Goal: Task Accomplishment & Management: Manage account settings

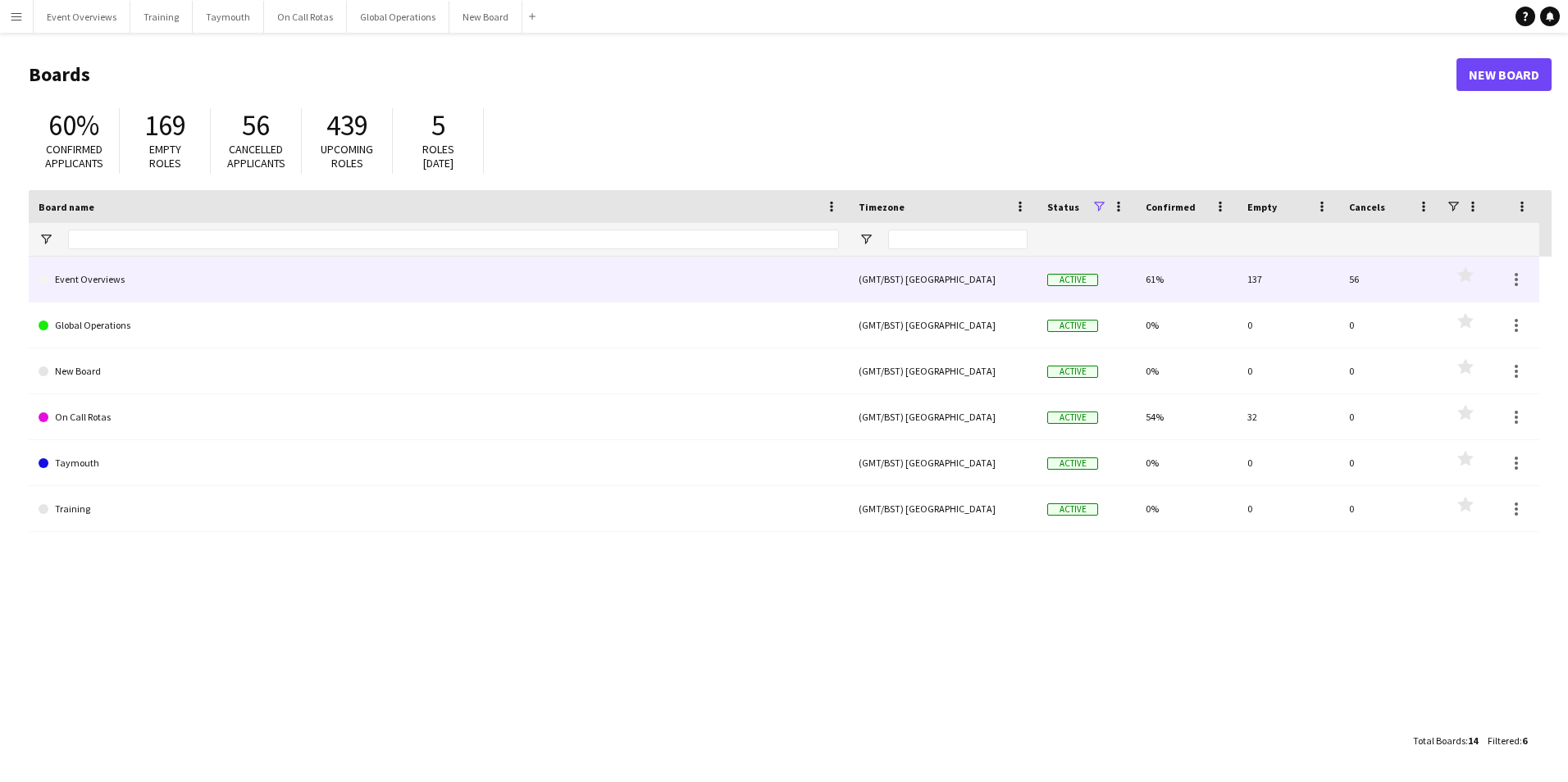
click at [103, 276] on link "Event Overviews" at bounding box center [439, 279] width 801 height 46
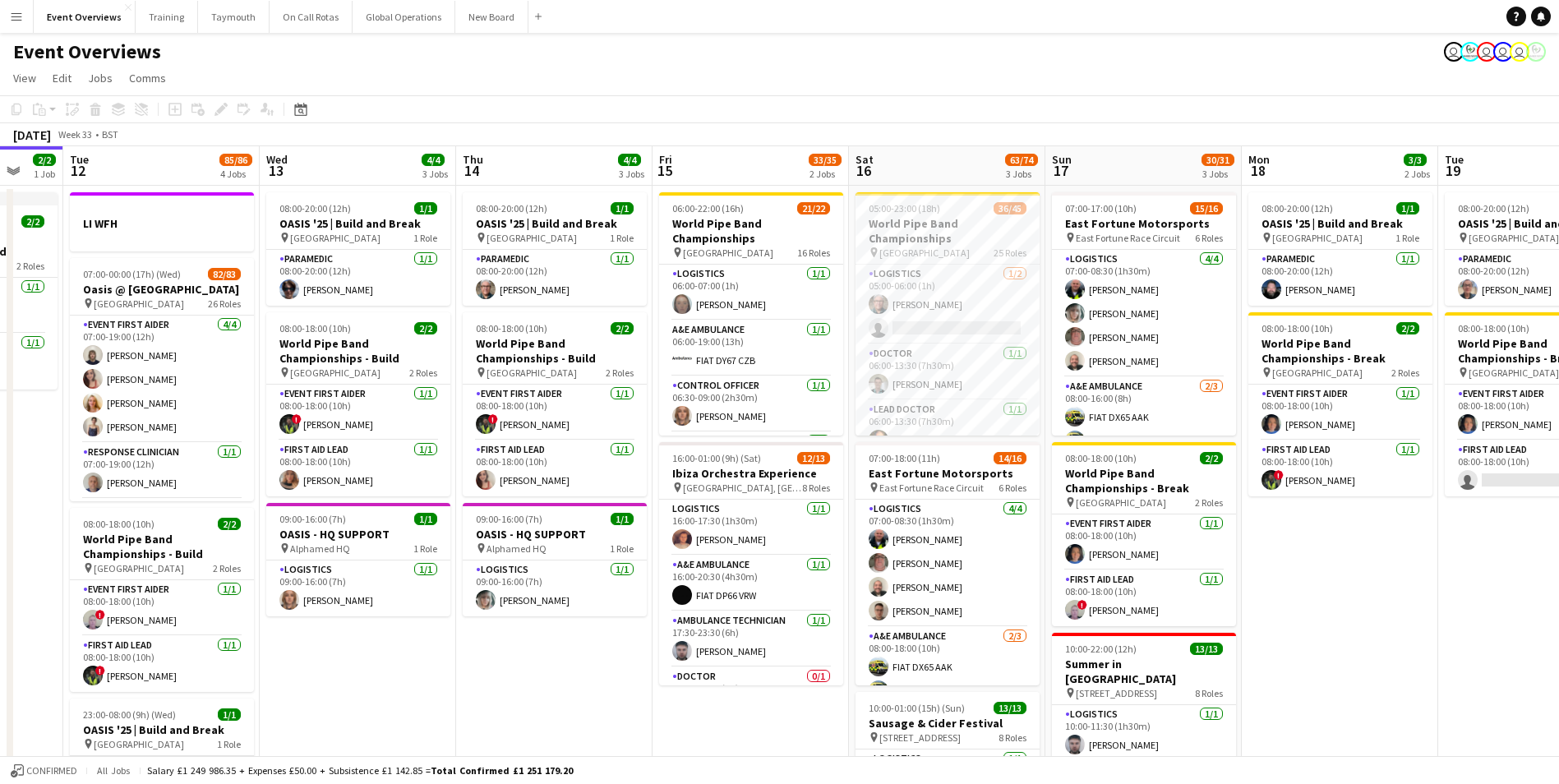
scroll to position [0, 616]
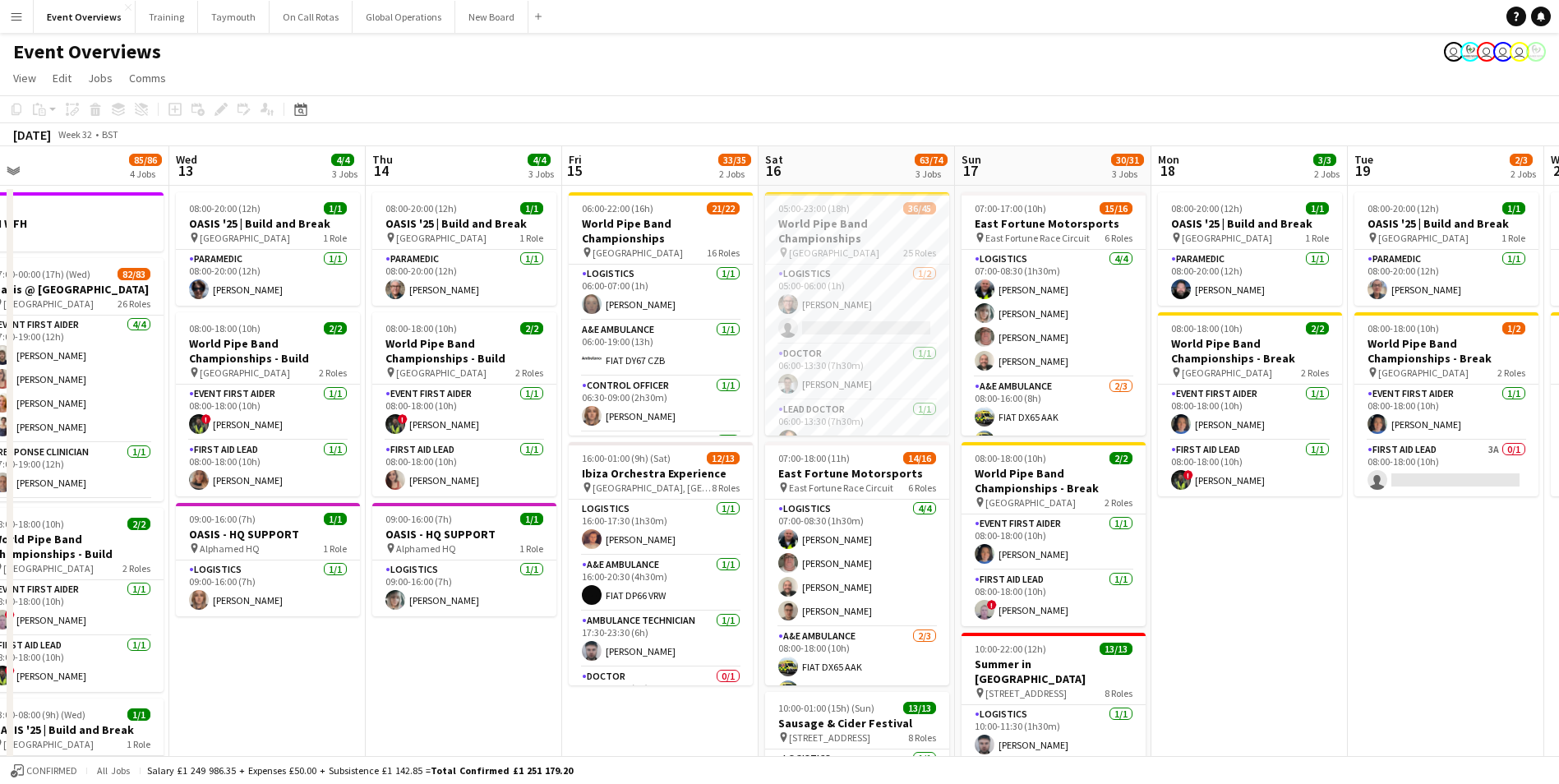
drag, startPoint x: 841, startPoint y: 730, endPoint x: 421, endPoint y: 750, distance: 420.5
click at [421, 750] on app-calendar-viewport "Sat 9 95/95 2 Jobs Sun 10 13/13 1 Job Mon 11 2/2 1 Job Tue 12 85/86 4 Jobs Wed …" at bounding box center [779, 557] width 1559 height 822
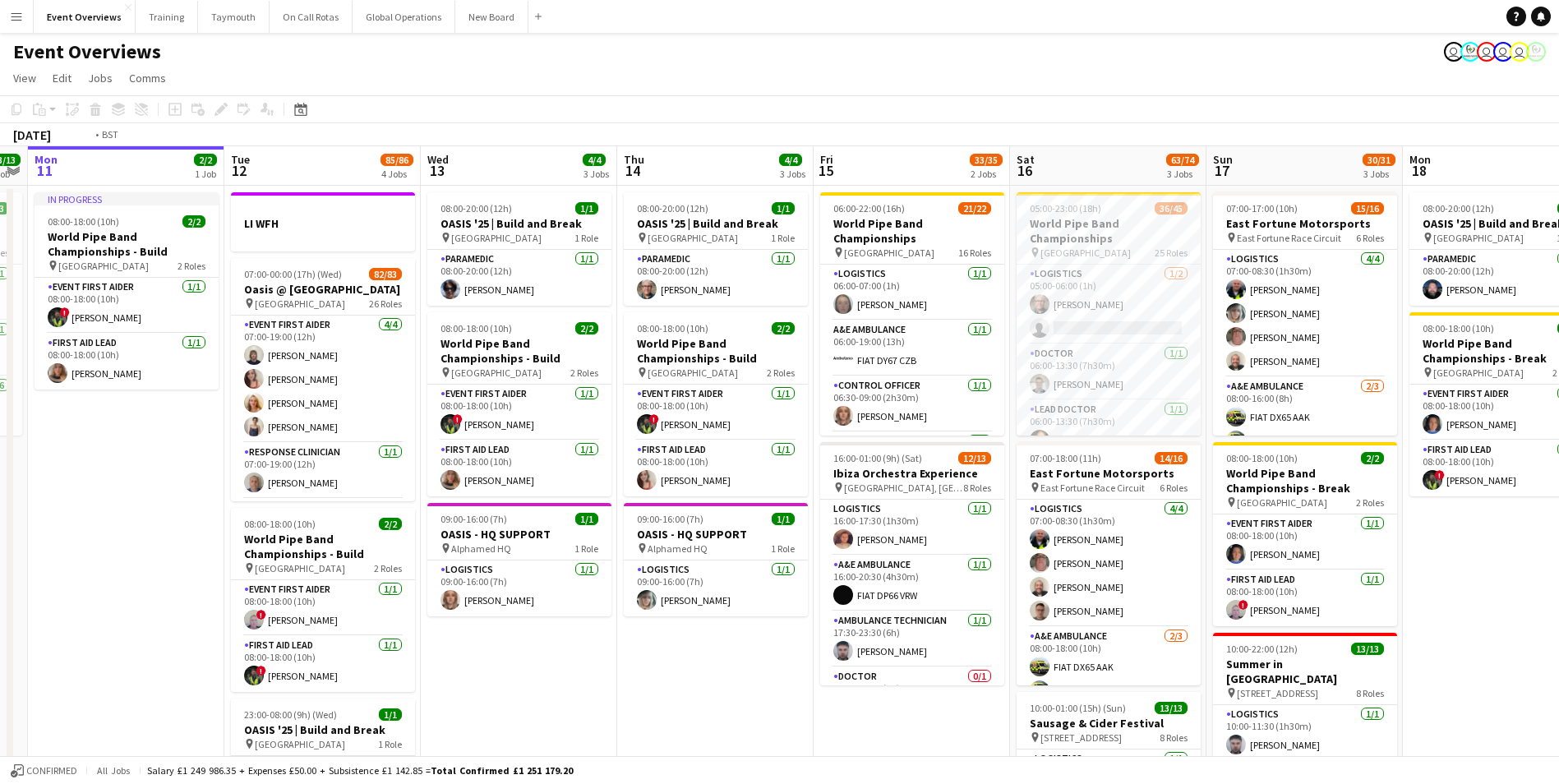
scroll to position [0, 473]
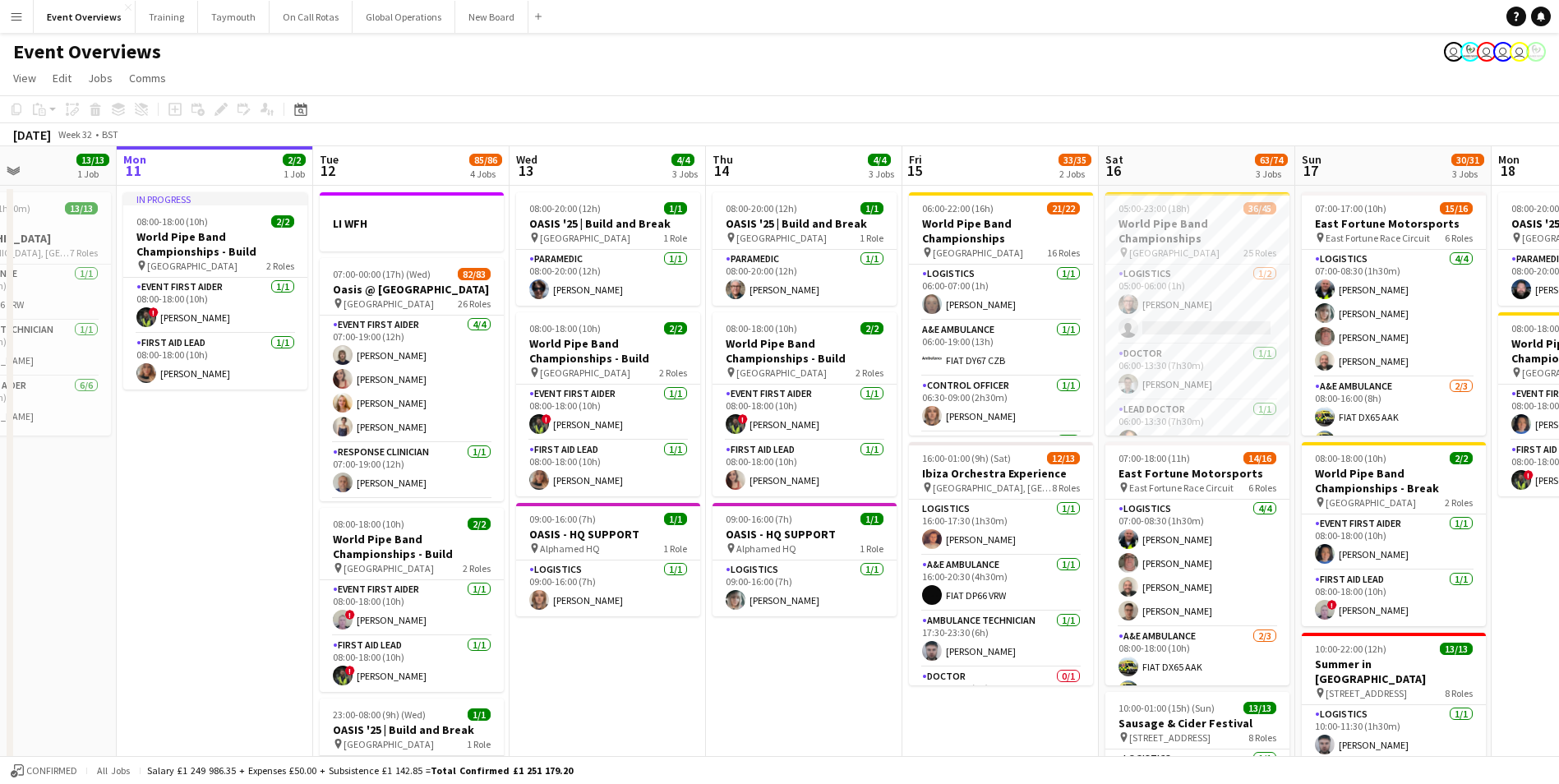
drag, startPoint x: 353, startPoint y: 698, endPoint x: 693, endPoint y: 672, distance: 341.0
click at [693, 672] on app-calendar-viewport "Fri 8 96/97 2 Jobs Sat 9 95/95 2 Jobs Sun 10 13/13 1 Job Mon 11 2/2 1 Job Tue 1…" at bounding box center [779, 557] width 1559 height 822
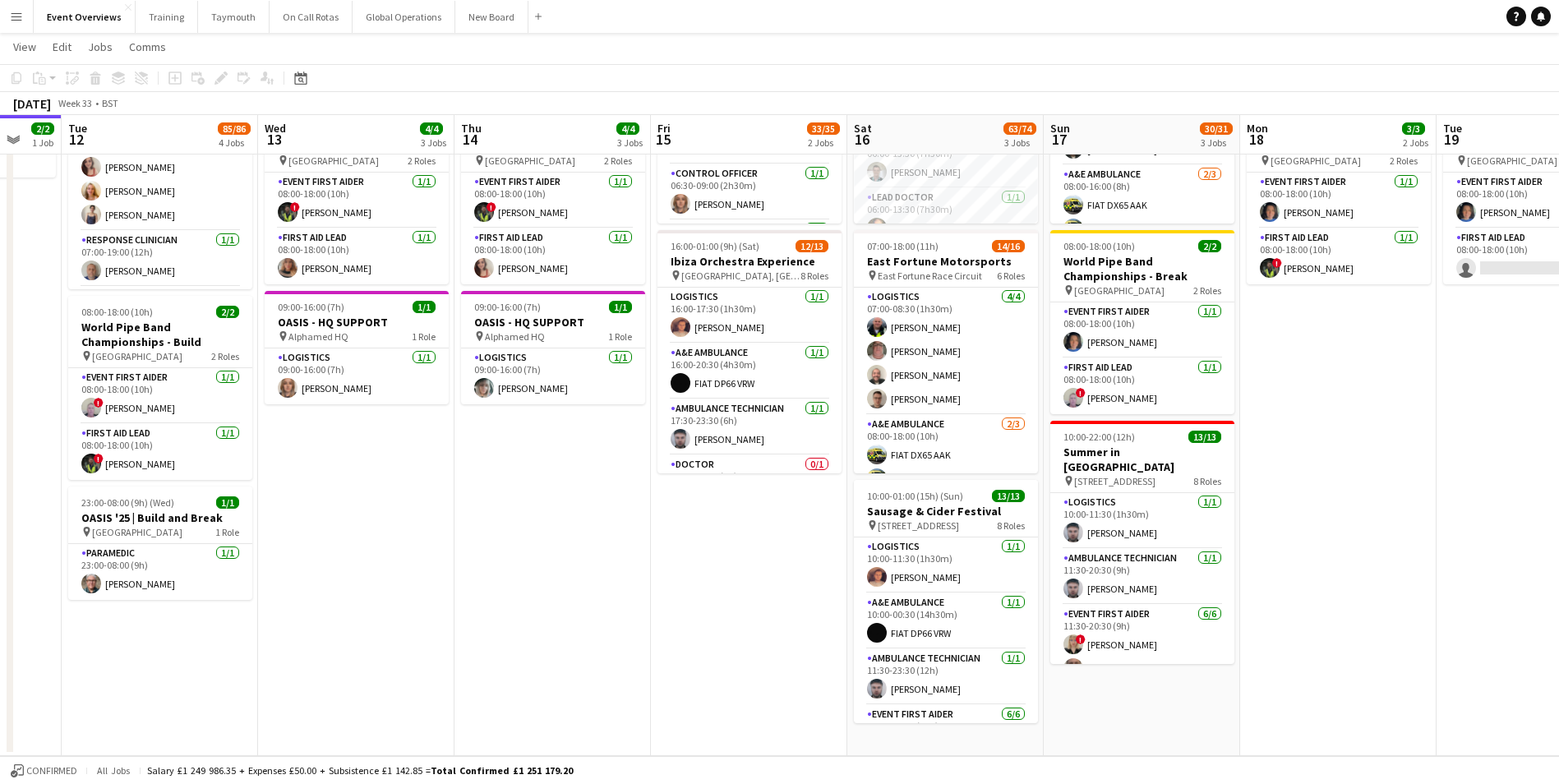
scroll to position [0, 532]
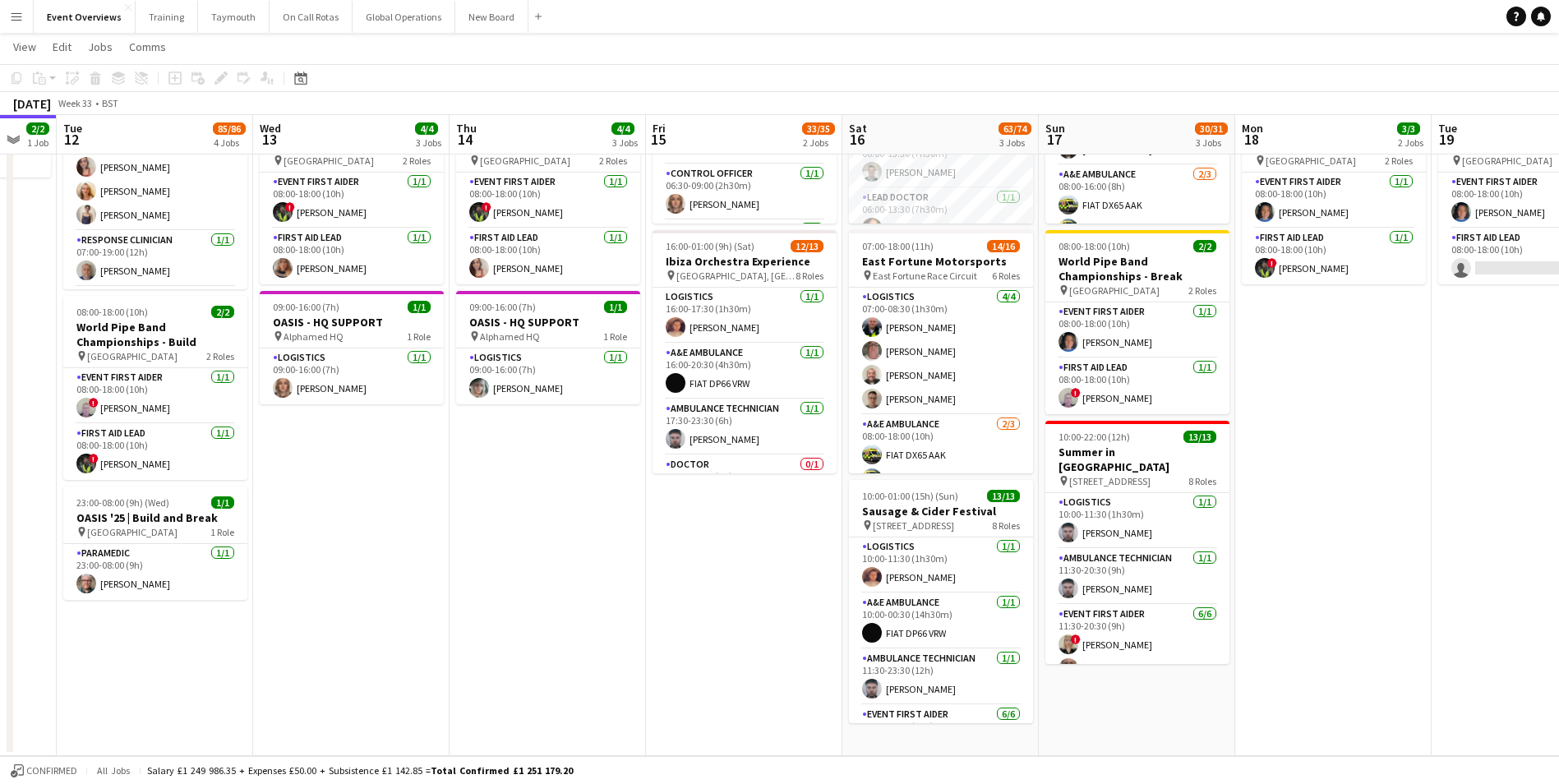
drag, startPoint x: 906, startPoint y: 647, endPoint x: 649, endPoint y: 649, distance: 257.0
click at [649, 649] on app-calendar-viewport "Sat 9 95/95 2 Jobs Sun 10 13/13 1 Job Mon 11 2/2 1 Job Tue 12 85/86 4 Jobs Wed …" at bounding box center [779, 305] width 1559 height 902
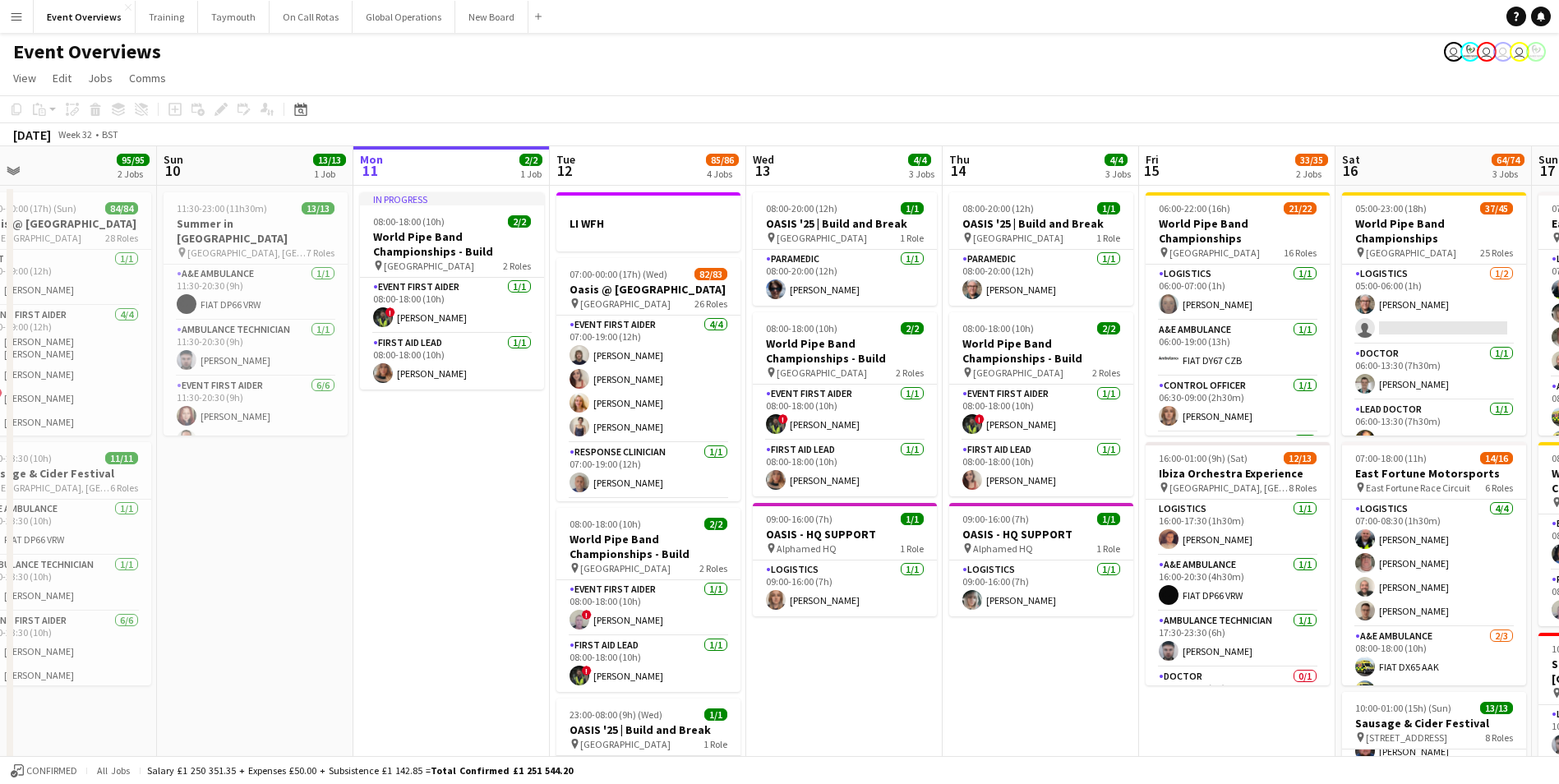
scroll to position [0, 426]
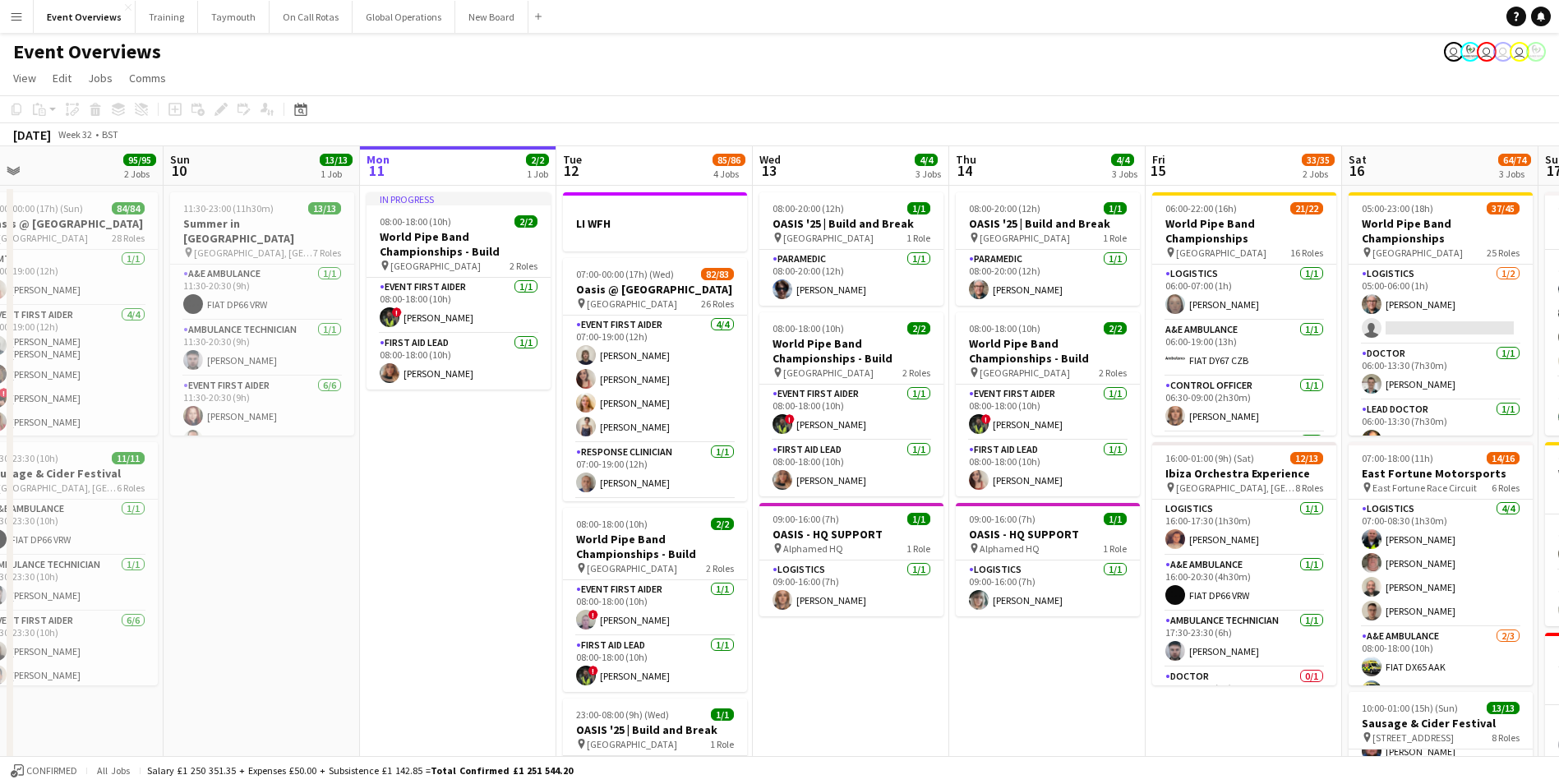
drag, startPoint x: 406, startPoint y: 669, endPoint x: 906, endPoint y: 609, distance: 503.6
click at [906, 609] on app-calendar-viewport "Thu 7 4/4 3 Jobs Fri 8 96/97 2 Jobs Sat 9 95/95 2 Jobs Sun 10 13/13 1 Job Mon 1…" at bounding box center [779, 557] width 1559 height 822
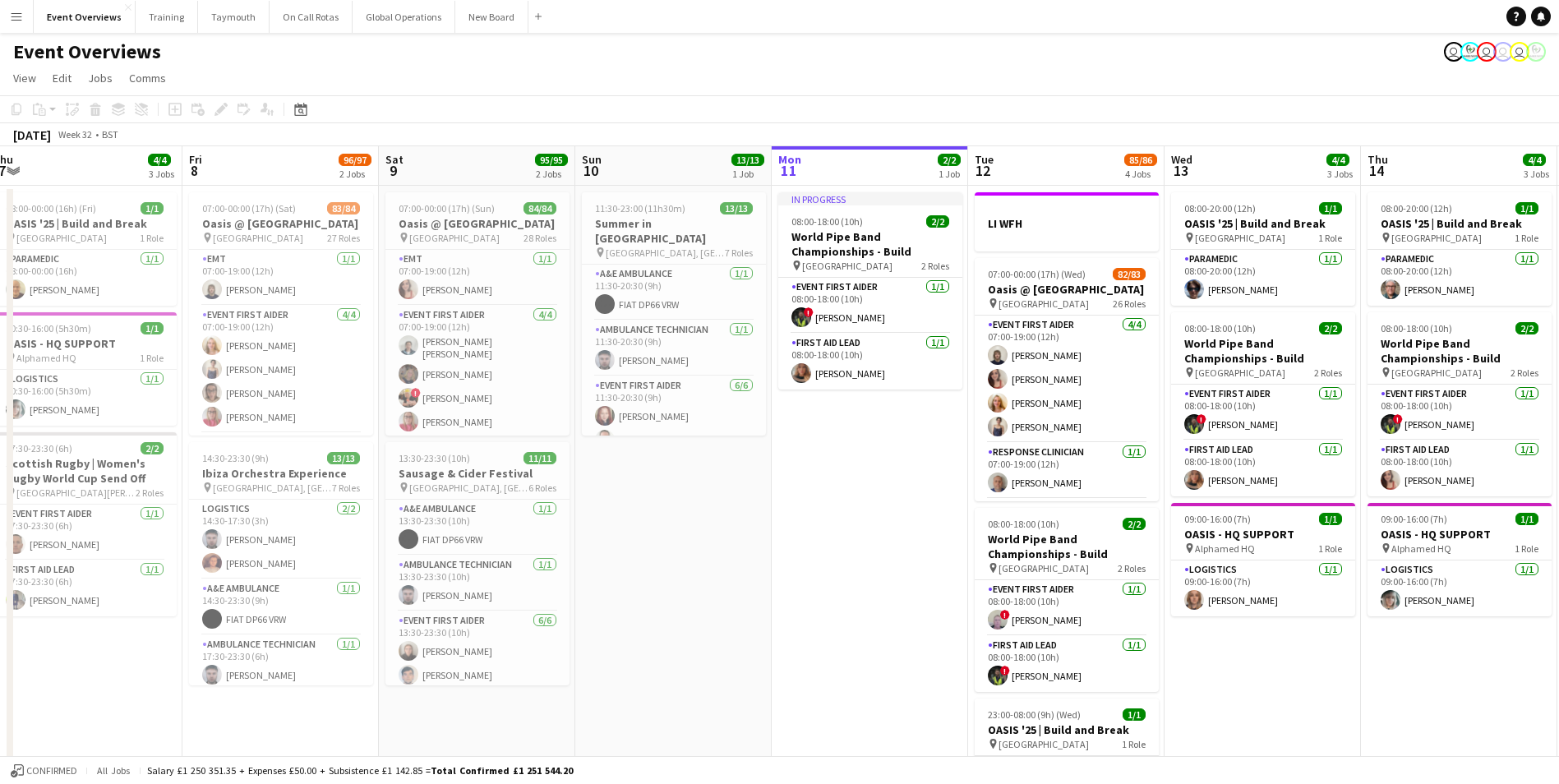
scroll to position [0, 484]
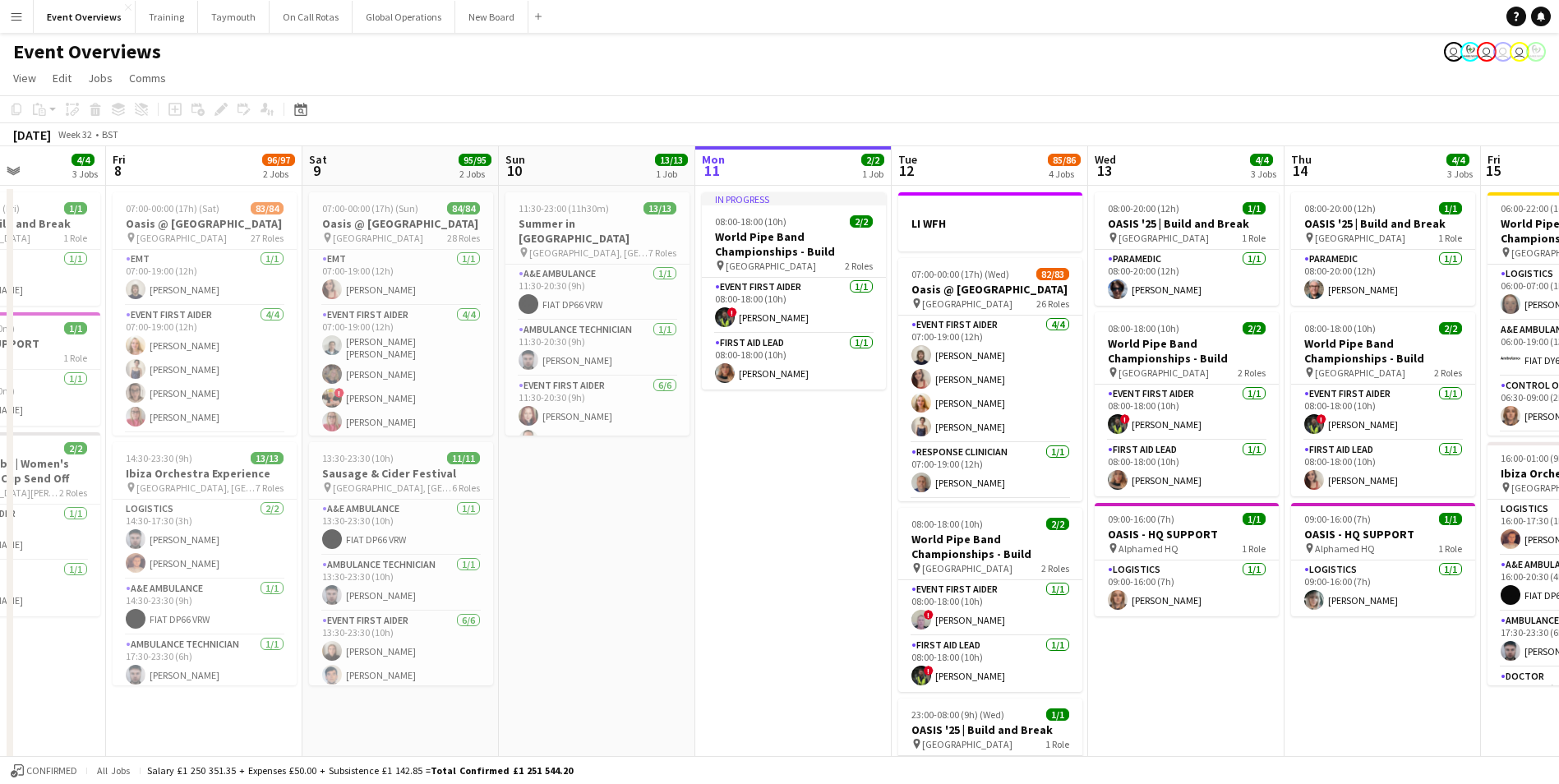
drag, startPoint x: 364, startPoint y: 615, endPoint x: 698, endPoint y: 585, distance: 335.3
click at [698, 585] on app-calendar-viewport "Tue 5 2/2 2 Jobs Wed 6 2/2 2 Jobs Thu 7 4/4 3 Jobs Fri 8 96/97 2 Jobs Sat 9 95/…" at bounding box center [779, 557] width 1559 height 822
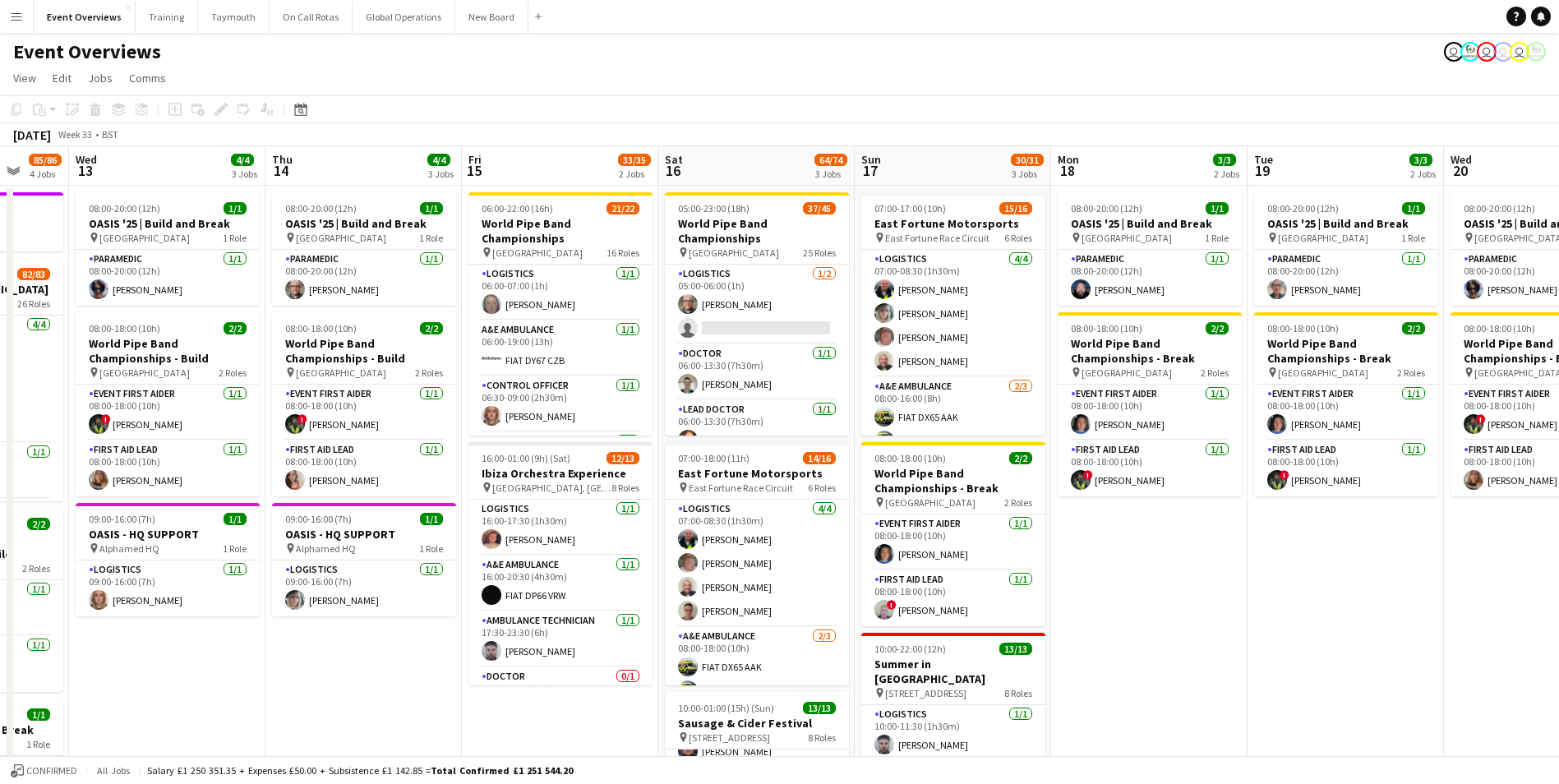
scroll to position [0, 572]
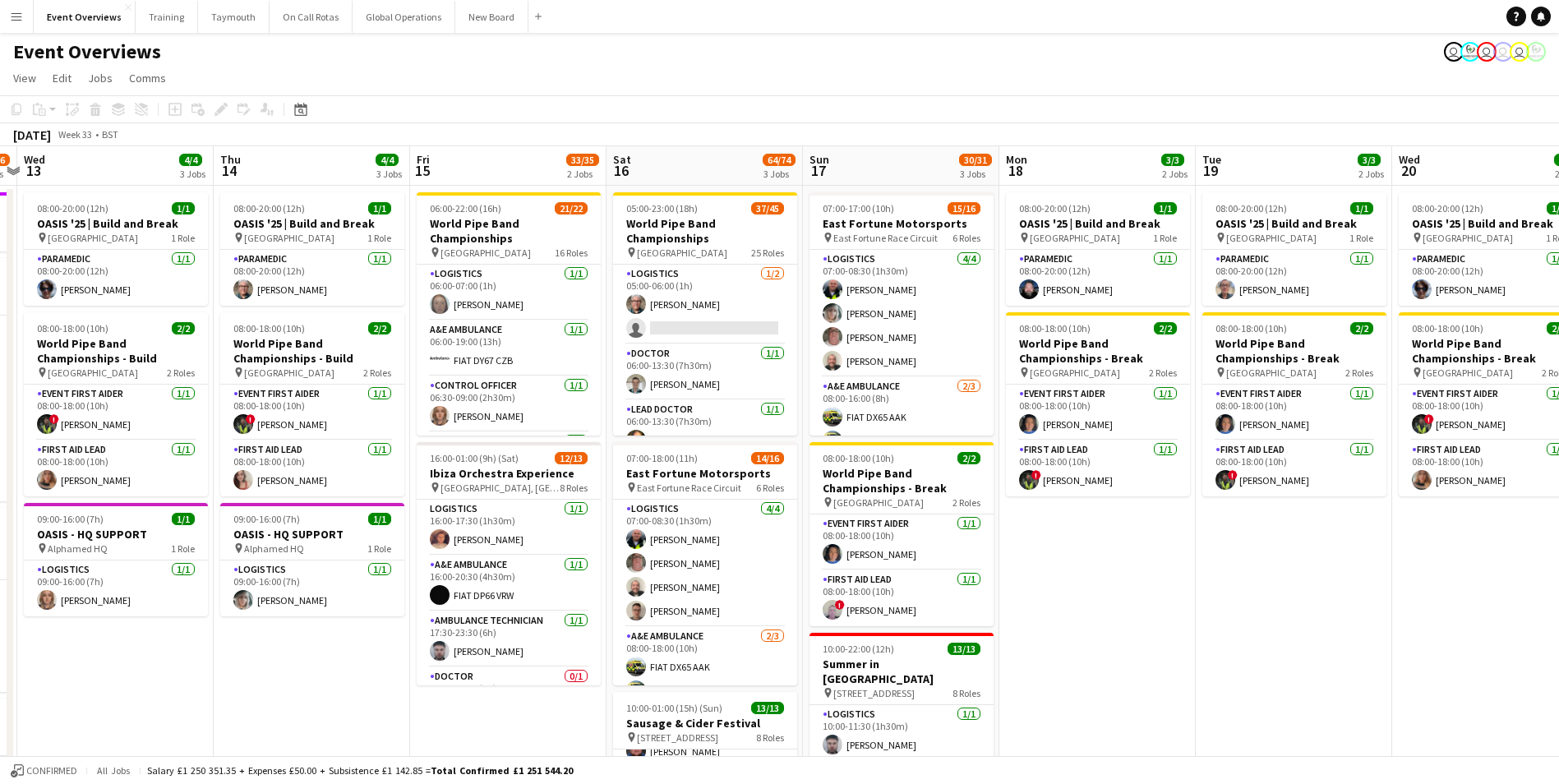
drag, startPoint x: 1259, startPoint y: 660, endPoint x: 188, endPoint y: 720, distance: 1072.7
click at [188, 720] on app-calendar-viewport "Sun 10 13/13 1 Job Mon 11 2/2 1 Job Tue 12 85/86 4 Jobs Wed 13 4/4 3 Jobs Thu 1…" at bounding box center [779, 557] width 1559 height 822
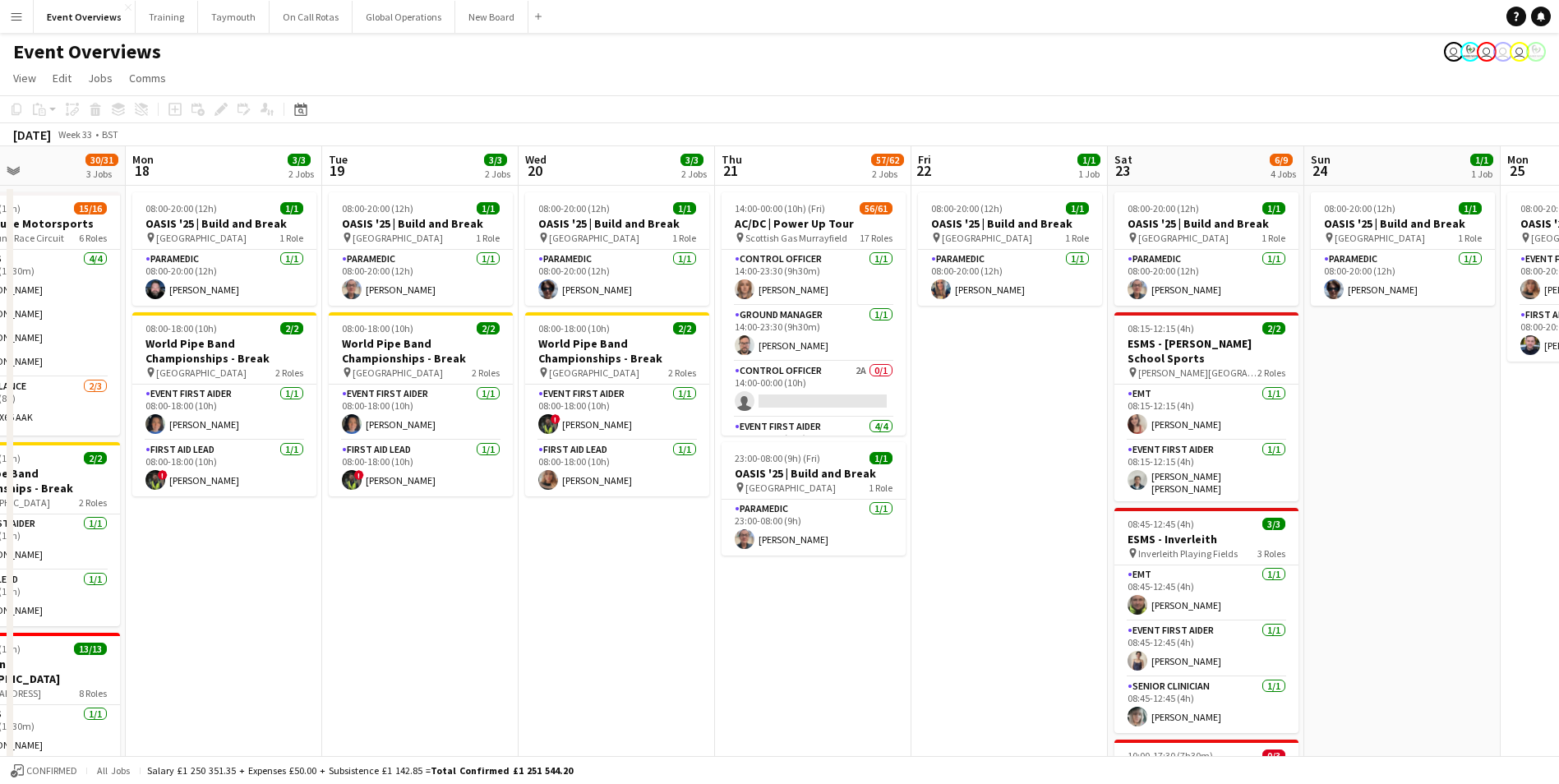
scroll to position [0, 661]
drag, startPoint x: 1343, startPoint y: 576, endPoint x: 468, endPoint y: 649, distance: 878.0
click at [468, 649] on app-calendar-viewport "Thu 14 4/4 3 Jobs Fri 15 33/35 2 Jobs Sat 16 64/74 3 Jobs Sun 17 30/31 3 Jobs M…" at bounding box center [779, 570] width 1559 height 849
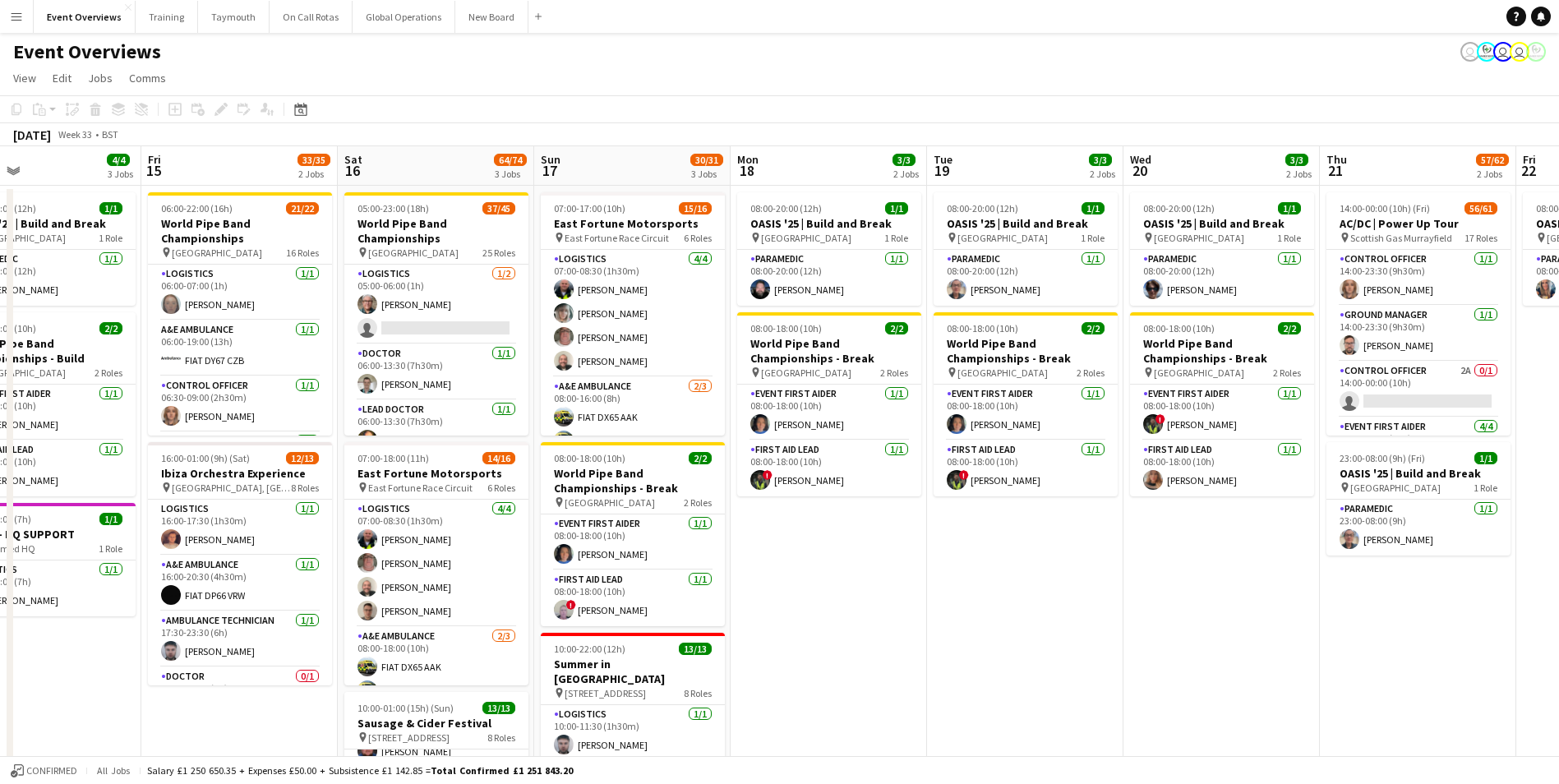
scroll to position [0, 522]
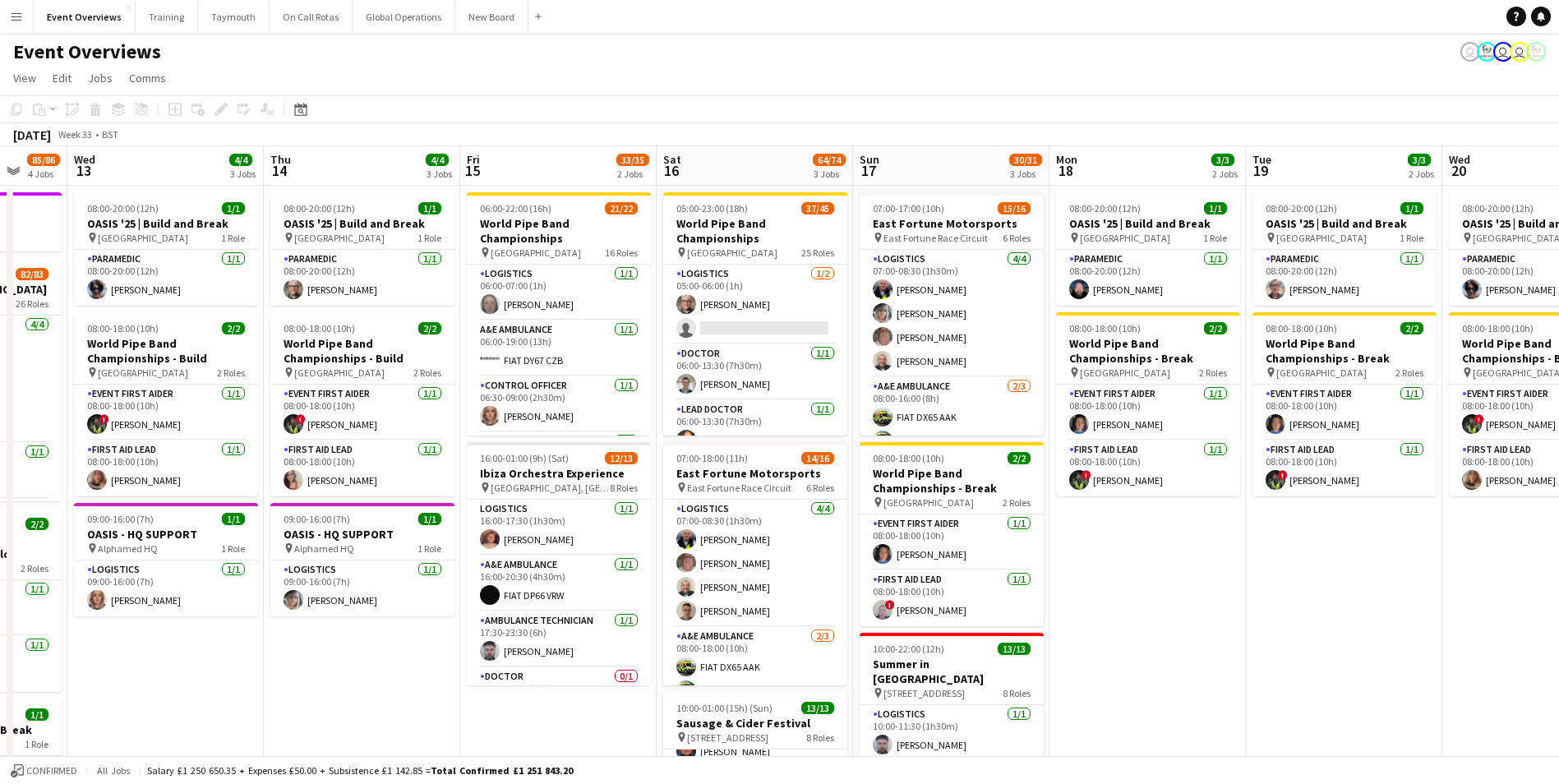
drag, startPoint x: 332, startPoint y: 677, endPoint x: 1256, endPoint y: 596, distance: 927.5
click at [1256, 596] on app-calendar-viewport "Sun 10 13/13 1 Job Mon 11 2/2 1 Job Tue 12 85/86 4 Jobs Wed 13 4/4 3 Jobs Thu 1…" at bounding box center [779, 570] width 1559 height 849
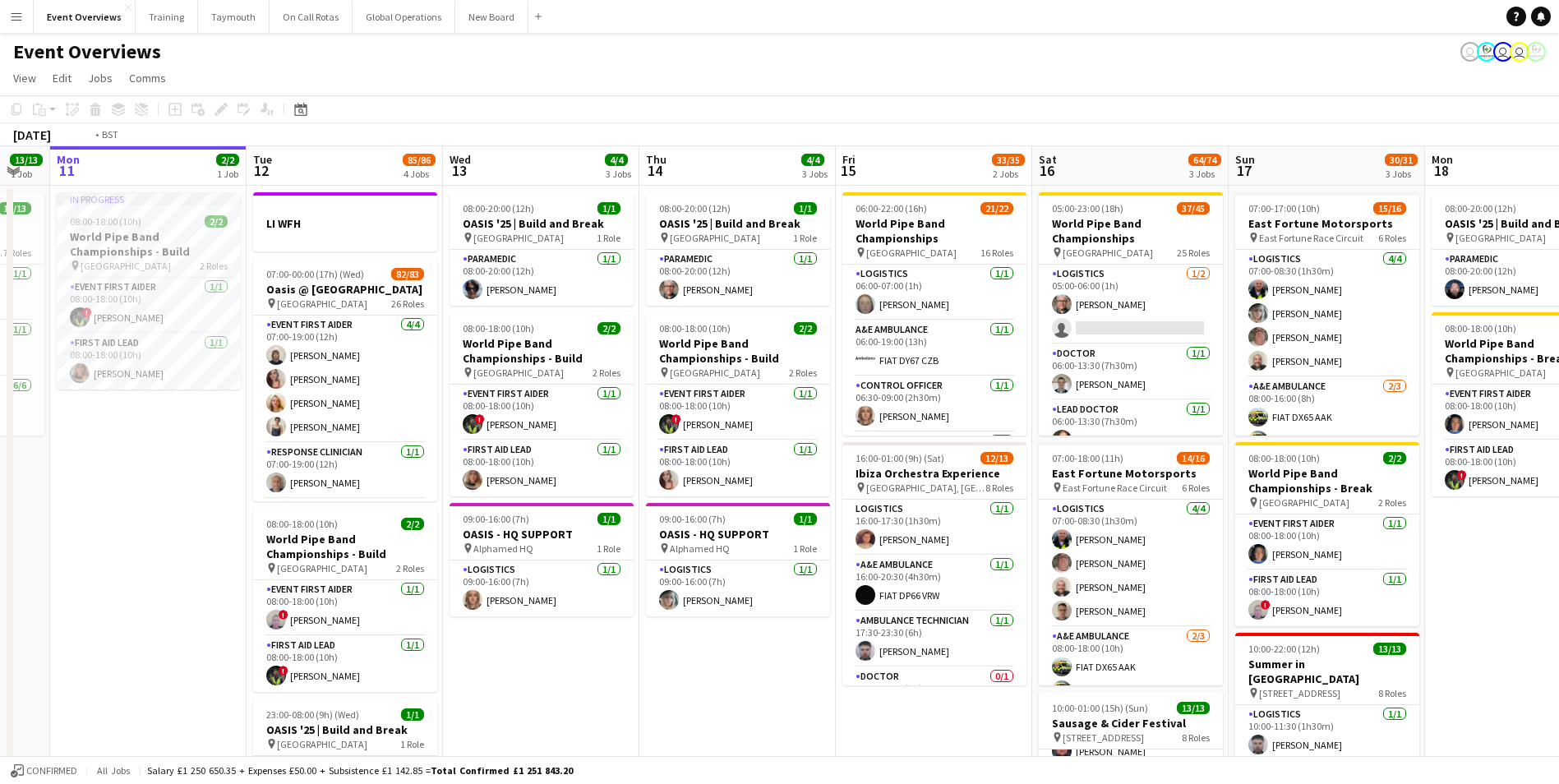
drag, startPoint x: 337, startPoint y: 709, endPoint x: 731, endPoint y: 661, distance: 396.9
click at [731, 661] on app-calendar-viewport "Sat 9 95/95 2 Jobs Sun 10 13/13 1 Job Mon 11 2/2 1 Job Tue 12 85/86 4 Jobs Wed …" at bounding box center [779, 570] width 1559 height 849
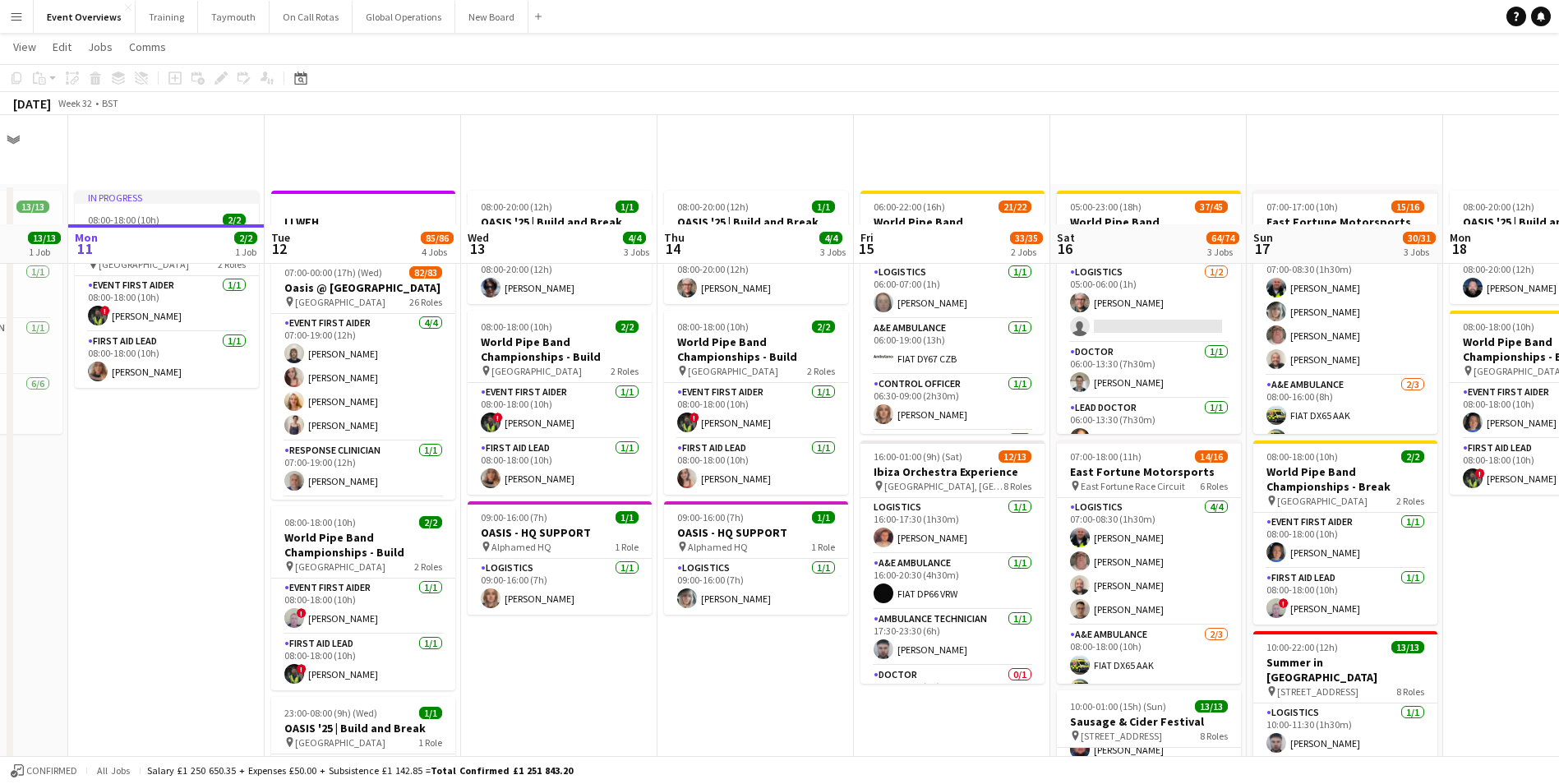
scroll to position [238, 0]
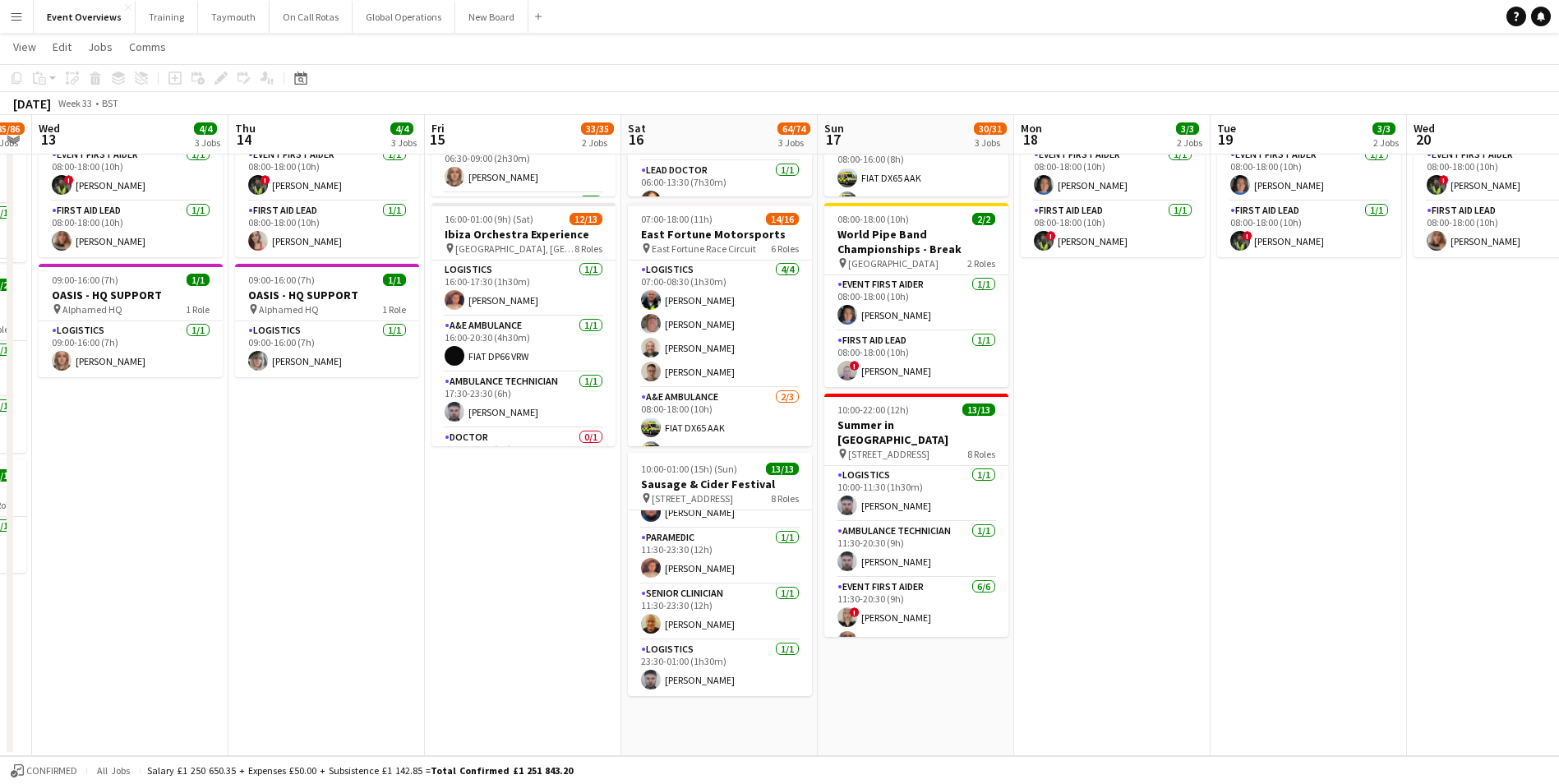
drag, startPoint x: 752, startPoint y: 609, endPoint x: 309, endPoint y: 626, distance: 443.3
click at [309, 626] on app-calendar-viewport "Sun 10 13/13 1 Job Mon 11 2/2 1 Job Tue 12 85/86 4 Jobs Wed 13 4/4 3 Jobs Thu 1…" at bounding box center [779, 290] width 1559 height 929
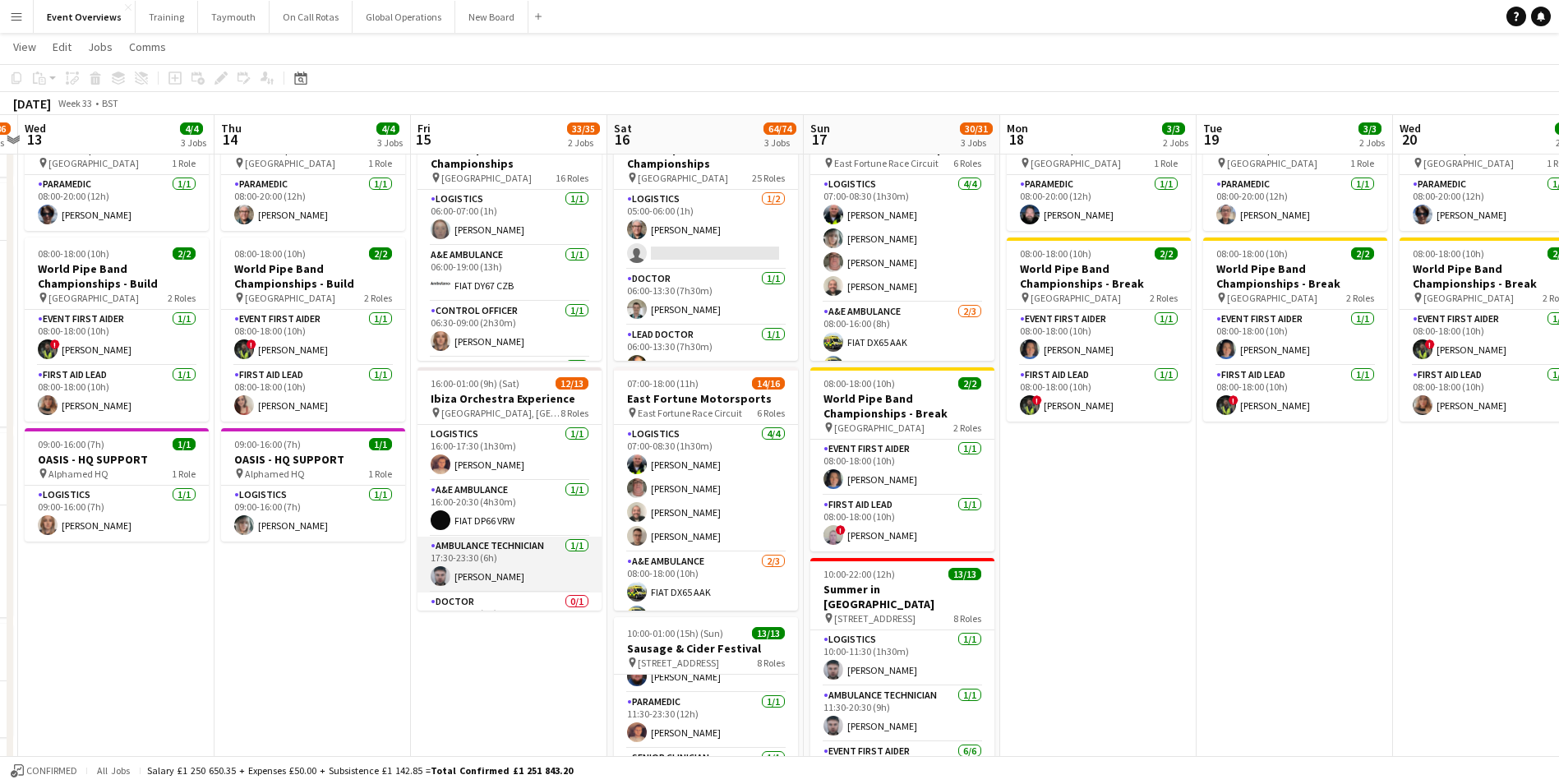
scroll to position [82, 0]
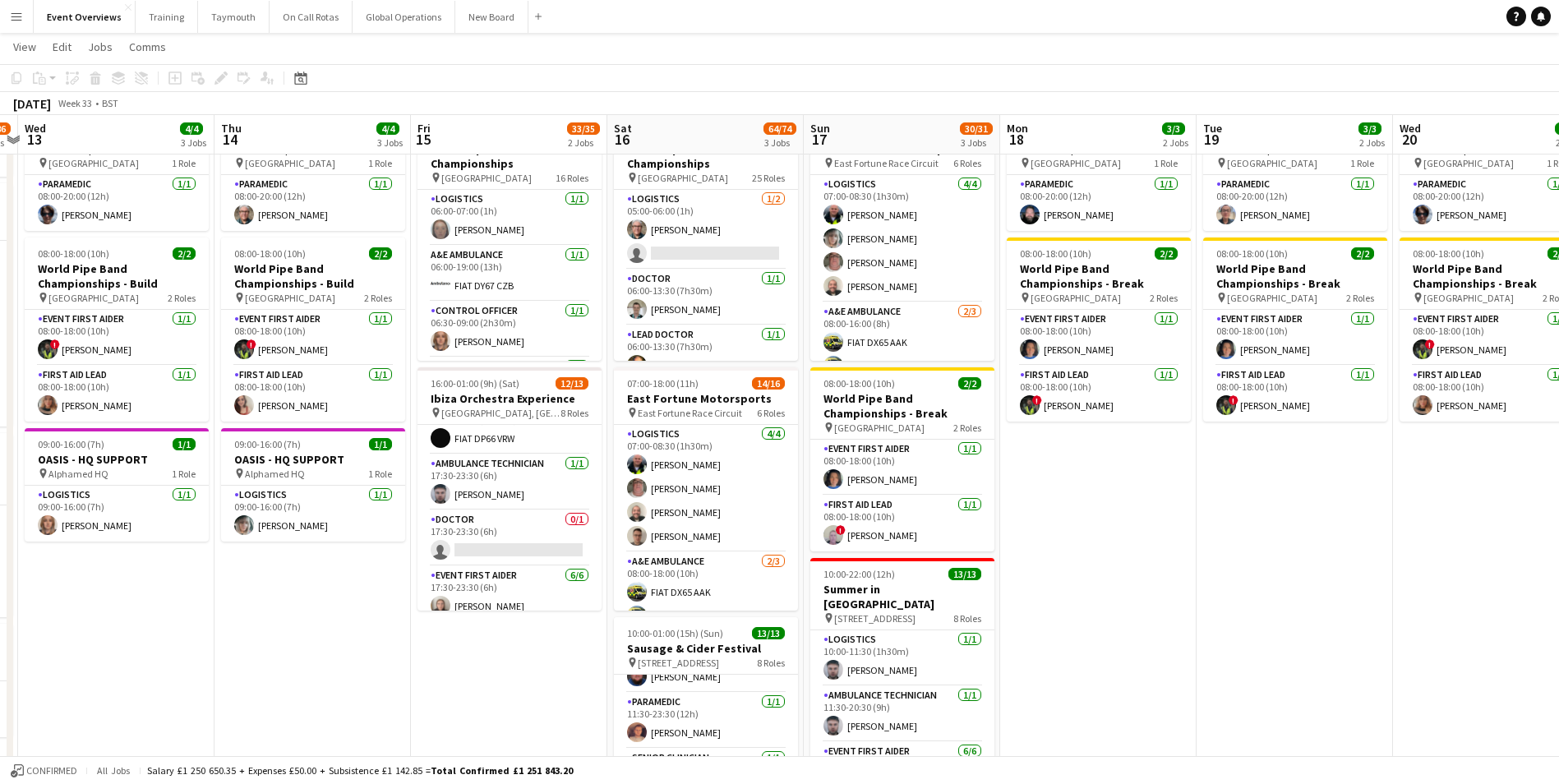
click at [498, 667] on app-date-cell "06:00-22:00 (16h) 21/22 World Pipe Band Championships pin Glasgow Green 16 Role…" at bounding box center [510, 515] width 196 height 809
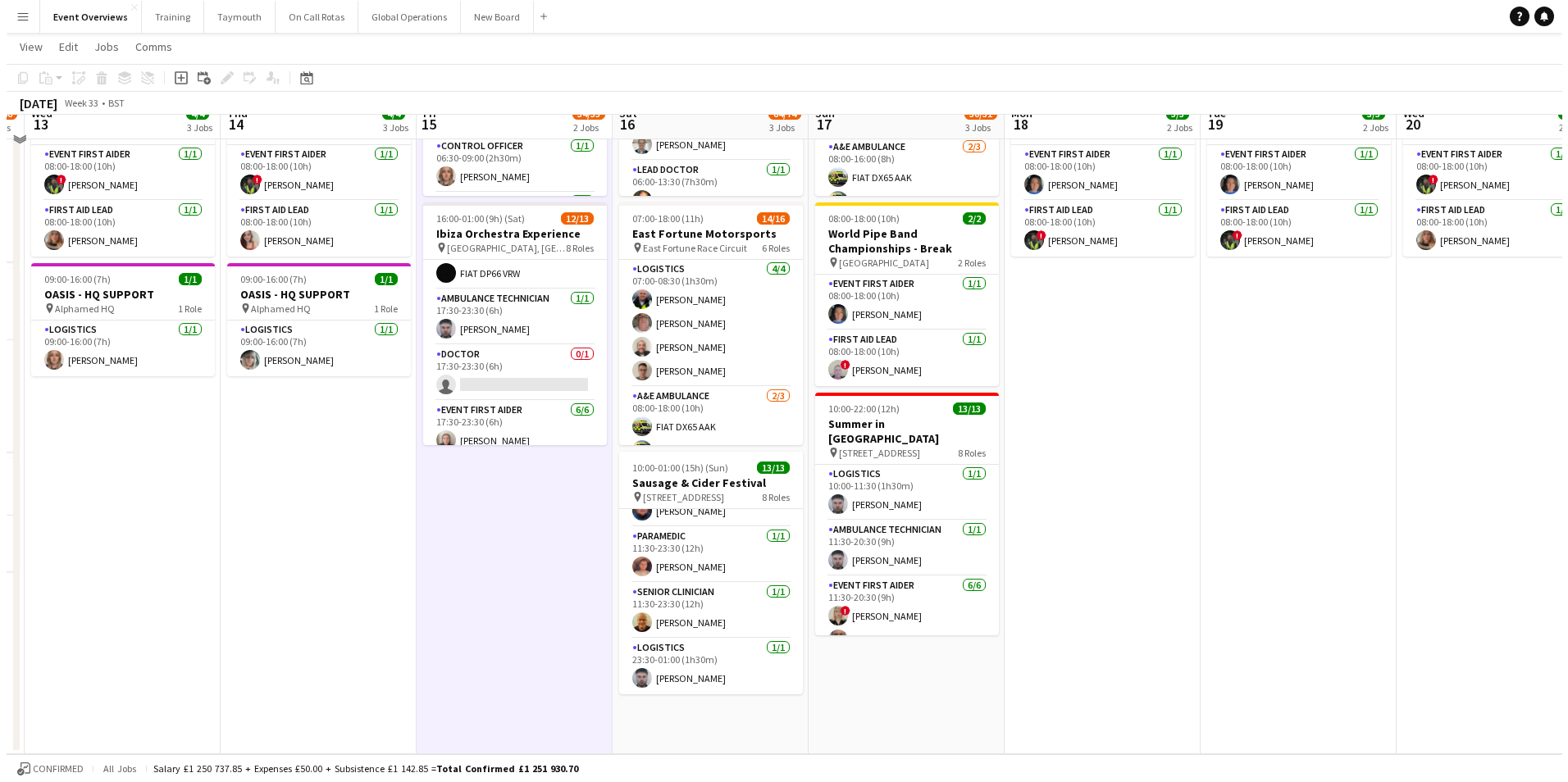
scroll to position [0, 0]
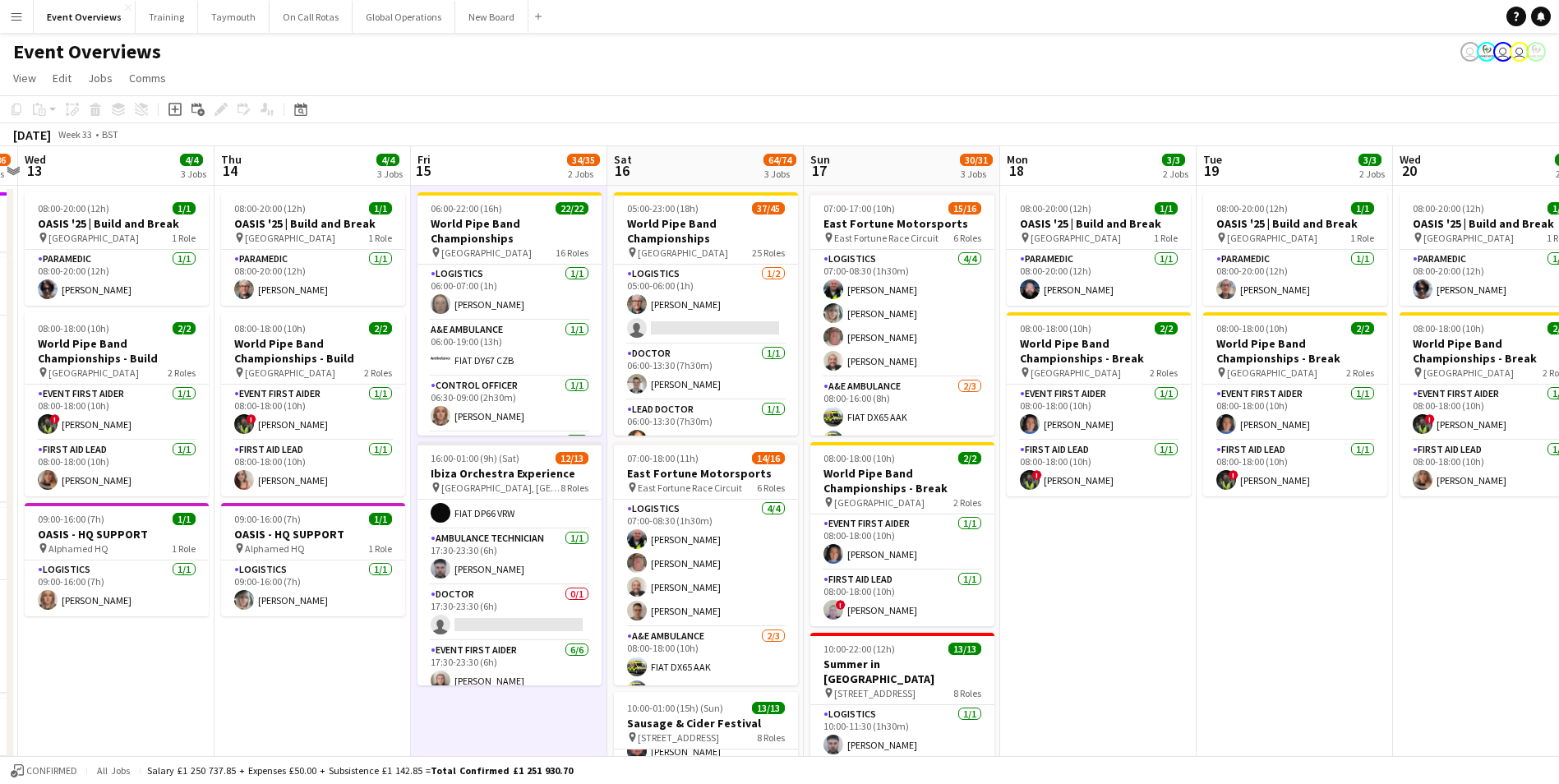
click at [10, 13] on app-icon "Menu" at bounding box center [17, 17] width 13 height 13
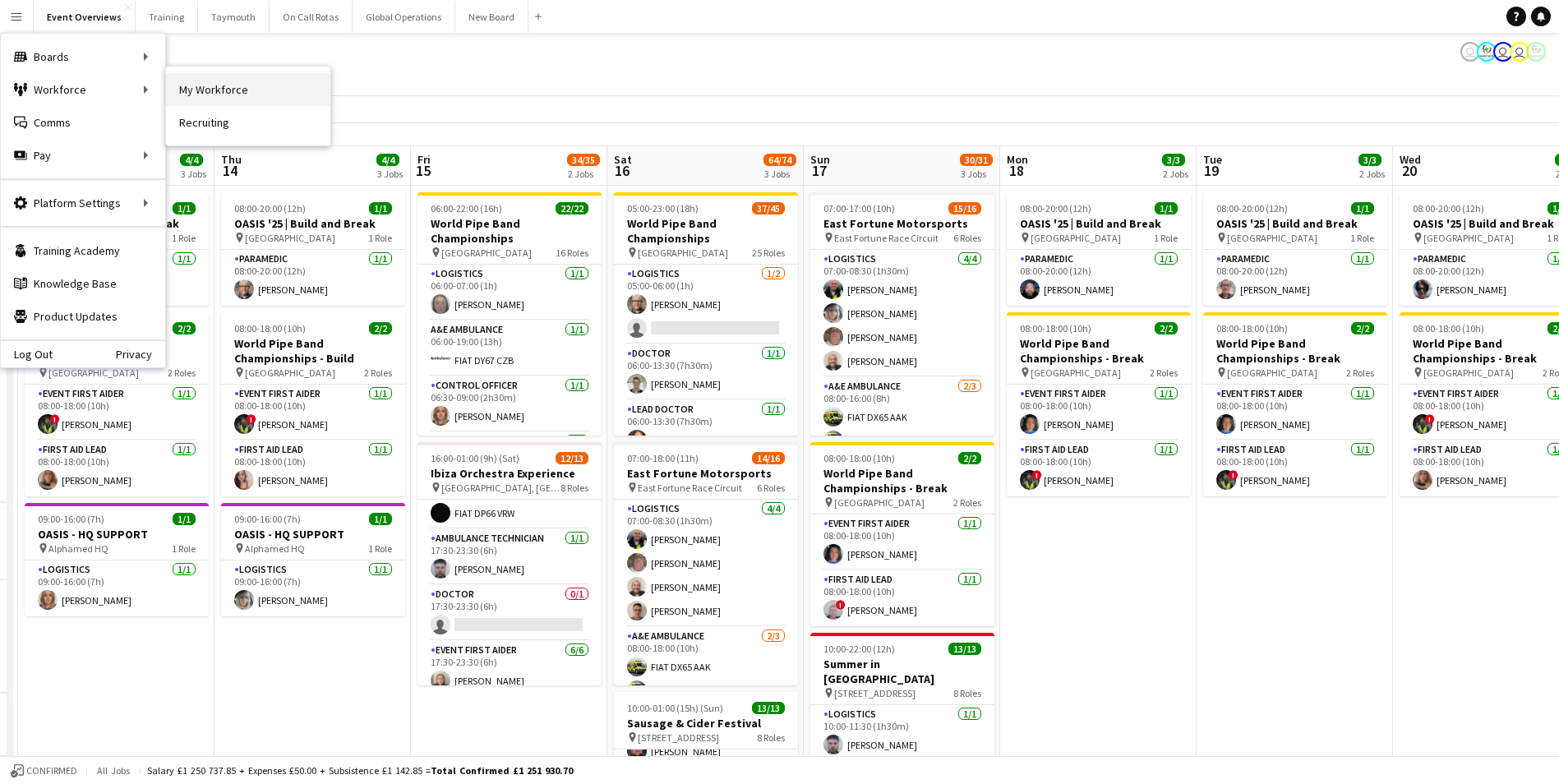
click at [197, 85] on link "My Workforce" at bounding box center [248, 89] width 165 height 33
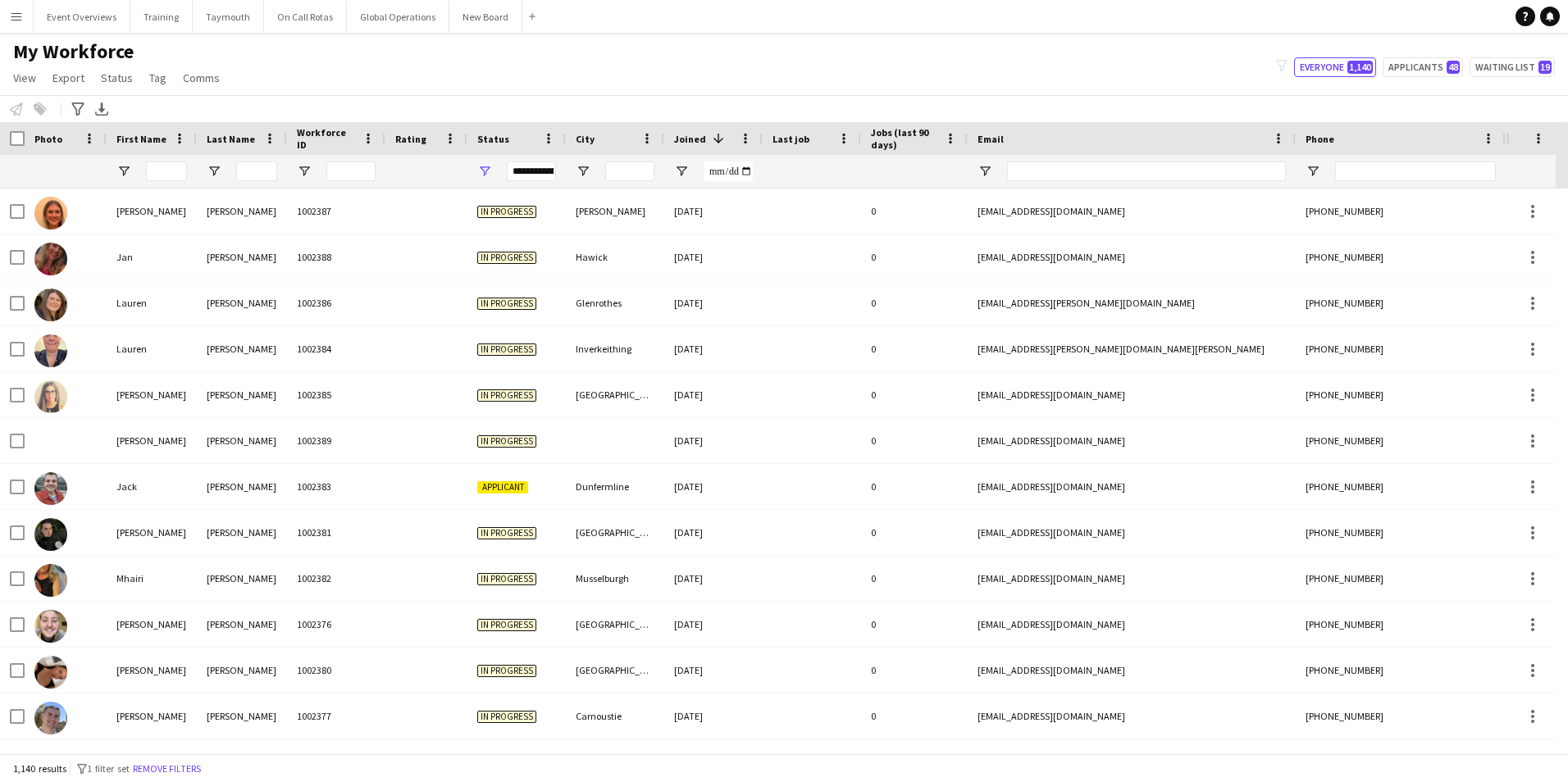
click at [17, 14] on app-icon "Menu" at bounding box center [17, 17] width 13 height 13
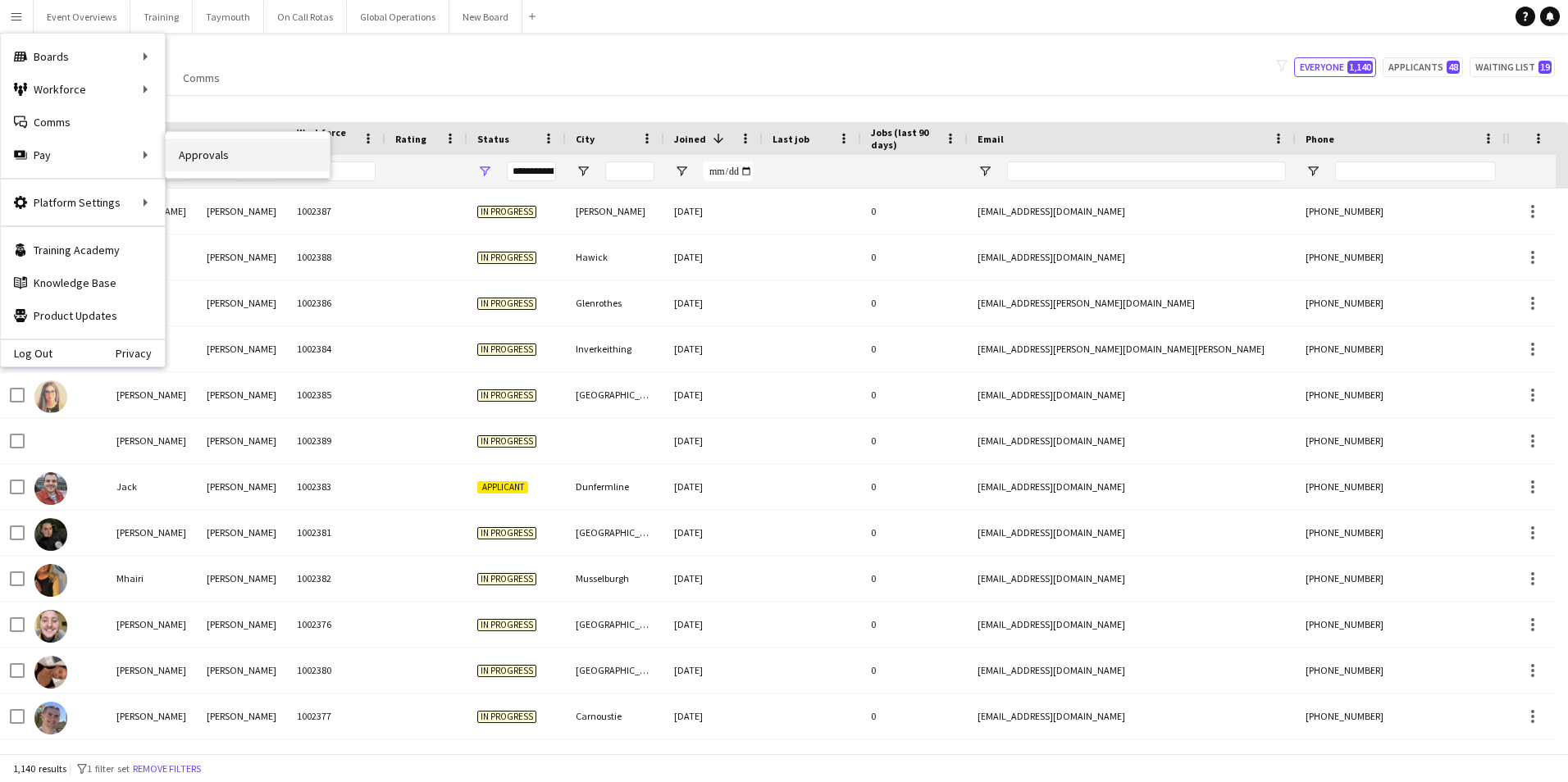
click at [204, 152] on link "Approvals" at bounding box center [248, 154] width 164 height 33
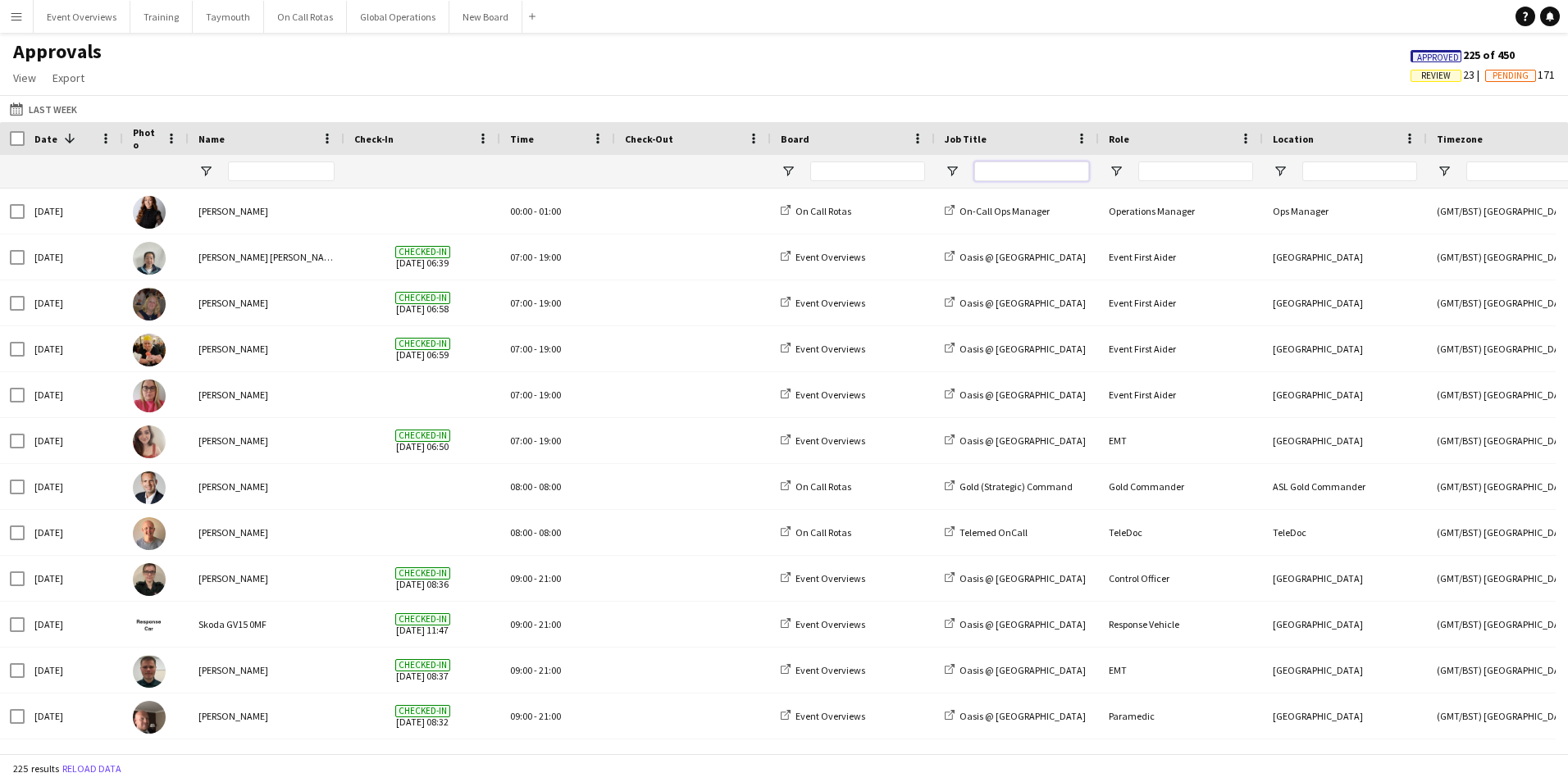
click at [1062, 177] on input "Job Title Filter Input" at bounding box center [1031, 171] width 115 height 19
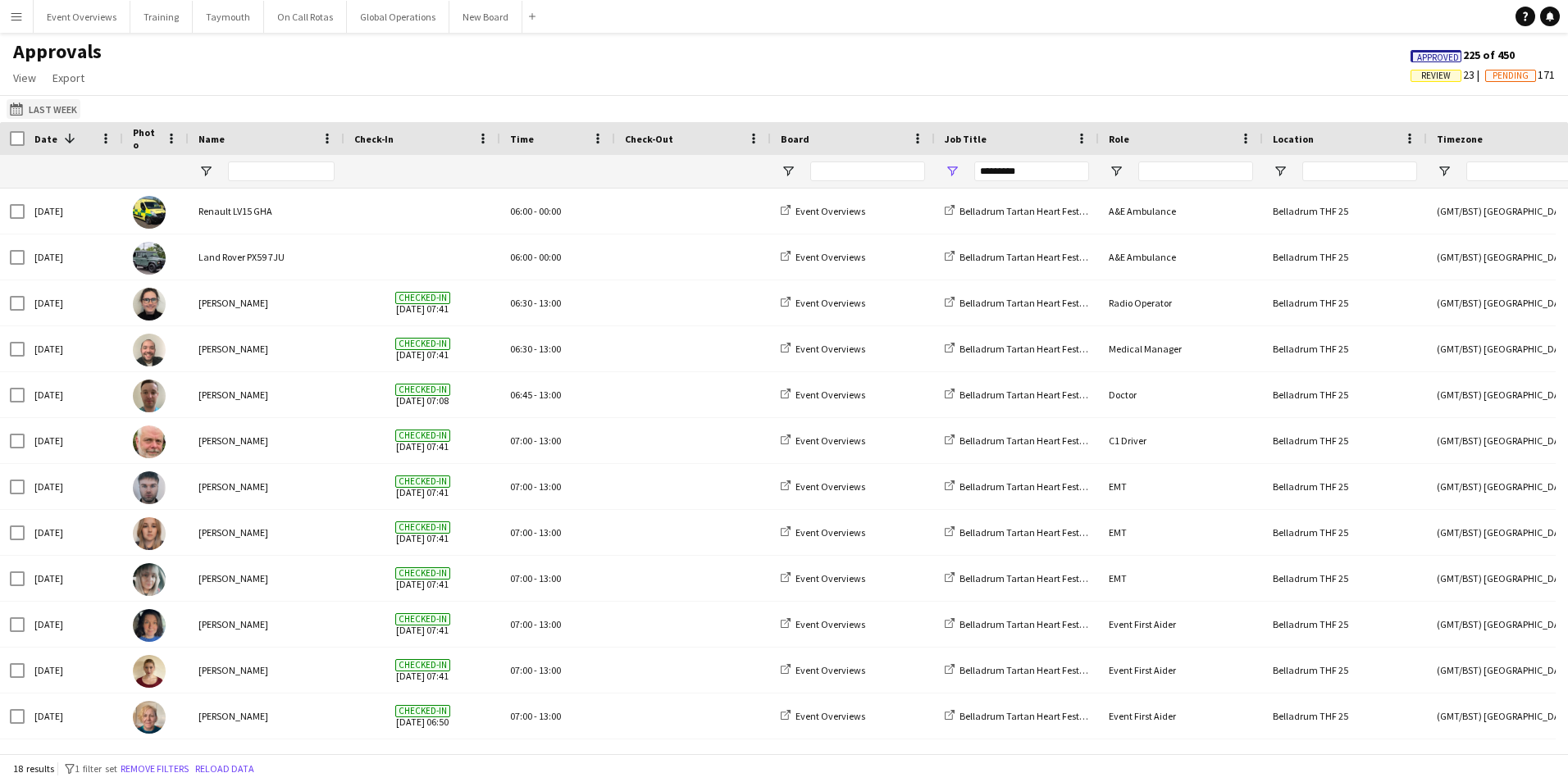
click at [45, 106] on button "Last Week Last Week" at bounding box center [44, 108] width 74 height 19
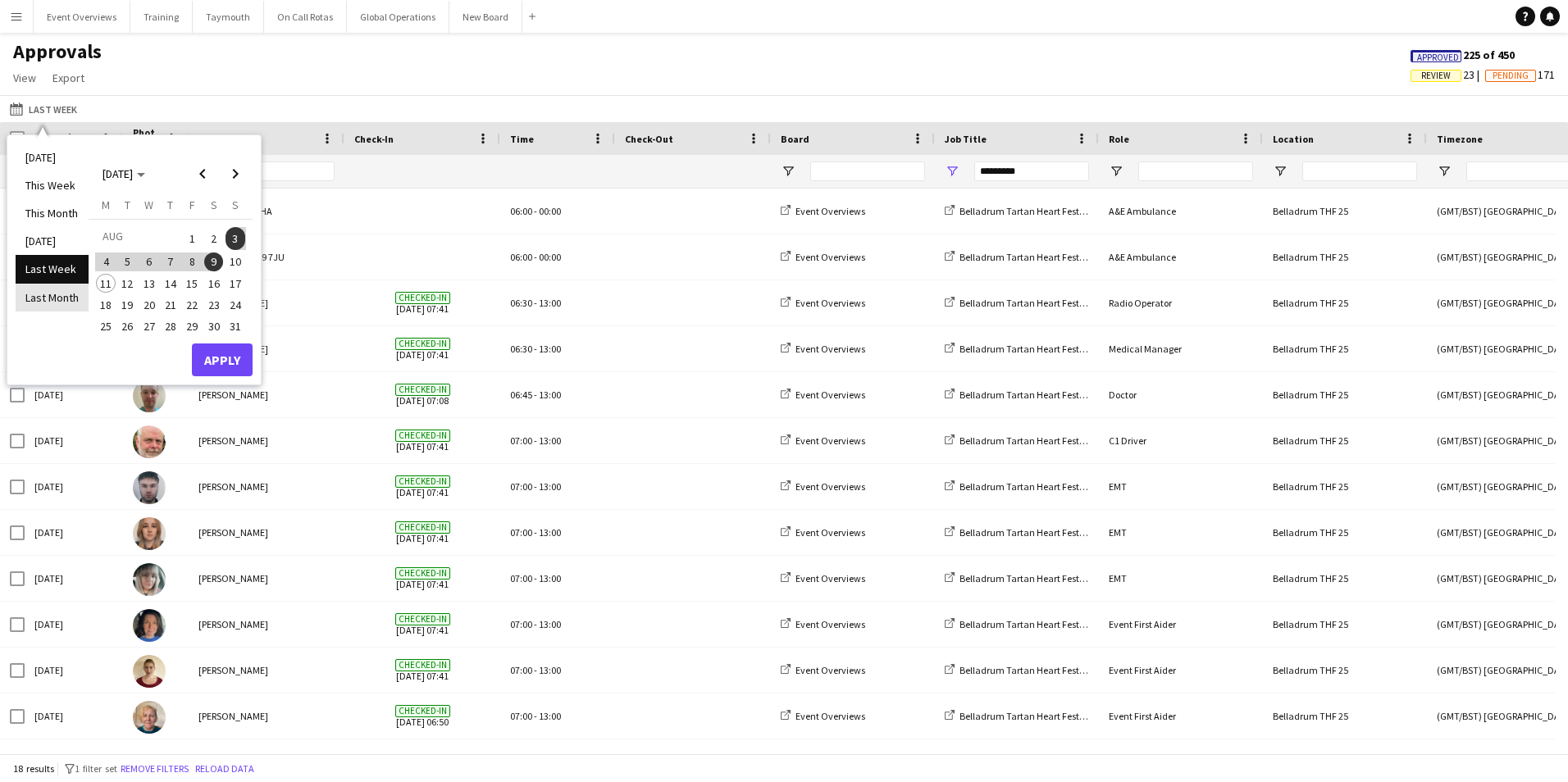
click at [31, 297] on li "Last Month" at bounding box center [52, 297] width 73 height 28
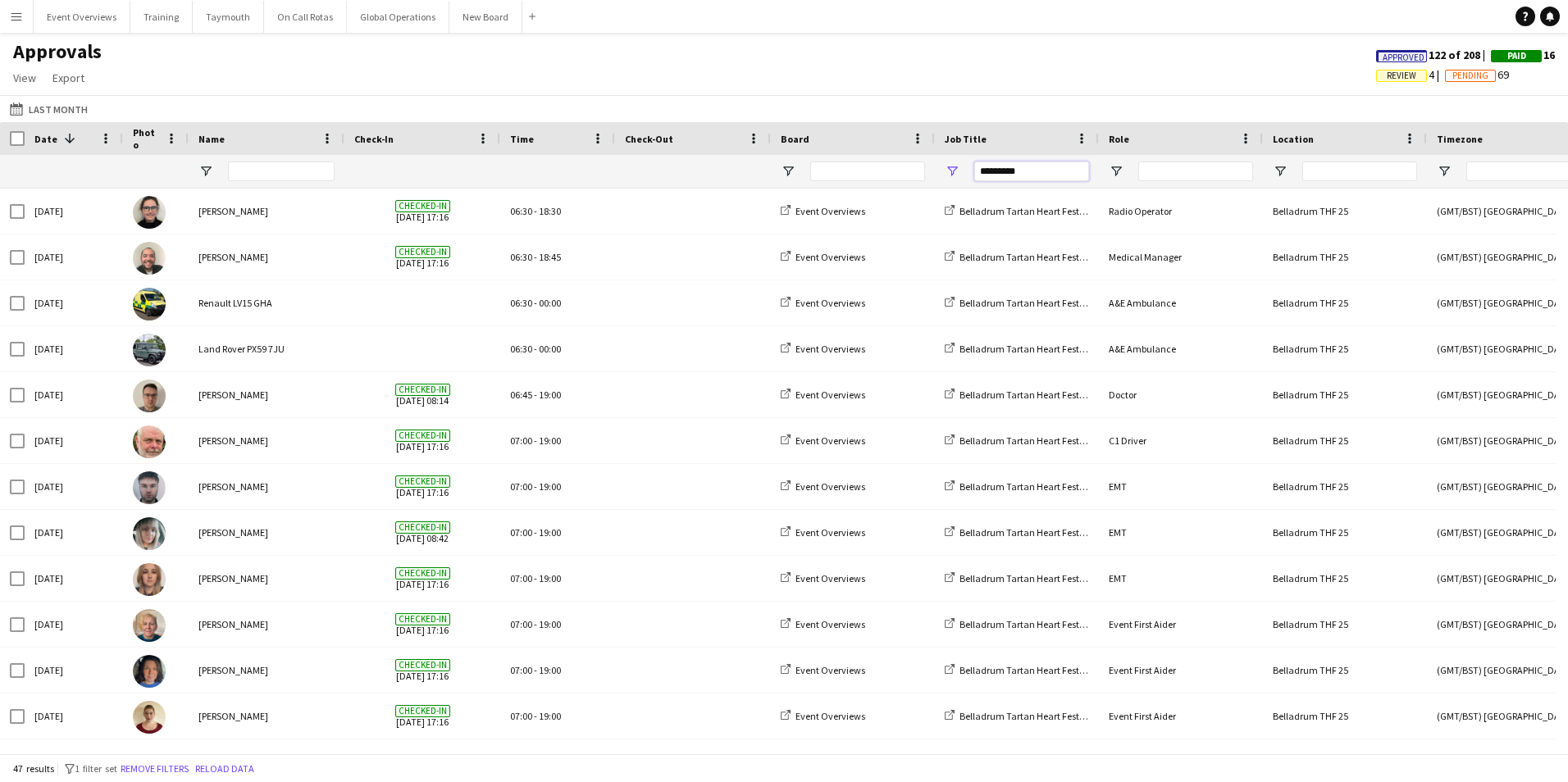
click at [1039, 169] on input "*********" at bounding box center [1031, 171] width 115 height 19
type input "*"
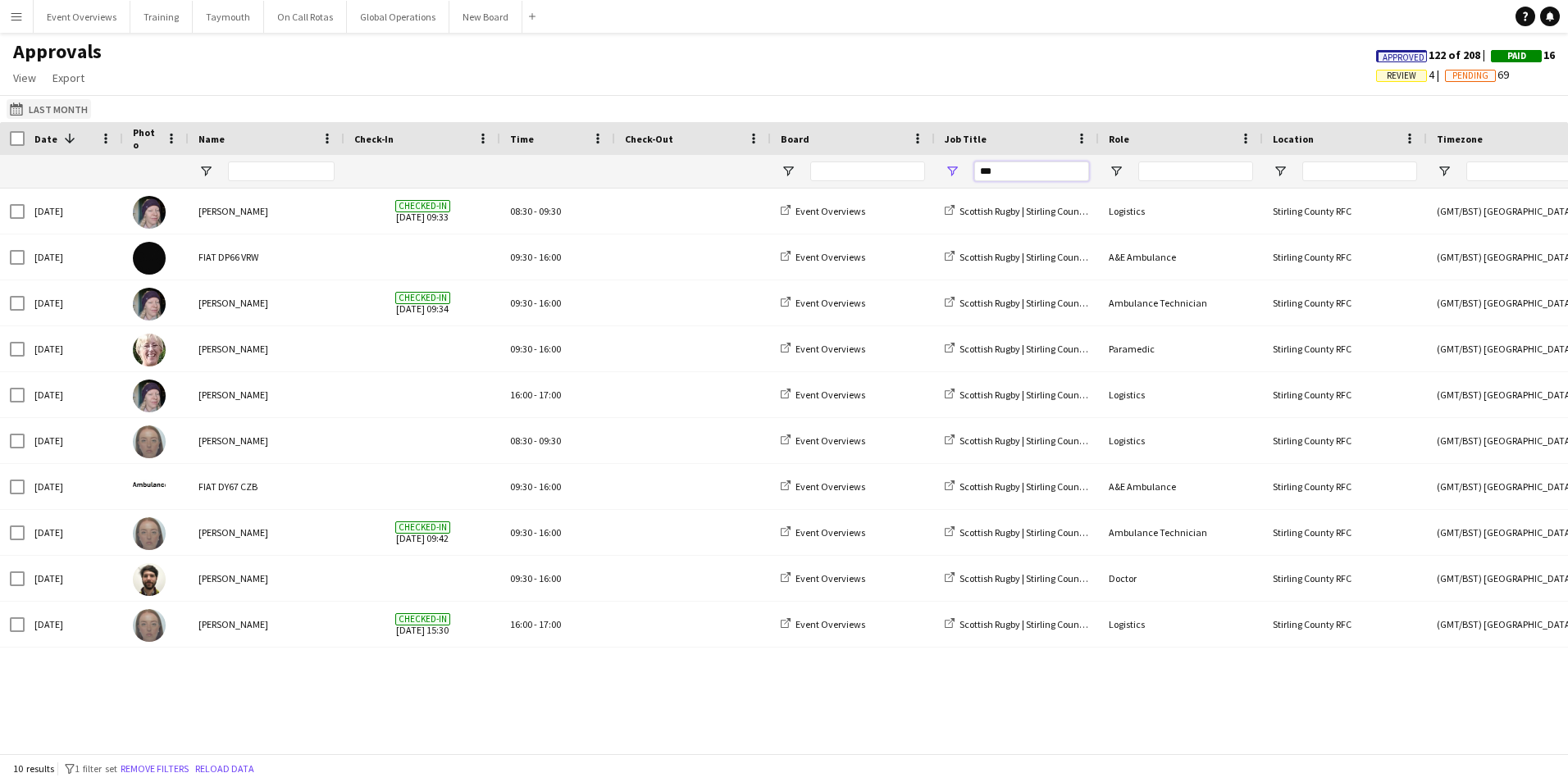
type input "***"
click at [34, 110] on button "Last Week Last Month" at bounding box center [49, 108] width 85 height 19
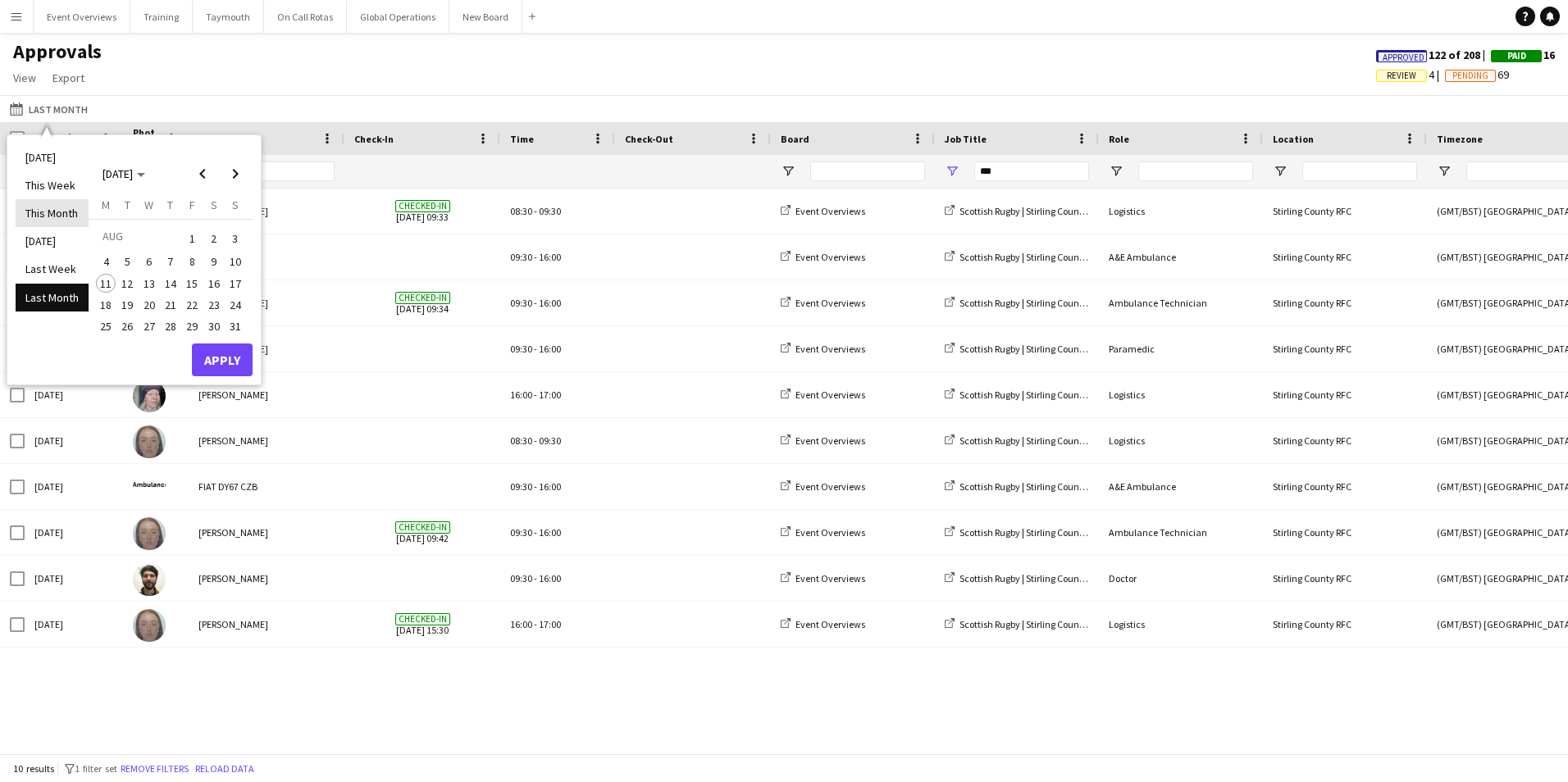
click at [39, 215] on li "This Month" at bounding box center [52, 213] width 73 height 28
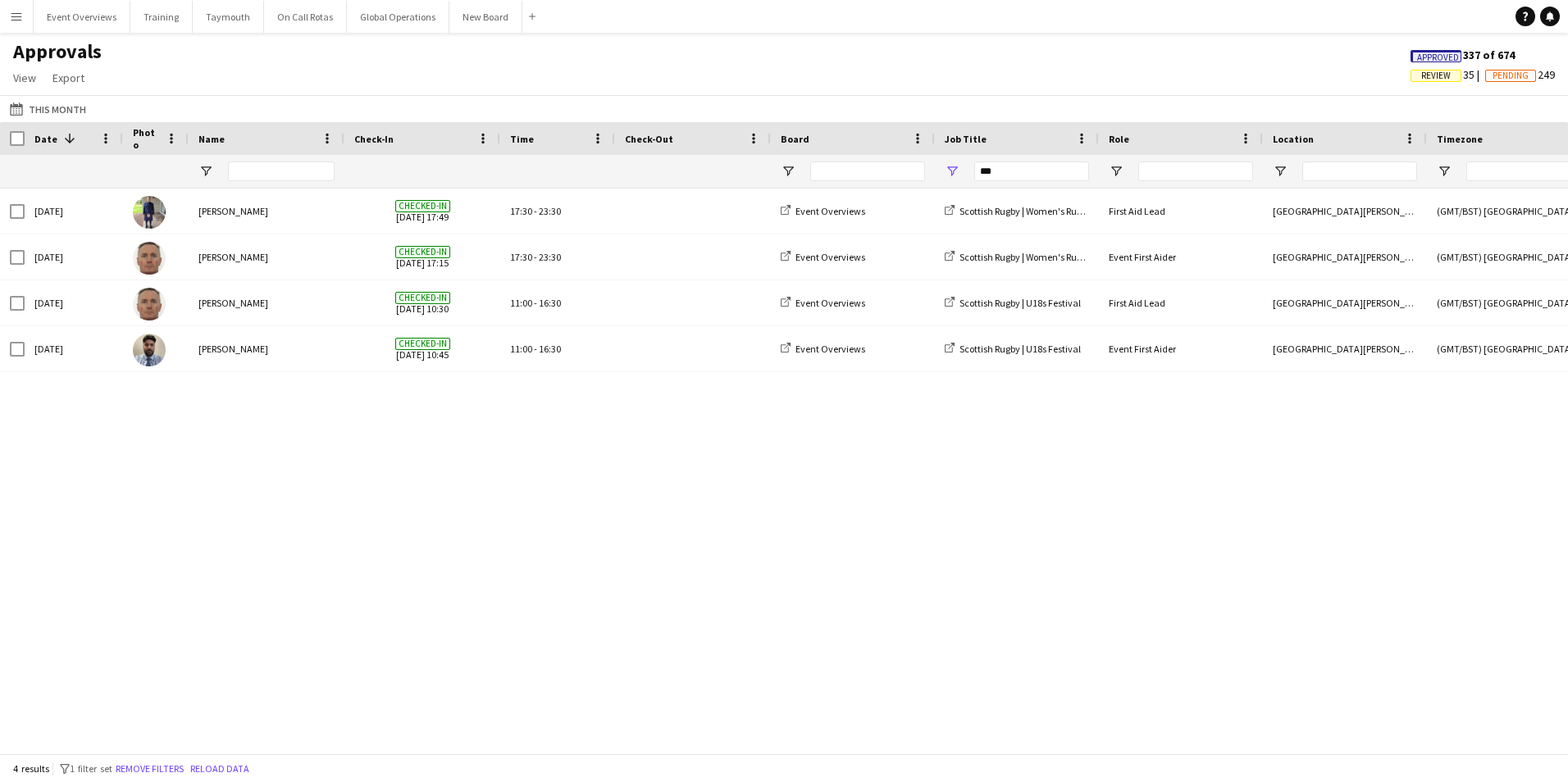
click at [19, 16] on app-icon "Menu" at bounding box center [17, 17] width 13 height 13
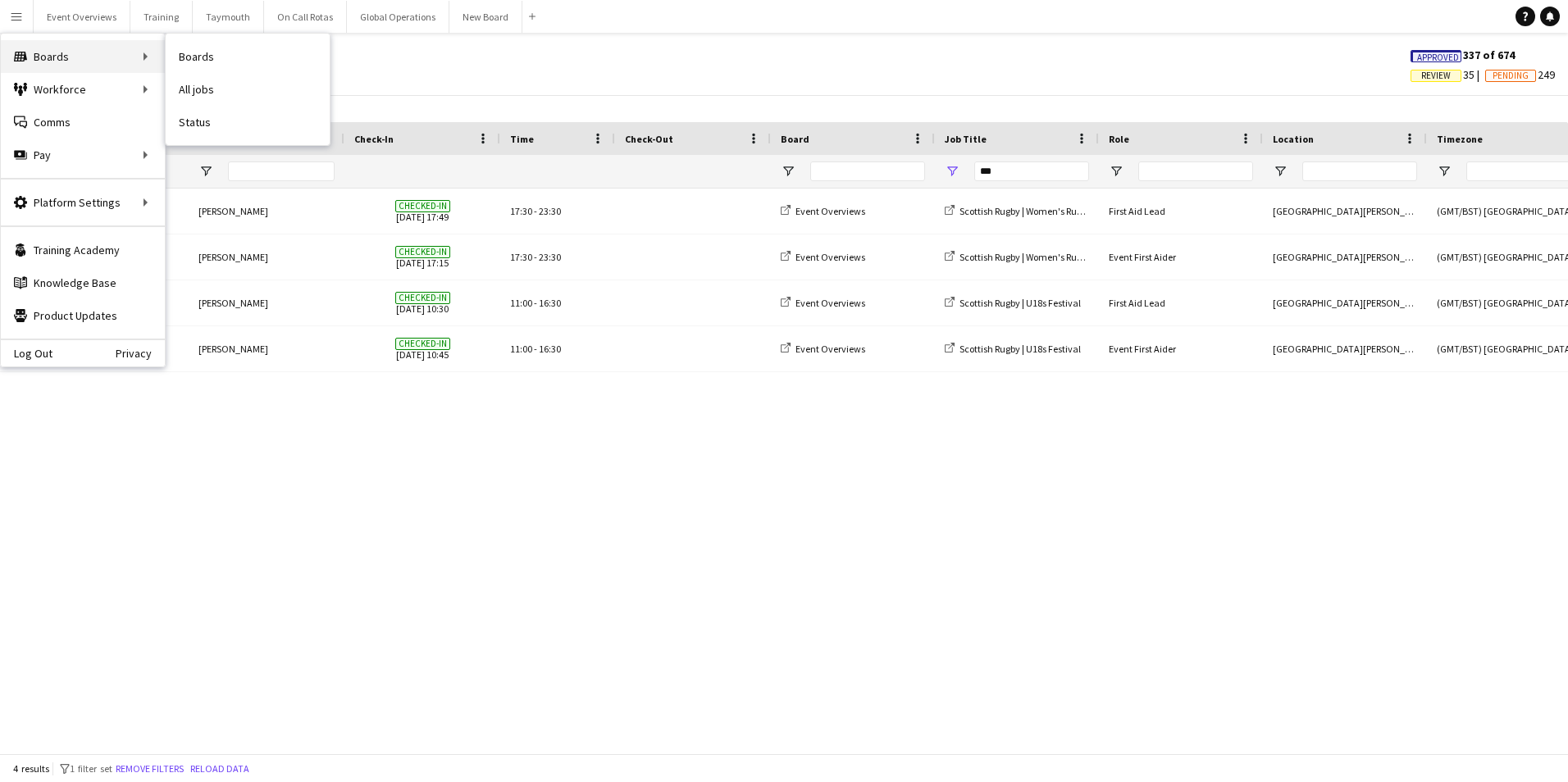
click at [33, 54] on div "Boards Boards" at bounding box center [83, 56] width 164 height 33
click at [209, 52] on link "Boards" at bounding box center [248, 56] width 164 height 33
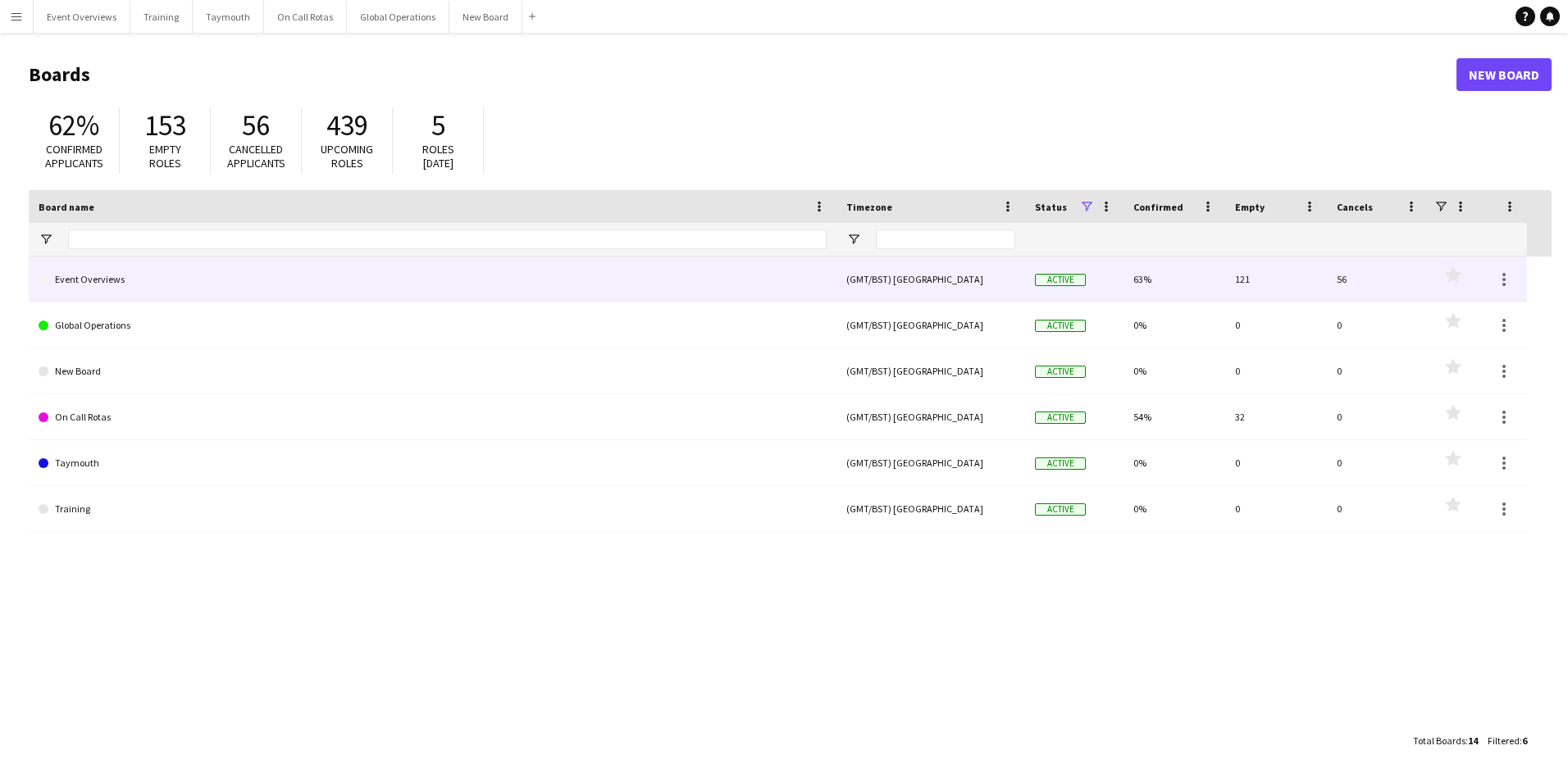
click at [98, 282] on link "Event Overviews" at bounding box center [432, 279] width 788 height 46
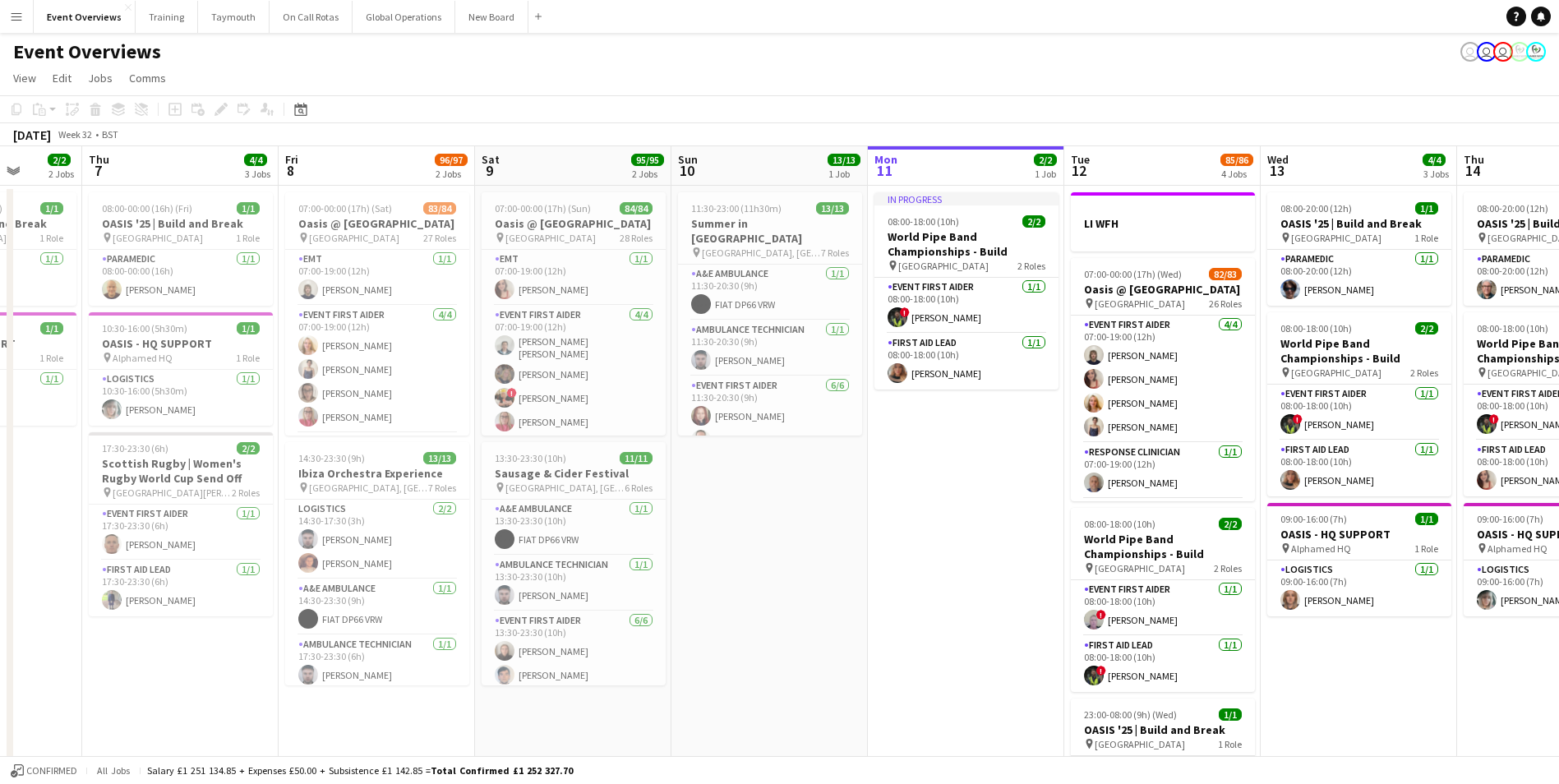
scroll to position [0, 482]
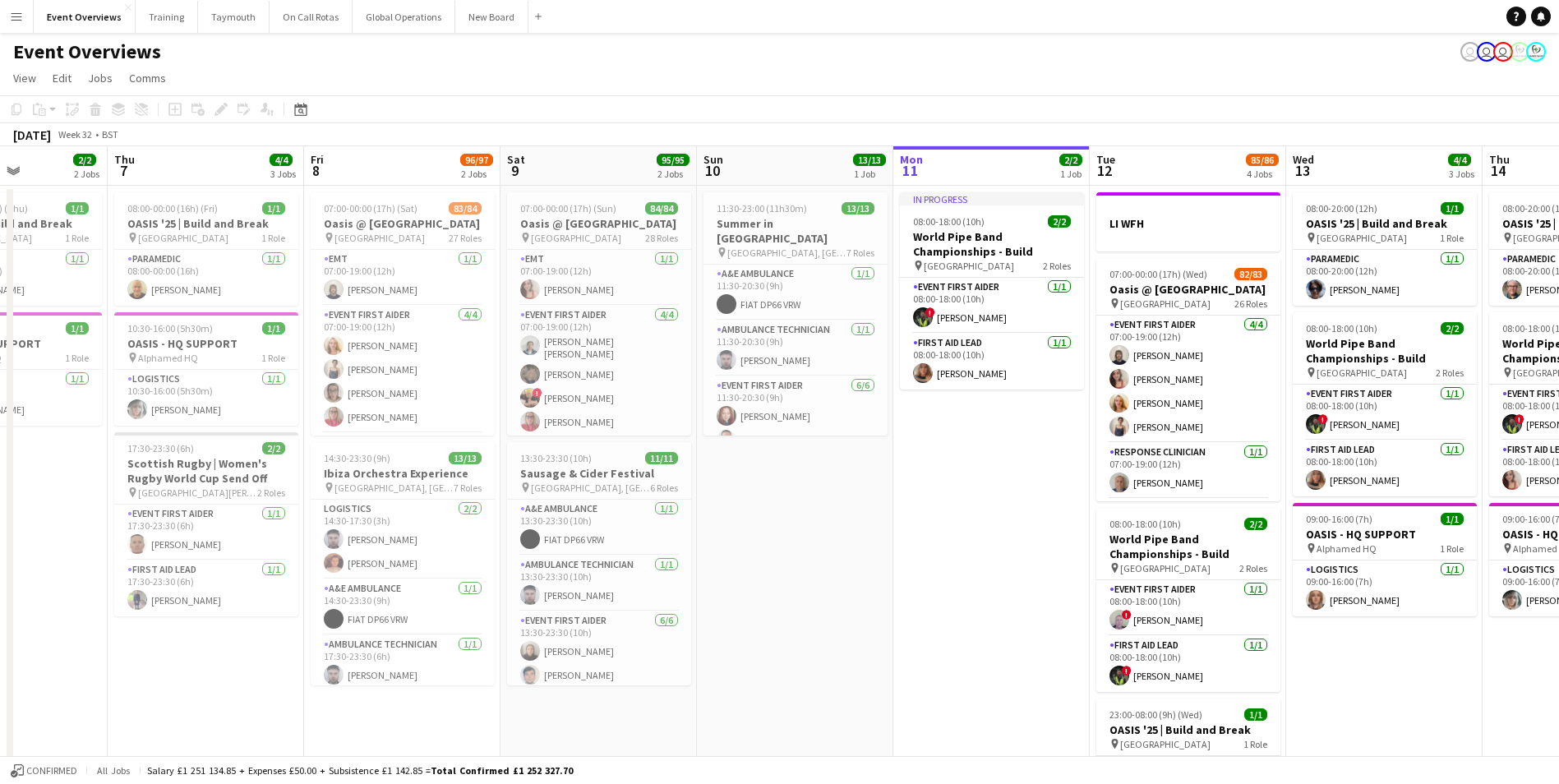
drag, startPoint x: 261, startPoint y: 642, endPoint x: 959, endPoint y: 588, distance: 700.1
click at [959, 588] on app-calendar-viewport "Mon 4 2/2 3 Jobs Tue 5 2/2 2 Jobs Wed 6 2/2 2 Jobs Thu 7 4/4 3 Jobs Fri 8 96/97…" at bounding box center [779, 557] width 1559 height 822
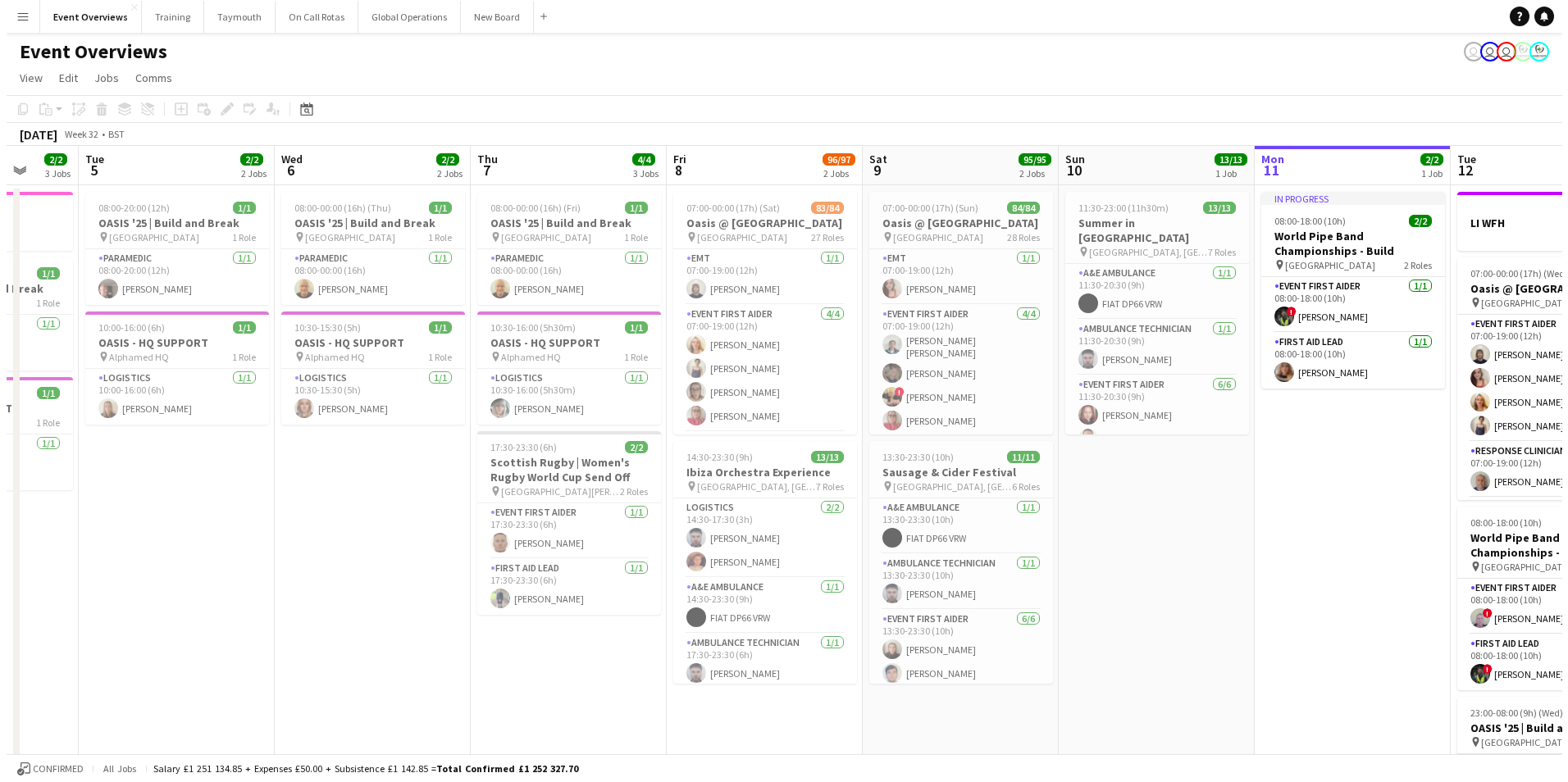
scroll to position [0, 514]
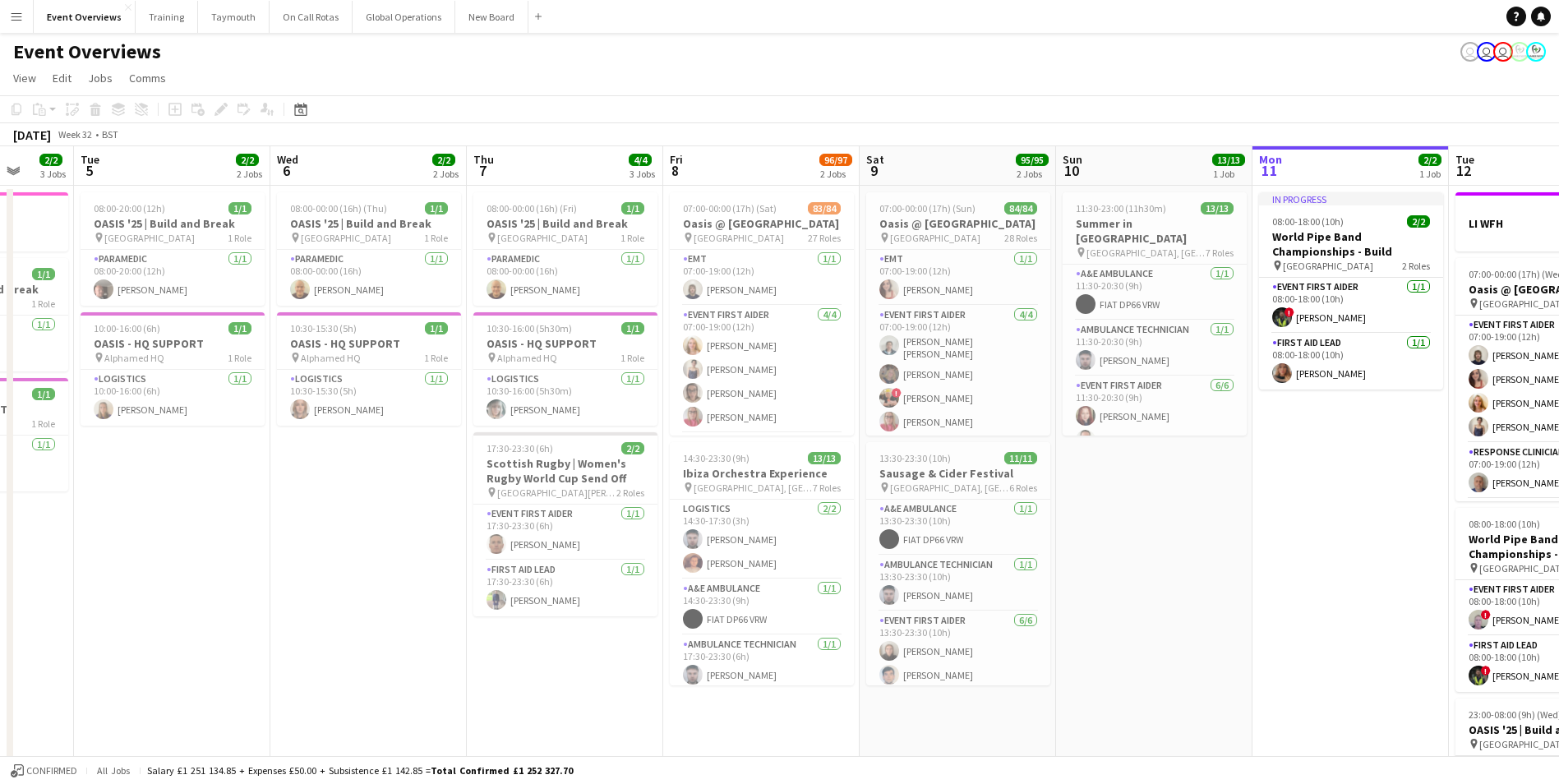
drag, startPoint x: 860, startPoint y: 602, endPoint x: 1219, endPoint y: 575, distance: 360.0
click at [1219, 575] on app-calendar-viewport "Sat 2 46/47 3 Jobs Sun 3 19/19 2 Jobs Mon 4 2/2 3 Jobs Tue 5 2/2 2 Jobs Wed 6 2…" at bounding box center [779, 557] width 1559 height 822
click at [13, 18] on app-icon "Menu" at bounding box center [17, 17] width 13 height 13
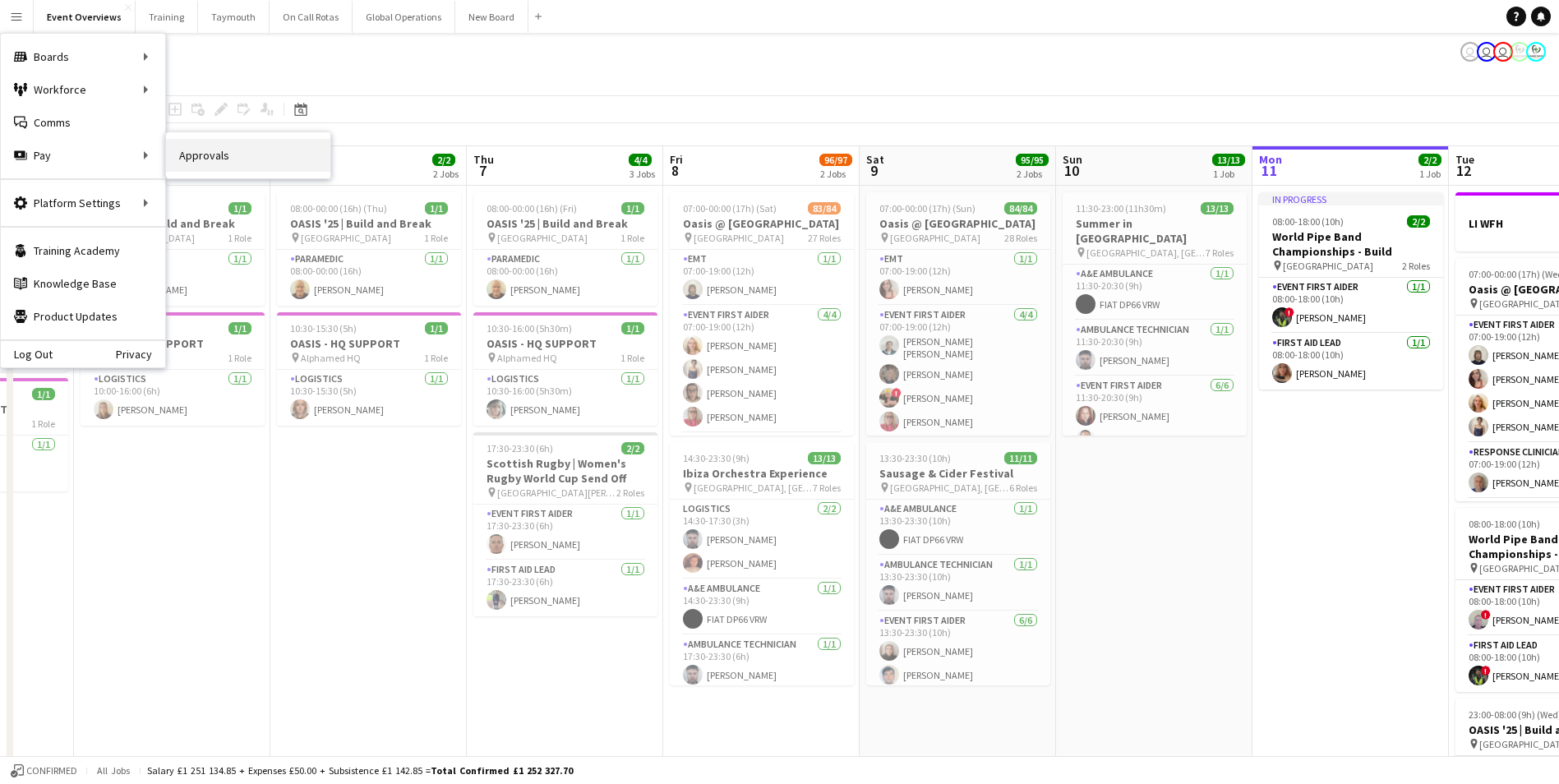
click at [231, 159] on link "Approvals" at bounding box center [248, 154] width 165 height 33
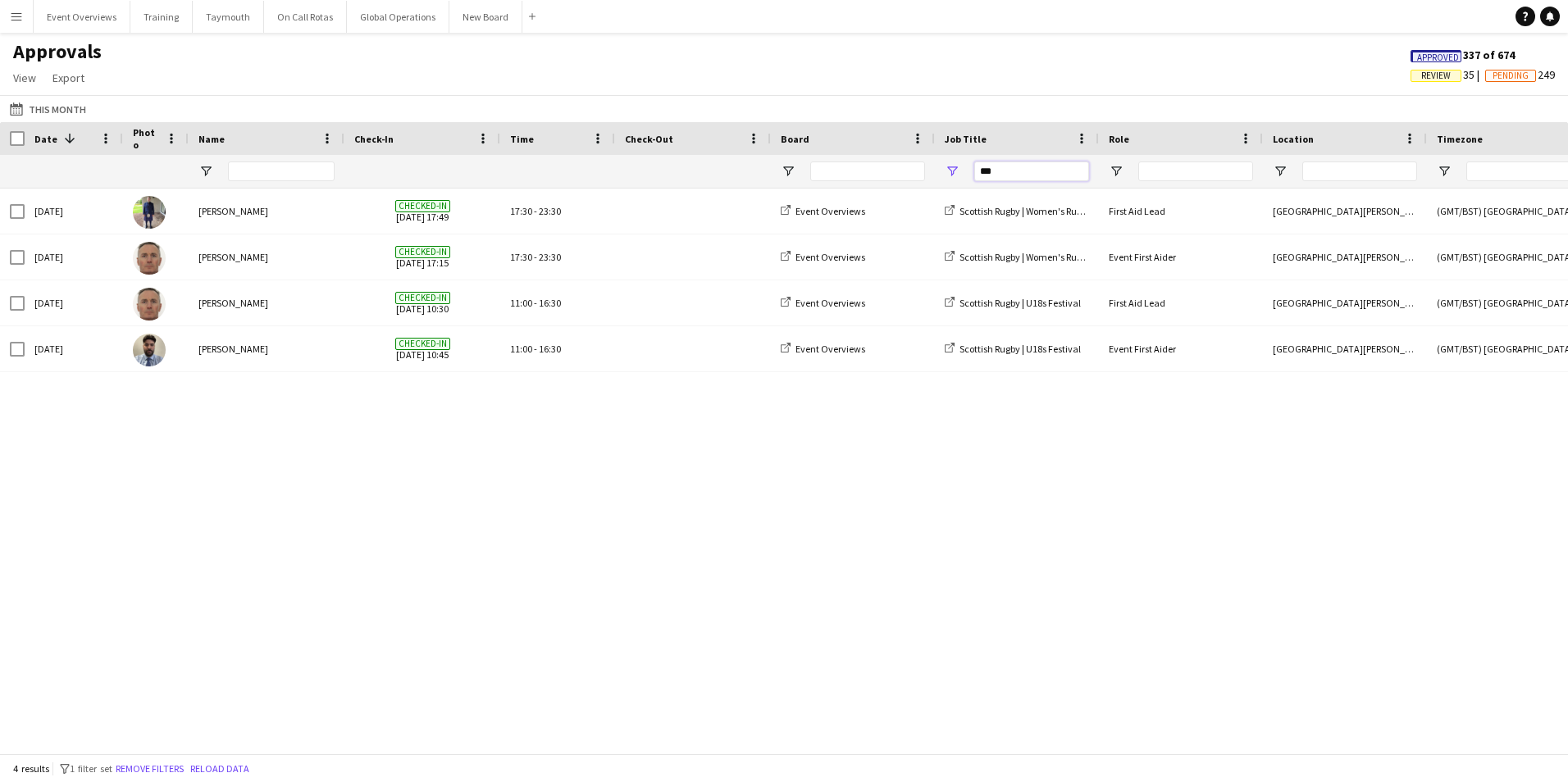
click at [1043, 174] on input "***" at bounding box center [1031, 171] width 115 height 19
type input "*"
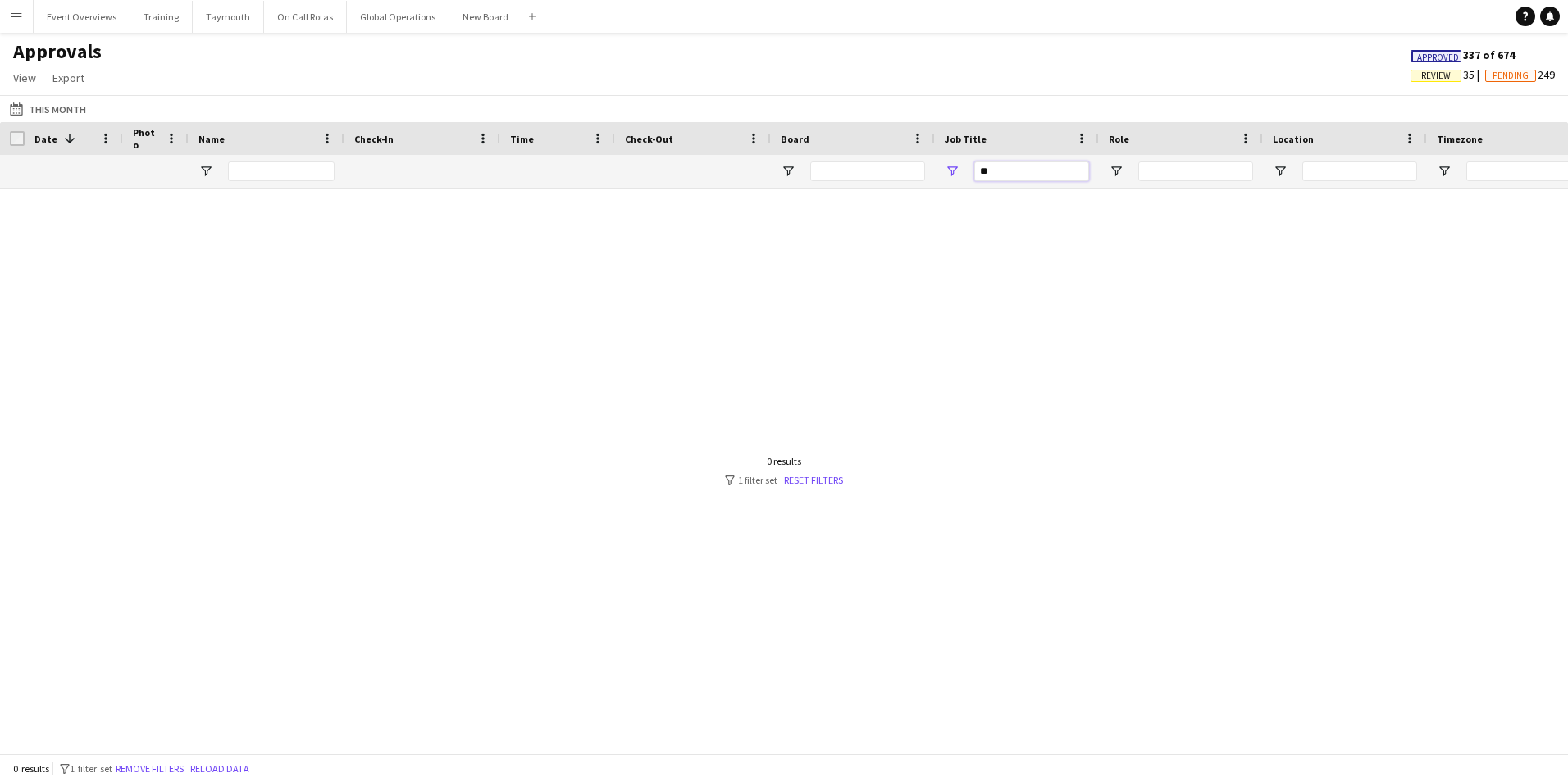
type input "*"
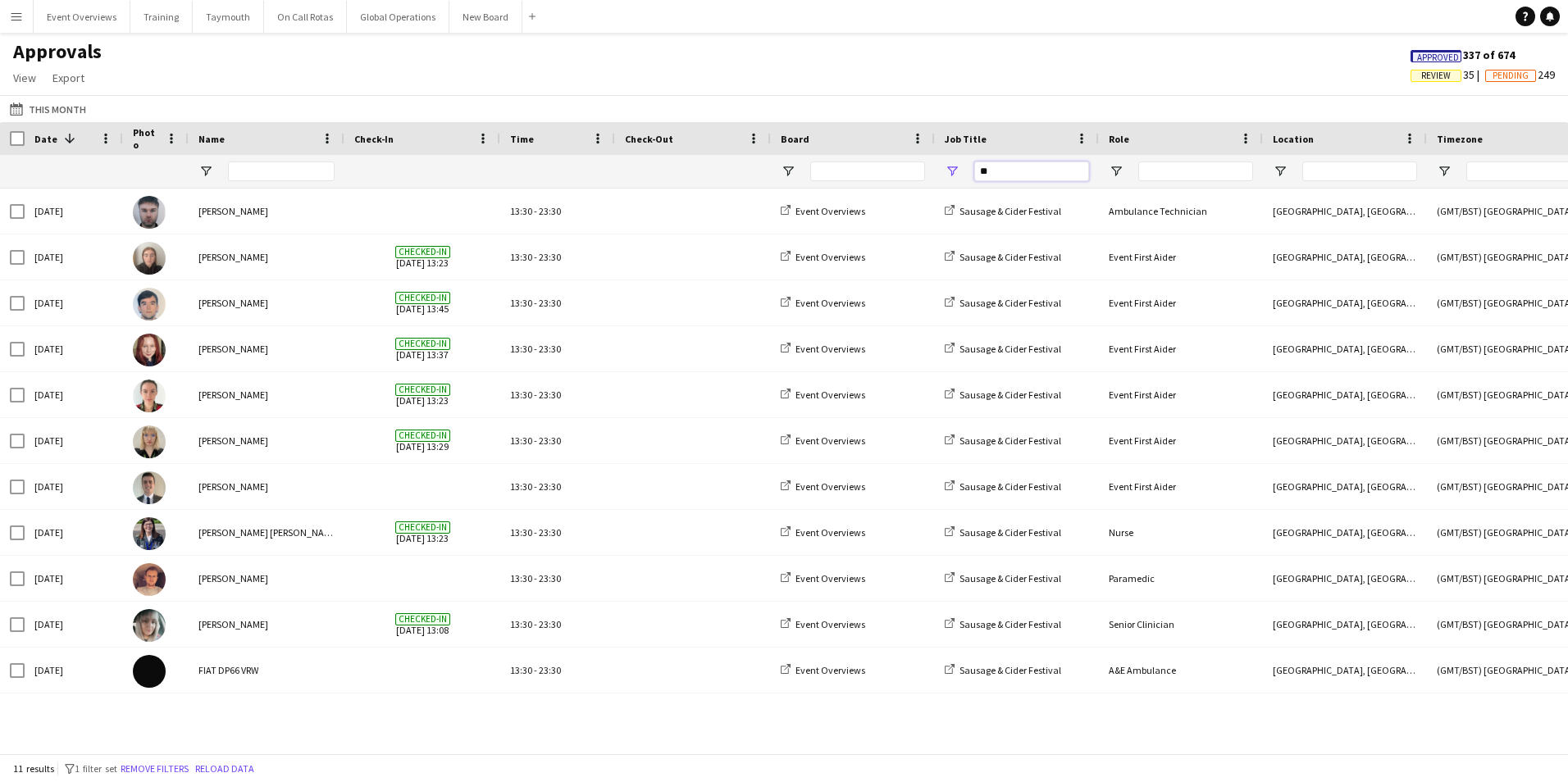
type input "*"
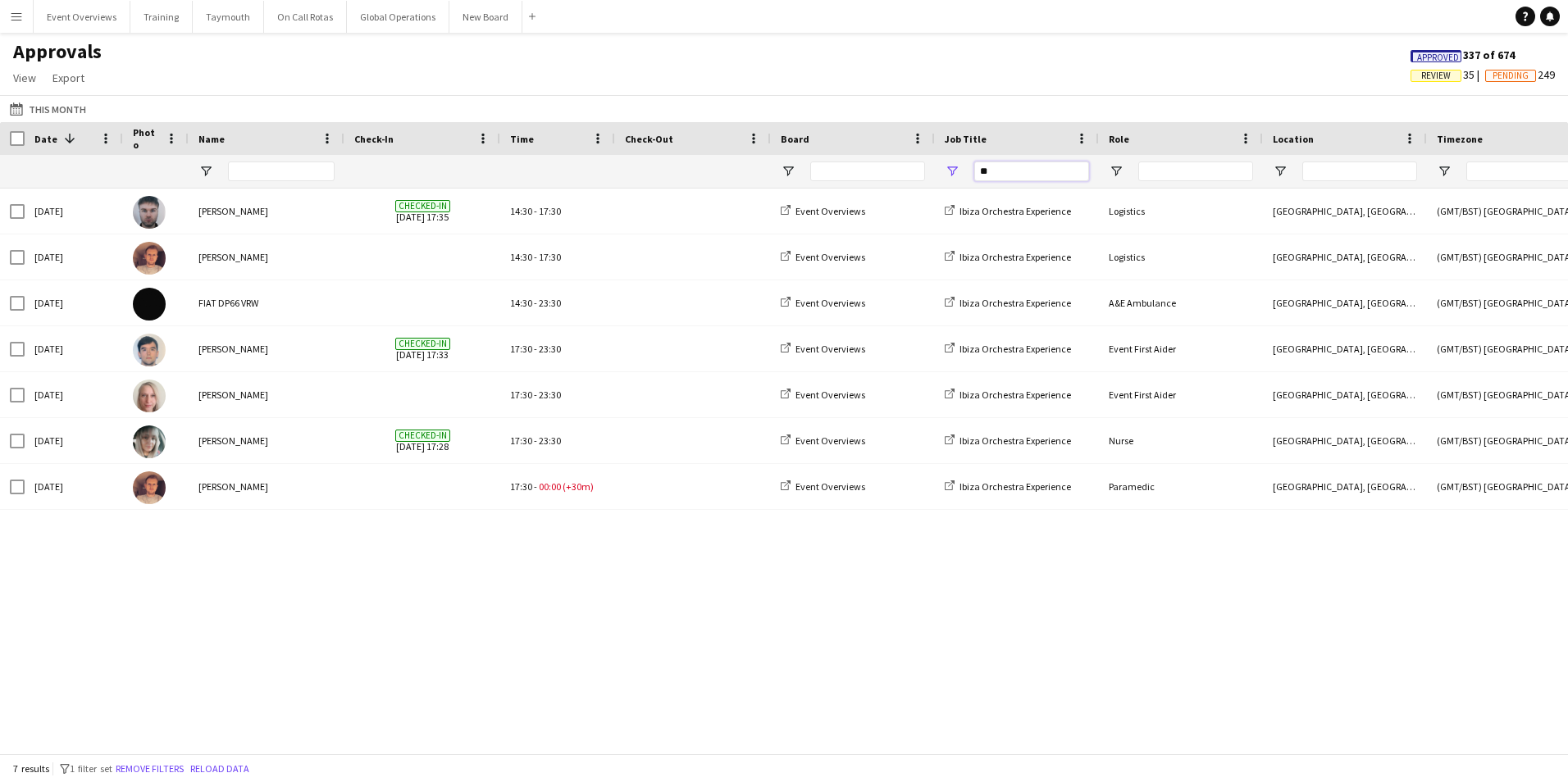
type input "*"
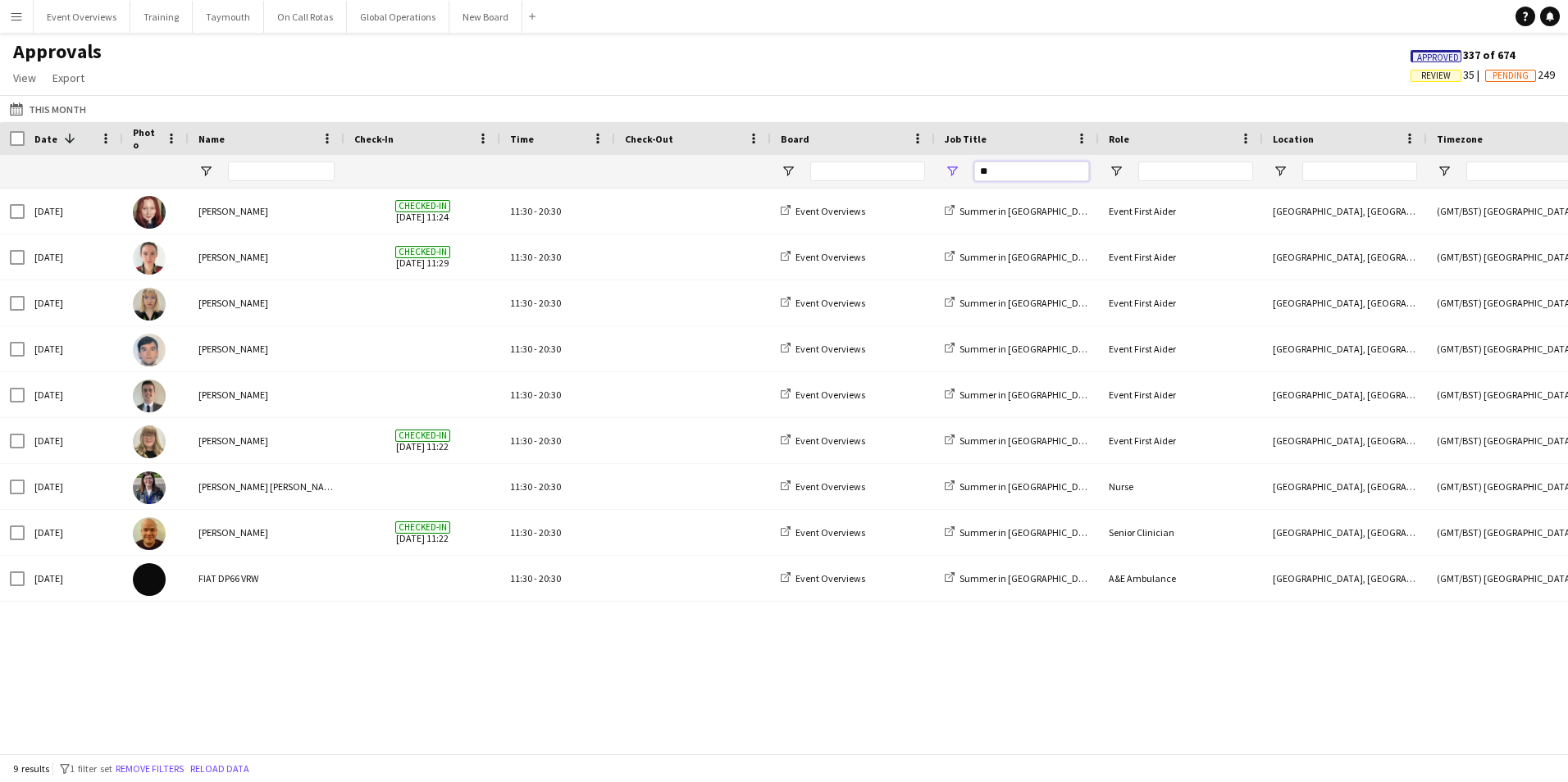
type input "*"
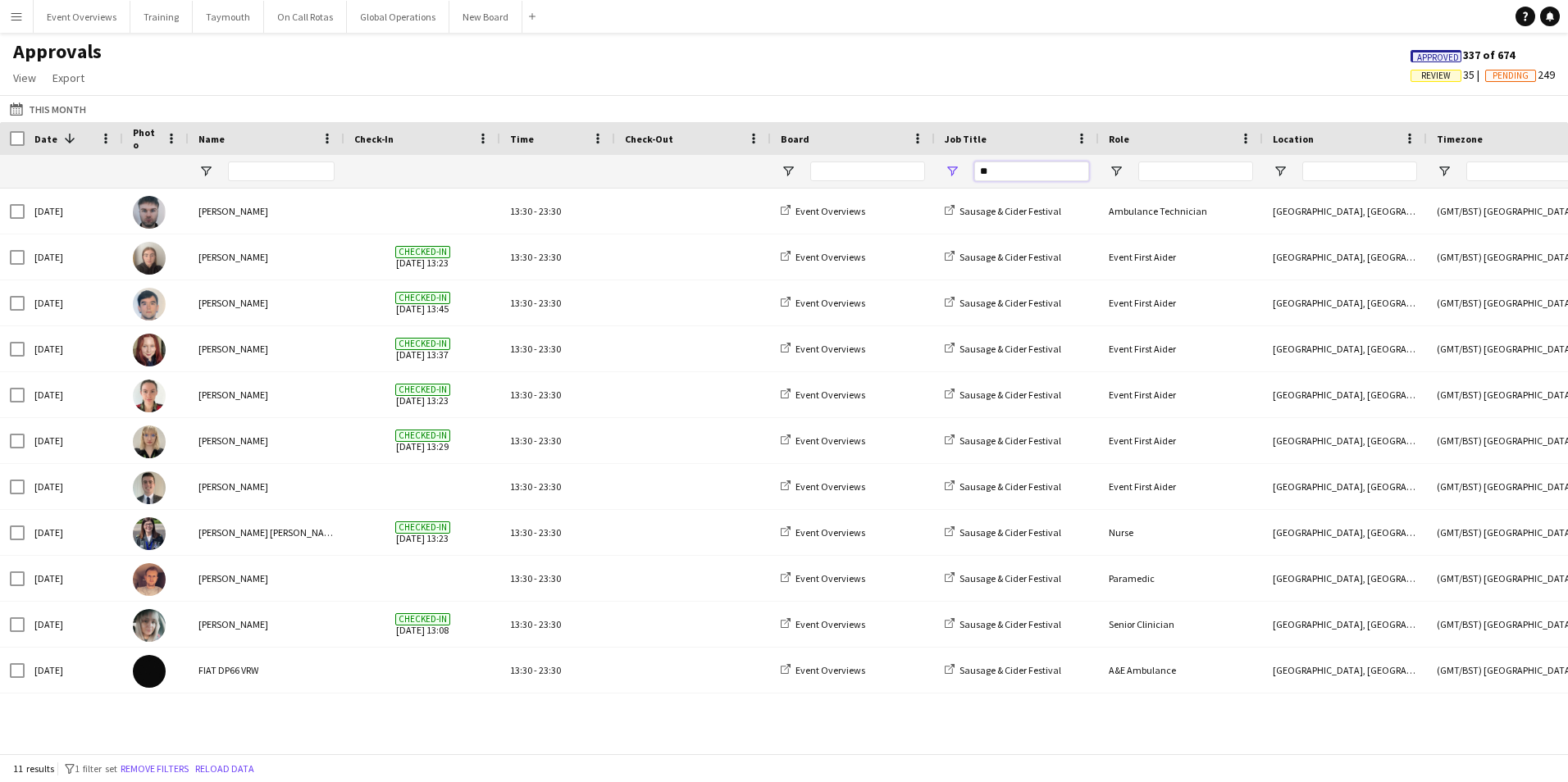
type input "*"
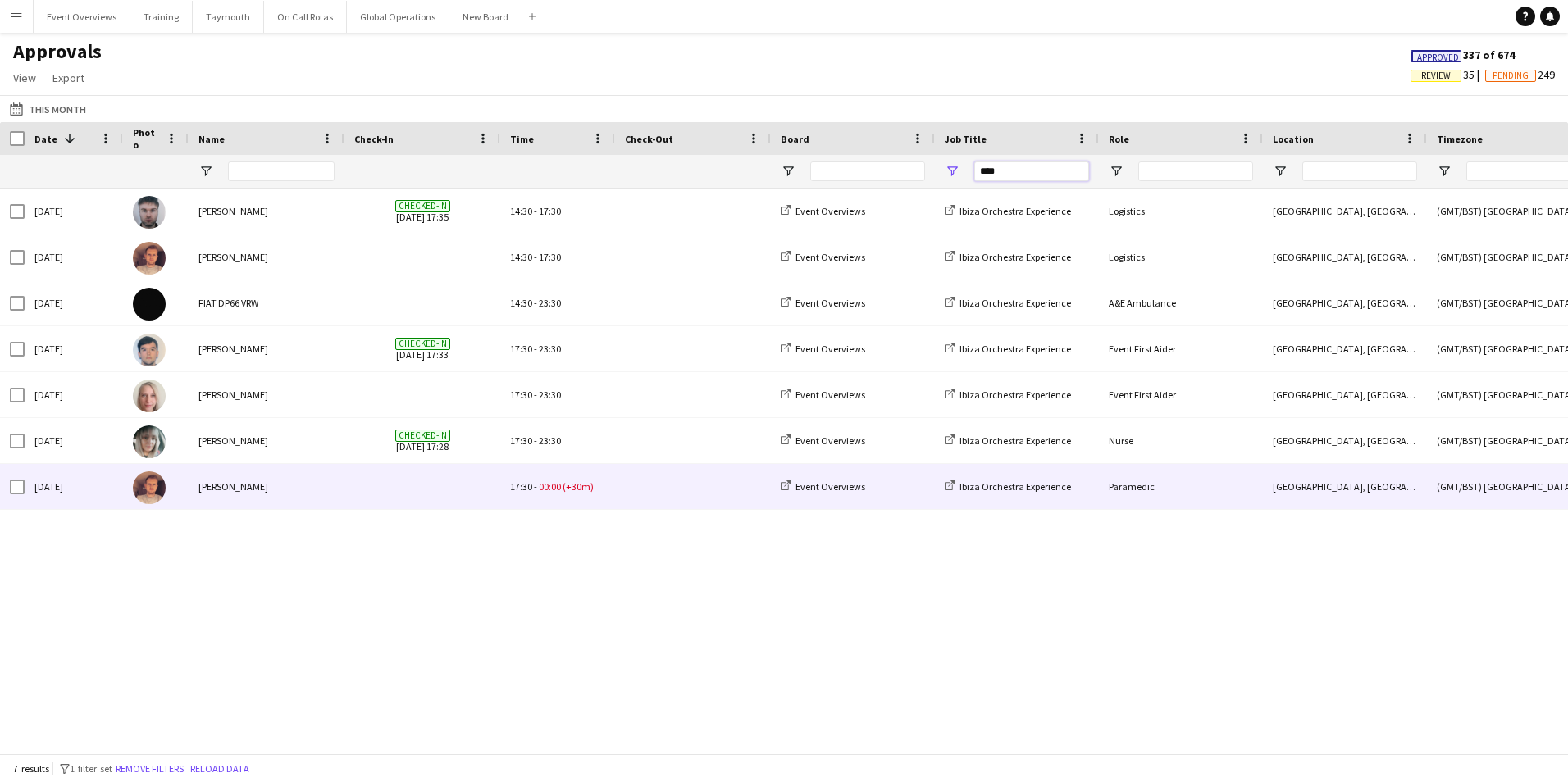
type input "****"
click at [320, 496] on div "[PERSON_NAME]" at bounding box center [266, 486] width 156 height 45
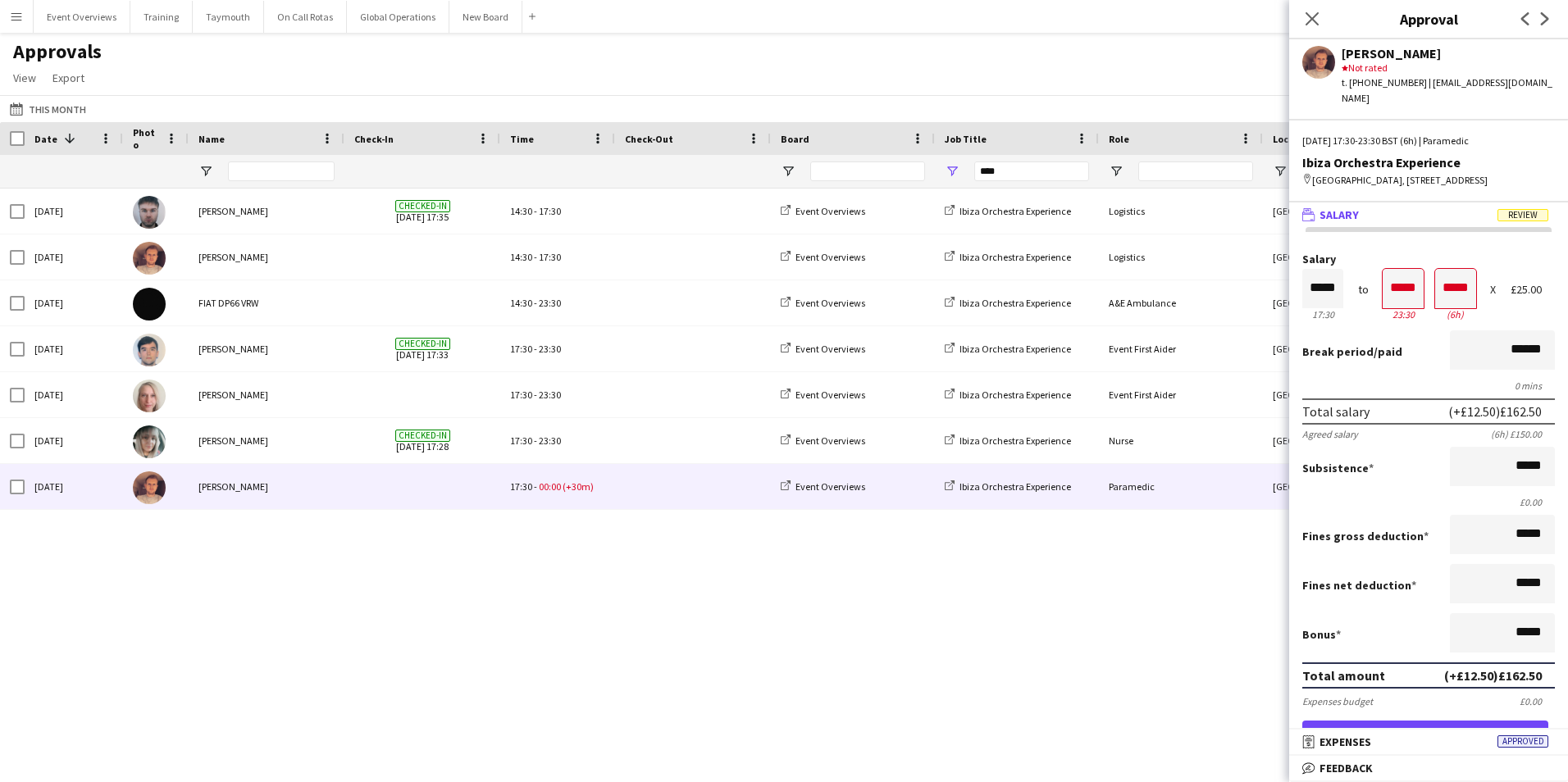
click at [597, 589] on div "[DATE] [PERSON_NAME] Checked-in [DATE] 17:35 14:30 - 17:30 Event Overviews Ibiz…" at bounding box center [784, 465] width 1568 height 553
click at [1313, 15] on icon "Close pop-in" at bounding box center [1312, 18] width 16 height 16
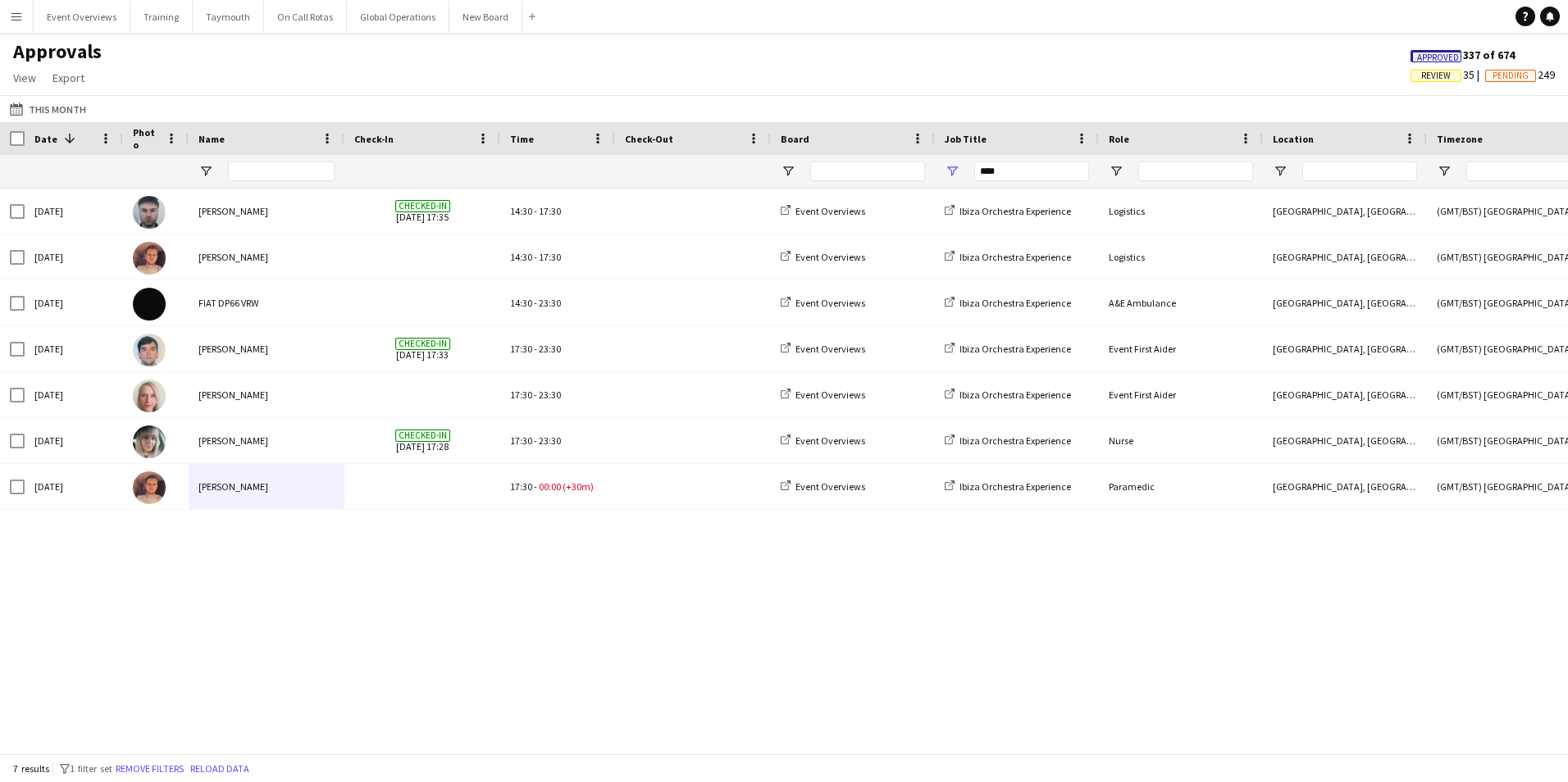
click at [13, 18] on app-icon "Menu" at bounding box center [17, 17] width 13 height 13
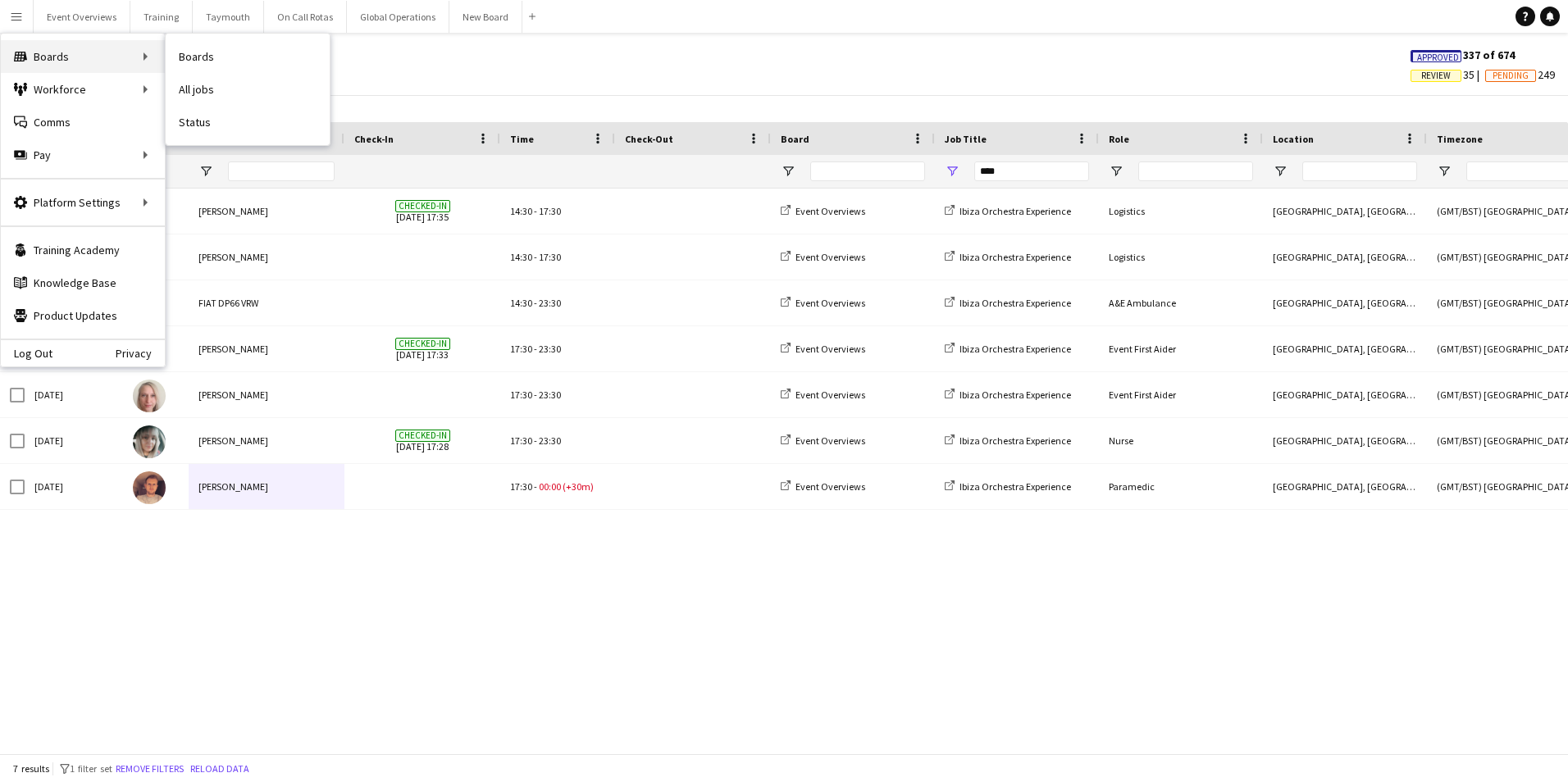
click at [47, 55] on div "Boards Boards" at bounding box center [83, 56] width 164 height 33
click at [208, 55] on link "Boards" at bounding box center [248, 56] width 164 height 33
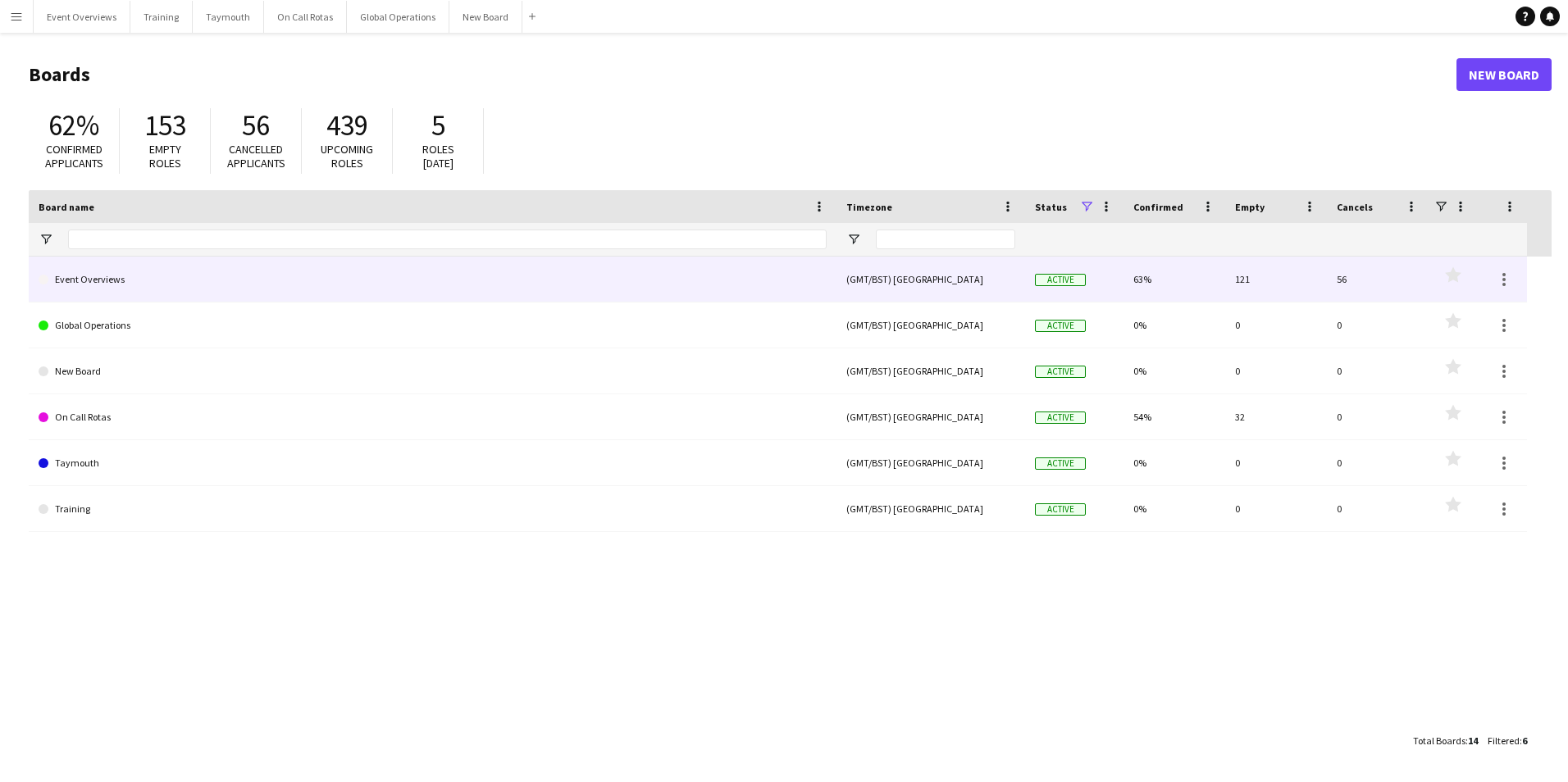
click at [116, 276] on link "Event Overviews" at bounding box center [432, 279] width 788 height 46
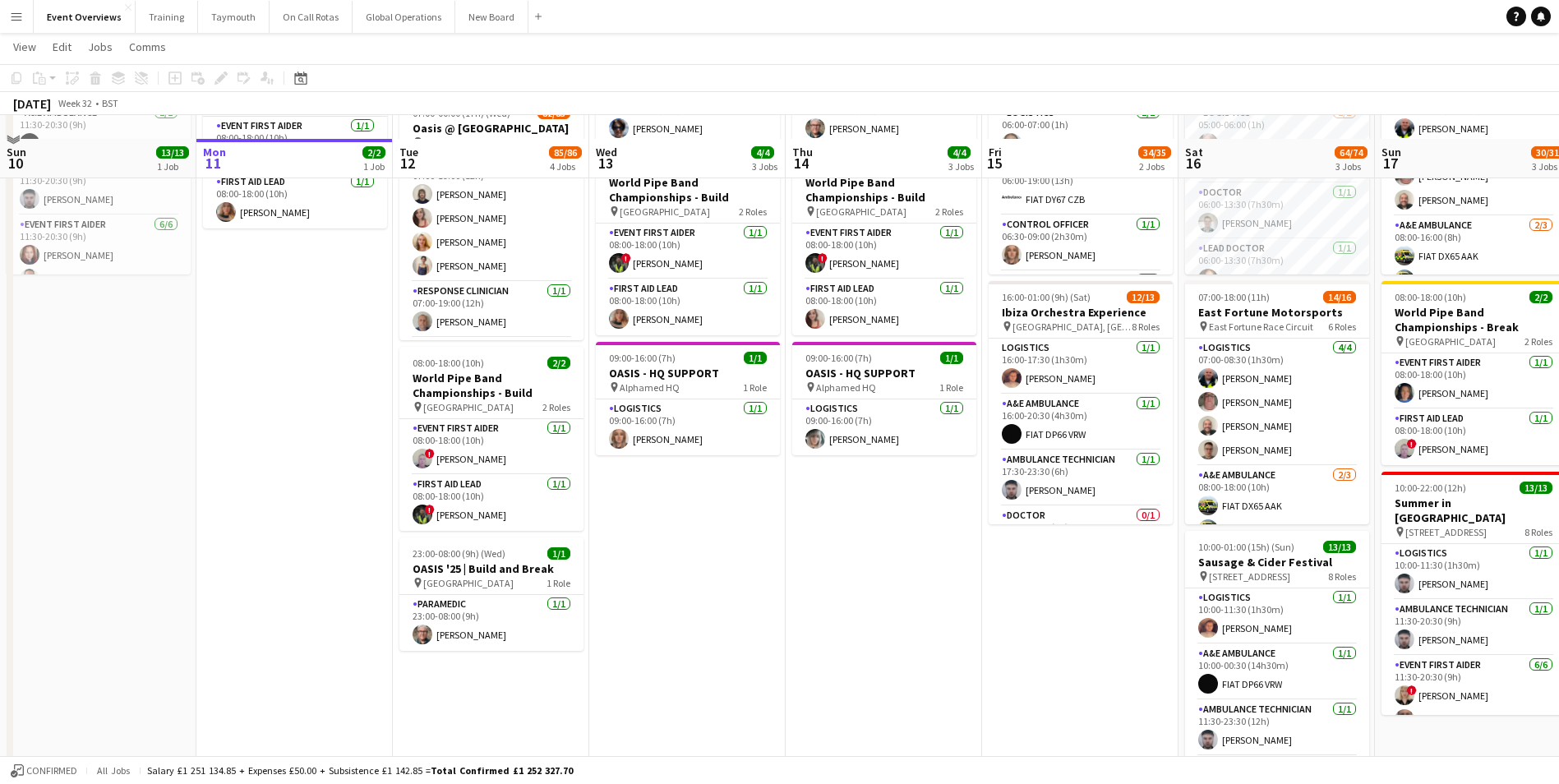
scroll to position [211, 0]
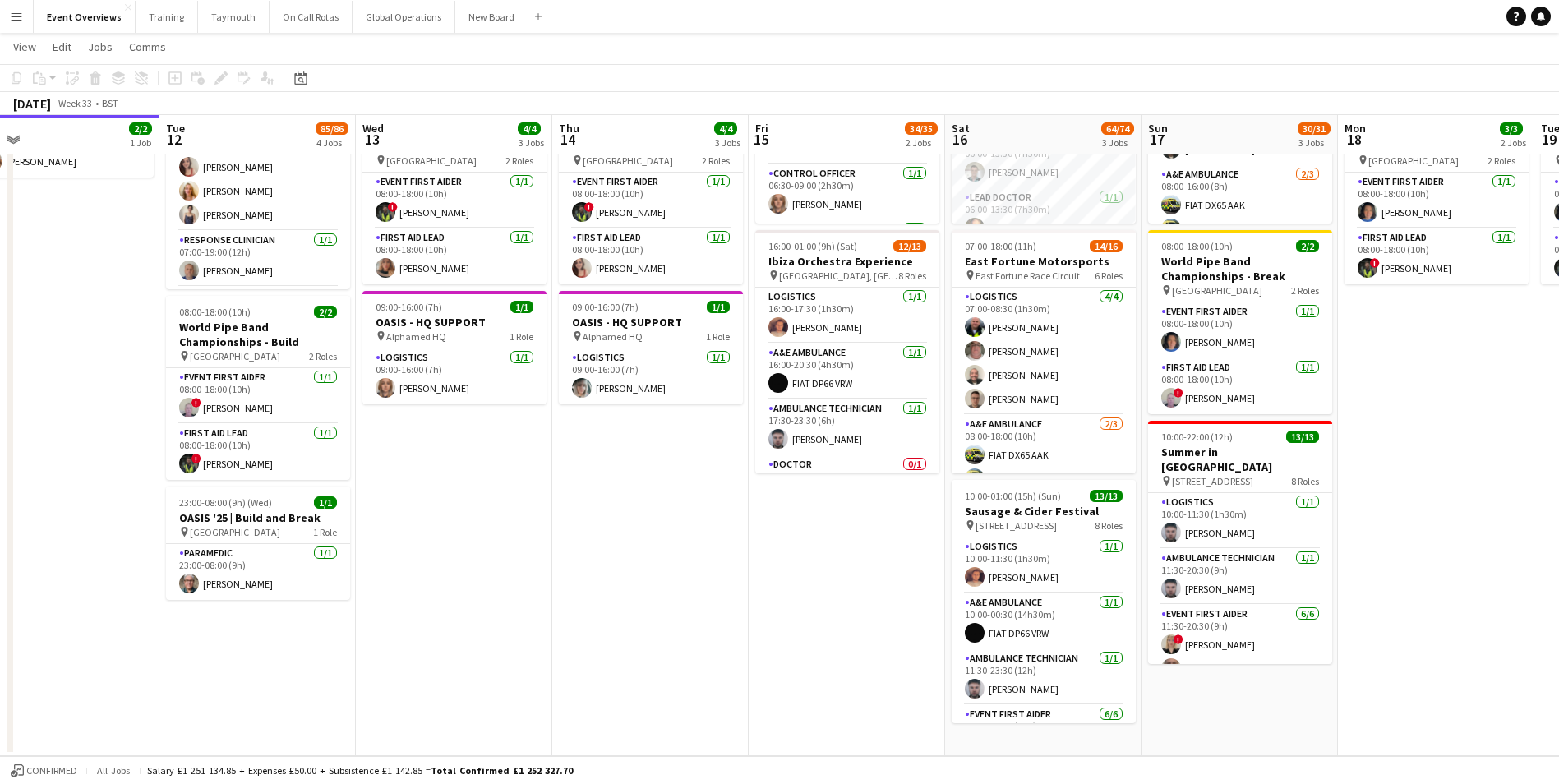
drag, startPoint x: 793, startPoint y: 614, endPoint x: 544, endPoint y: 690, distance: 260.3
click at [547, 691] on app-calendar-viewport "Fri 8 96/97 2 Jobs Sat 9 95/95 2 Jobs Sun 10 13/13 1 Job Mon 11 2/2 1 Job Tue 1…" at bounding box center [779, 305] width 1559 height 902
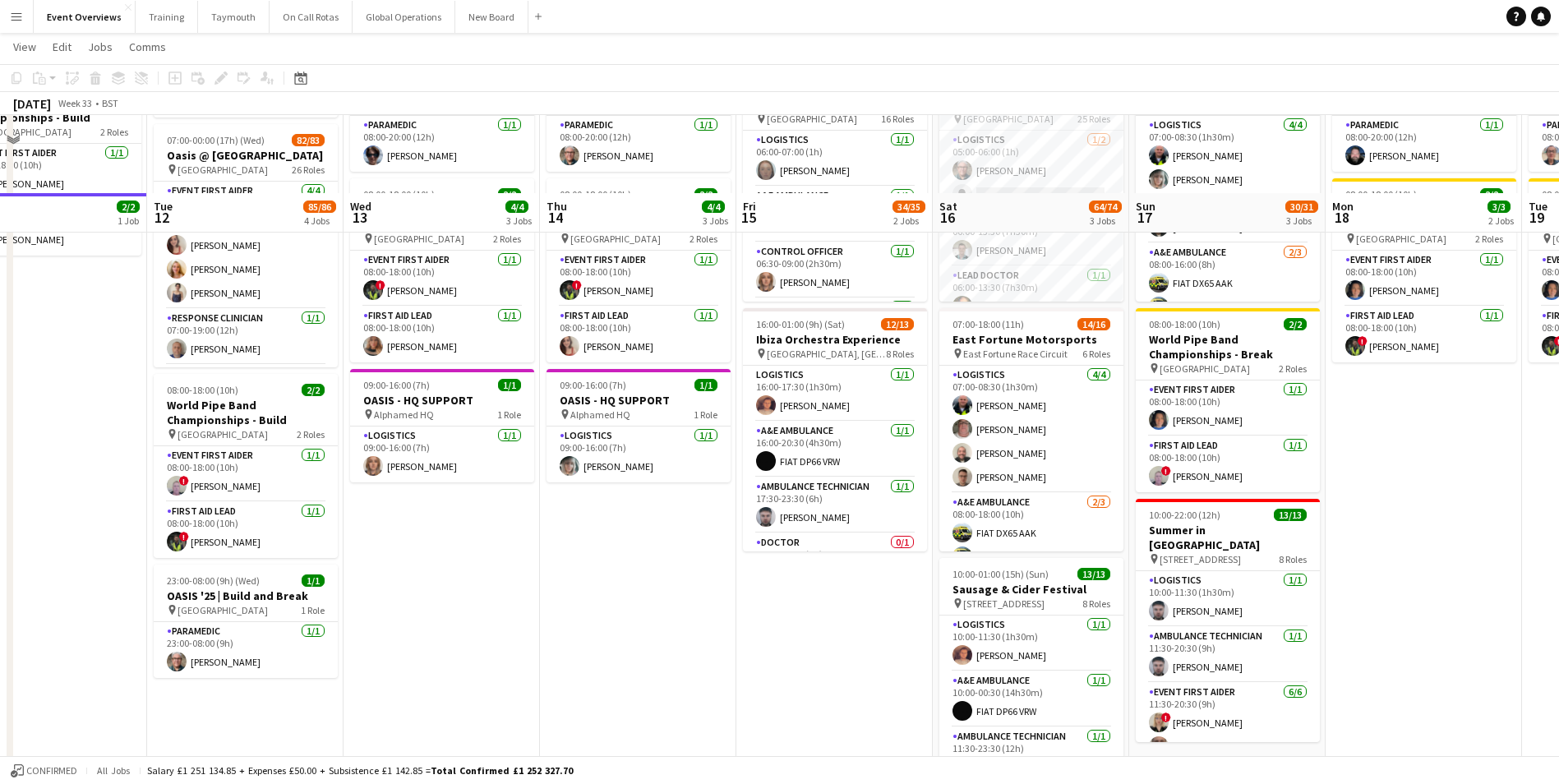
scroll to position [0, 0]
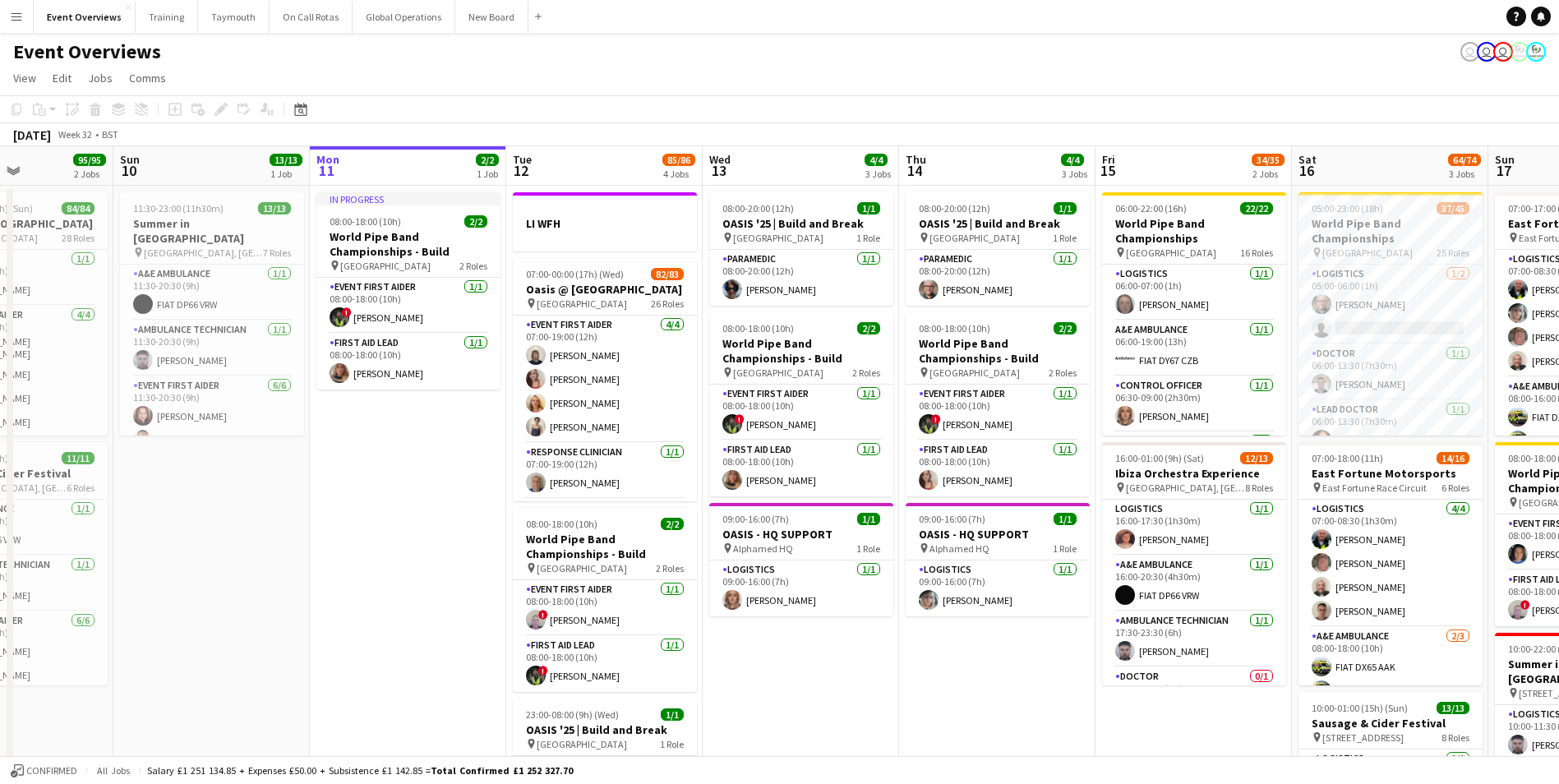
drag, startPoint x: 457, startPoint y: 683, endPoint x: 818, endPoint y: 682, distance: 361.0
click at [819, 682] on app-calendar-viewport "Thu 7 Fri 8 96/97 2 Jobs Sat 9 95/95 2 Jobs Sun 10 13/13 1 Job Mon 11 2/2 1 Job…" at bounding box center [779, 557] width 1559 height 822
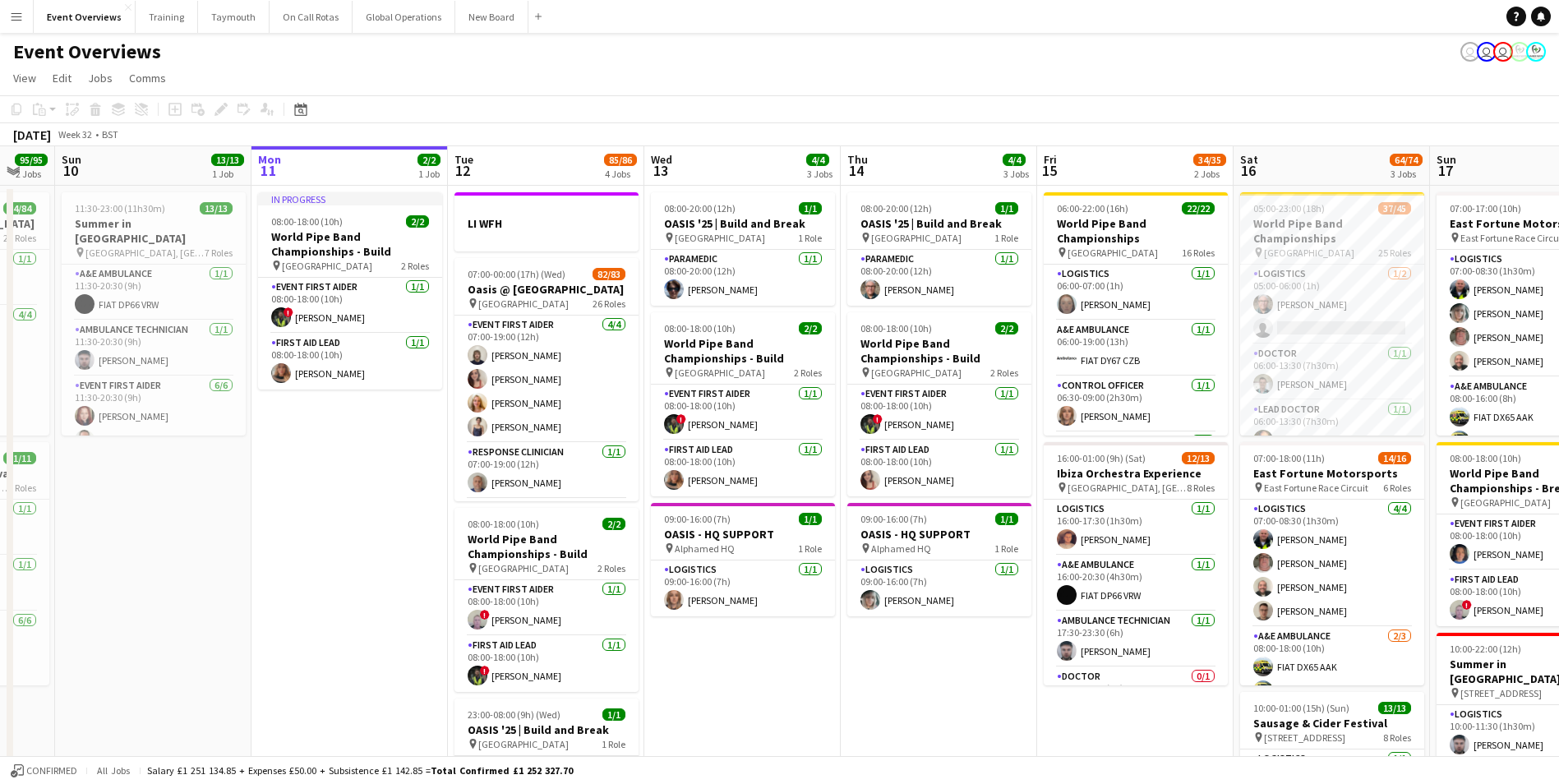
drag, startPoint x: 931, startPoint y: 682, endPoint x: 668, endPoint y: 697, distance: 263.4
click at [668, 697] on app-calendar-viewport "Thu 7 4/4 3 Jobs Fri 8 96/97 2 Jobs Sat 9 95/95 2 Jobs Sun 10 13/13 1 Job Mon 1…" at bounding box center [779, 557] width 1559 height 822
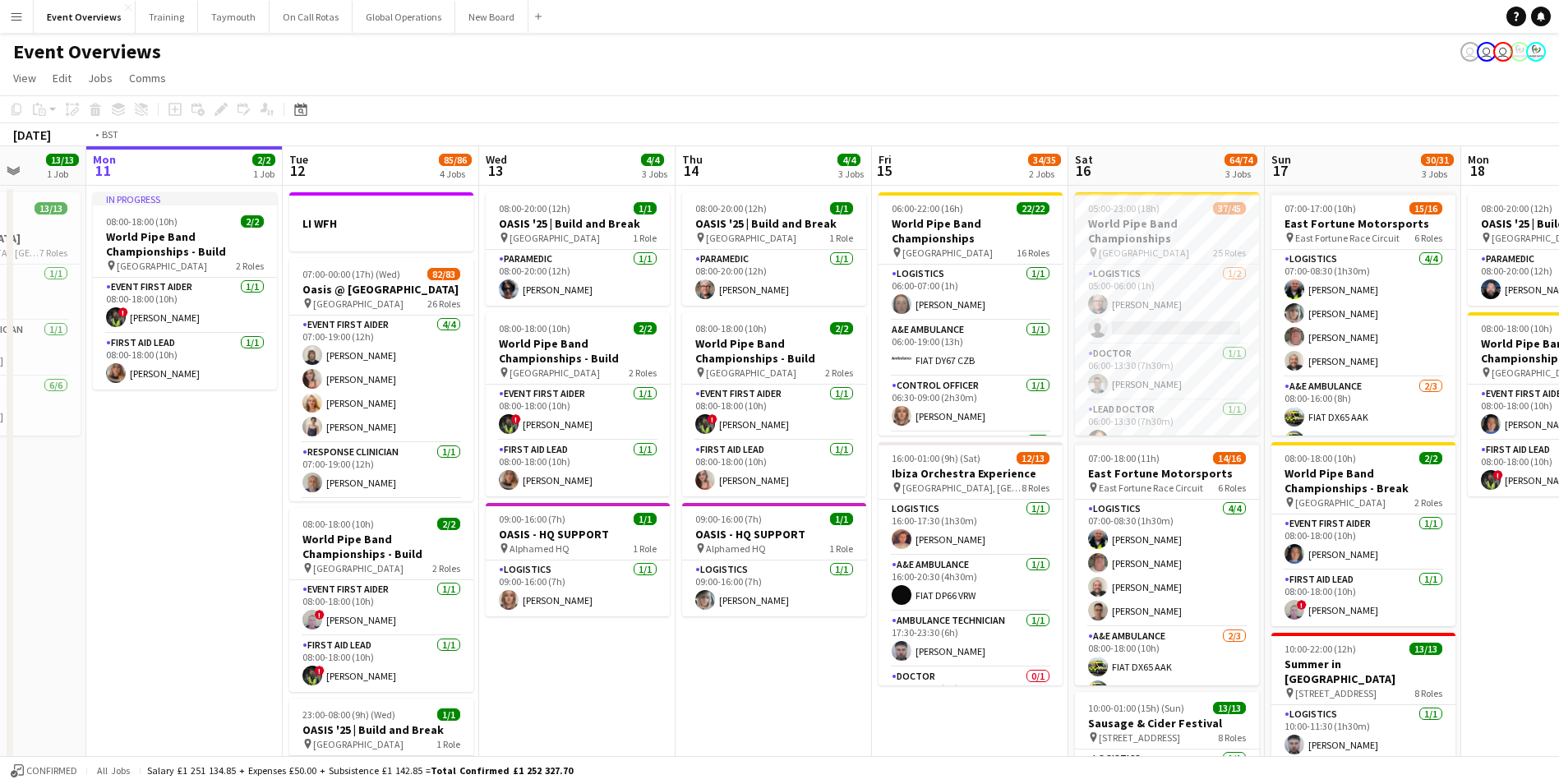
drag, startPoint x: 752, startPoint y: 689, endPoint x: 585, endPoint y: 708, distance: 168.1
click at [585, 708] on app-calendar-viewport "Fri 8 96/97 2 Jobs Sat 9 95/95 2 Jobs Sun 10 13/13 1 Job Mon 11 2/2 1 Job Tue 1…" at bounding box center [779, 557] width 1559 height 822
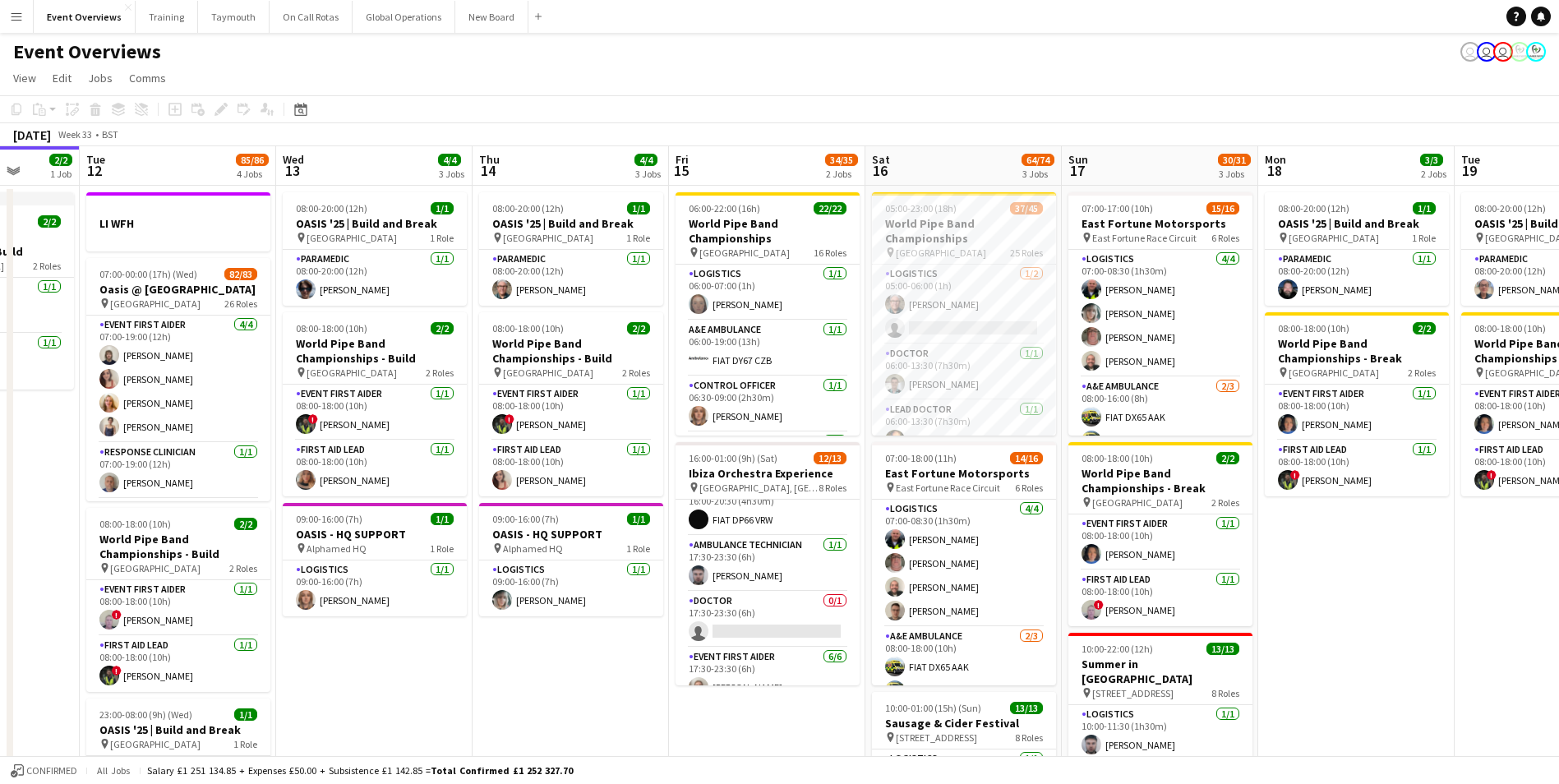
scroll to position [165, 0]
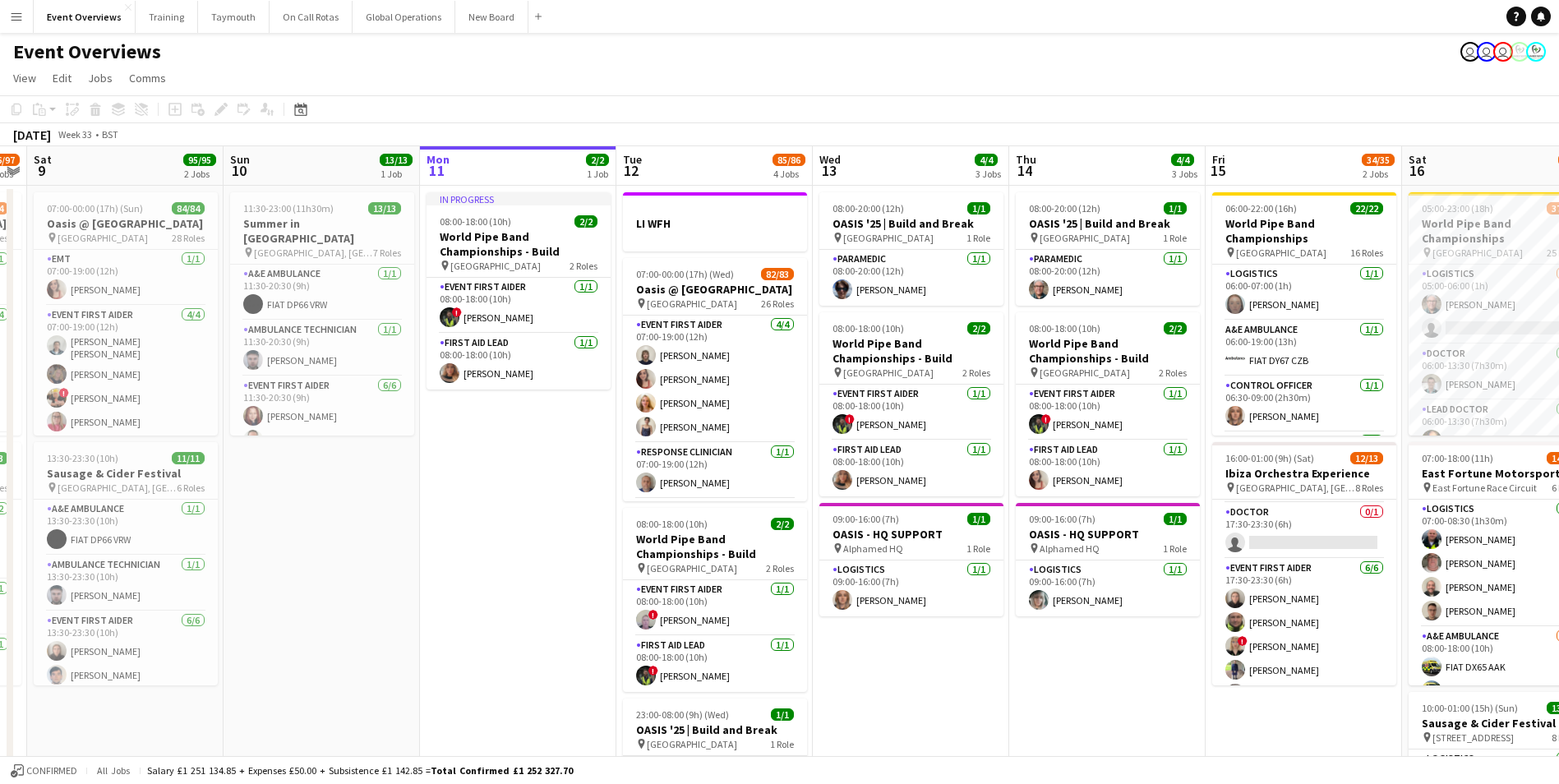
drag, startPoint x: 423, startPoint y: 695, endPoint x: 917, endPoint y: 681, distance: 494.2
click at [960, 691] on app-calendar-viewport "Thu 7 4/4 3 Jobs Fri 8 96/97 2 Jobs Sat 9 95/95 2 Jobs Sun 10 13/13 1 Job Mon 1…" at bounding box center [779, 557] width 1559 height 822
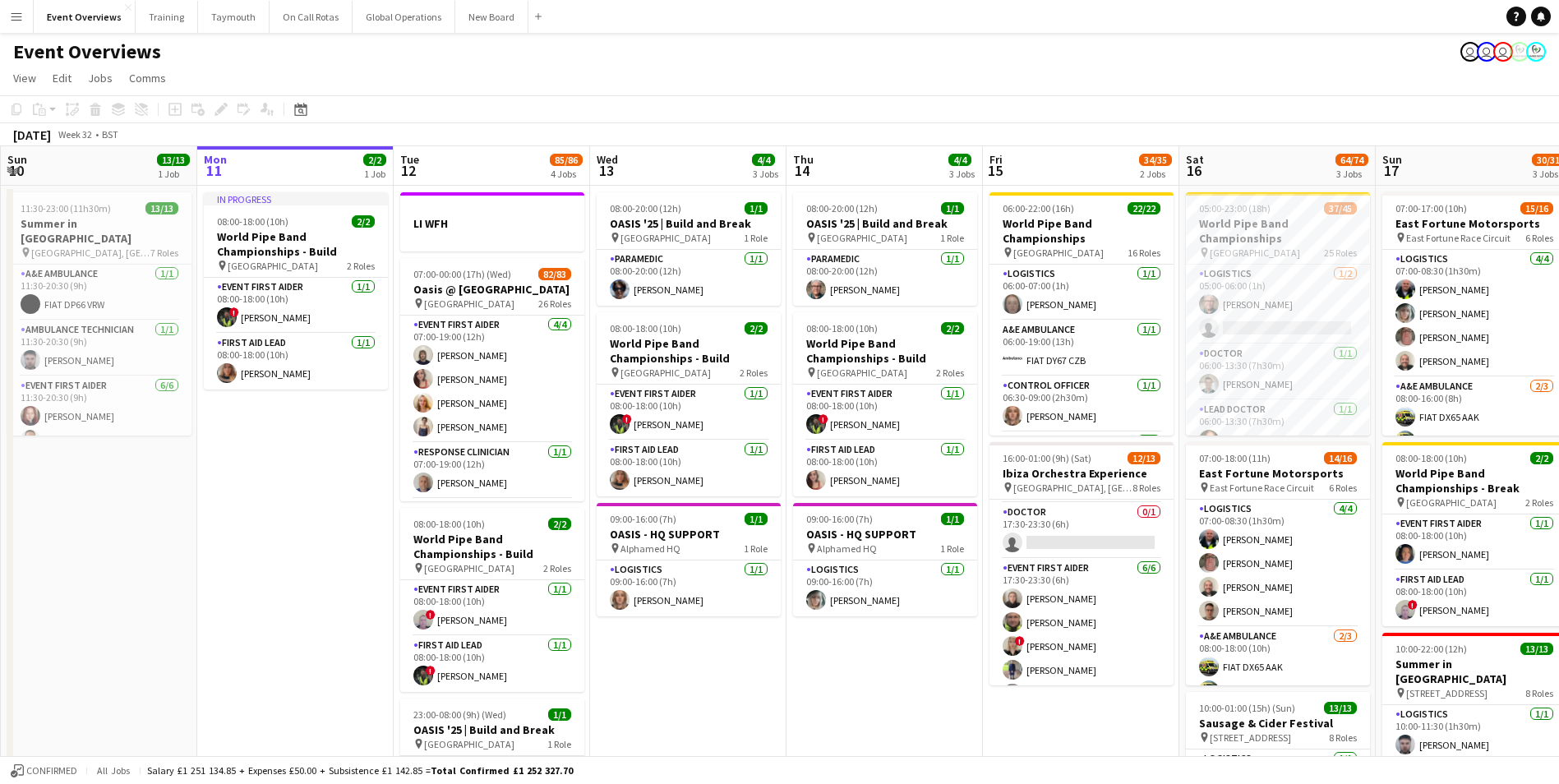
scroll to position [0, 589]
drag, startPoint x: 1080, startPoint y: 705, endPoint x: 857, endPoint y: 687, distance: 223.7
click at [857, 687] on app-calendar-viewport "Thu 7 4/4 3 Jobs Fri 8 96/97 2 Jobs Sat 9 95/95 2 Jobs Sun 10 13/13 1 Job Mon 1…" at bounding box center [779, 557] width 1559 height 822
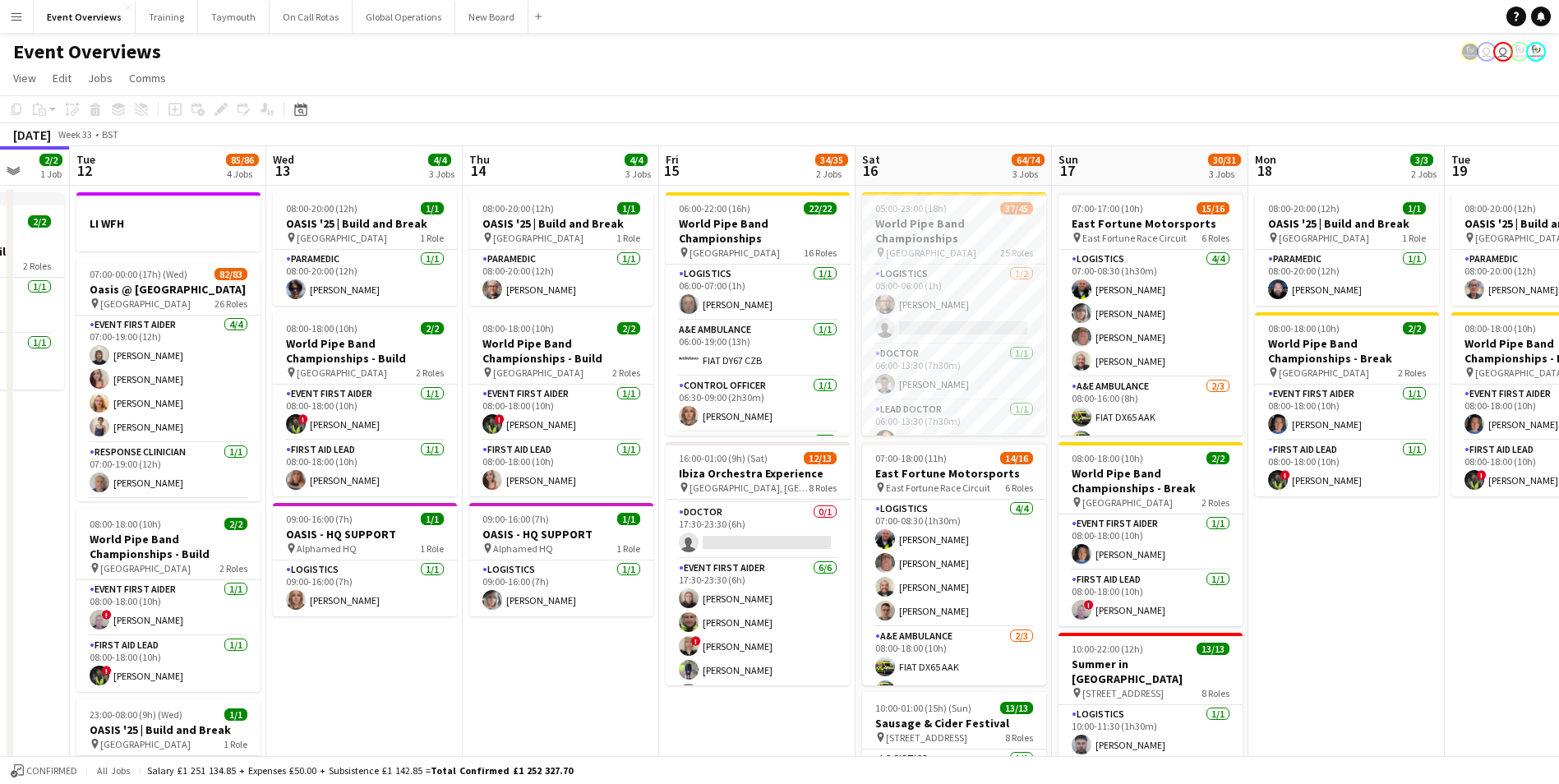
scroll to position [0, 537]
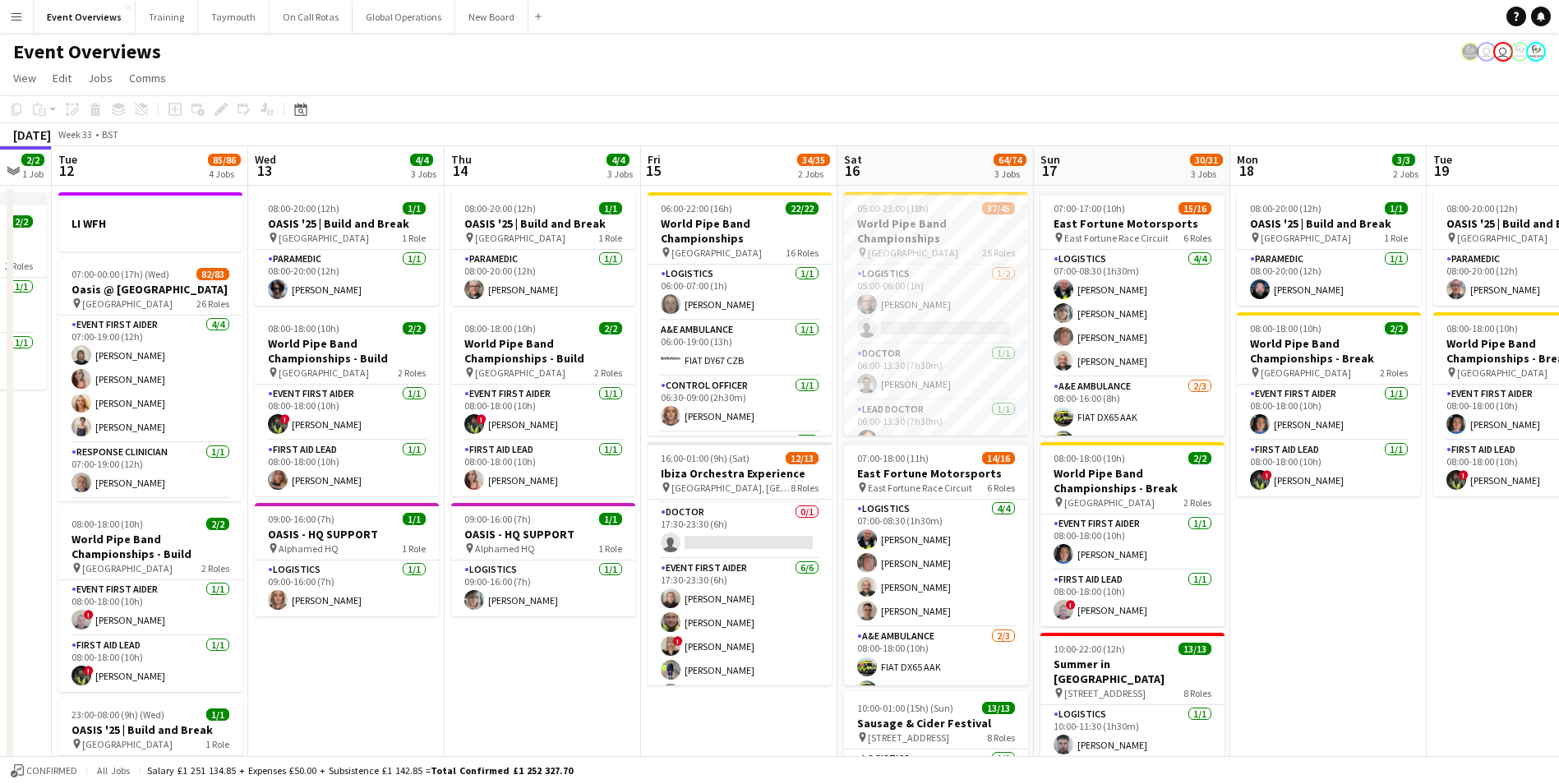
drag, startPoint x: 867, startPoint y: 703, endPoint x: 526, endPoint y: 716, distance: 341.2
click at [526, 716] on app-calendar-viewport "Sat 9 95/95 2 Jobs Sun 10 13/13 1 Job Mon 11 2/2 1 Job Tue 12 85/86 4 Jobs Wed …" at bounding box center [779, 557] width 1559 height 822
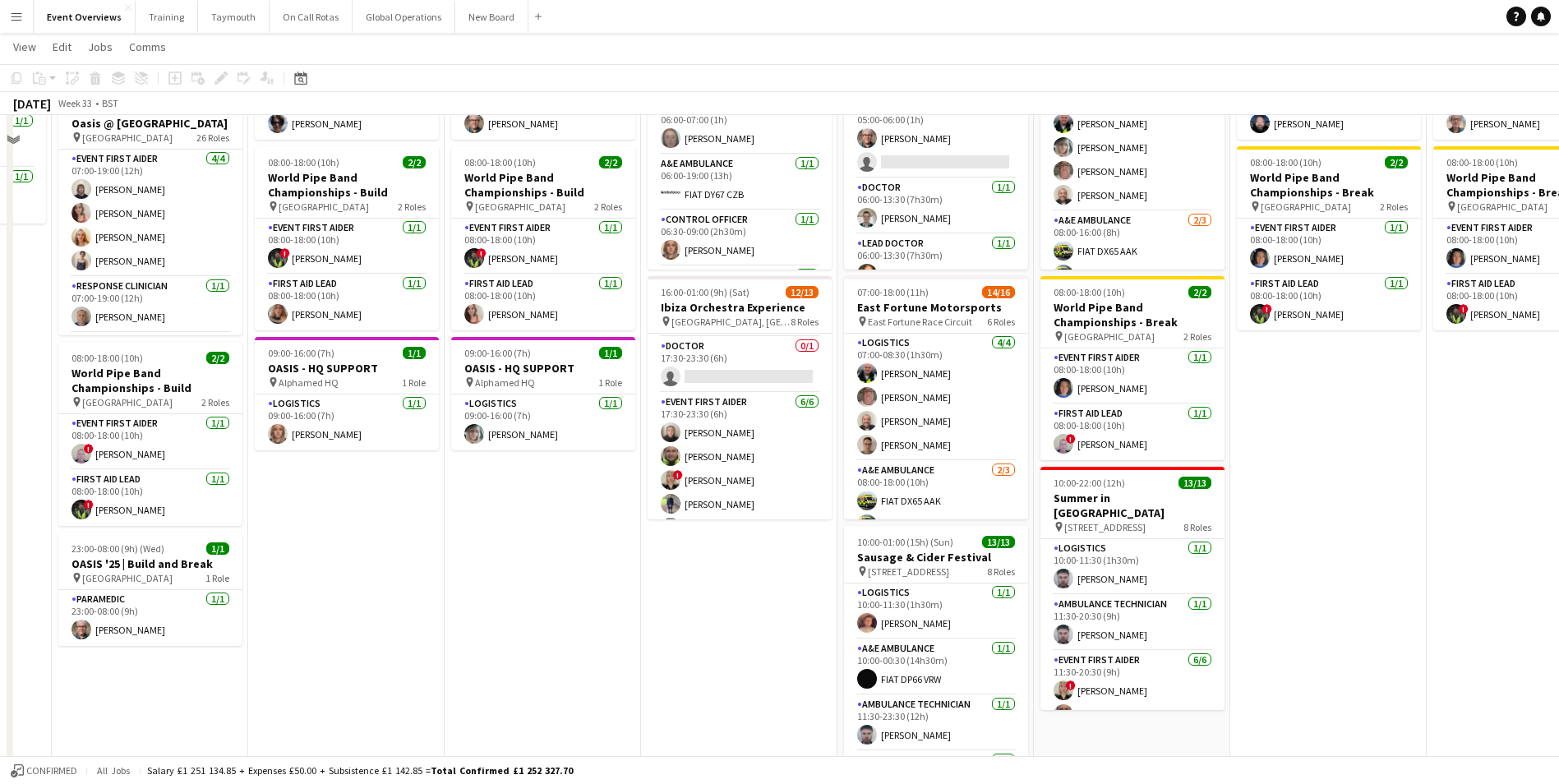
scroll to position [0, 0]
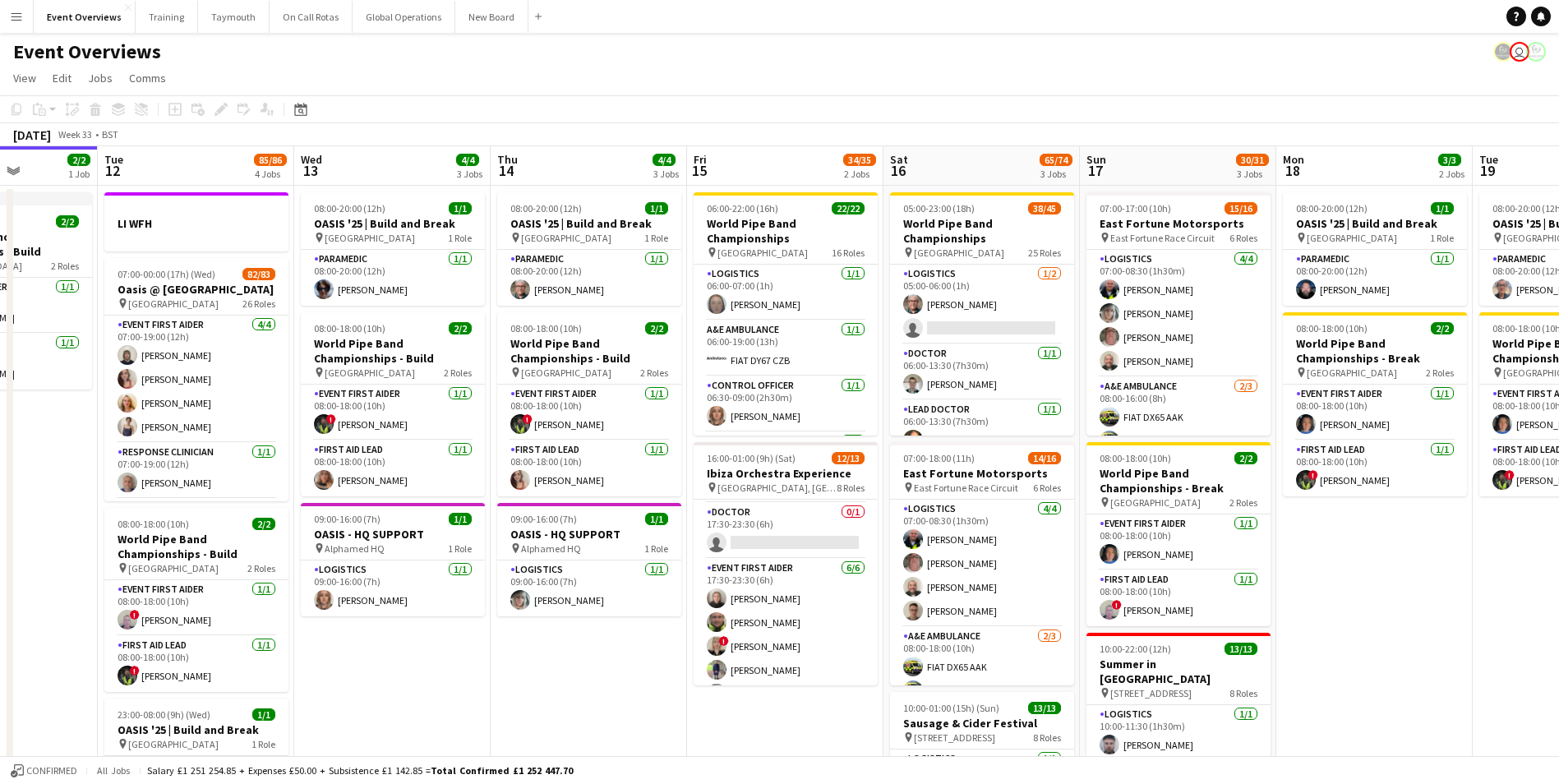
drag, startPoint x: 578, startPoint y: 671, endPoint x: 412, endPoint y: 674, distance: 166.0
click at [413, 674] on app-calendar-viewport "Sat 9 95/95 2 Jobs Sun 10 13/13 1 Job Mon 11 2/2 1 Job Tue 12 85/86 4 Jobs Wed …" at bounding box center [779, 557] width 1559 height 822
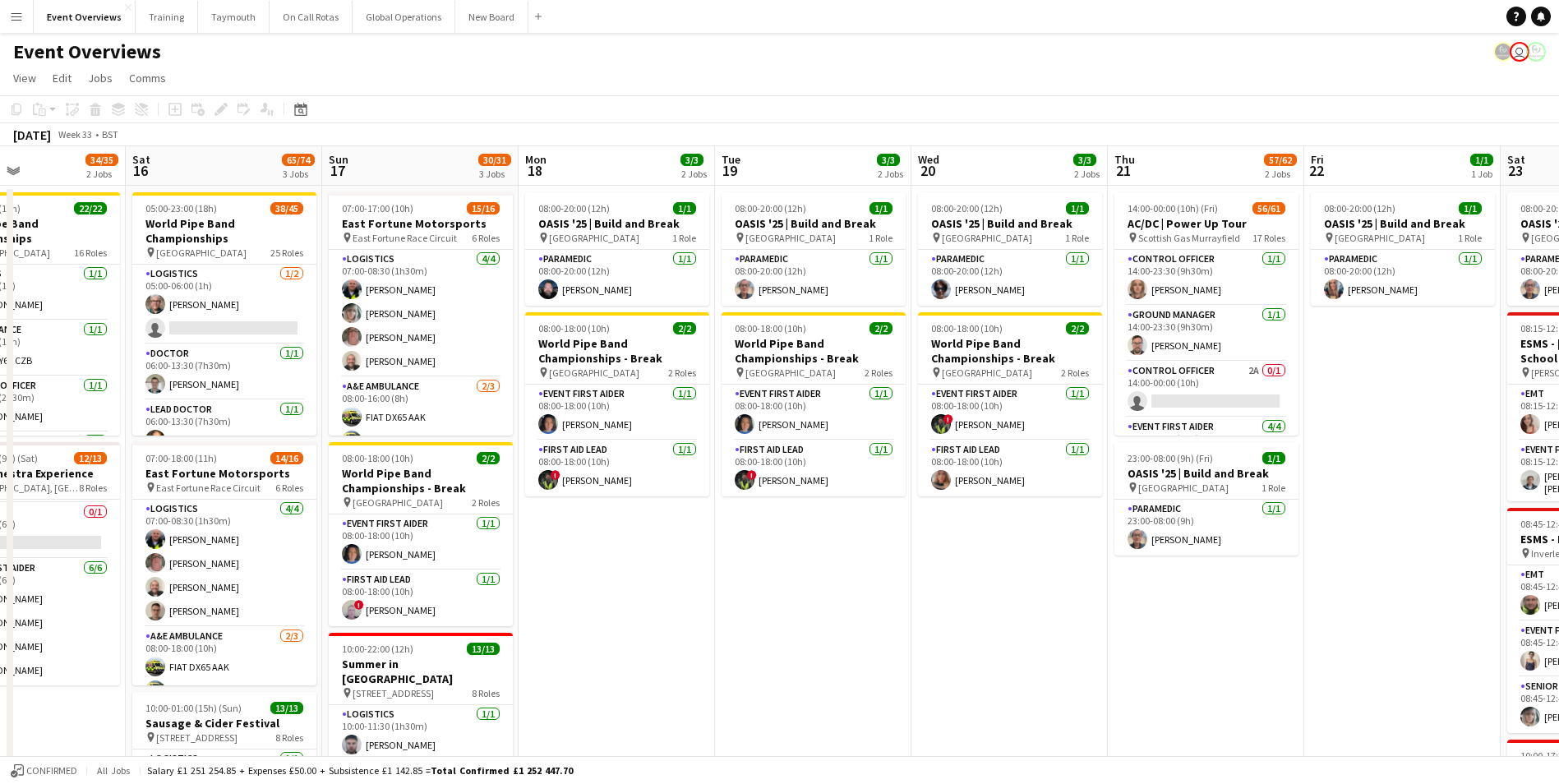
drag, startPoint x: 1117, startPoint y: 656, endPoint x: 609, endPoint y: 655, distance: 508.0
click at [609, 655] on app-calendar-viewport "Tue 12 85/86 4 Jobs Wed 13 4/4 3 Jobs Thu 14 4/4 3 Jobs Fri 15 34/35 2 Jobs Sat…" at bounding box center [779, 570] width 1559 height 849
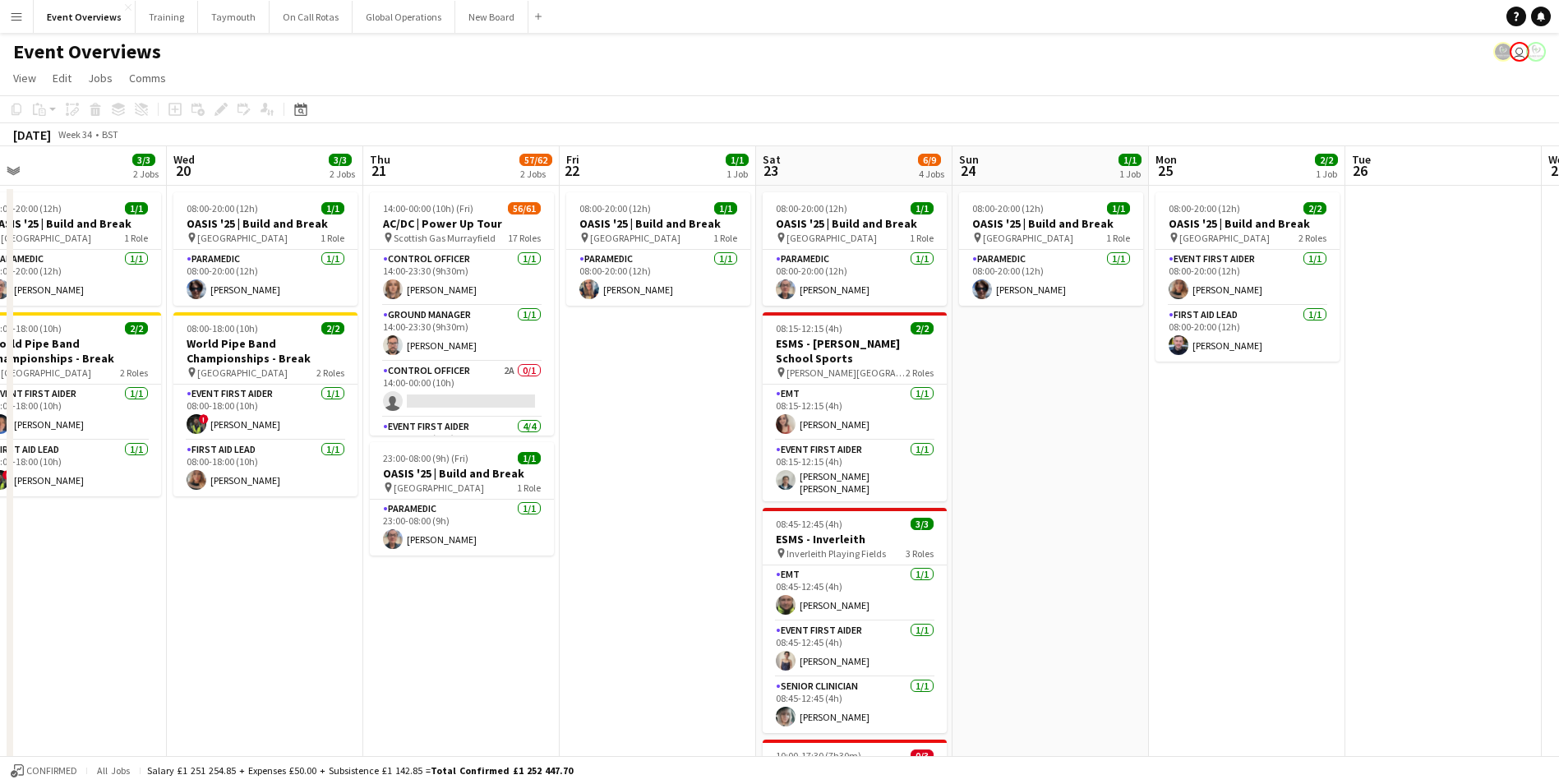
scroll to position [0, 616]
drag, startPoint x: 1079, startPoint y: 677, endPoint x: 342, endPoint y: 719, distance: 738.2
click at [342, 719] on app-calendar-viewport "Sat 16 65/74 3 Jobs Sun 17 30/31 3 Jobs Mon 18 3/3 2 Jobs Tue 19 3/3 2 Jobs Wed…" at bounding box center [779, 570] width 1559 height 849
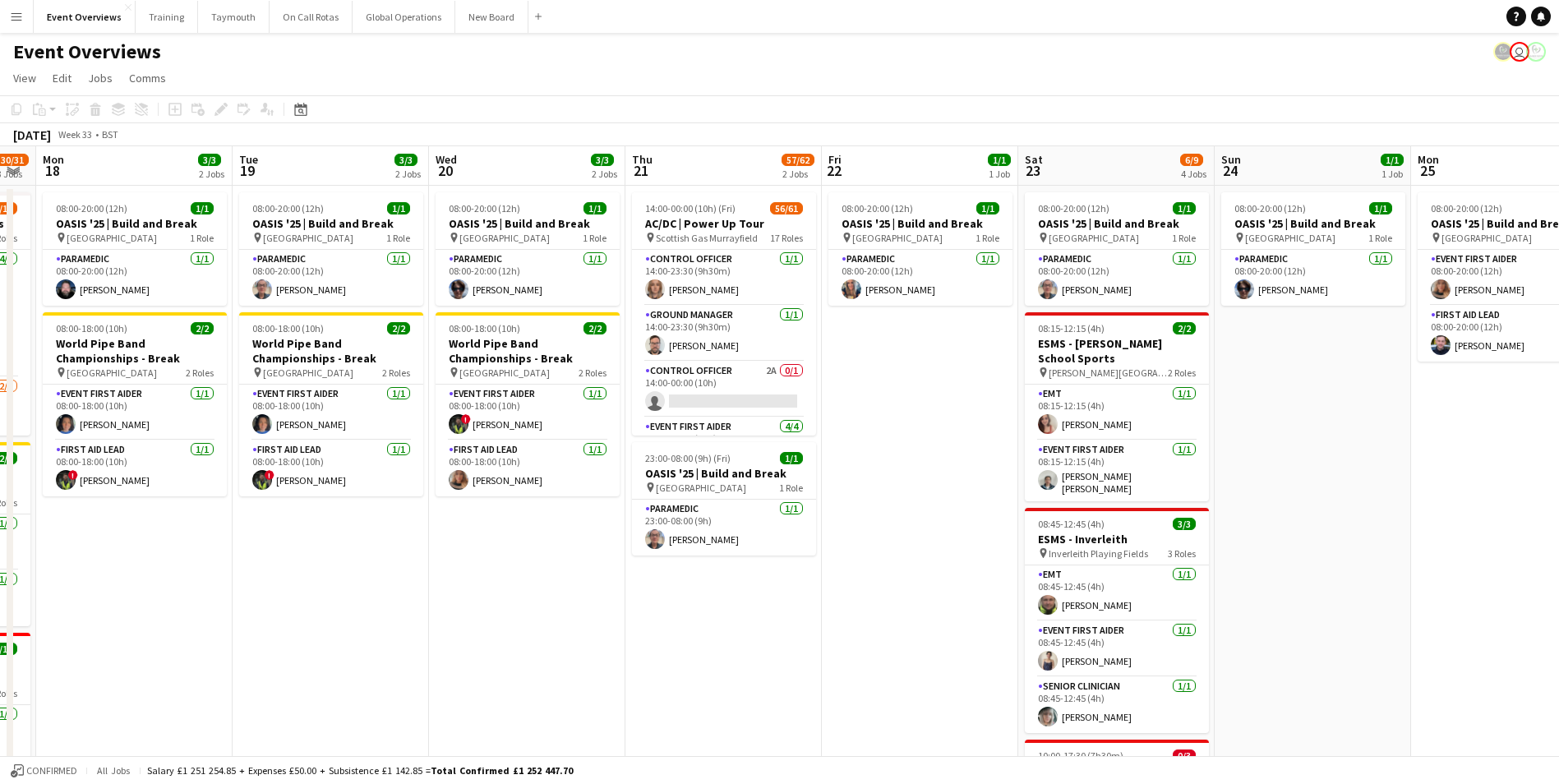
drag, startPoint x: 600, startPoint y: 650, endPoint x: 913, endPoint y: 613, distance: 315.2
click at [913, 613] on app-calendar-viewport "Sat 16 65/74 3 Jobs Sun 17 30/31 3 Jobs Mon 18 3/3 2 Jobs Tue 19 3/3 2 Jobs Wed…" at bounding box center [779, 570] width 1559 height 849
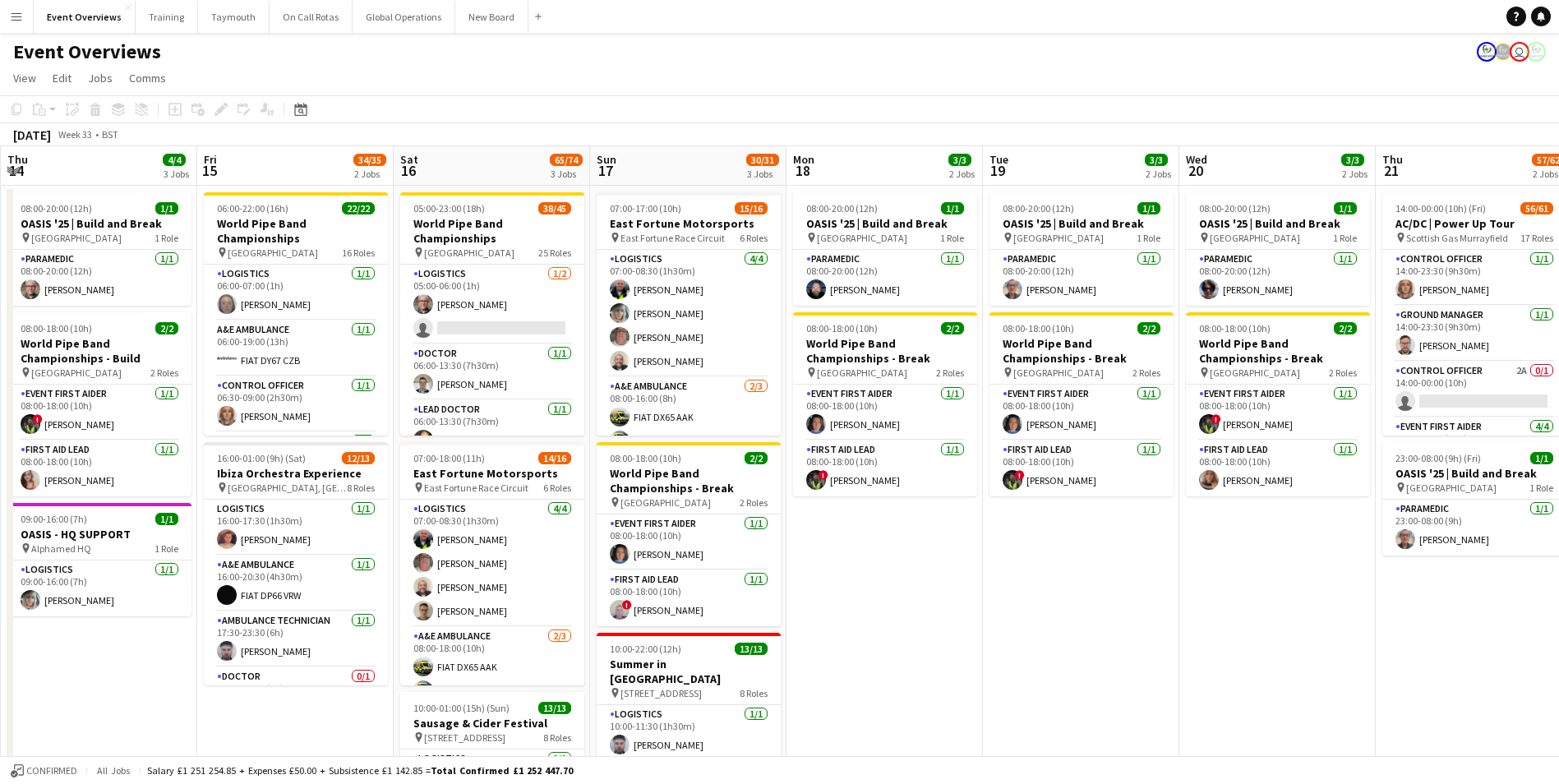
scroll to position [0, 454]
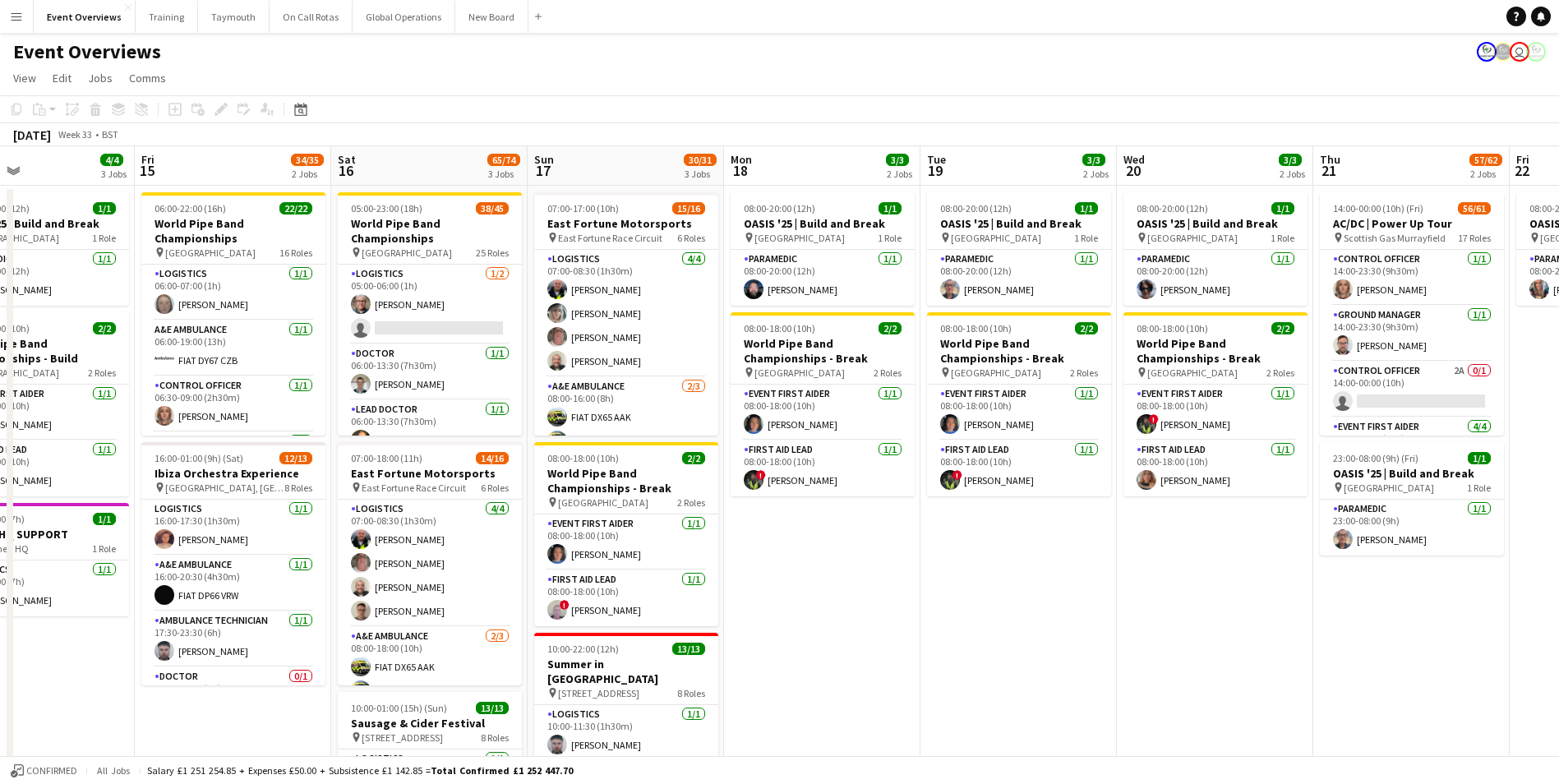
drag, startPoint x: 318, startPoint y: 652, endPoint x: 954, endPoint y: 600, distance: 638.1
click at [954, 600] on app-calendar-viewport "Tue 12 85/86 4 Jobs Wed 13 4/4 3 Jobs Thu 14 4/4 3 Jobs Fri 15 34/35 2 Jobs Sat…" at bounding box center [779, 570] width 1559 height 849
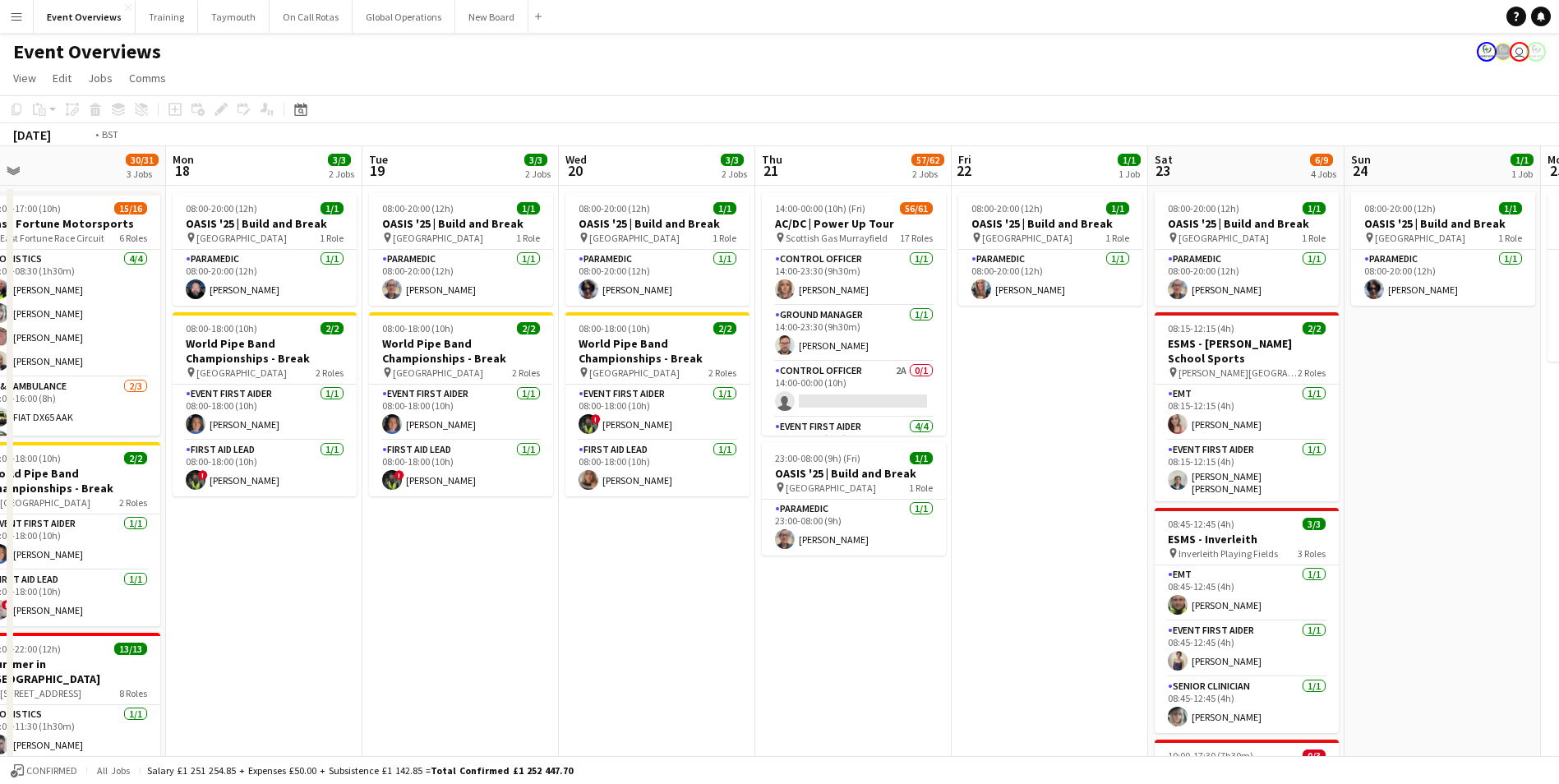
drag, startPoint x: 1378, startPoint y: 656, endPoint x: 602, endPoint y: 682, distance: 776.4
click at [602, 682] on app-calendar-viewport "Thu 14 4/4 3 Jobs Fri 15 34/35 2 Jobs Sat 16 65/74 3 Jobs Sun 17 30/31 3 Jobs M…" at bounding box center [779, 570] width 1559 height 849
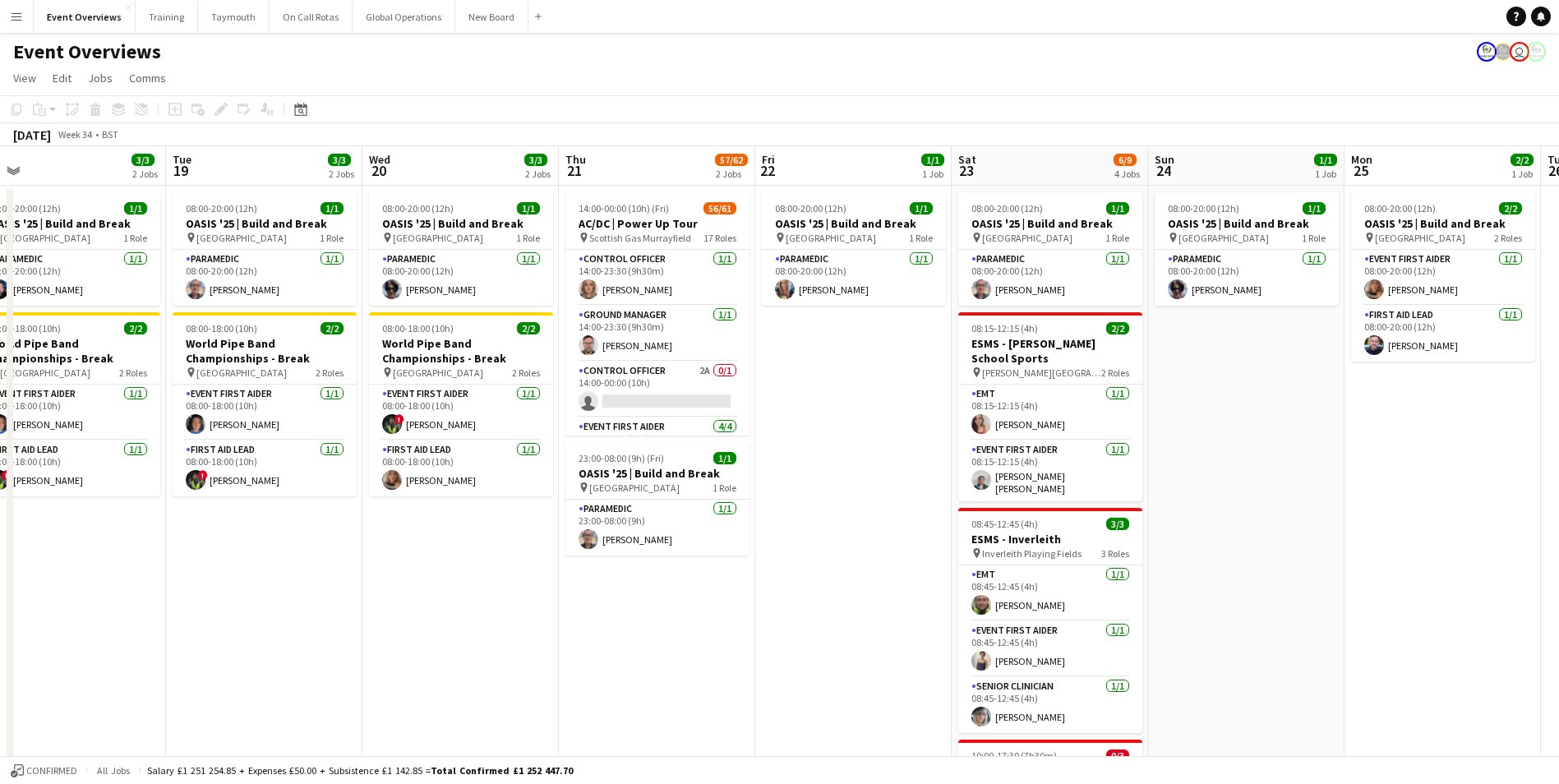
scroll to position [0, 641]
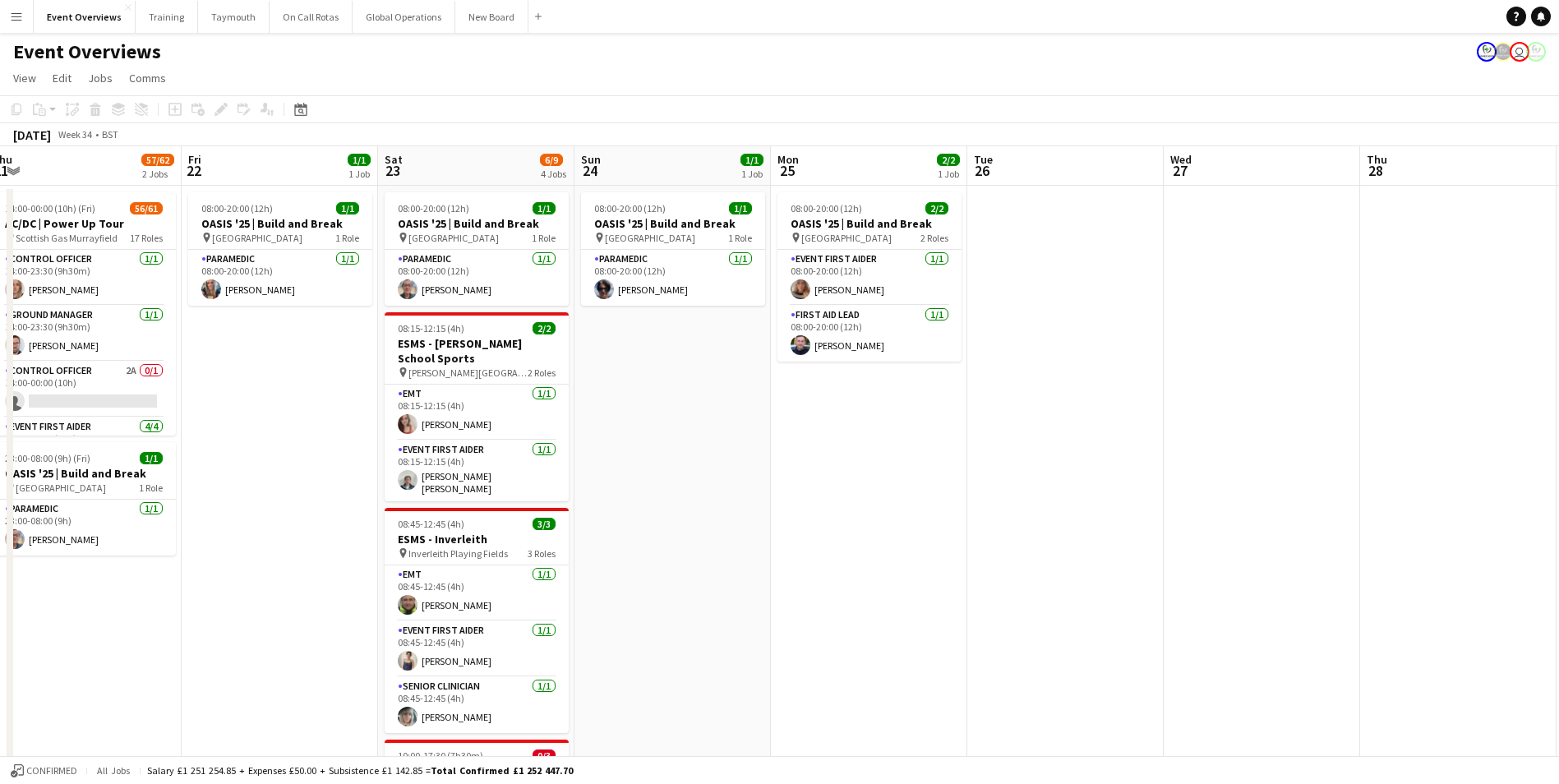
drag, startPoint x: 1324, startPoint y: 609, endPoint x: 749, endPoint y: 636, distance: 575.6
click at [749, 636] on app-calendar-viewport "Mon 18 3/3 2 Jobs Tue 19 3/3 2 Jobs Wed 20 3/3 2 Jobs Thu 21 57/62 2 Jobs Fri 2…" at bounding box center [779, 704] width 1559 height 1116
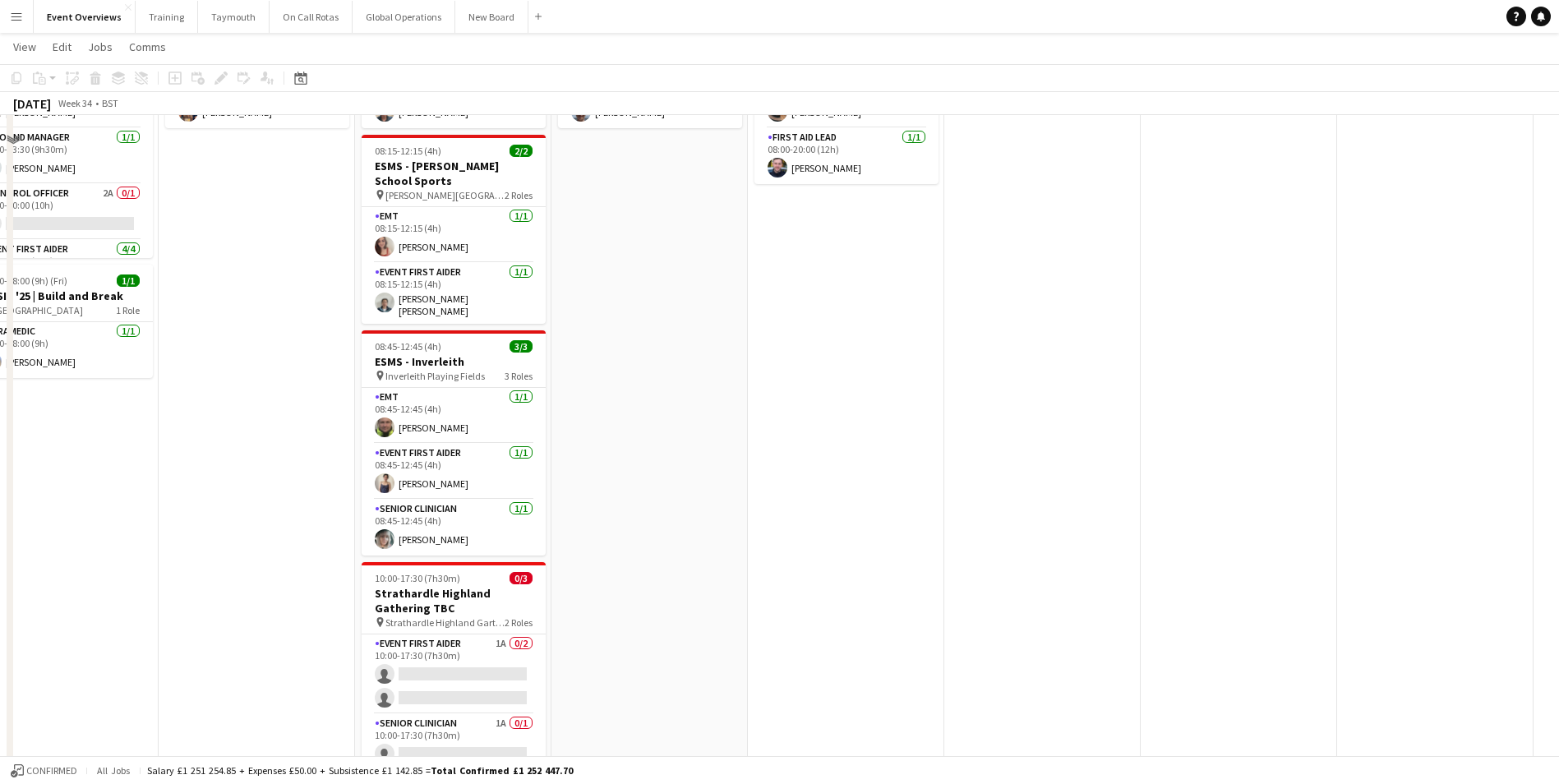
scroll to position [0, 0]
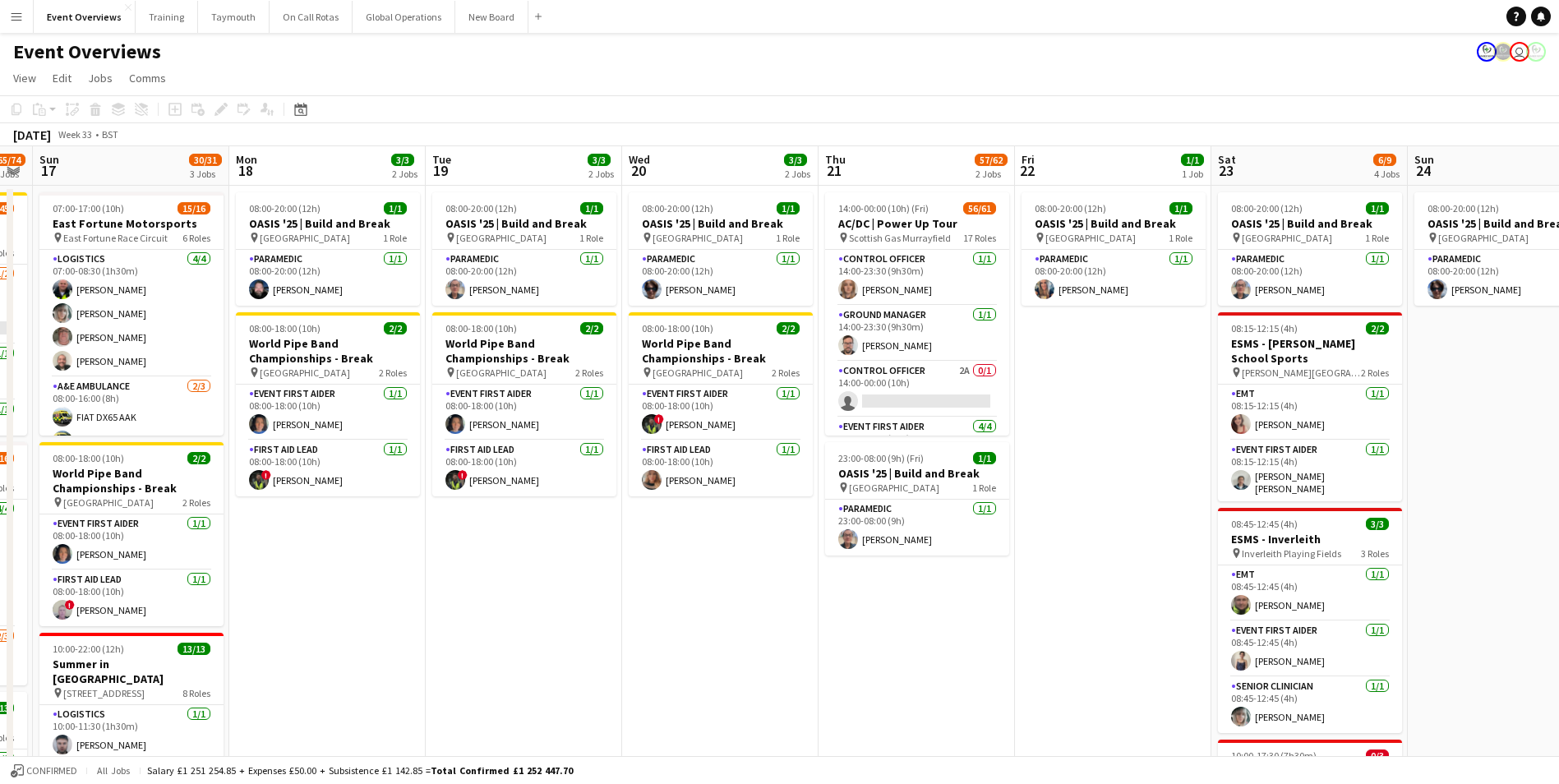
drag, startPoint x: 220, startPoint y: 603, endPoint x: 1078, endPoint y: 570, distance: 858.6
click at [1078, 570] on app-calendar-viewport "Fri 15 34/35 2 Jobs Sat 16 65/74 3 Jobs Sun 17 30/31 3 Jobs Mon 18 3/3 2 Jobs T…" at bounding box center [779, 704] width 1559 height 1116
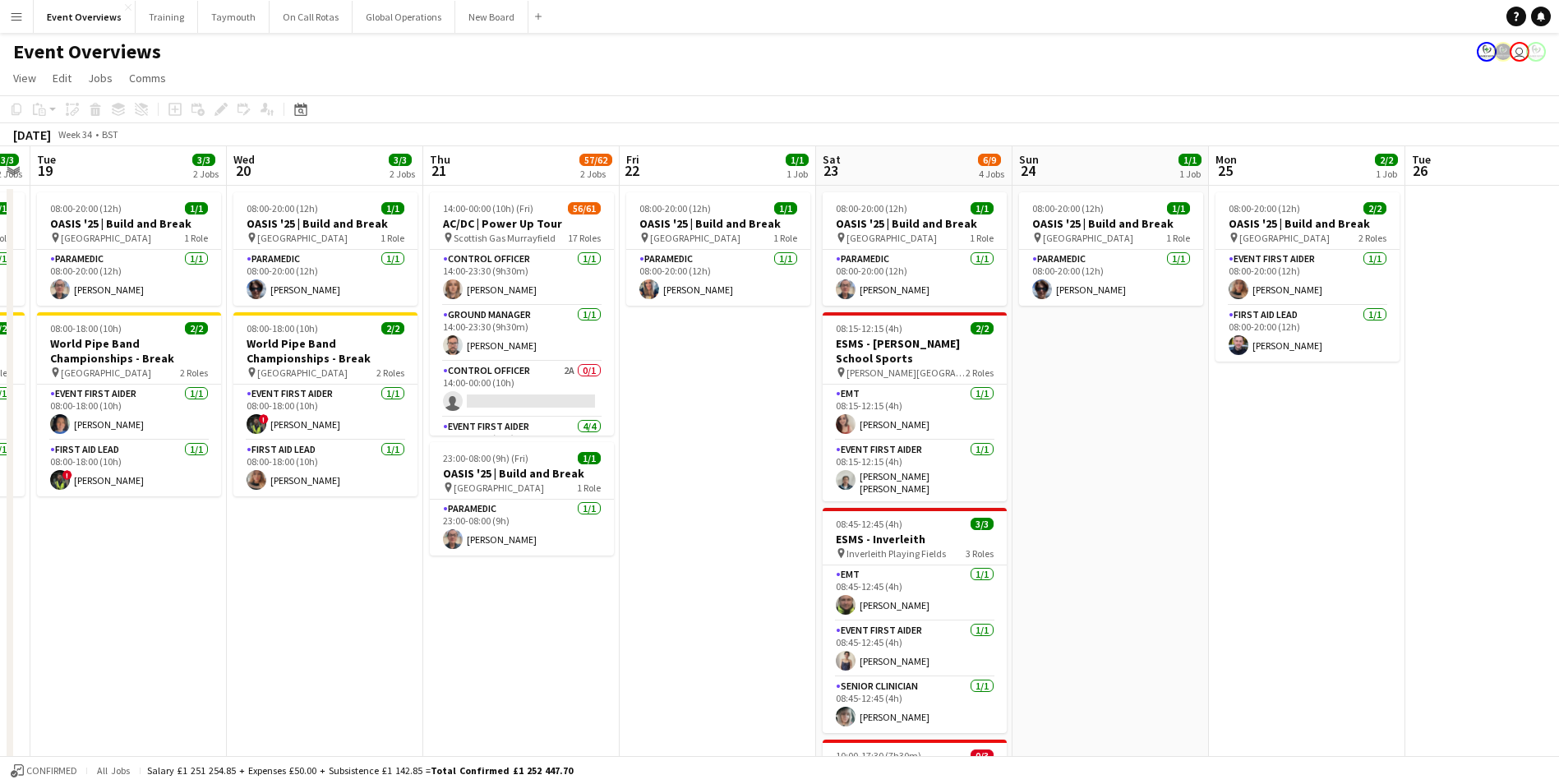
scroll to position [0, 543]
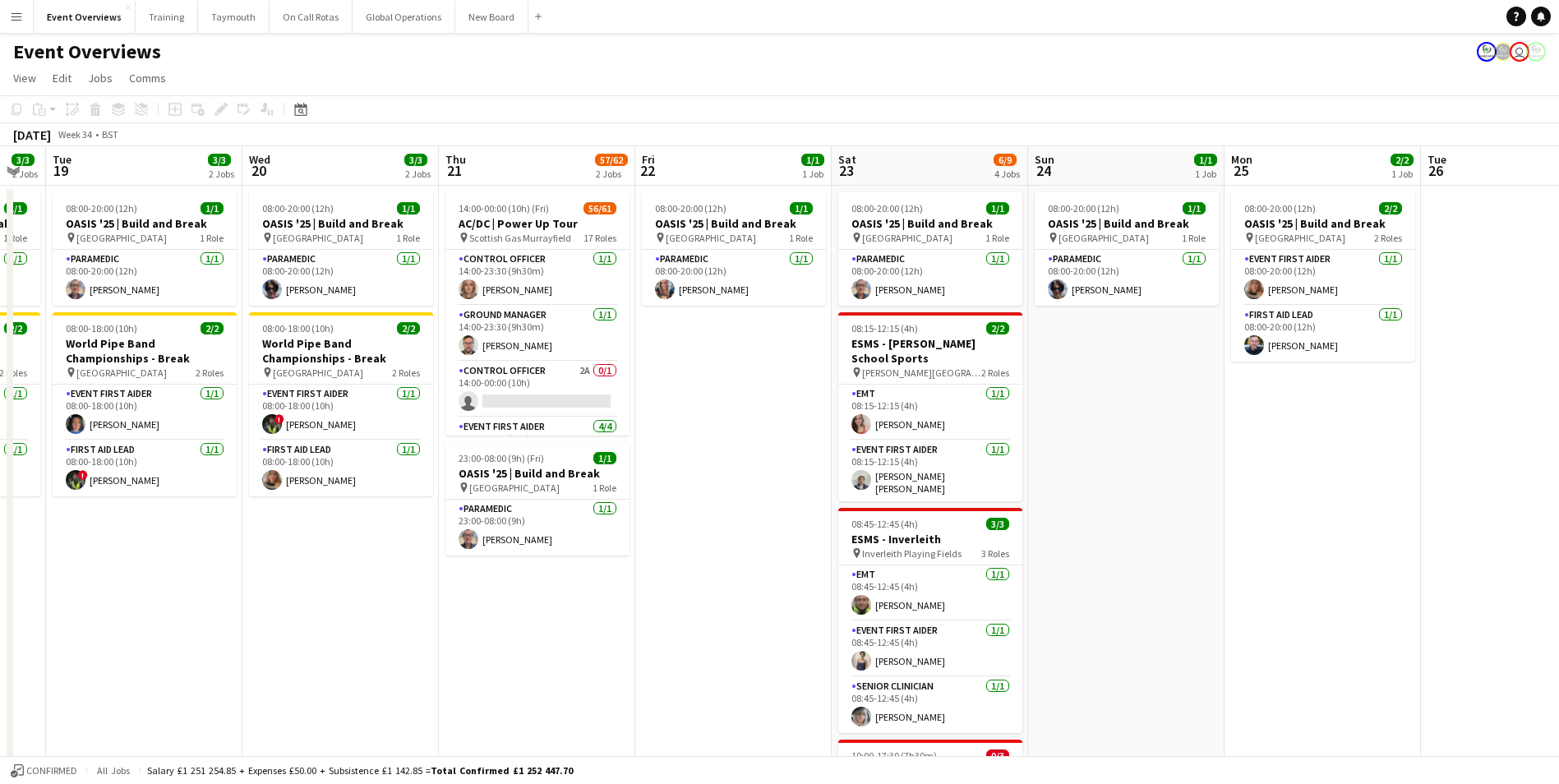
drag, startPoint x: 1061, startPoint y: 636, endPoint x: 288, endPoint y: 687, distance: 774.7
click at [288, 687] on app-calendar-viewport "Sat 16 65/74 3 Jobs Sun 17 30/31 3 Jobs Mon 18 3/3 2 Jobs Tue 19 3/3 2 Jobs Wed…" at bounding box center [779, 704] width 1559 height 1116
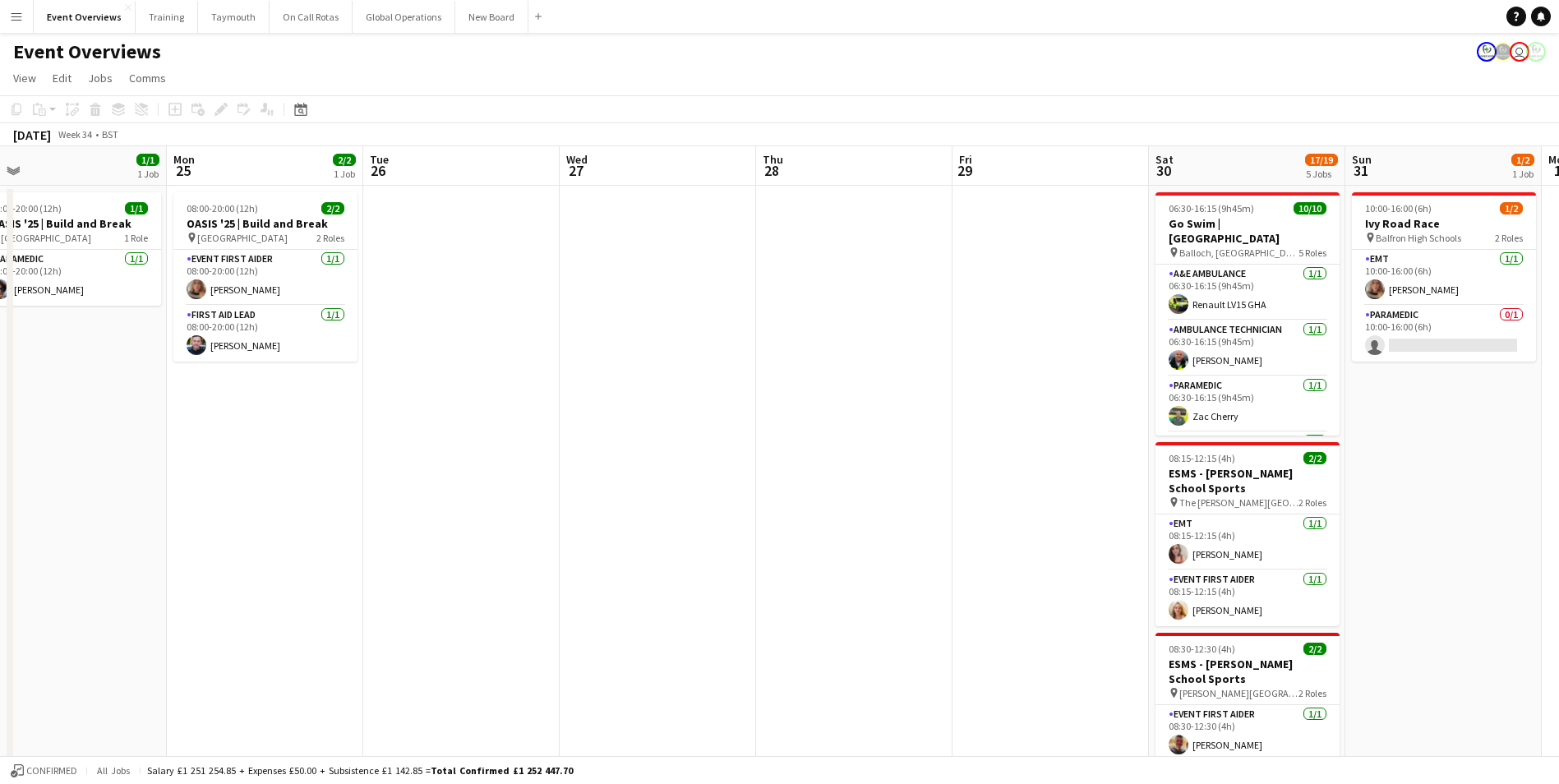
drag, startPoint x: 1049, startPoint y: 610, endPoint x: 374, endPoint y: 633, distance: 675.4
click at [376, 633] on app-calendar-viewport "Thu 21 57/62 2 Jobs Fri 22 1/1 1 Job Sat 23 6/9 4 Jobs Sun 24 1/1 1 Job Mon 25 …" at bounding box center [779, 704] width 1559 height 1116
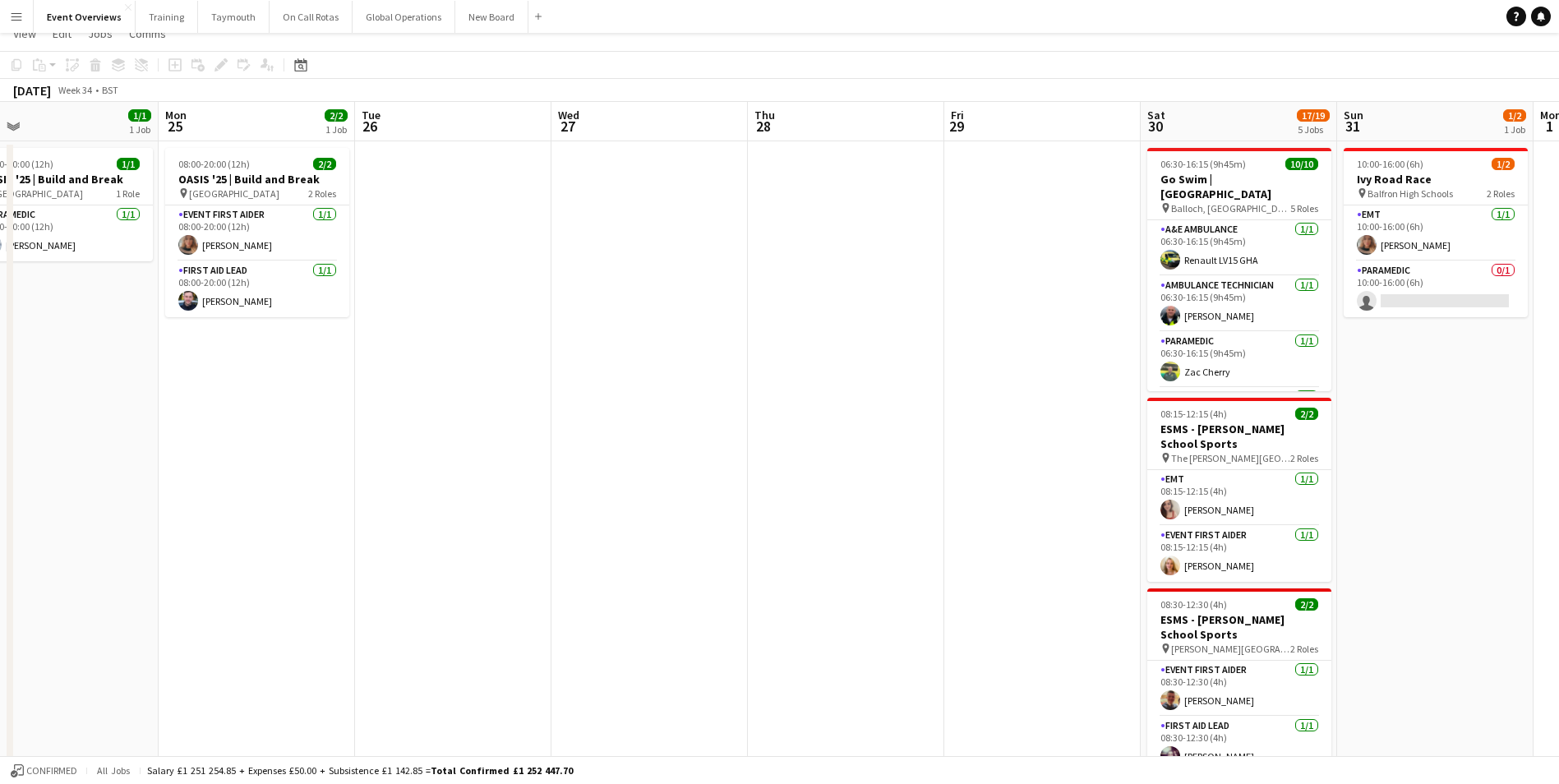
scroll to position [0, 0]
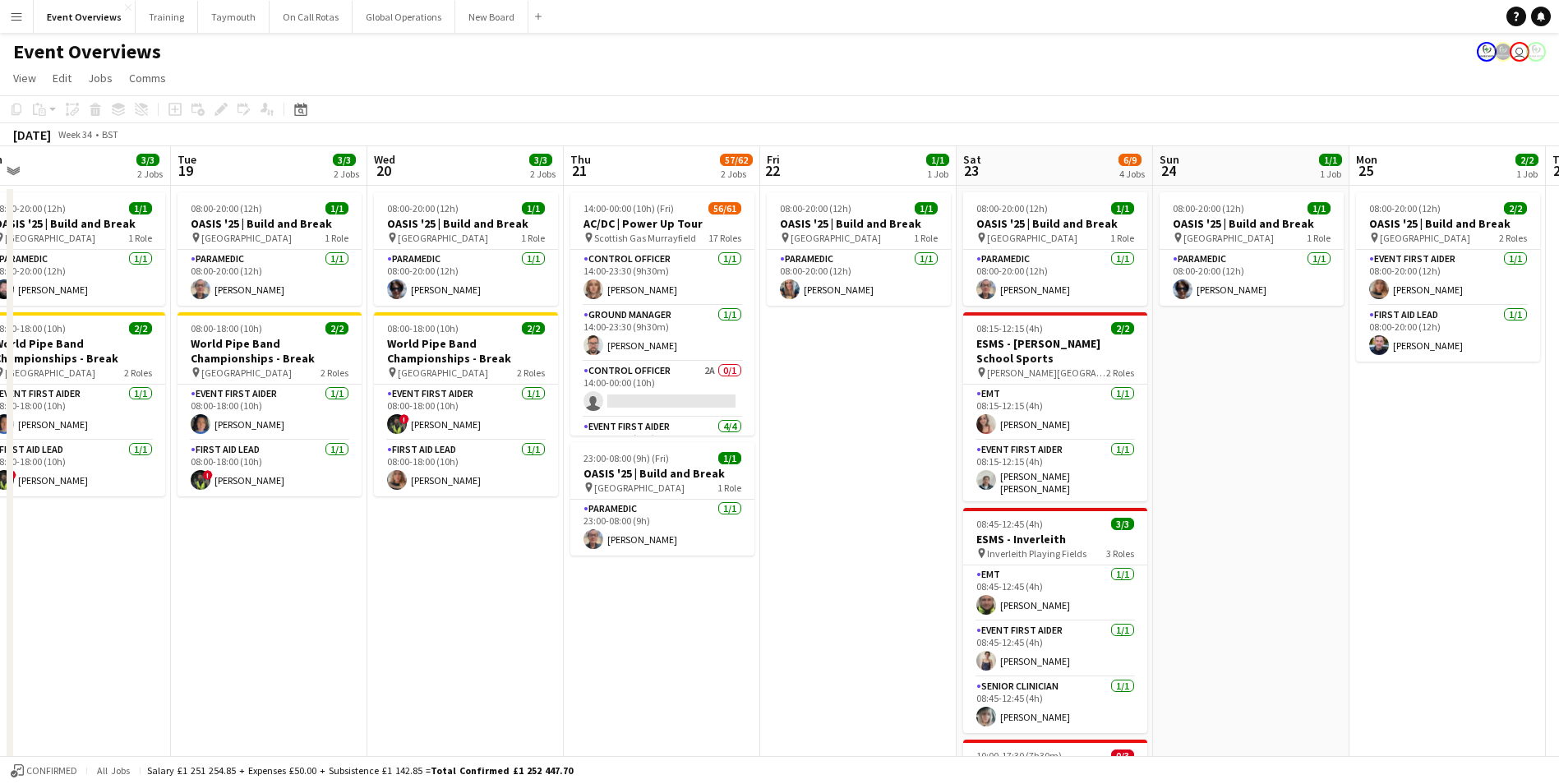
drag, startPoint x: 119, startPoint y: 593, endPoint x: 1309, endPoint y: 478, distance: 1195.5
click at [1309, 478] on app-calendar-viewport "Sat 16 65/74 3 Jobs Sun 17 30/31 3 Jobs Mon 18 3/3 2 Jobs Tue 19 3/3 2 Jobs Wed…" at bounding box center [779, 704] width 1559 height 1116
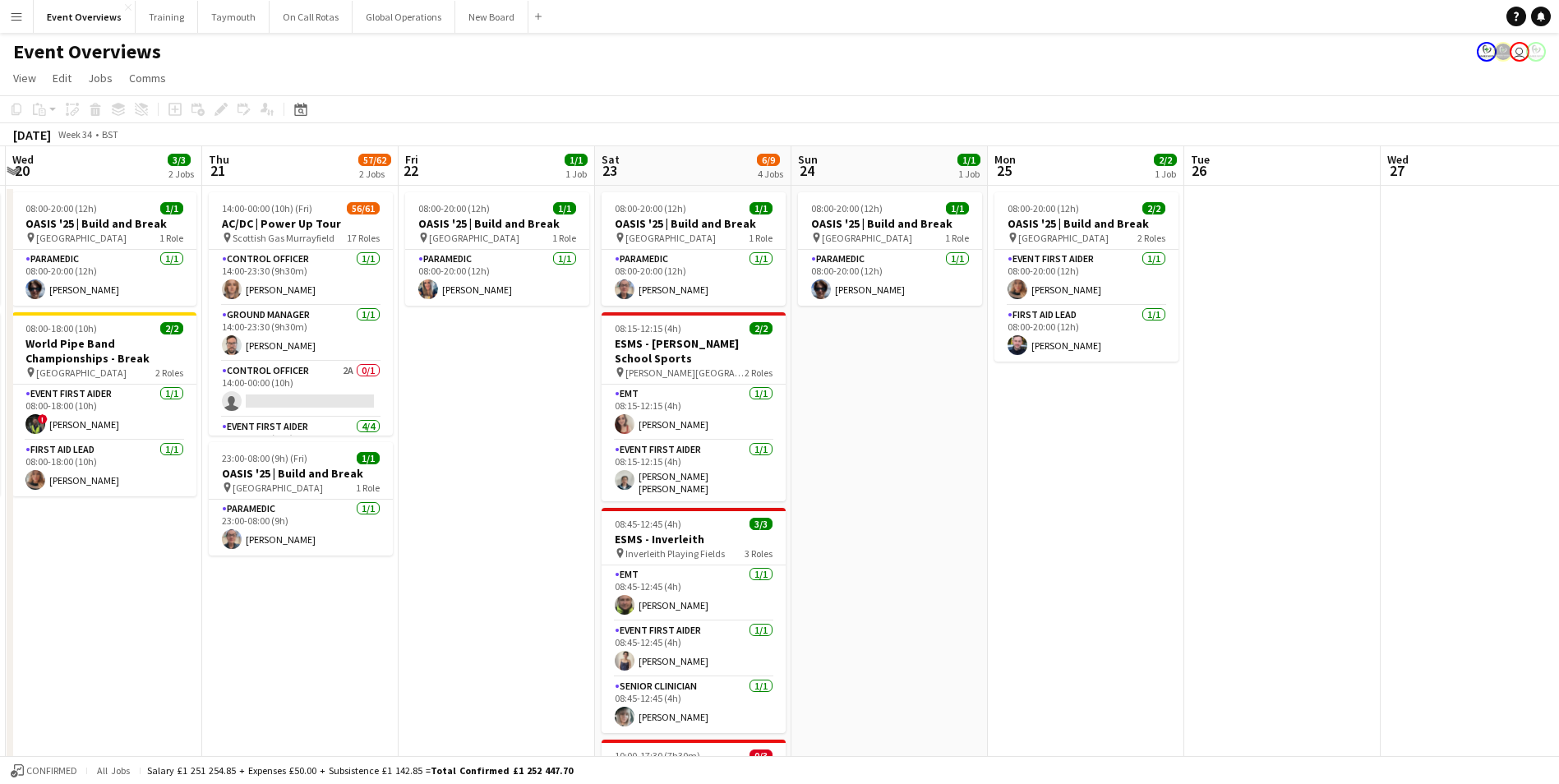
drag, startPoint x: 1333, startPoint y: 546, endPoint x: 311, endPoint y: 610, distance: 1024.0
click at [311, 610] on app-calendar-viewport "Sun 17 30/31 3 Jobs Mon 18 3/3 2 Jobs Tue 19 3/3 2 Jobs Wed 20 3/3 2 Jobs Thu 2…" at bounding box center [779, 704] width 1559 height 1116
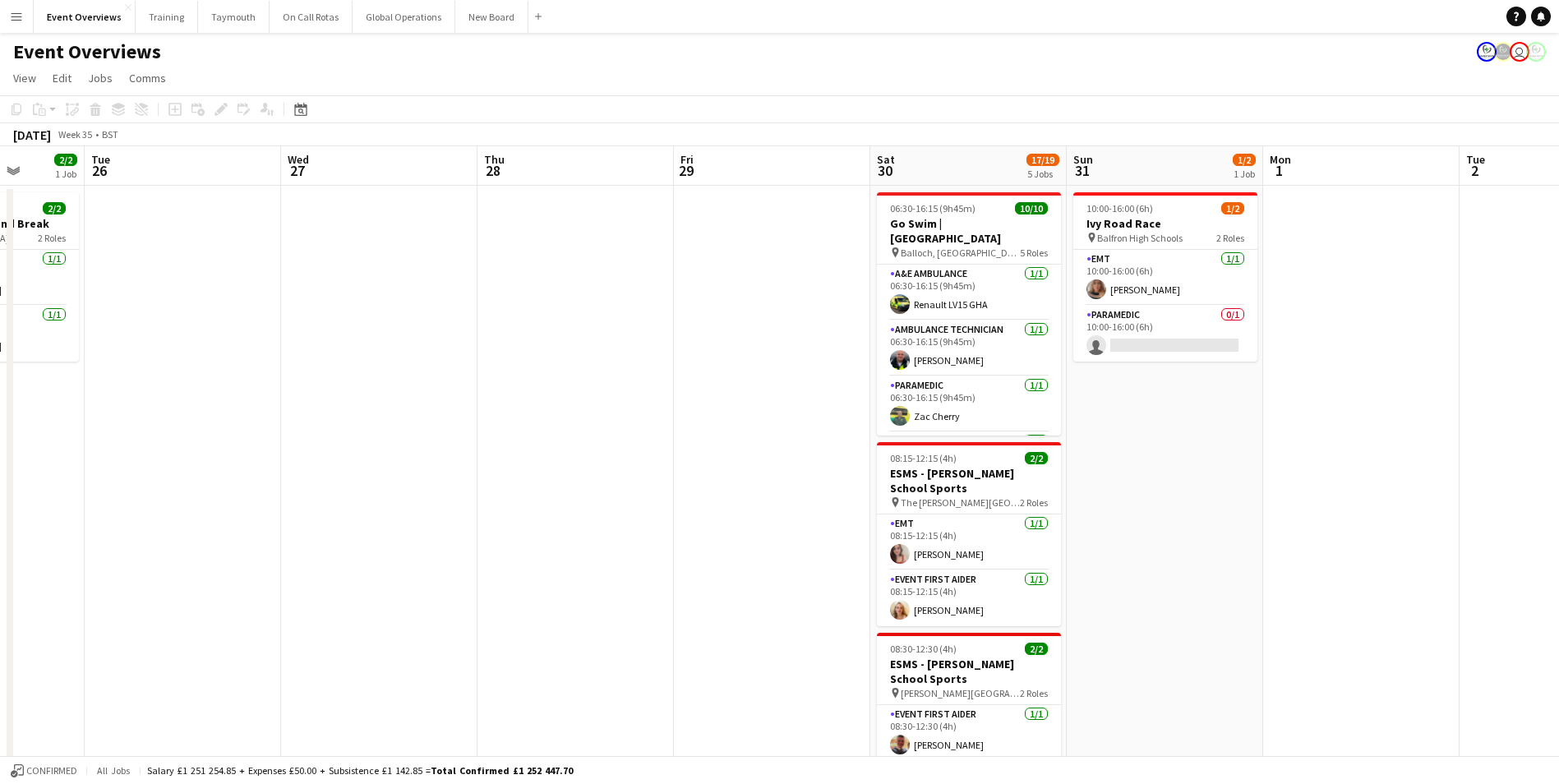
drag, startPoint x: 720, startPoint y: 592, endPoint x: 405, endPoint y: 597, distance: 315.0
click at [416, 597] on app-calendar-viewport "Sat 23 6/9 4 Jobs Sun 24 1/1 1 Job Mon 25 2/2 1 Job Tue 26 Wed 27 Thu 28 Fri 29…" at bounding box center [779, 704] width 1559 height 1116
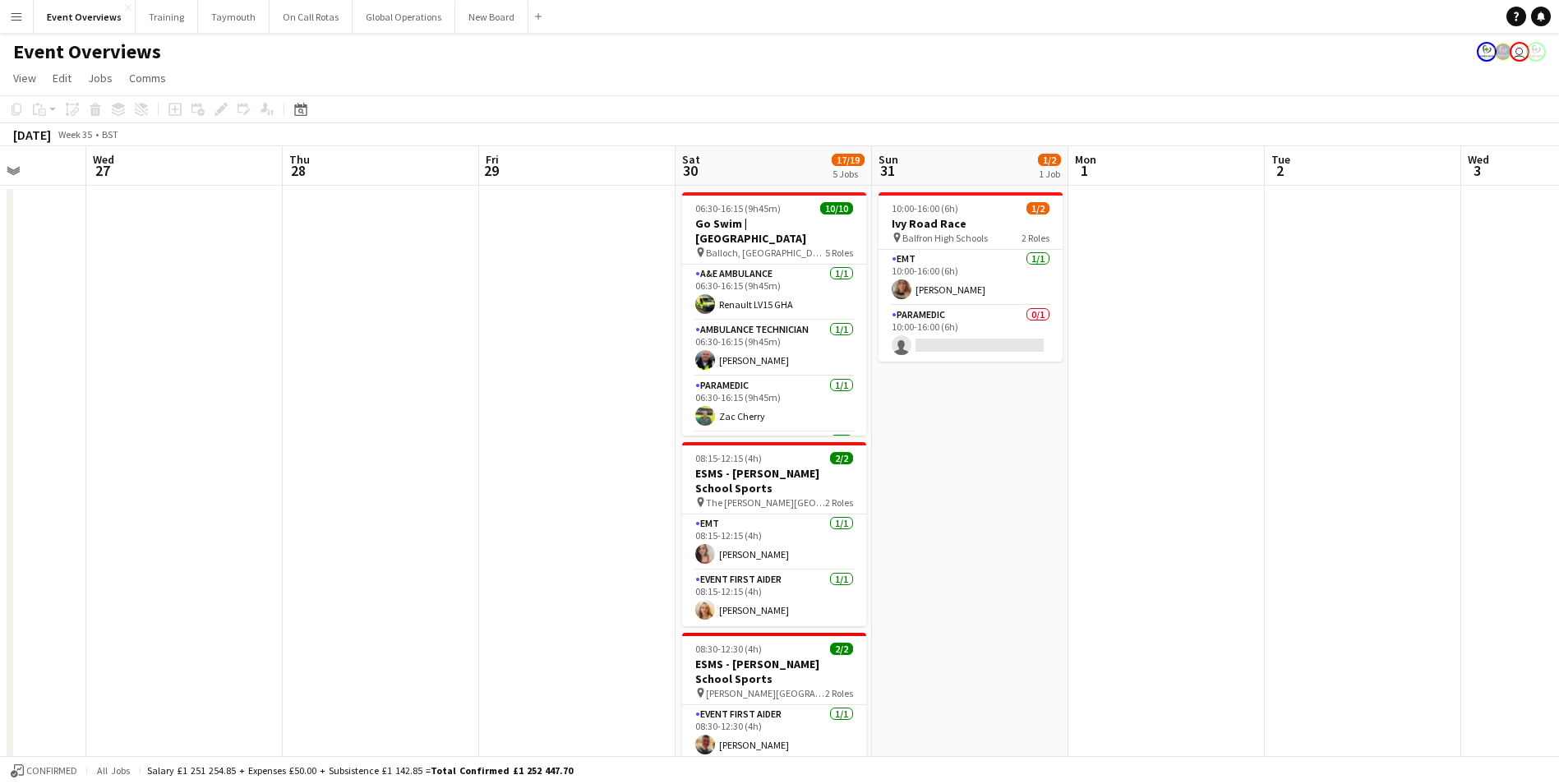
drag, startPoint x: 1082, startPoint y: 557, endPoint x: 396, endPoint y: 587, distance: 686.7
click at [396, 587] on app-calendar-viewport "Sun 24 1/1 1 Job Mon 25 2/2 1 Job Tue 26 Wed 27 Thu 28 Fri 29 Sat 30 17/19 5 Jo…" at bounding box center [779, 704] width 1559 height 1116
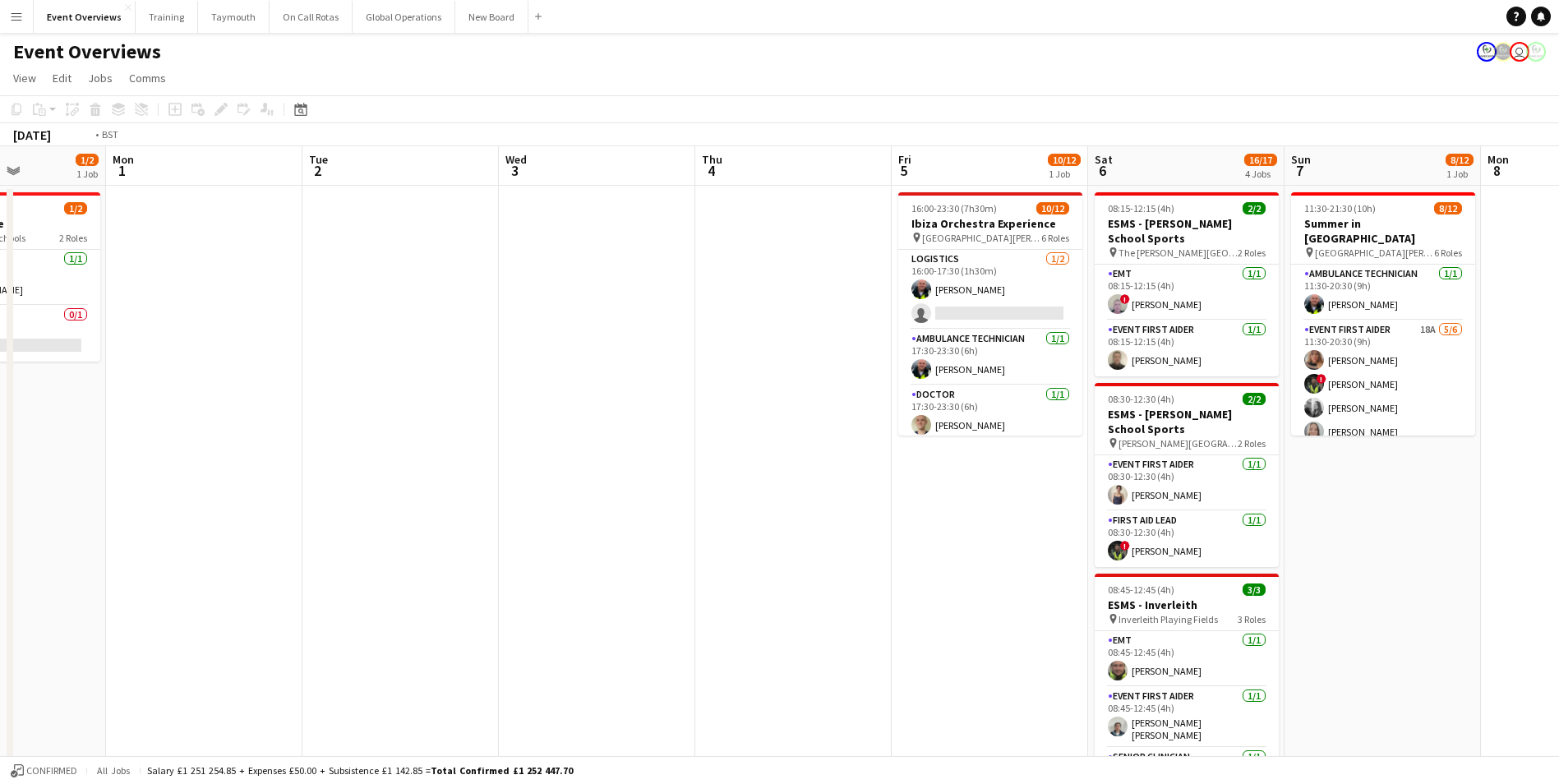
drag, startPoint x: 802, startPoint y: 563, endPoint x: 305, endPoint y: 578, distance: 497.2
click at [334, 578] on app-calendar-viewport "Thu 28 Fri 29 Sat 30 17/19 5 Jobs Sun 31 1/2 1 Job Mon 1 Tue 2 Wed 3 Thu 4 Fri …" at bounding box center [779, 704] width 1559 height 1116
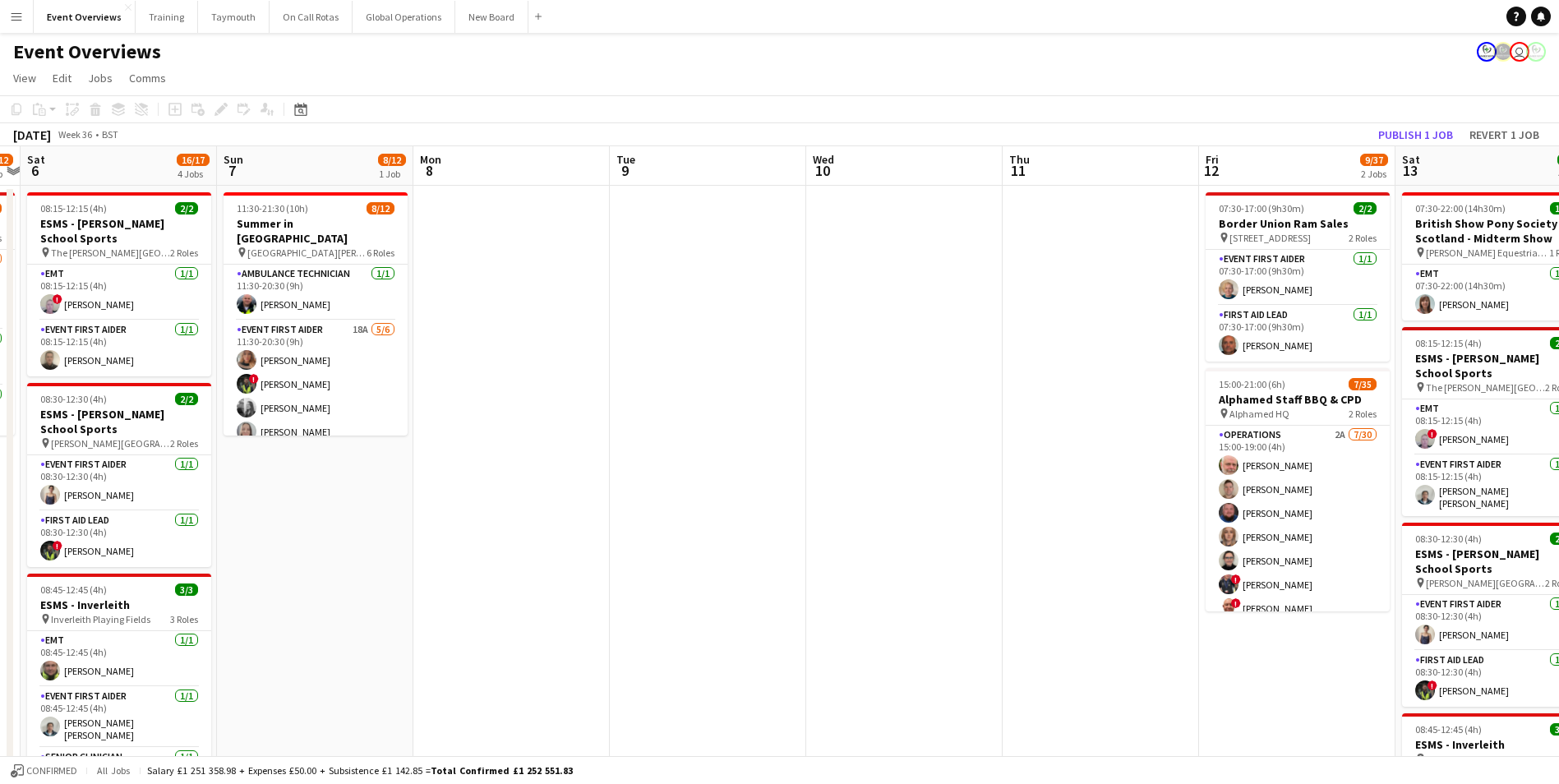
scroll to position [0, 615]
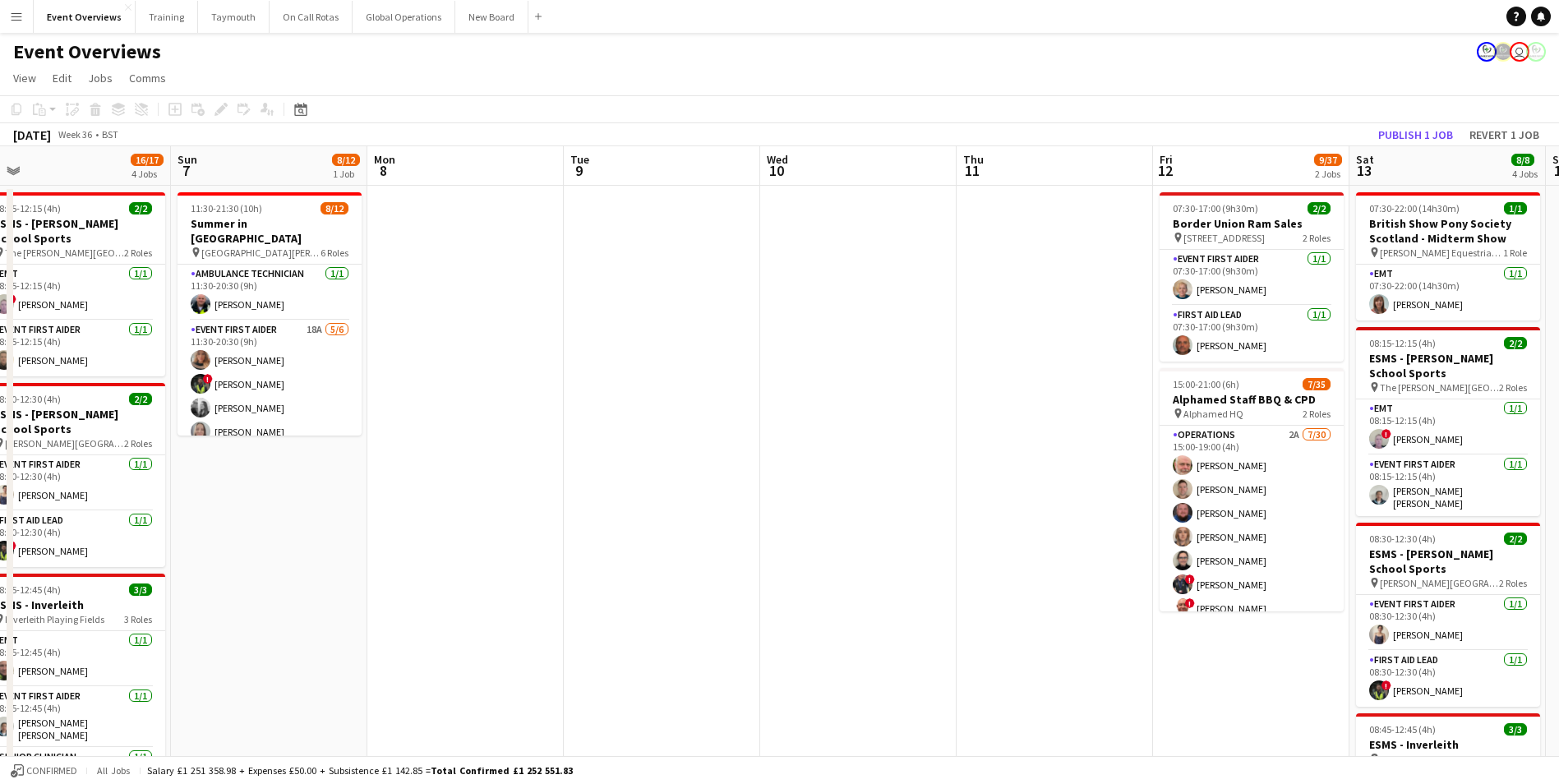
drag, startPoint x: 1332, startPoint y: 601, endPoint x: 519, endPoint y: 634, distance: 813.7
click at [519, 634] on app-calendar-viewport "Wed 3 Thu 4 Fri 5 10/12 1 Job Sat 6 16/17 4 Jobs Sun 7 8/12 1 Job Mon 8 Tue 9 W…" at bounding box center [779, 704] width 1559 height 1116
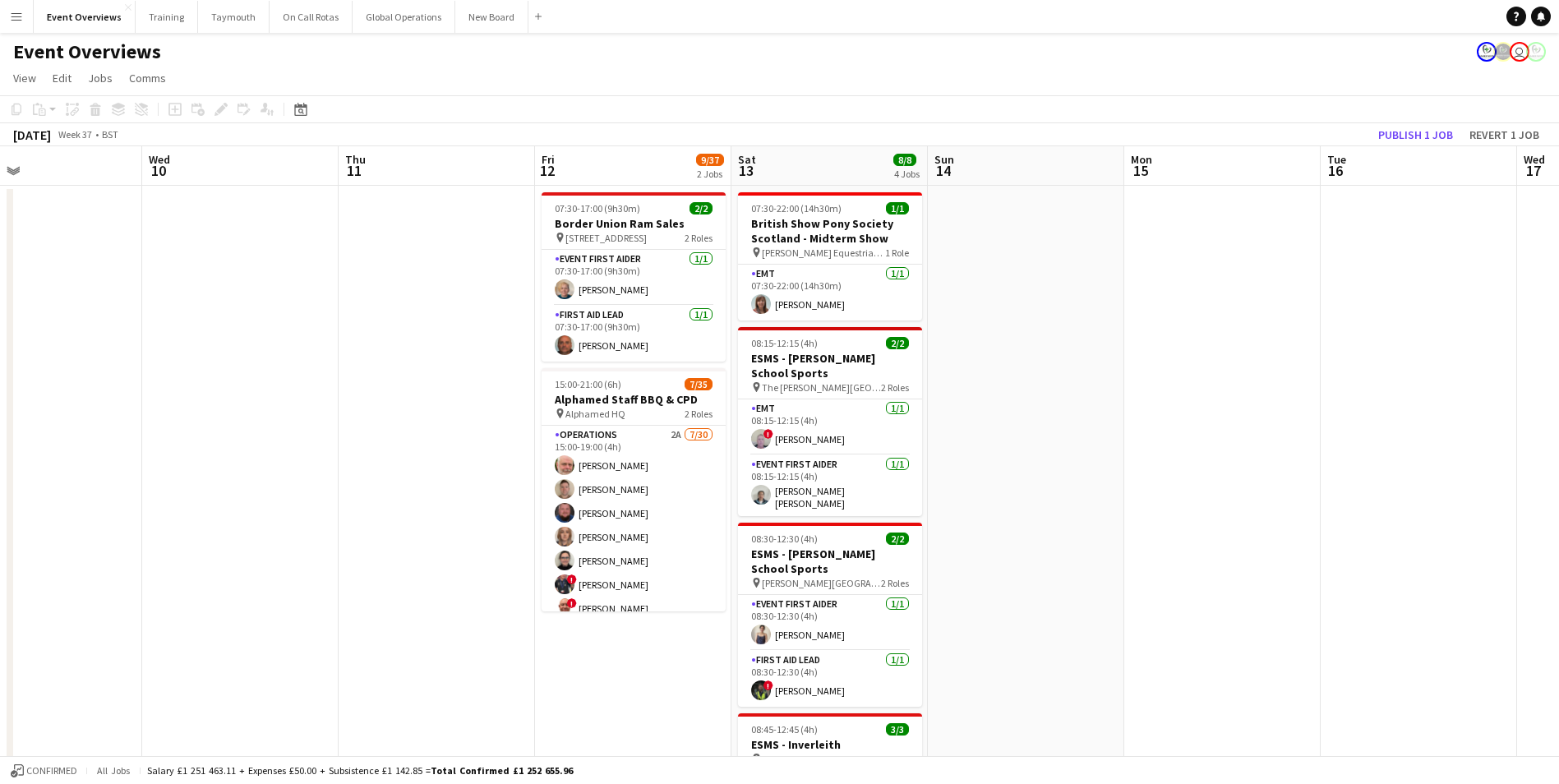
drag, startPoint x: 1042, startPoint y: 706, endPoint x: 367, endPoint y: 705, distance: 675.0
click at [377, 705] on app-calendar-viewport "Sat 6 16/17 4 Jobs Sun 7 8/12 1 Job Mon 8 Tue 9 Wed 10 Thu 11 Fri 12 9/37 2 Job…" at bounding box center [779, 704] width 1559 height 1116
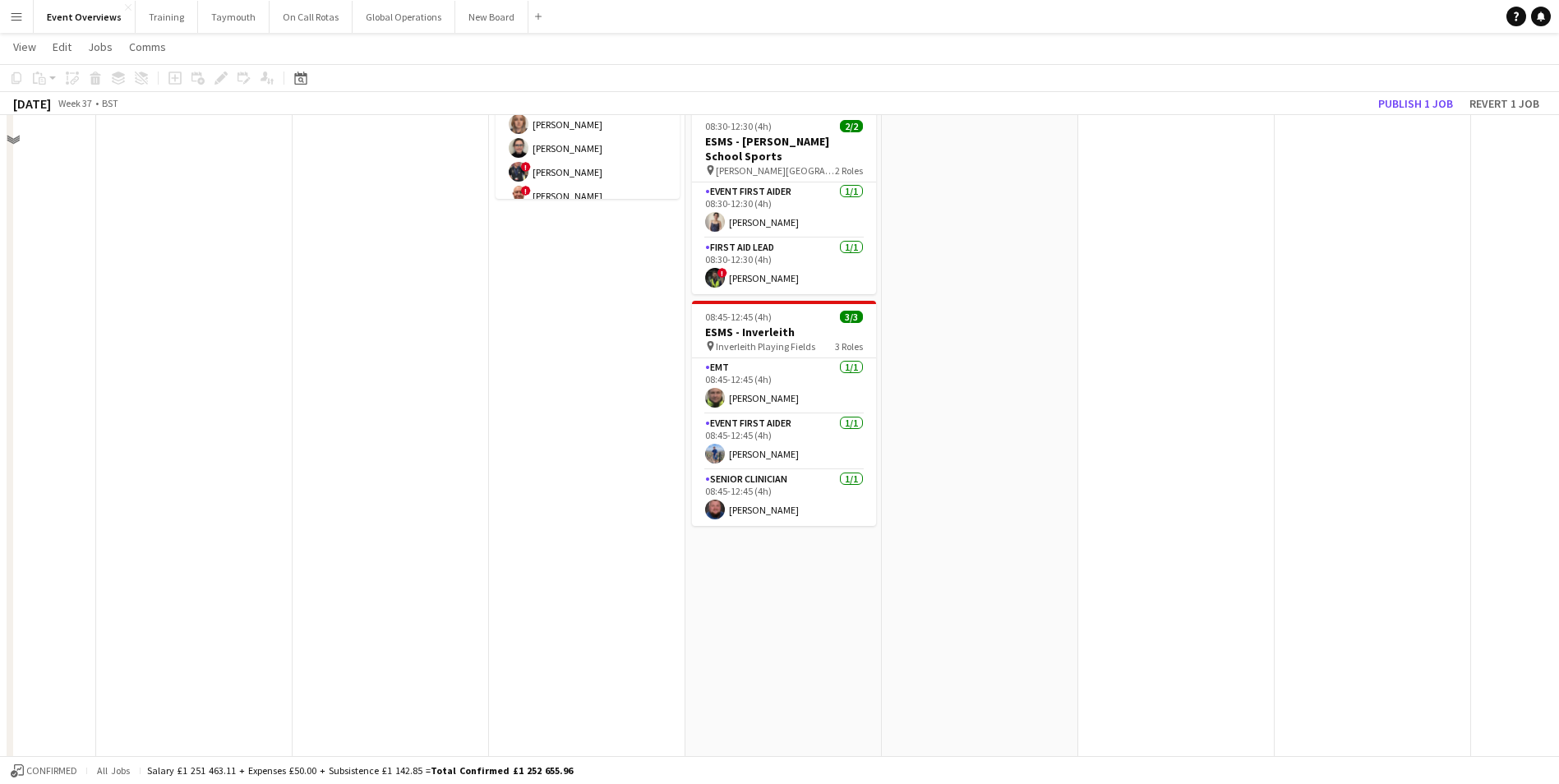
scroll to position [0, 0]
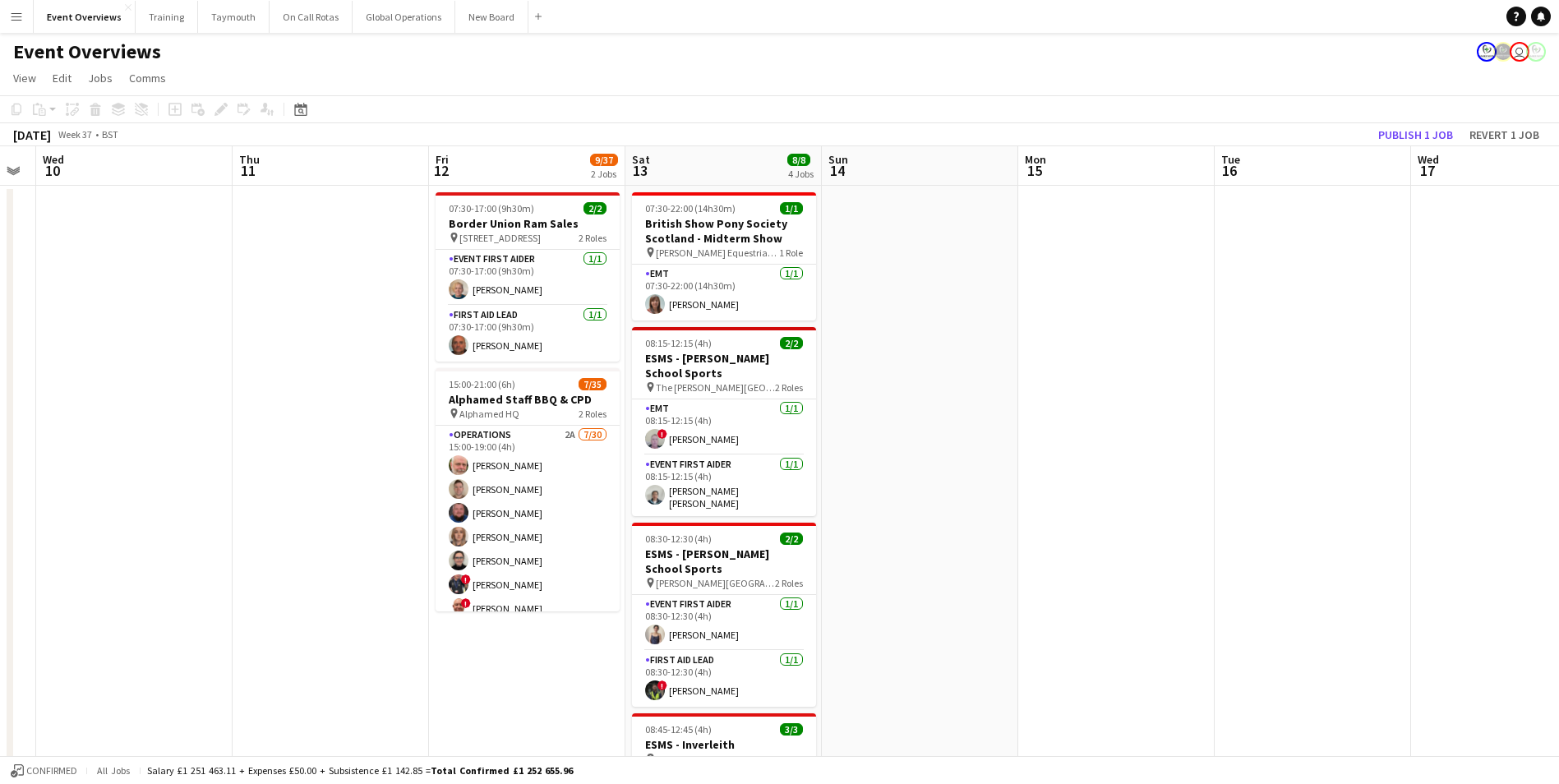
drag, startPoint x: 1002, startPoint y: 657, endPoint x: 465, endPoint y: 688, distance: 537.9
click at [465, 688] on app-calendar-viewport "Sun 7 8/12 1 Job Mon 8 Tue 9 Wed 10 Thu 11 Fri 12 9/37 2 Jobs Sat 13 8/8 4 Jobs…" at bounding box center [779, 704] width 1559 height 1116
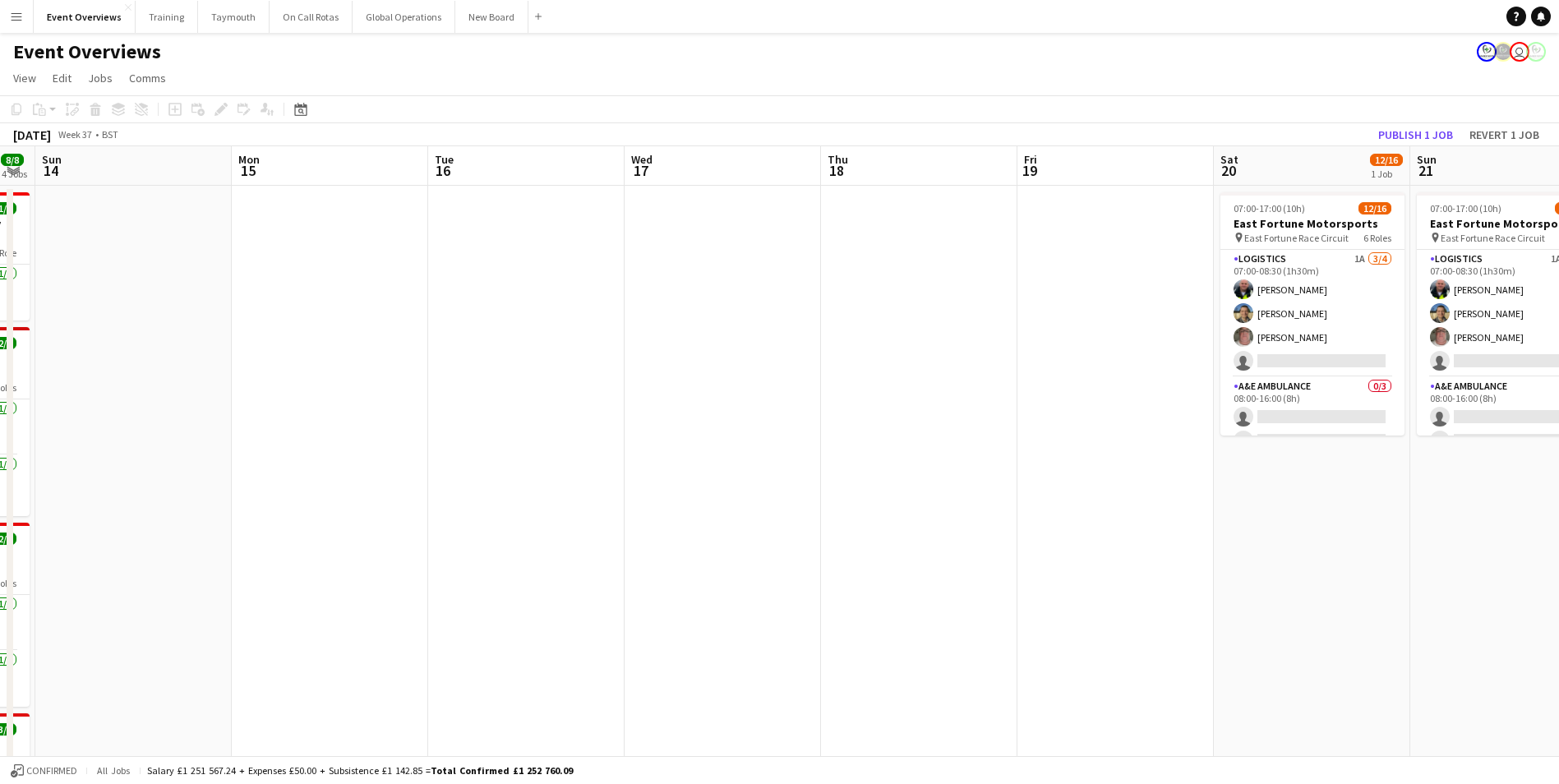
drag, startPoint x: 1055, startPoint y: 649, endPoint x: 714, endPoint y: 653, distance: 341.0
click at [549, 669] on app-calendar-viewport "Thu 11 Fri 12 9/37 2 Jobs Sat 13 8/8 4 Jobs Sun 14 Mon 15 Tue 16 Wed 17 Thu 18 …" at bounding box center [779, 704] width 1559 height 1116
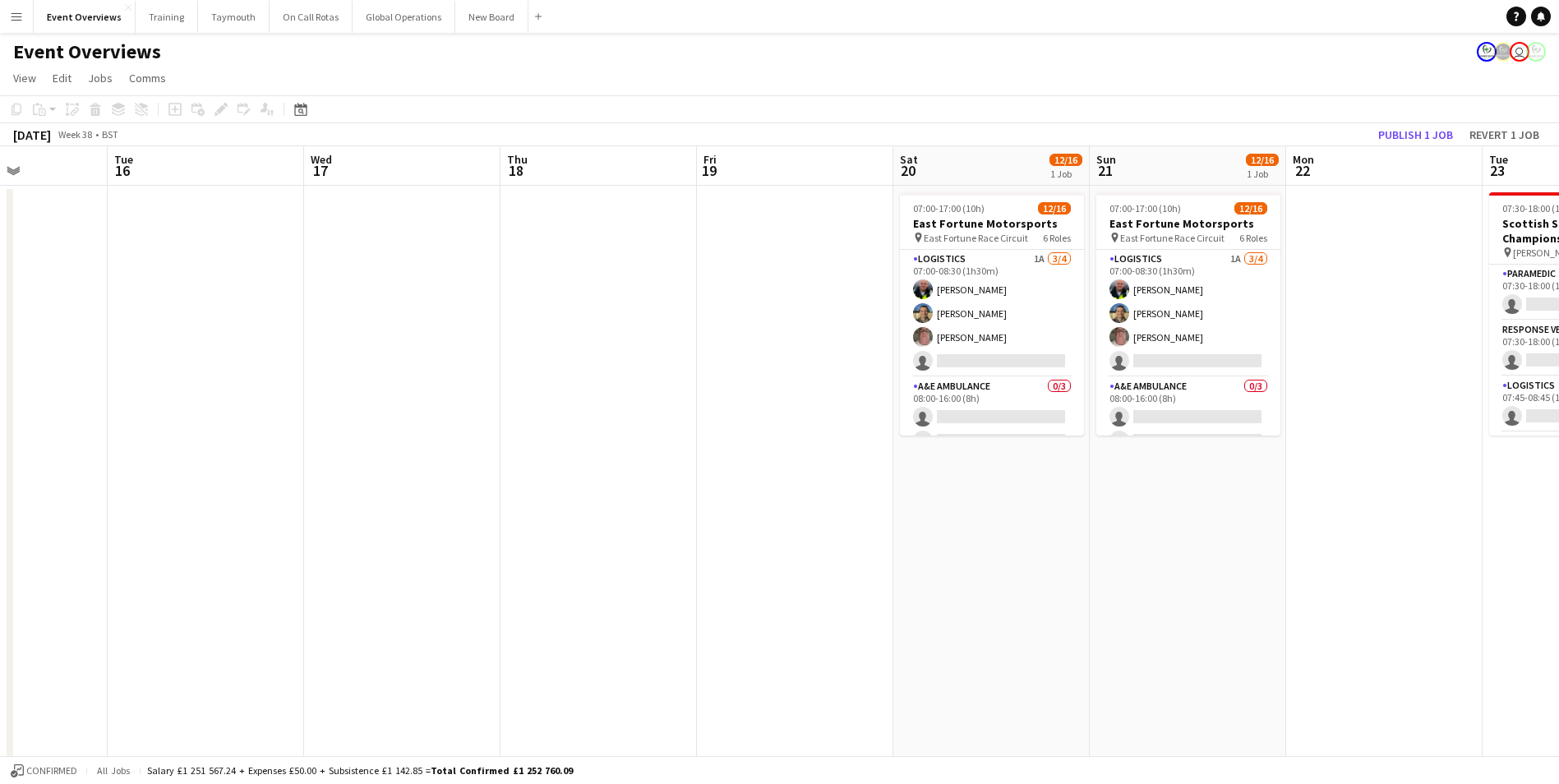
drag, startPoint x: 1157, startPoint y: 649, endPoint x: 432, endPoint y: 675, distance: 725.5
click at [434, 675] on app-calendar-viewport "Sat 13 8/8 4 Jobs Sun 14 Mon 15 Tue 16 Wed 17 Thu 18 Fri 19 Sat 20 12/16 1 Job …" at bounding box center [779, 704] width 1559 height 1116
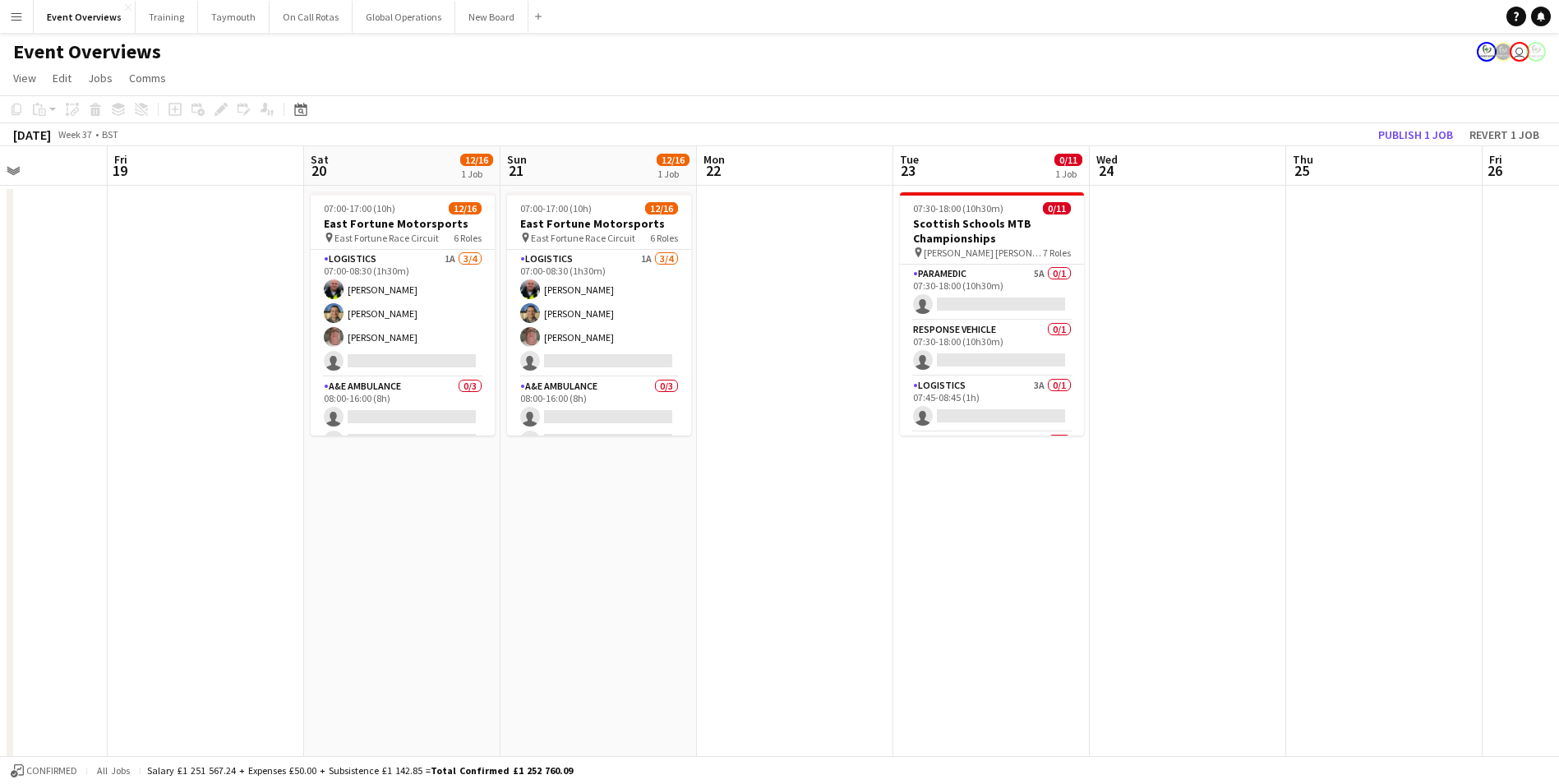
scroll to position [0, 491]
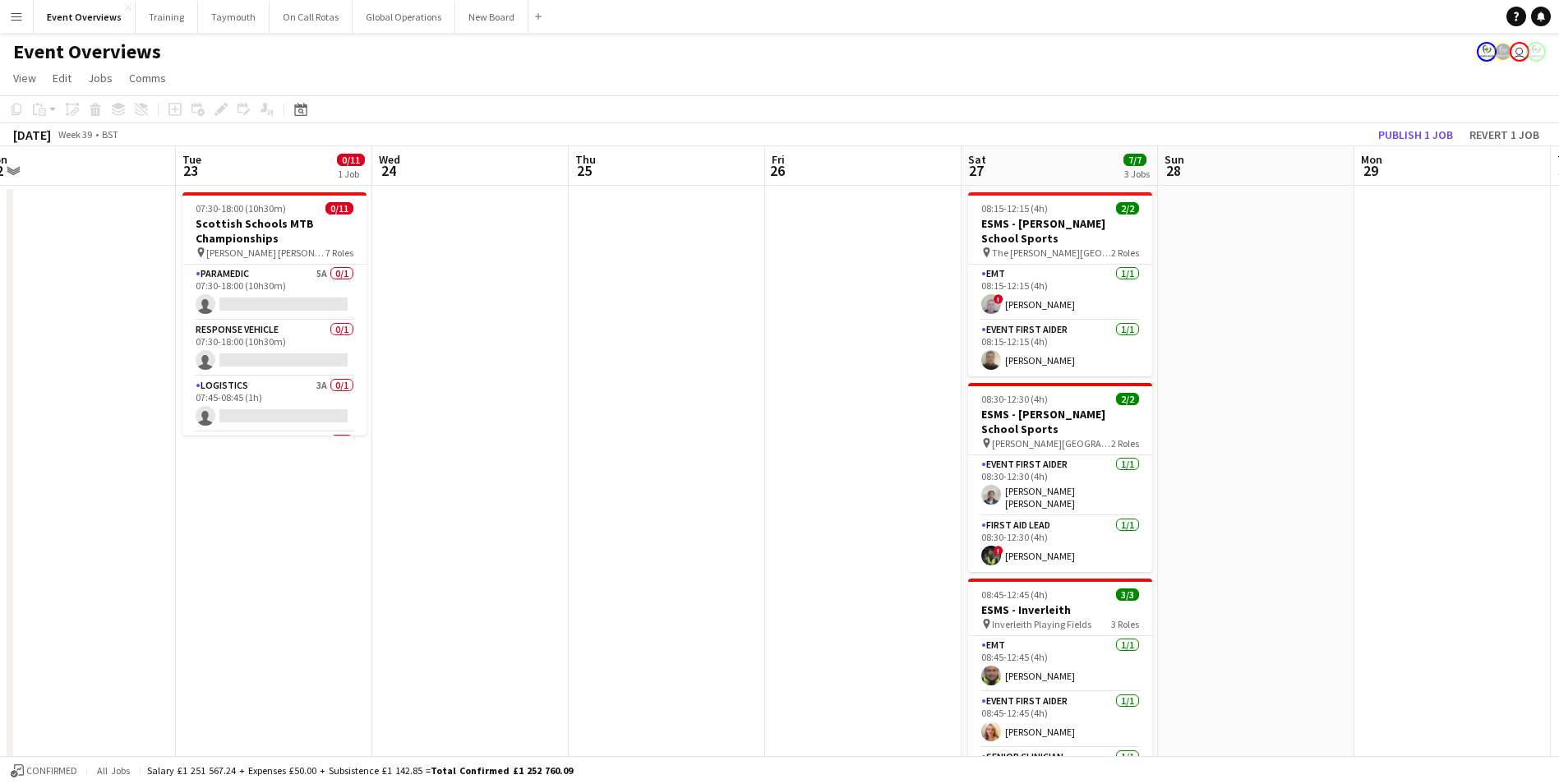
drag, startPoint x: 833, startPoint y: 668, endPoint x: 102, endPoint y: 686, distance: 731.2
click at [65, 693] on app-calendar-viewport "Fri 19 Sat 20 12/16 1 Job Sun 21 12/16 1 Job Mon 22 Tue 23 0/11 1 Job Wed 24 Th…" at bounding box center [779, 704] width 1559 height 1116
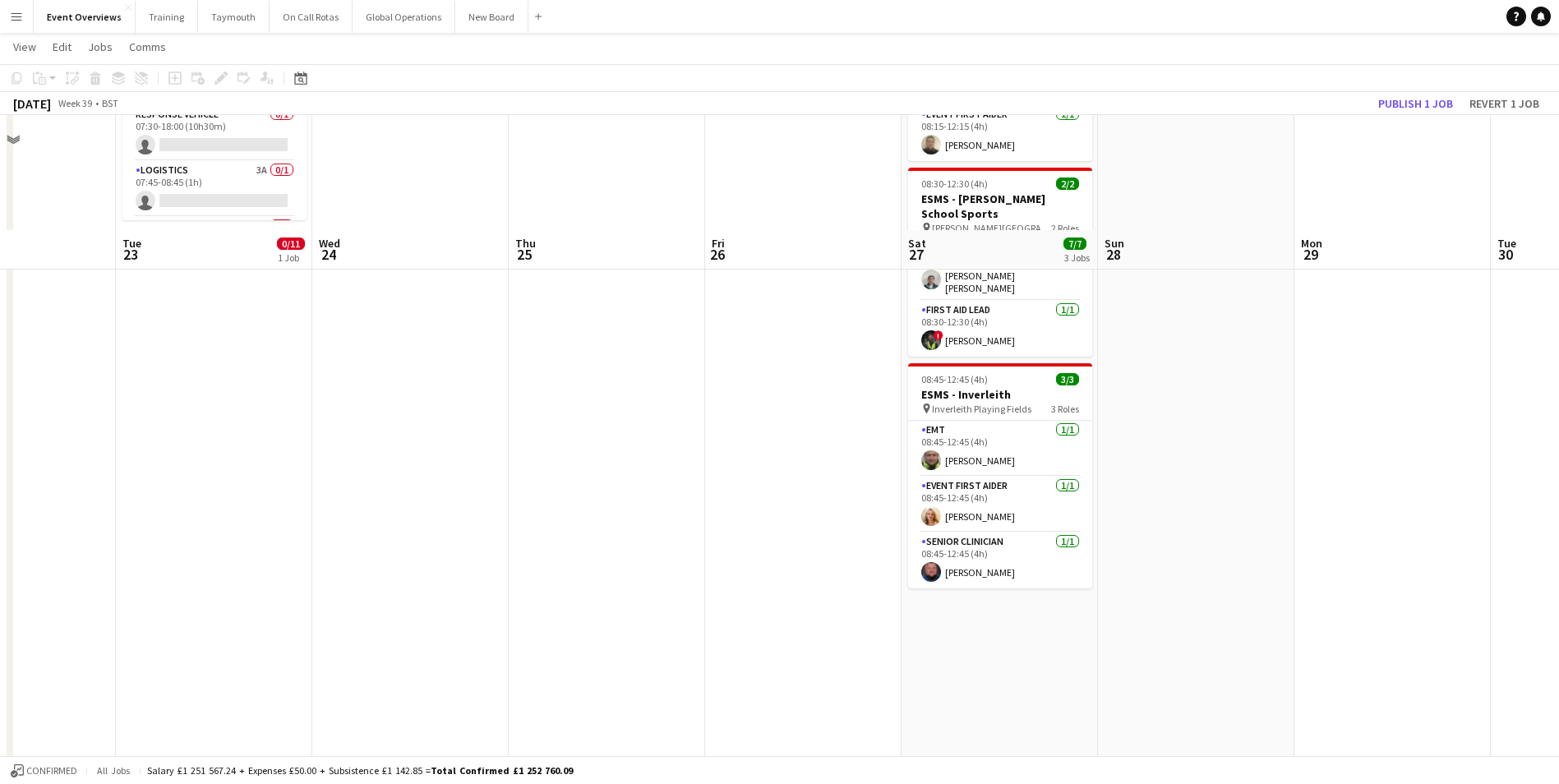
scroll to position [0, 0]
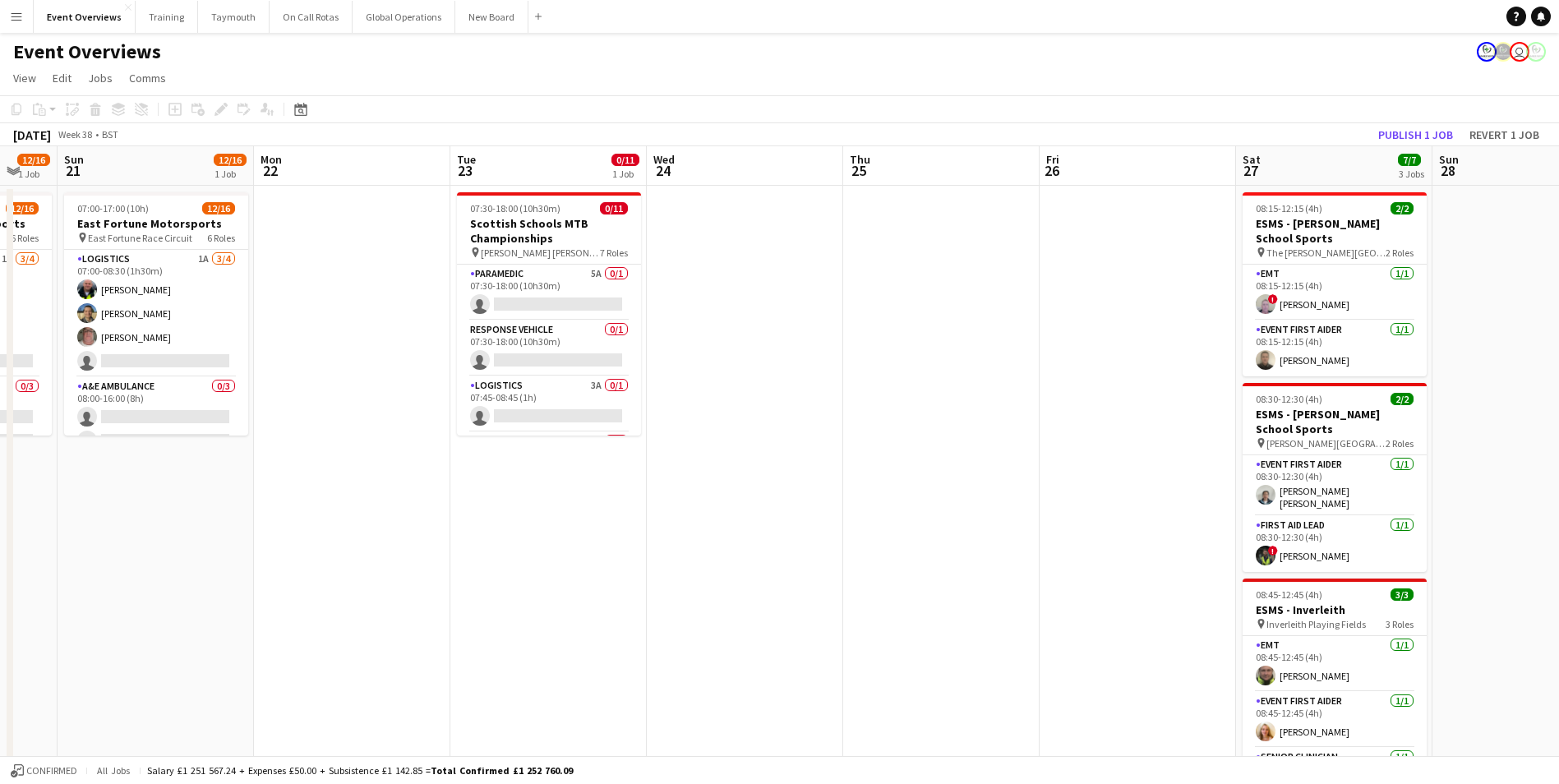
drag, startPoint x: 157, startPoint y: 692, endPoint x: 1240, endPoint y: 623, distance: 1085.2
click at [1240, 623] on app-calendar-viewport "Fri 19 Sat 20 12/16 1 Job Sun 21 12/16 1 Job Mon 22 Tue 23 0/11 1 Job Wed 24 Th…" at bounding box center [779, 704] width 1559 height 1116
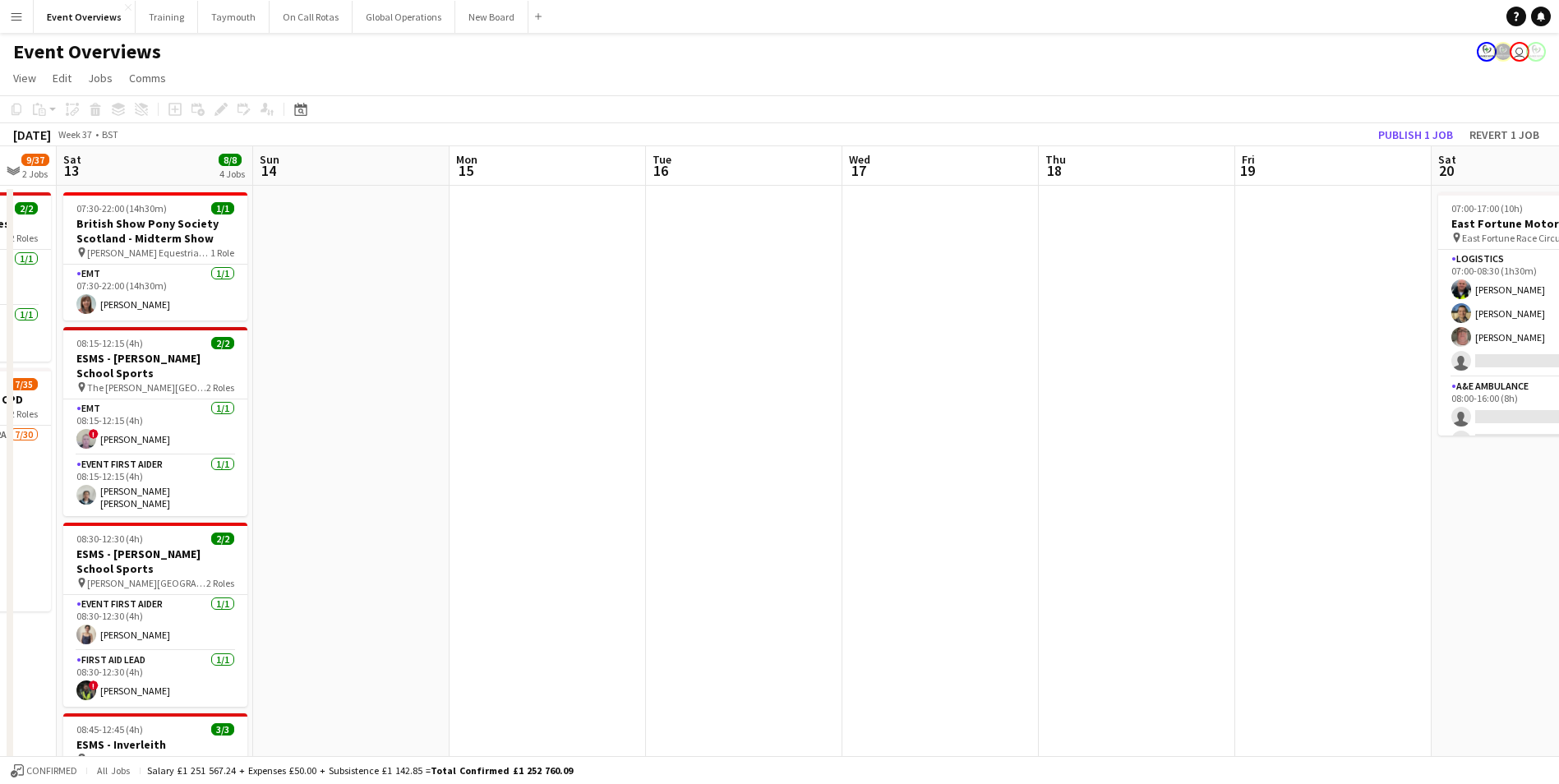
drag, startPoint x: 350, startPoint y: 630, endPoint x: 735, endPoint y: 631, distance: 385.0
click at [1135, 606] on app-calendar-viewport "Thu 11 Fri 12 9/37 2 Jobs Sat 13 8/8 4 Jobs Sun 14 Mon 15 Tue 16 Wed 17 Thu 18 …" at bounding box center [779, 704] width 1559 height 1116
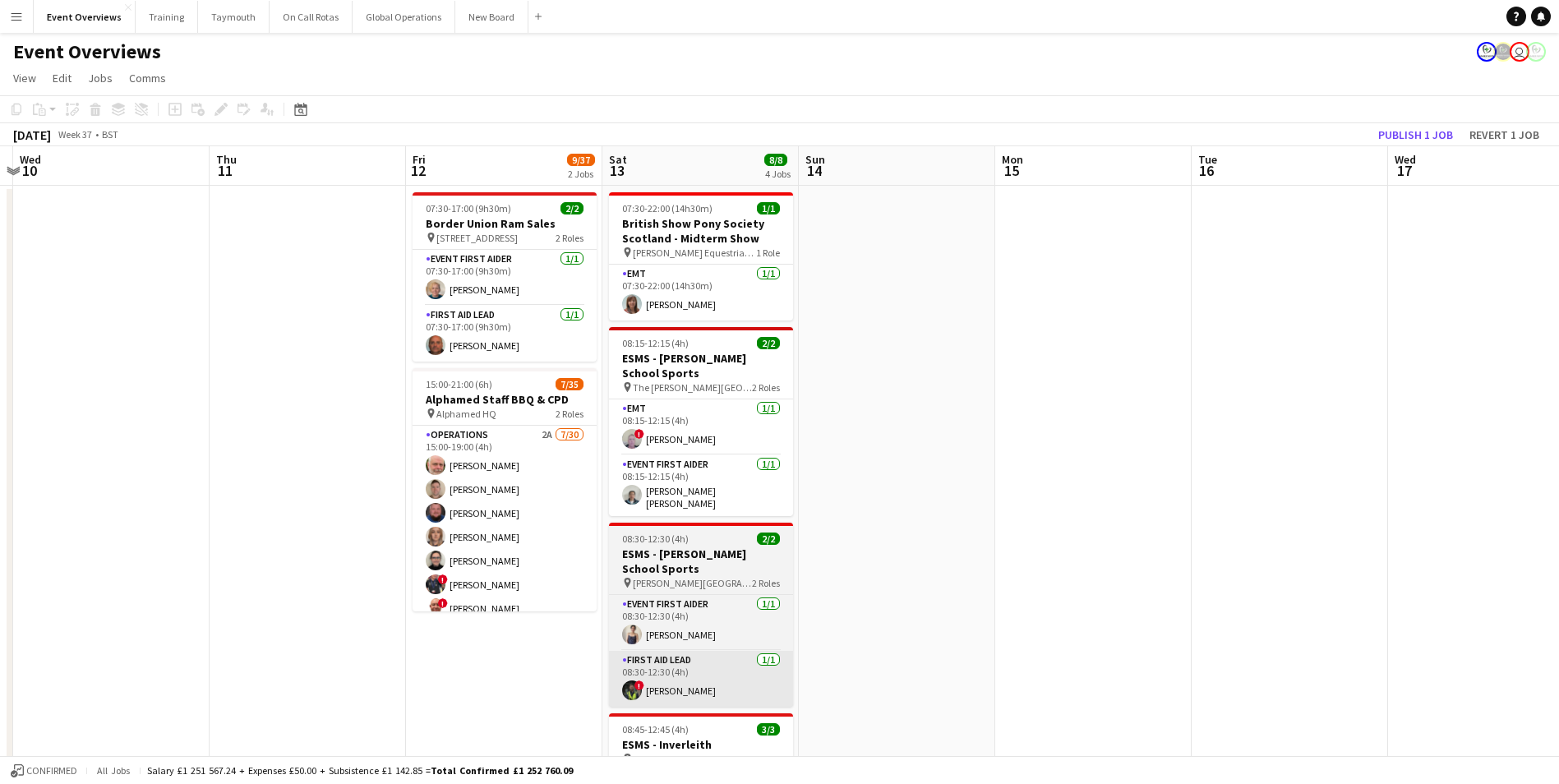
drag, startPoint x: 599, startPoint y: 636, endPoint x: 787, endPoint y: 647, distance: 188.3
click at [1287, 607] on app-calendar-viewport "Sun 7 8/12 1 Job Mon 8 Tue 9 Wed 10 Thu 11 Fri 12 9/37 2 Jobs Sat 13 8/8 4 Jobs…" at bounding box center [779, 704] width 1559 height 1116
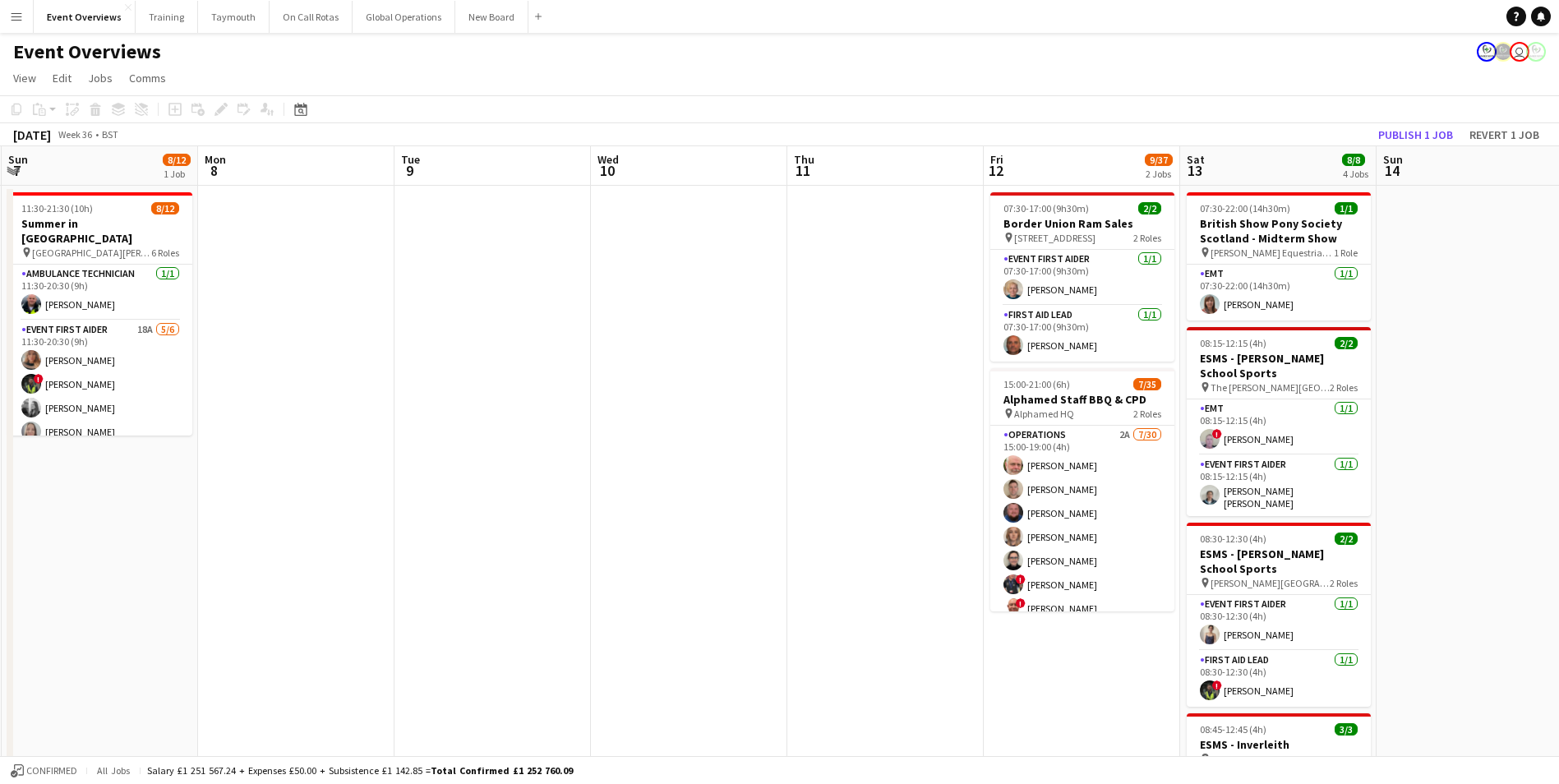
drag, startPoint x: 253, startPoint y: 661, endPoint x: 1204, endPoint y: 622, distance: 951.8
click at [1208, 622] on app-calendar-viewport "Fri 5 10/12 1 Job Sat 6 16/17 4 Jobs Sun 7 8/12 1 Job Mon 8 Tue 9 Wed 10 Thu 11…" at bounding box center [779, 704] width 1559 height 1116
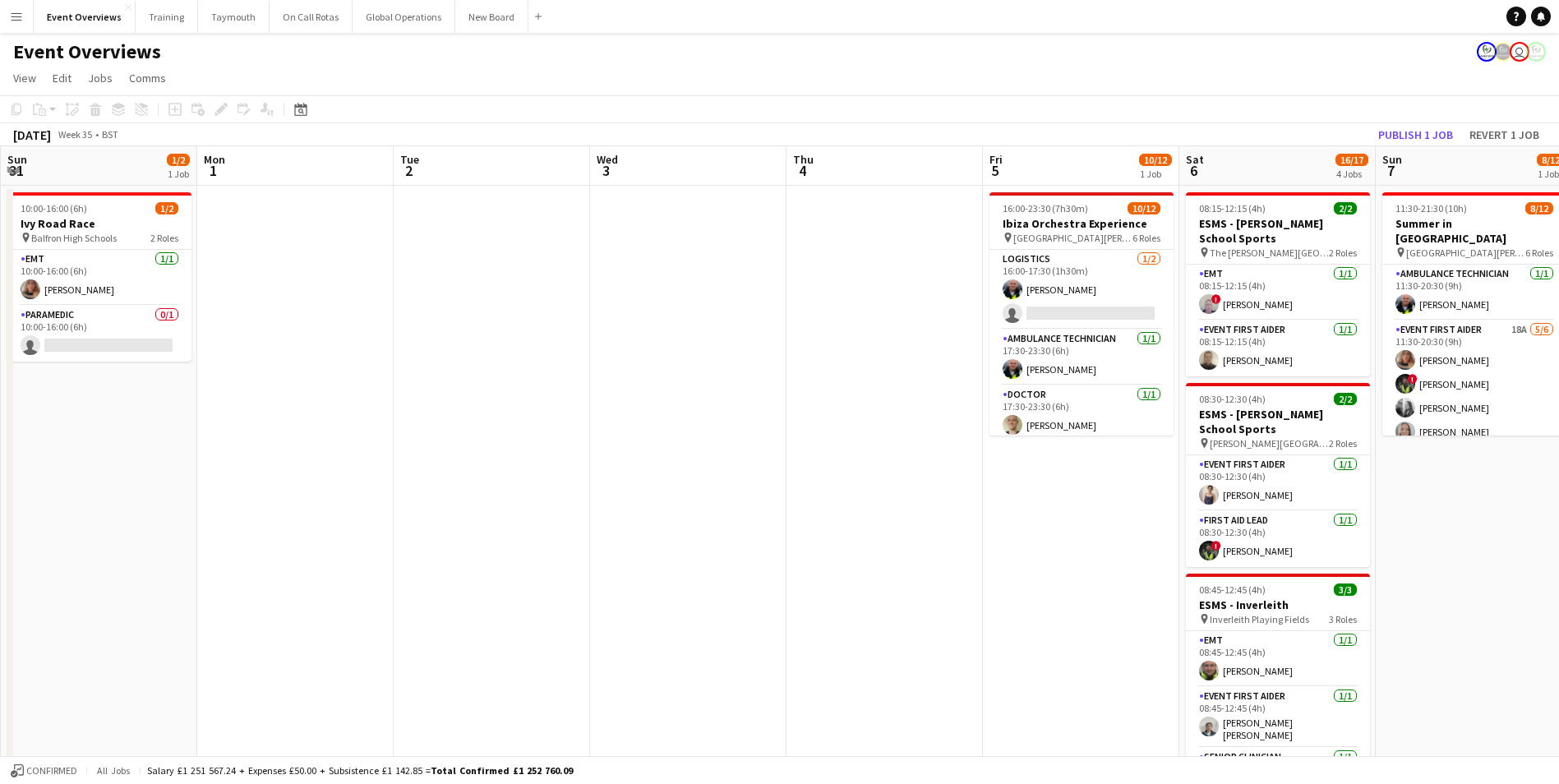
drag, startPoint x: 208, startPoint y: 664, endPoint x: 983, endPoint y: 639, distance: 775.4
click at [983, 639] on app-calendar-viewport "Fri 29 Sat 30 17/19 5 Jobs Sun 31 1/2 1 Job Mon 1 Tue 2 Wed 3 Thu 4 Fri 5 10/12…" at bounding box center [779, 704] width 1559 height 1116
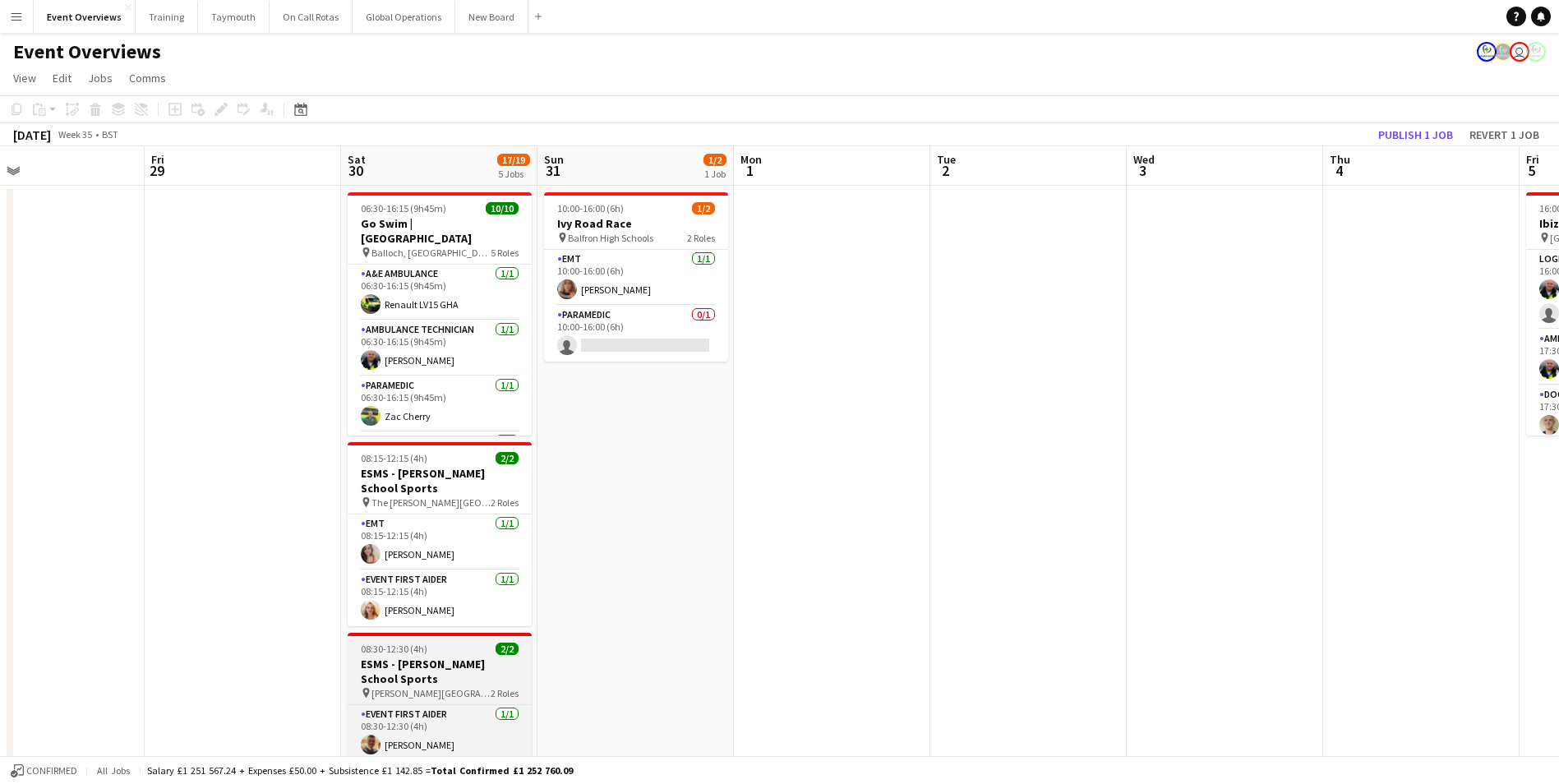
drag, startPoint x: 447, startPoint y: 645, endPoint x: 624, endPoint y: 634, distance: 177.3
click at [1148, 615] on app-calendar-viewport "Tue 26 Wed 27 Thu 28 Fri 29 Sat 30 17/19 5 Jobs Sun 31 1/2 1 Job Mon 1 Tue 2 We…" at bounding box center [779, 704] width 1559 height 1116
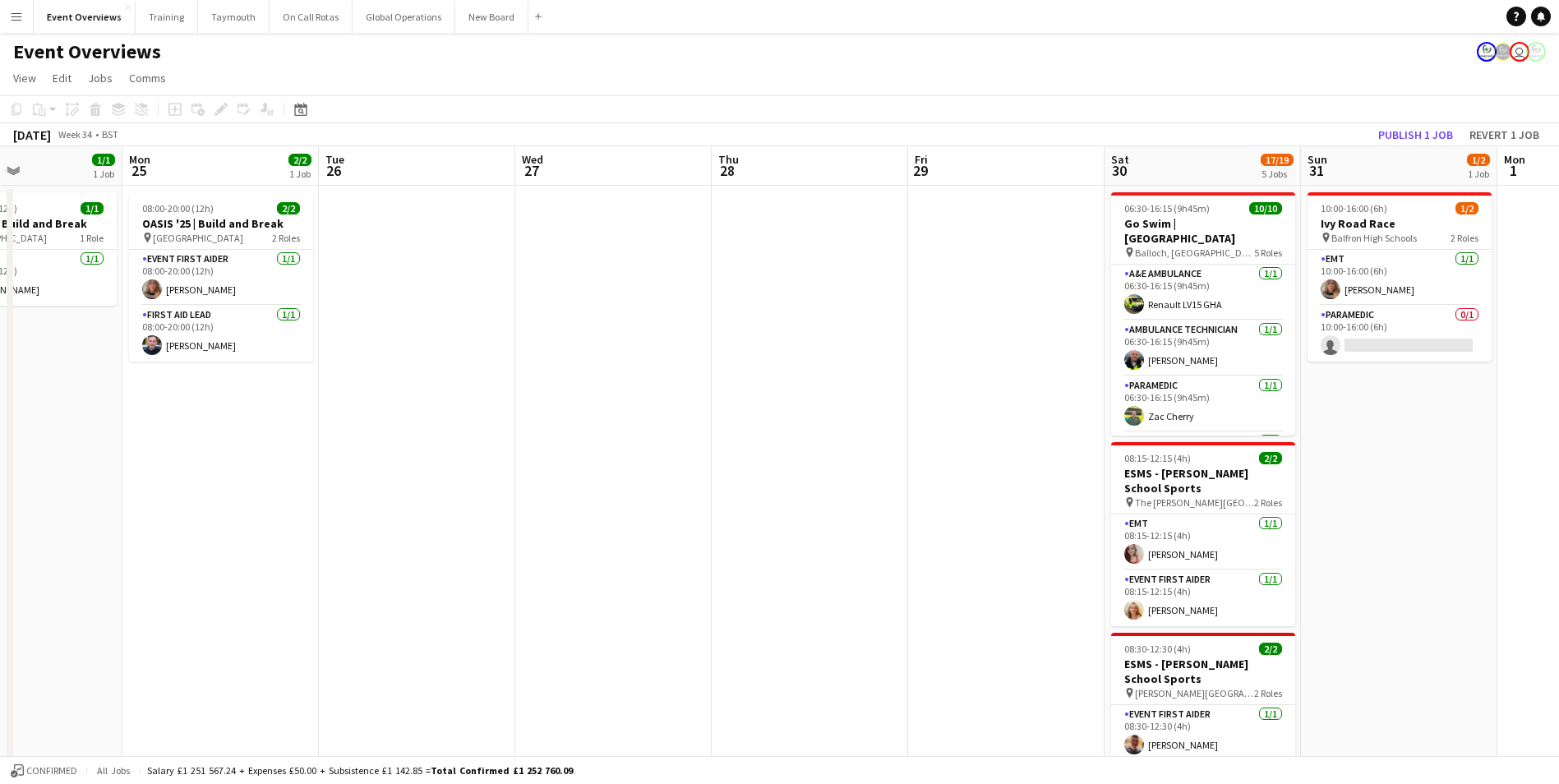
drag, startPoint x: 207, startPoint y: 645, endPoint x: 1100, endPoint y: 605, distance: 893.9
click at [1164, 605] on app-calendar-viewport "Fri 22 1/1 1 Job Sat 23 6/9 4 Jobs Sun 24 1/1 1 Job Mon 25 2/2 1 Job Tue 26 Wed…" at bounding box center [779, 704] width 1559 height 1116
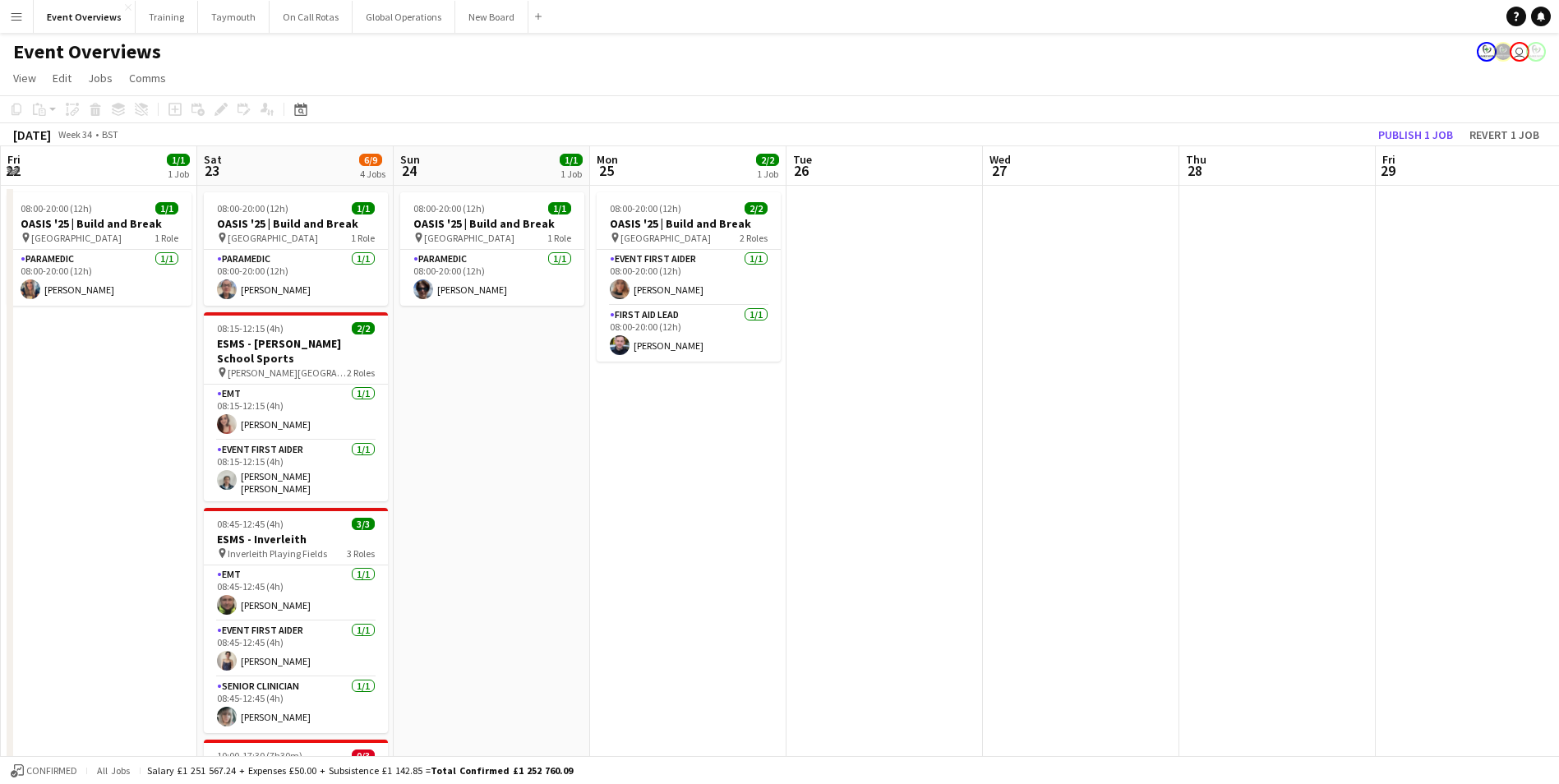
drag, startPoint x: 465, startPoint y: 618, endPoint x: 1130, endPoint y: 607, distance: 665.1
click at [1132, 607] on app-calendar-viewport "Wed 20 3/3 2 Jobs Thu 21 60/62 2 Jobs Fri 22 1/1 1 Job Sat 23 6/9 4 Jobs Sun 24…" at bounding box center [779, 704] width 1559 height 1116
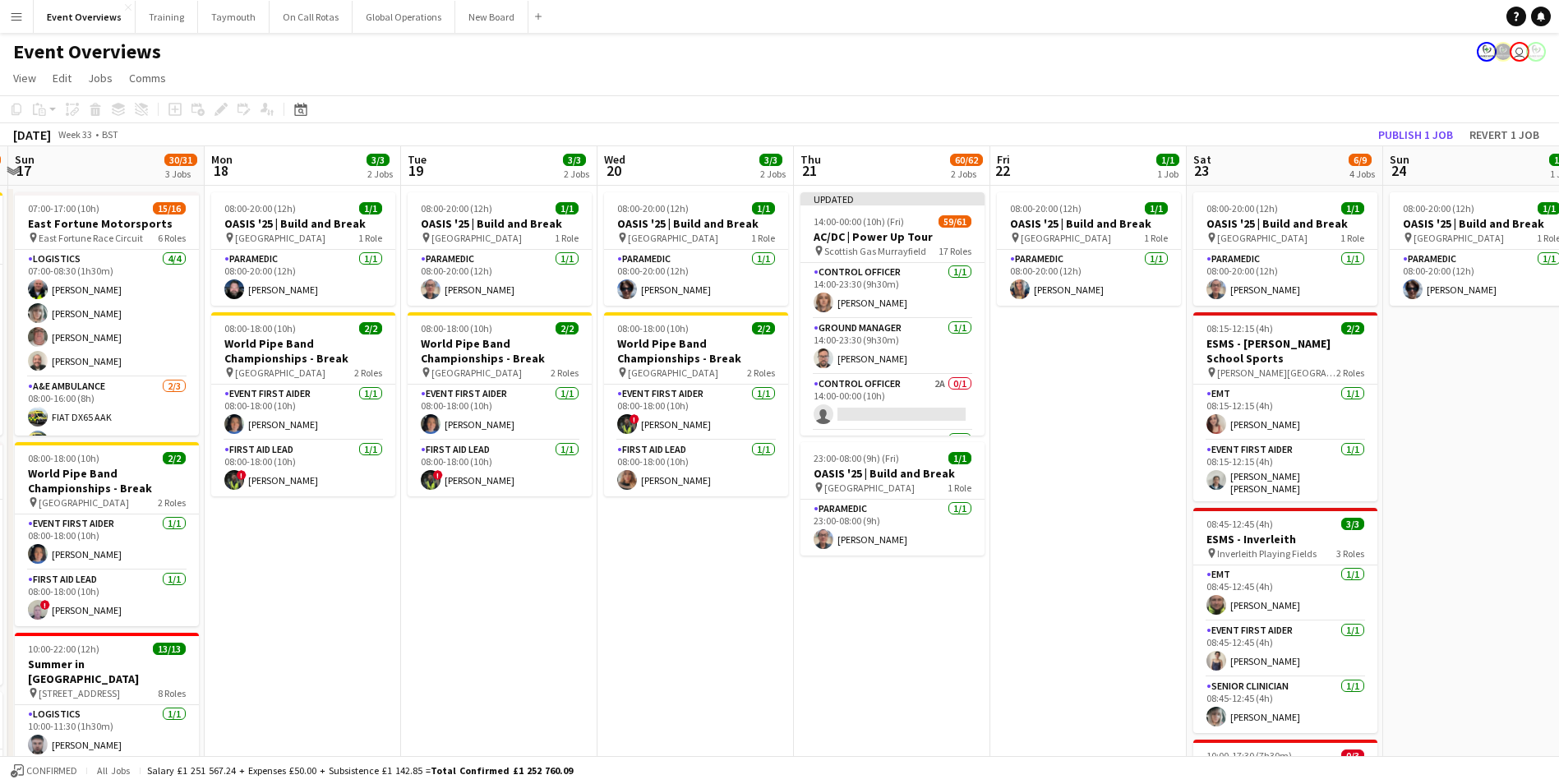
drag, startPoint x: 338, startPoint y: 631, endPoint x: 920, endPoint y: 621, distance: 582.1
click at [929, 620] on app-calendar-viewport "Fri 15 34/35 2 Jobs Sat 16 65/74 3 Jobs Sun 17 30/31 3 Jobs Mon 18 3/3 2 Jobs T…" at bounding box center [779, 704] width 1559 height 1116
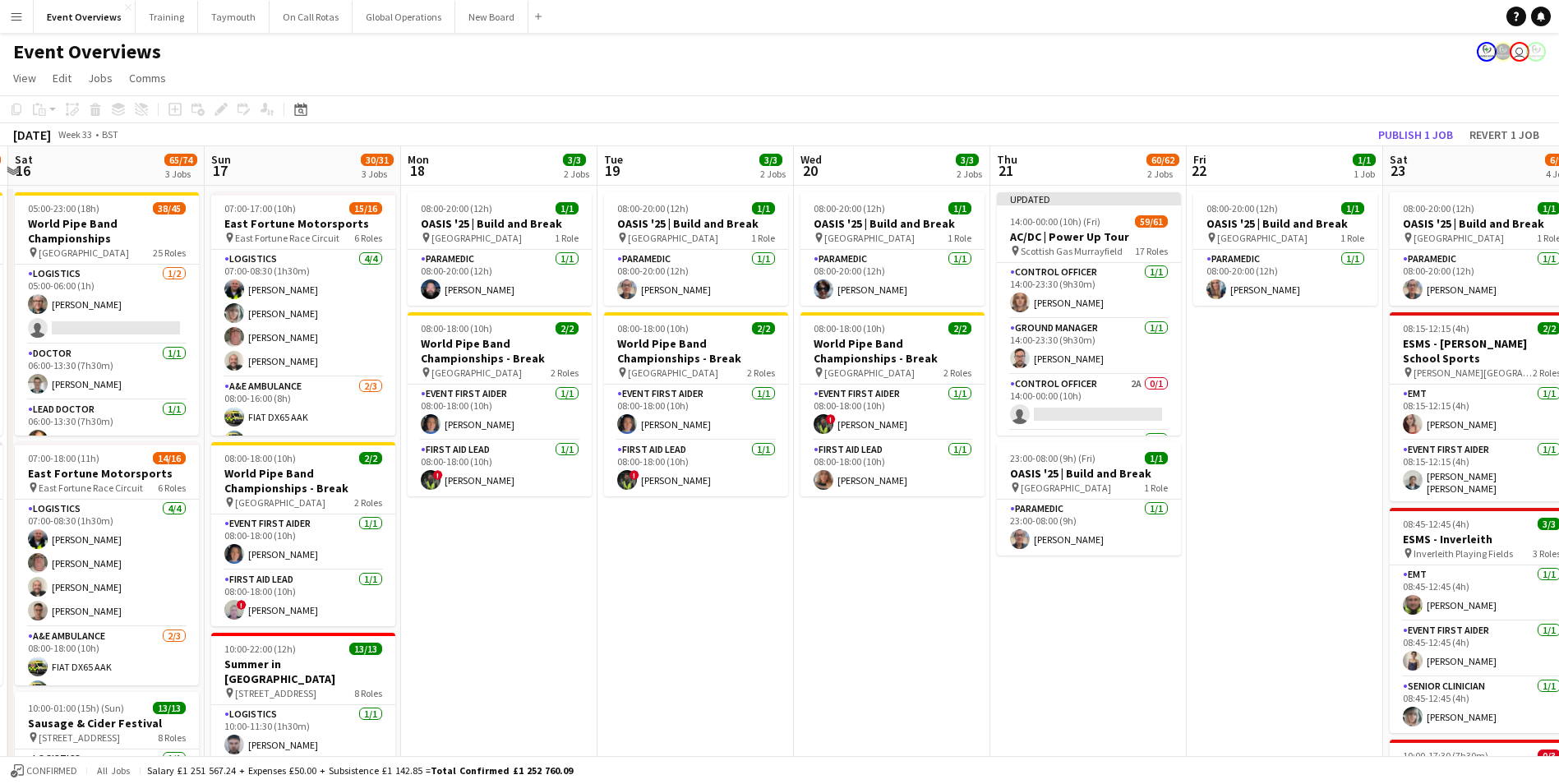
scroll to position [0, 391]
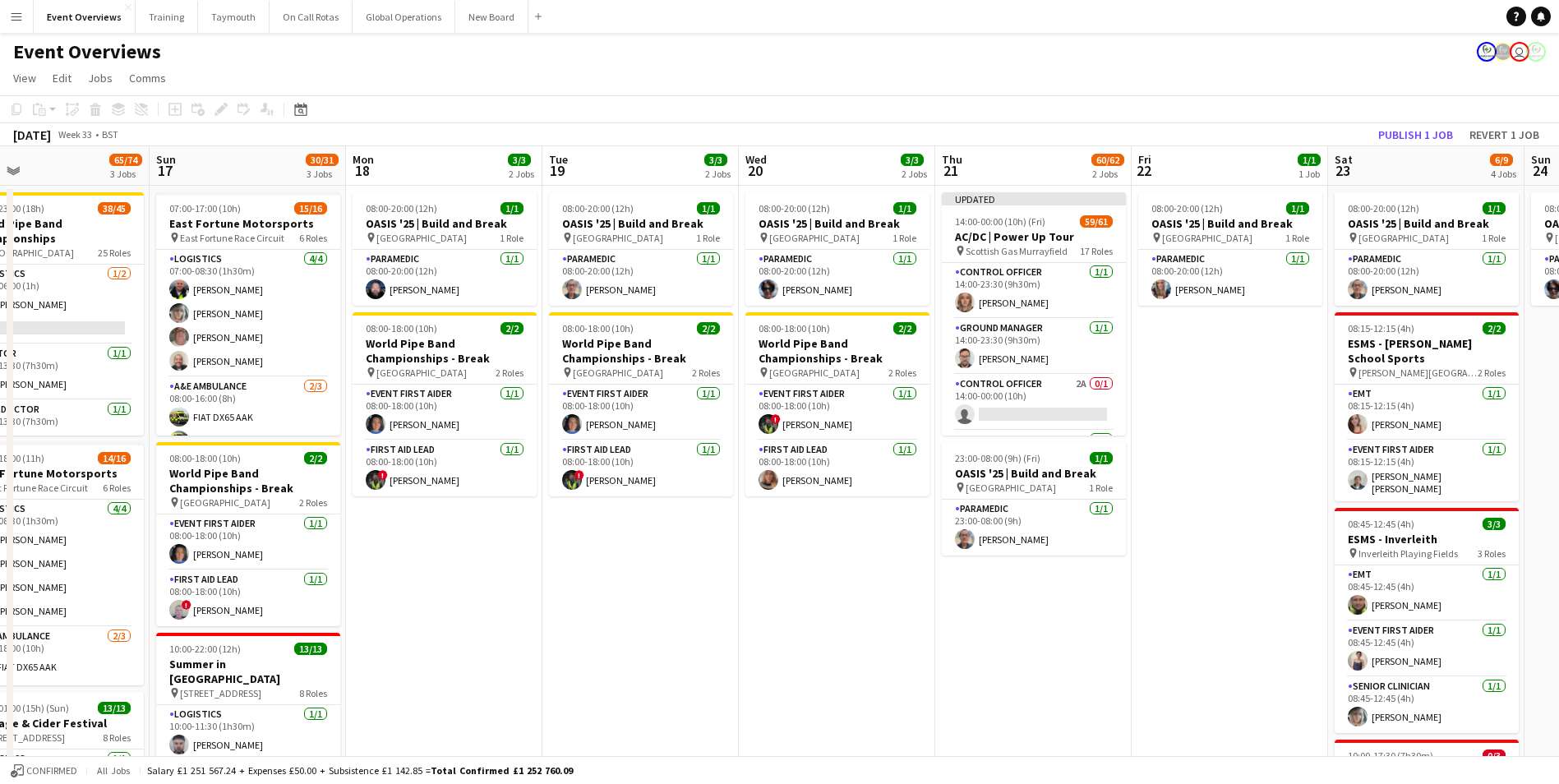
drag, startPoint x: 467, startPoint y: 653, endPoint x: 1052, endPoint y: 614, distance: 586.3
click at [1067, 614] on app-calendar-viewport "Thu 14 4/4 3 Jobs Fri 15 34/35 2 Jobs Sat 16 65/74 3 Jobs Sun 17 30/31 3 Jobs M…" at bounding box center [779, 704] width 1559 height 1116
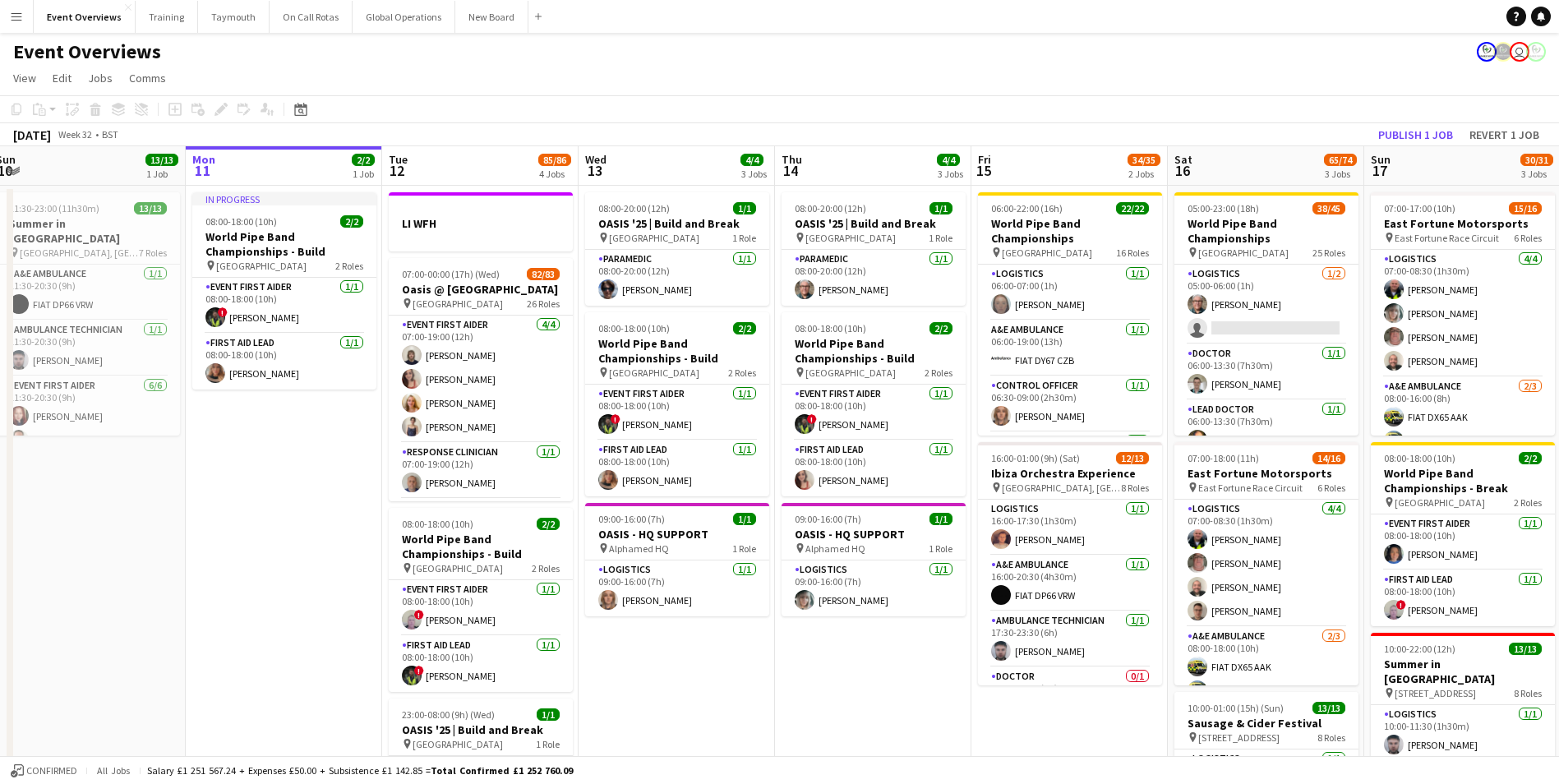
drag, startPoint x: 69, startPoint y: 698, endPoint x: 627, endPoint y: 686, distance: 558.1
click at [632, 686] on app-calendar-viewport "Fri 8 96/97 2 Jobs Sat 9 95/95 2 Jobs Sun 10 13/13 1 Job Mon 11 2/2 1 Job Tue 1…" at bounding box center [779, 704] width 1559 height 1116
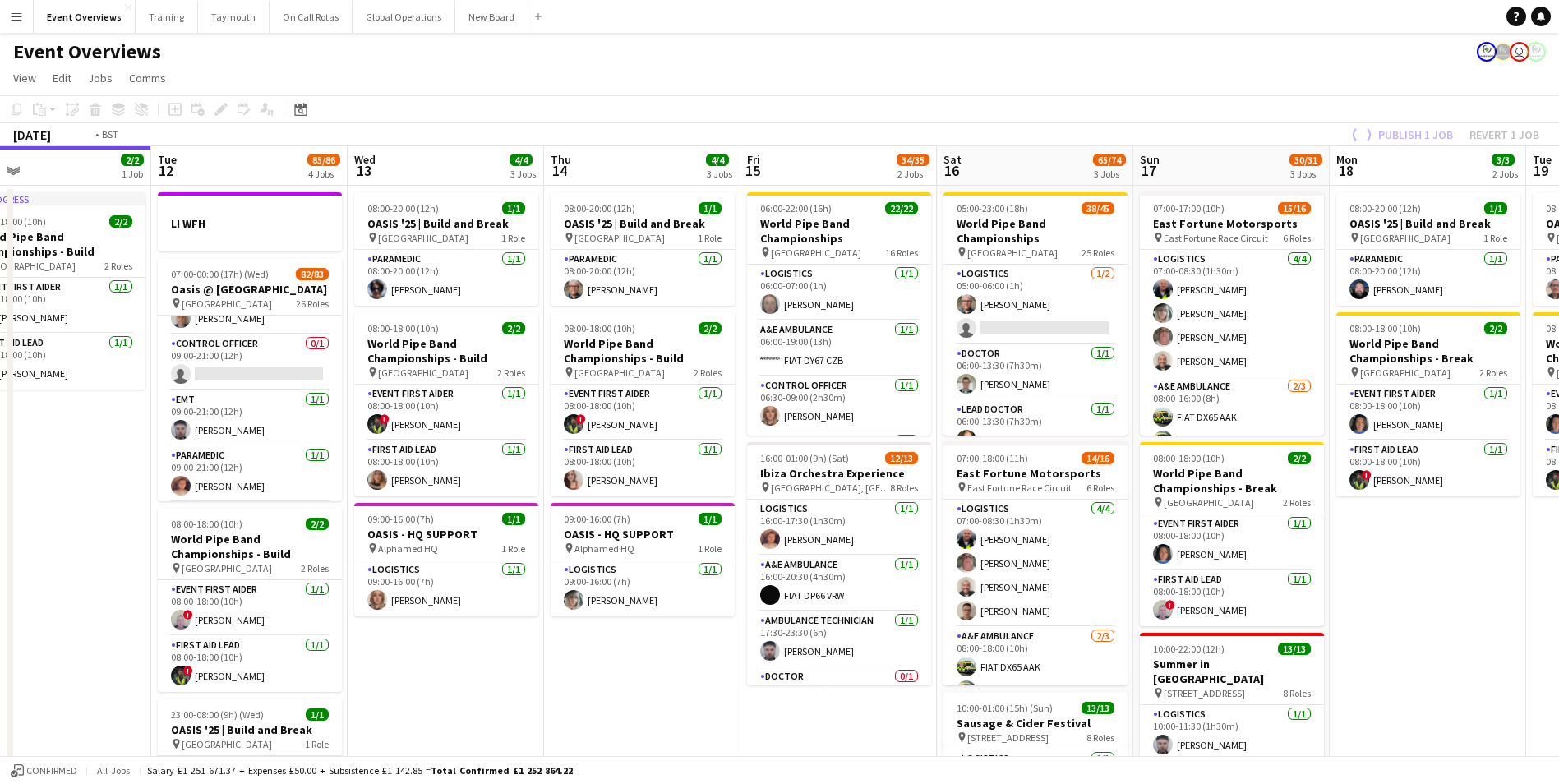
scroll to position [0, 505]
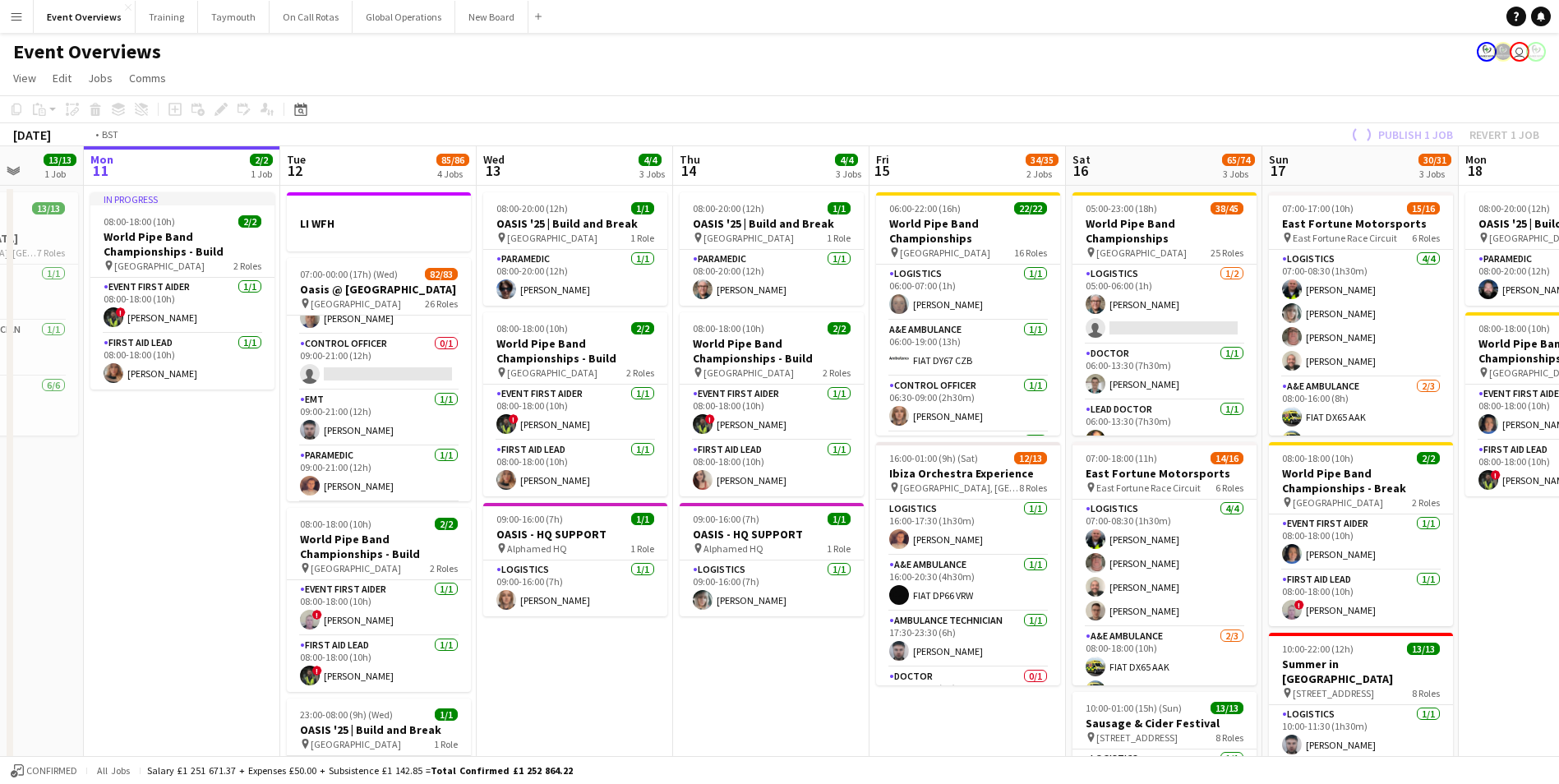
drag, startPoint x: 672, startPoint y: 674, endPoint x: 370, endPoint y: 670, distance: 302.0
click at [370, 670] on app-calendar-viewport "Fri 8 96/97 2 Jobs Sat 9 95/95 2 Jobs Sun 10 13/13 1 Job Mon 11 2/2 1 Job Tue 1…" at bounding box center [779, 704] width 1559 height 1116
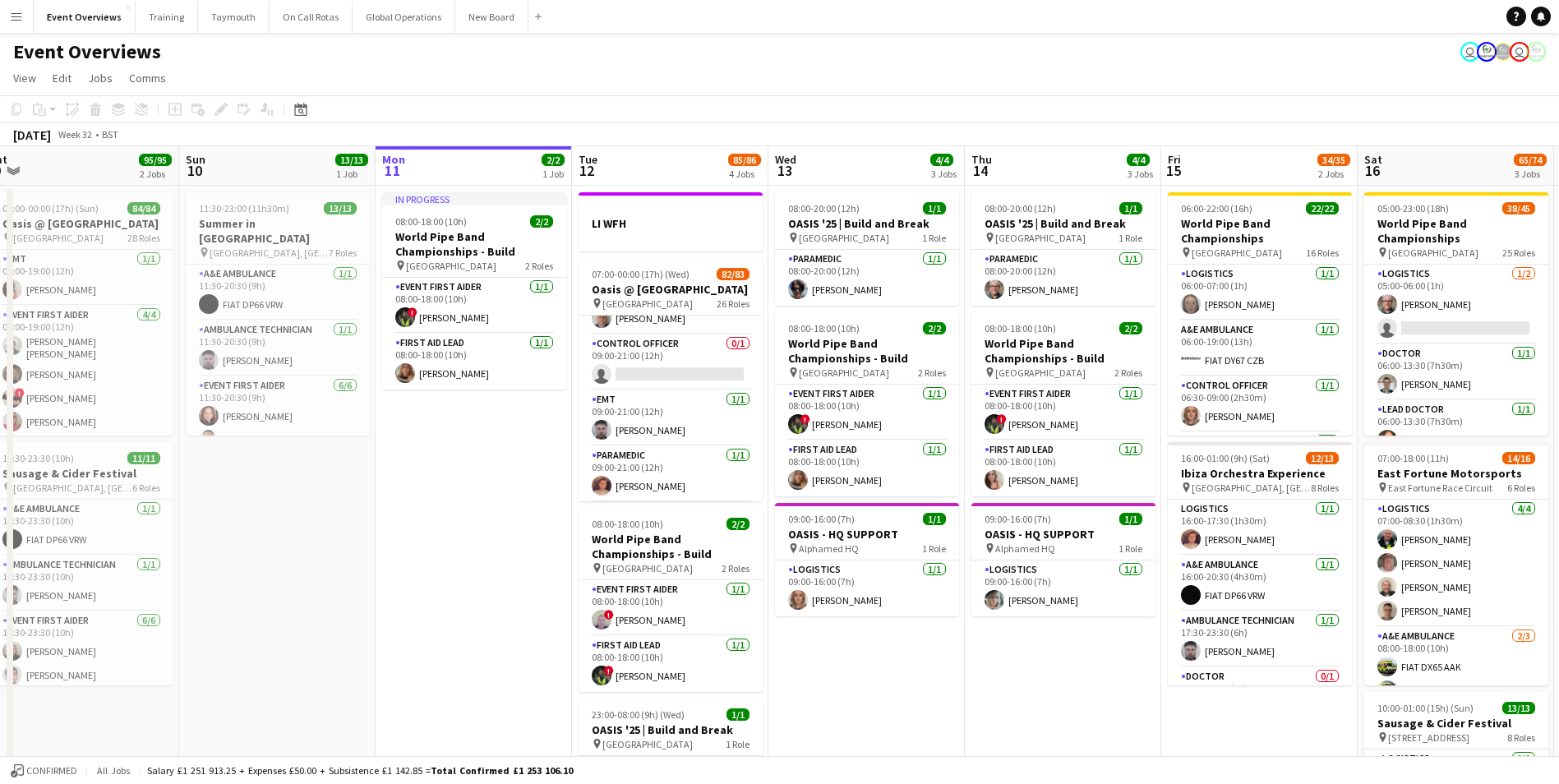
drag, startPoint x: 374, startPoint y: 667, endPoint x: 1214, endPoint y: 659, distance: 840.0
click at [1279, 659] on app-calendar-viewport "Thu 7 4/4 3 Jobs Fri 8 96/97 2 Jobs Sat 9 95/95 2 Jobs Sun 10 13/13 1 Job Mon 1…" at bounding box center [779, 704] width 1559 height 1116
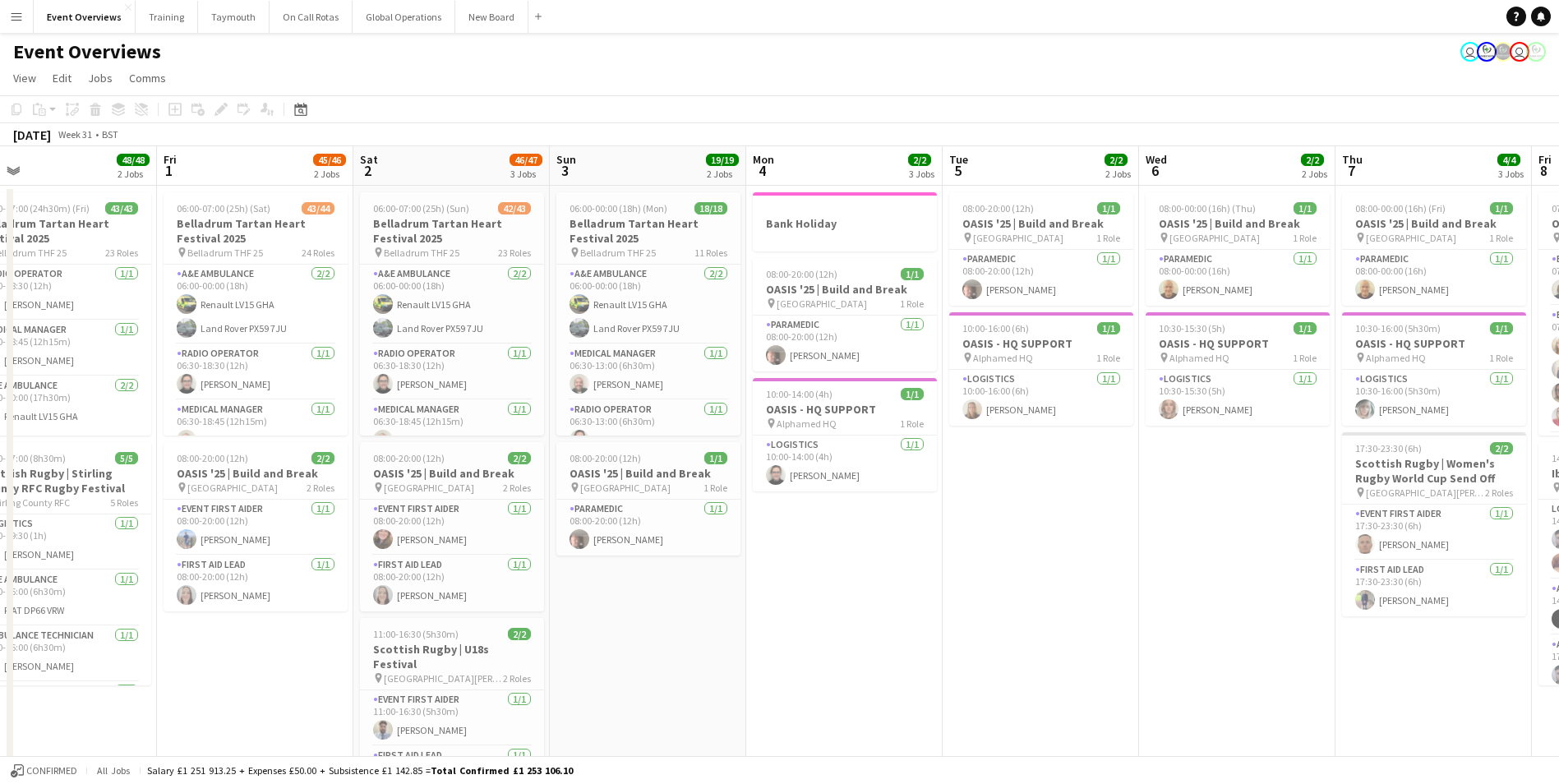
scroll to position [0, 350]
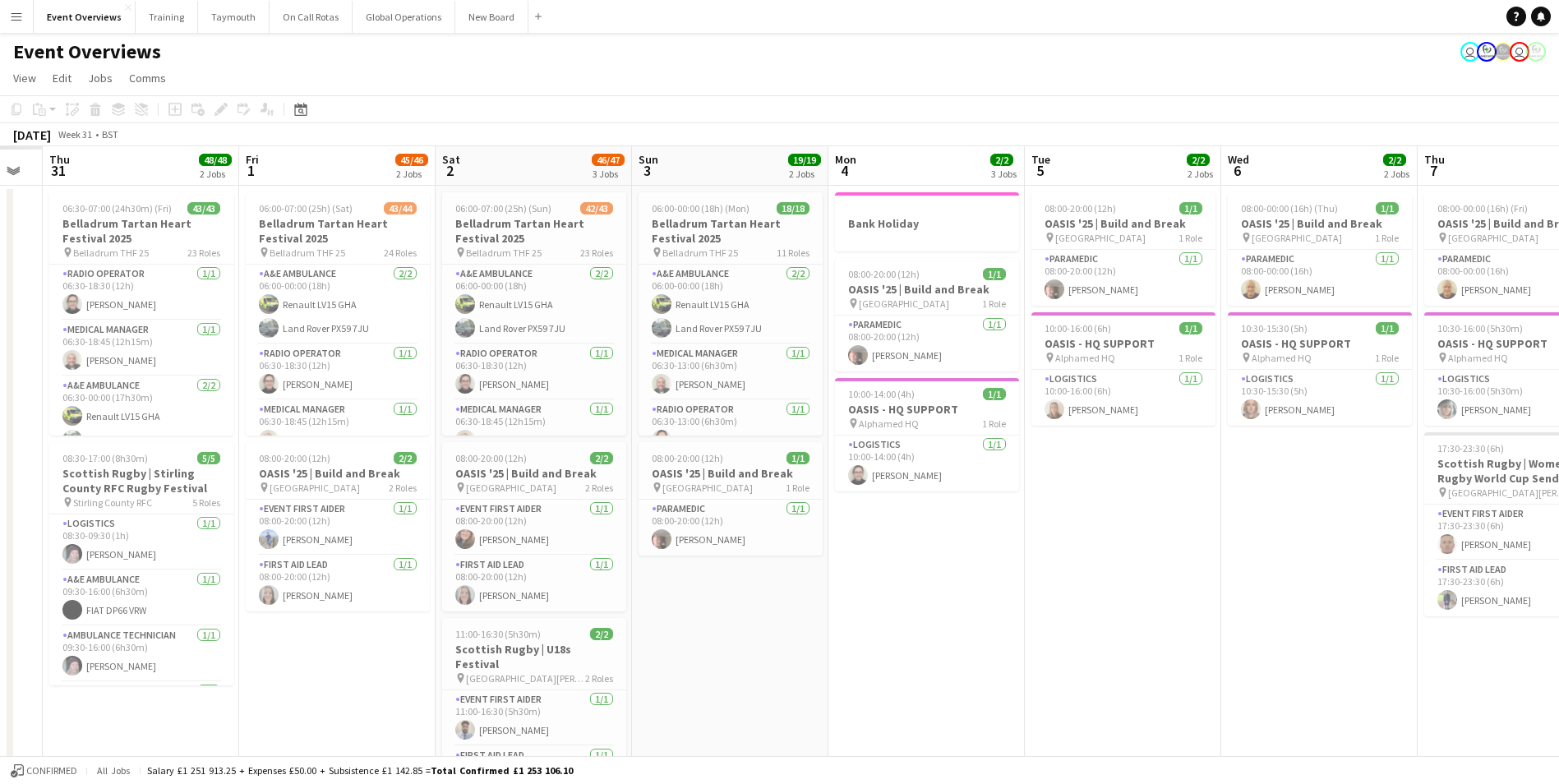
drag, startPoint x: 90, startPoint y: 687, endPoint x: 1344, endPoint y: 598, distance: 1257.2
click at [1501, 591] on app-calendar-viewport "Tue 29 Wed 30 Thu 31 48/48 2 Jobs Fri 1 45/46 2 Jobs Sat 2 46/47 3 Jobs Sun 3 1…" at bounding box center [779, 704] width 1559 height 1116
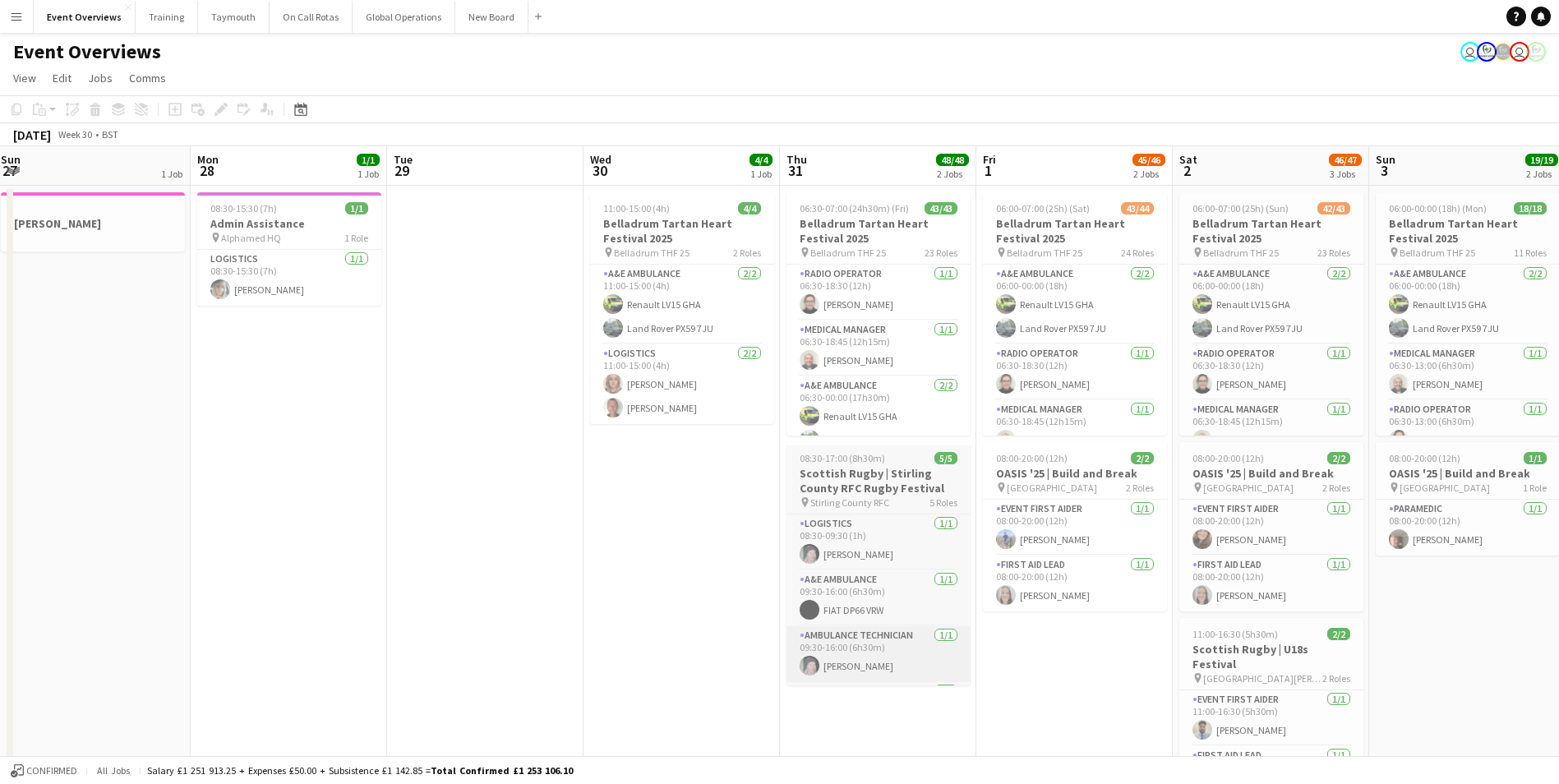
scroll to position [0, 338]
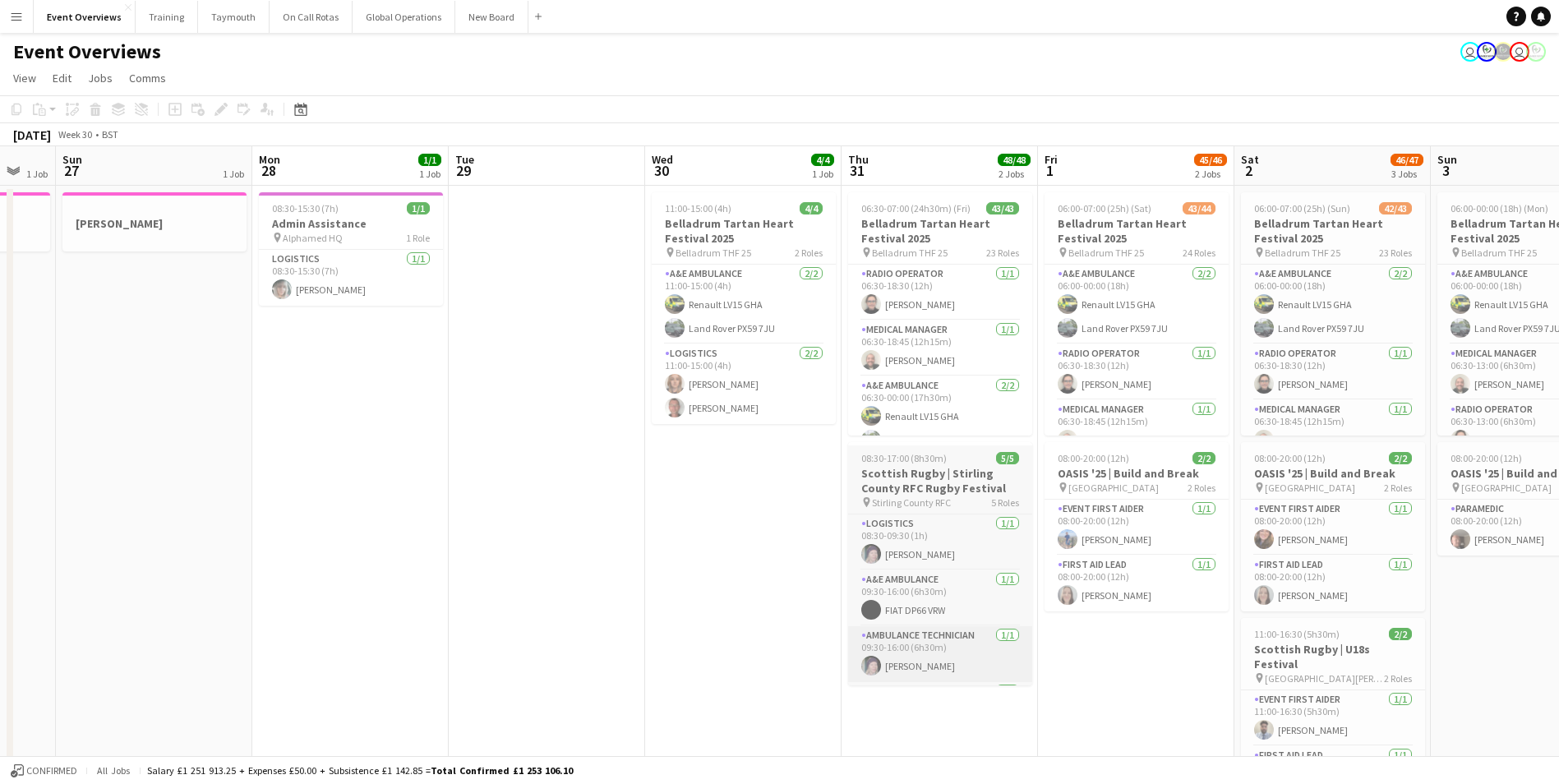
drag, startPoint x: 334, startPoint y: 679, endPoint x: 984, endPoint y: 635, distance: 651.5
click at [1092, 636] on app-calendar-viewport "Fri 25 2 Jobs Sat 26 1 Job Sun 27 1 Job Mon 28 1/1 1 Job Tue 29 Wed 30 4/4 1 Jo…" at bounding box center [779, 704] width 1559 height 1116
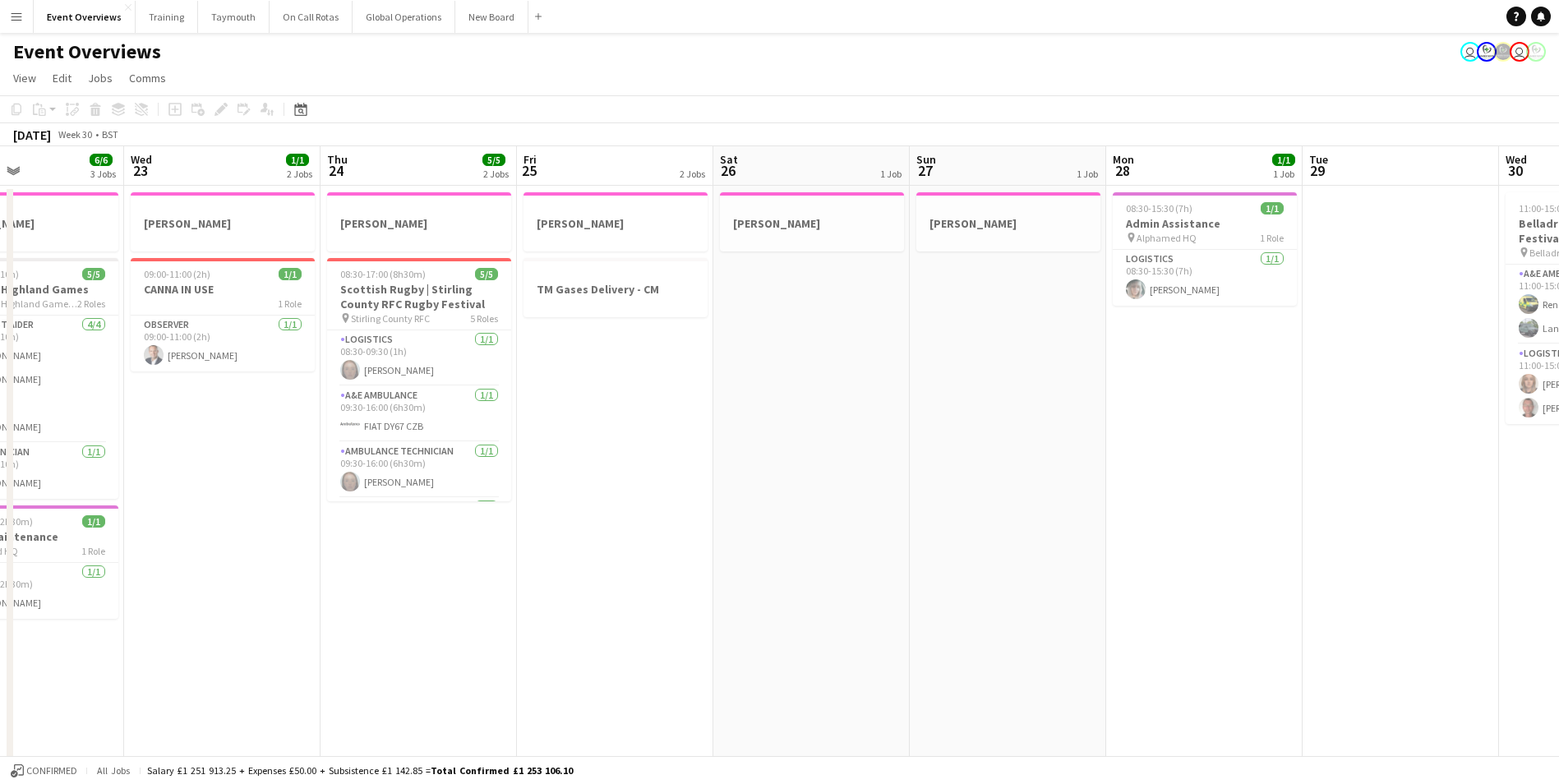
drag, startPoint x: 1020, startPoint y: 593, endPoint x: 1350, endPoint y: 565, distance: 331.2
click at [1347, 566] on app-calendar-viewport "Sun 20 Mon 21 Tue 22 6/6 3 Jobs Wed 23 1/1 2 Jobs Thu 24 5/5 2 Jobs Fri 25 2 Jo…" at bounding box center [779, 704] width 1559 height 1116
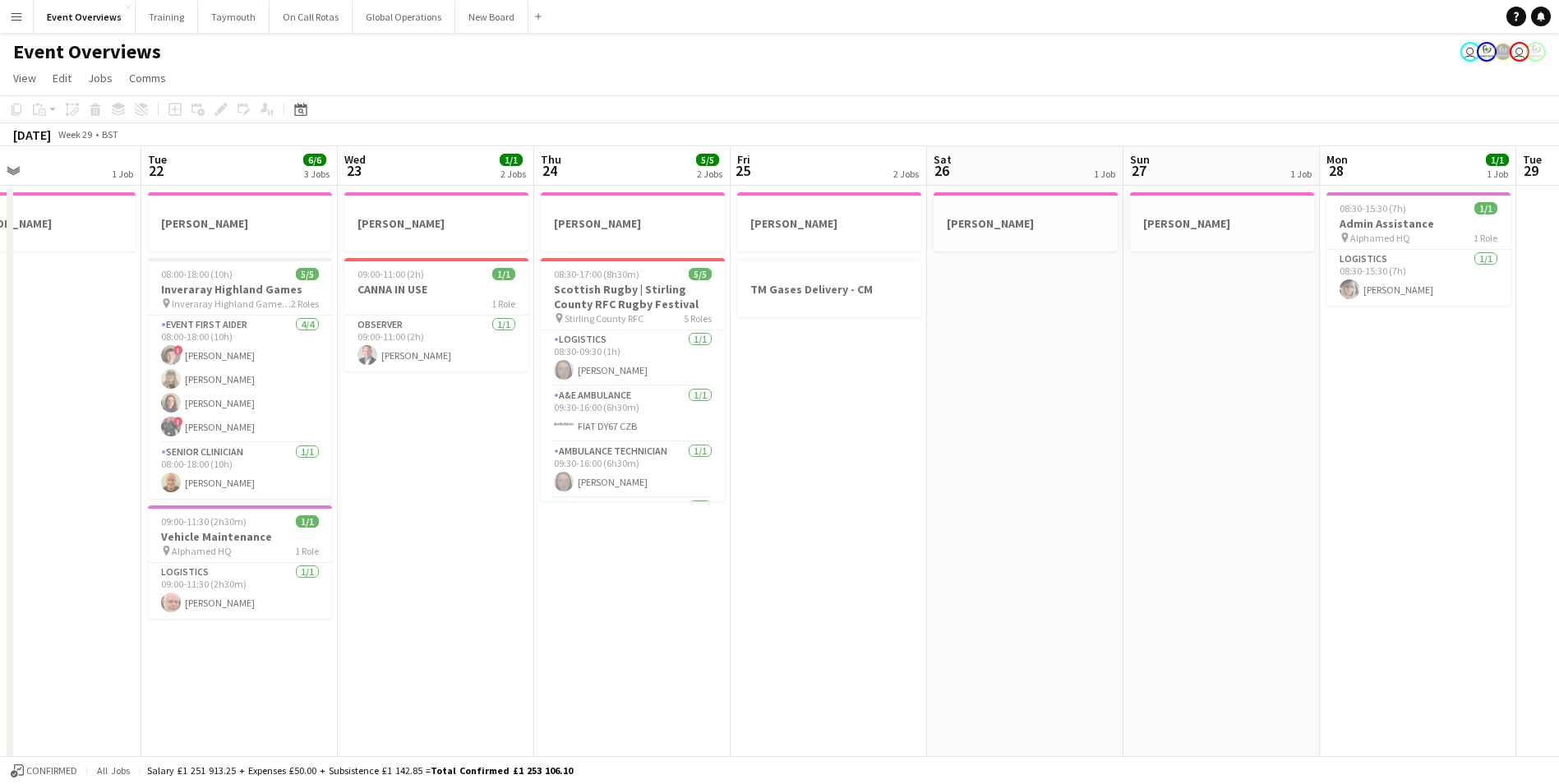
drag, startPoint x: 432, startPoint y: 654, endPoint x: 1525, endPoint y: 565, distance: 1096.6
click at [1526, 565] on app-calendar-viewport "Sat 19 15/15 2 Jobs Sun 20 25/25 4 Jobs Mon 21 1 Job Tue 22 6/6 3 Jobs Wed 23 1…" at bounding box center [779, 704] width 1559 height 1116
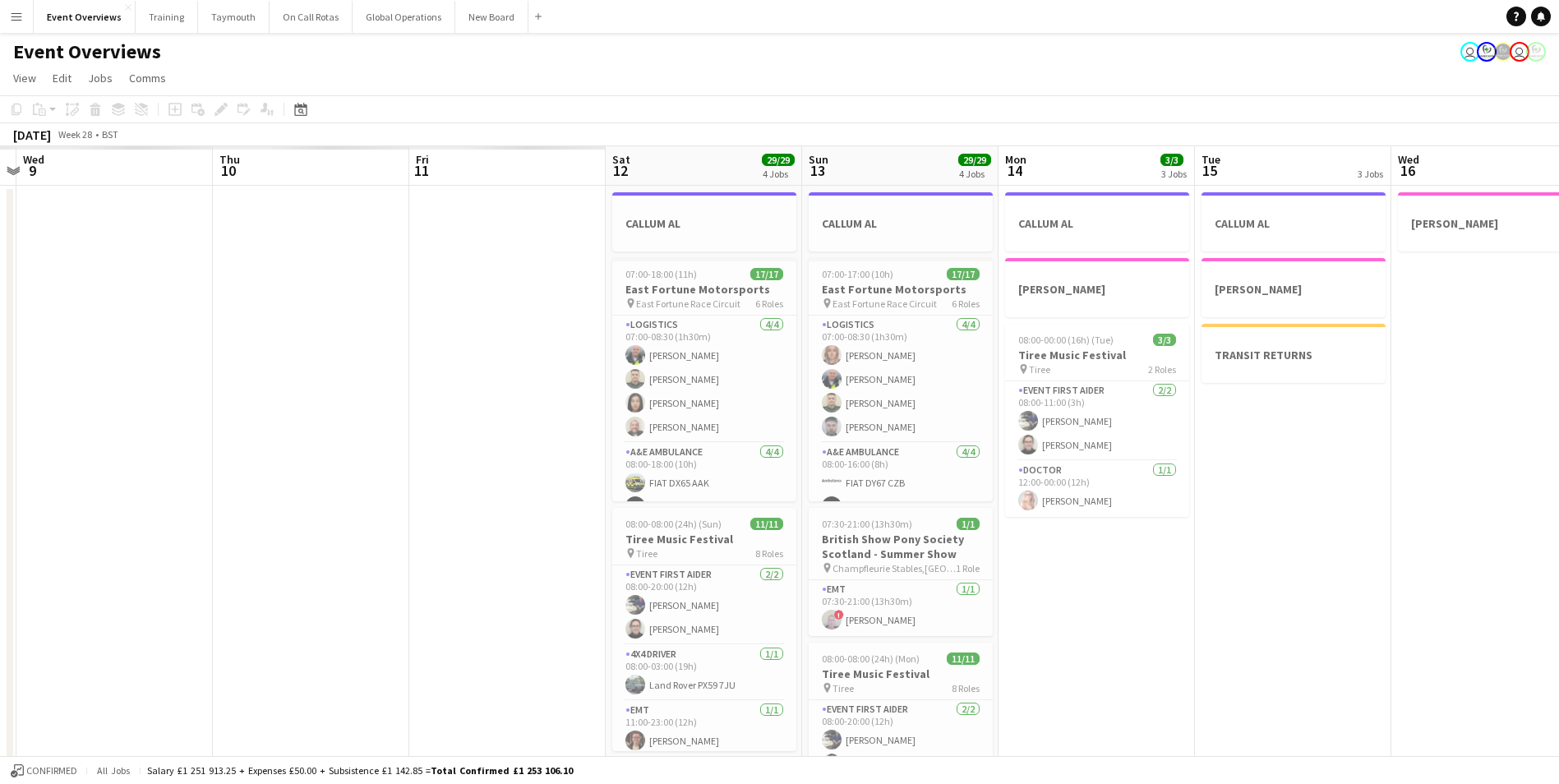
drag, startPoint x: 254, startPoint y: 637, endPoint x: 1582, endPoint y: 549, distance: 1330.9
click at [1559, 549] on html "Menu Boards Boards Boards All jobs Status Workforce Workforce My Workforce Recr…" at bounding box center [779, 645] width 1559 height 1290
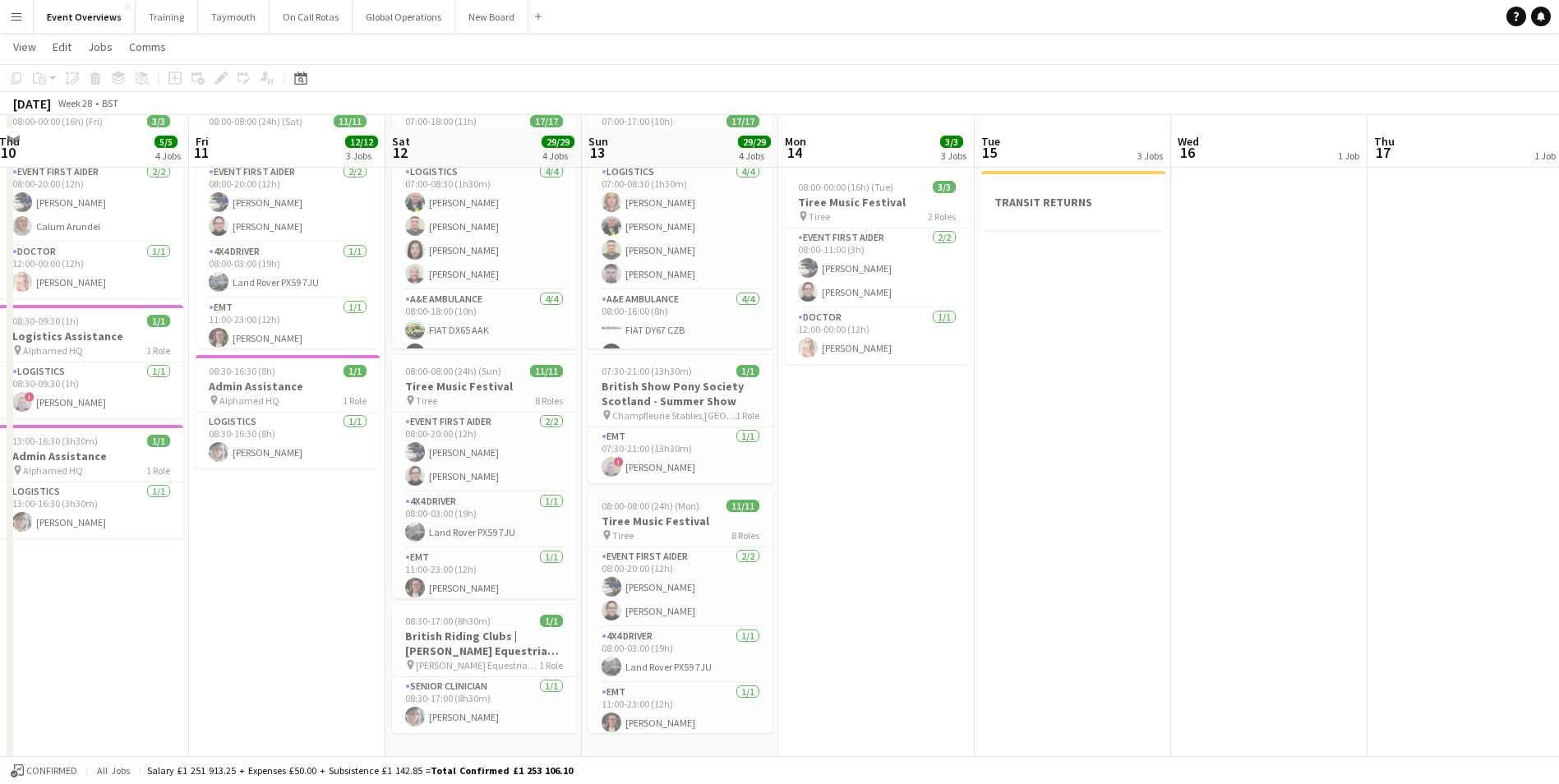
scroll to position [0, 0]
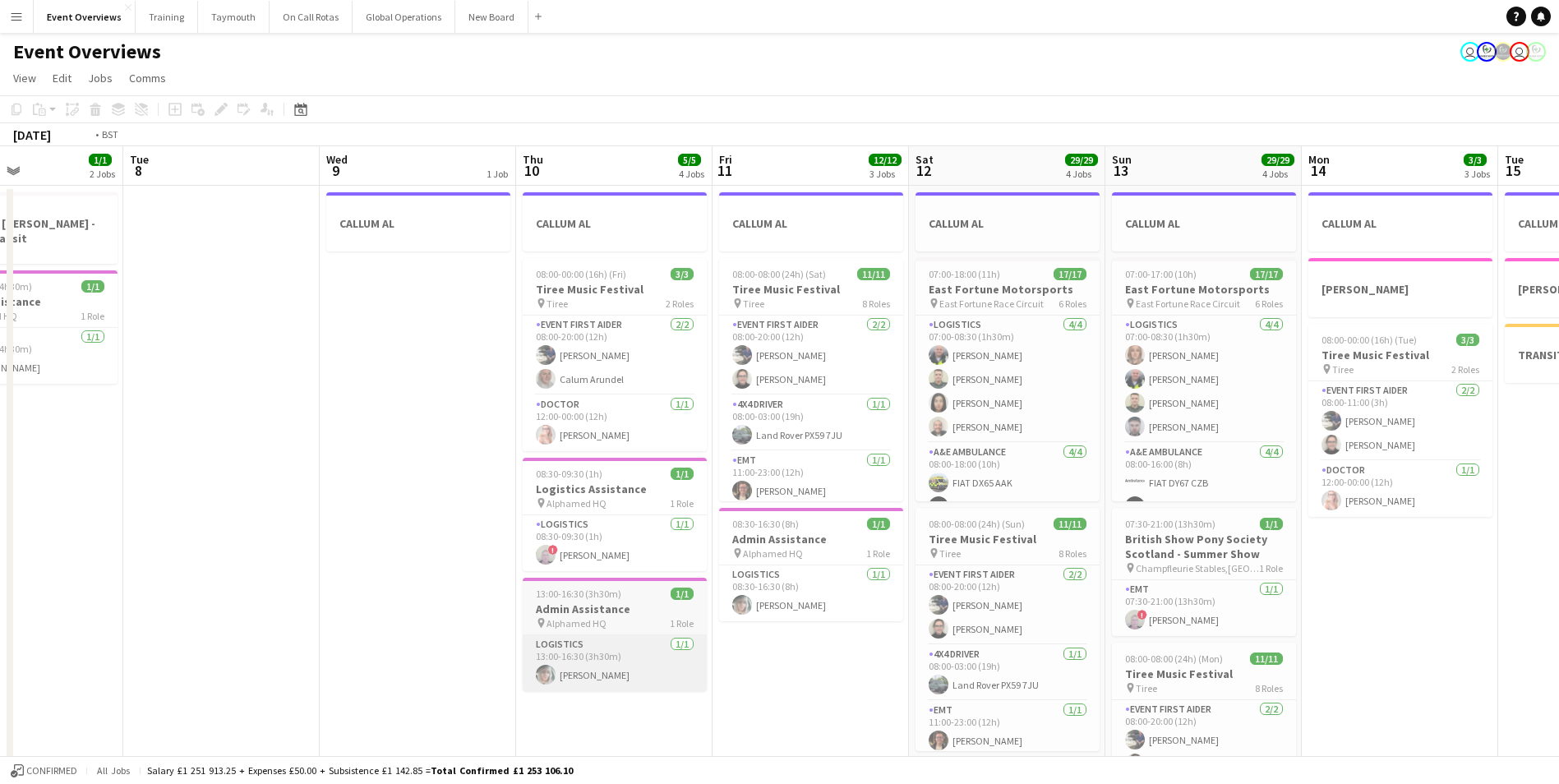
drag, startPoint x: 296, startPoint y: 673, endPoint x: 720, endPoint y: 635, distance: 425.7
click at [918, 617] on app-calendar-viewport "Sat 5 Sun 6 1/1 1 Job Mon 7 1/1 2 Jobs Tue 8 Wed 9 1 Job Thu 10 5/5 4 Jobs Fri …" at bounding box center [779, 704] width 1559 height 1116
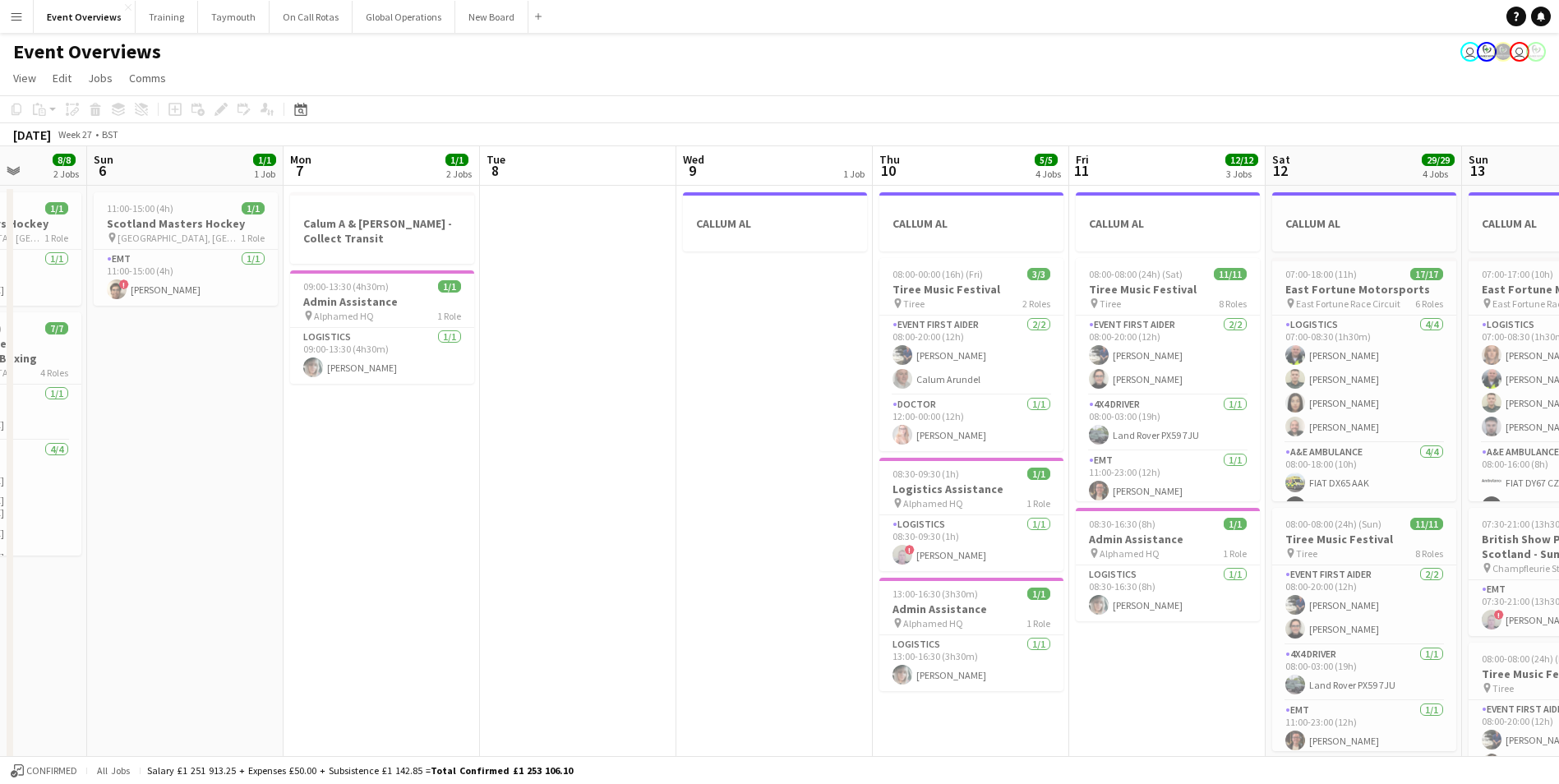
drag, startPoint x: 237, startPoint y: 639, endPoint x: 1078, endPoint y: 567, distance: 844.1
click at [1078, 567] on app-calendar-viewport "Thu 3 Fri 4 1/1 1 Job Sat 5 8/8 2 Jobs Sun 6 1/1 1 Job Mon 7 1/1 2 Jobs Tue 8 W…" at bounding box center [779, 704] width 1559 height 1116
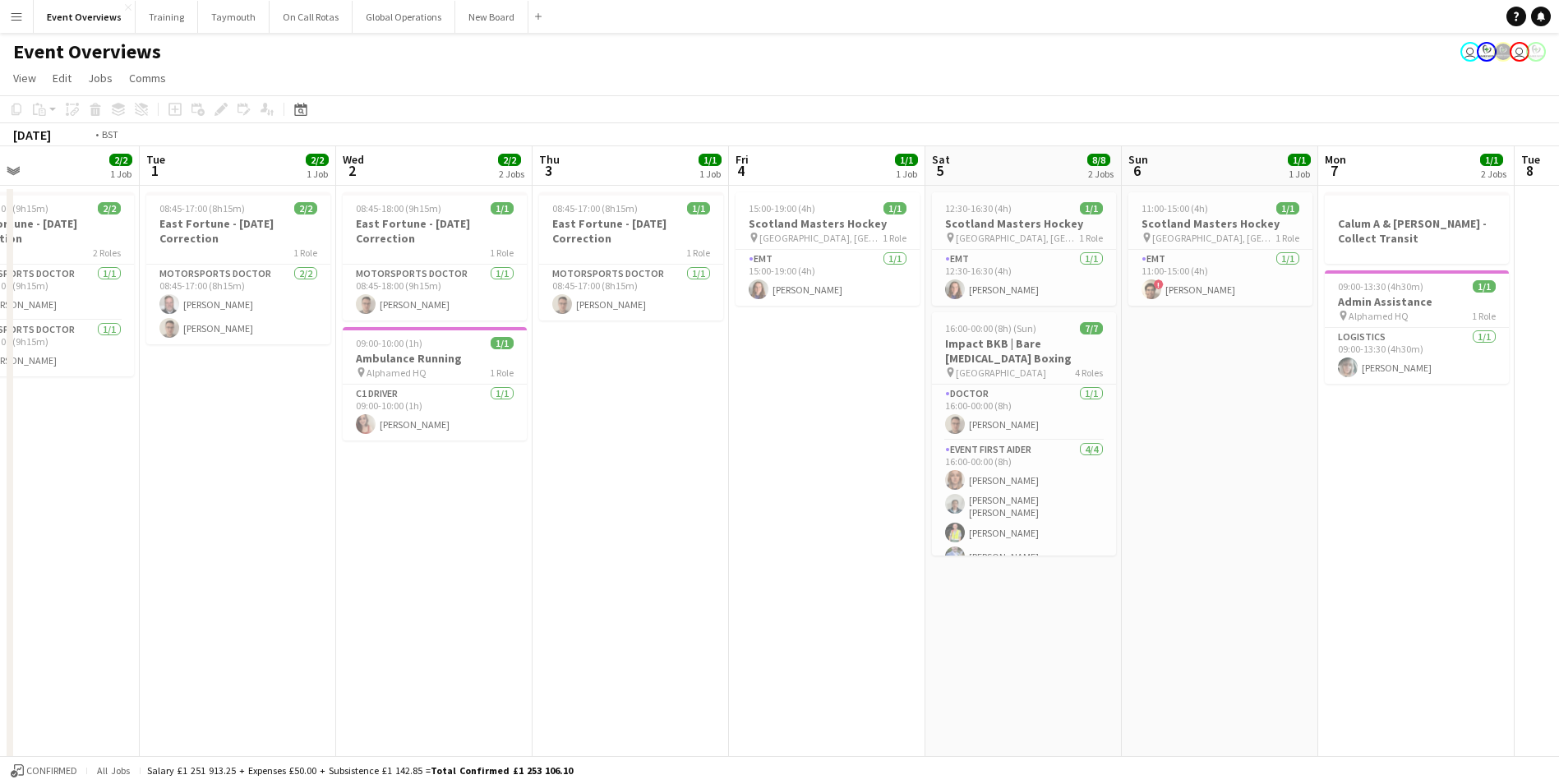
scroll to position [0, 477]
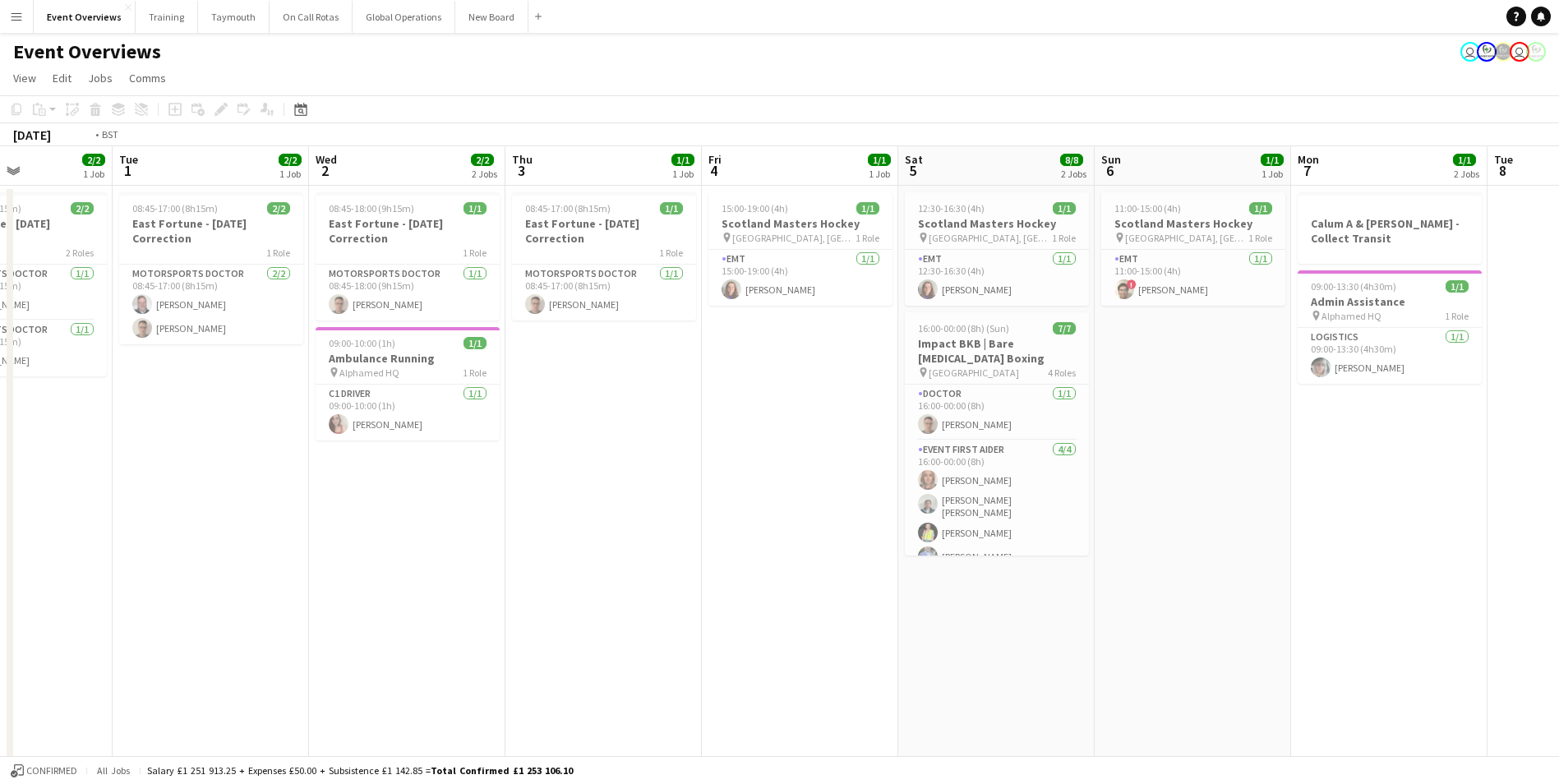
drag, startPoint x: 207, startPoint y: 607, endPoint x: 1000, endPoint y: 563, distance: 794.2
click at [1000, 563] on app-calendar-viewport "Sat 28 Sun 29 Mon 30 2/2 1 Job Tue 1 2/2 1 Job Wed 2 2/2 2 Jobs Thu 3 1/1 1 Job…" at bounding box center [779, 704] width 1559 height 1116
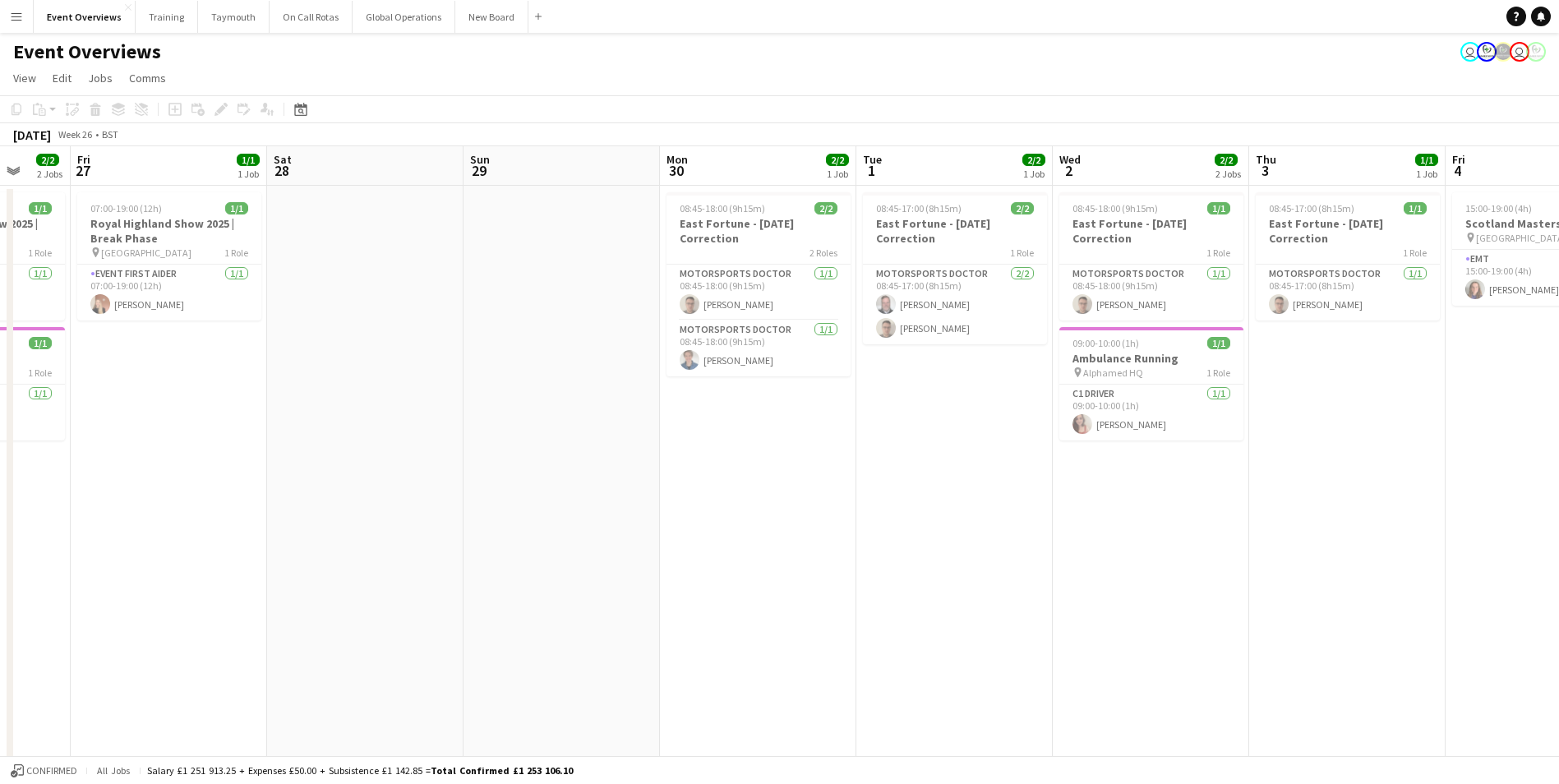
drag, startPoint x: 453, startPoint y: 588, endPoint x: 1410, endPoint y: 528, distance: 958.9
click at [1428, 528] on app-calendar-viewport "Wed 25 Thu 26 2/2 2 Jobs Fri 27 1/1 1 Job Sat 28 Sun 29 Mon 30 2/2 1 Job Tue 1 …" at bounding box center [779, 704] width 1559 height 1116
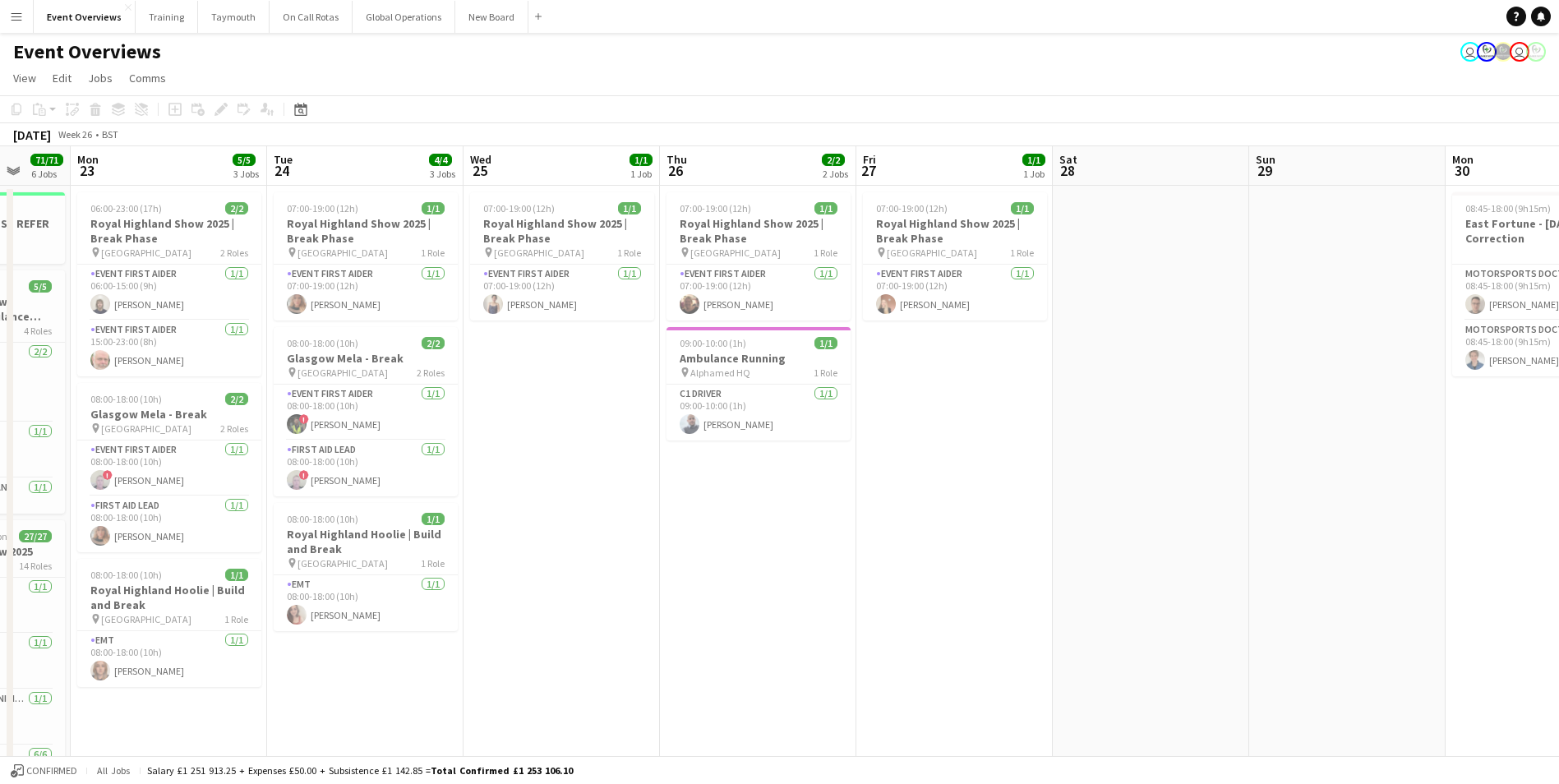
scroll to position [0, 461]
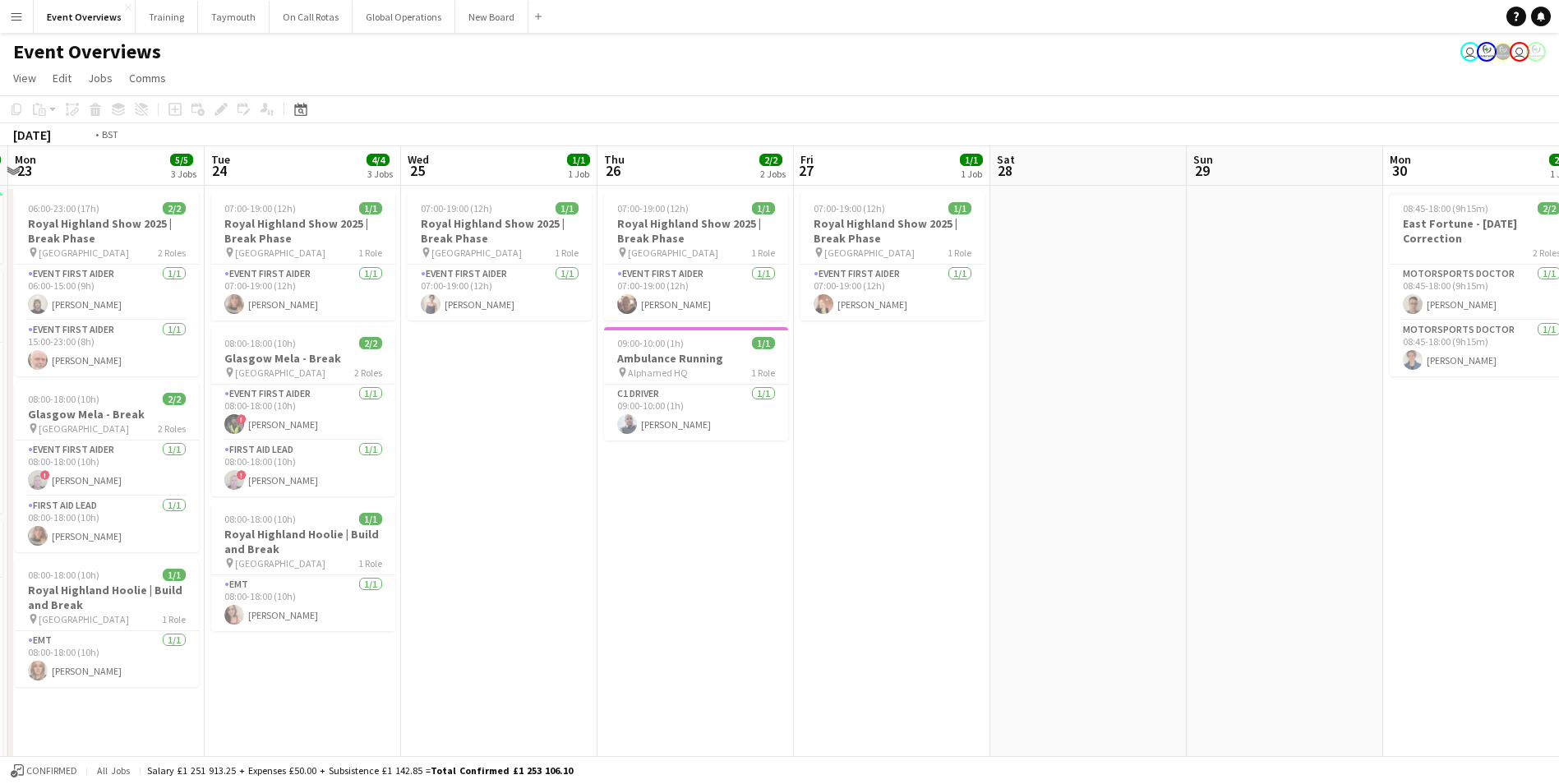
drag, startPoint x: 534, startPoint y: 587, endPoint x: 1015, endPoint y: 546, distance: 482.7
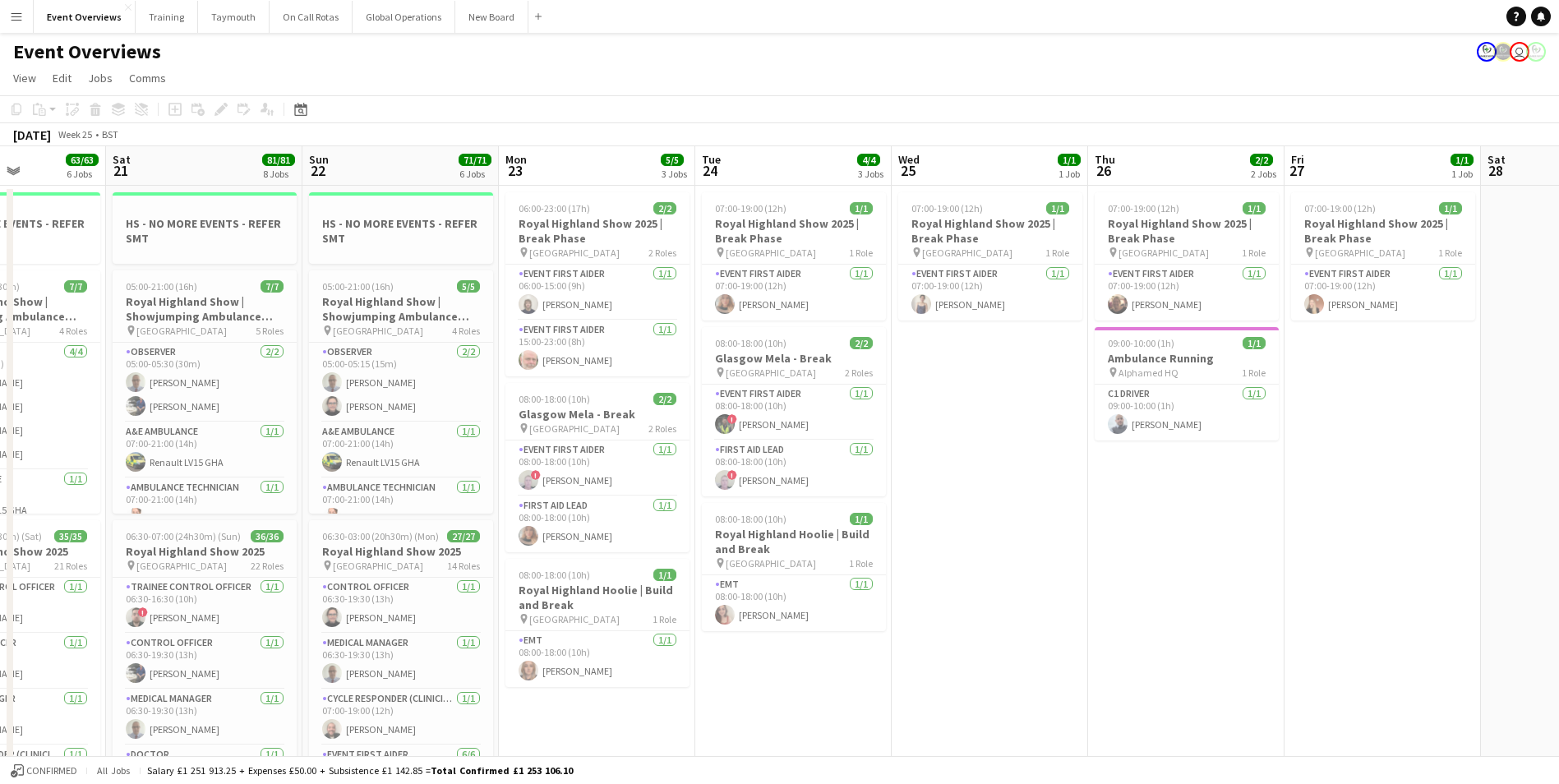
scroll to position [0, 515]
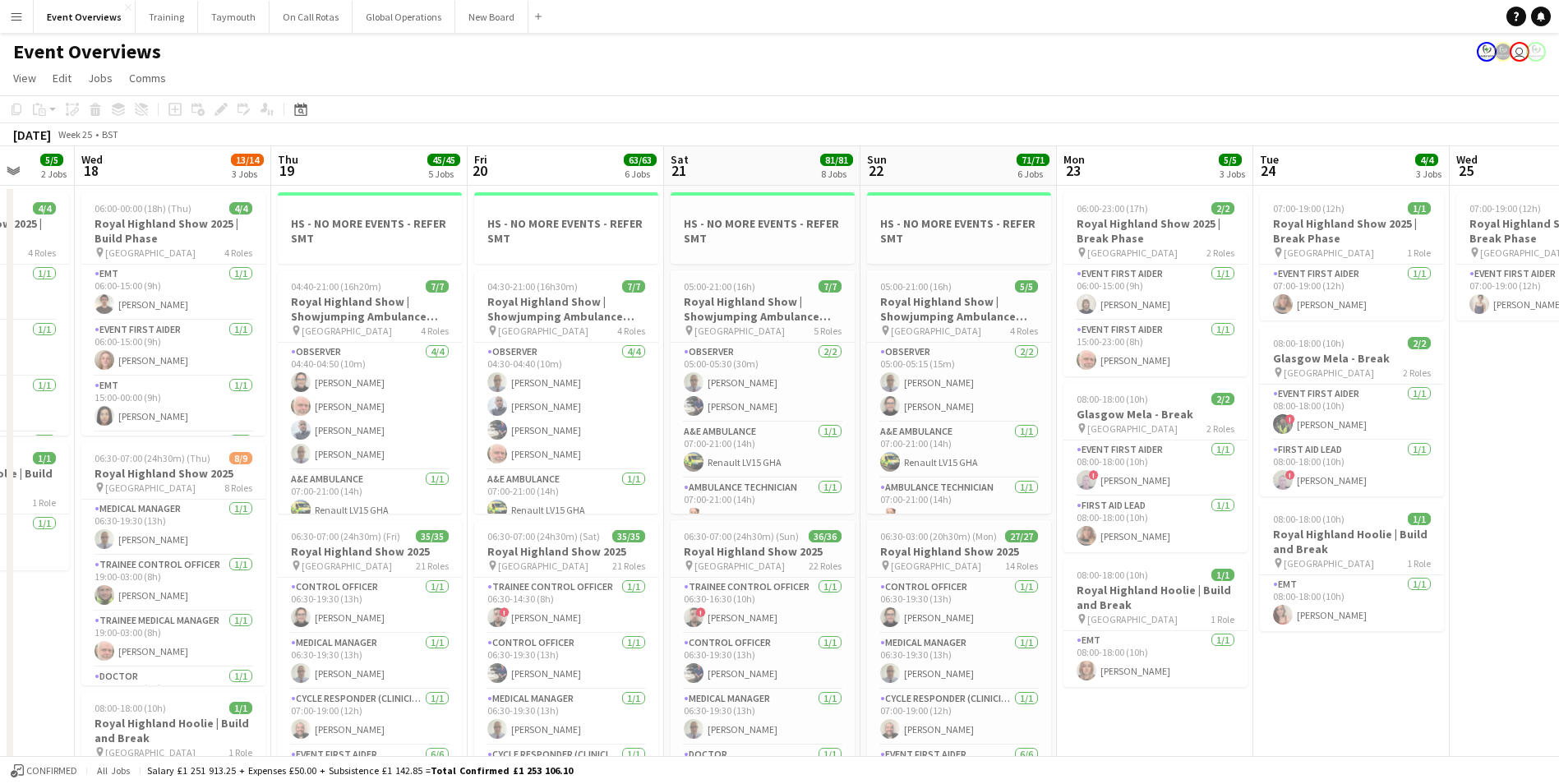
drag, startPoint x: 905, startPoint y: 571, endPoint x: 1813, endPoint y: 563, distance: 908.0
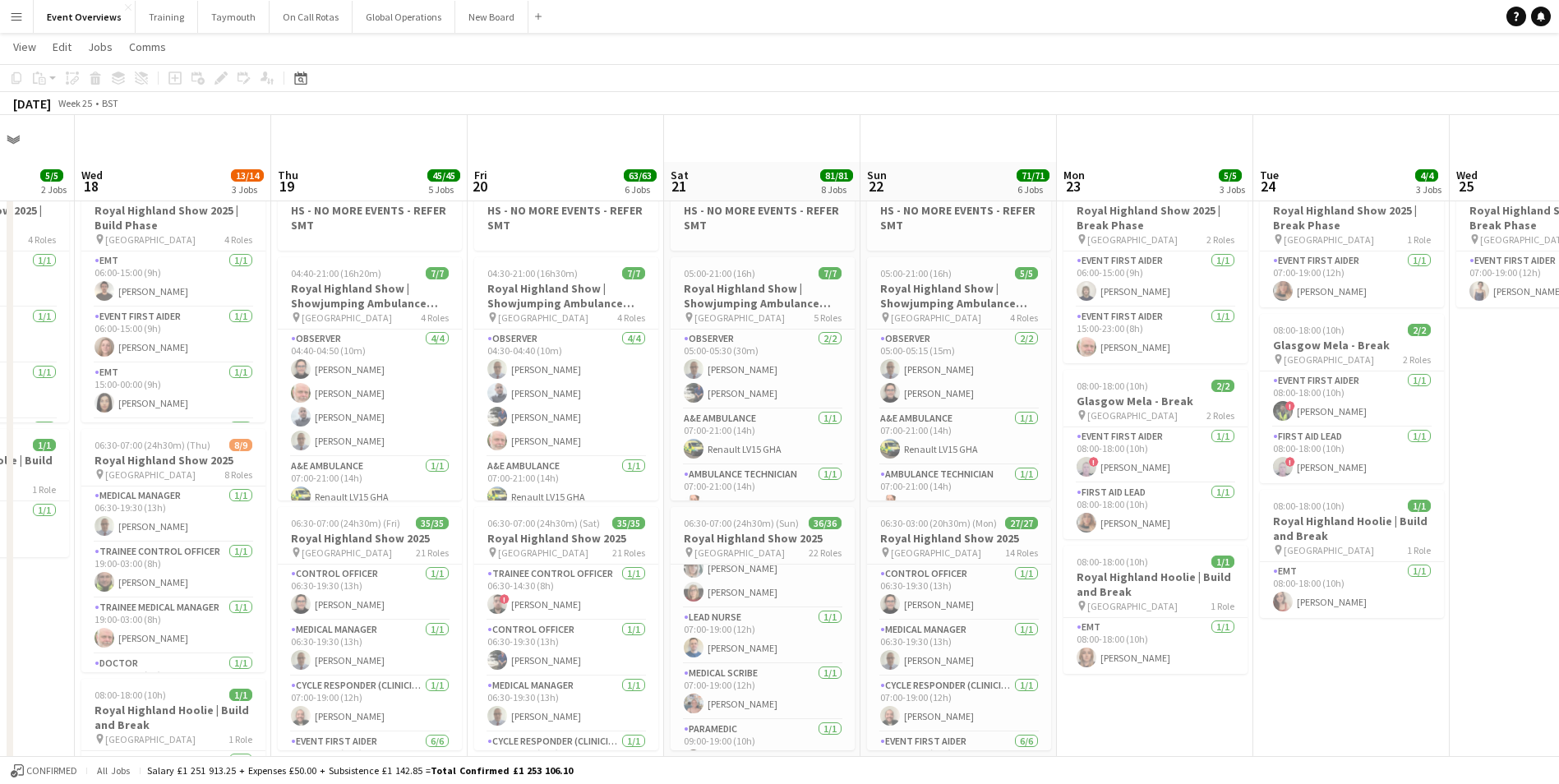
scroll to position [0, 0]
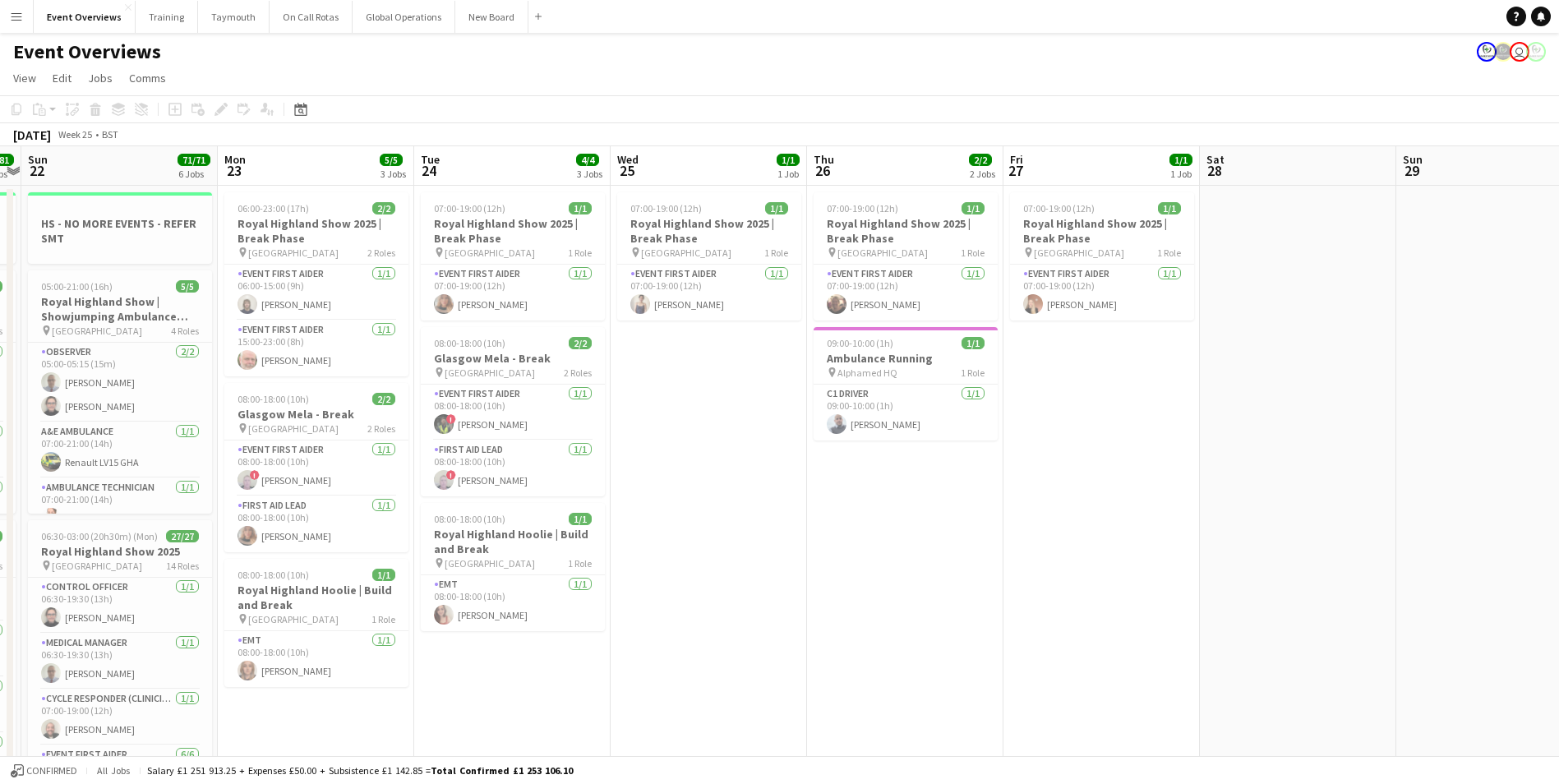
drag, startPoint x: 1373, startPoint y: 694, endPoint x: 527, endPoint y: 707, distance: 846.1
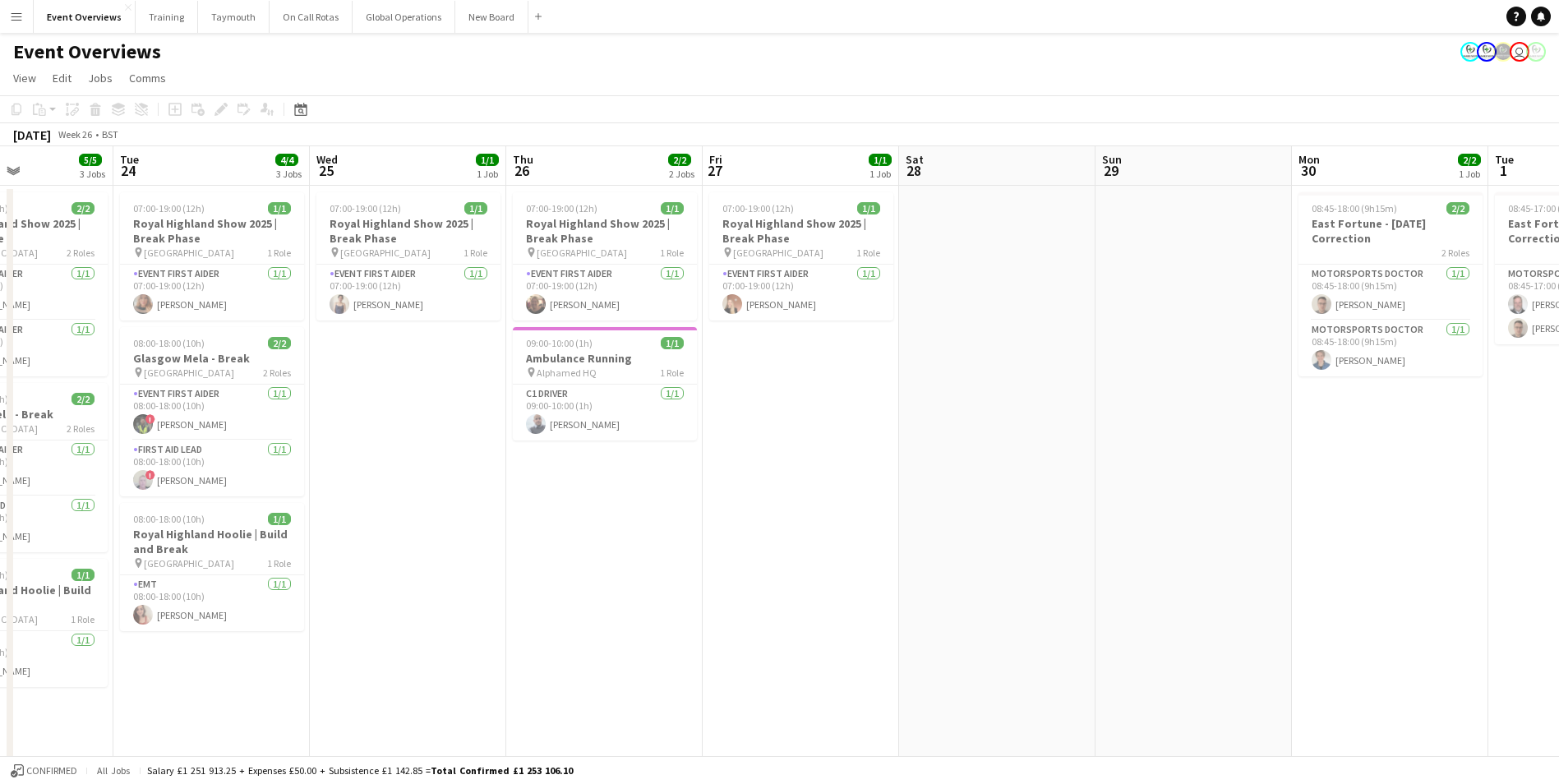
scroll to position [0, 473]
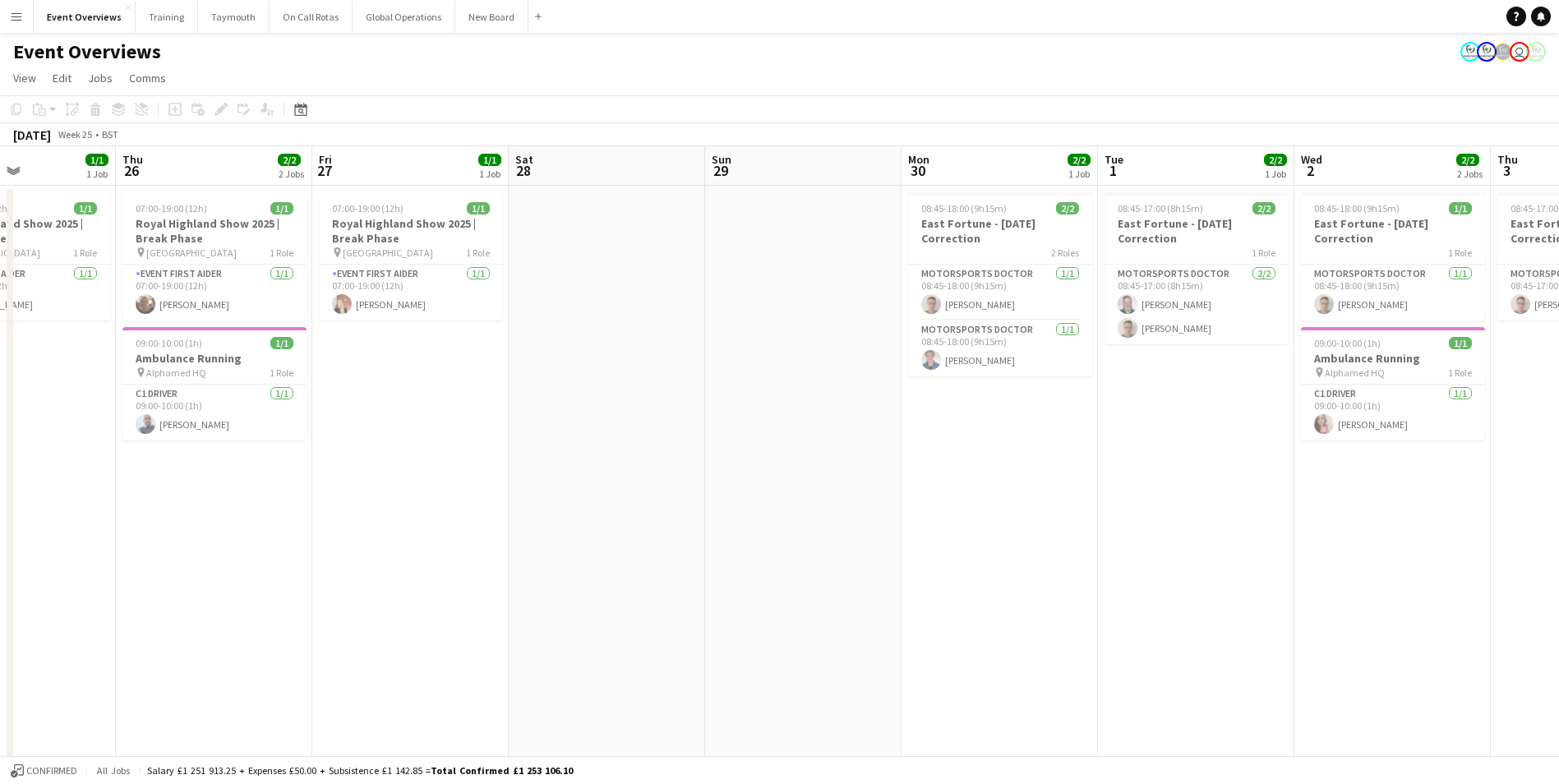
drag, startPoint x: 703, startPoint y: 540, endPoint x: -432, endPoint y: 468, distance: 1137.3
click at [299, 105] on icon at bounding box center [301, 109] width 13 height 13
click at [429, 354] on button "[DATE]" at bounding box center [417, 348] width 48 height 26
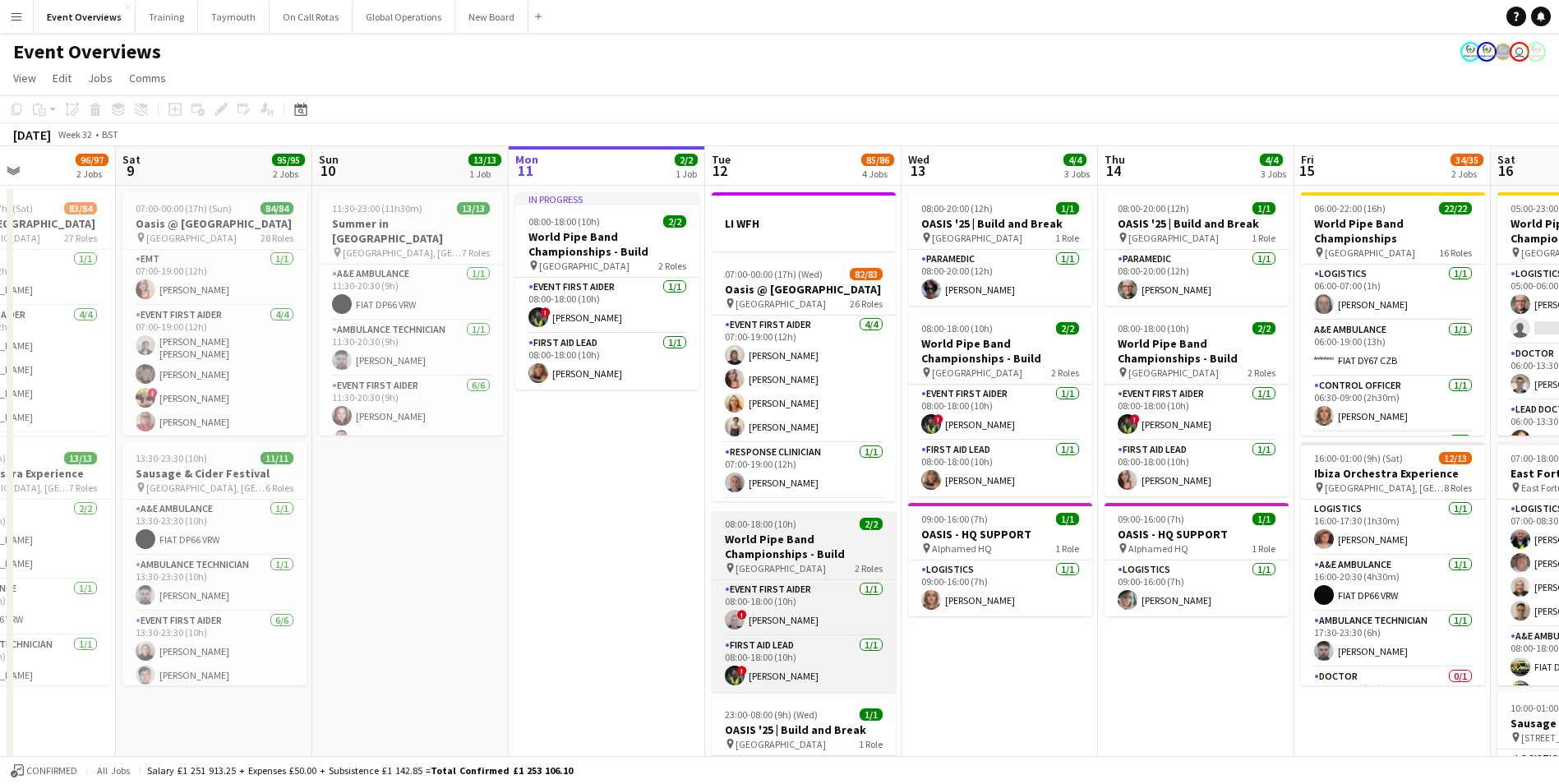
scroll to position [0, 566]
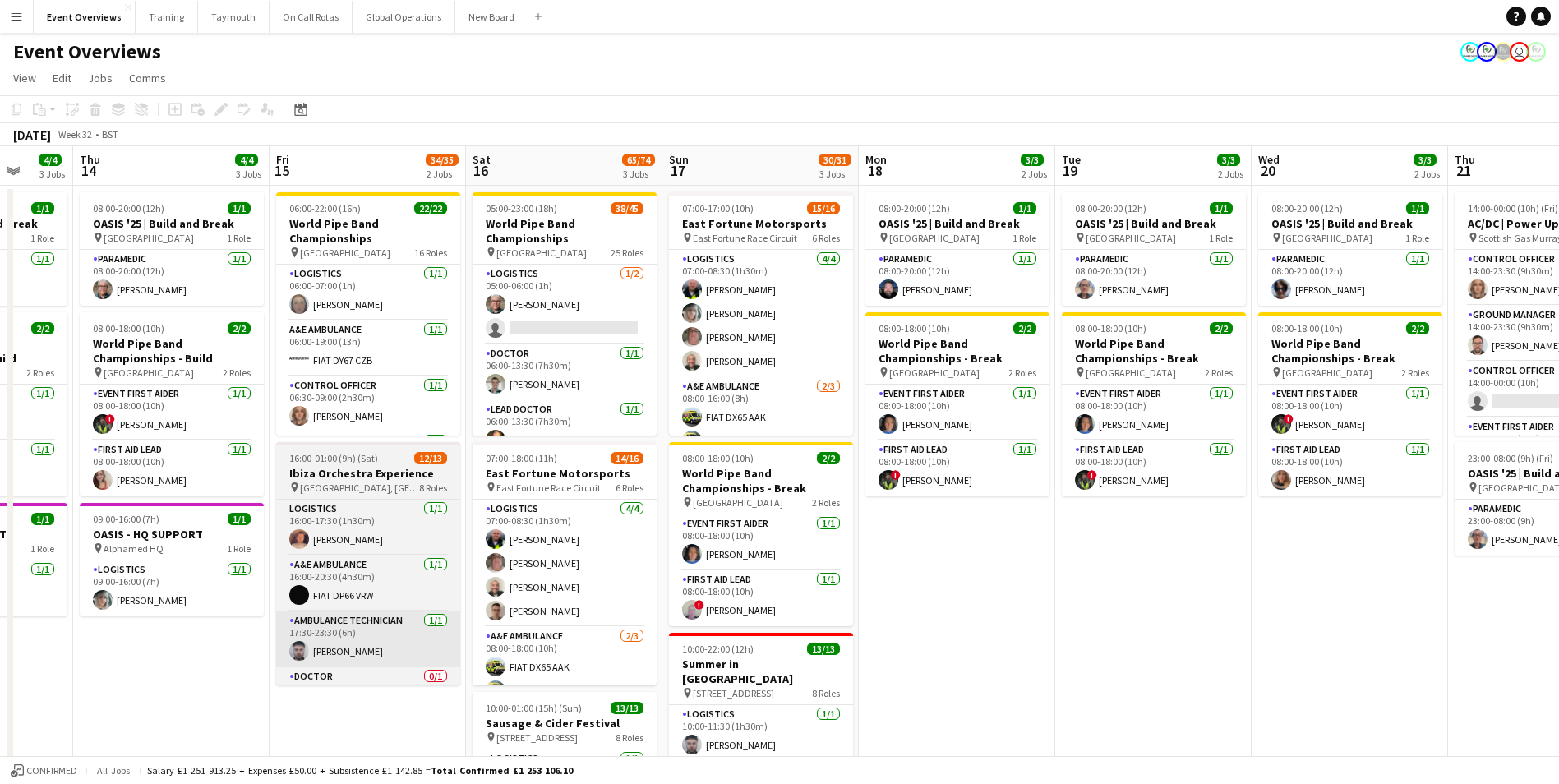
drag, startPoint x: 1149, startPoint y: 687, endPoint x: 351, endPoint y: 663, distance: 798.4
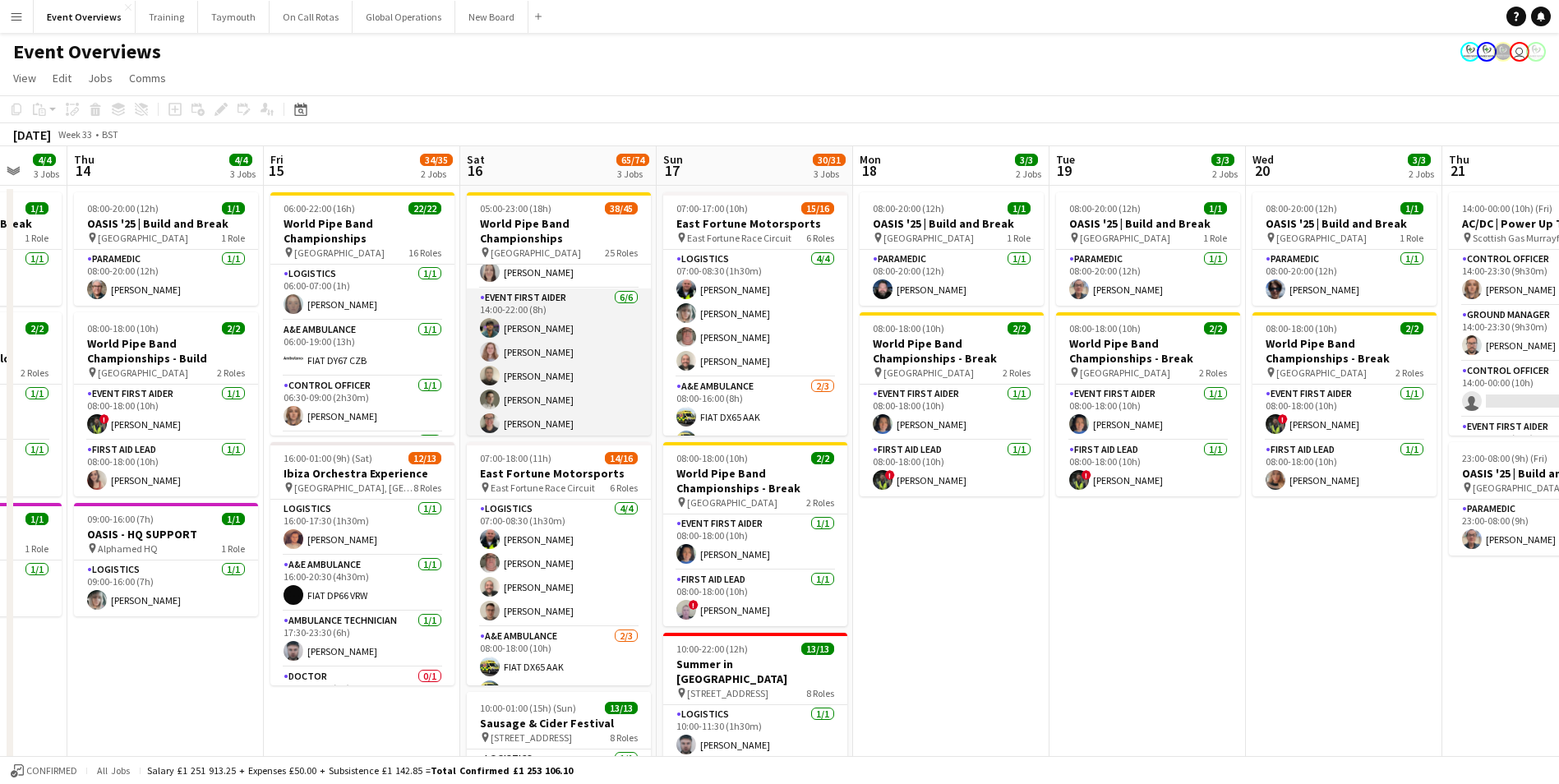
scroll to position [1561, 0]
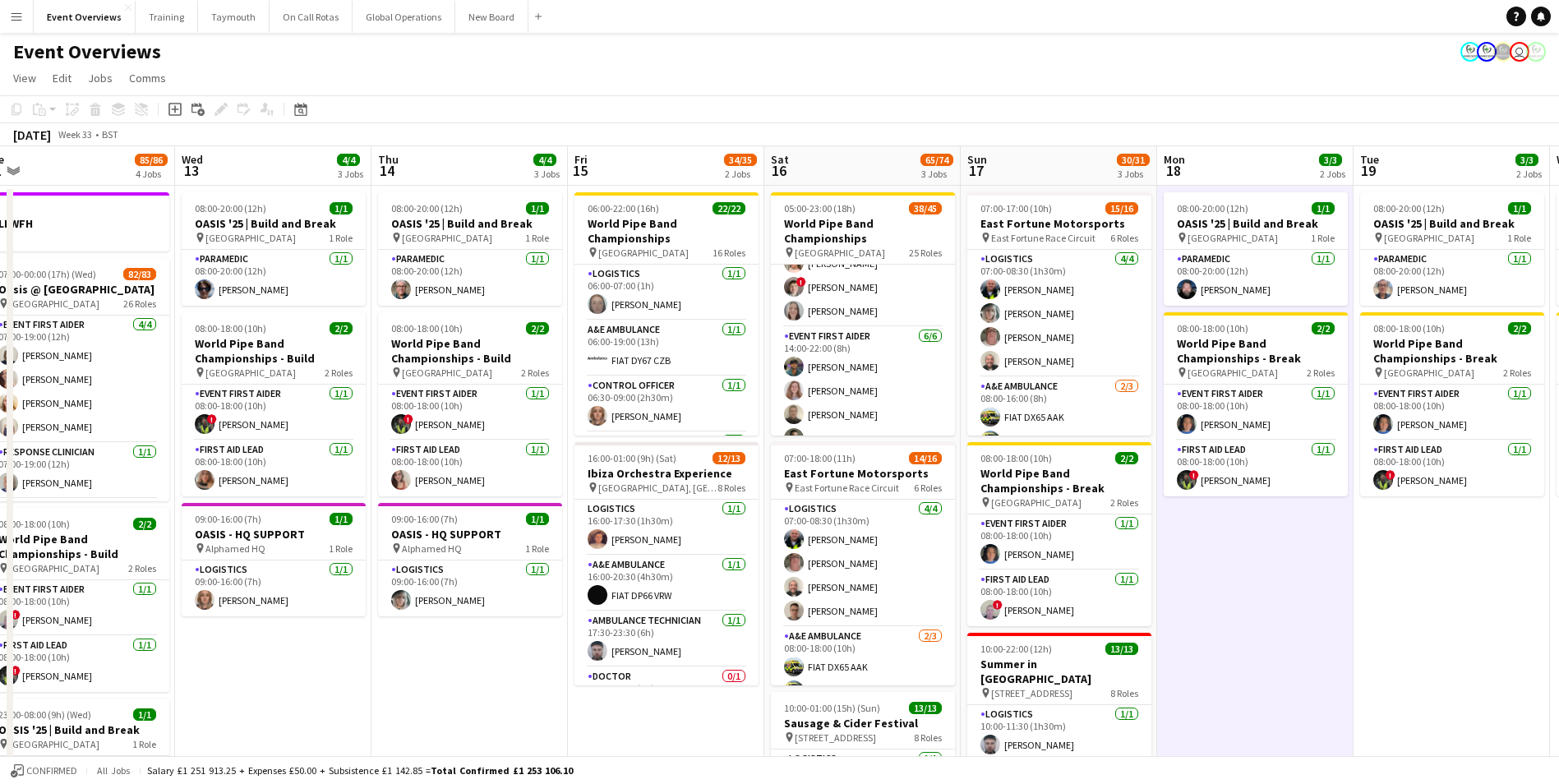
drag, startPoint x: 116, startPoint y: 697, endPoint x: 420, endPoint y: 676, distance: 304.7
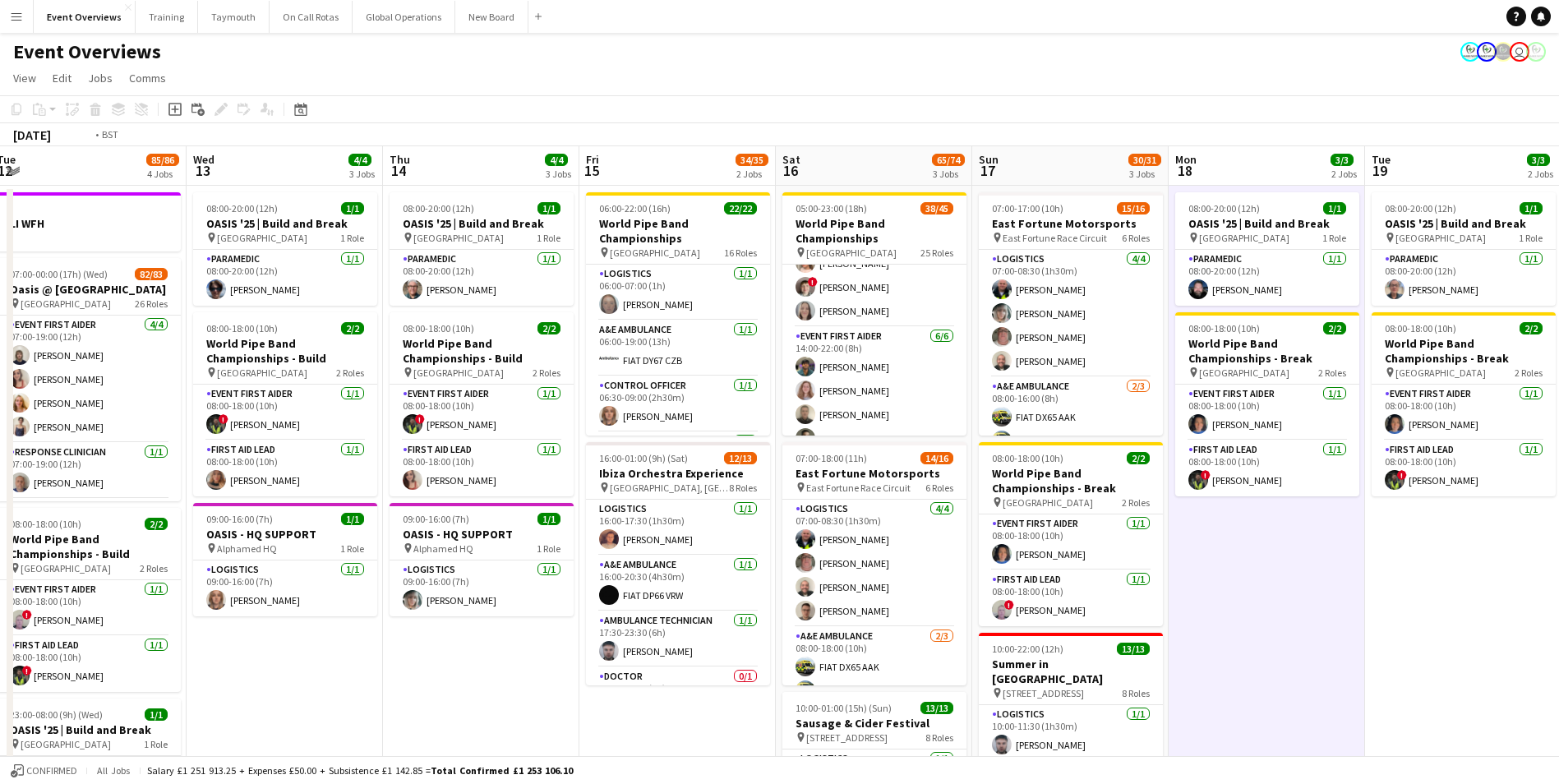
scroll to position [0, 348]
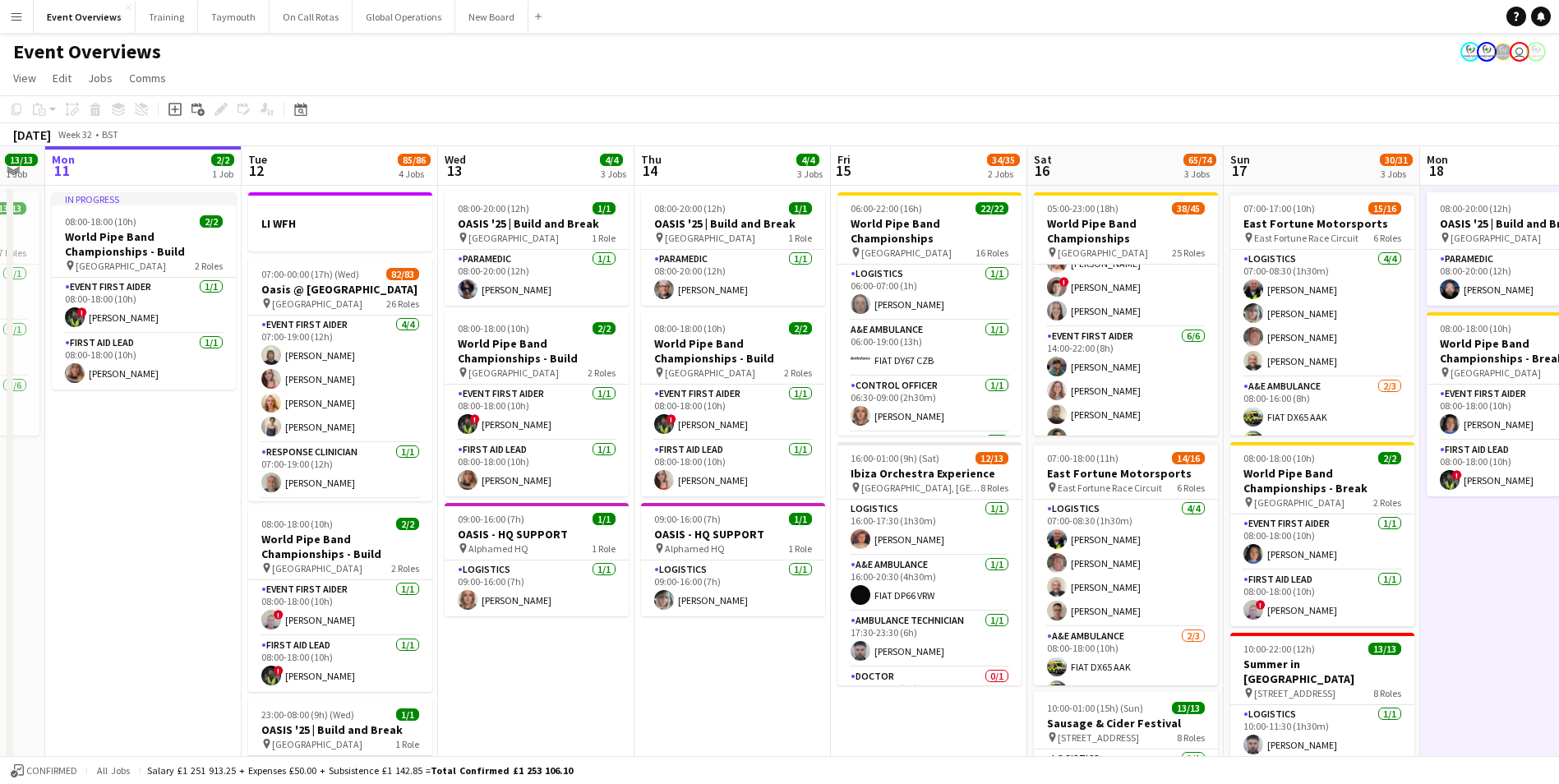
drag, startPoint x: 304, startPoint y: 672, endPoint x: 568, endPoint y: 661, distance: 264.2
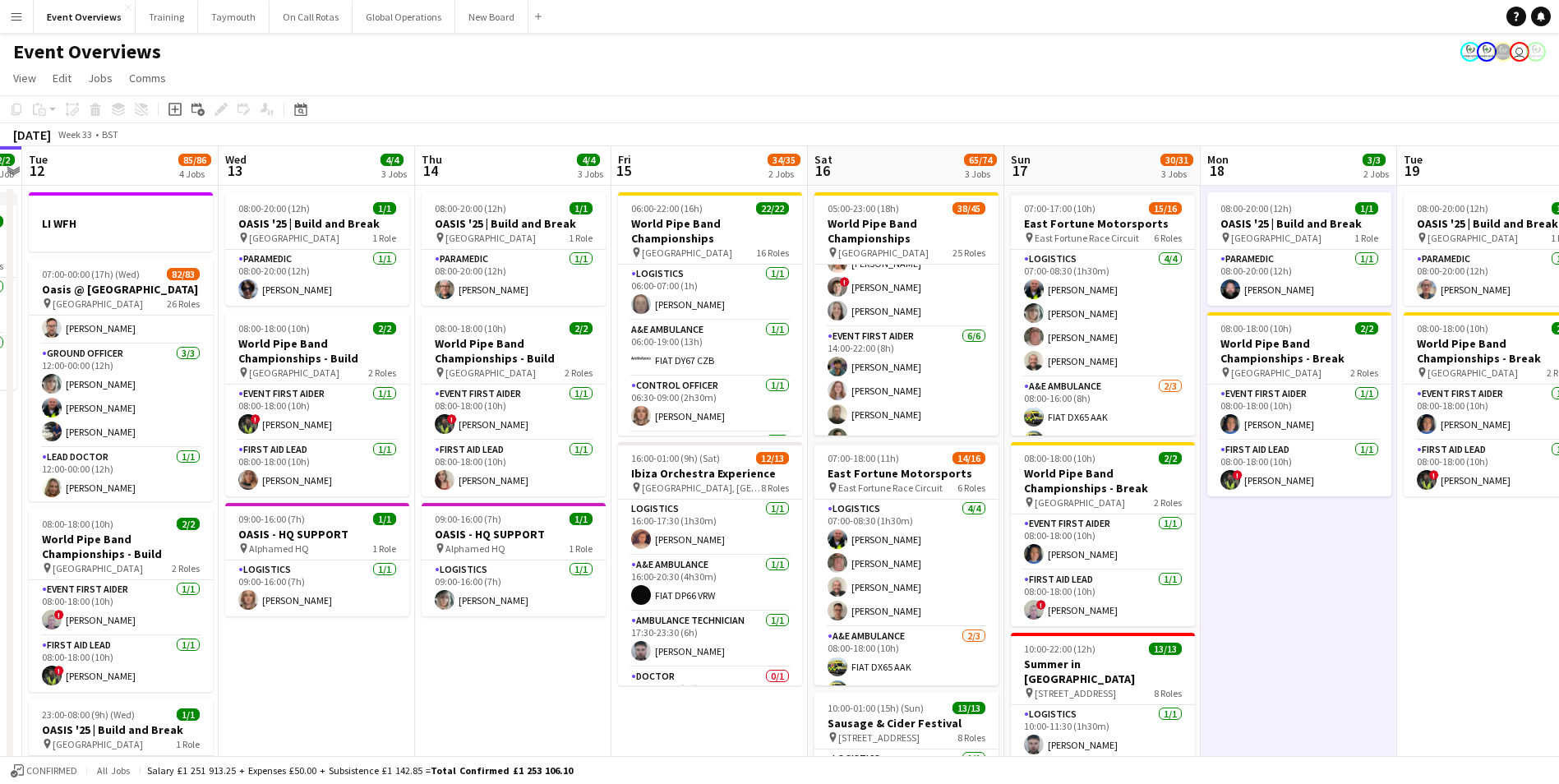
scroll to position [0, 620]
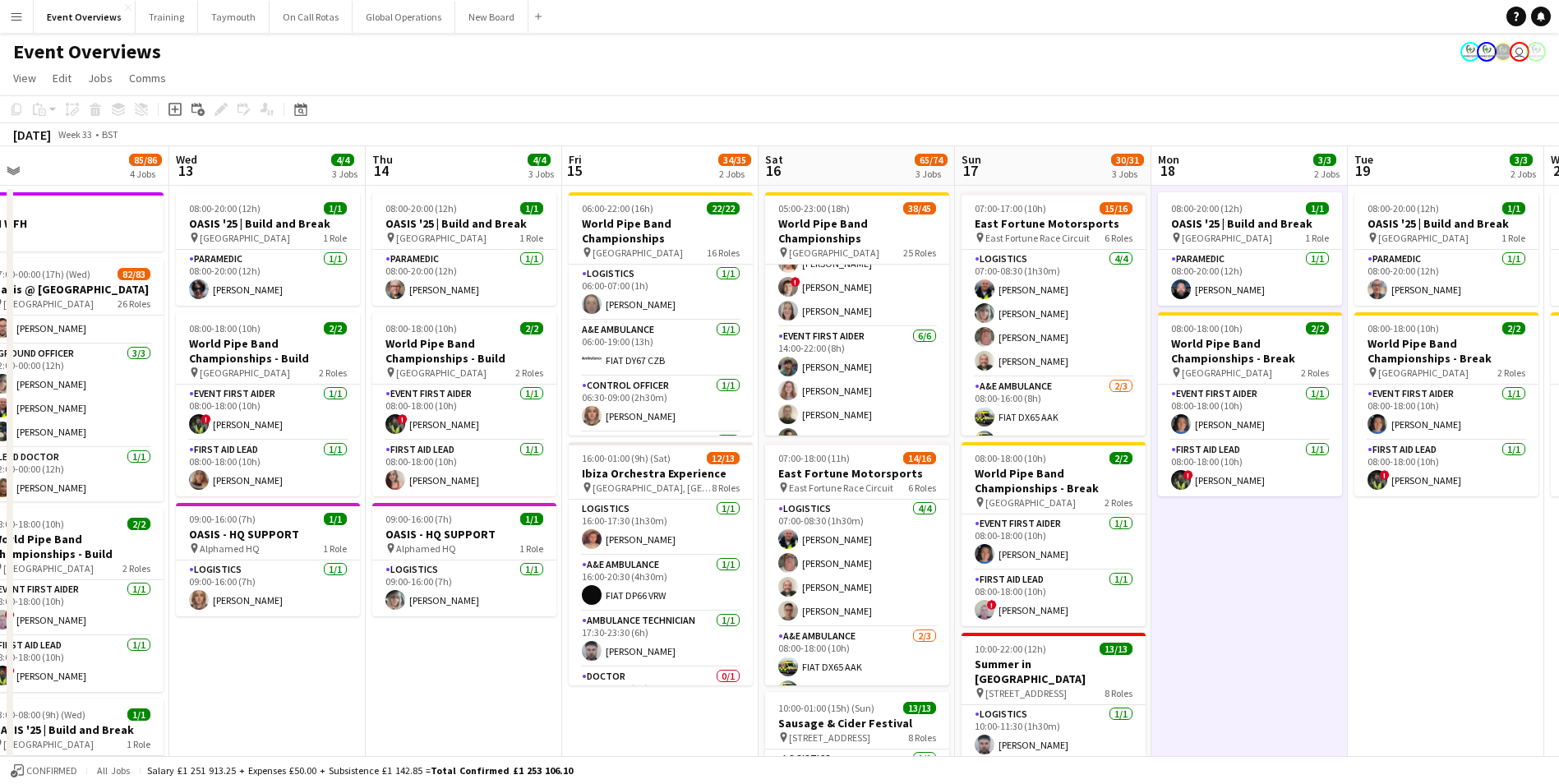
drag, startPoint x: 762, startPoint y: 700, endPoint x: 520, endPoint y: 698, distance: 242.0
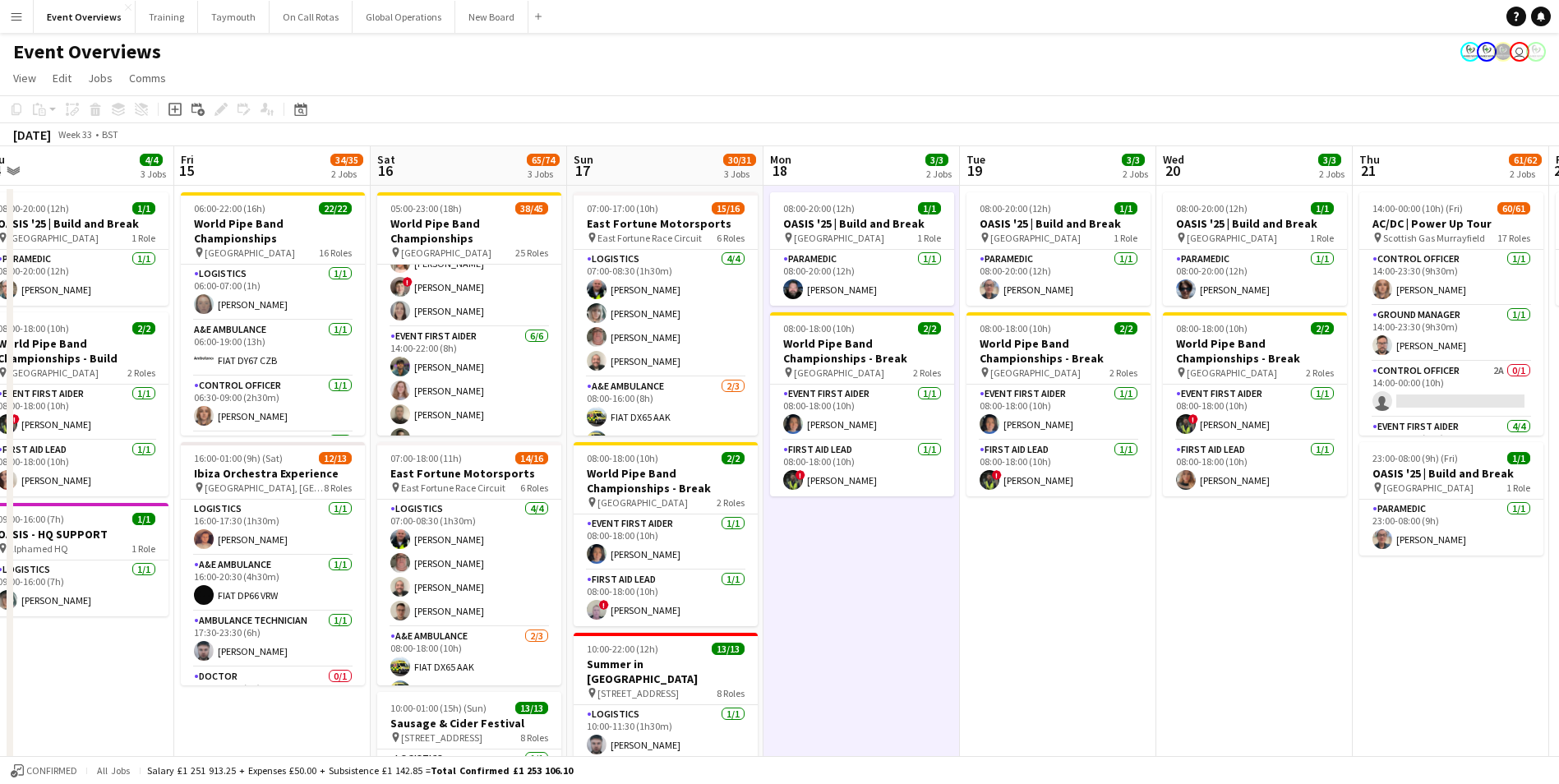
drag, startPoint x: 1441, startPoint y: 682, endPoint x: 1039, endPoint y: 687, distance: 402.0
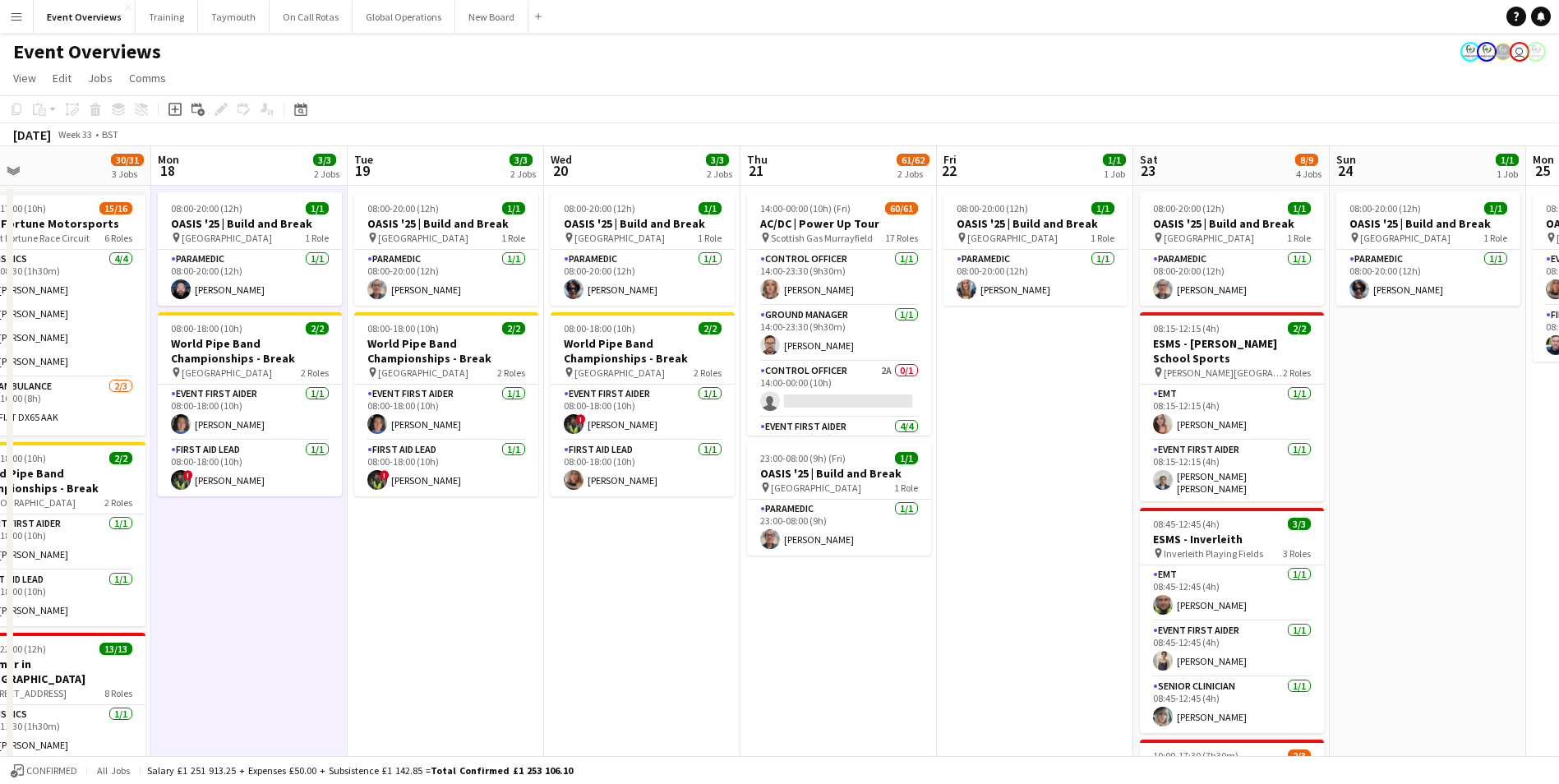
scroll to position [0, 542]
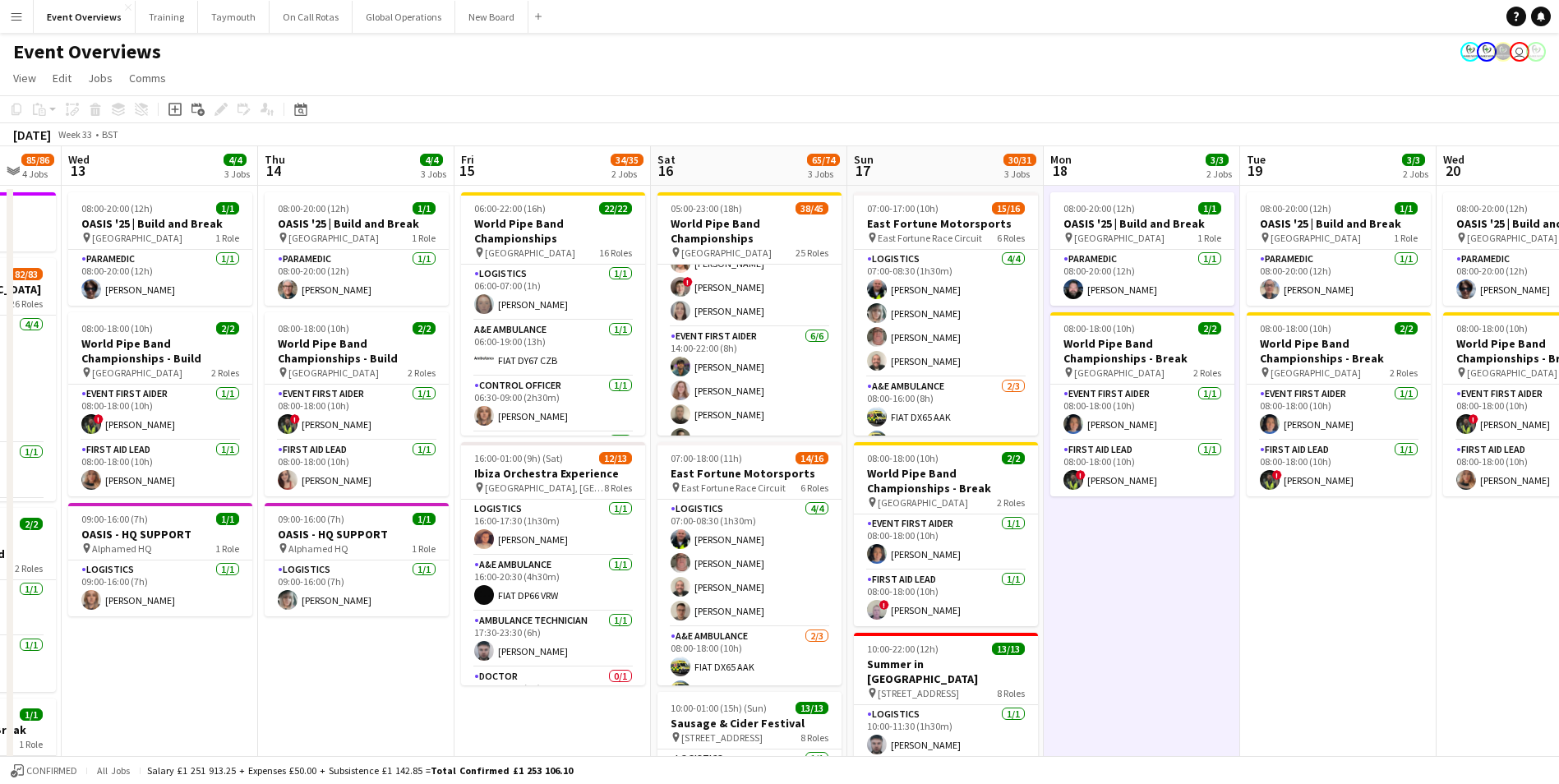
drag, startPoint x: 1258, startPoint y: 680, endPoint x: 1712, endPoint y: 635, distance: 456.2
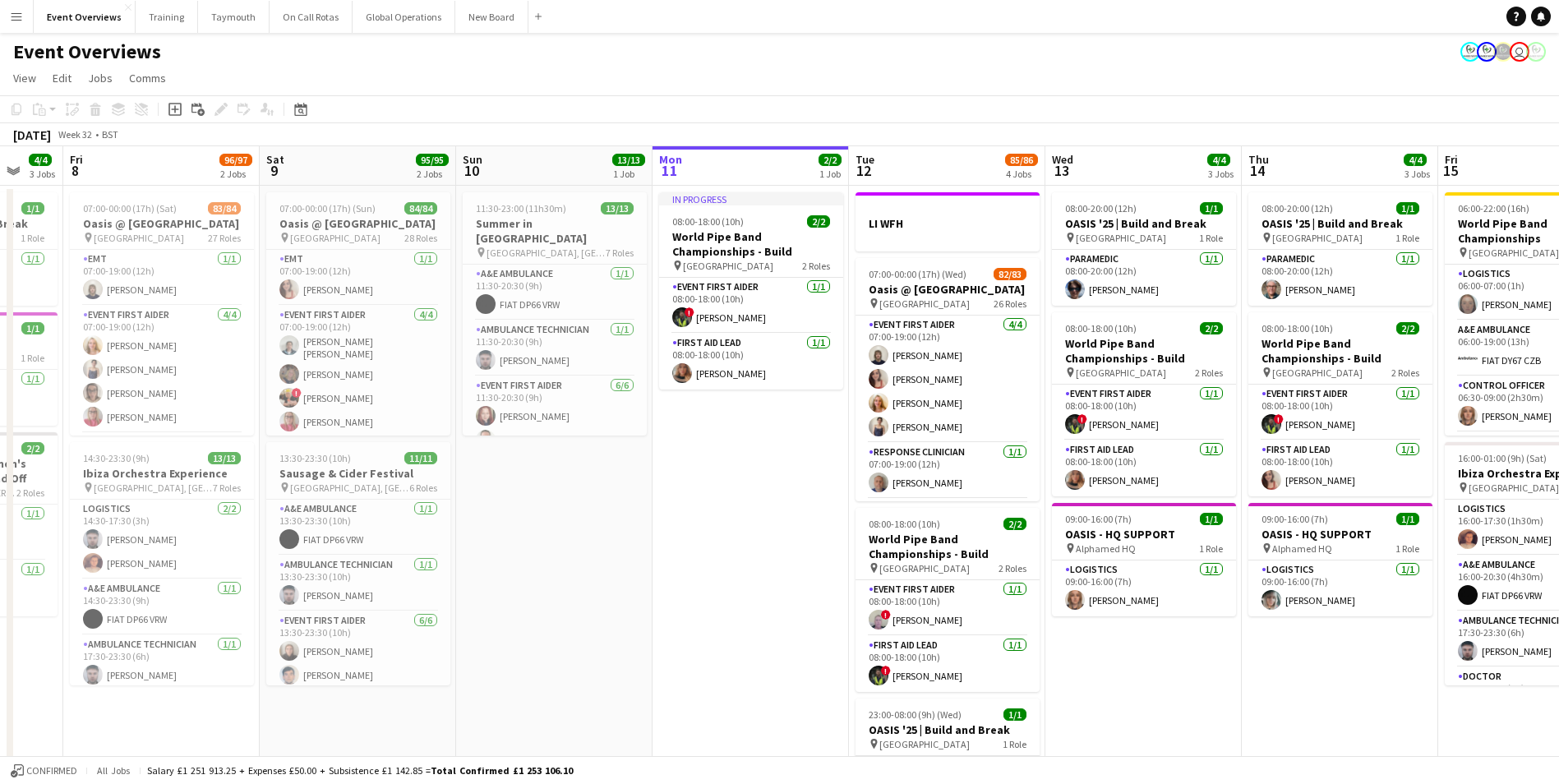
drag, startPoint x: 301, startPoint y: 690, endPoint x: 1166, endPoint y: 687, distance: 865.0
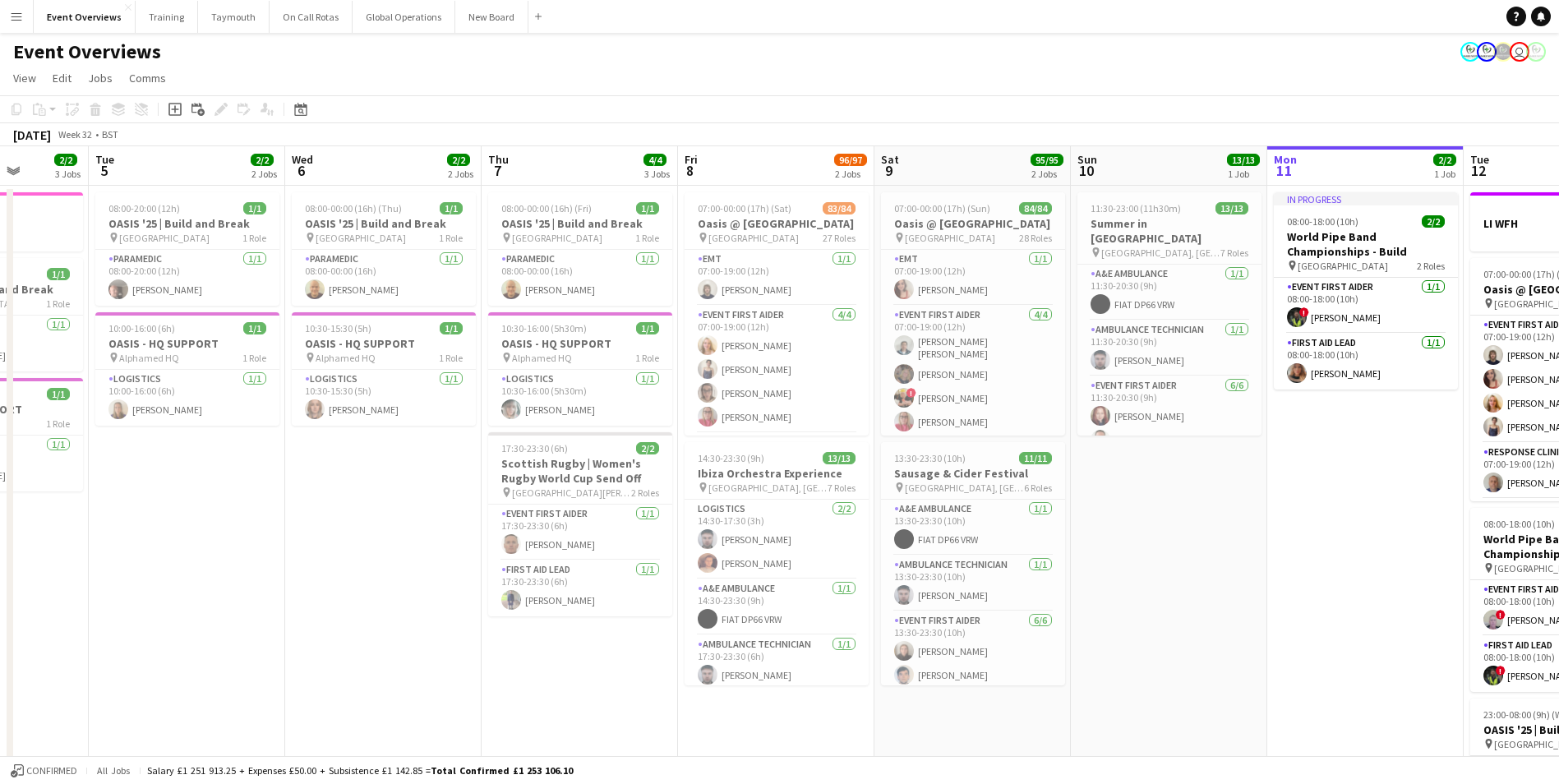
drag, startPoint x: 501, startPoint y: 691, endPoint x: 1082, endPoint y: 670, distance: 581.4
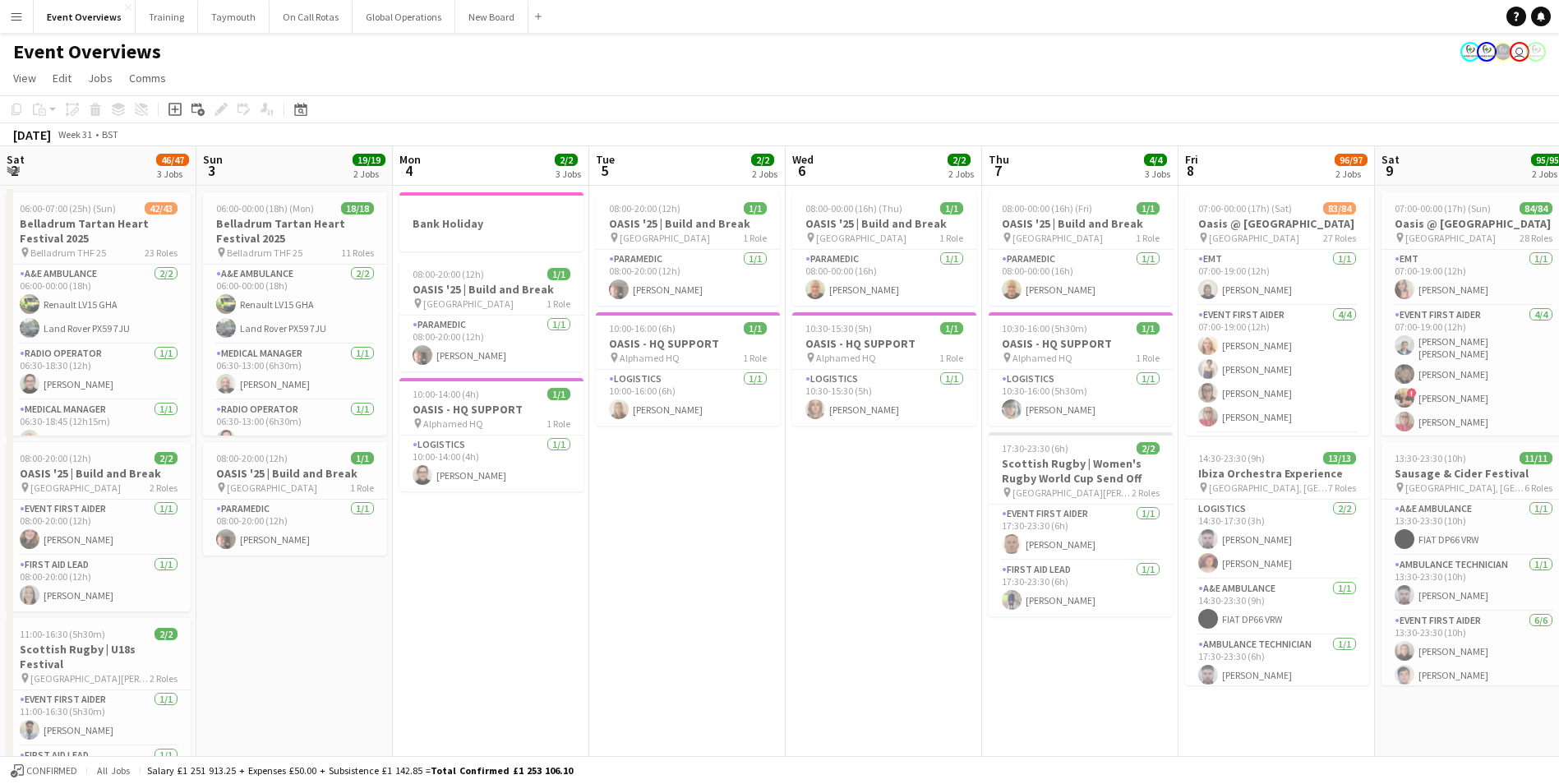
drag, startPoint x: 326, startPoint y: 693, endPoint x: 913, endPoint y: 686, distance: 587.0
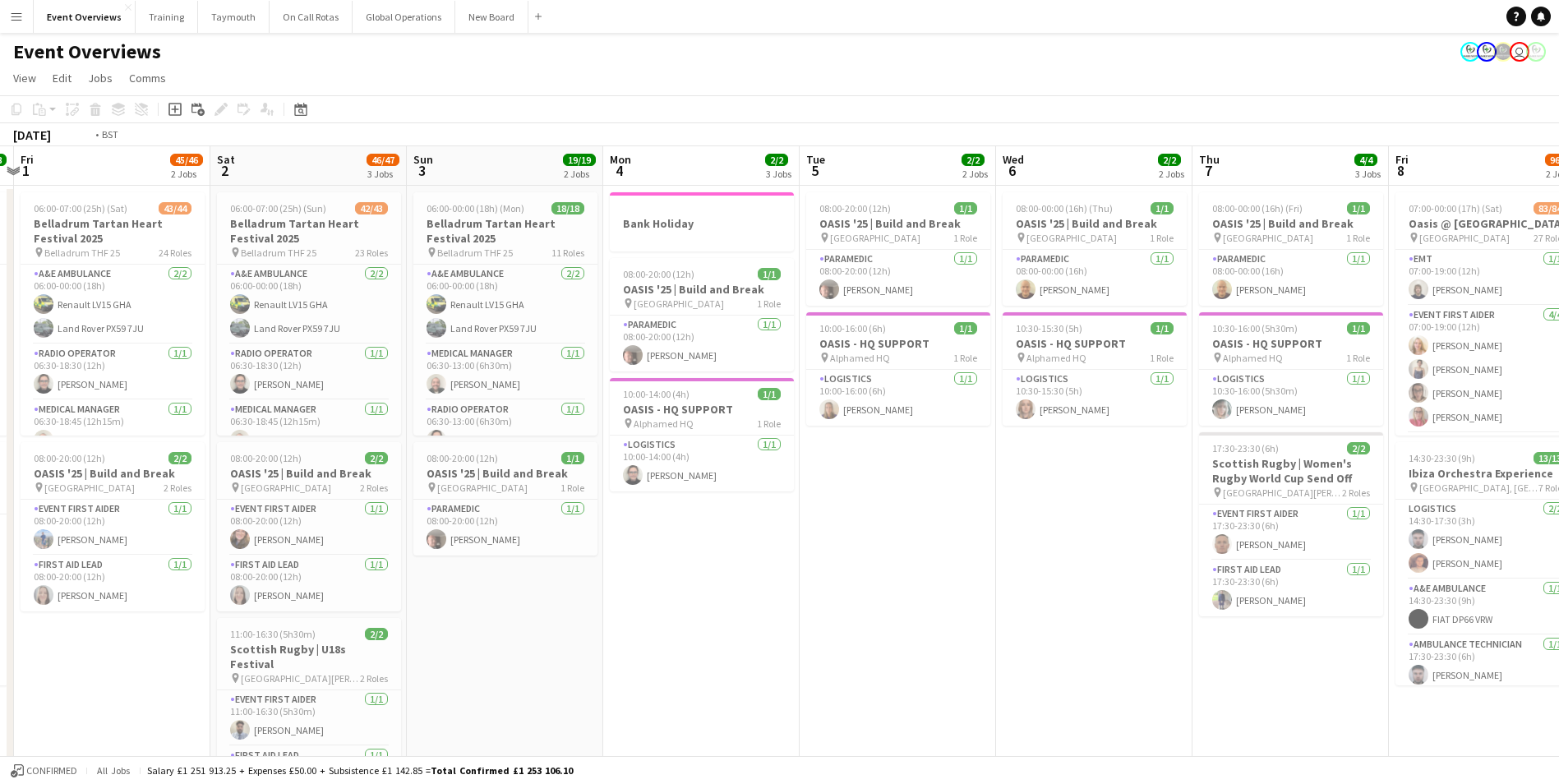
drag, startPoint x: 594, startPoint y: 717, endPoint x: 1540, endPoint y: 622, distance: 950.8
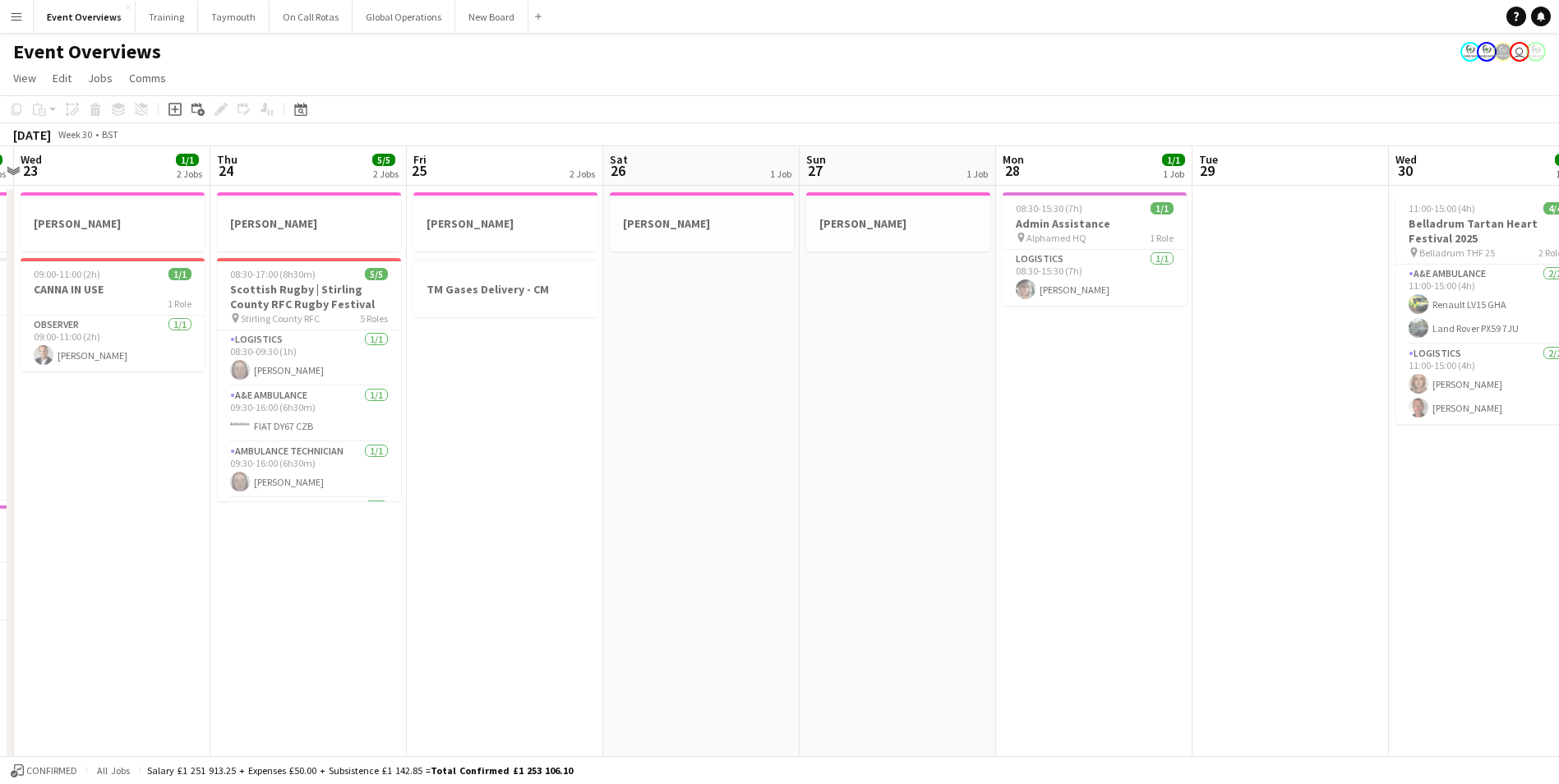
drag, startPoint x: 375, startPoint y: 622, endPoint x: 1306, endPoint y: 598, distance: 931.3
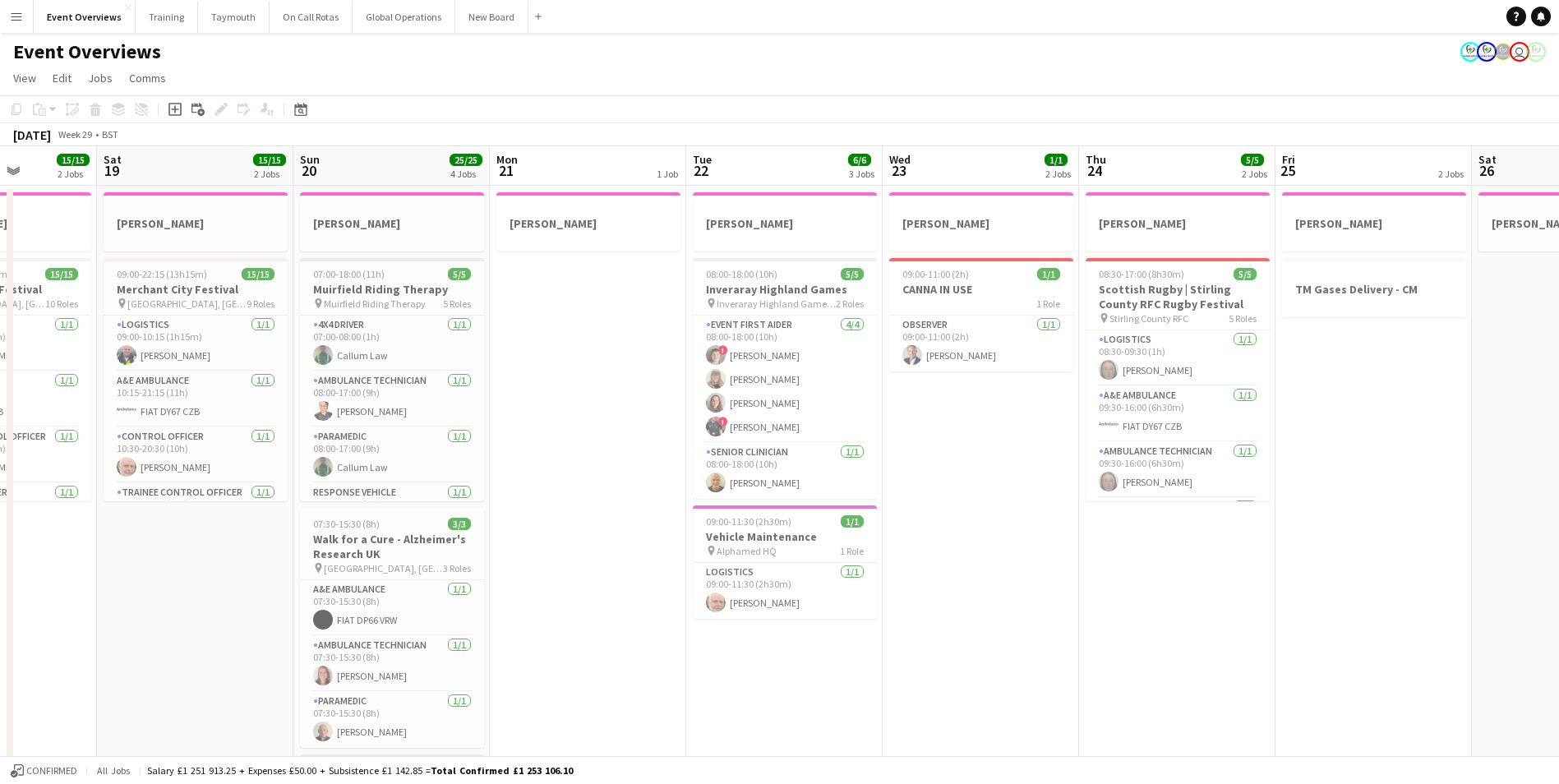
scroll to position [0, 484]
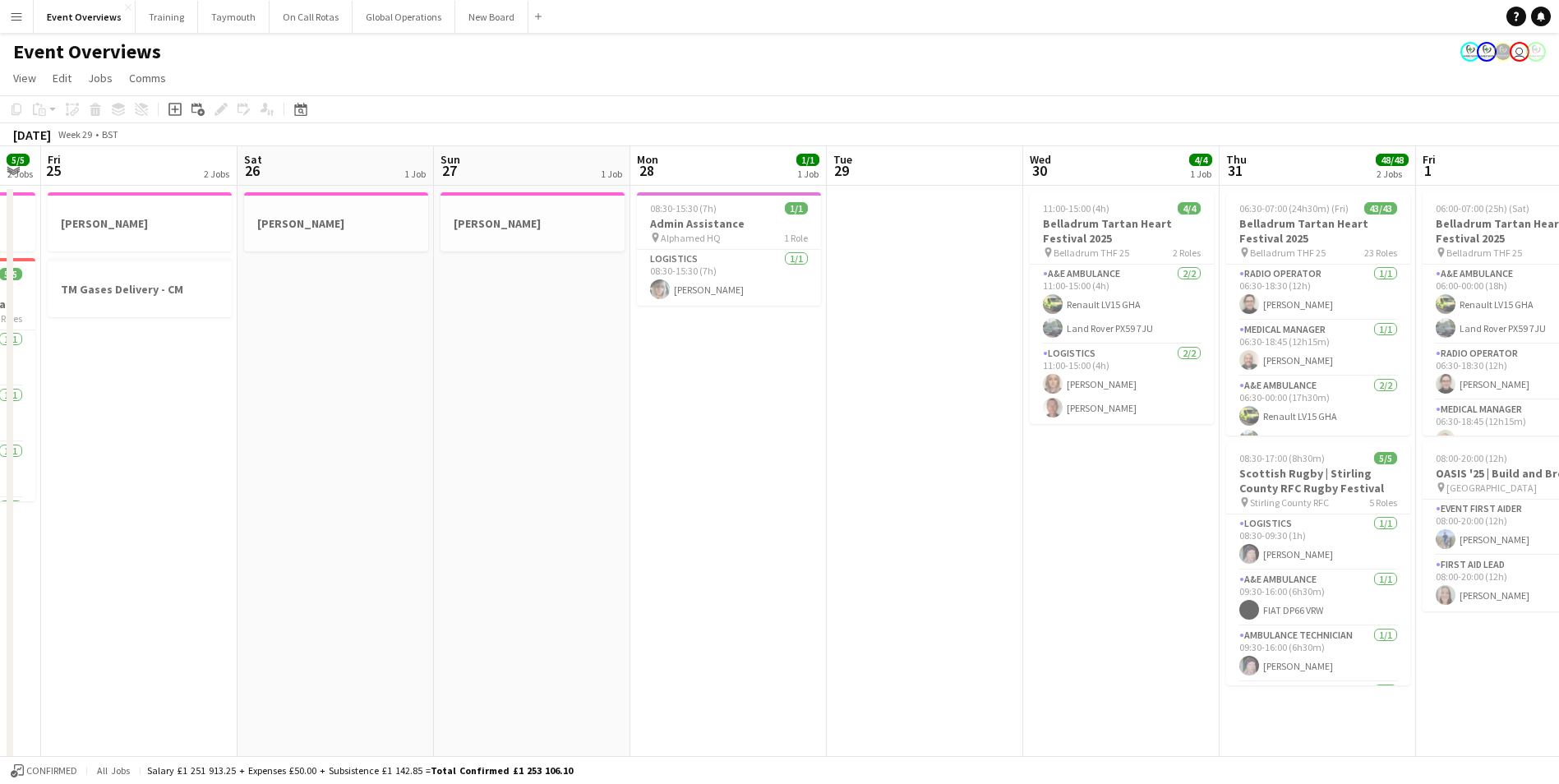
drag, startPoint x: 764, startPoint y: 609, endPoint x: 202, endPoint y: 602, distance: 562.0
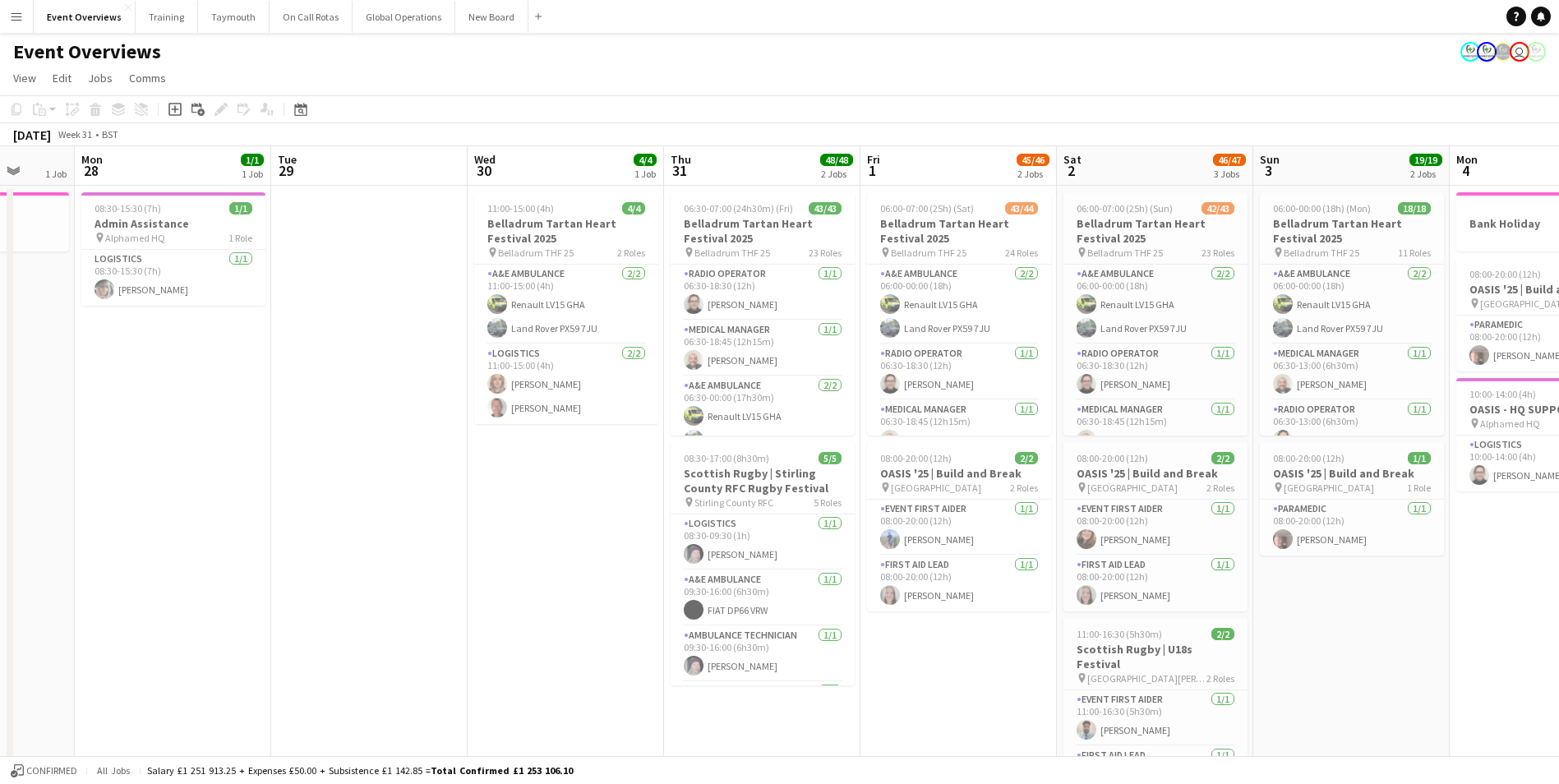
scroll to position [0, 620]
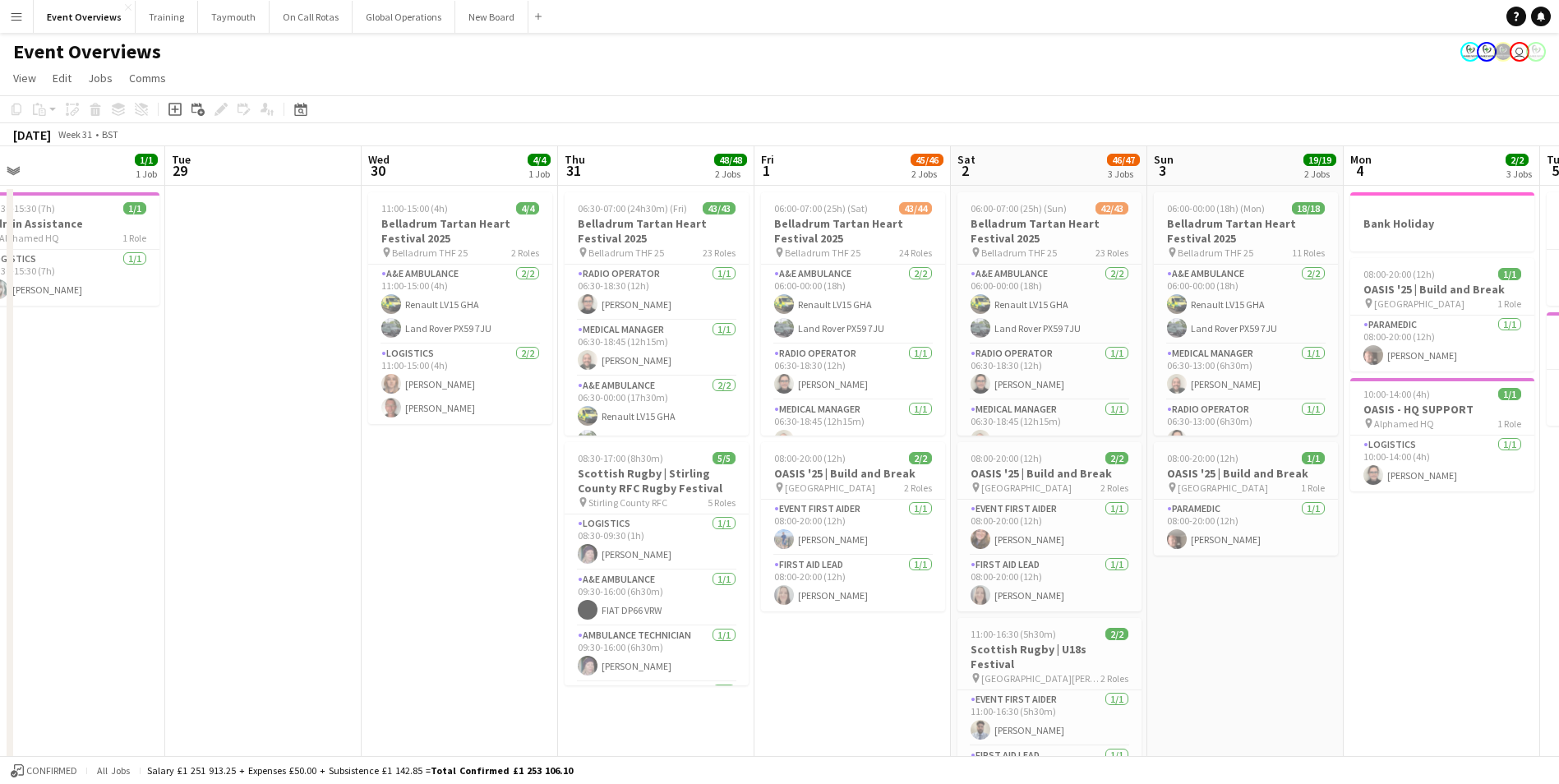
drag, startPoint x: 680, startPoint y: 599, endPoint x: -78, endPoint y: 601, distance: 758.0
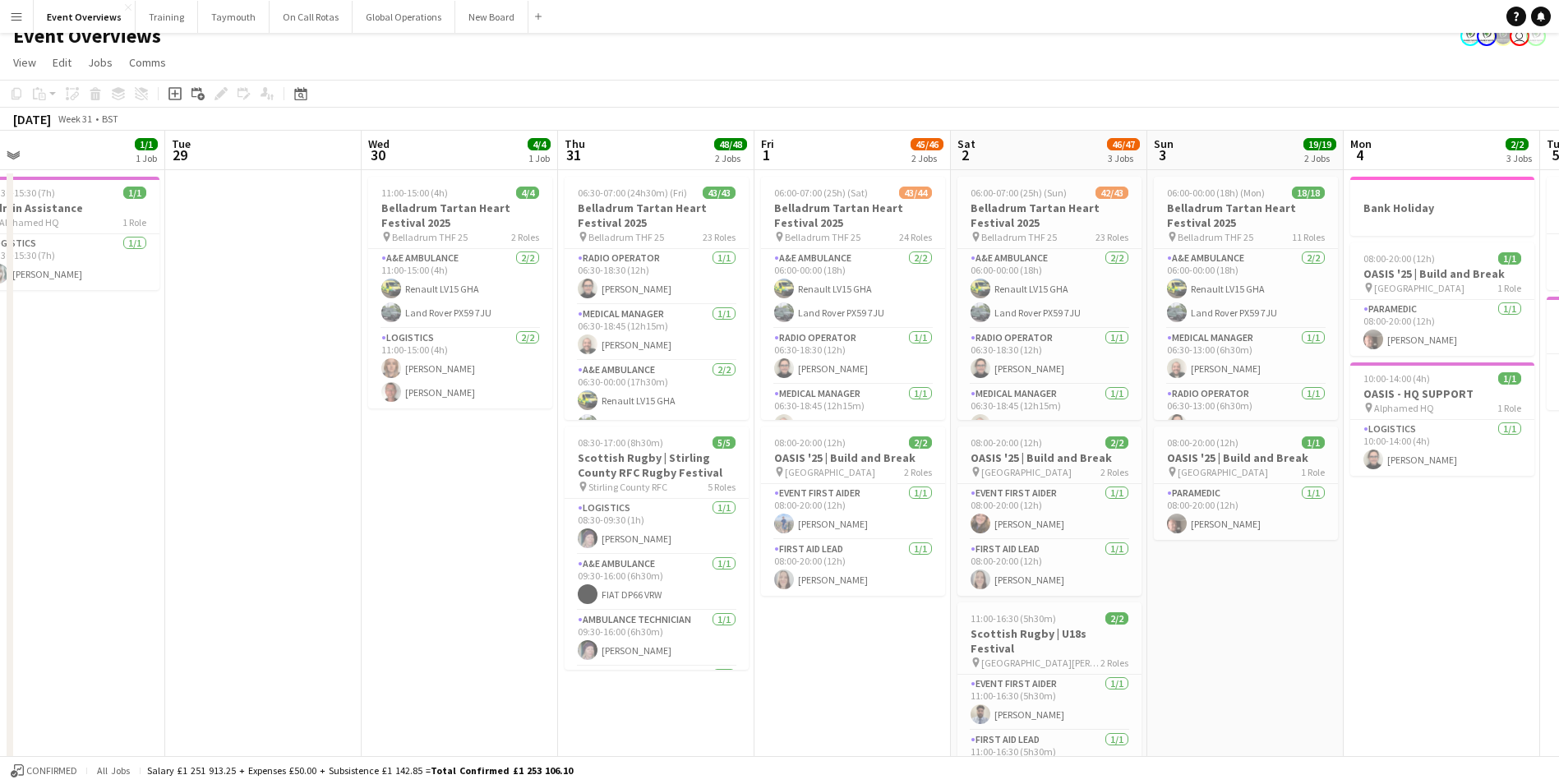
scroll to position [0, 0]
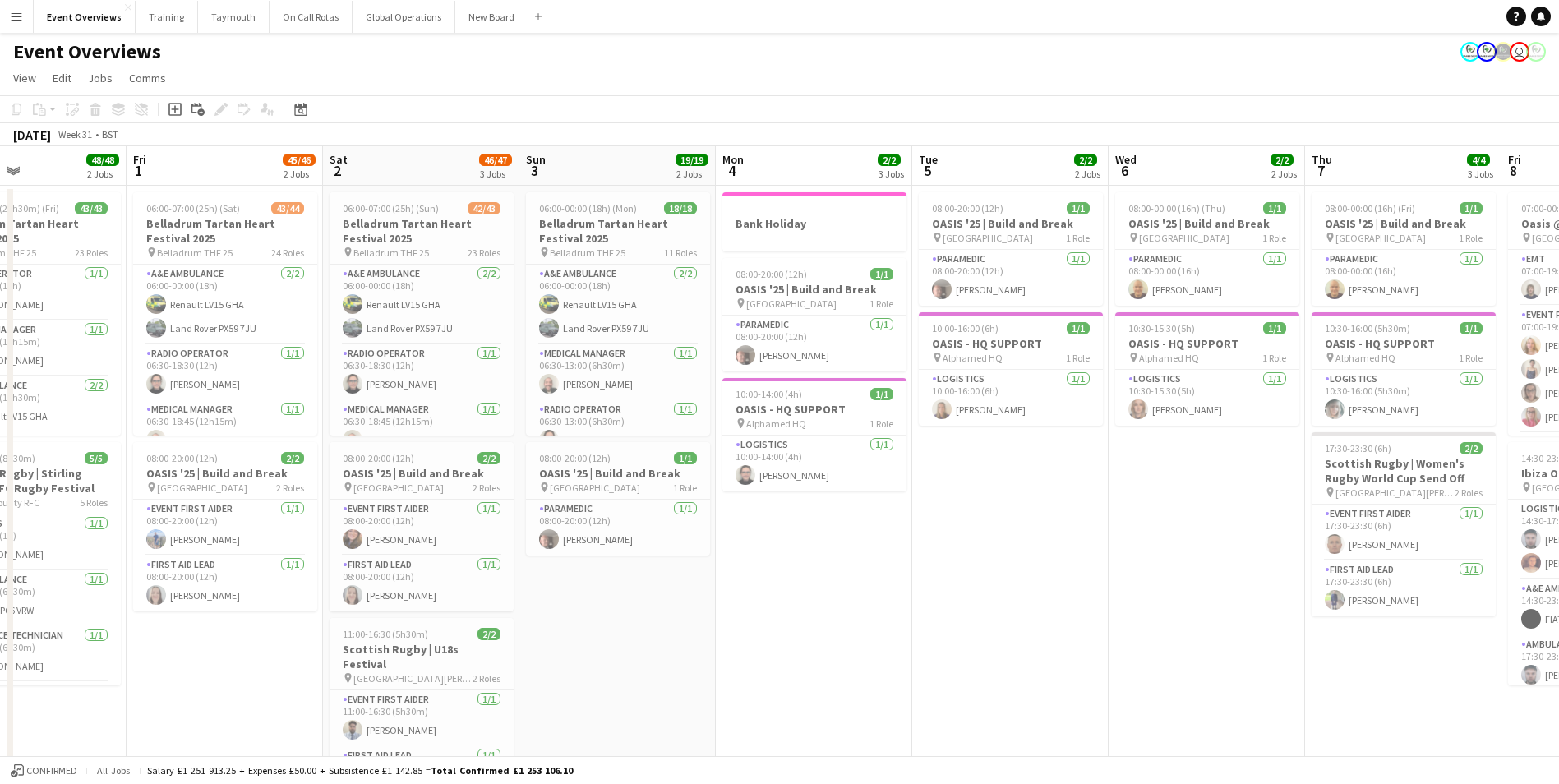
drag, startPoint x: 1379, startPoint y: 648, endPoint x: 484, endPoint y: 649, distance: 895.0
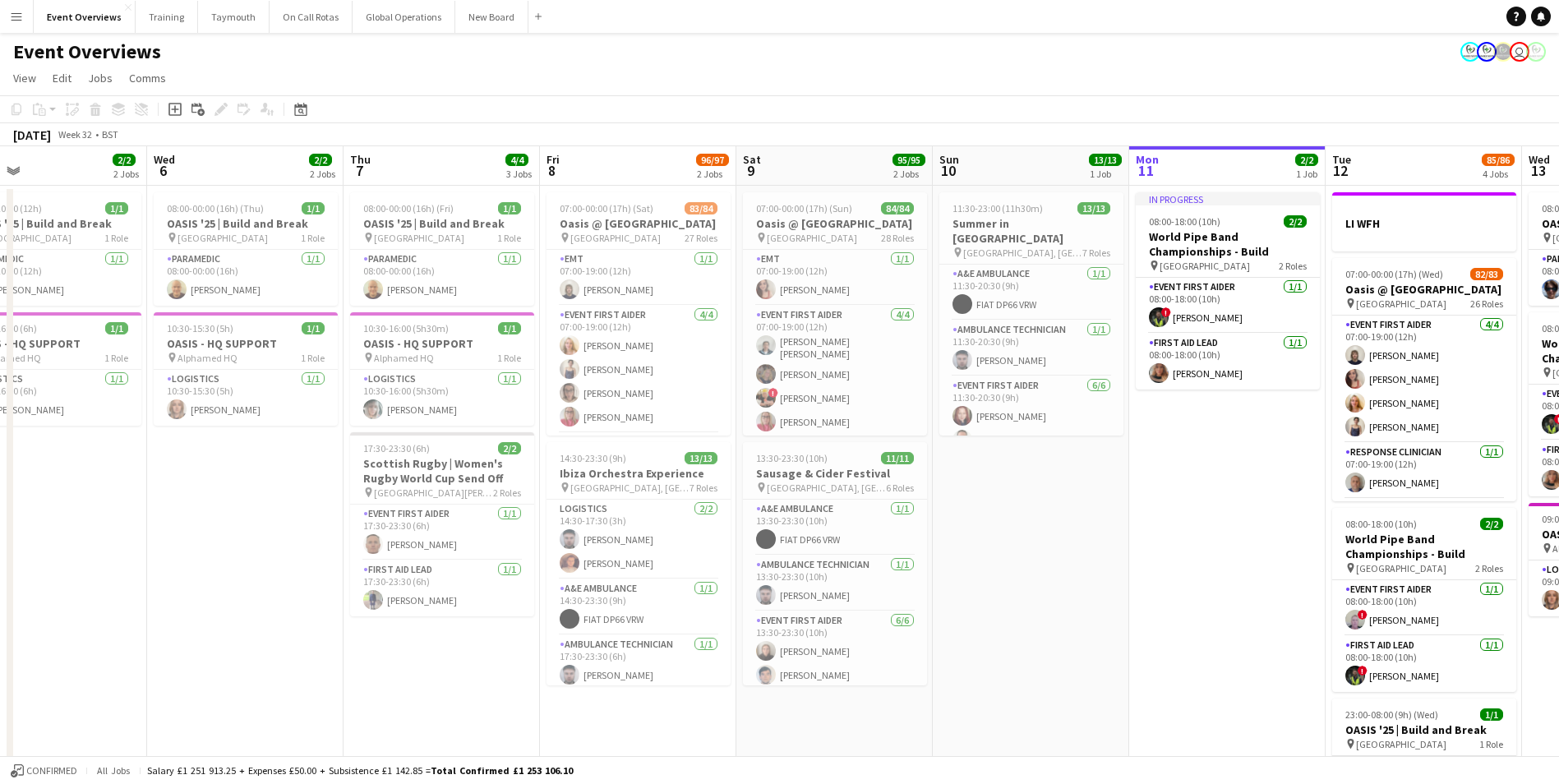
drag, startPoint x: 786, startPoint y: 653, endPoint x: 7, endPoint y: 630, distance: 779.3
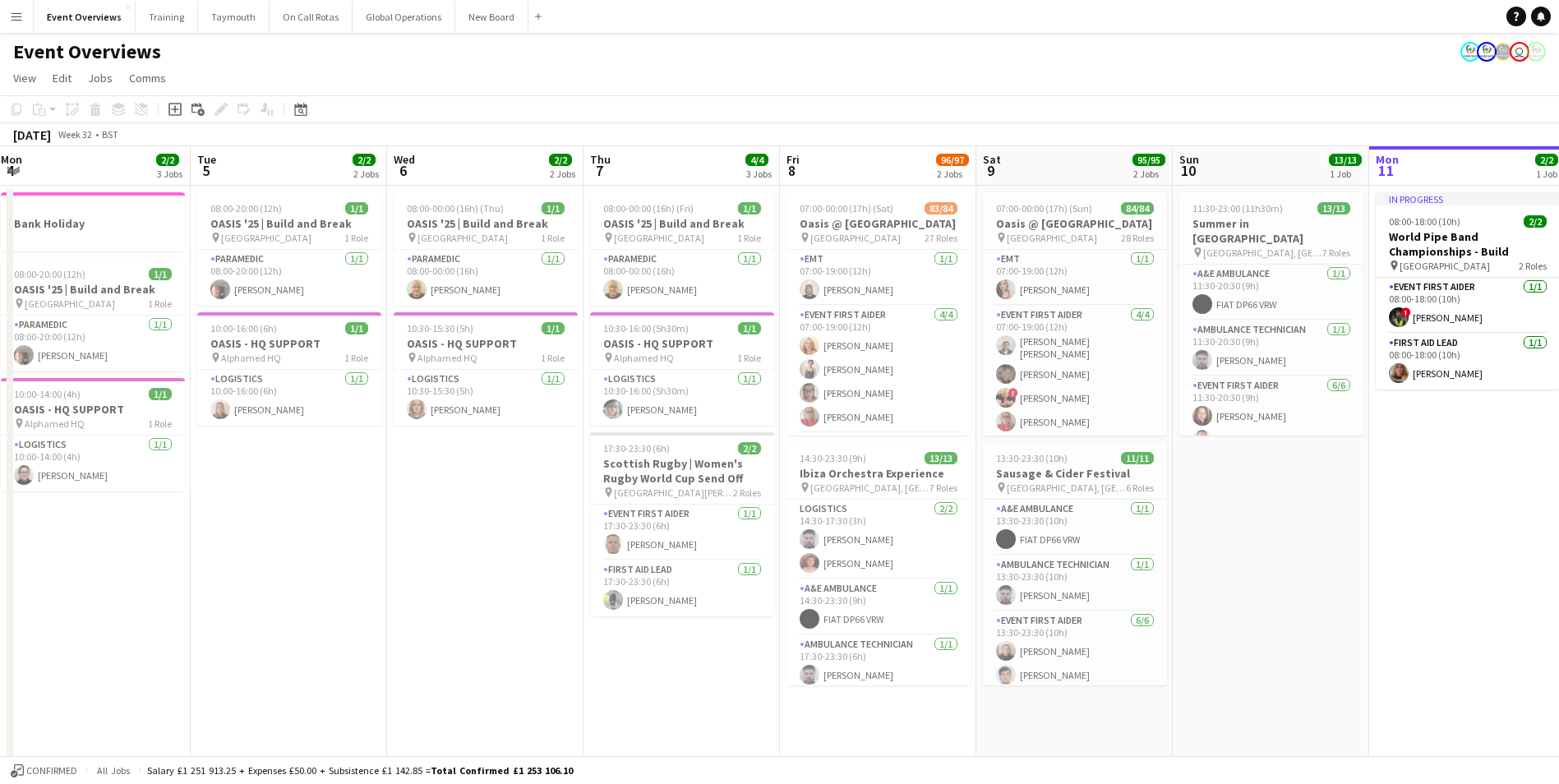
drag, startPoint x: 991, startPoint y: 612, endPoint x: 1286, endPoint y: 592, distance: 295.7
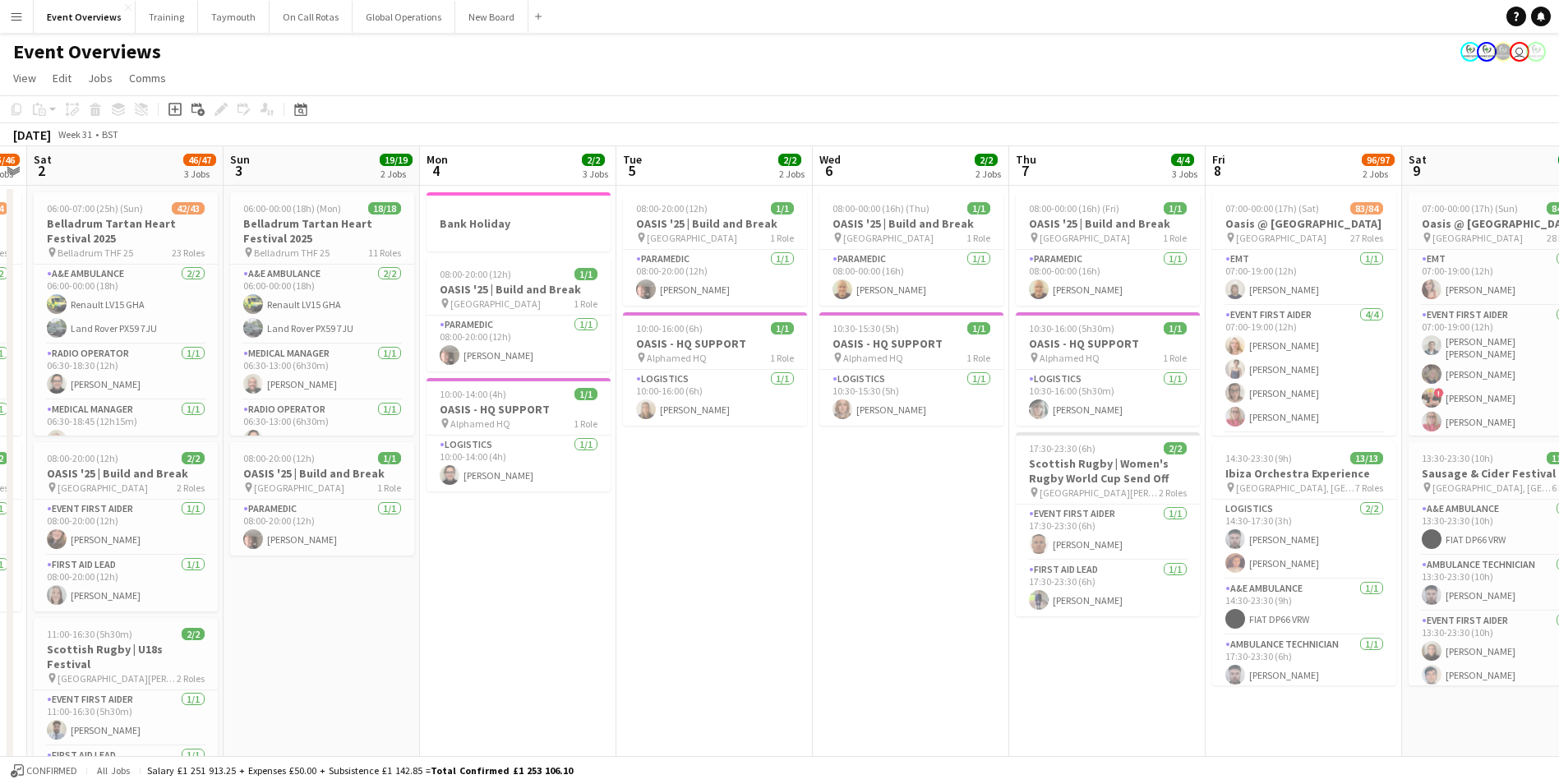
drag, startPoint x: 631, startPoint y: 606, endPoint x: 853, endPoint y: 598, distance: 222.1
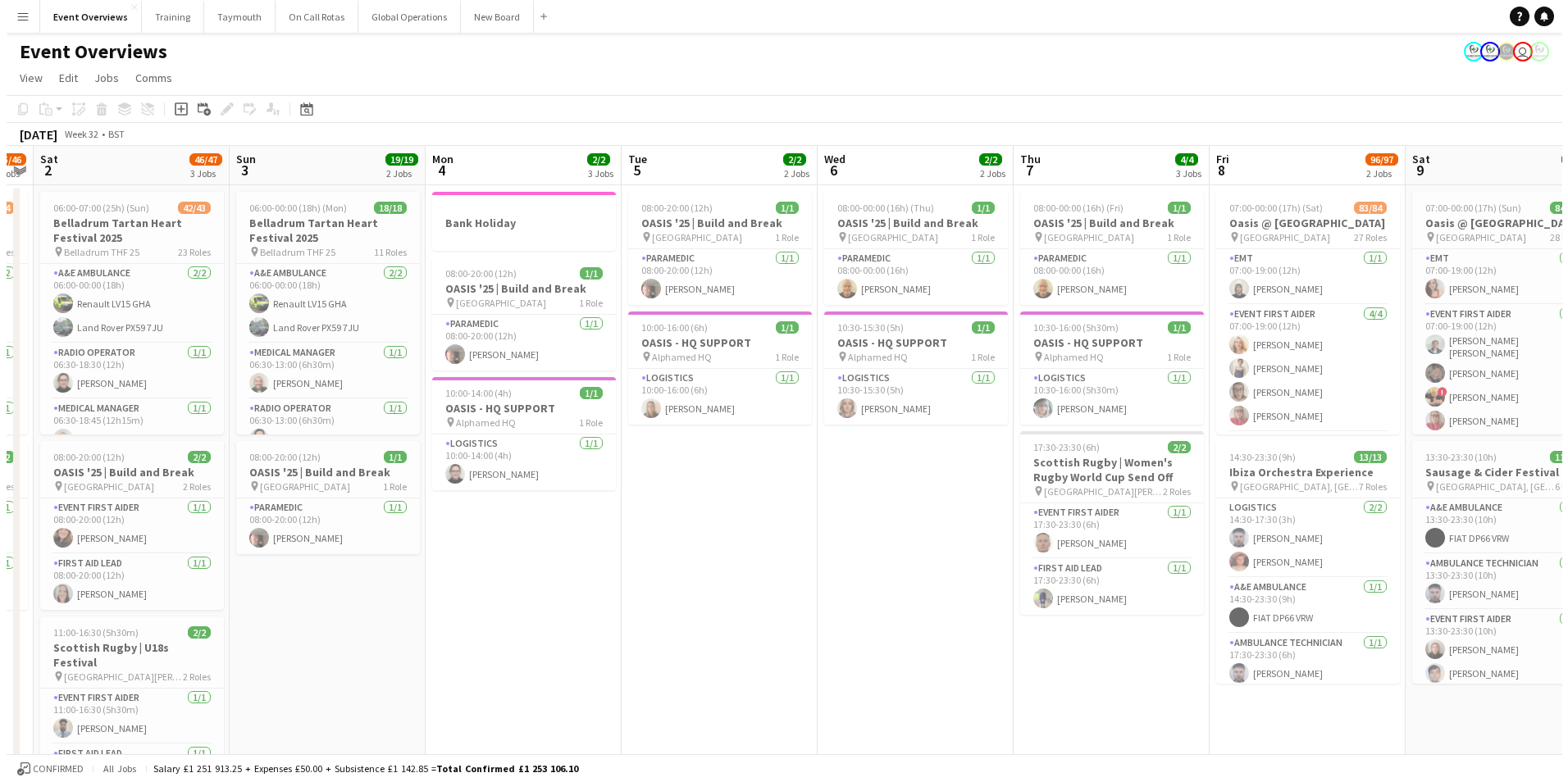
scroll to position [0, 355]
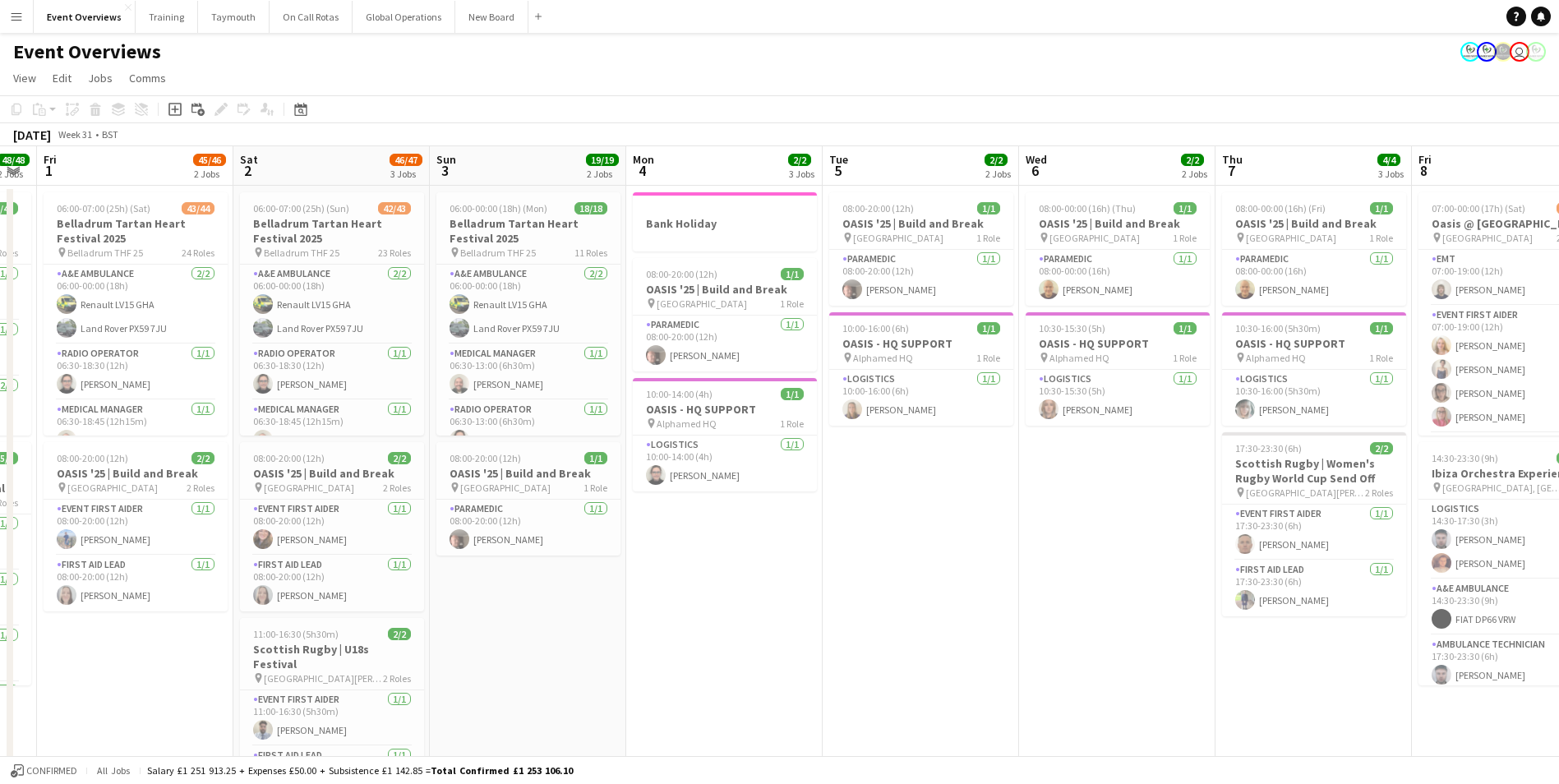
click at [13, 16] on app-icon "Menu" at bounding box center [17, 17] width 13 height 13
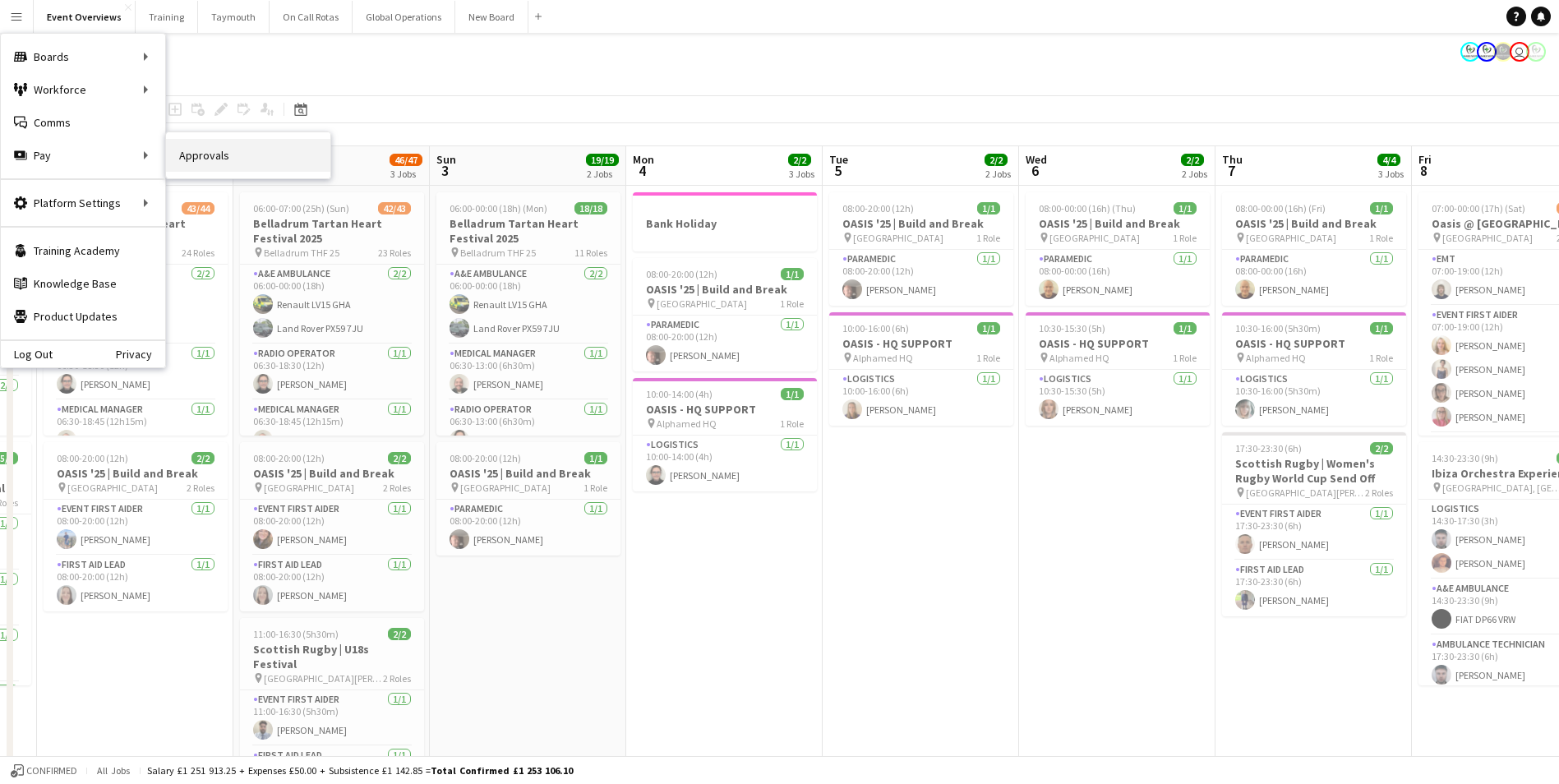
click at [226, 161] on link "Approvals" at bounding box center [248, 154] width 165 height 33
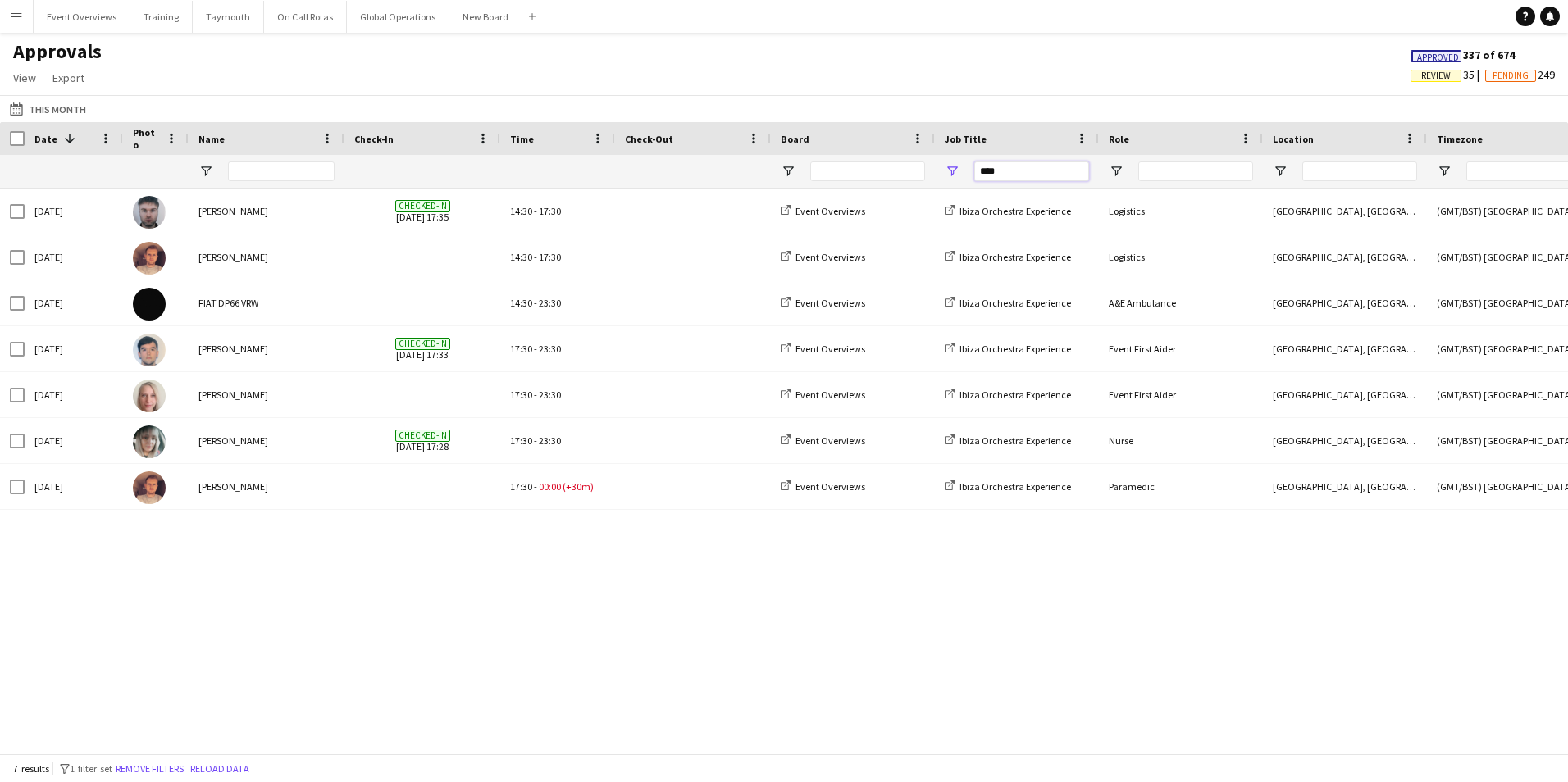
click at [1013, 171] on input "****" at bounding box center [1031, 171] width 115 height 19
type input "*"
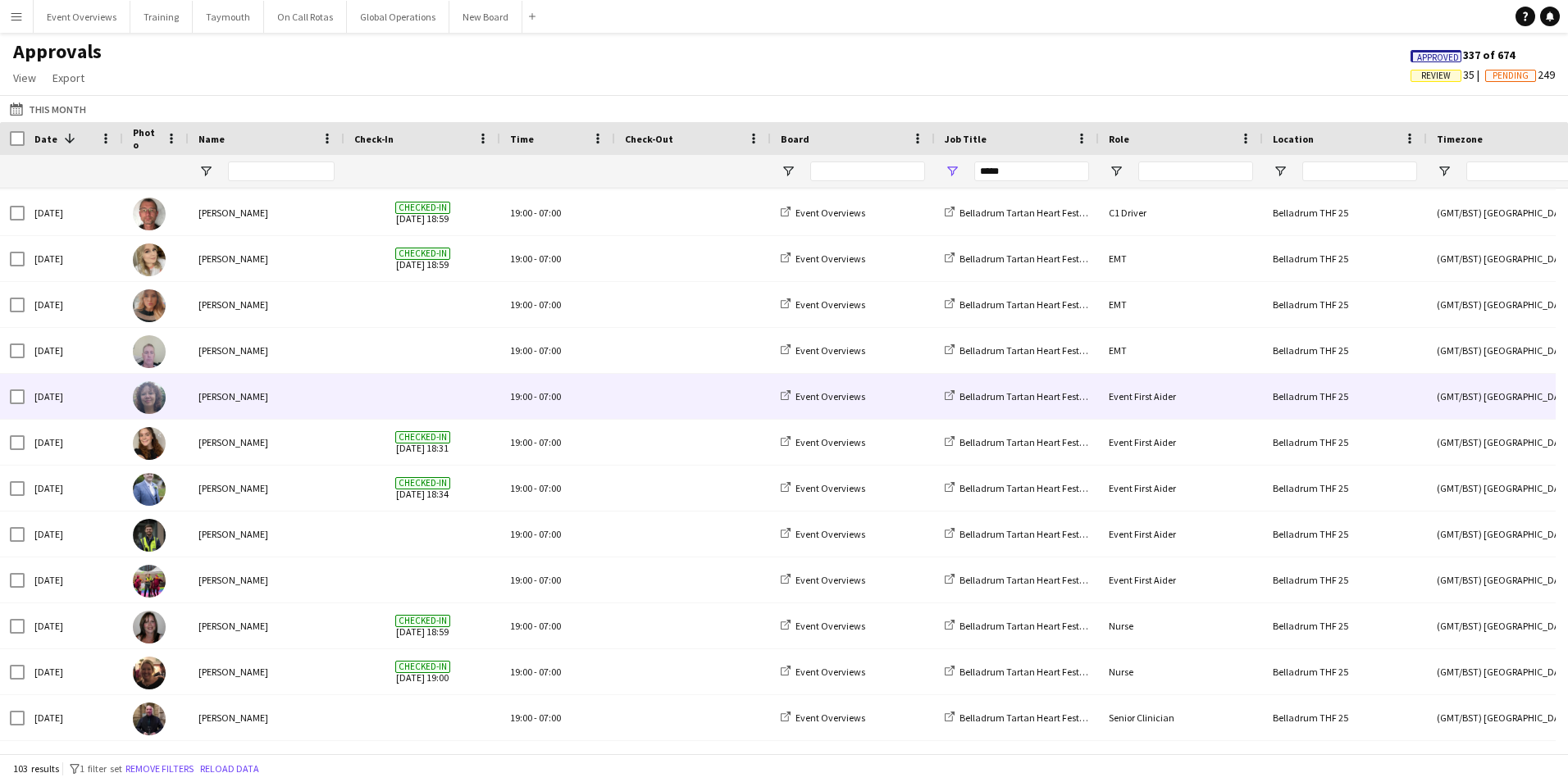
scroll to position [3943, 0]
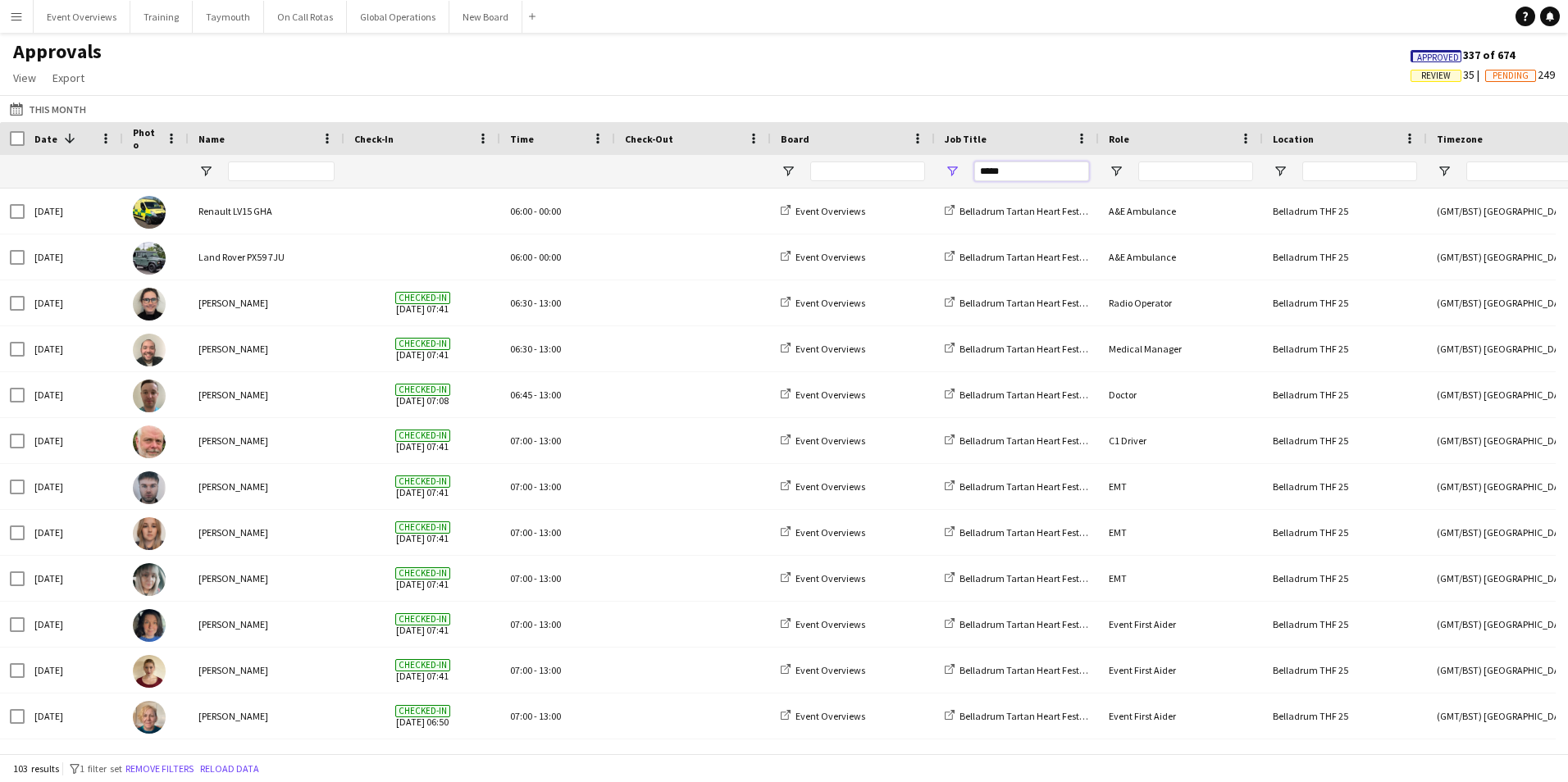
click at [1016, 167] on input "*****" at bounding box center [1031, 171] width 115 height 19
type input "*"
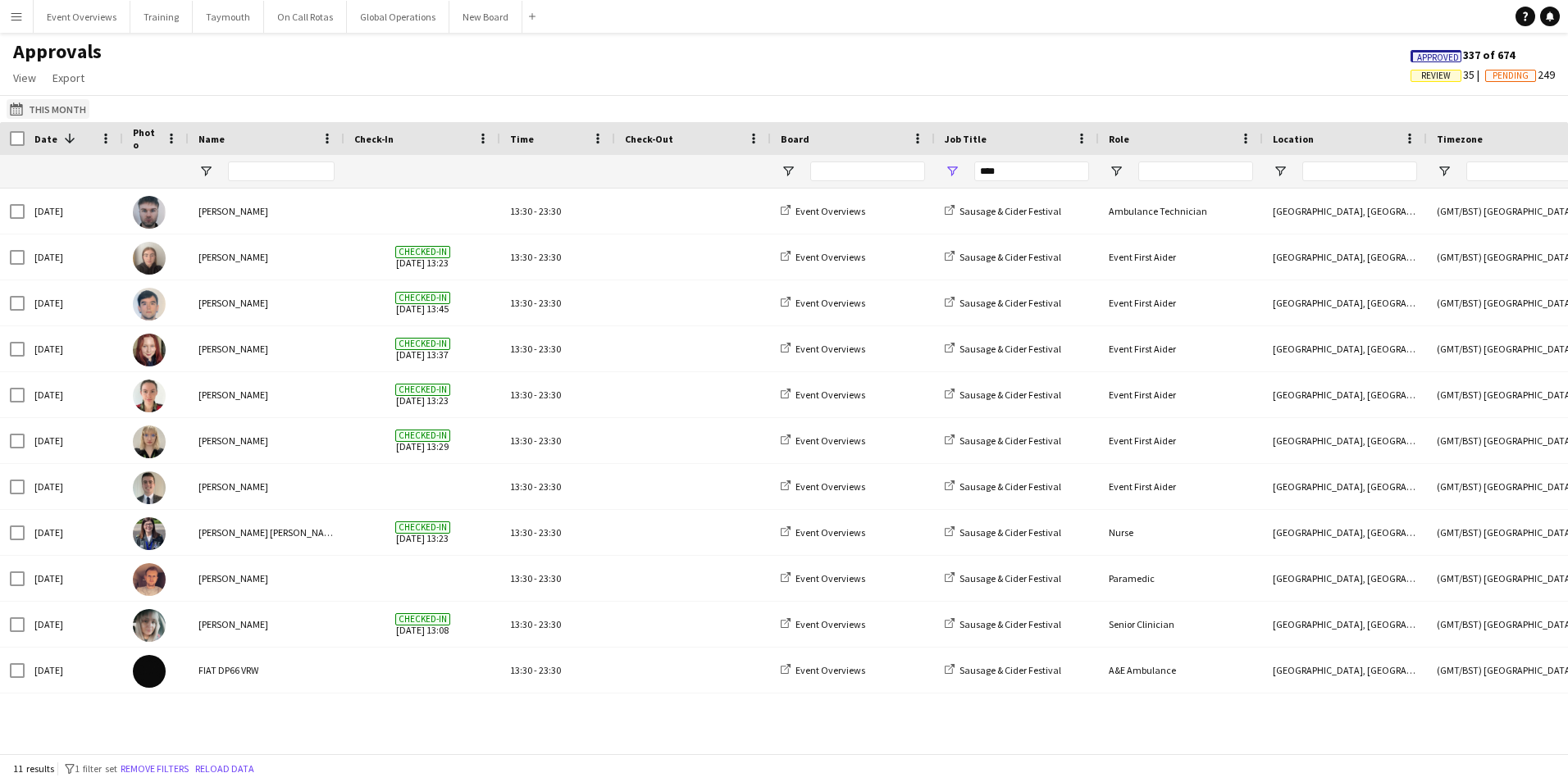
click at [40, 108] on button "This Month This Month" at bounding box center [48, 108] width 83 height 19
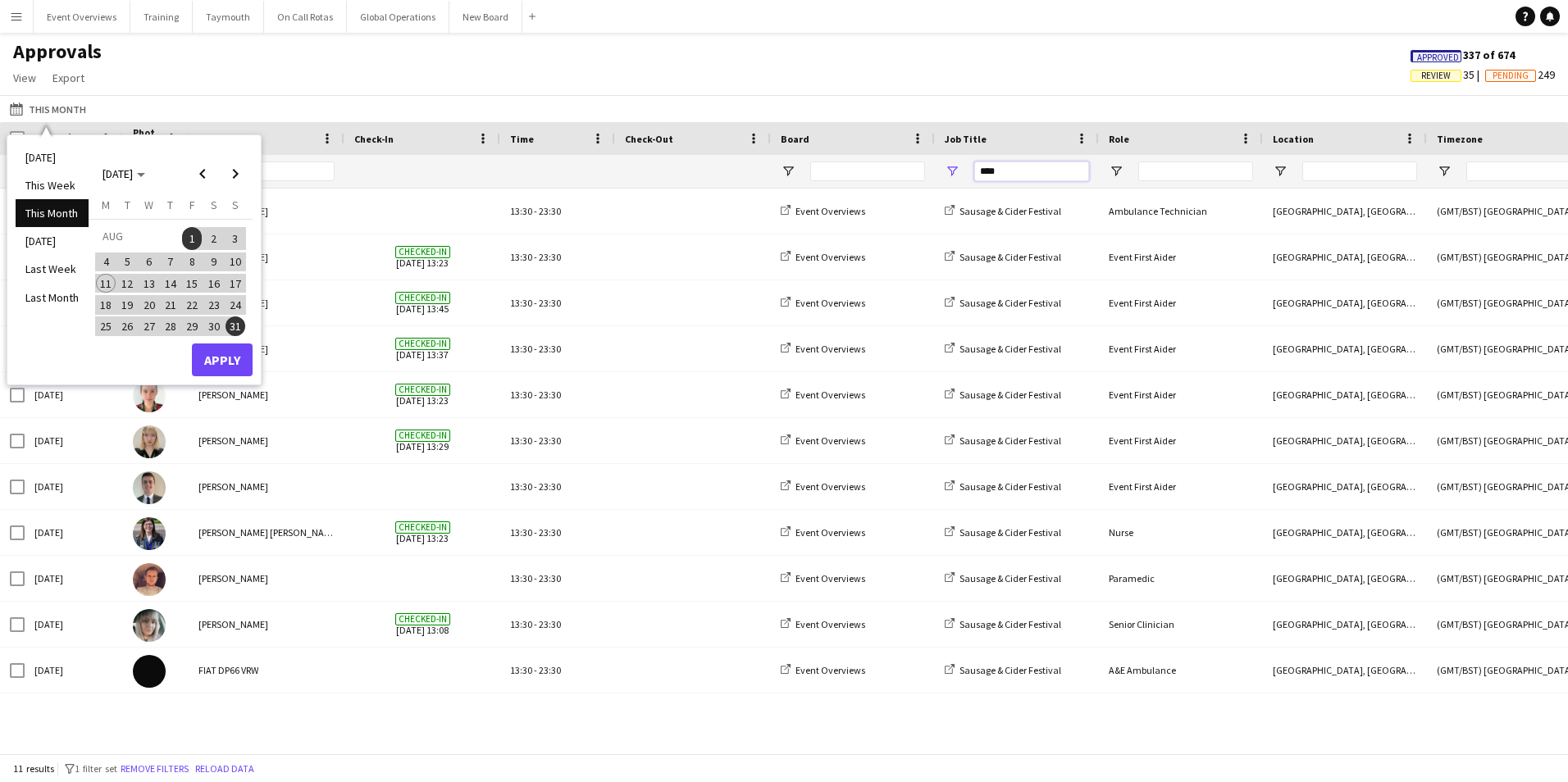
click at [1048, 164] on input "****" at bounding box center [1031, 171] width 115 height 19
type input "*"
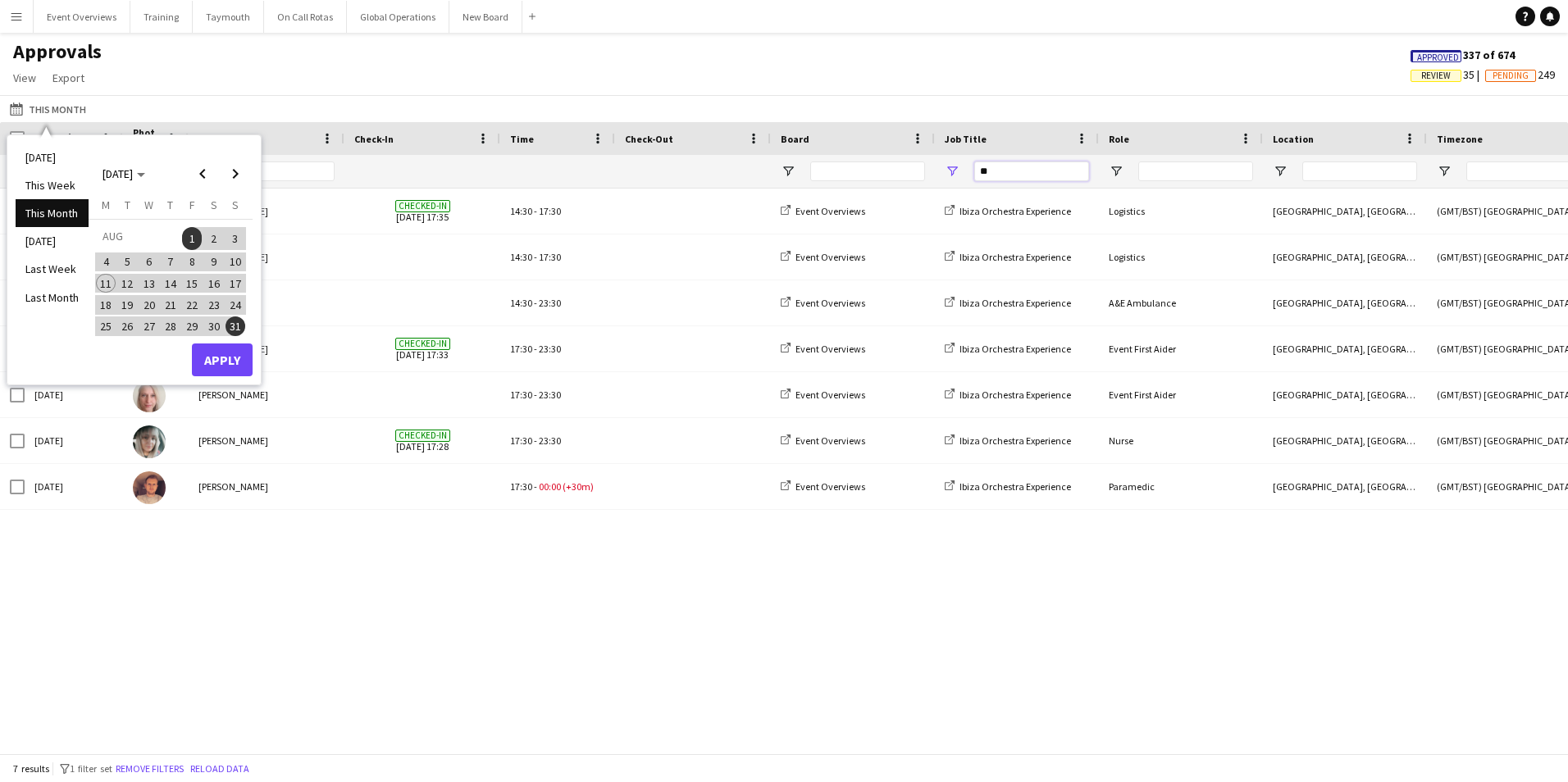
type input "**"
click at [516, 599] on div "[DATE] [PERSON_NAME] Checked-in [DATE] 17:35 14:30 - 17:30 Event Overviews Ibiz…" at bounding box center [784, 465] width 1568 height 553
click at [18, 17] on app-icon "Menu" at bounding box center [17, 17] width 13 height 13
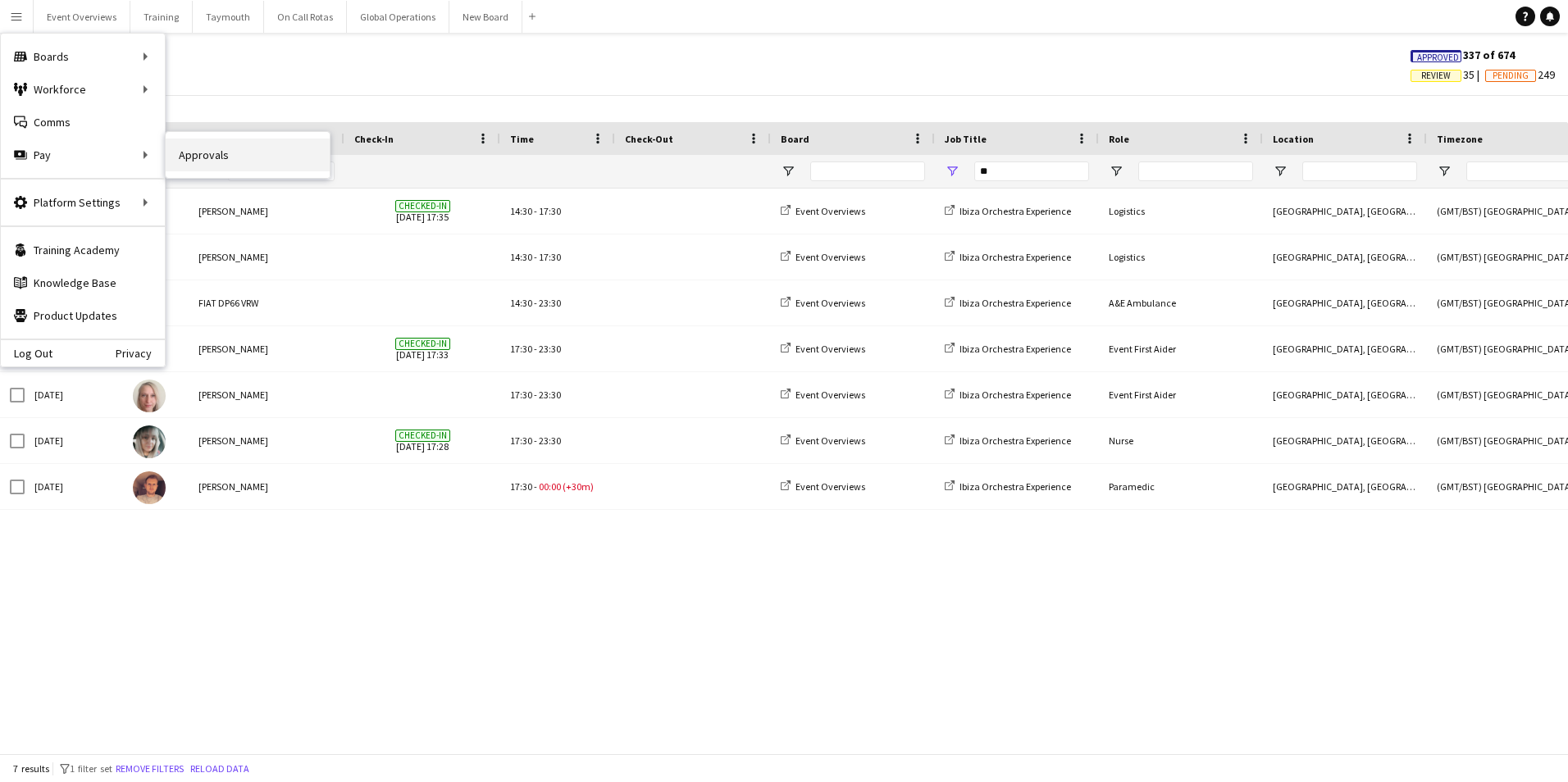
click at [181, 154] on link "Approvals" at bounding box center [248, 154] width 164 height 33
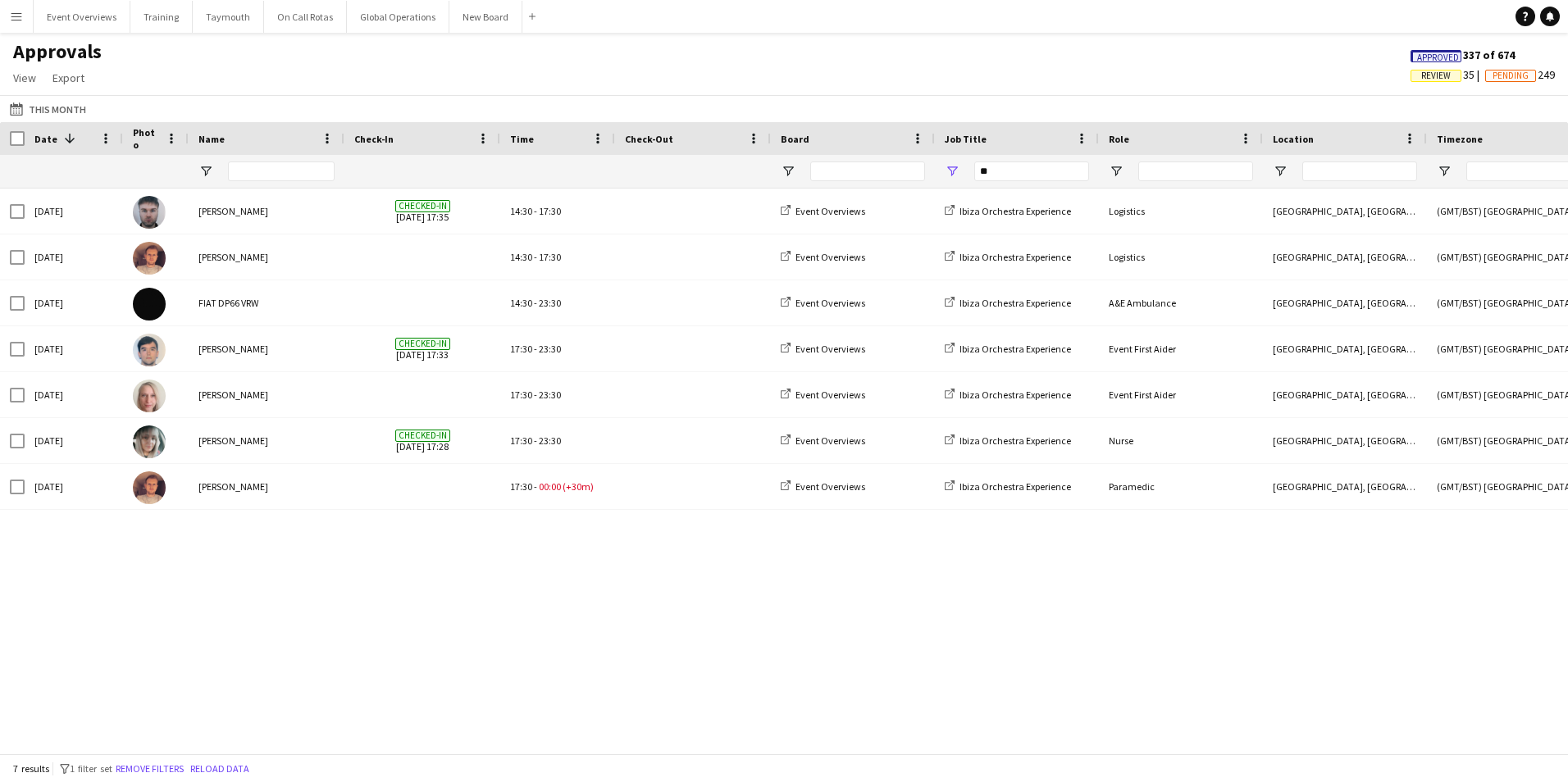
click at [14, 20] on app-icon "Menu" at bounding box center [17, 17] width 13 height 13
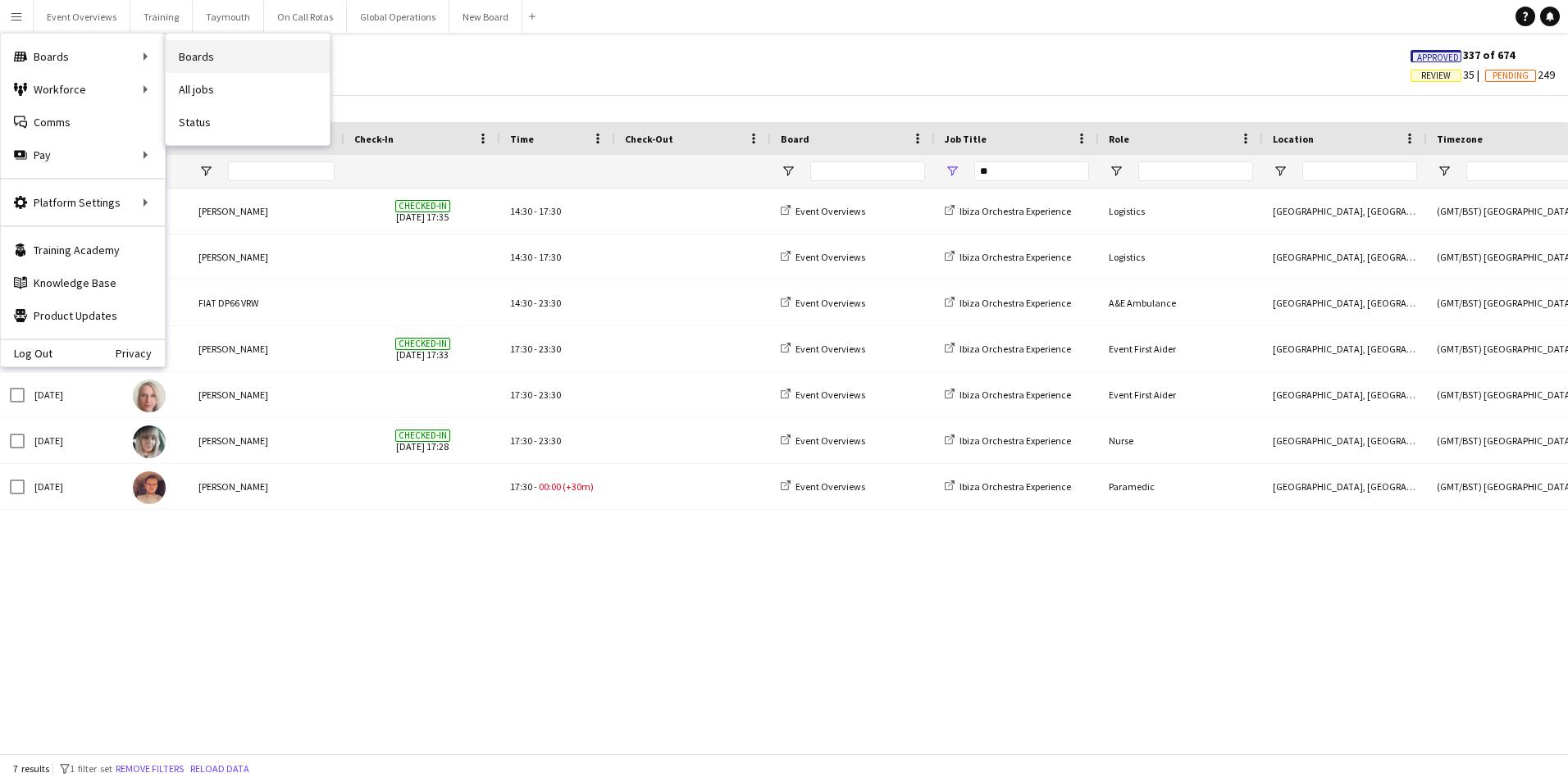
click at [191, 54] on link "Boards" at bounding box center [248, 56] width 164 height 33
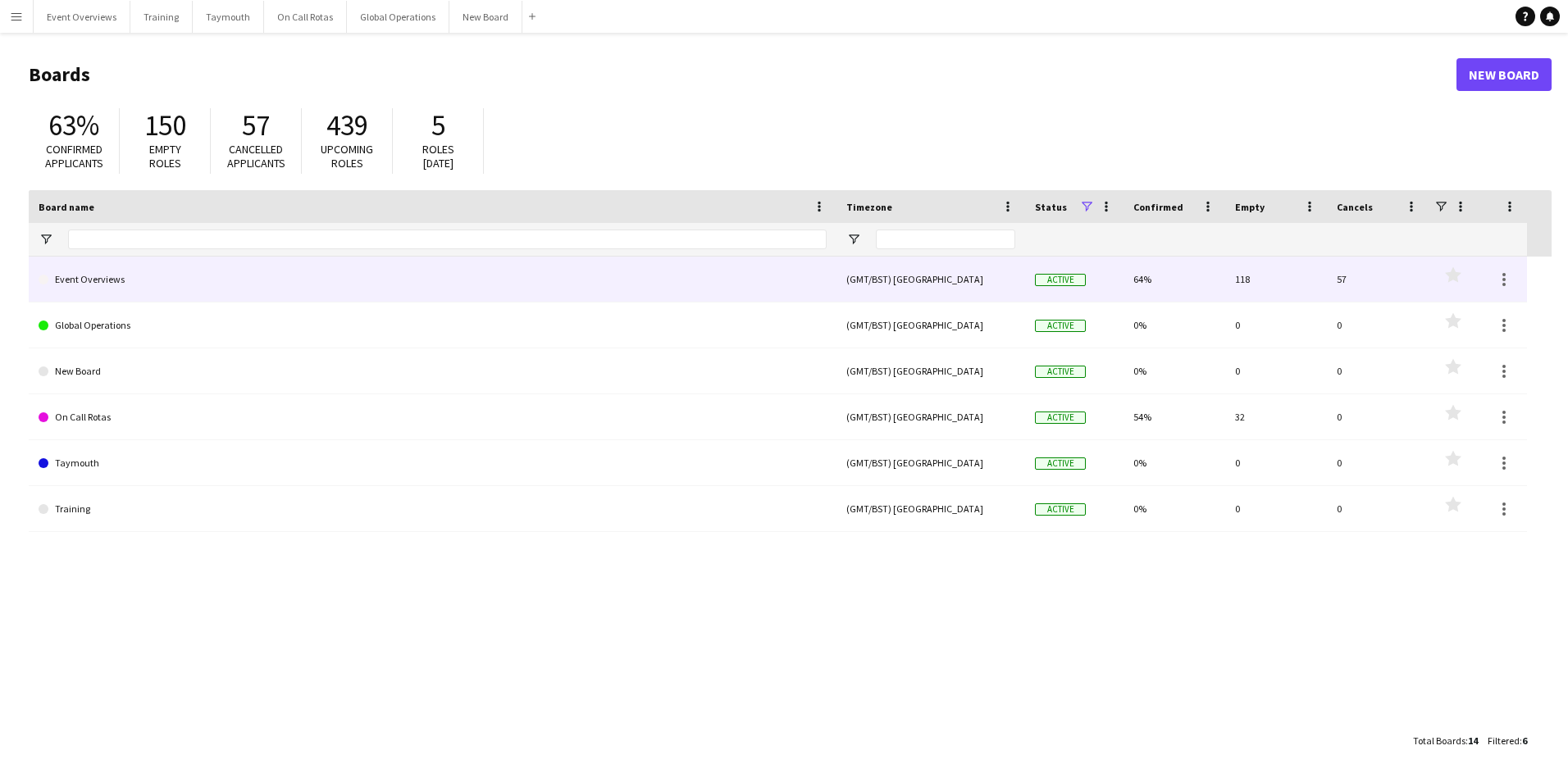
click at [132, 281] on link "Event Overviews" at bounding box center [432, 279] width 788 height 46
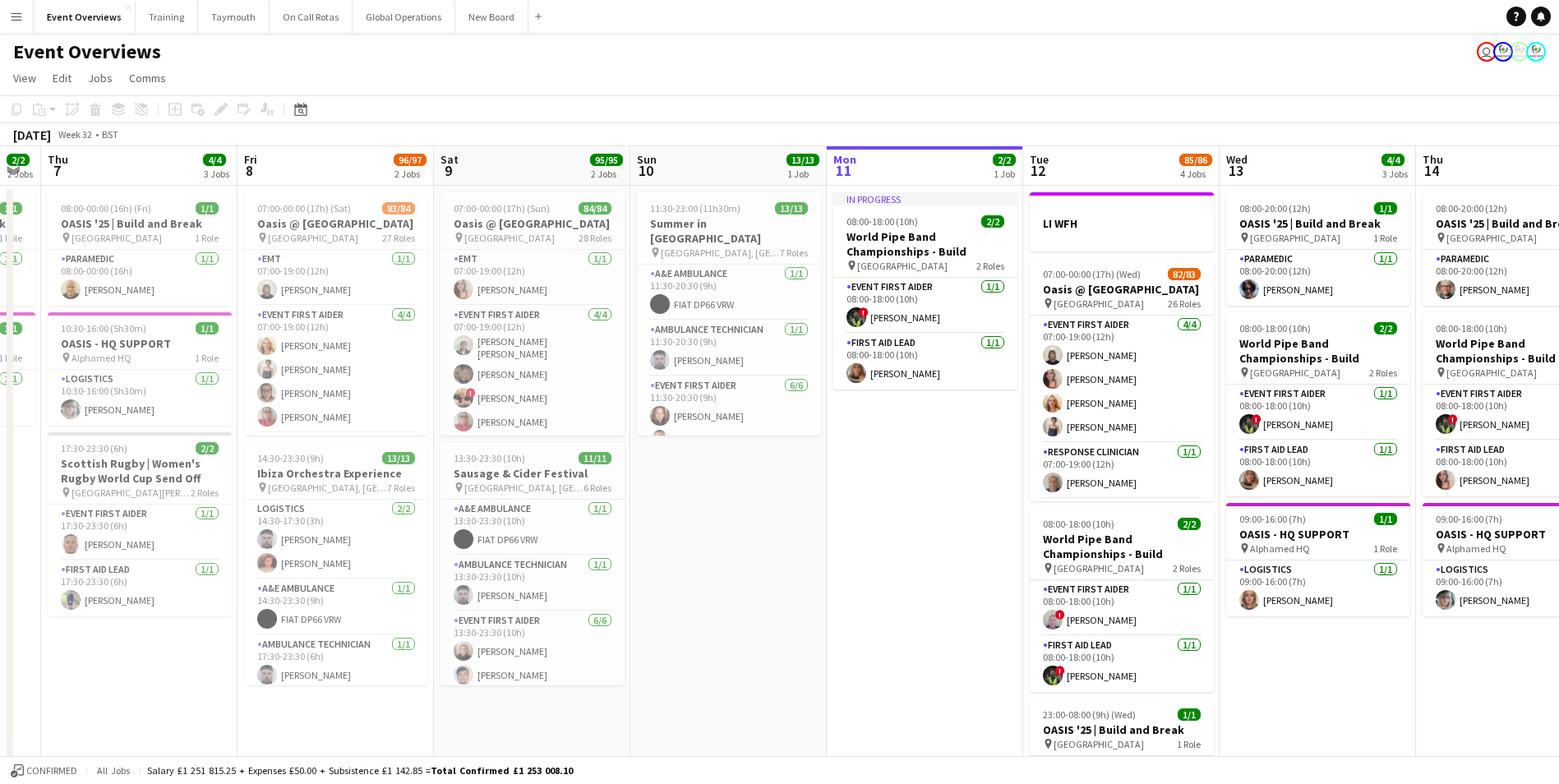
scroll to position [0, 517]
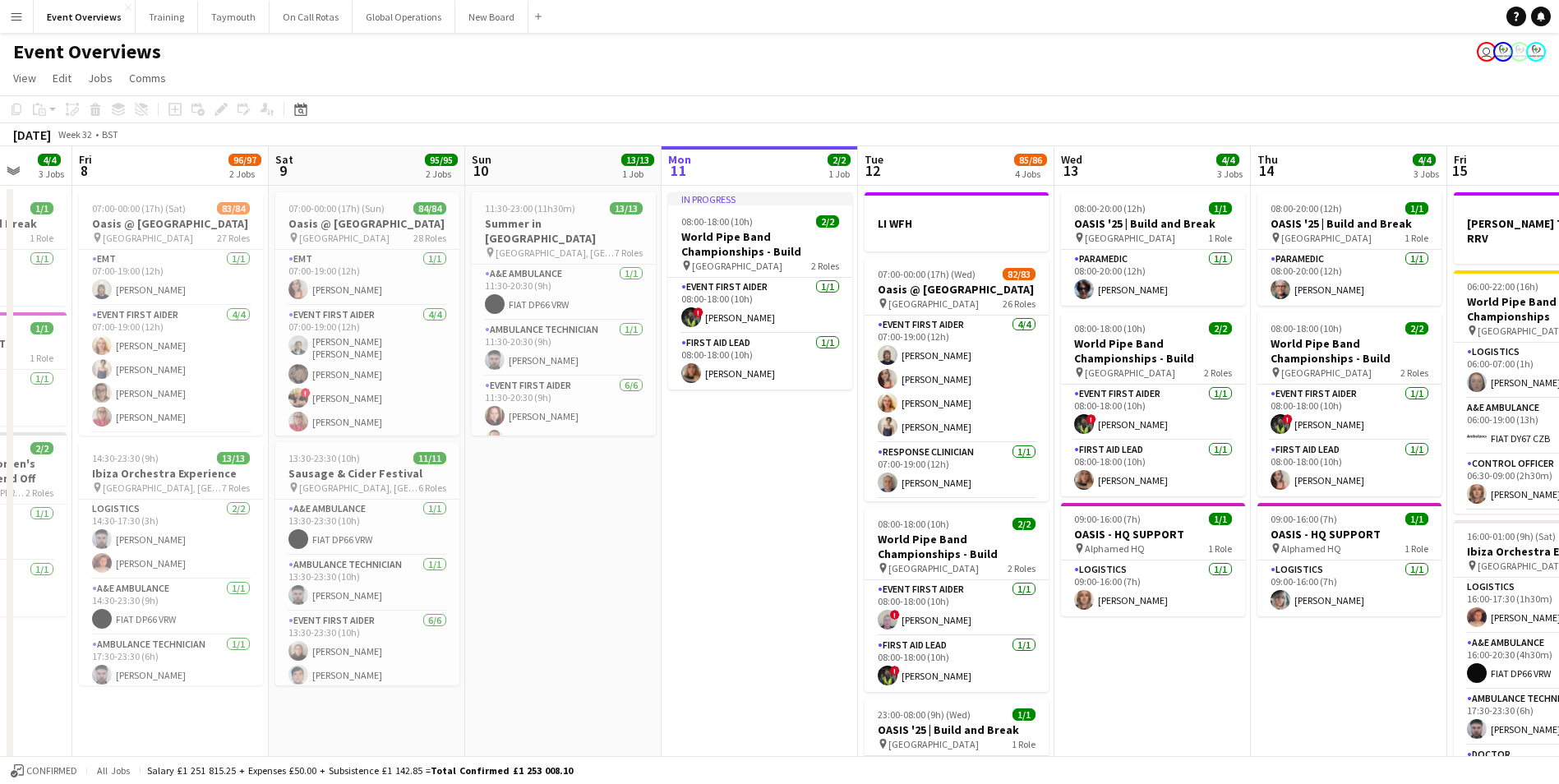
drag, startPoint x: 247, startPoint y: 675, endPoint x: 712, endPoint y: 604, distance: 470.4
click at [712, 604] on app-calendar-viewport "Tue 5 Wed 6 2/2 2 Jobs Thu 7 4/4 3 Jobs Fri 8 96/97 2 Jobs Sat 9 95/95 2 Jobs S…" at bounding box center [779, 557] width 1559 height 822
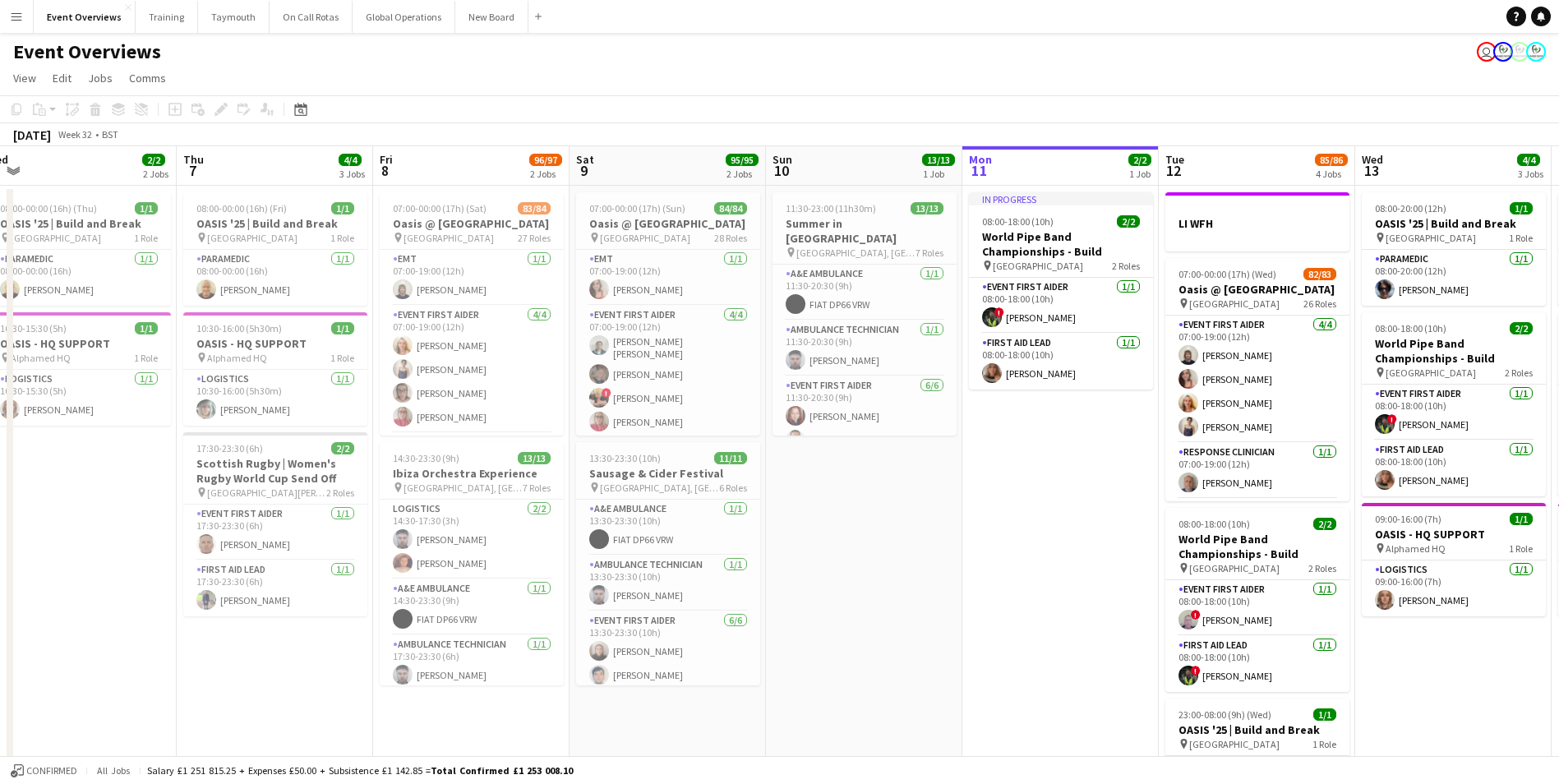
scroll to position [0, 350]
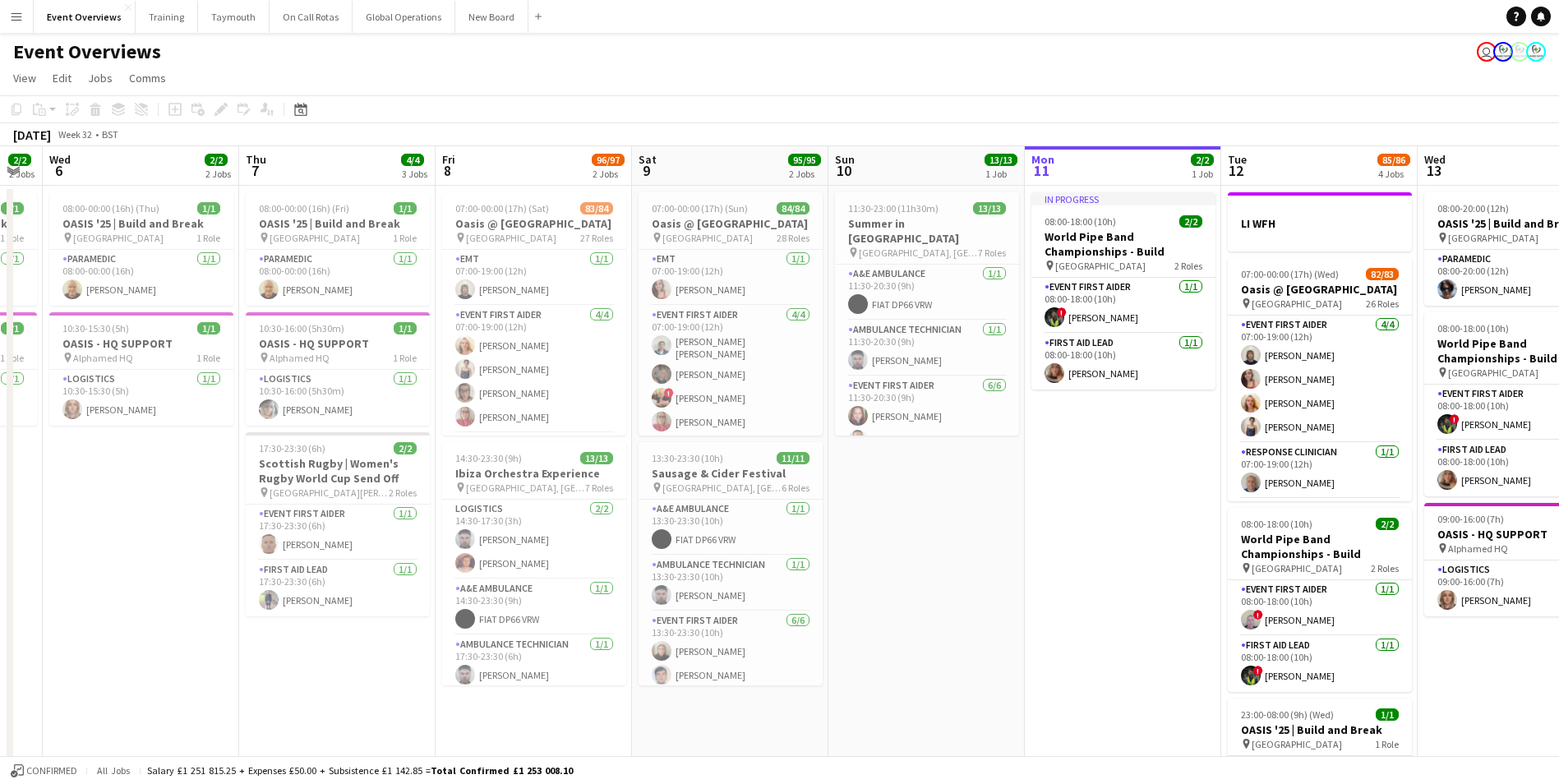
drag, startPoint x: 630, startPoint y: 625, endPoint x: 993, endPoint y: 571, distance: 367.0
click at [993, 571] on app-calendar-viewport "Mon 4 2/2 3 Jobs Tue 5 2/2 2 Jobs Wed 6 2/2 2 Jobs Thu 7 4/4 3 Jobs Fri 8 96/97…" at bounding box center [779, 557] width 1559 height 822
click at [468, 560] on app-user-avatar at bounding box center [464, 562] width 19 height 19
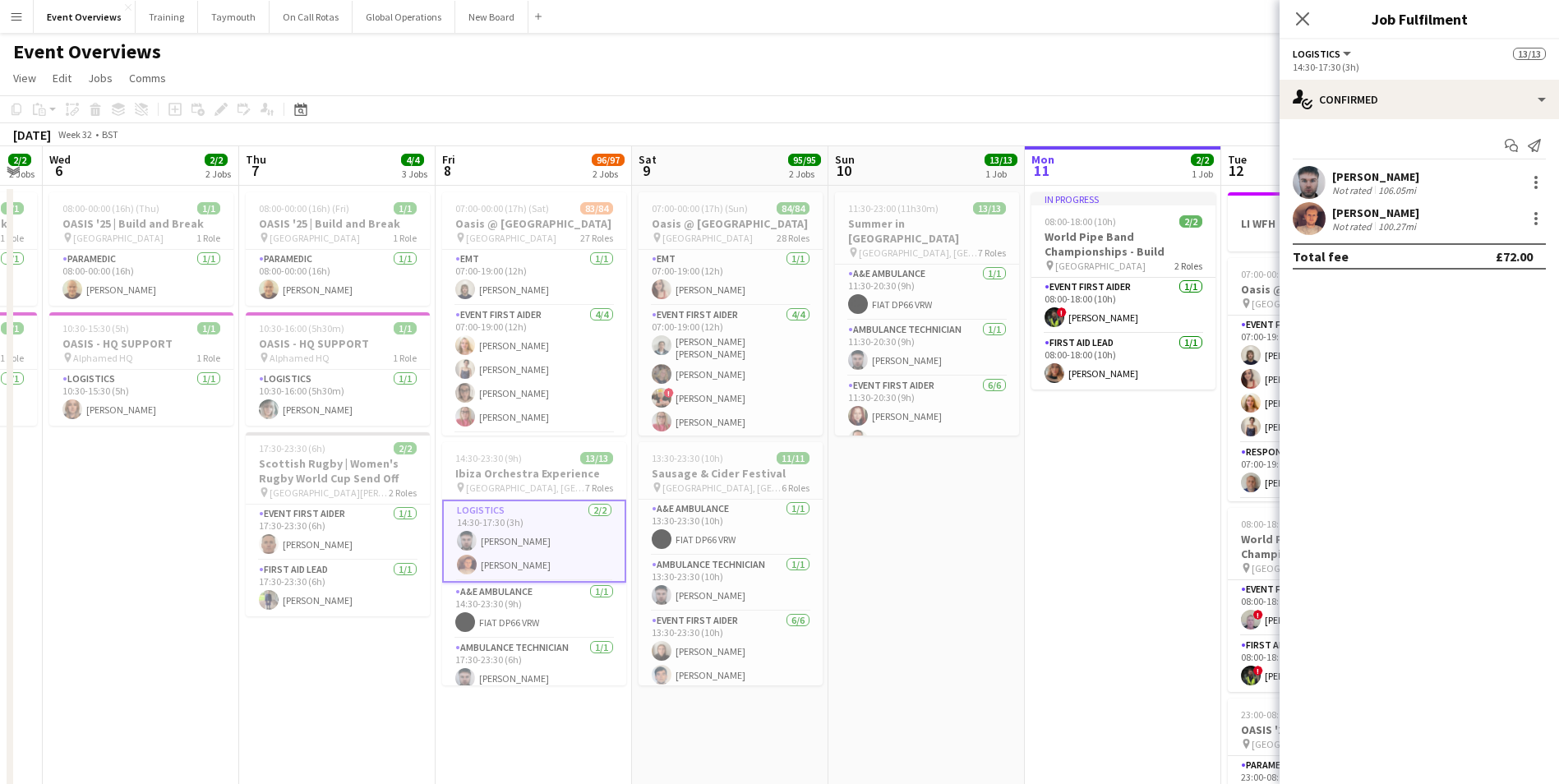
click at [216, 624] on app-date-cell "08:00-00:00 (16h) (Thu) 1/1 OASIS '25 | Build and Break pin [GEOGRAPHIC_DATA] 1…" at bounding box center [141, 577] width 196 height 782
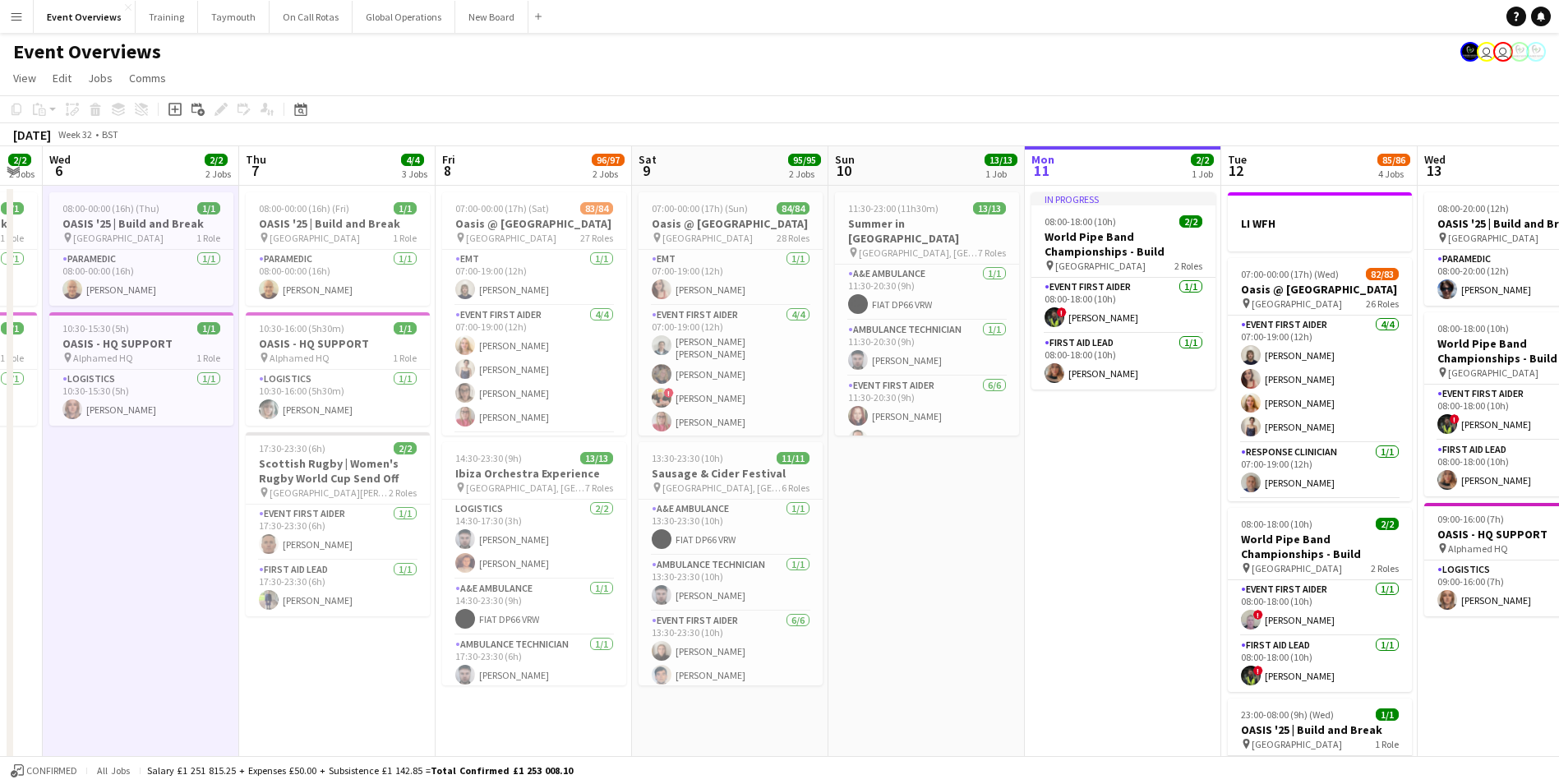
click at [19, 13] on app-icon "Menu" at bounding box center [17, 17] width 13 height 13
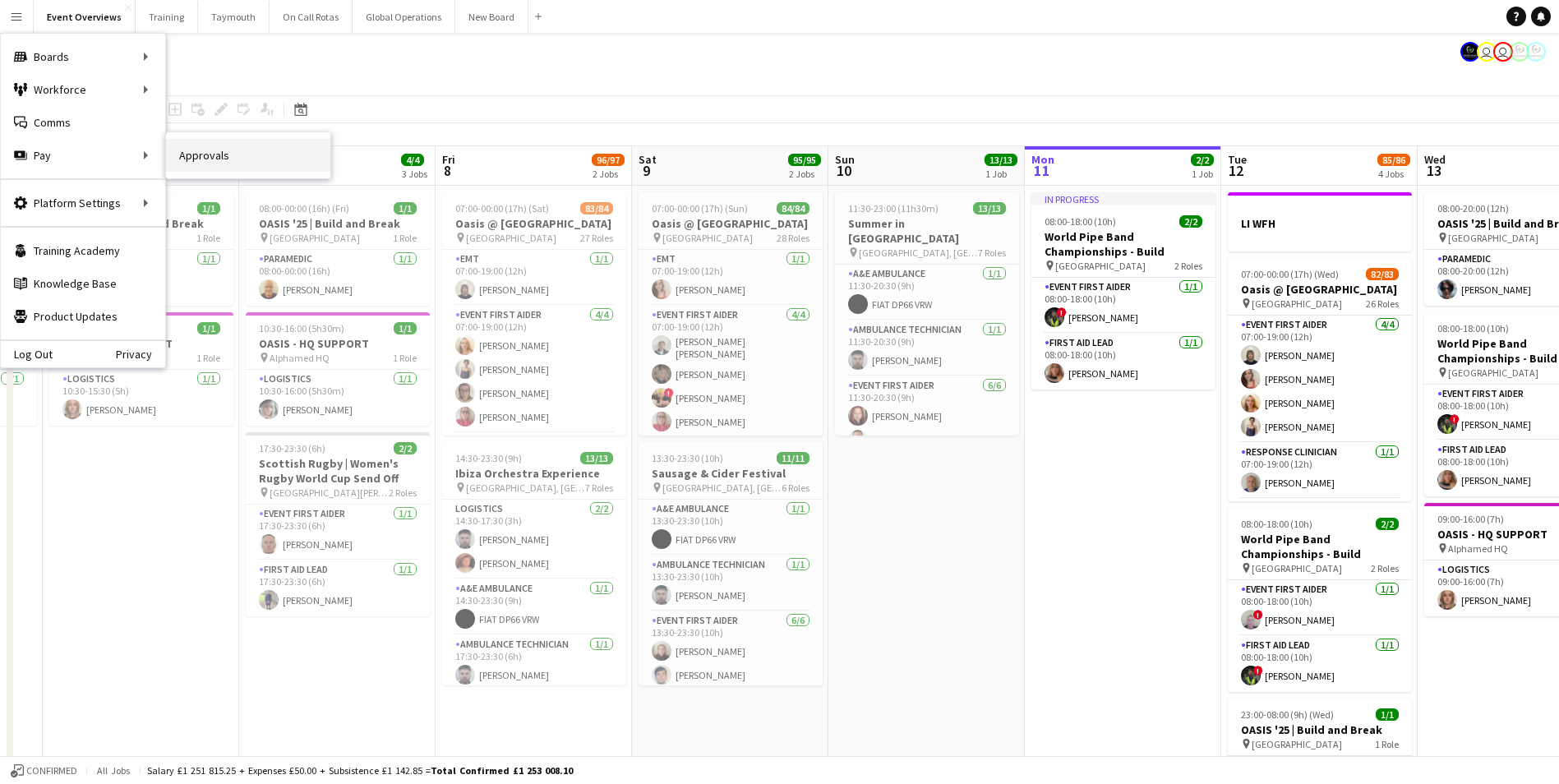
click at [193, 153] on link "Approvals" at bounding box center [248, 154] width 165 height 33
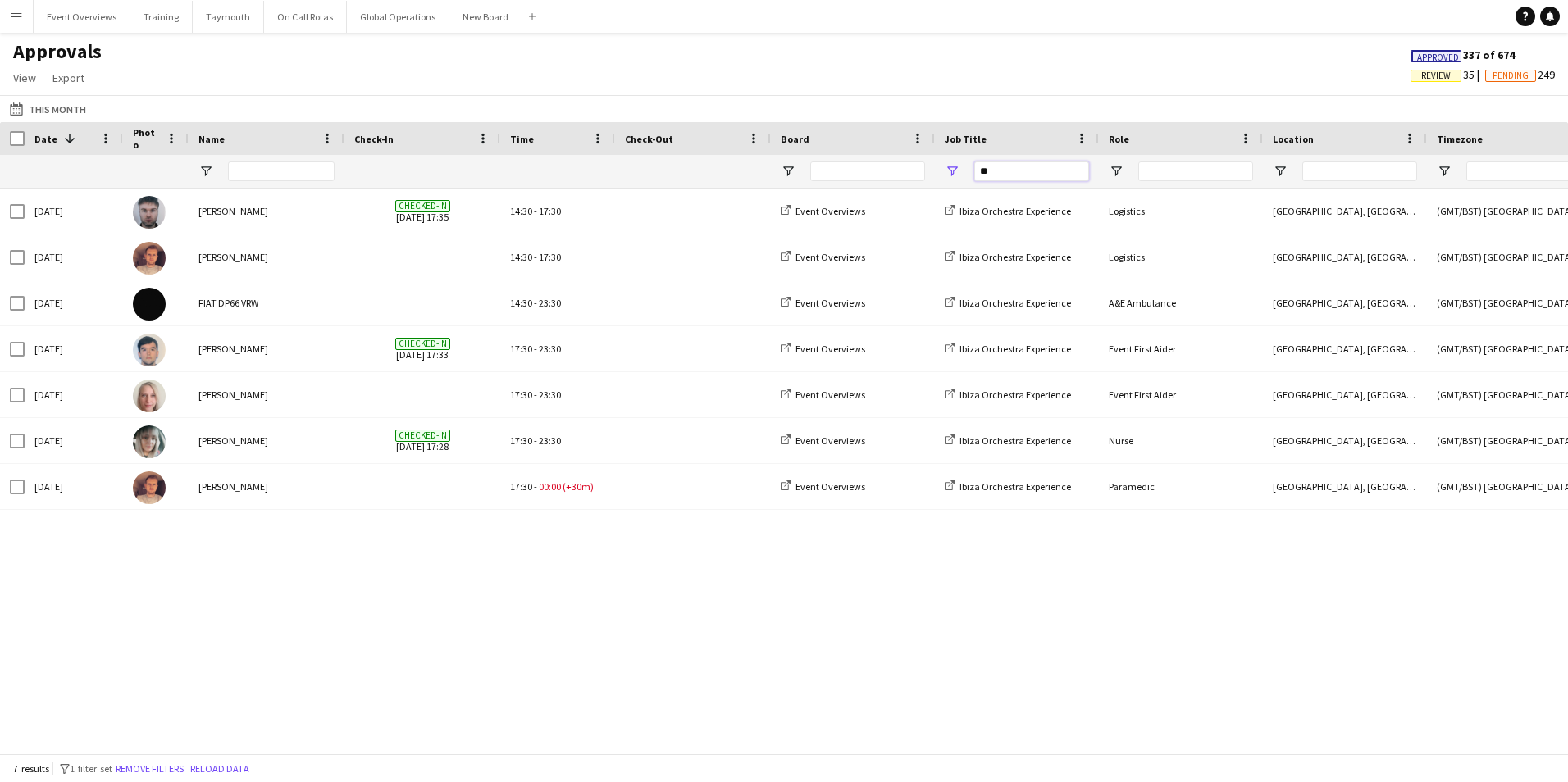
click at [1033, 168] on input "**" at bounding box center [1031, 171] width 115 height 19
type input "*"
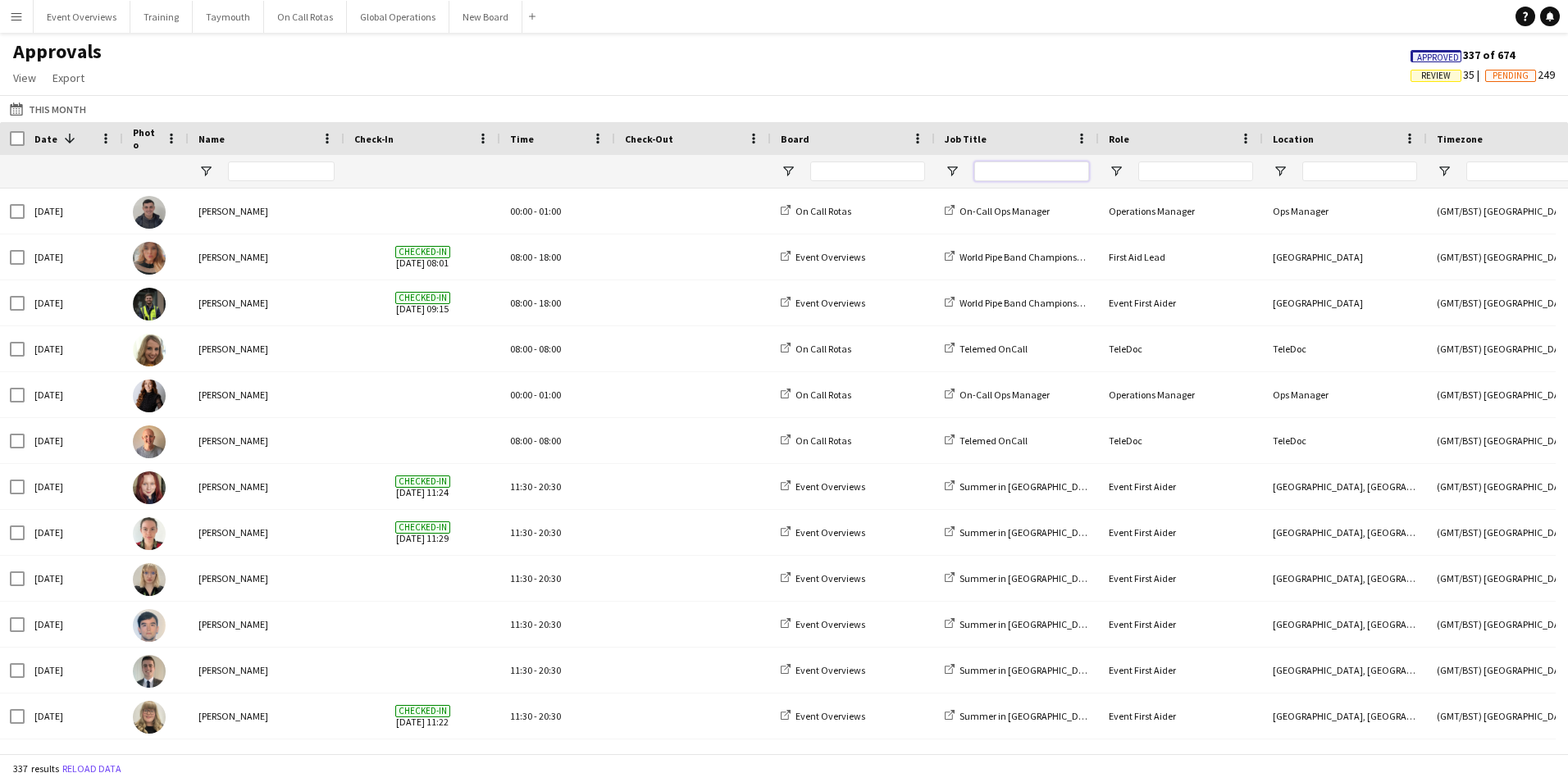
type input "*"
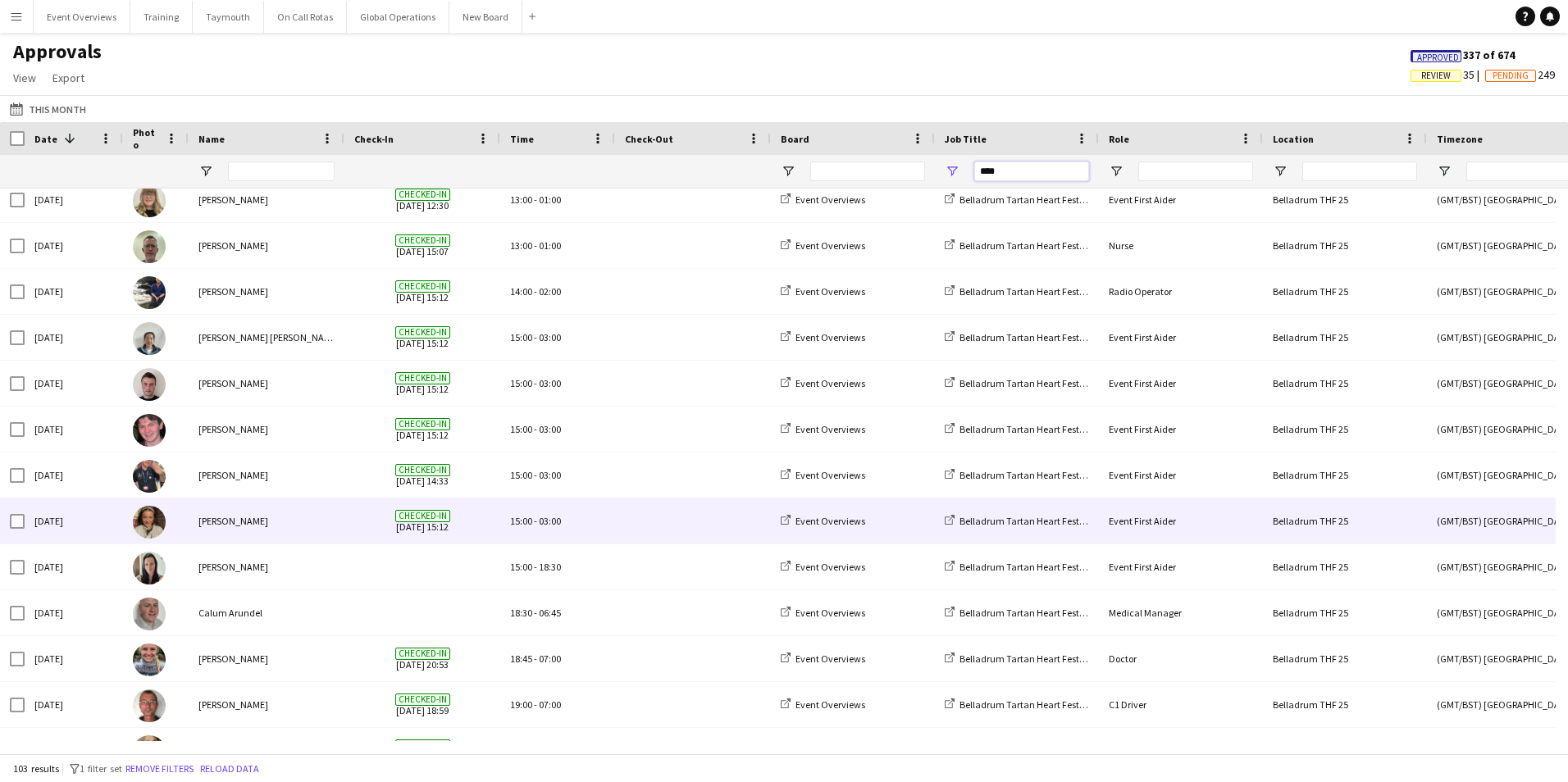
scroll to position [3479, 0]
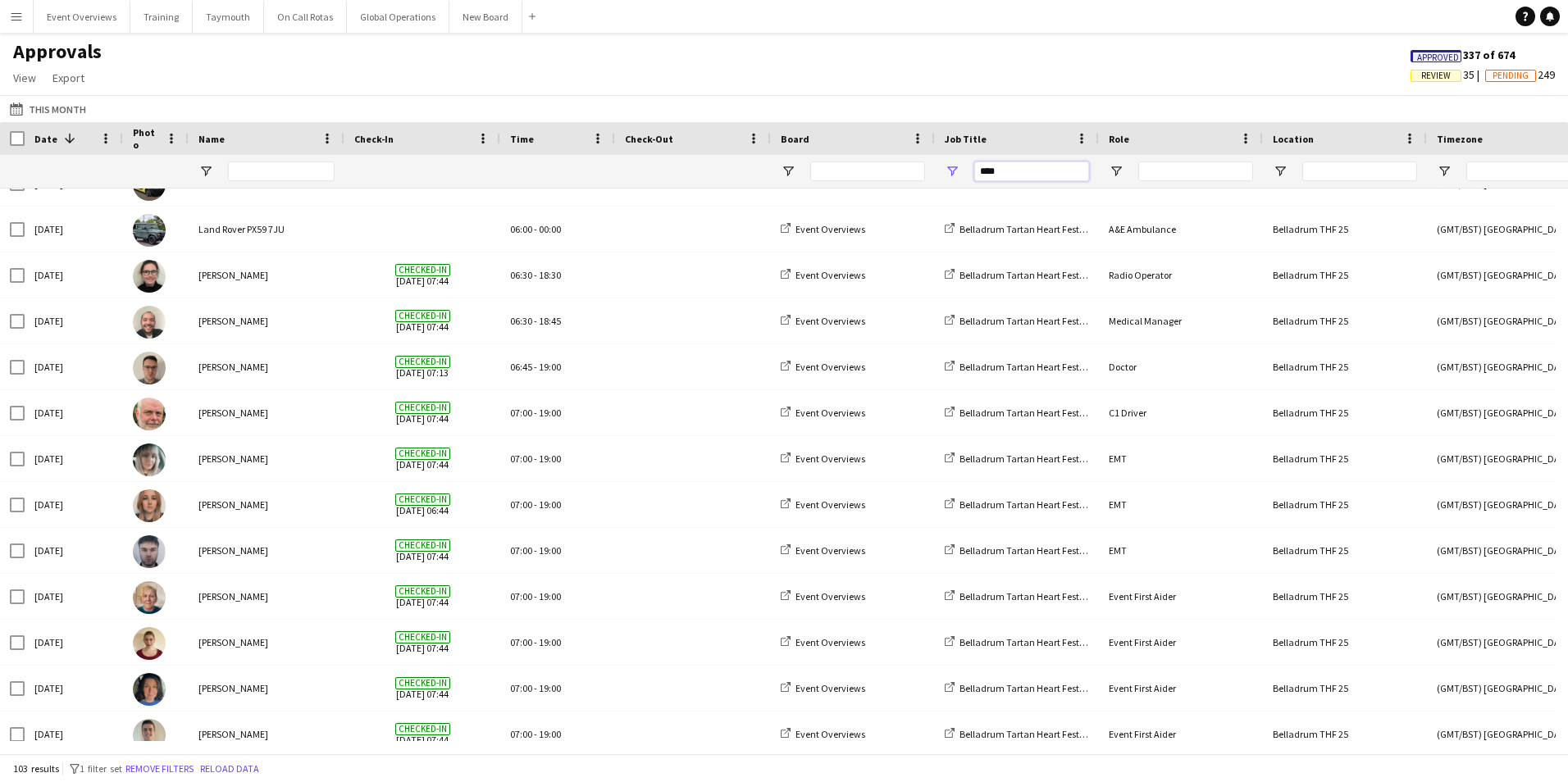
click at [1021, 177] on input "****" at bounding box center [1031, 171] width 115 height 19
type input "*"
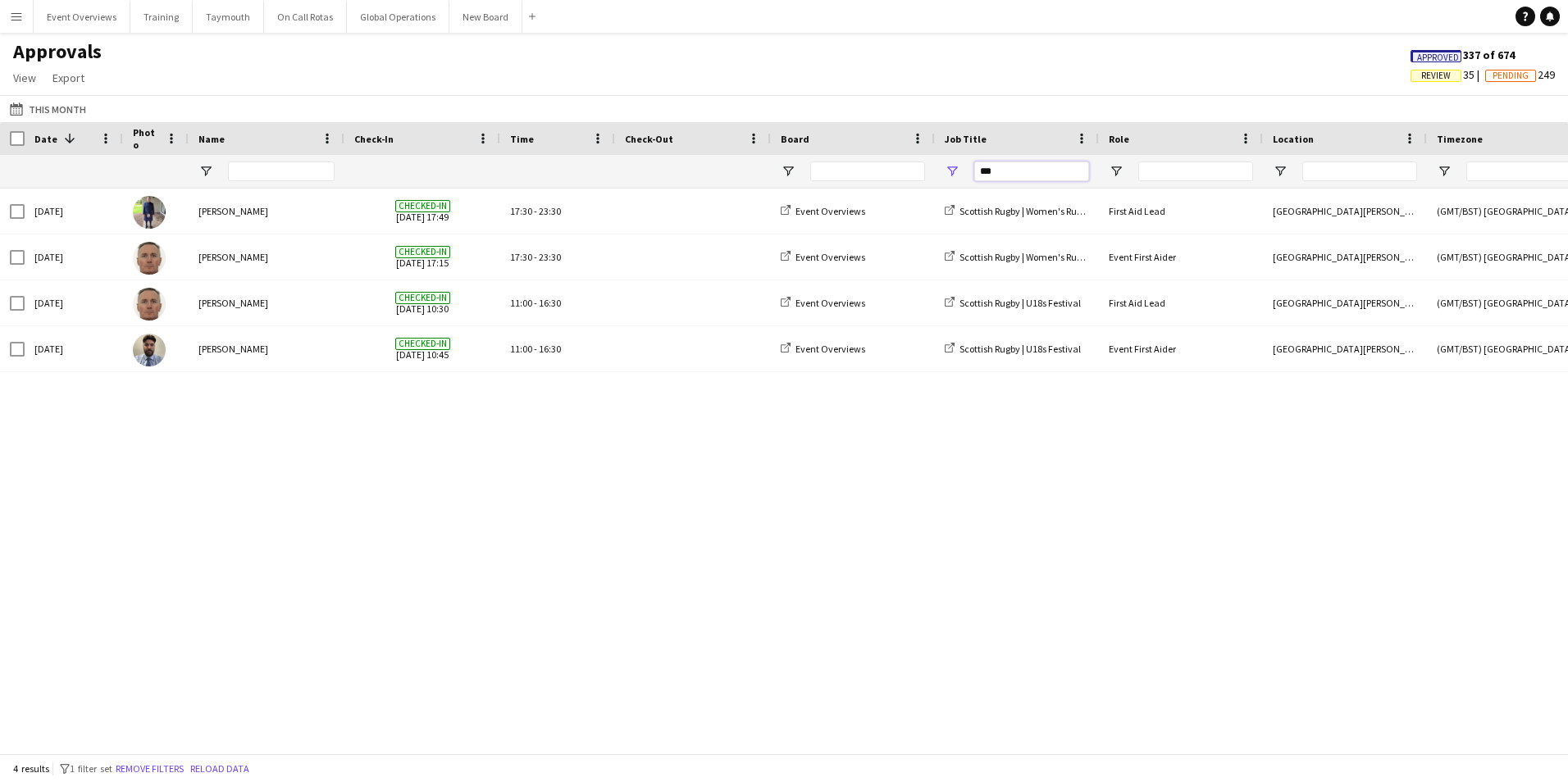
click at [1017, 169] on input "***" at bounding box center [1031, 171] width 115 height 19
type input "*"
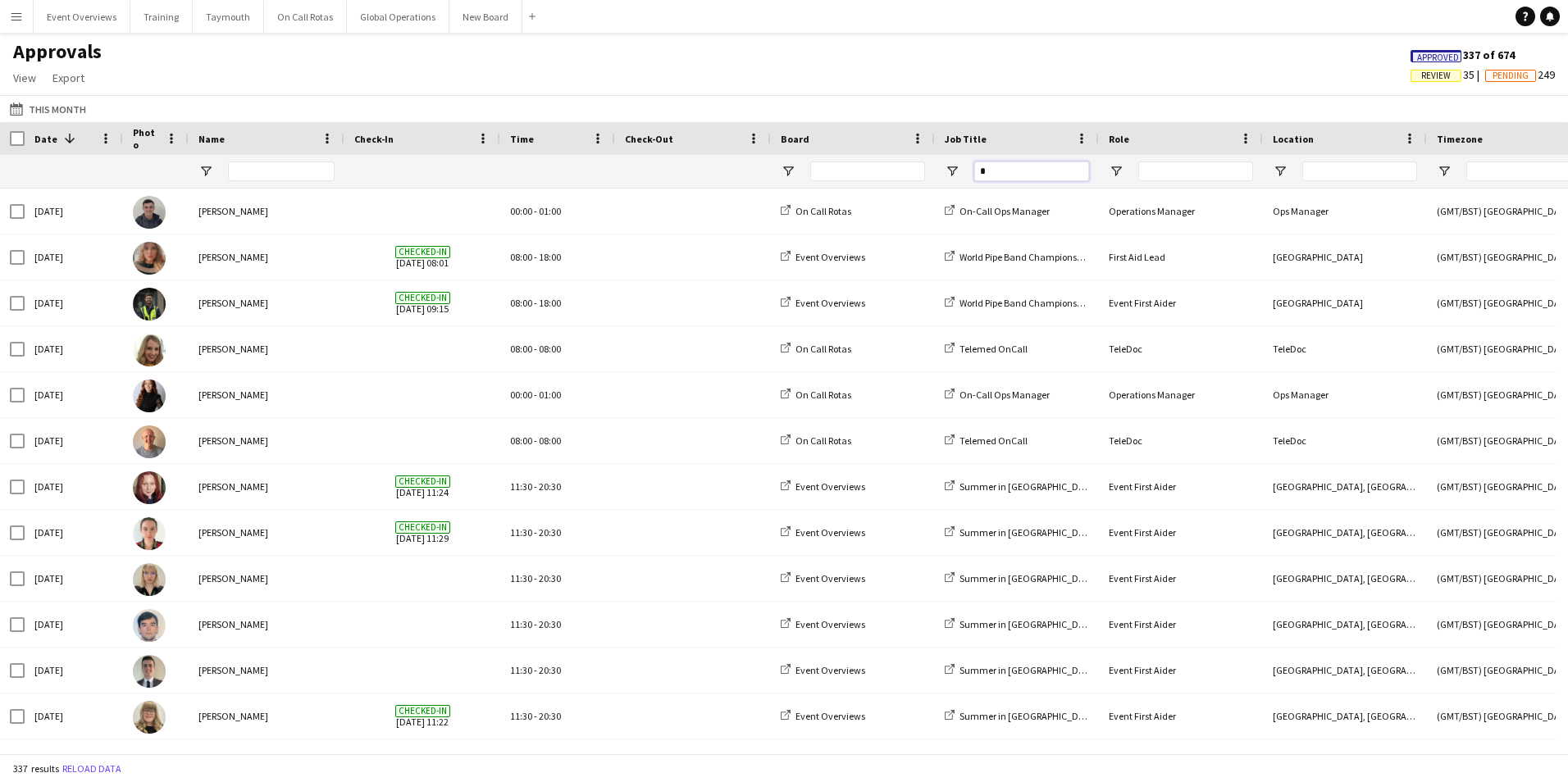
type input "**"
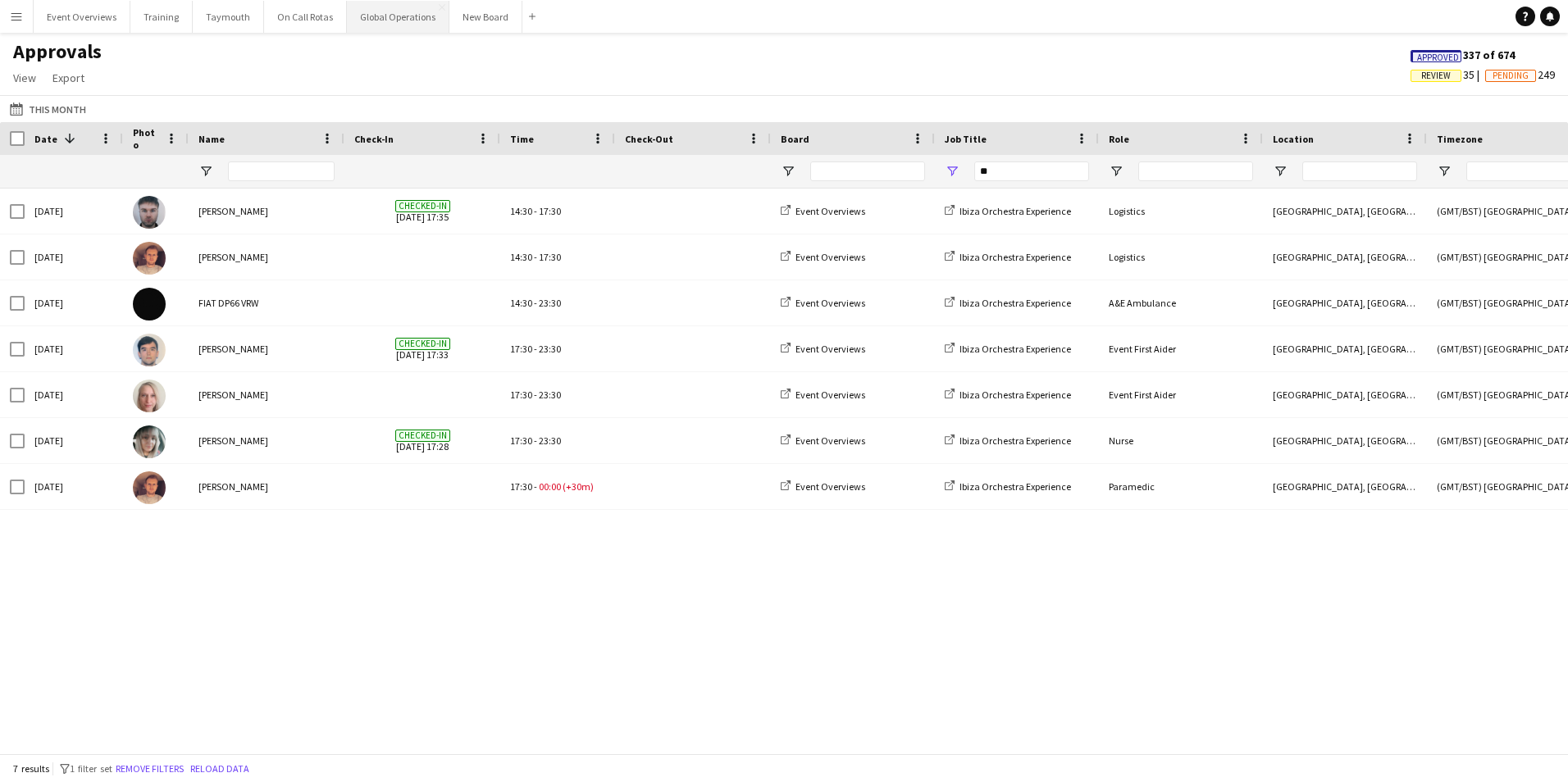
type input "**"
click at [405, 615] on div "[DATE] [PERSON_NAME] Checked-in [DATE] 17:35 14:30 - 17:30 Event Overviews Ibiz…" at bounding box center [784, 465] width 1568 height 553
click at [423, 59] on div "Approvals View Customise view Customise filters Reset Filters Reset View Reset …" at bounding box center [784, 67] width 1568 height 56
click at [20, 17] on app-icon "Menu" at bounding box center [17, 17] width 13 height 13
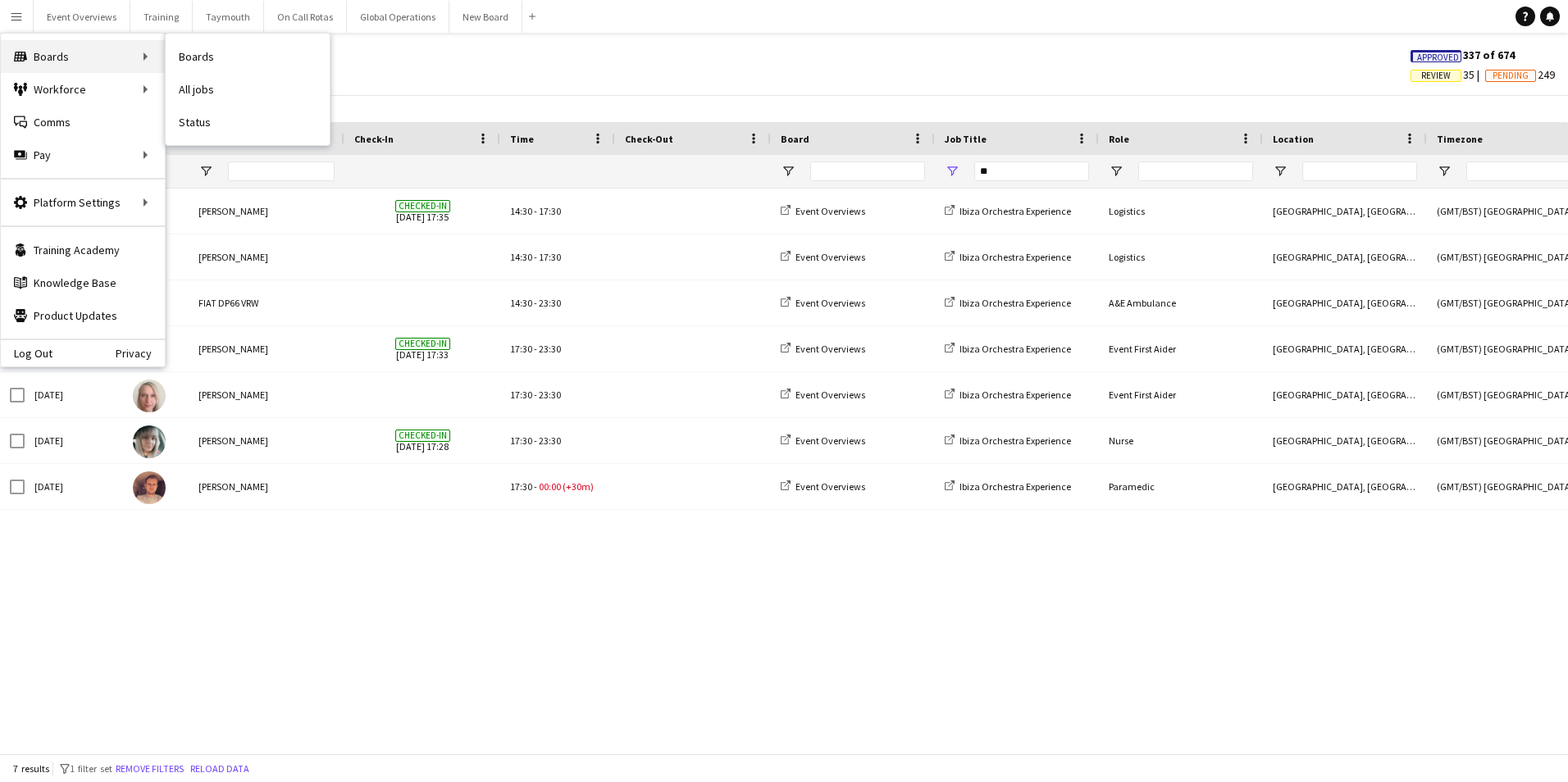
drag, startPoint x: 47, startPoint y: 61, endPoint x: 100, endPoint y: 61, distance: 53.0
click at [47, 61] on div "Boards Boards" at bounding box center [83, 56] width 164 height 33
click at [21, 11] on app-icon "Menu" at bounding box center [17, 17] width 13 height 13
click at [198, 57] on link "Boards" at bounding box center [248, 56] width 164 height 33
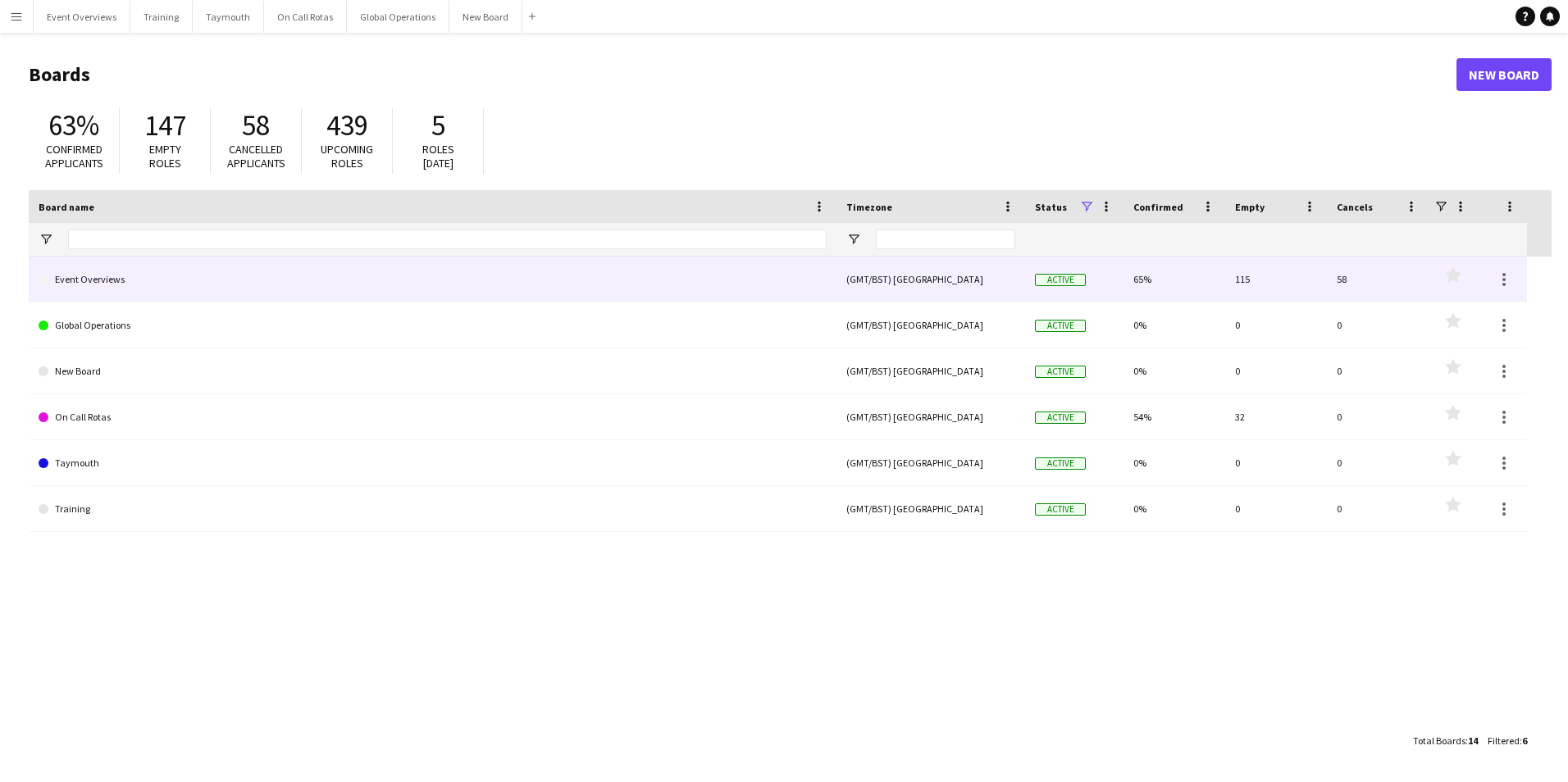
click at [91, 278] on link "Event Overviews" at bounding box center [432, 279] width 788 height 46
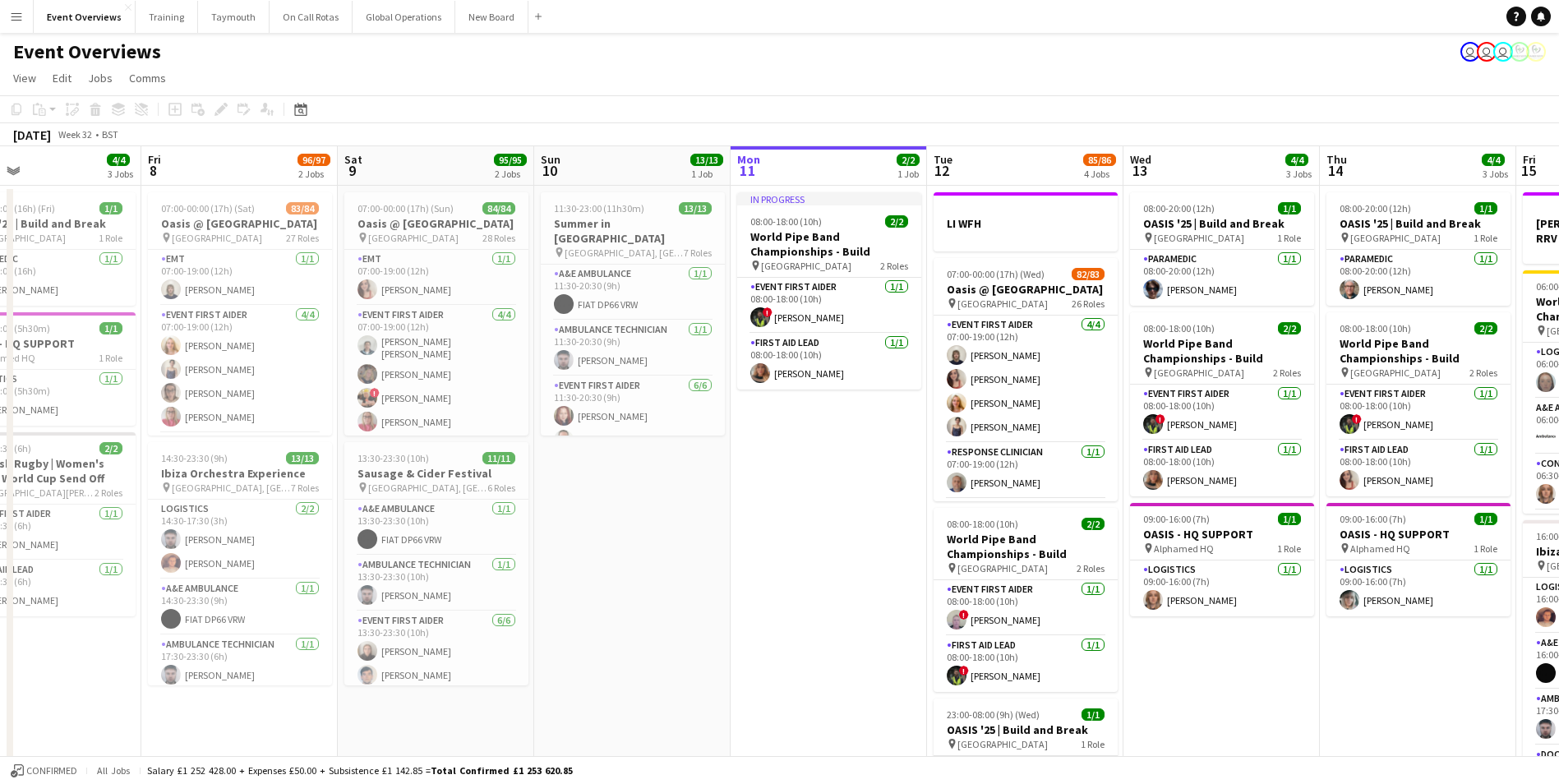
scroll to position [0, 442]
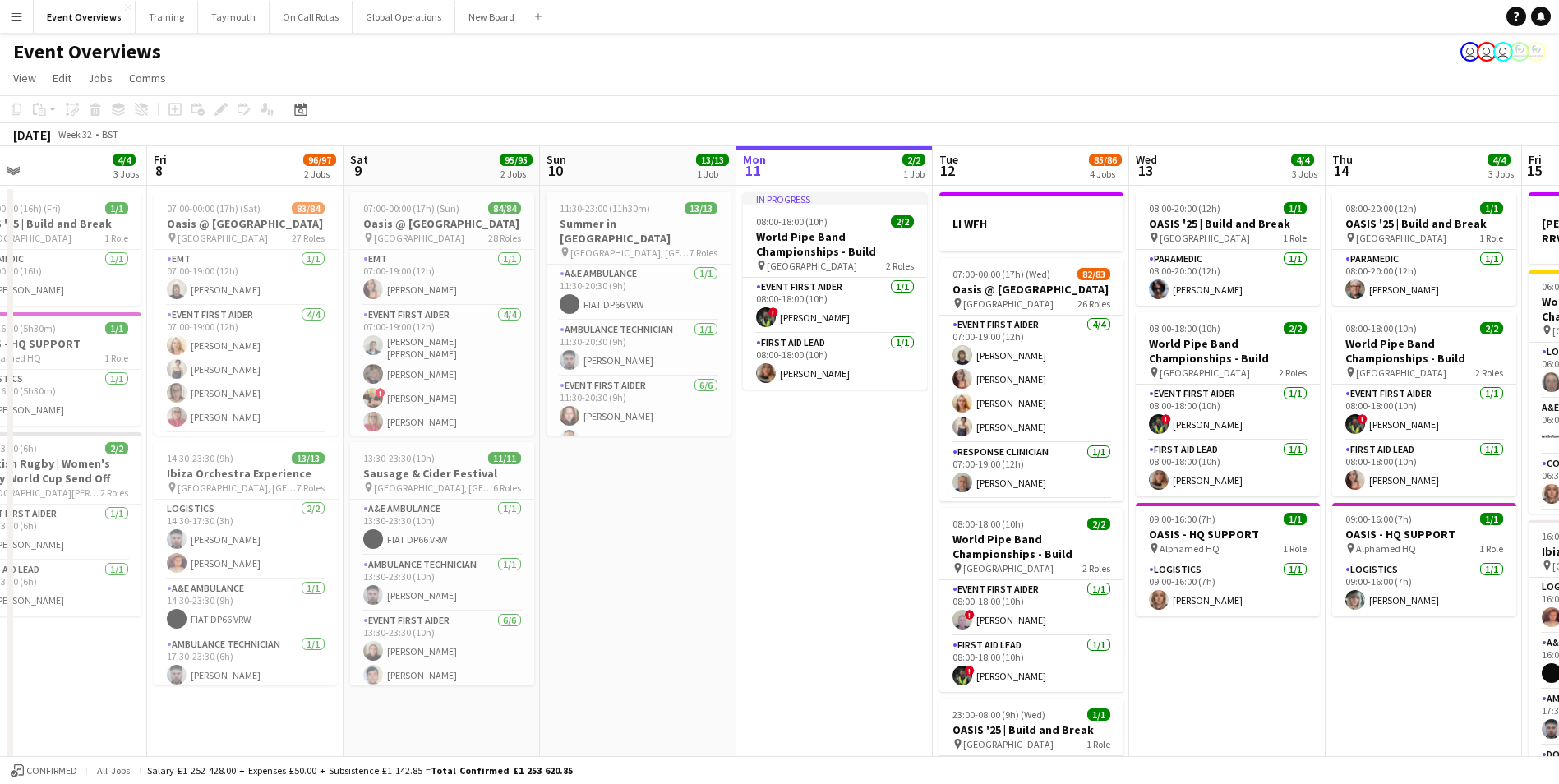
drag, startPoint x: 275, startPoint y: 640, endPoint x: 814, endPoint y: 525, distance: 551.1
click at [814, 525] on app-calendar-viewport "Tue 5 2/2 2 Jobs Wed 6 2/2 2 Jobs Thu 7 4/4 3 Jobs Fri 8 96/97 2 Jobs Sat 9 95/…" at bounding box center [779, 557] width 1559 height 822
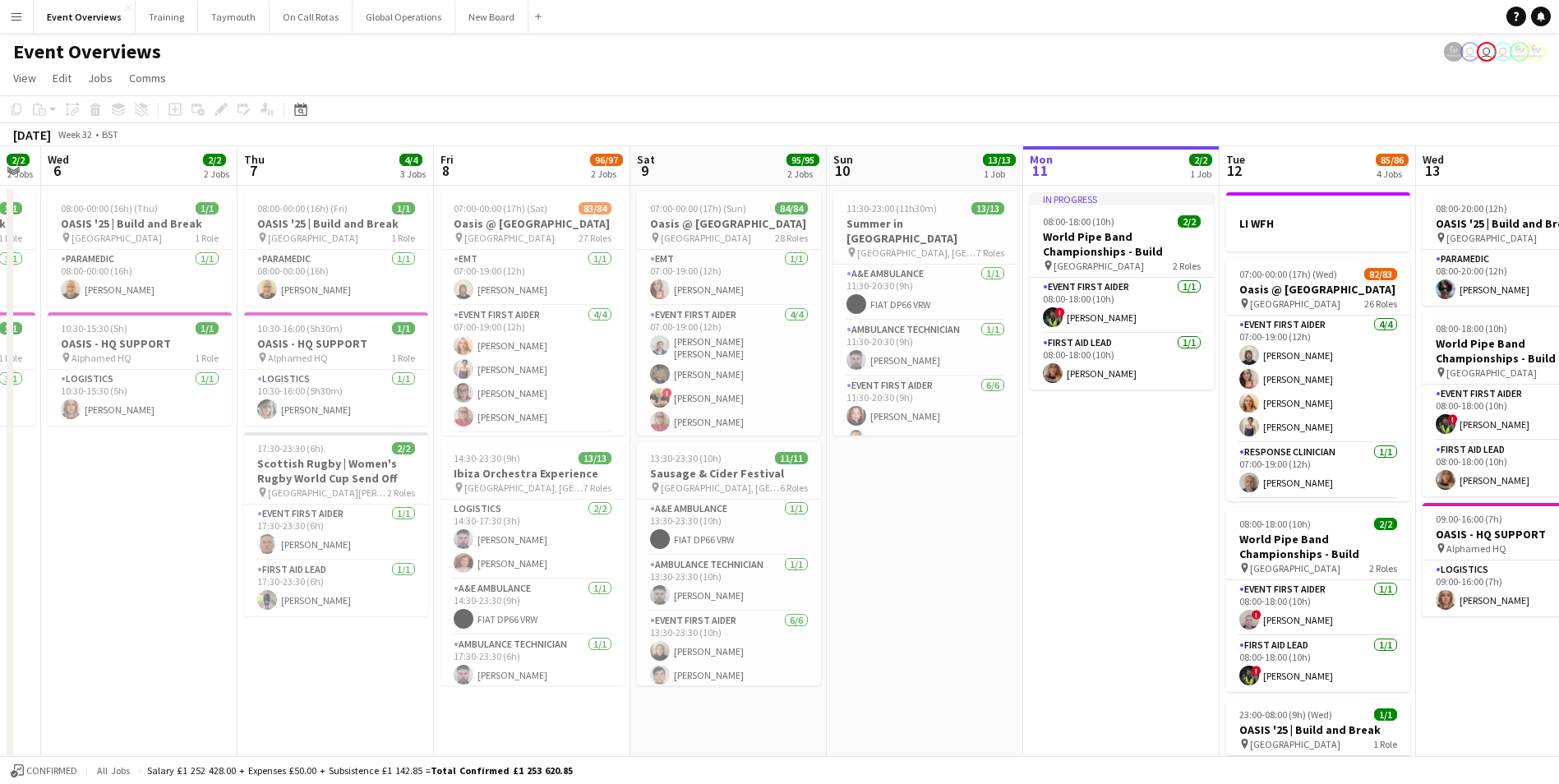
scroll to position [0, 336]
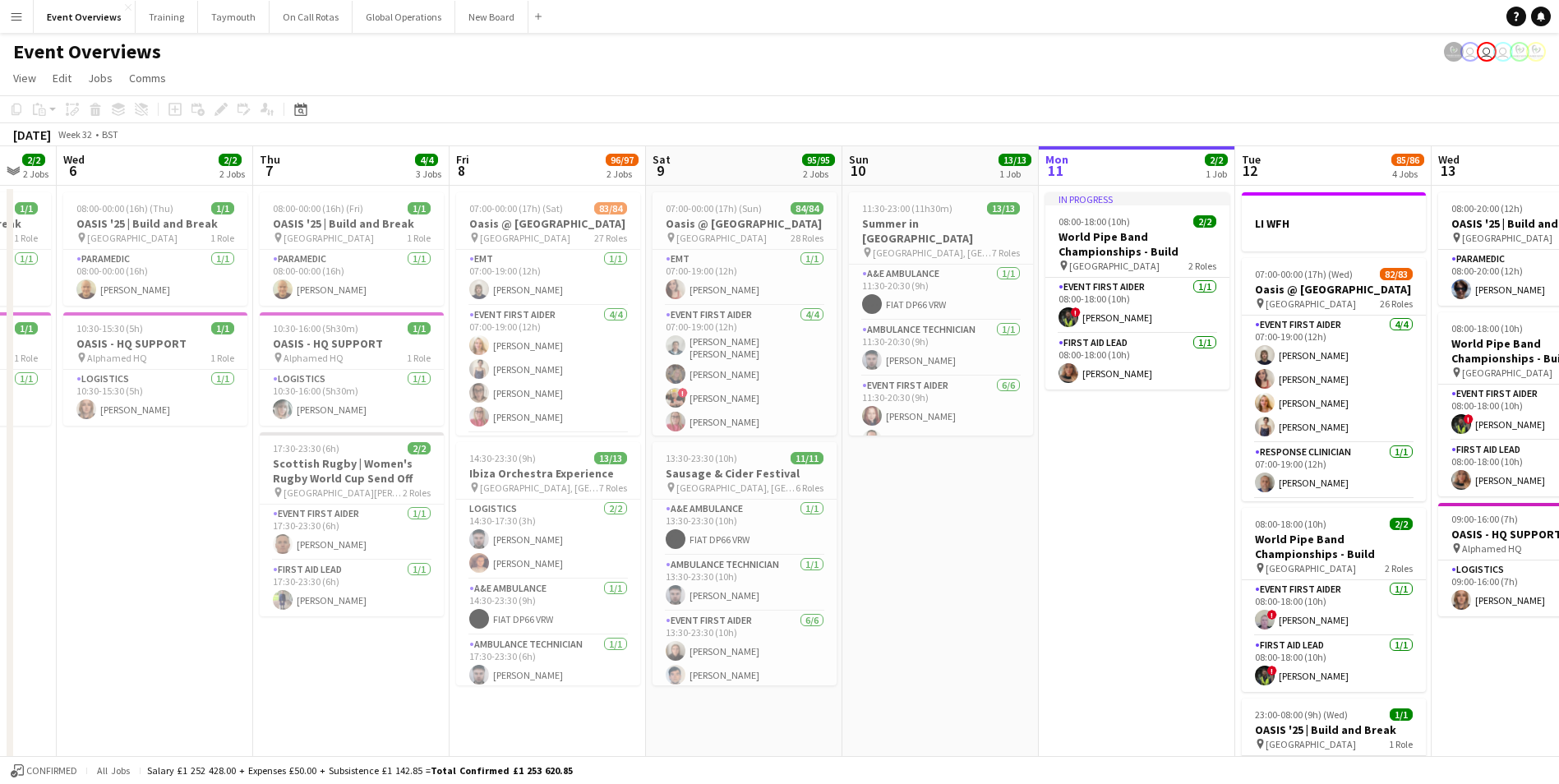
drag, startPoint x: 686, startPoint y: 678, endPoint x: 988, endPoint y: 607, distance: 310.2
click at [988, 607] on app-calendar-viewport "Mon 4 2/2 3 Jobs Tue 5 2/2 2 Jobs Wed 6 2/2 2 Jobs Thu 7 4/4 3 Jobs Fri 8 96/97…" at bounding box center [779, 557] width 1559 height 822
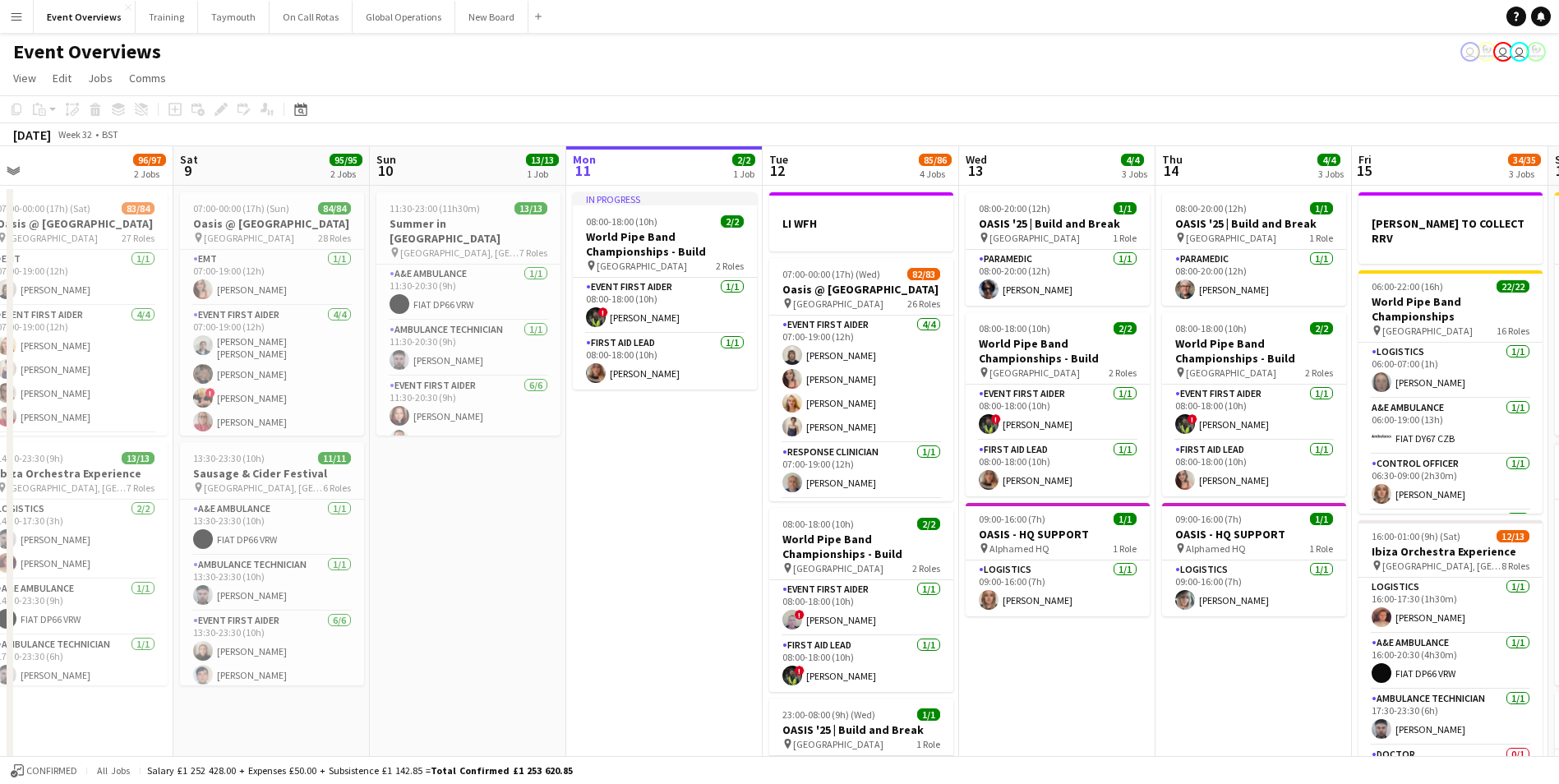
drag, startPoint x: 1046, startPoint y: 646, endPoint x: 549, endPoint y: 660, distance: 497.2
click at [550, 660] on app-calendar-viewport "Tue 5 2/2 2 Jobs Wed 6 2/2 2 Jobs Thu 7 4/4 3 Jobs Fri 8 96/97 2 Jobs Sat 9 95/…" at bounding box center [779, 557] width 1559 height 822
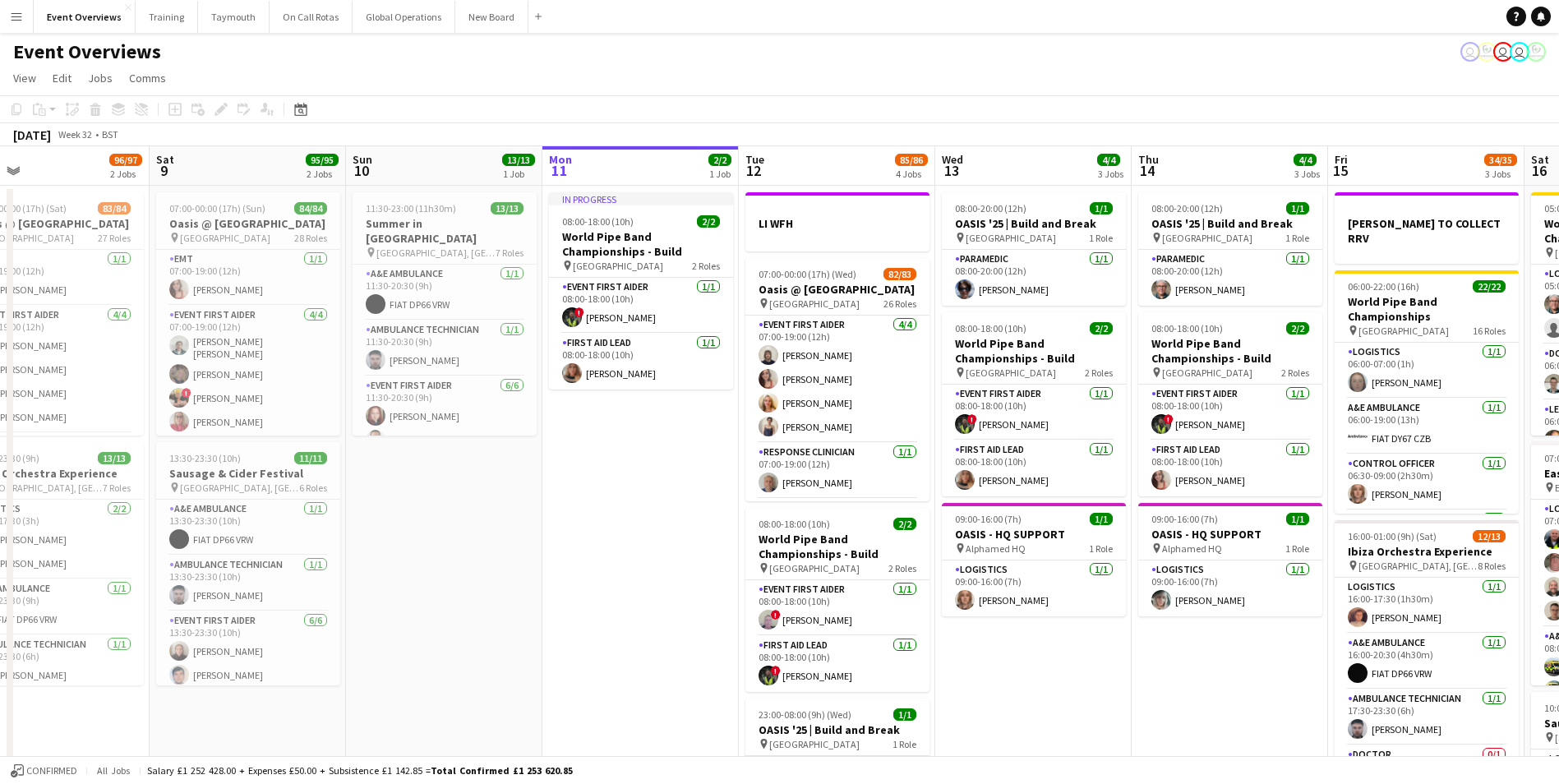
click at [1011, 669] on app-date-cell "08:00-20:00 (12h) 1/1 OASIS '25 | Build and Break pin Murrayfield Stadium 1 Rol…" at bounding box center [1033, 577] width 196 height 782
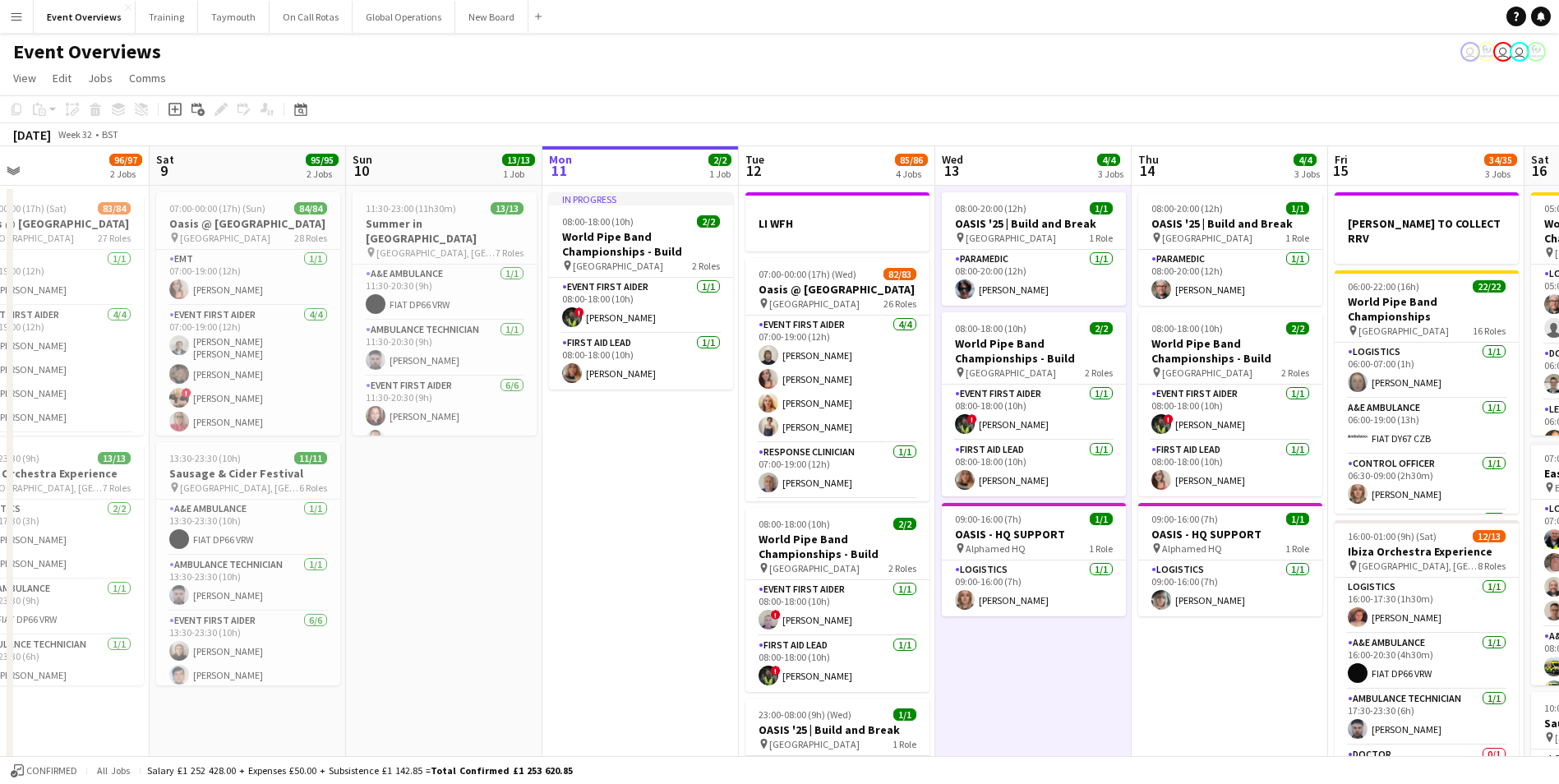
click at [632, 611] on app-date-cell "In progress 08:00-18:00 (10h) 2/2 World Pipe Band Championships - Build pin Gla…" at bounding box center [641, 577] width 196 height 782
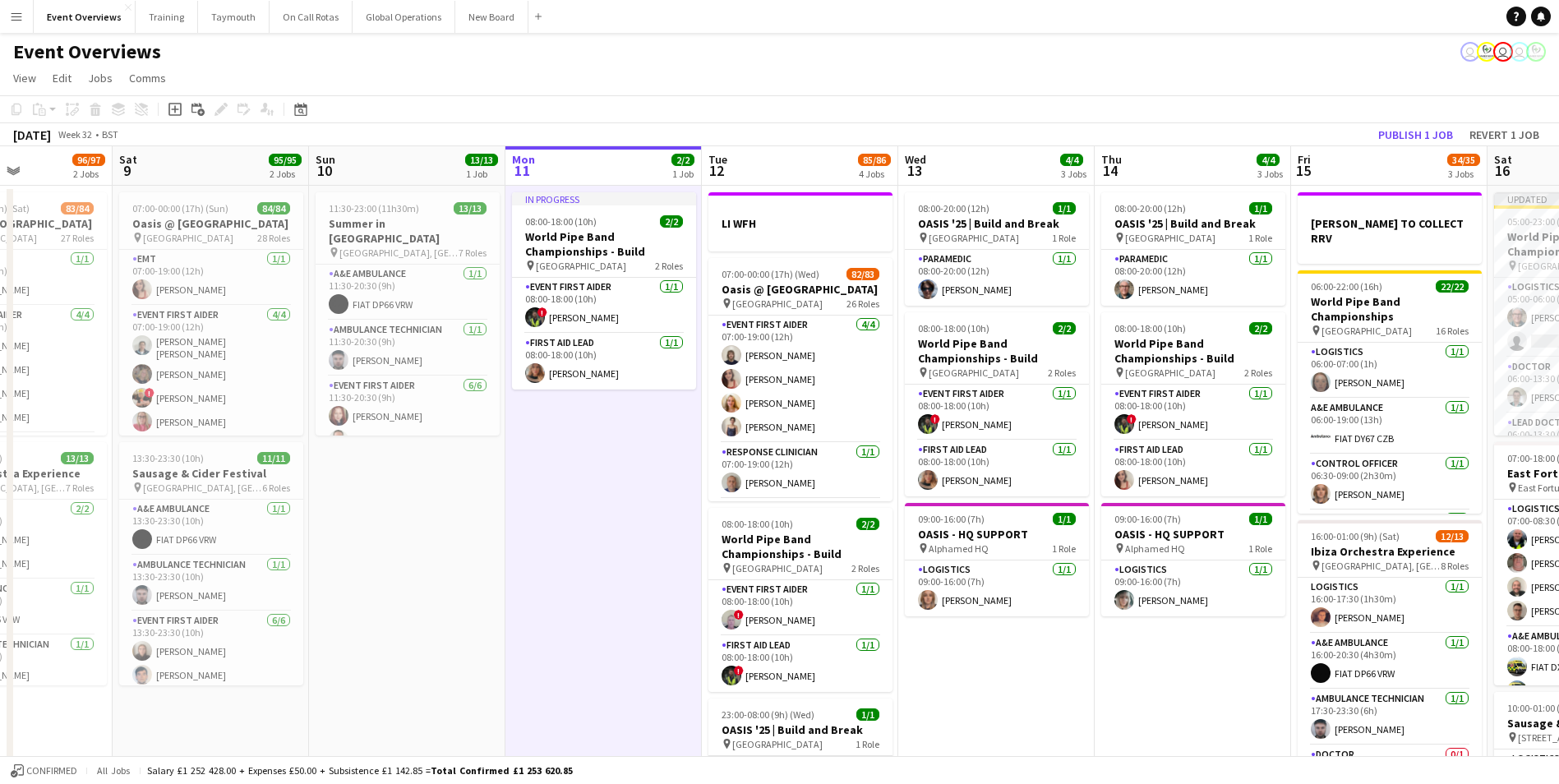
drag, startPoint x: 649, startPoint y: 709, endPoint x: 416, endPoint y: 723, distance: 233.4
click at [413, 721] on app-calendar-viewport "Wed 6 2/2 2 Jobs Thu 7 4/4 3 Jobs Fri 8 96/97 2 Jobs Sat 9 95/95 2 Jobs Sun 10 …" at bounding box center [779, 557] width 1559 height 822
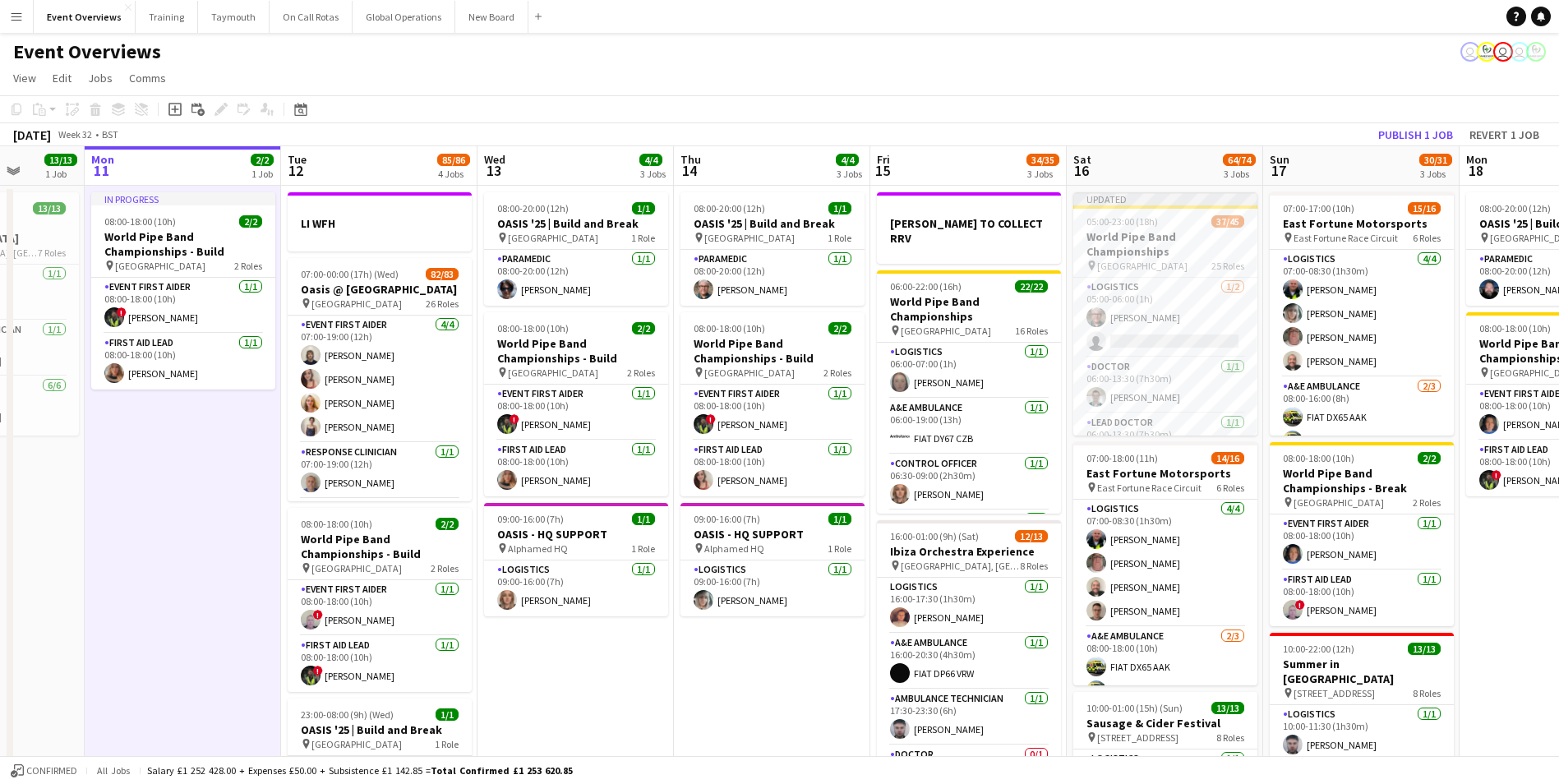
scroll to position [0, 516]
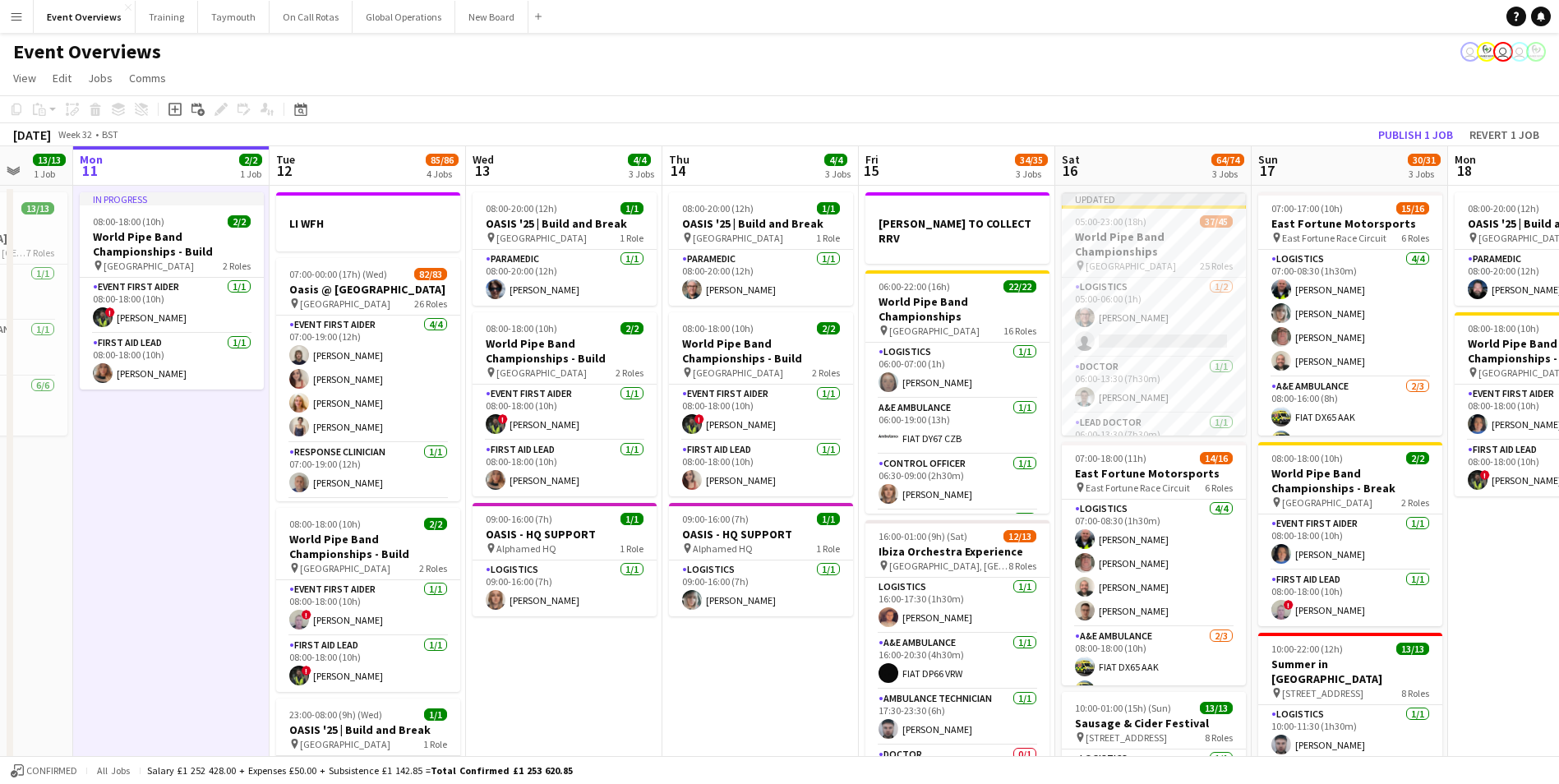
drag, startPoint x: 868, startPoint y: 735, endPoint x: 635, endPoint y: 735, distance: 233.0
click at [635, 735] on app-calendar-viewport "Fri 8 96/97 2 Jobs Sat 9 95/95 2 Jobs Sun 10 13/13 1 Job Mon 11 2/2 1 Job Tue 1…" at bounding box center [779, 557] width 1559 height 822
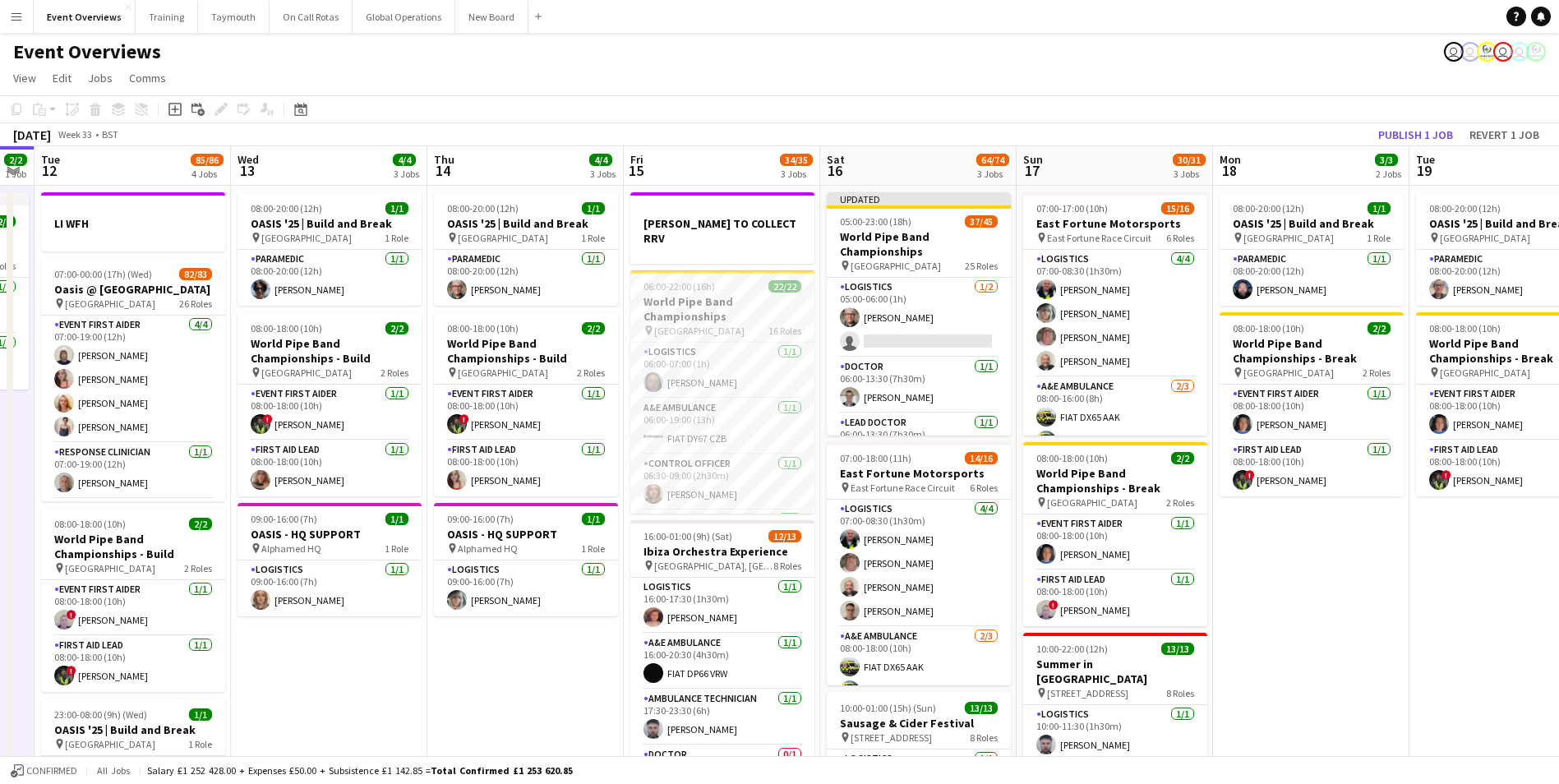
scroll to position [0, 609]
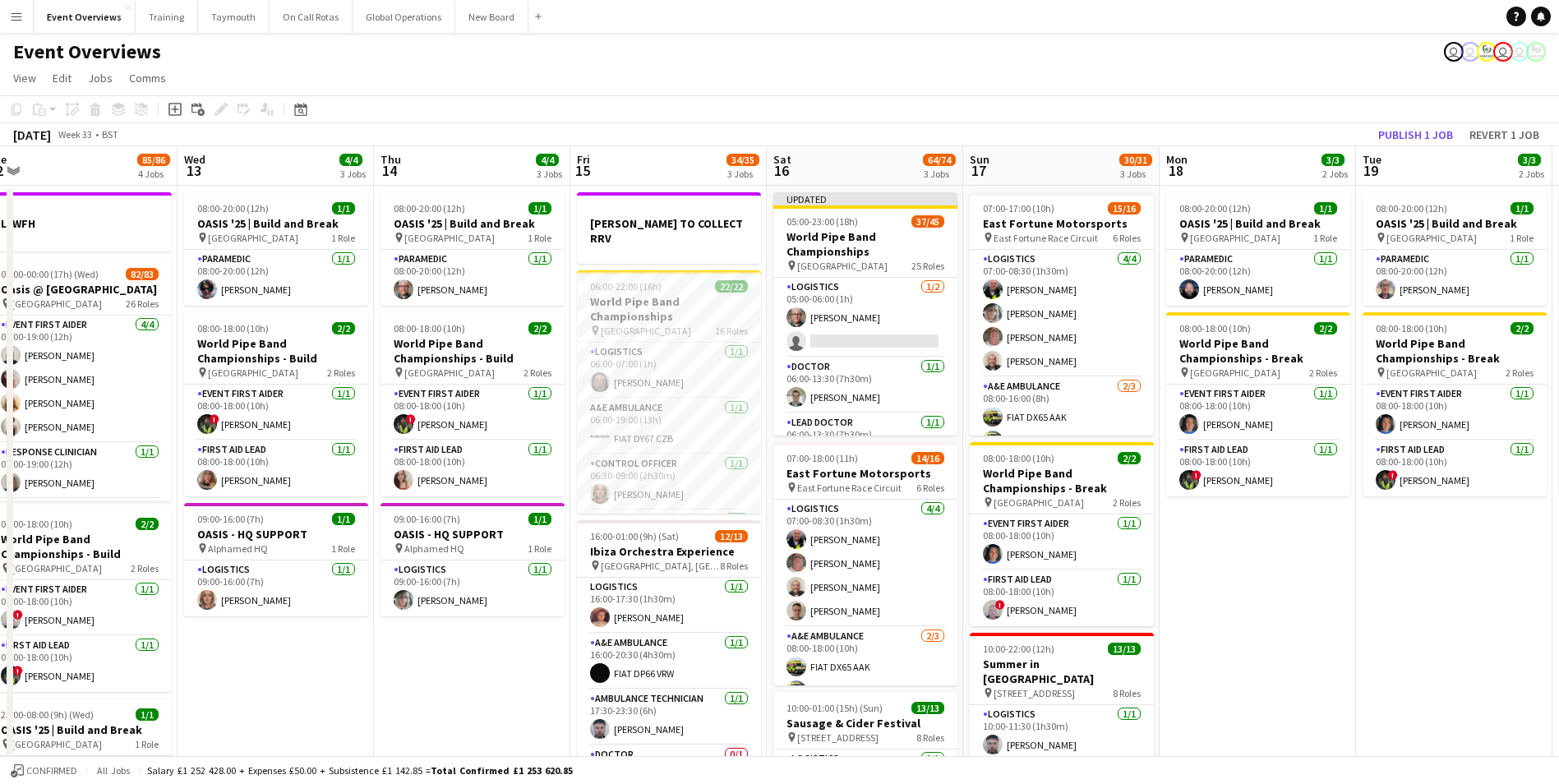
drag, startPoint x: 750, startPoint y: 680, endPoint x: 461, endPoint y: 699, distance: 289.6
click at [461, 699] on app-calendar-viewport "Sat 9 95/95 2 Jobs Sun 10 13/13 1 Job Mon 11 2/2 1 Job Tue 12 85/86 4 Jobs Wed …" at bounding box center [779, 557] width 1559 height 822
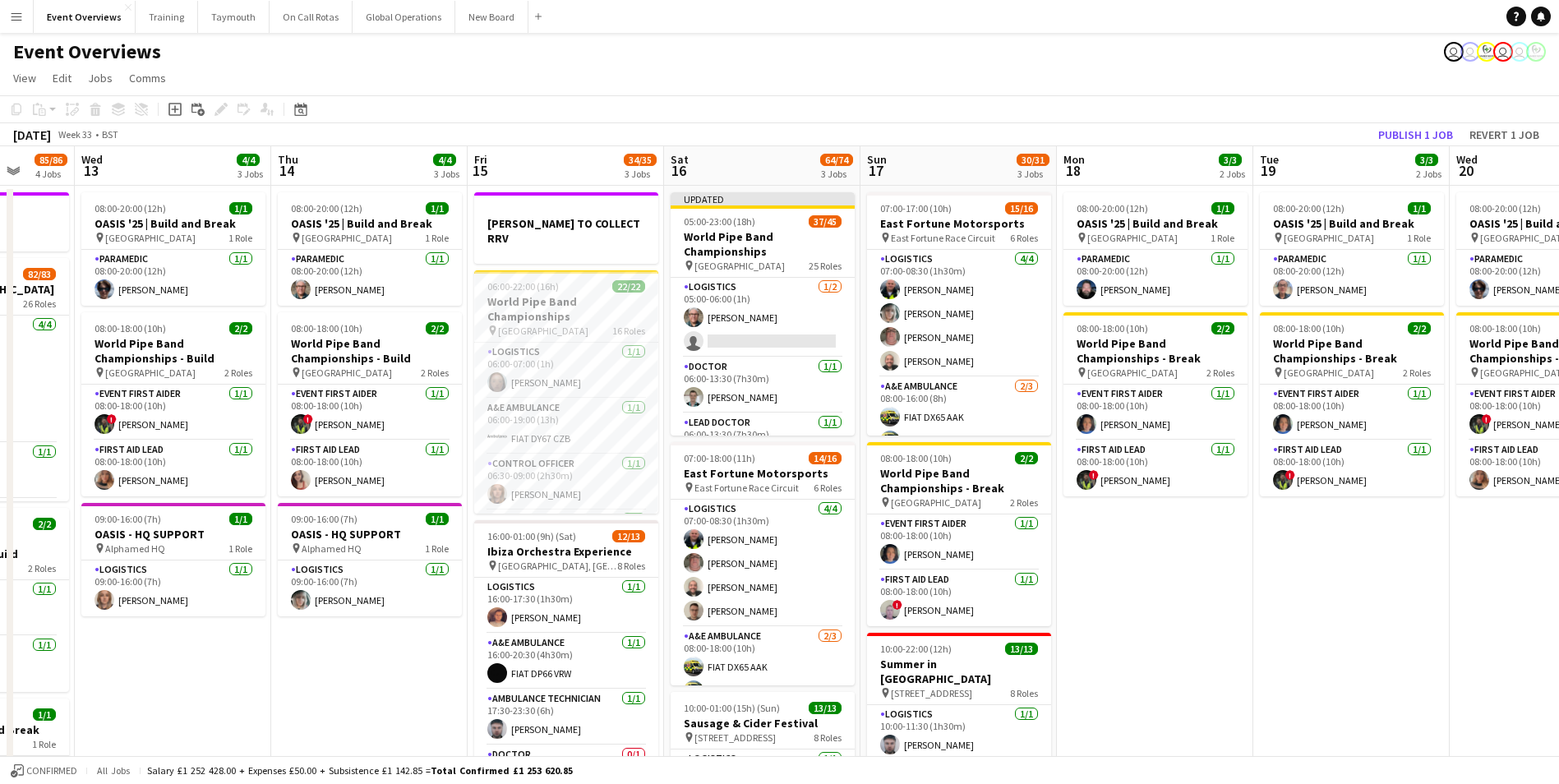
scroll to position [0, 516]
drag, startPoint x: 1247, startPoint y: 670, endPoint x: 1143, endPoint y: 682, distance: 104.7
click at [1143, 682] on app-calendar-viewport "Sun 10 13/13 1 Job Mon 11 2/2 1 Job Tue 12 85/86 4 Jobs Wed 13 4/4 3 Jobs Thu 1…" at bounding box center [779, 557] width 1559 height 822
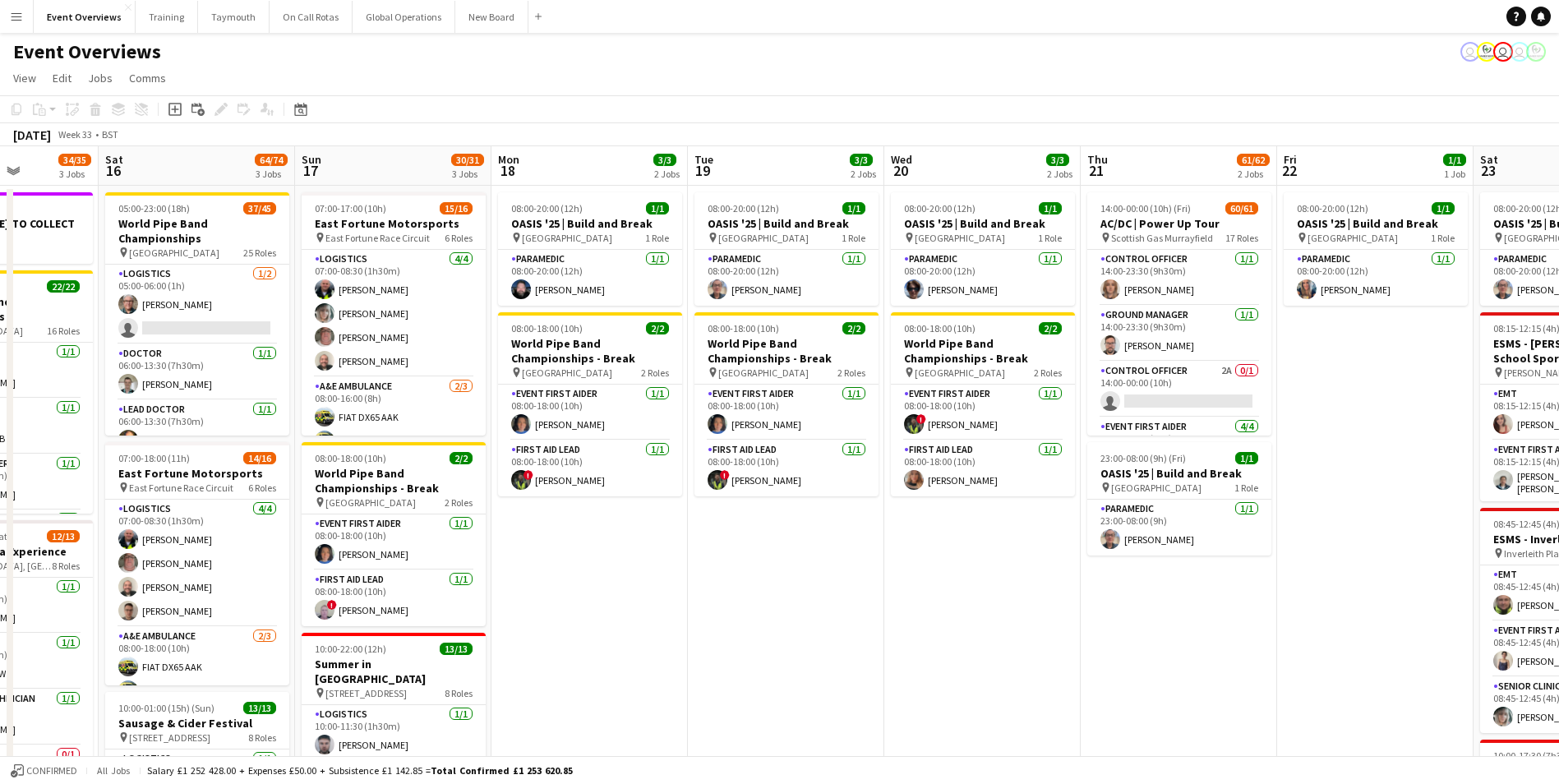
scroll to position [0, 504]
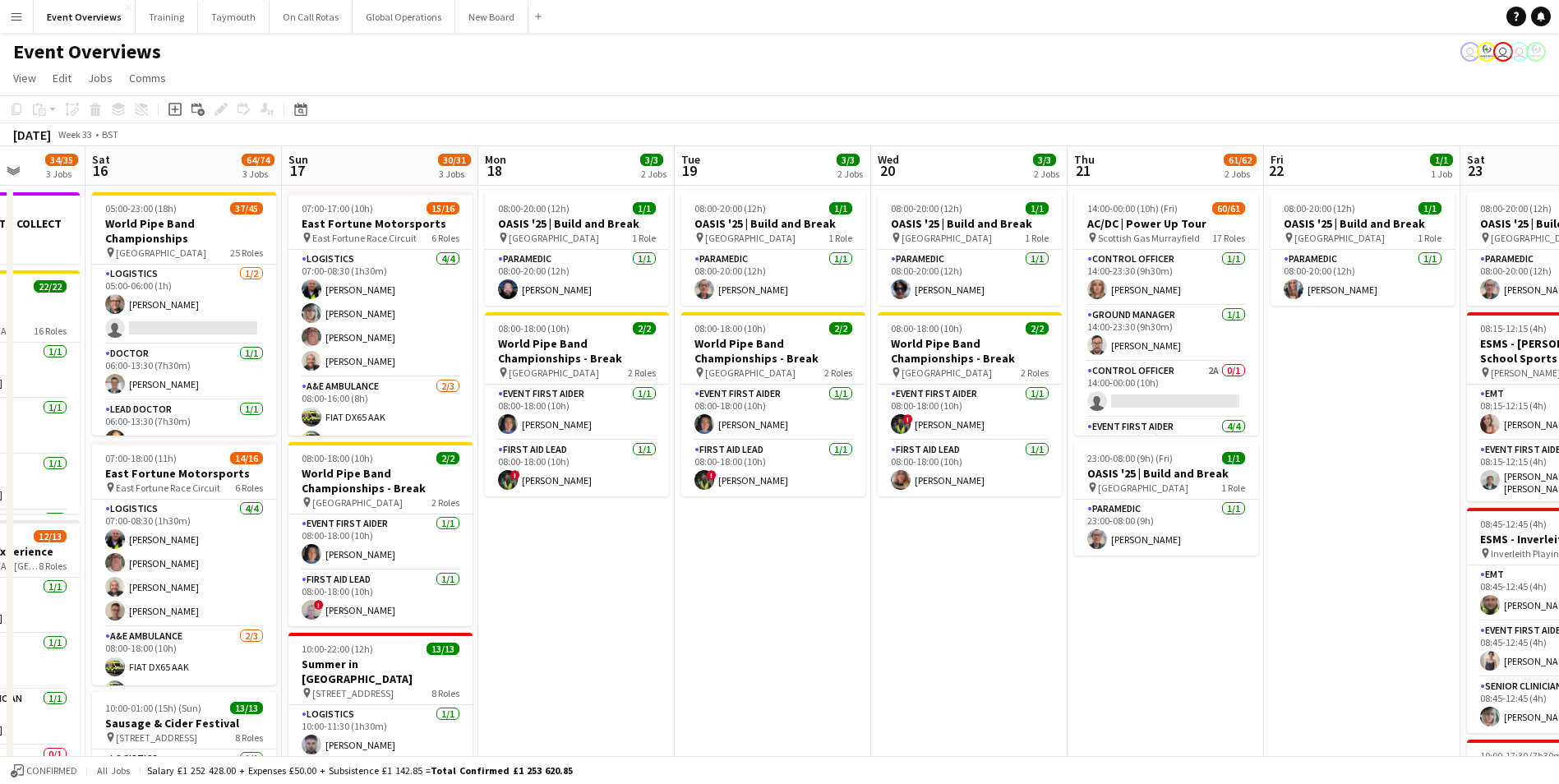
drag, startPoint x: 1158, startPoint y: 668, endPoint x: 580, endPoint y: 677, distance: 578.1
click at [580, 677] on app-calendar-viewport "Wed 13 4/4 3 Jobs Thu 14 4/4 3 Jobs Fri 15 34/35 3 Jobs Sat 16 64/74 3 Jobs Sun…" at bounding box center [779, 570] width 1559 height 849
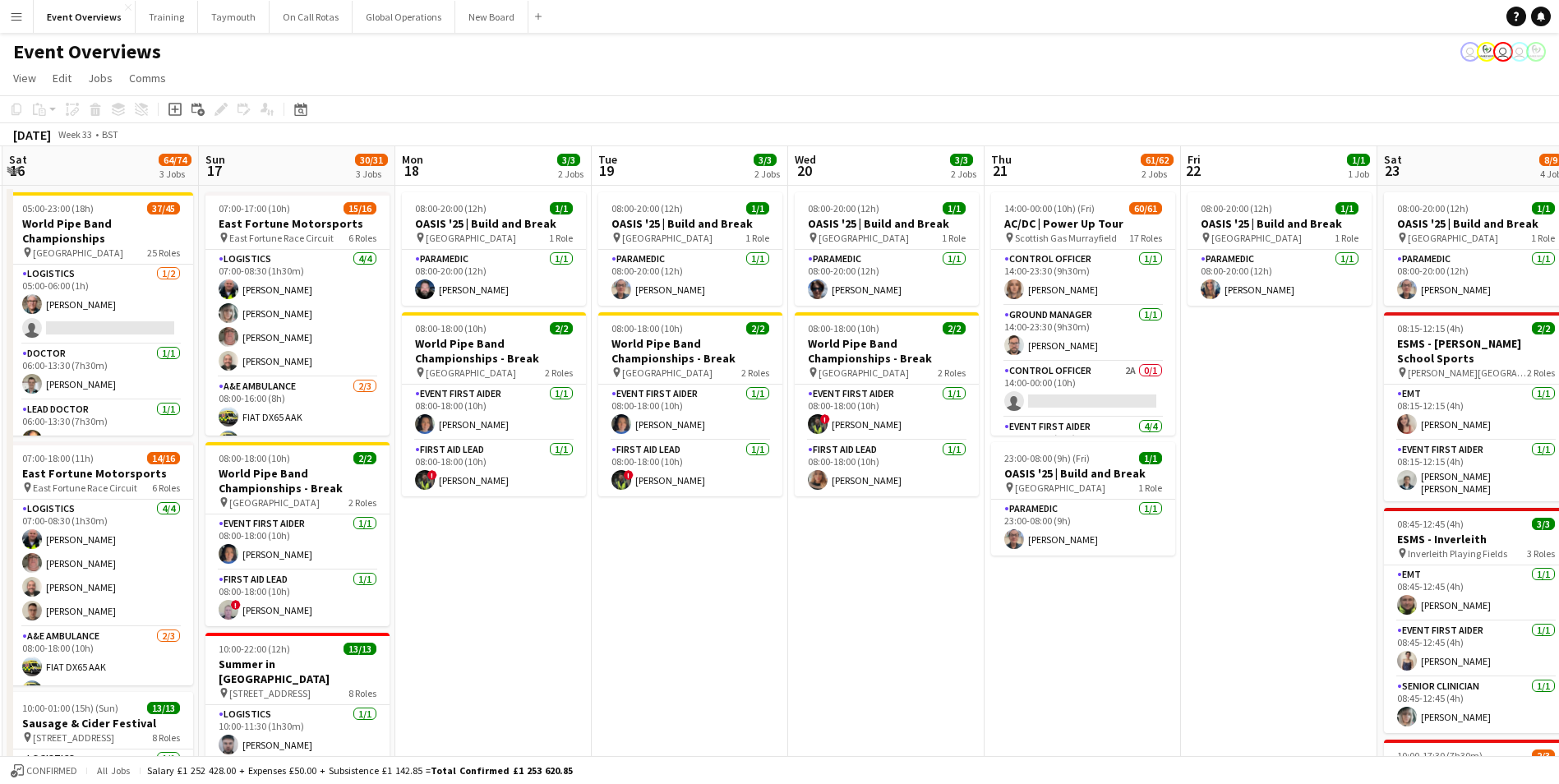
scroll to position [0, 651]
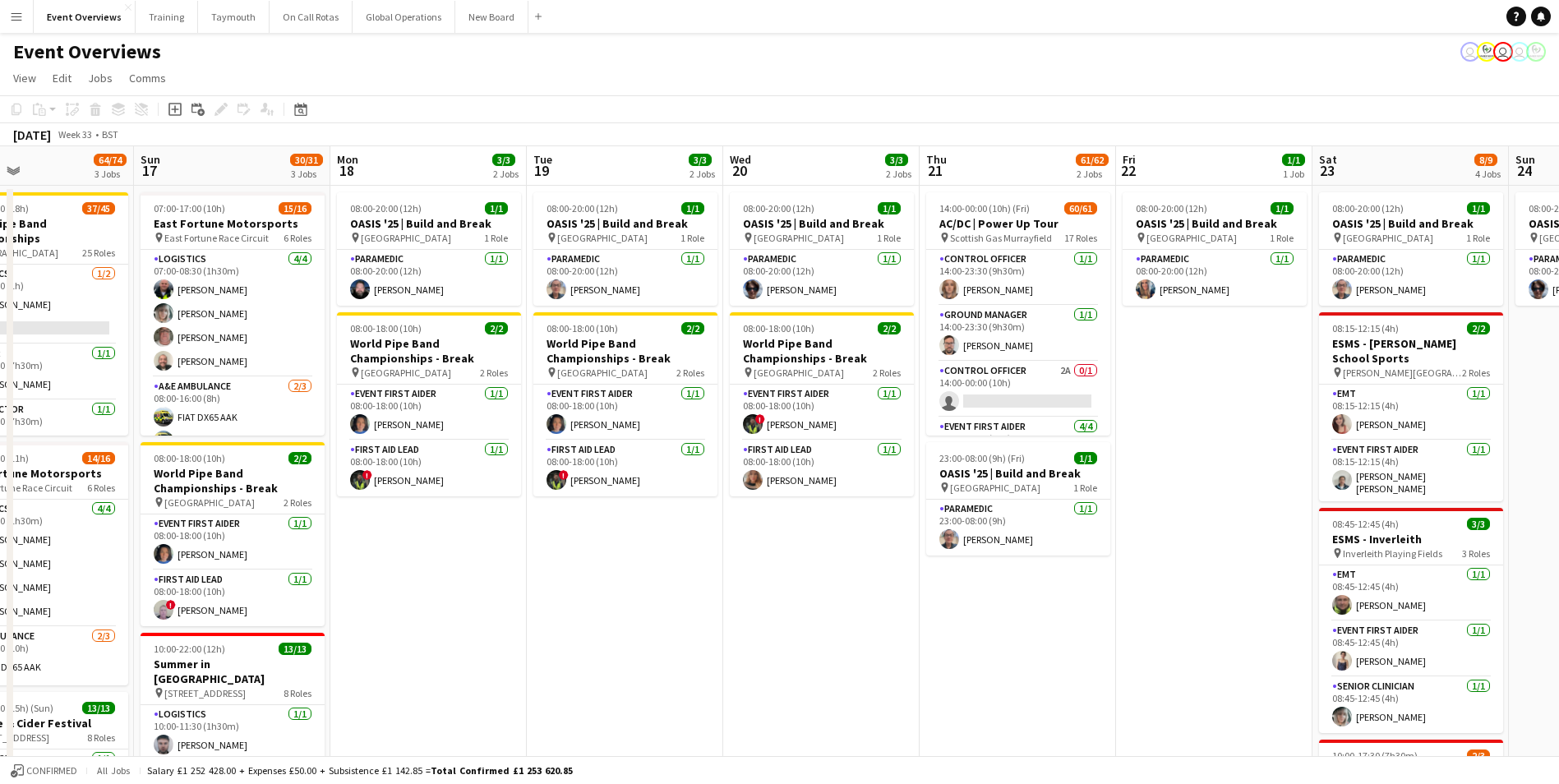
drag, startPoint x: 950, startPoint y: 638, endPoint x: 803, endPoint y: 649, distance: 147.4
click at [803, 649] on app-calendar-viewport "Wed 13 4/4 3 Jobs Thu 14 4/4 3 Jobs Fri 15 34/35 3 Jobs Sat 16 64/74 3 Jobs Sun…" at bounding box center [779, 570] width 1559 height 849
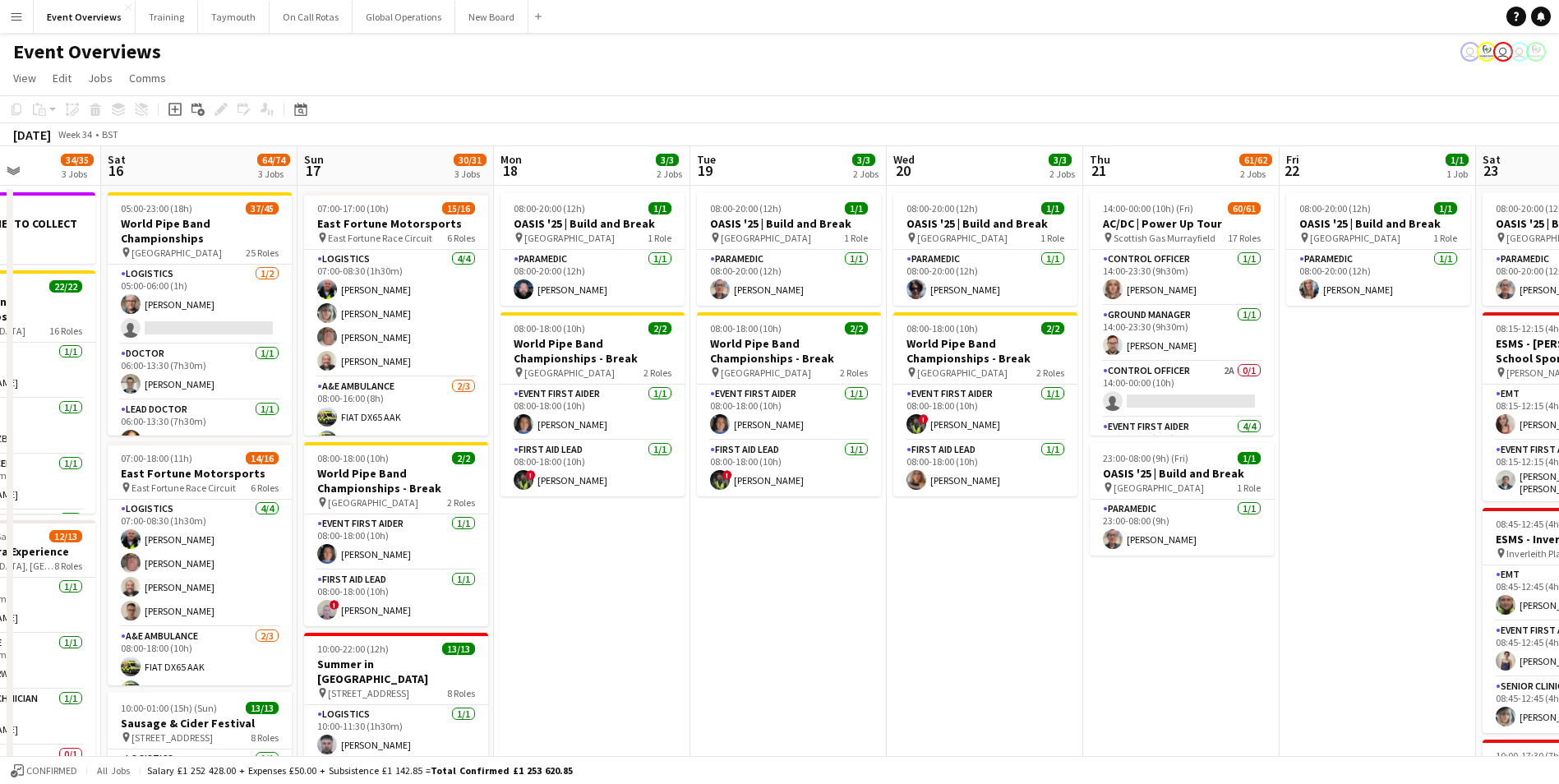
scroll to position [0, 483]
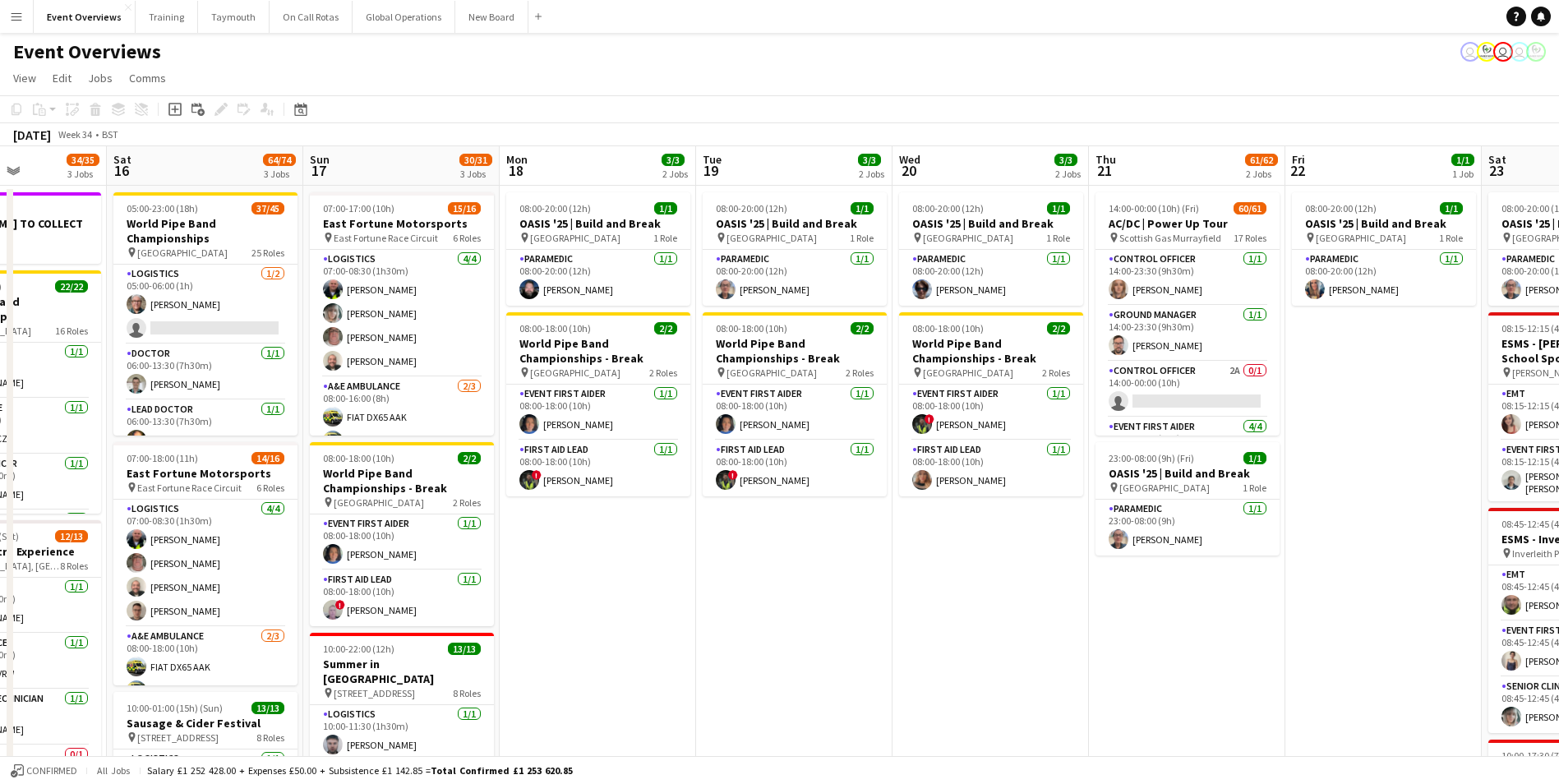
drag, startPoint x: 959, startPoint y: 647, endPoint x: 1127, endPoint y: 651, distance: 168.0
click at [1127, 651] on app-calendar-viewport "Wed 13 4/4 3 Jobs Thu 14 4/4 3 Jobs Fri 15 34/35 3 Jobs Sat 16 64/74 3 Jobs Sun…" at bounding box center [779, 570] width 1559 height 849
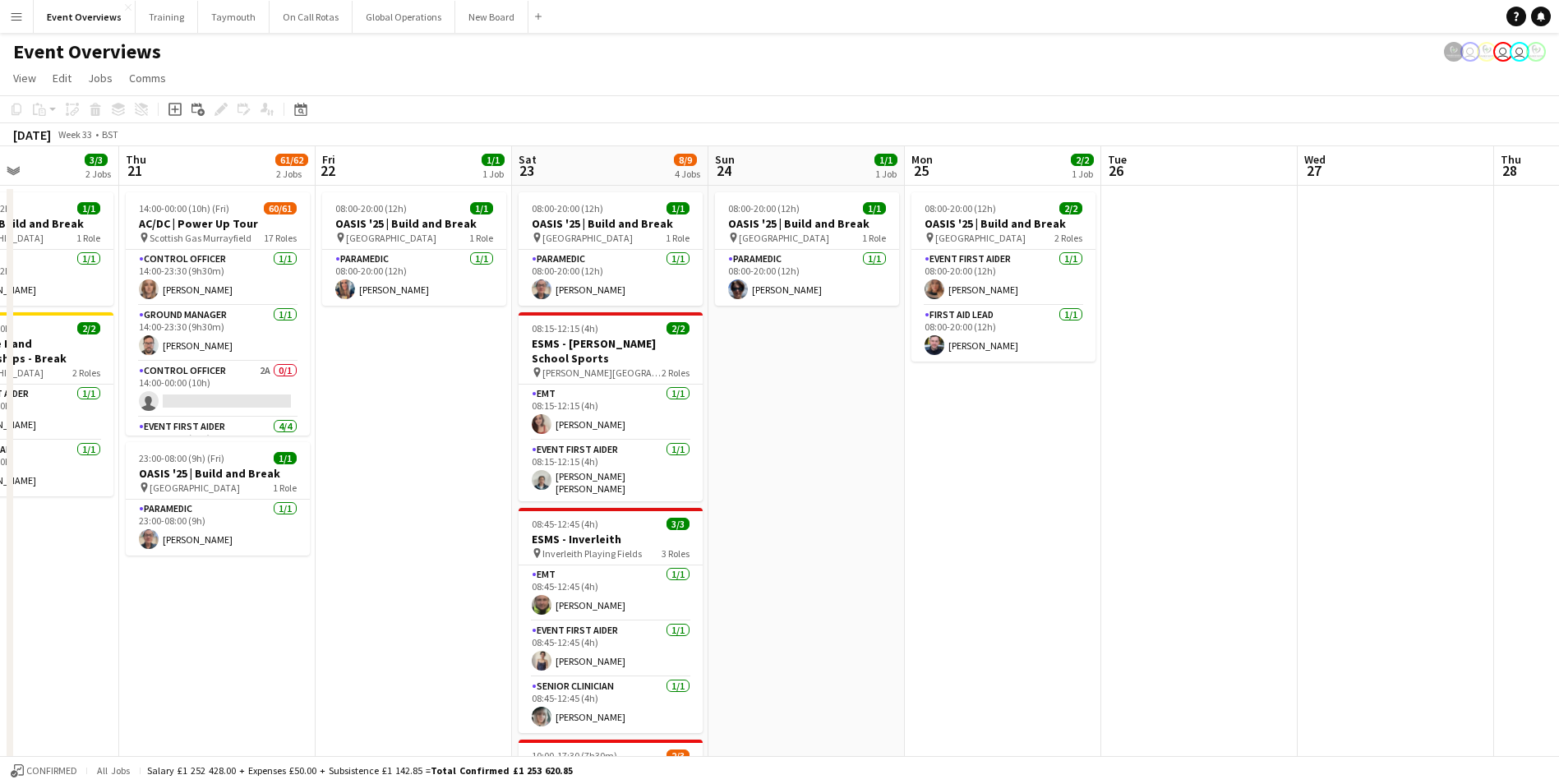
drag, startPoint x: 1256, startPoint y: 655, endPoint x: 285, endPoint y: 692, distance: 971.7
click at [285, 692] on app-calendar-viewport "Sun 17 30/31 3 Jobs Mon 18 3/3 2 Jobs Tue 19 3/3 2 Jobs Wed 20 3/3 2 Jobs Thu 2…" at bounding box center [779, 570] width 1559 height 849
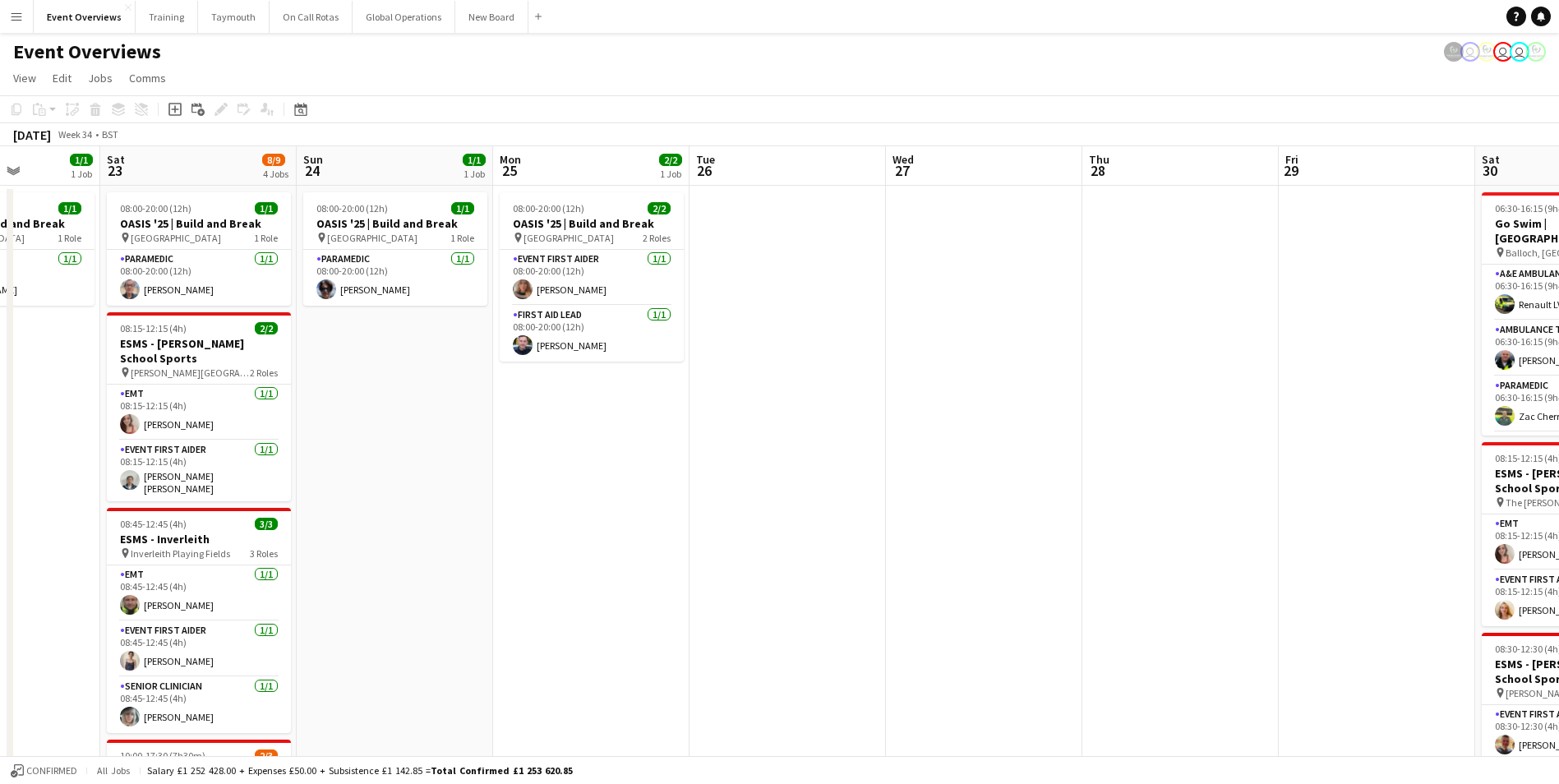
drag, startPoint x: 1037, startPoint y: 651, endPoint x: 175, endPoint y: 635, distance: 862.1
click at [175, 635] on app-calendar-viewport "Wed 20 3/3 2 Jobs Thu 21 61/62 2 Jobs Fri 22 1/1 1 Job Sat 23 8/9 4 Jobs Sun 24…" at bounding box center [779, 704] width 1559 height 1116
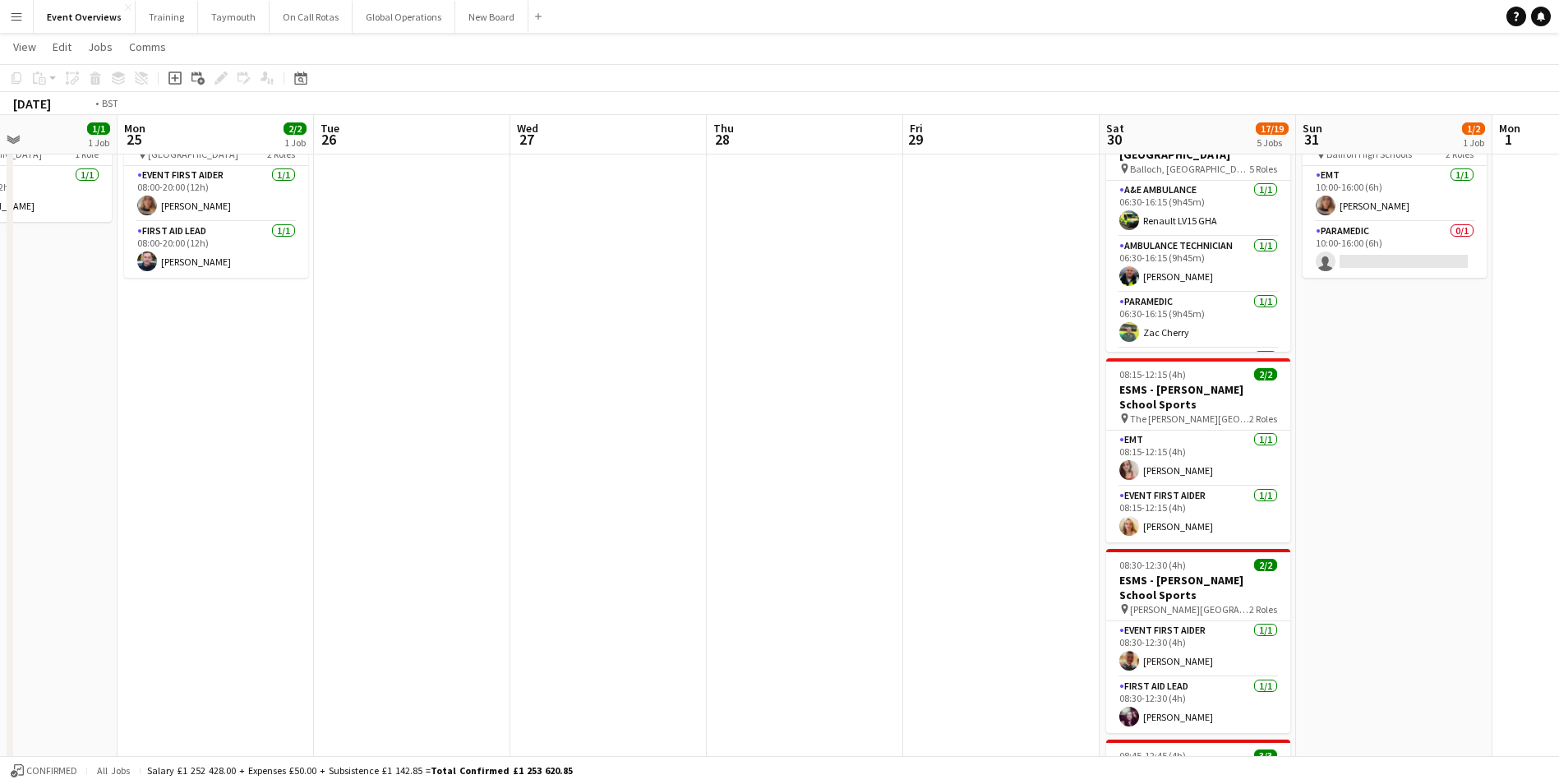
scroll to position [0, 626]
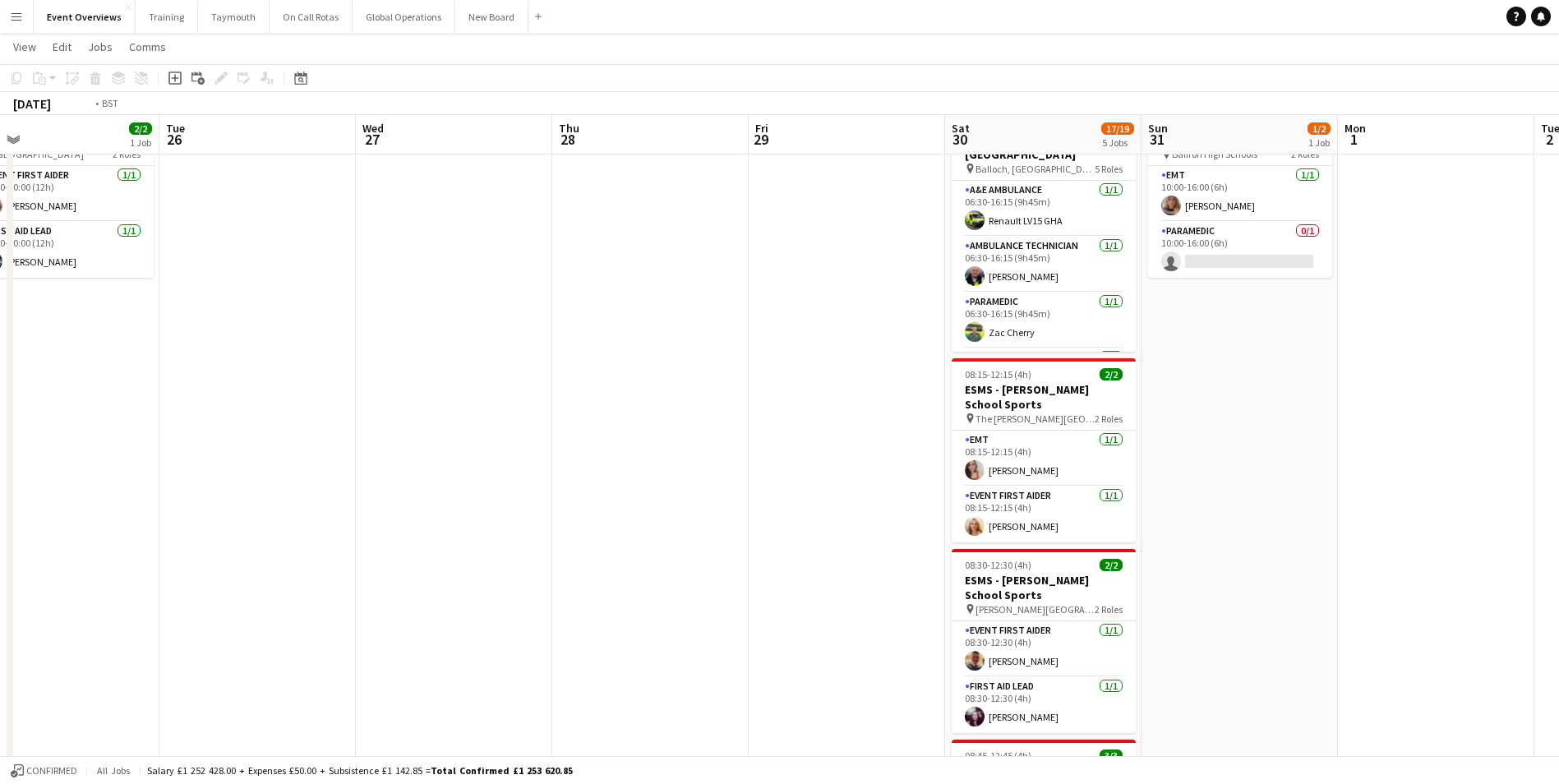
drag, startPoint x: 760, startPoint y: 591, endPoint x: 505, endPoint y: 592, distance: 255.0
click at [505, 592] on app-calendar-viewport "Fri 22 1/1 1 Job Sat 23 8/9 4 Jobs Sun 24 1/1 1 Job Mon 25 2/2 1 Job Tue 26 Wed…" at bounding box center [779, 580] width 1559 height 1197
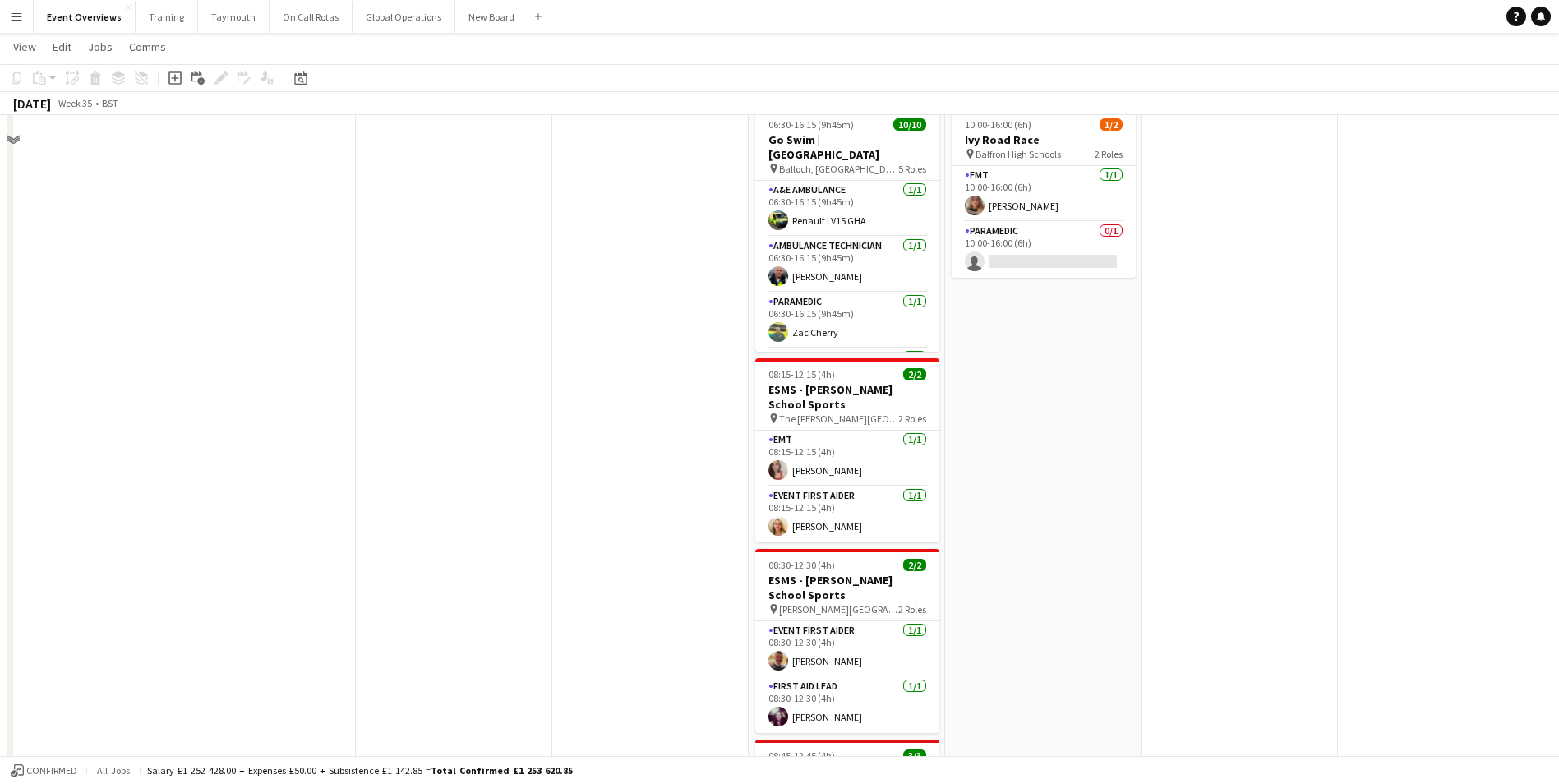
scroll to position [0, 0]
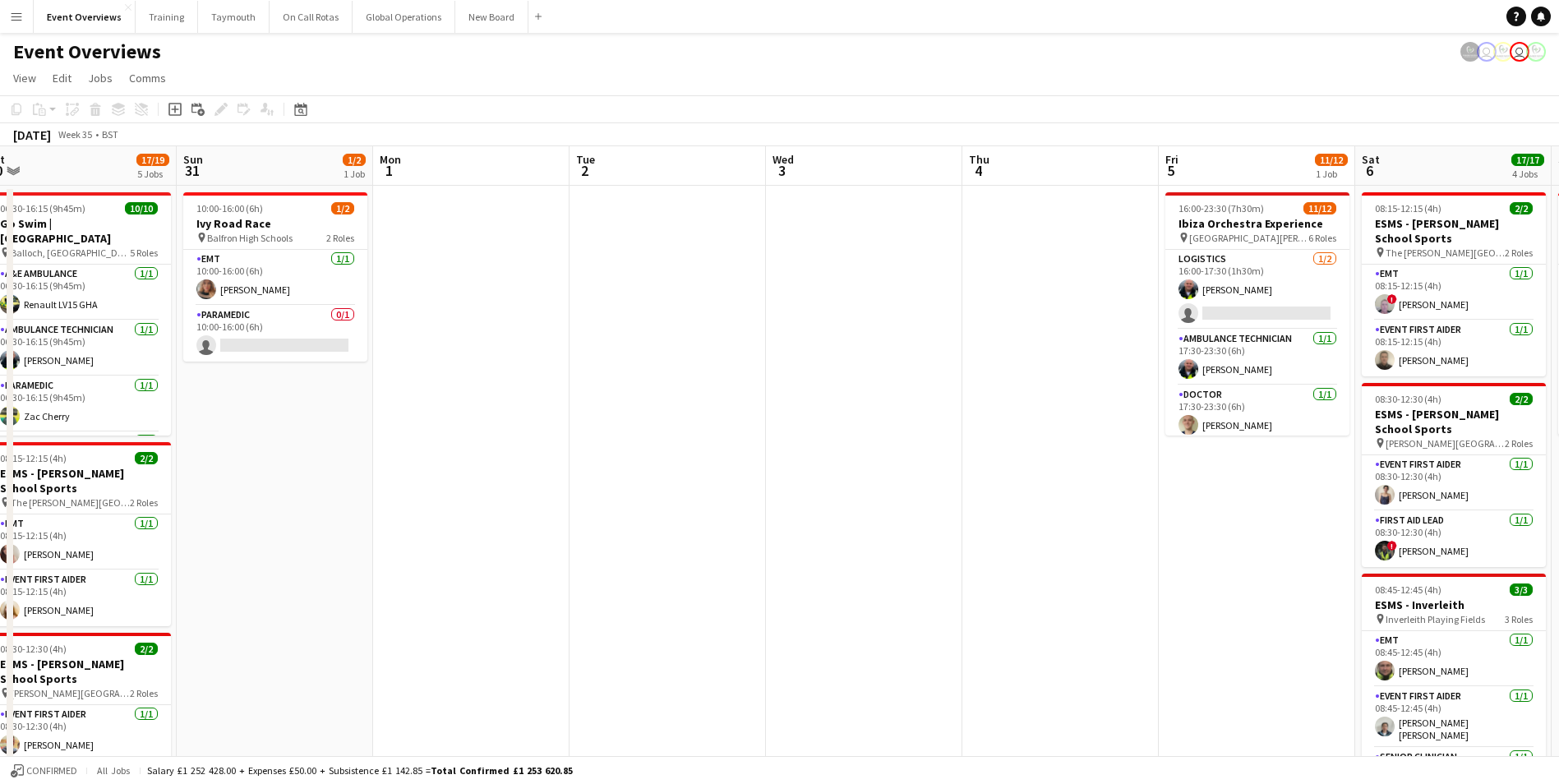
drag, startPoint x: 1024, startPoint y: 605, endPoint x: 34, endPoint y: 634, distance: 990.4
click at [34, 633] on app-calendar-viewport "Wed 27 Thu 28 Fri 29 Sat 30 17/19 5 Jobs Sun 31 1/2 1 Job Mon 1 Tue 2 Wed 3 Thu…" at bounding box center [779, 704] width 1559 height 1116
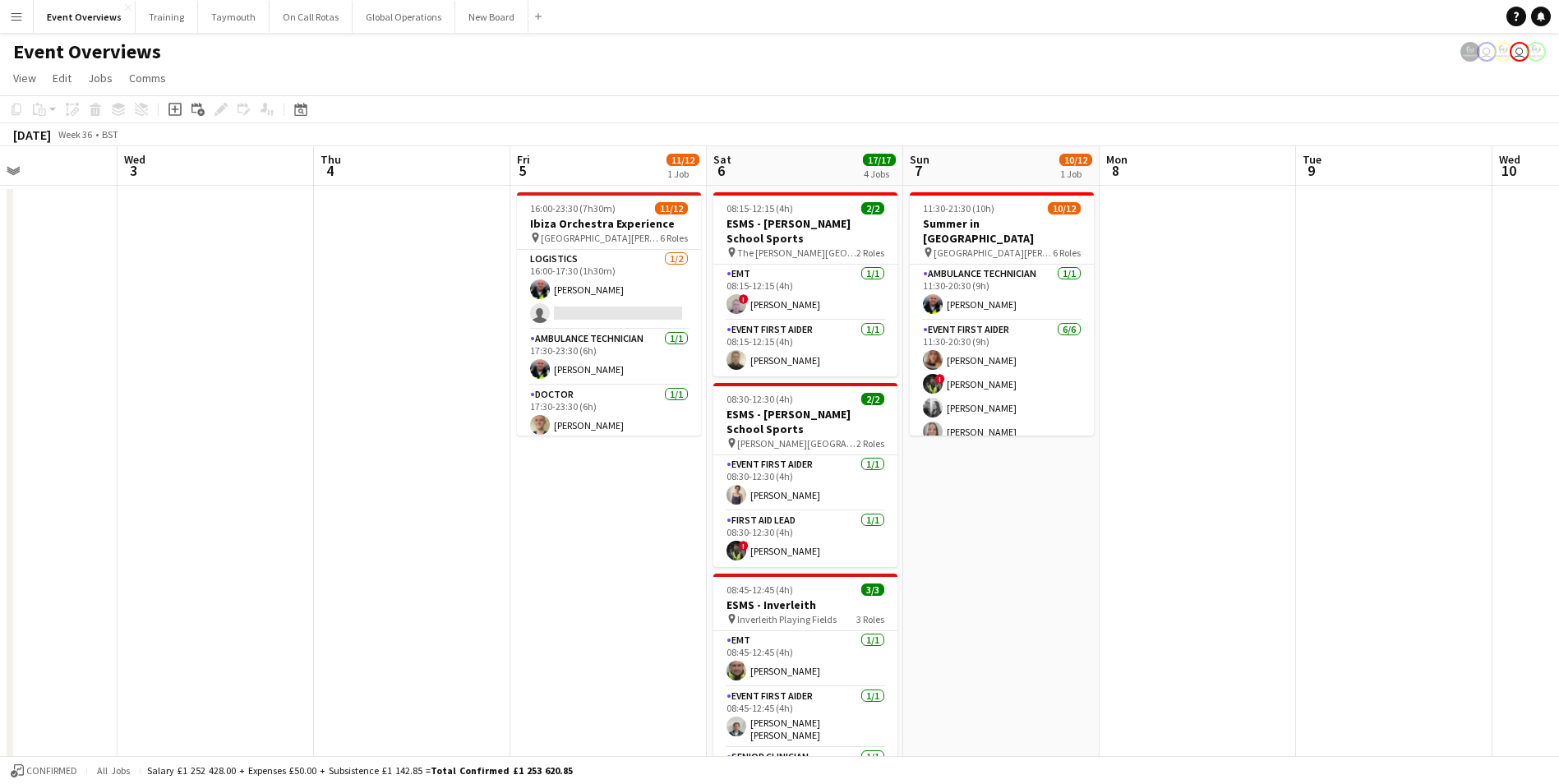
scroll to position [0, 475]
drag, startPoint x: 937, startPoint y: 647, endPoint x: 310, endPoint y: 666, distance: 627.3
click at [310, 666] on app-calendar-viewport "Sun 31 1/2 1 Job Mon 1 Tue 2 Wed 3 Thu 4 Fri 5 11/12 1 Job Sat 6 17/17 4 Jobs S…" at bounding box center [779, 704] width 1559 height 1116
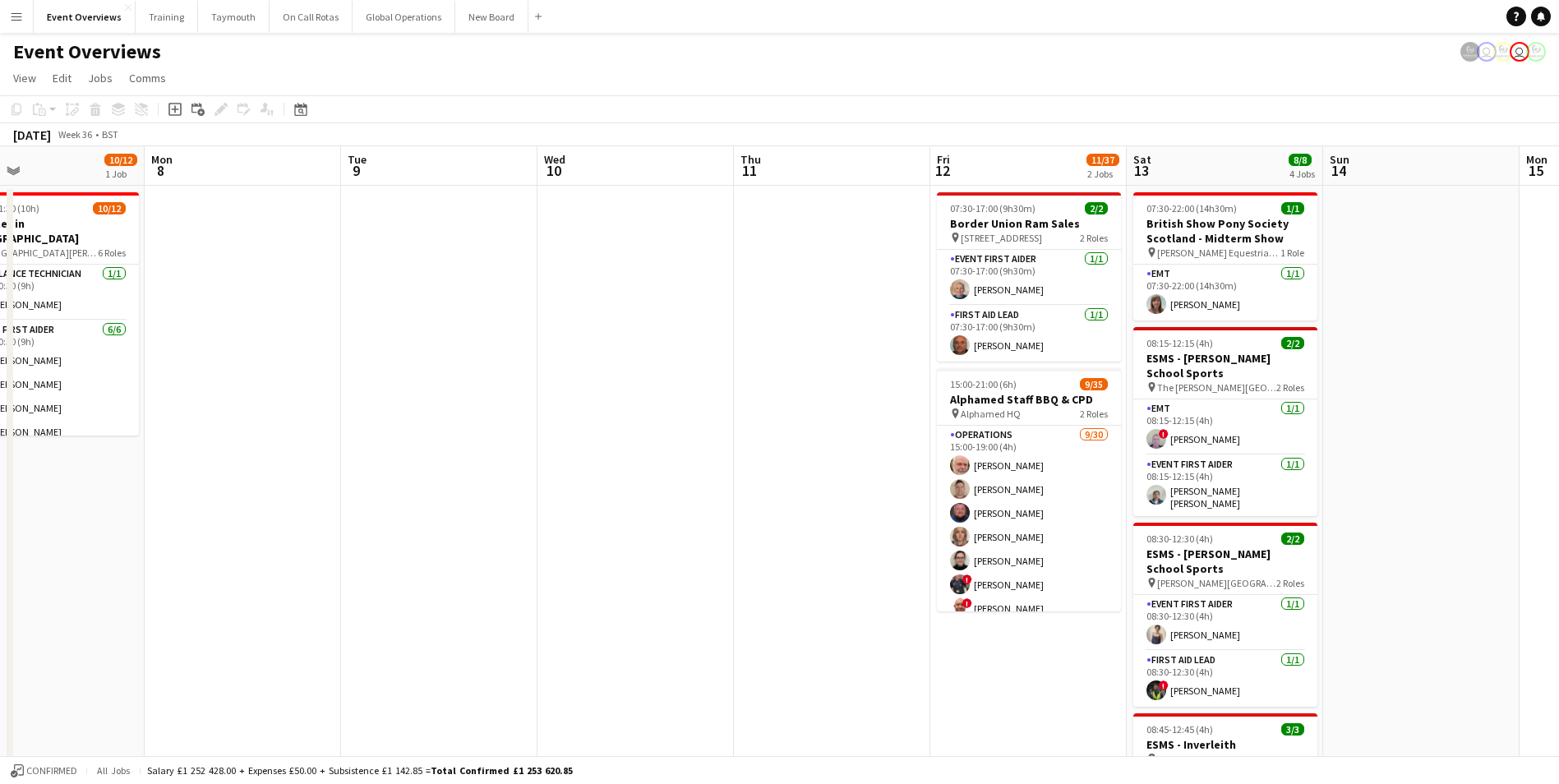
scroll to position [0, 512]
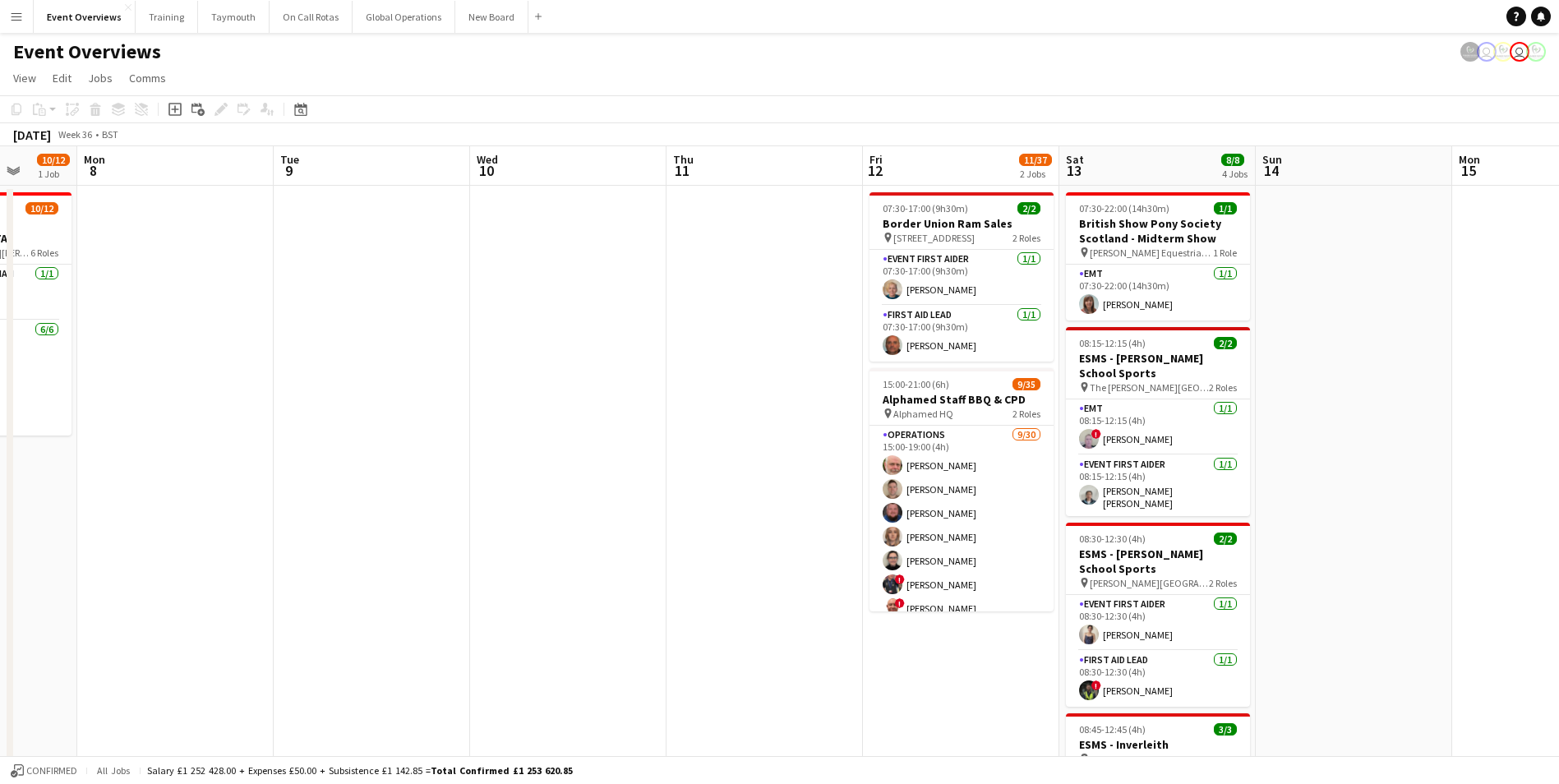
drag, startPoint x: 1128, startPoint y: 585, endPoint x: 306, endPoint y: 673, distance: 826.7
click at [306, 673] on app-calendar-viewport "Fri 5 11/12 1 Job Sat 6 17/17 4 Jobs Sun 7 10/12 1 Job Mon 8 Tue 9 Wed 10 Thu 1…" at bounding box center [779, 704] width 1559 height 1116
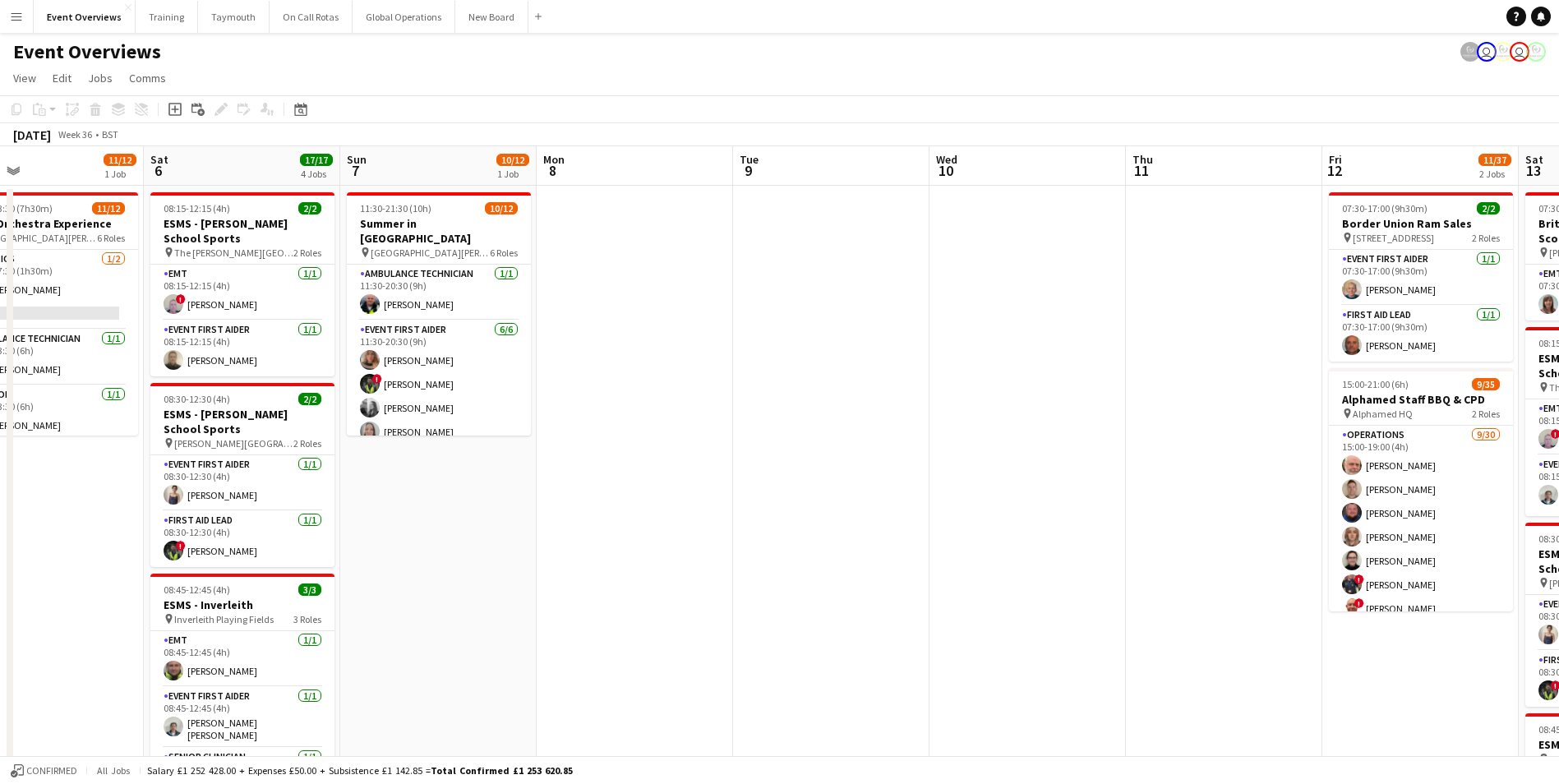
drag, startPoint x: 620, startPoint y: 442, endPoint x: 1119, endPoint y: 379, distance: 503.0
click at [1119, 379] on app-calendar-viewport "Wed 3 Thu 4 Fri 5 11/12 1 Job Sat 6 17/17 4 Jobs Sun 7 10/12 1 Job Mon 8 Tue 9 …" at bounding box center [779, 704] width 1559 height 1116
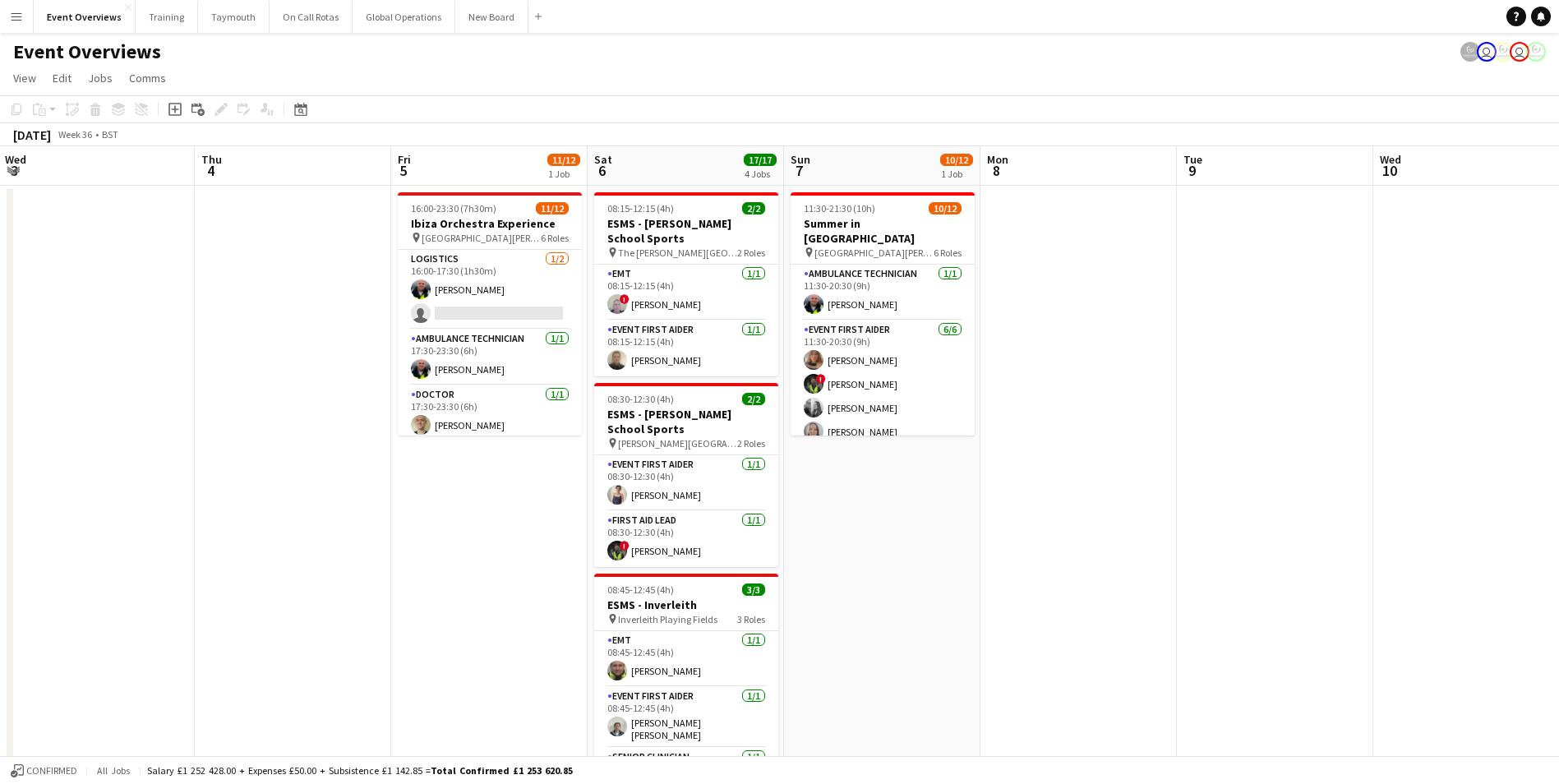
drag, startPoint x: 567, startPoint y: 491, endPoint x: 1183, endPoint y: 465, distance: 616.5
click at [1185, 462] on app-calendar-viewport "Mon 1 Tue 2 Wed 3 Thu 4 Fri 5 11/12 1 Job Sat 6 17/17 4 Jobs Sun 7 10/12 1 Job …" at bounding box center [779, 704] width 1559 height 1116
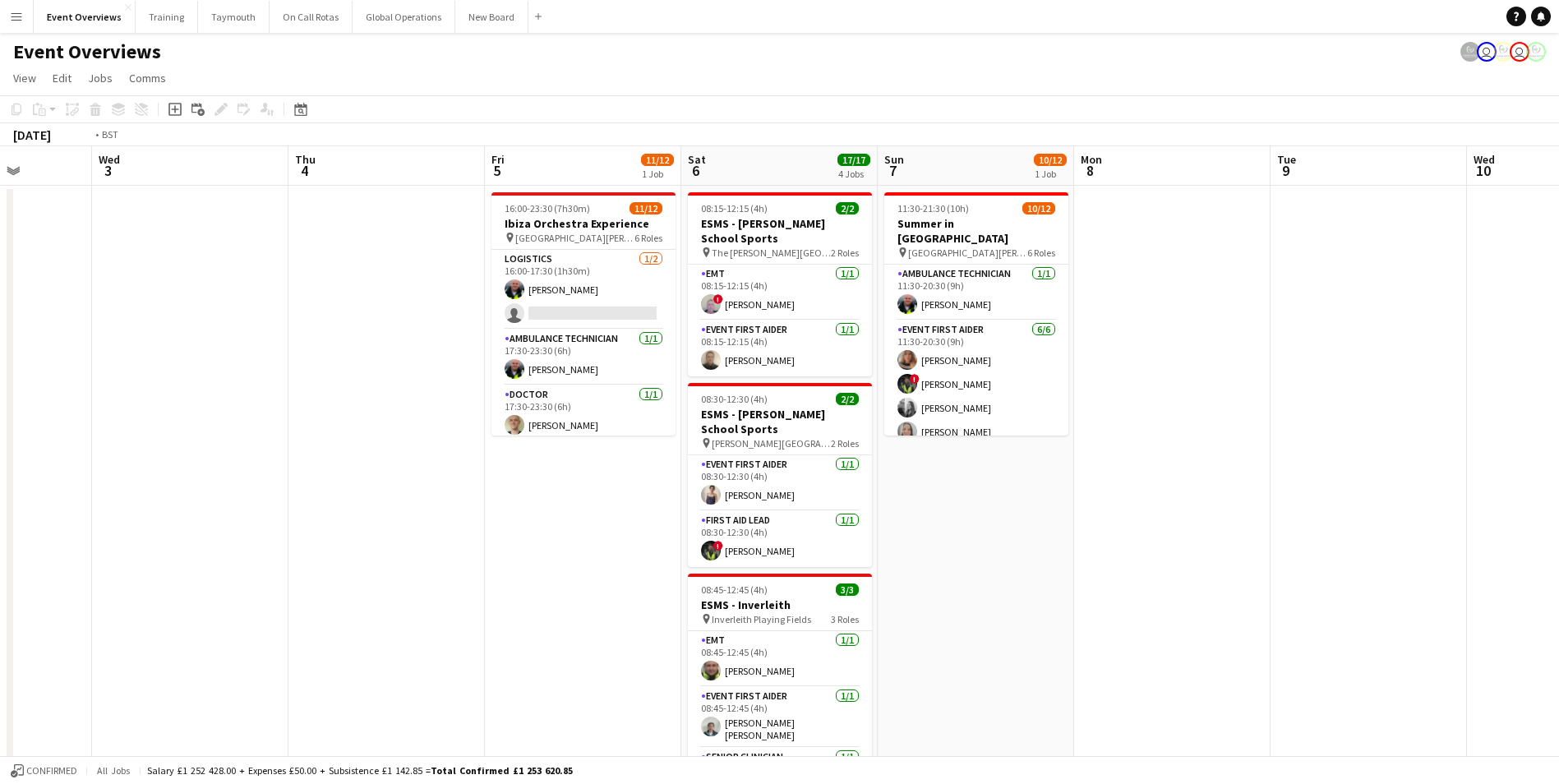
drag, startPoint x: 441, startPoint y: 532, endPoint x: 717, endPoint y: 509, distance: 277.0
click at [717, 509] on app-calendar-viewport "Sun 31 1/2 1 Job Mon 1 Tue 2 Wed 3 Thu 4 Fri 5 11/12 1 Job Sat 6 17/17 4 Jobs S…" at bounding box center [779, 704] width 1559 height 1116
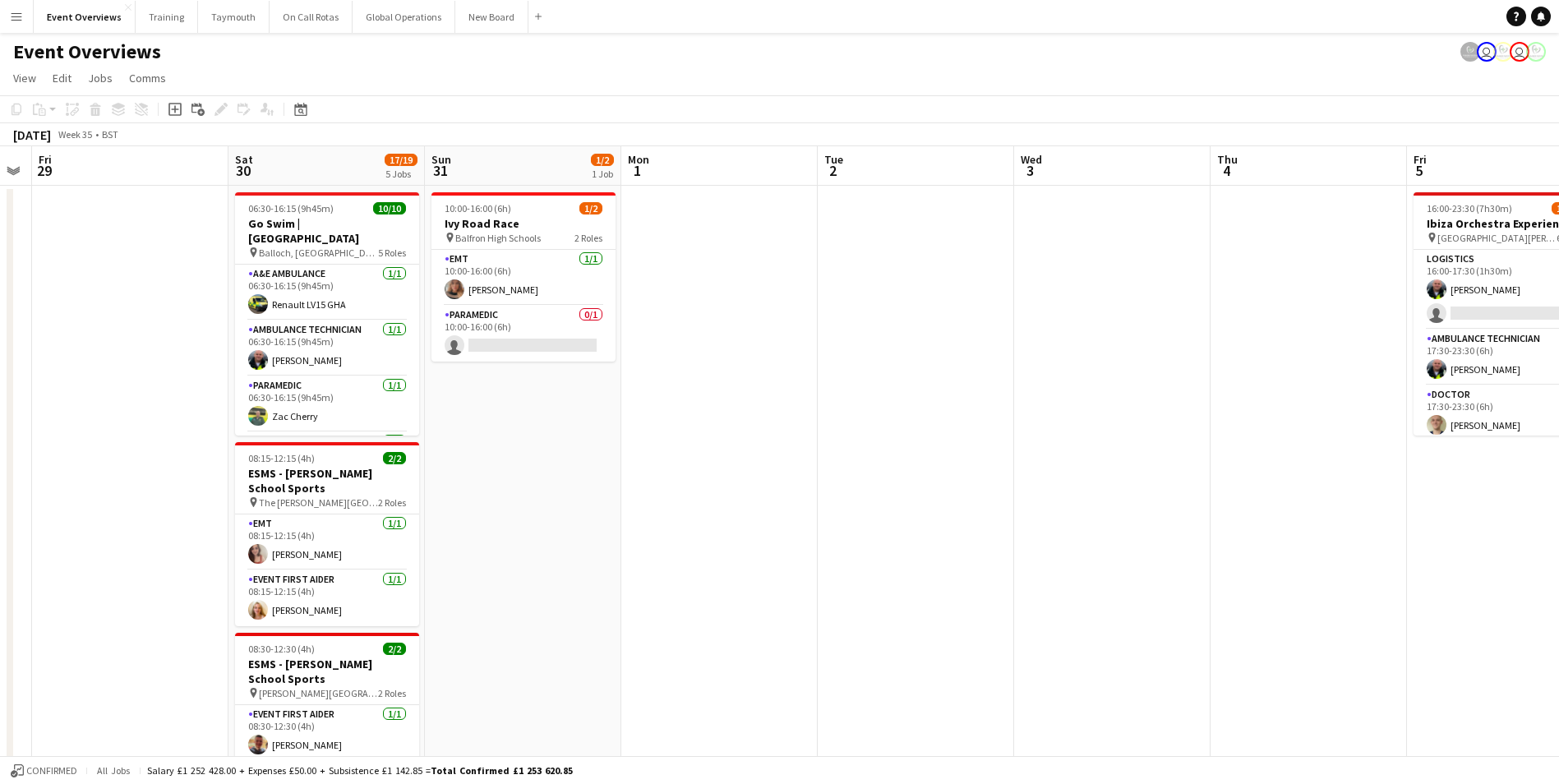
scroll to position [0, 461]
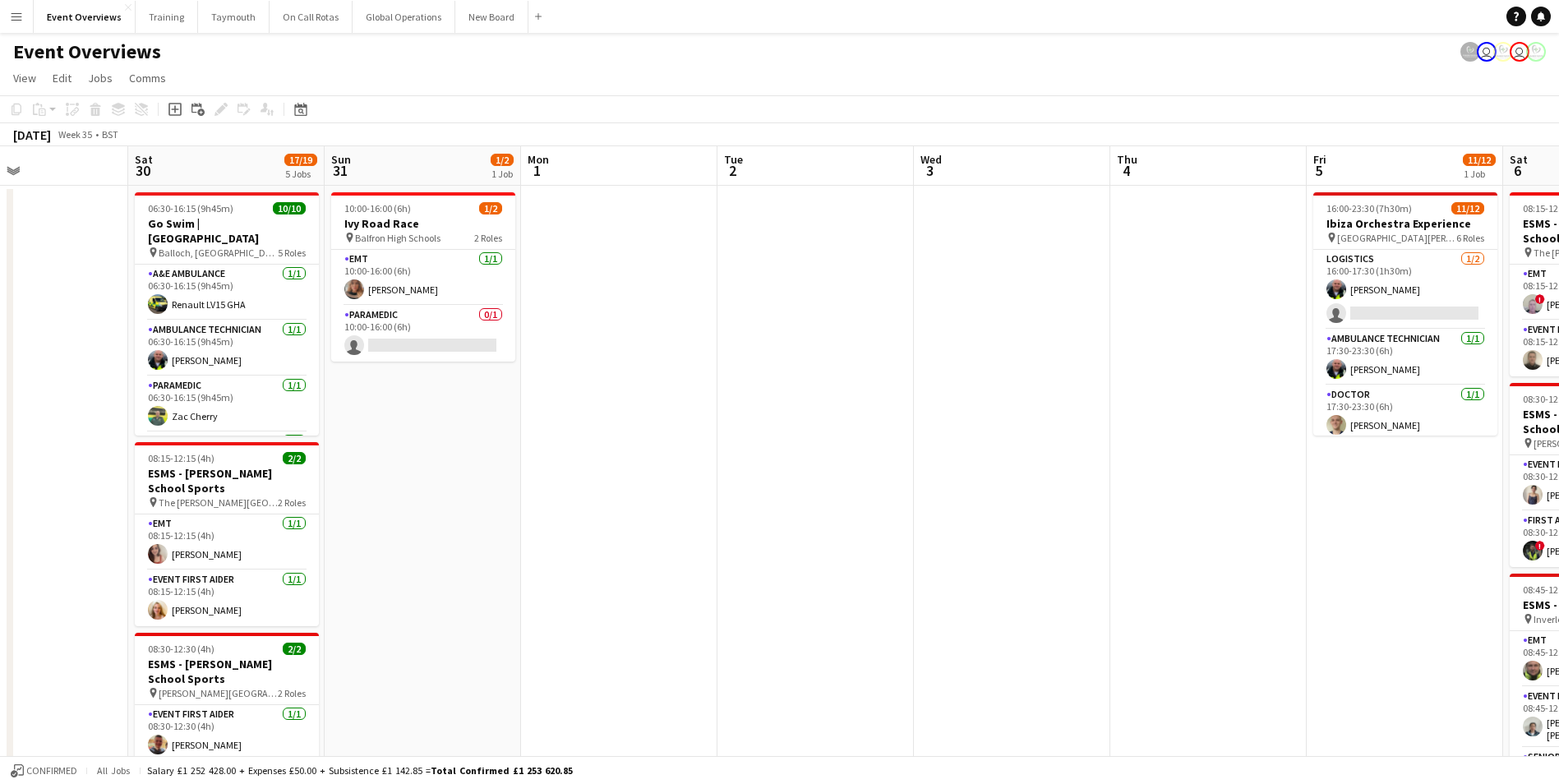
drag, startPoint x: 320, startPoint y: 499, endPoint x: 740, endPoint y: 488, distance: 420.1
click at [740, 488] on app-calendar-viewport "Wed 27 Thu 28 Fri 29 Sat 30 17/19 5 Jobs Sun 31 1/2 1 Job Mon 1 Tue 2 Wed 3 Thu…" at bounding box center [779, 704] width 1559 height 1116
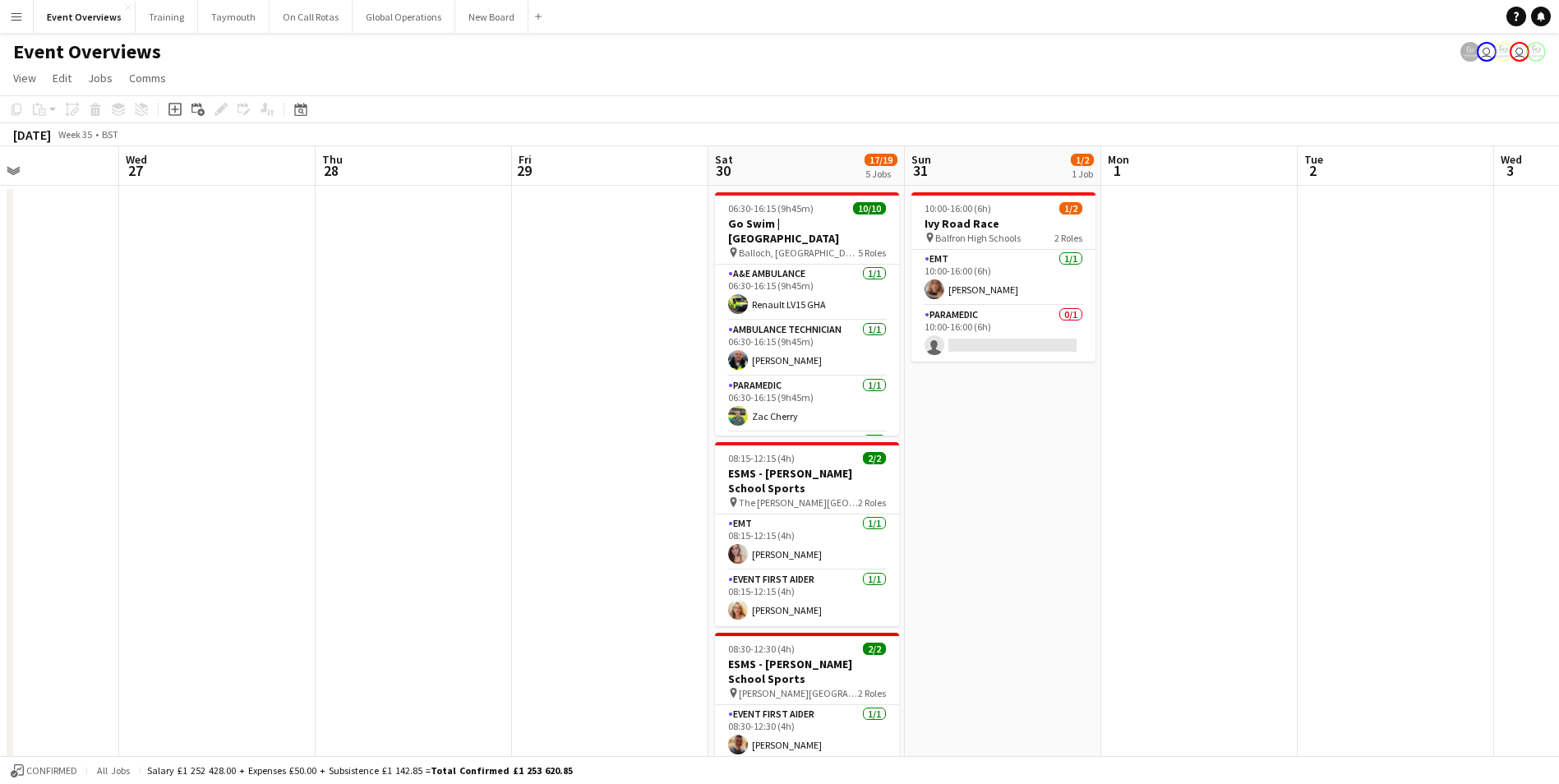
drag, startPoint x: 740, startPoint y: 488, endPoint x: 1326, endPoint y: 409, distance: 591.3
click at [1326, 410] on app-calendar-viewport "Sun 24 1/1 1 Job Mon 25 2/2 1 Job Tue 26 Wed 27 Thu 28 Fri 29 Sat 30 17/19 5 Jo…" at bounding box center [779, 704] width 1559 height 1116
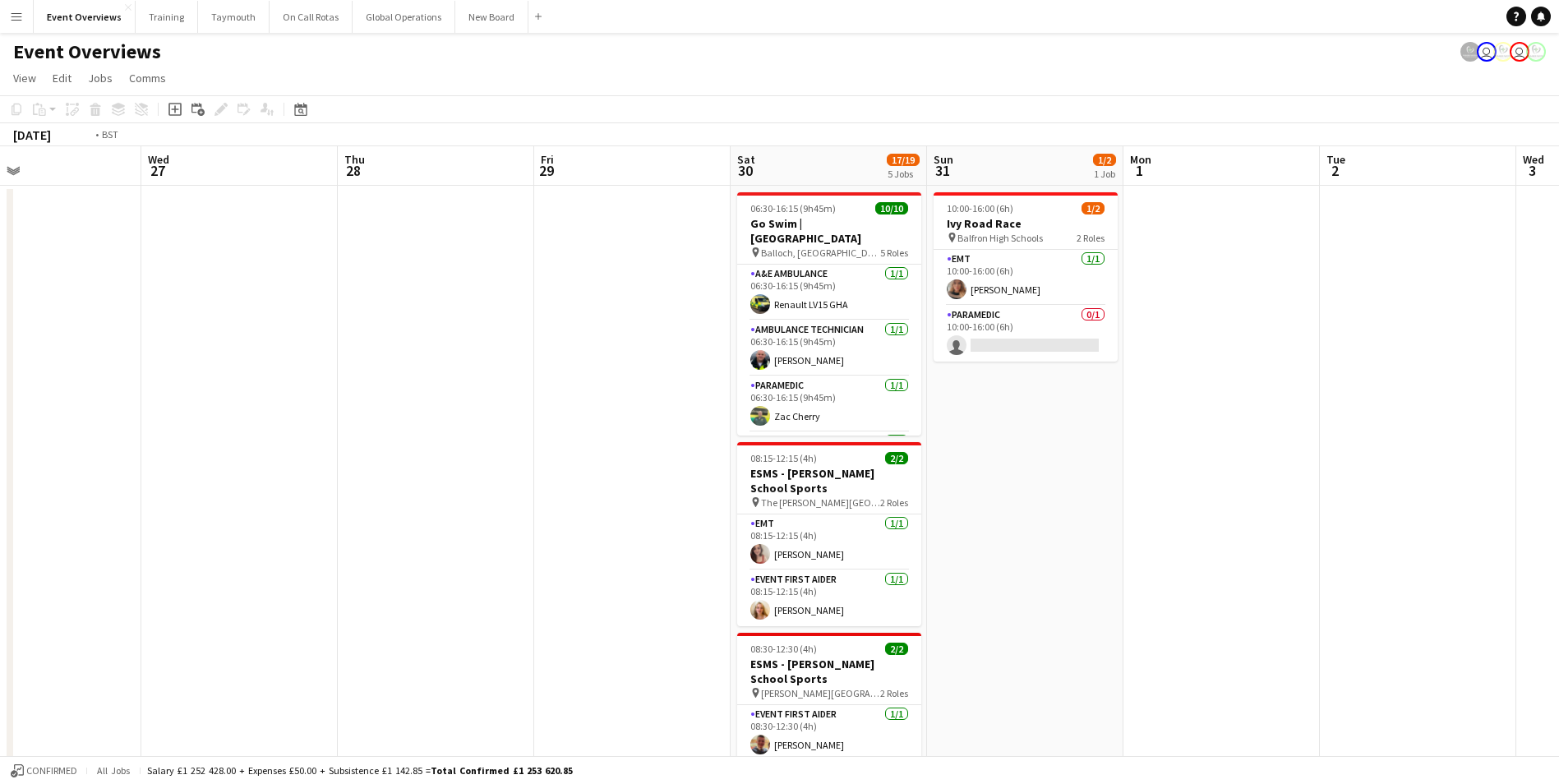
scroll to position [0, 506]
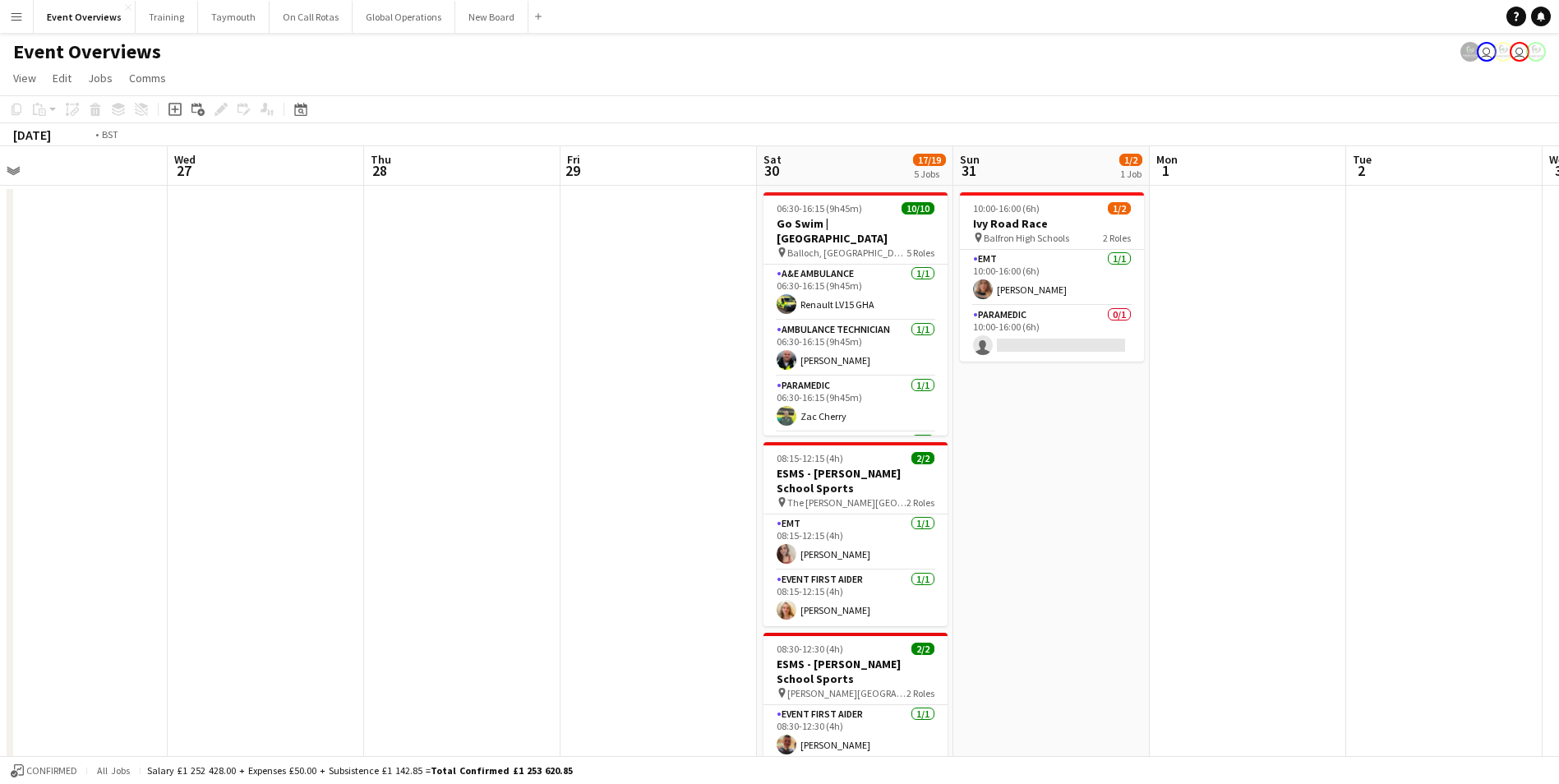
drag, startPoint x: 348, startPoint y: 511, endPoint x: 1272, endPoint y: 447, distance: 926.2
click at [1272, 447] on app-calendar-viewport "Sun 24 1/1 1 Job Mon 25 2/2 1 Job Tue 26 Wed 27 Thu 28 Fri 29 Sat 30 17/19 5 Jo…" at bounding box center [779, 704] width 1559 height 1116
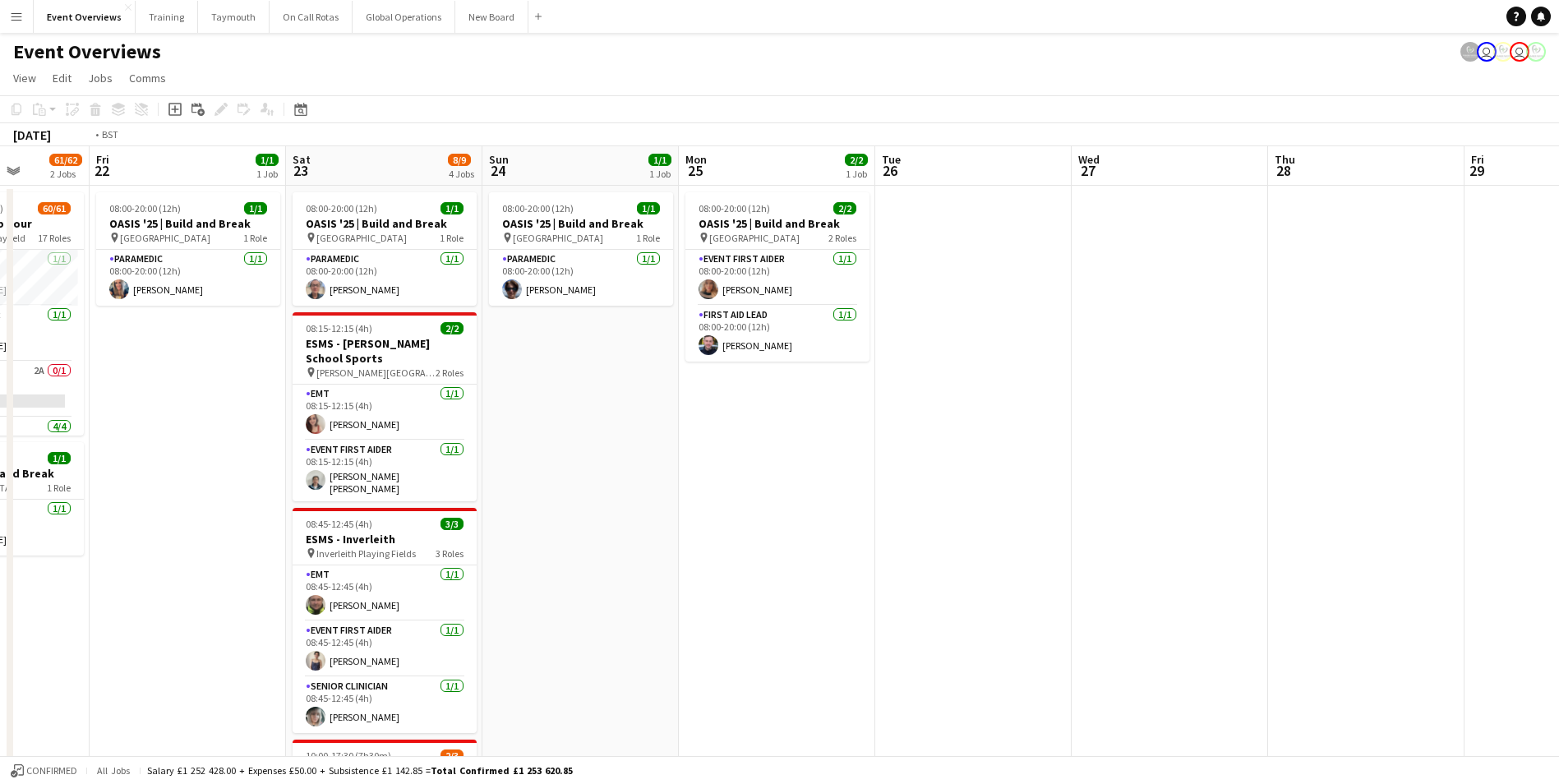
scroll to position [0, 372]
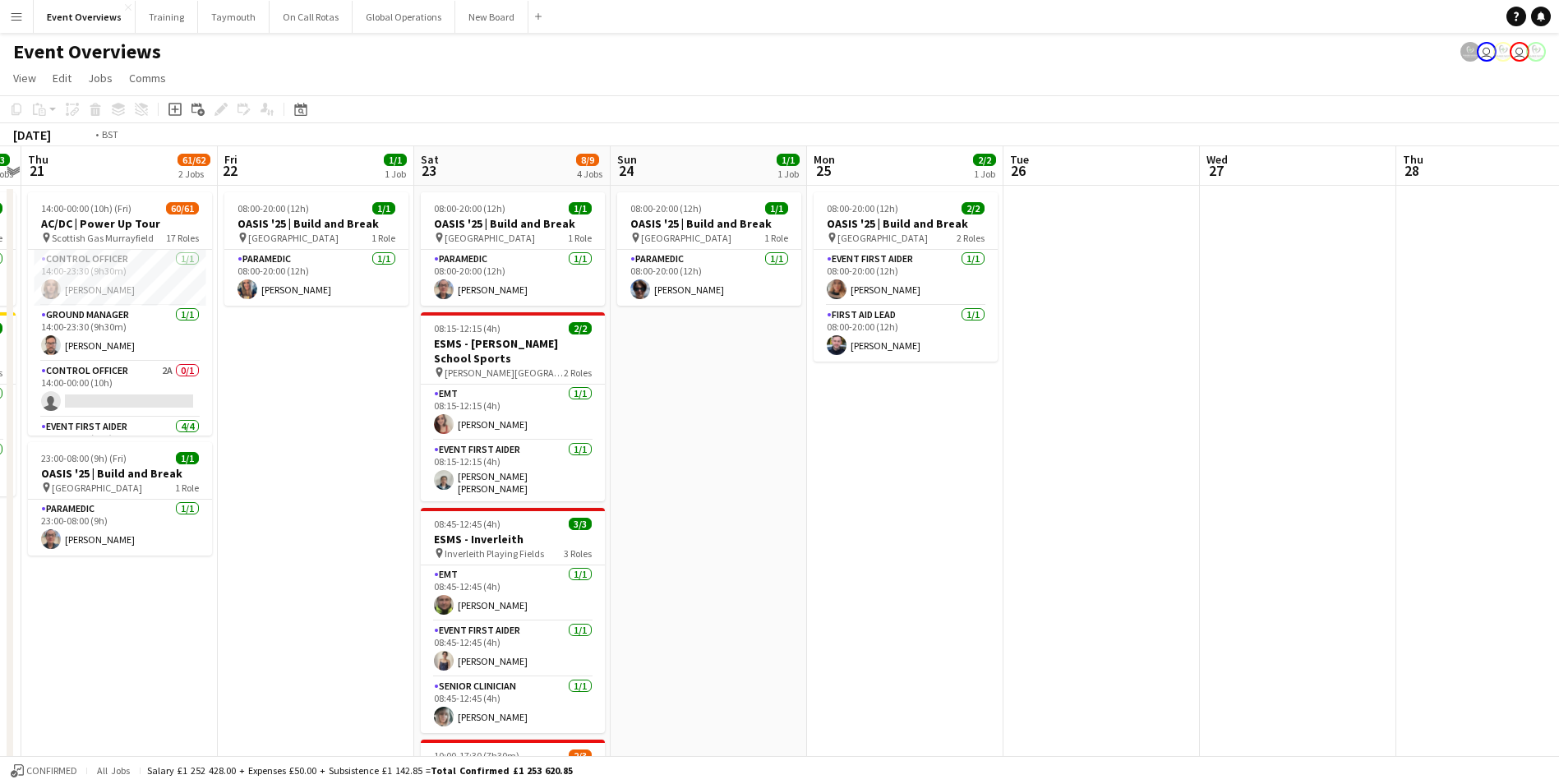
drag, startPoint x: 600, startPoint y: 569, endPoint x: 1324, endPoint y: 504, distance: 726.9
click at [1324, 504] on app-calendar-viewport "Tue 19 3/3 2 Jobs Wed 20 3/3 2 Jobs Thu 21 61/62 2 Jobs Fri 22 1/1 1 Job Sat 23…" at bounding box center [779, 704] width 1559 height 1116
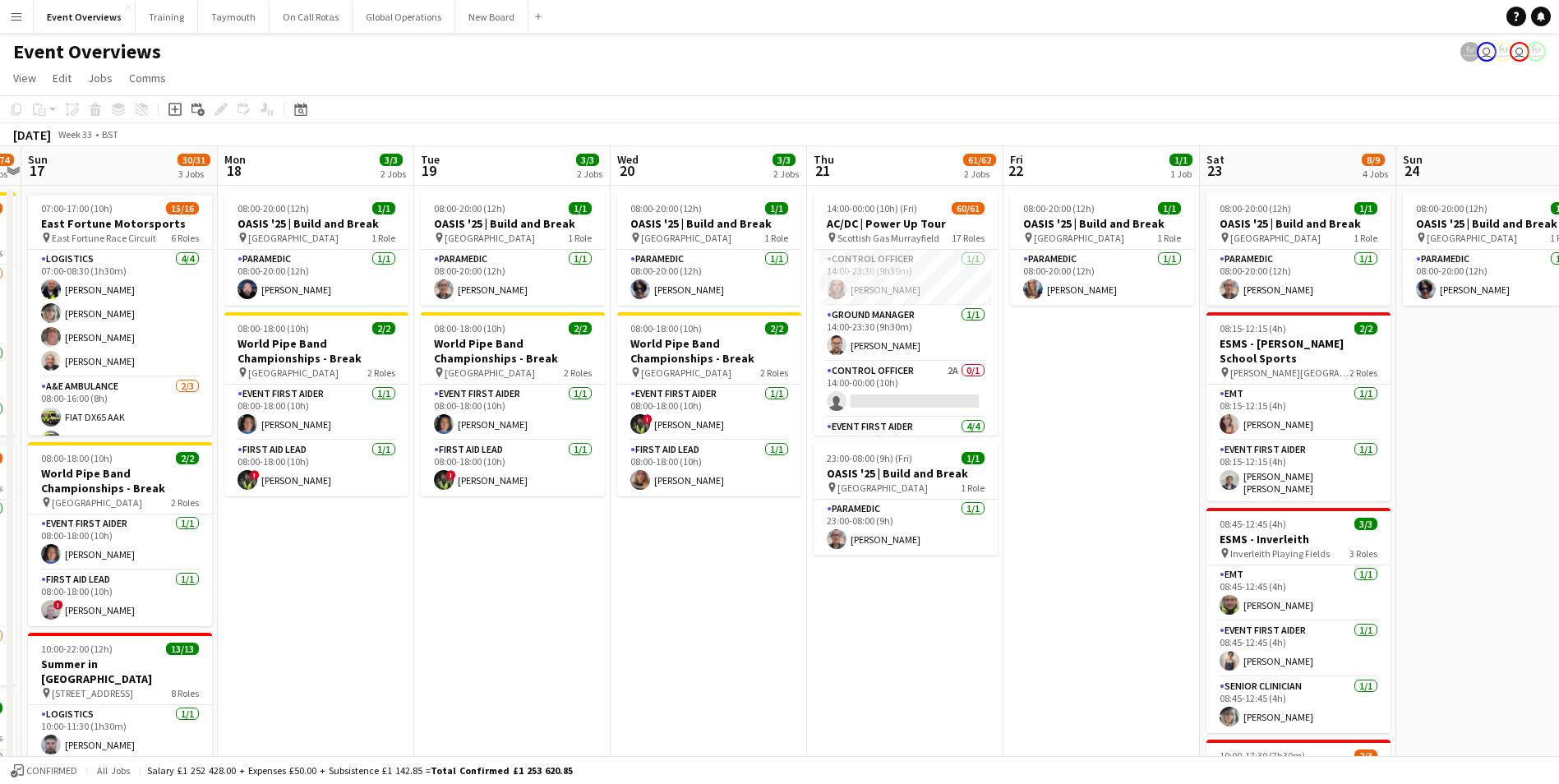
scroll to position [0, 483]
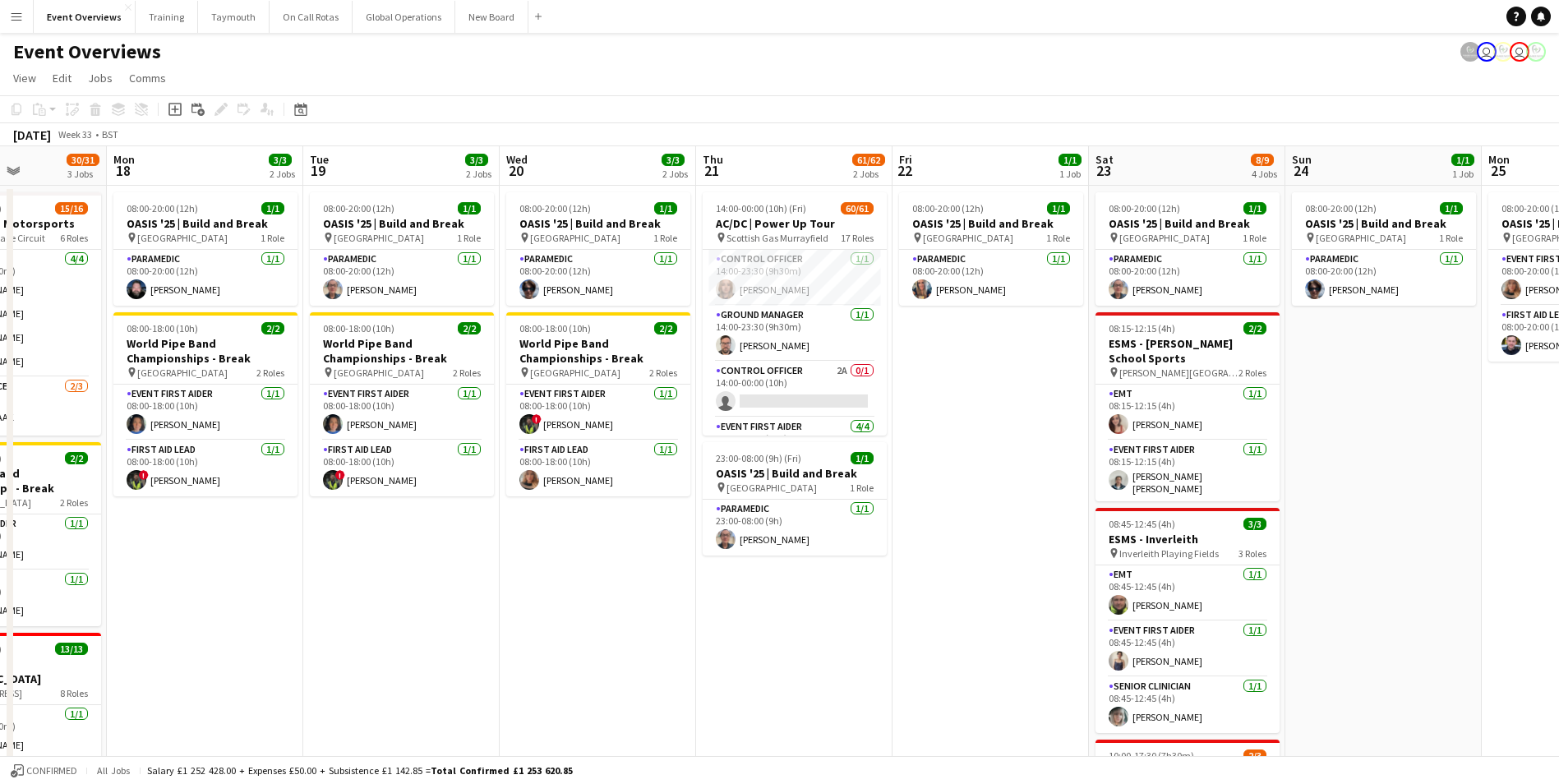
drag, startPoint x: 194, startPoint y: 655, endPoint x: 672, endPoint y: 646, distance: 478.1
click at [672, 646] on app-calendar-viewport "Fri 15 34/35 3 Jobs Sat 16 64/74 3 Jobs Sun 17 30/31 3 Jobs Mon 18 3/3 2 Jobs T…" at bounding box center [779, 704] width 1559 height 1116
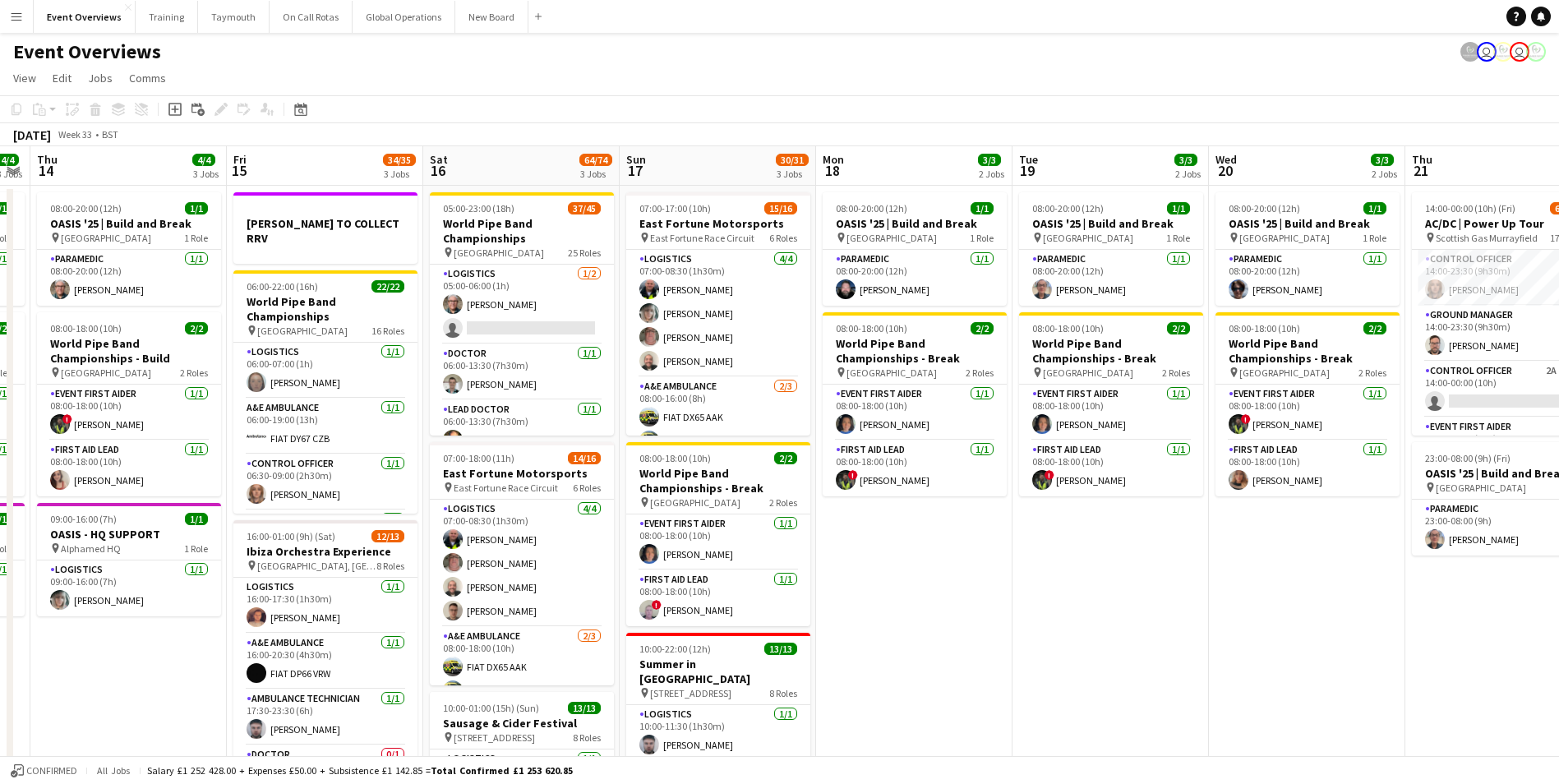
drag, startPoint x: 672, startPoint y: 646, endPoint x: 1005, endPoint y: 616, distance: 334.3
click at [1004, 617] on app-calendar-viewport "Tue 12 85/86 4 Jobs Wed 13 4/4 3 Jobs Thu 14 4/4 3 Jobs Fri 15 34/35 3 Jobs Sat…" at bounding box center [779, 704] width 1559 height 1116
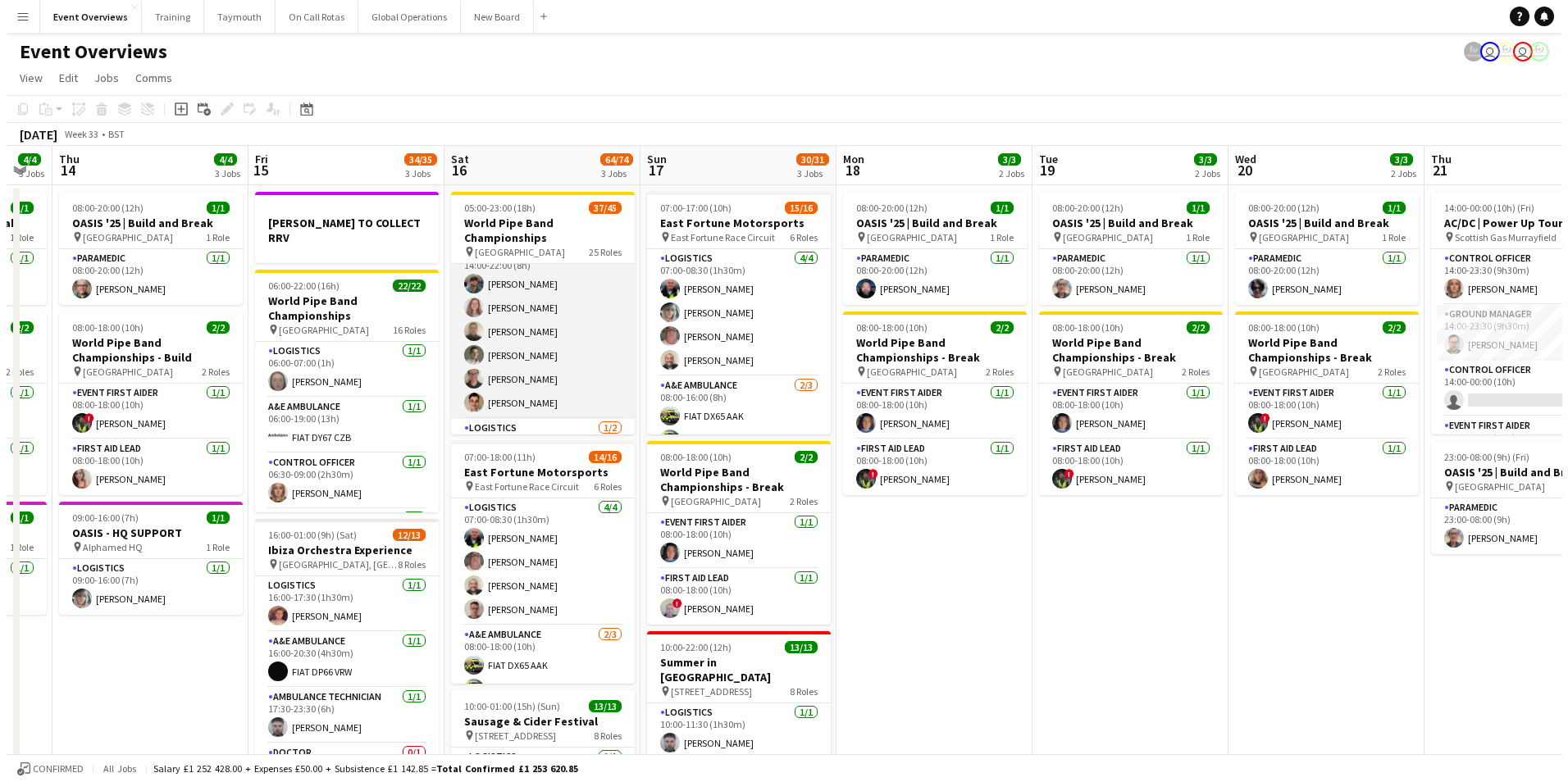
scroll to position [1699, 0]
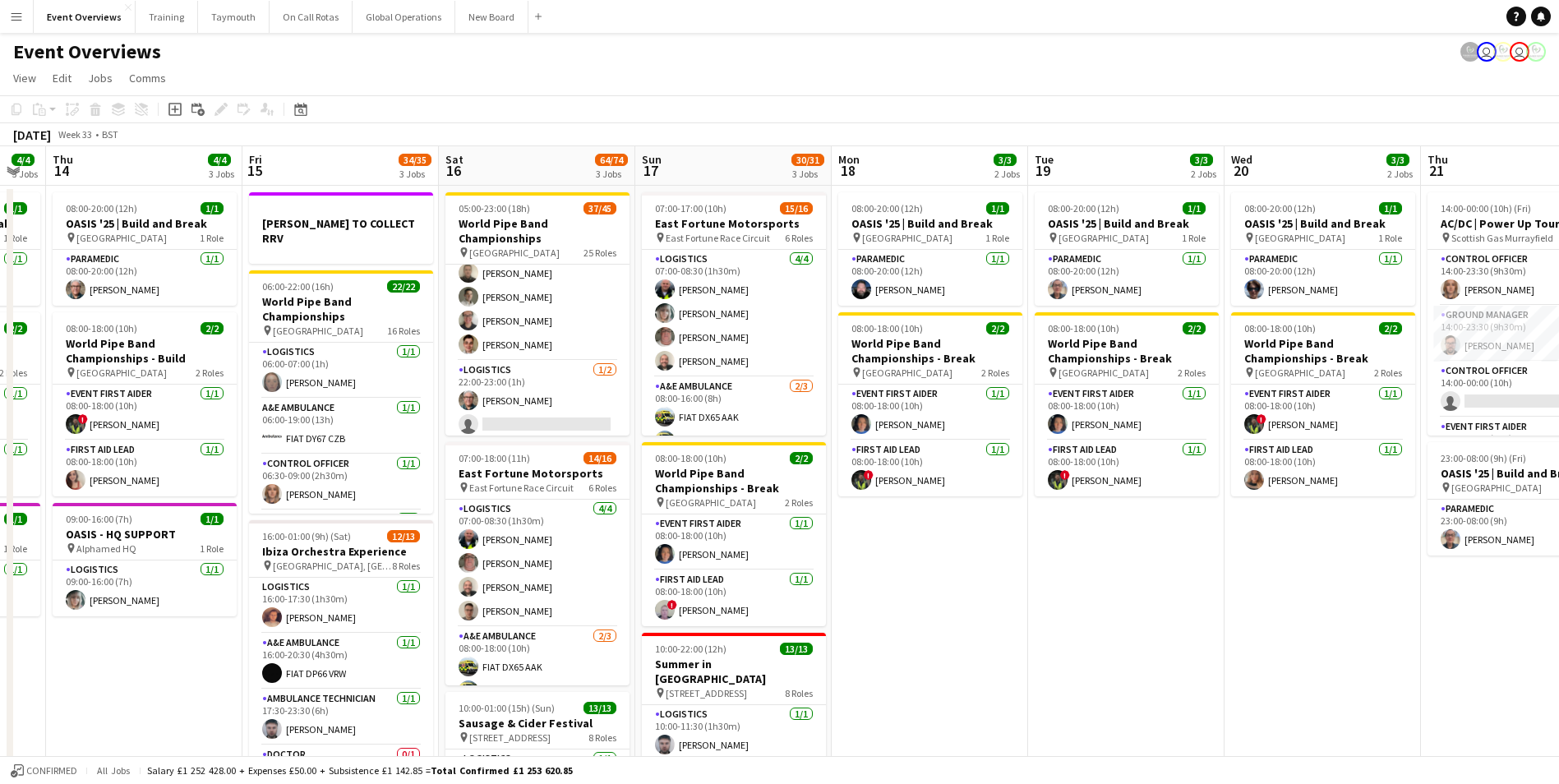
click at [15, 24] on button "Menu" at bounding box center [16, 16] width 33 height 33
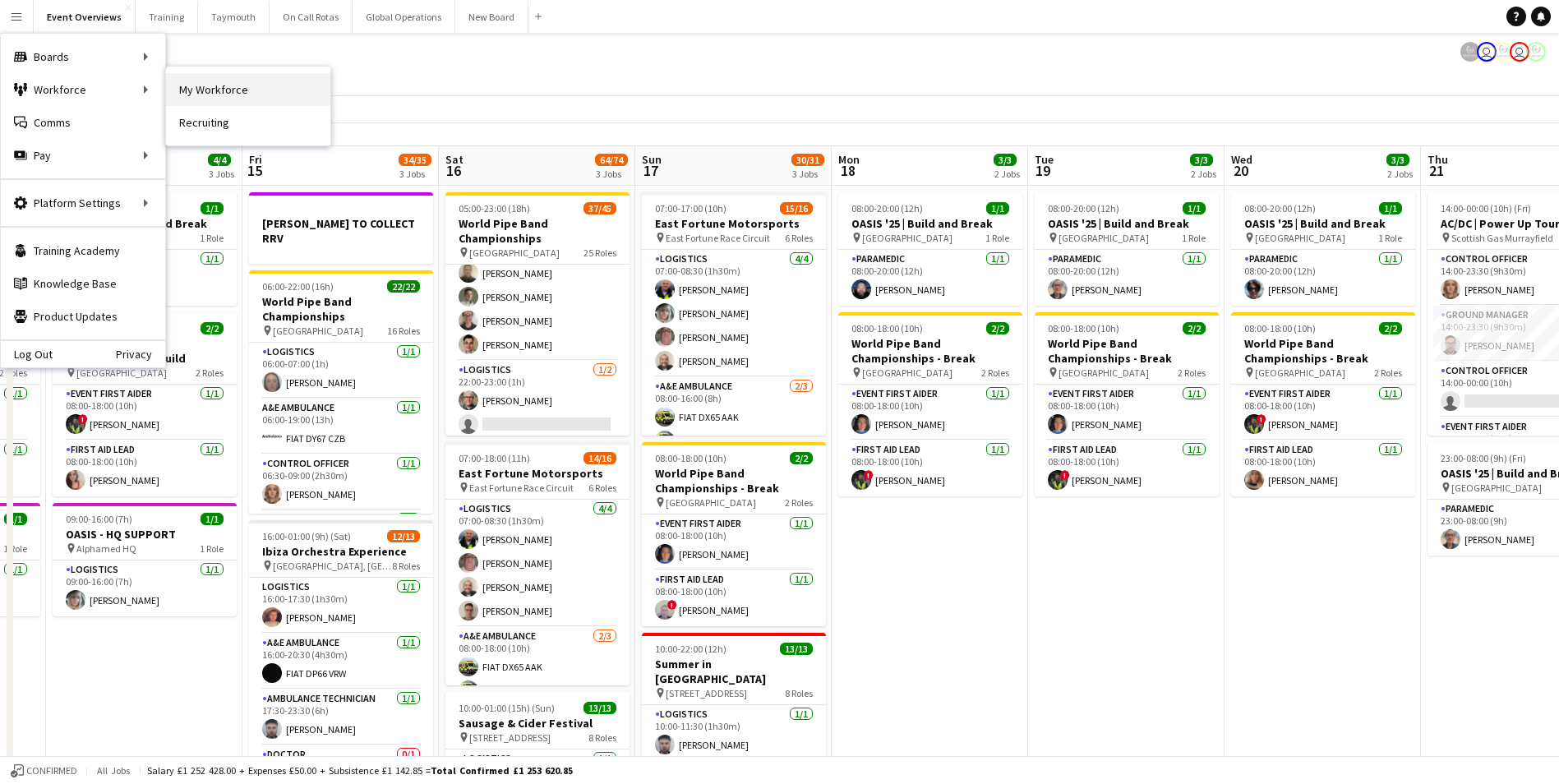
click at [188, 90] on link "My Workforce" at bounding box center [248, 89] width 165 height 33
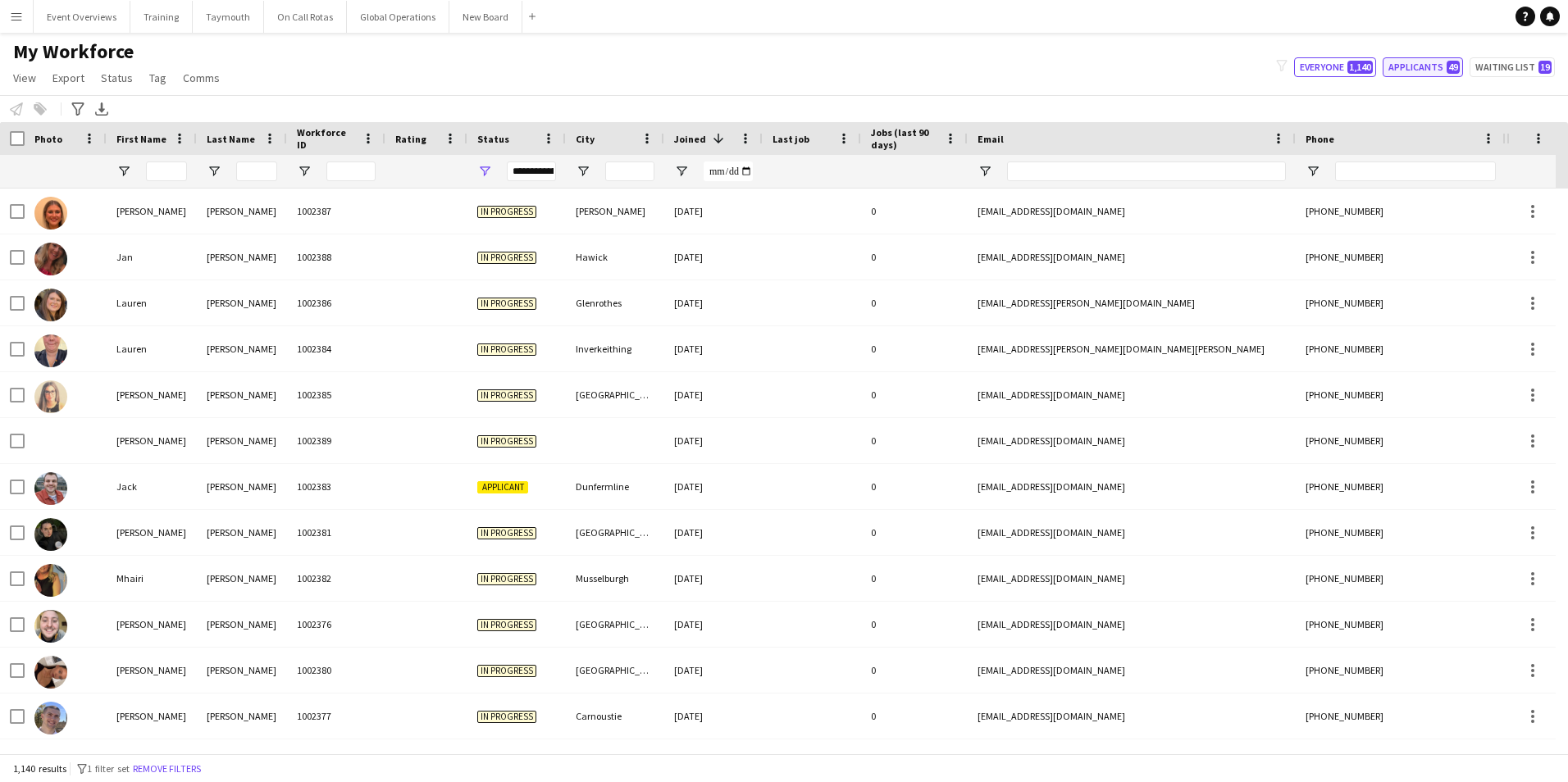
click at [1413, 61] on button "Applicants 49" at bounding box center [1423, 67] width 80 height 19
type input "**********"
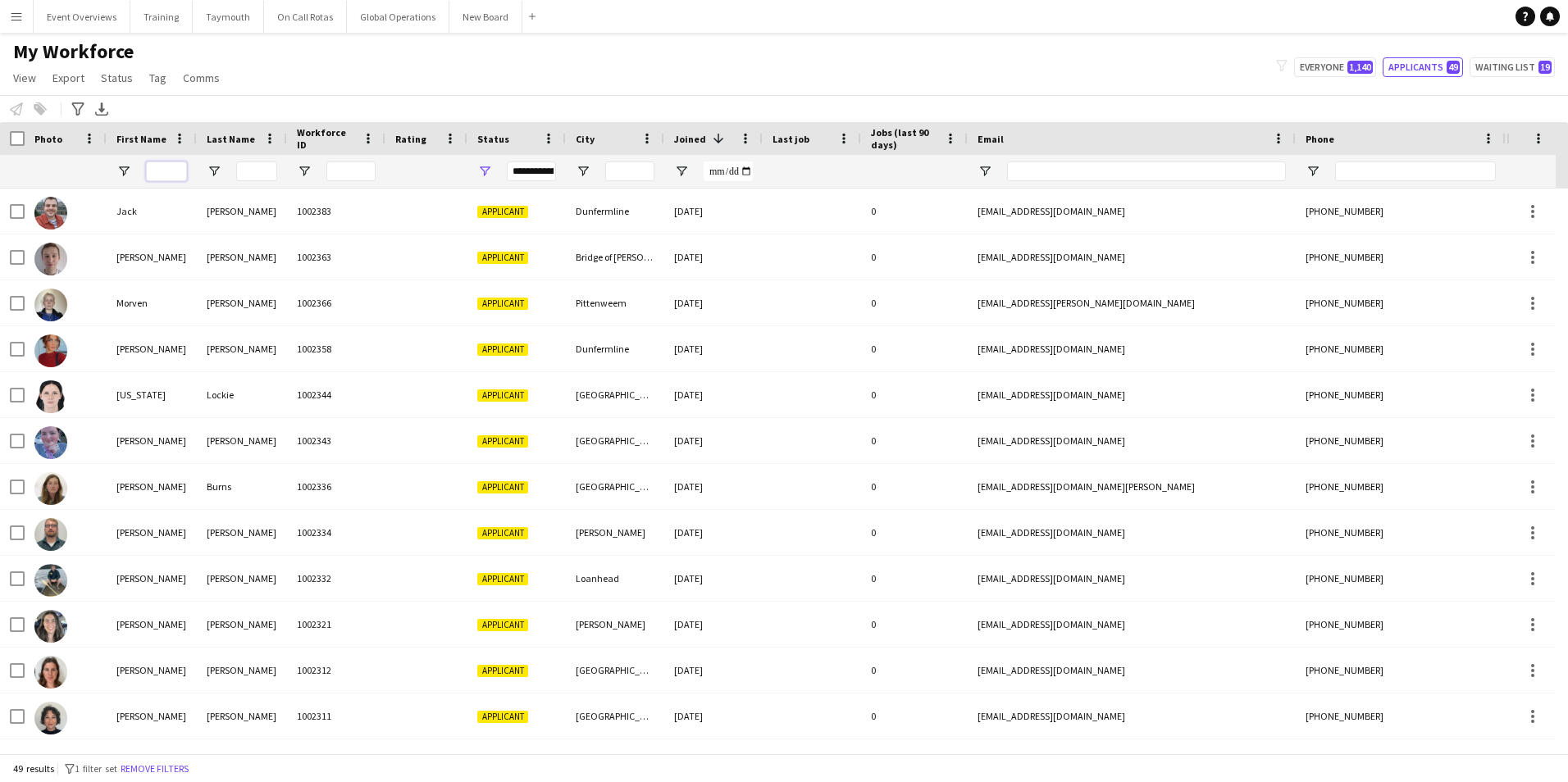
drag, startPoint x: 163, startPoint y: 163, endPoint x: 408, endPoint y: 180, distance: 245.6
click at [163, 164] on input "First Name Filter Input" at bounding box center [166, 171] width 41 height 19
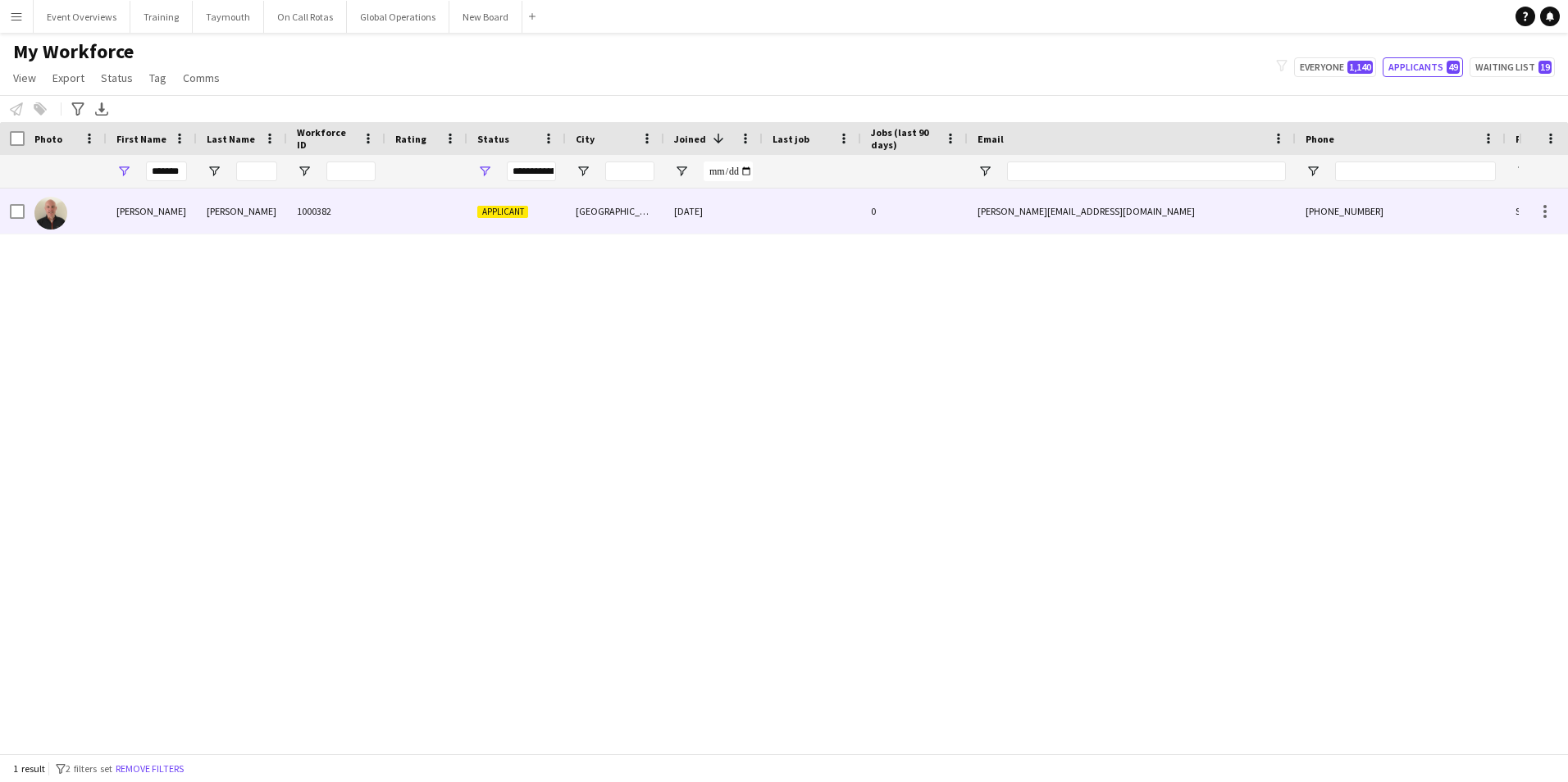
click at [131, 210] on div "Stephen" at bounding box center [152, 211] width 90 height 45
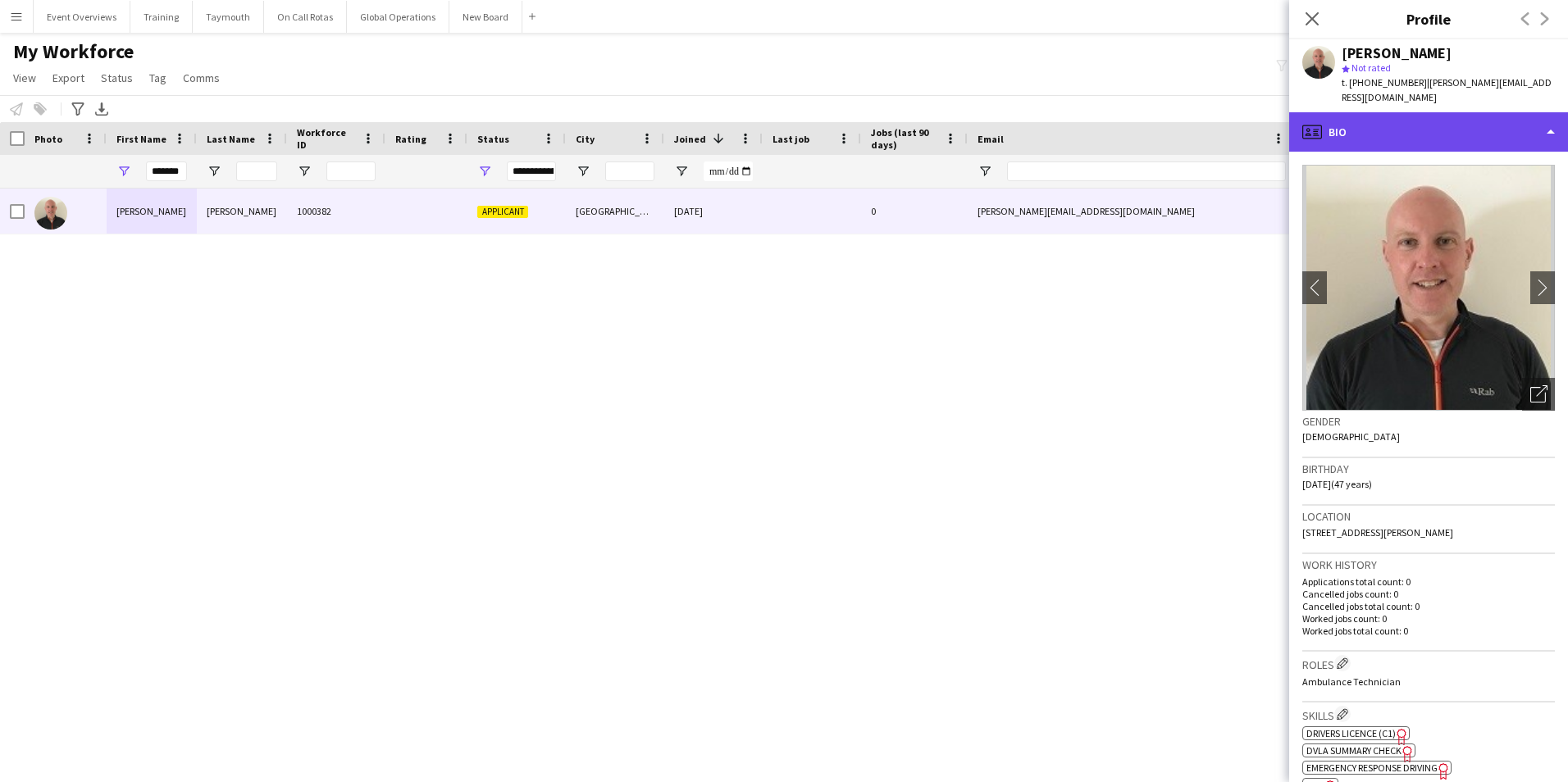
click at [1437, 131] on div "profile Bio" at bounding box center [1428, 131] width 279 height 39
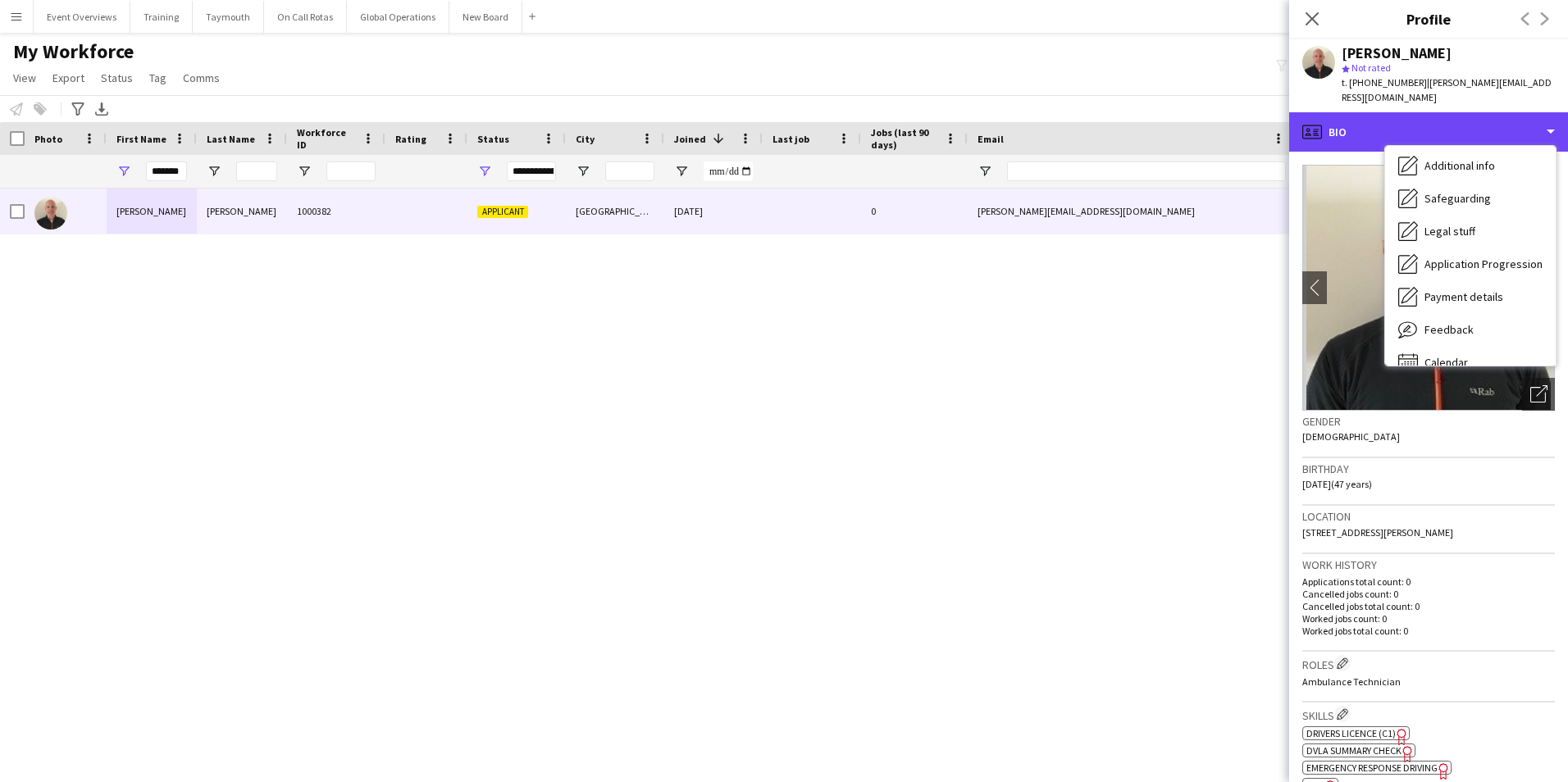
scroll to position [286, 0]
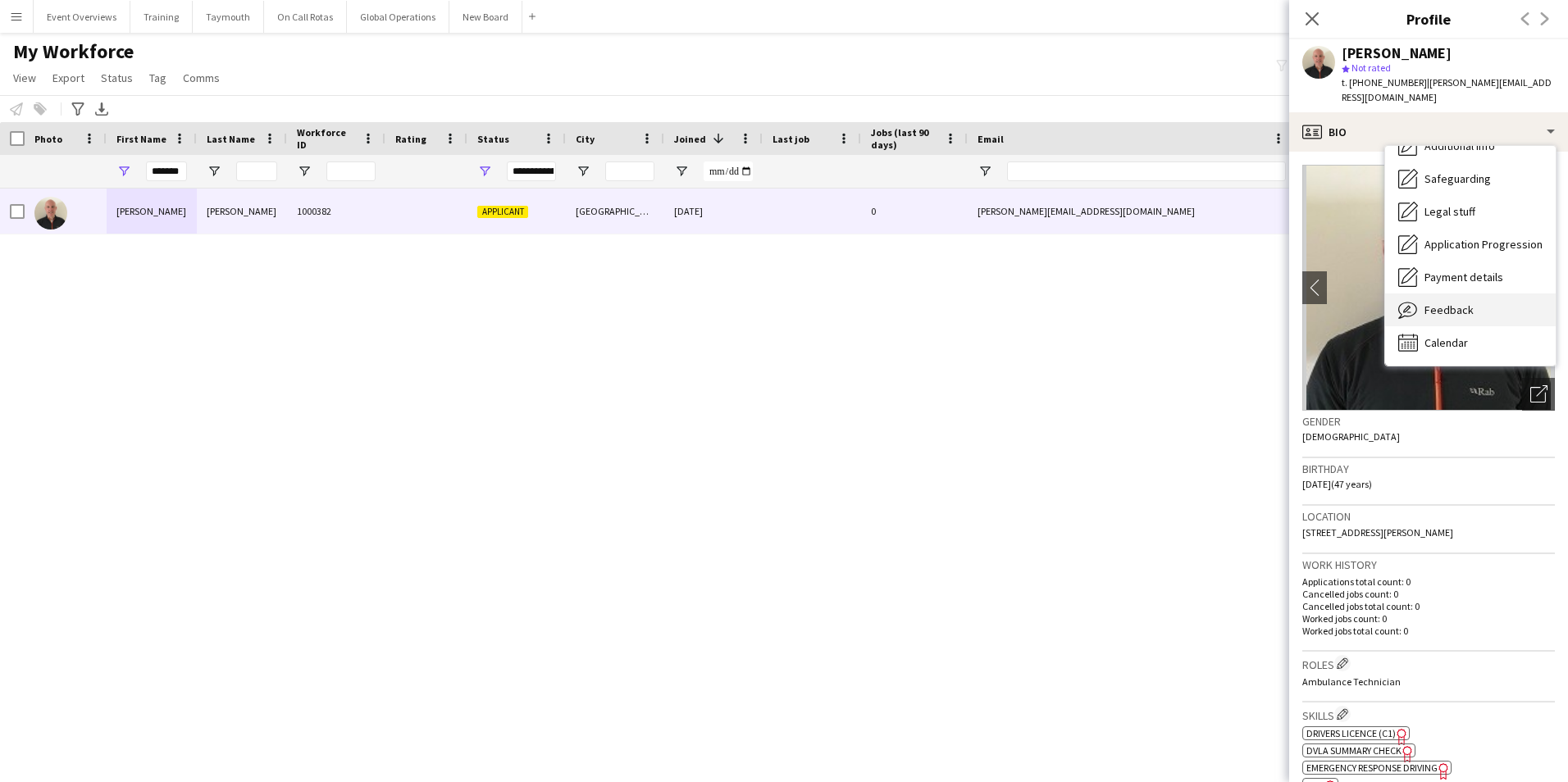
click at [1426, 310] on span "Feedback" at bounding box center [1449, 310] width 49 height 15
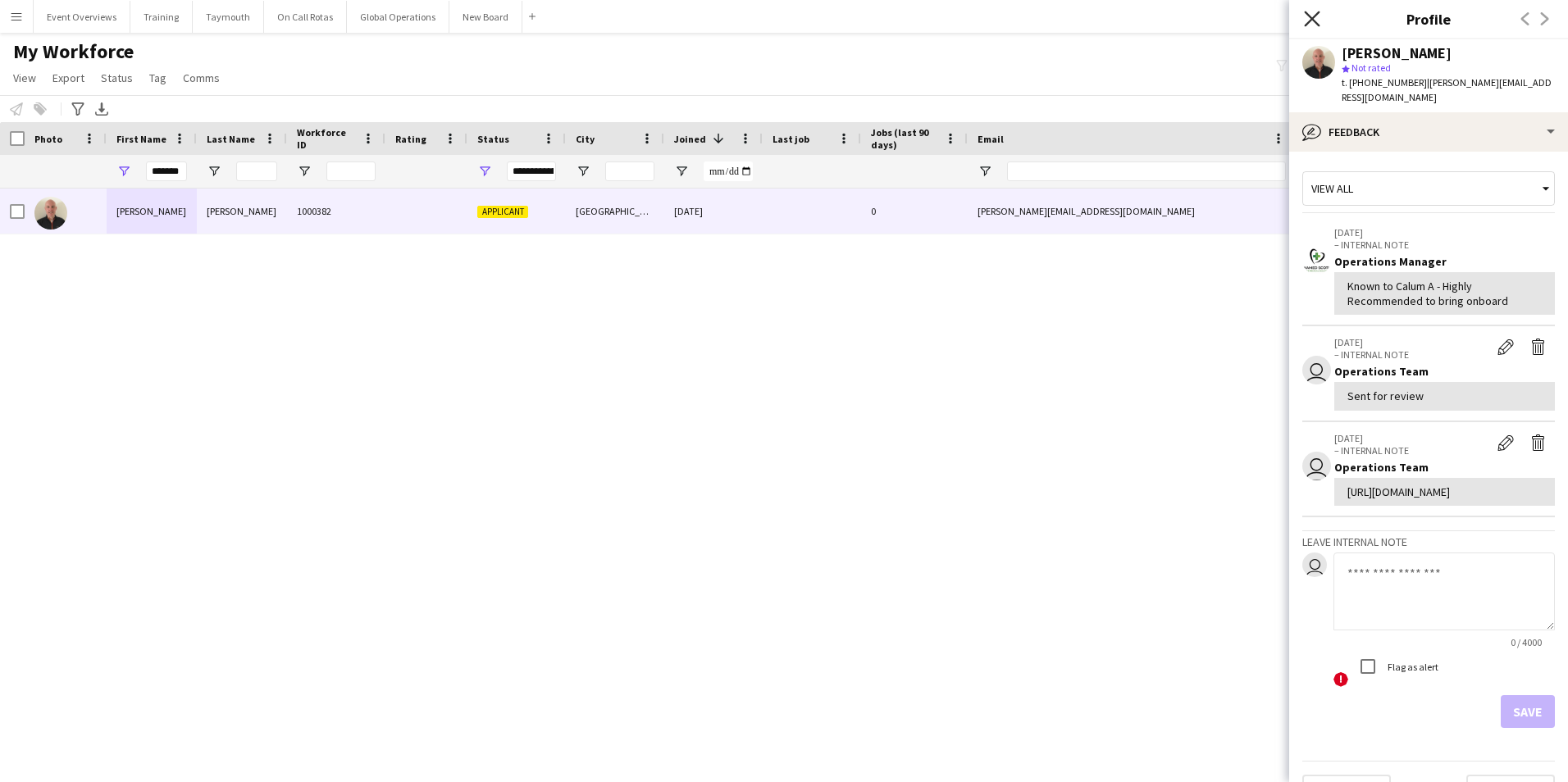
click at [1312, 17] on icon "Close pop-in" at bounding box center [1312, 18] width 16 height 16
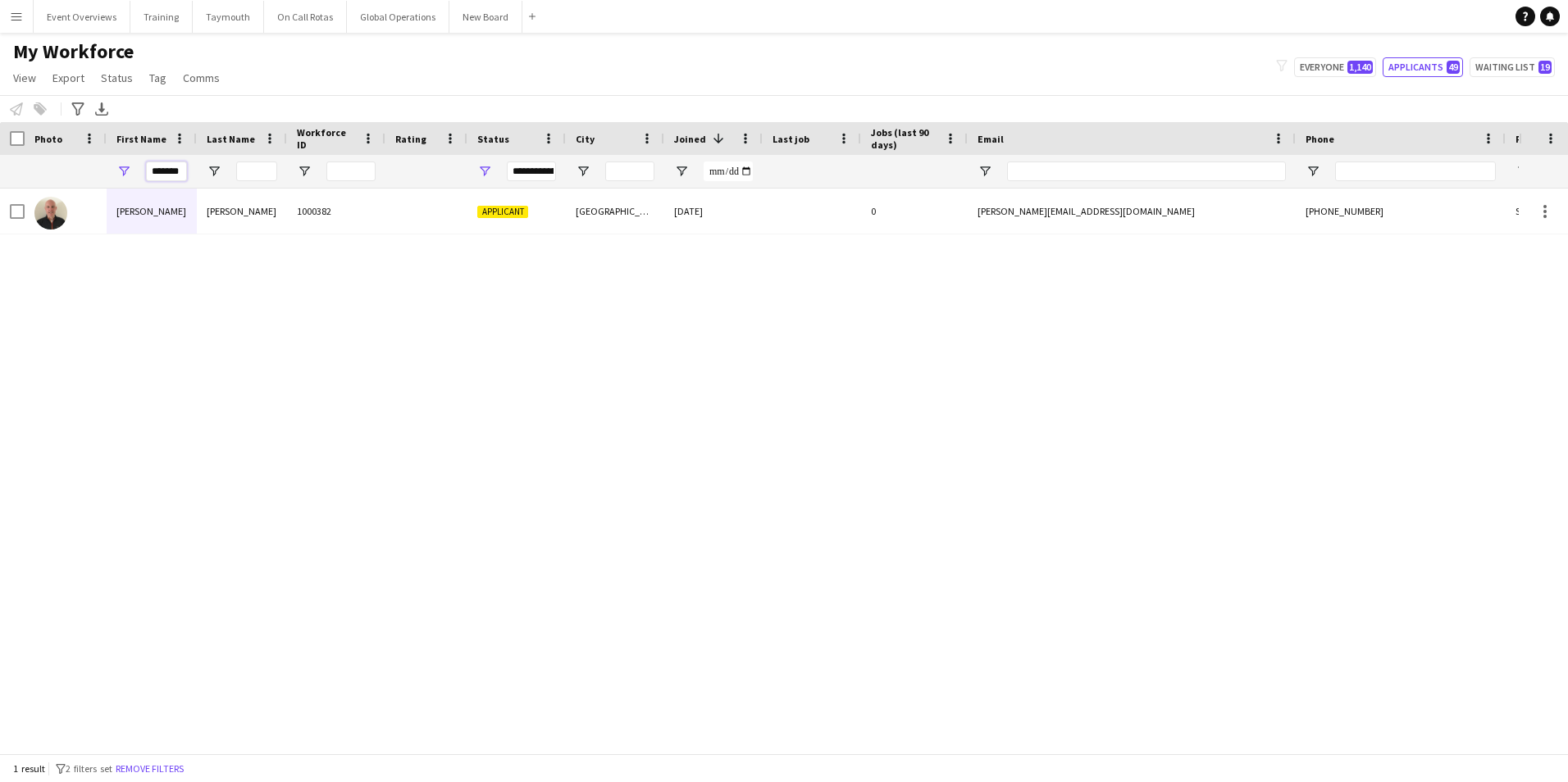
click at [165, 172] on input "*******" at bounding box center [166, 171] width 41 height 19
type input "*"
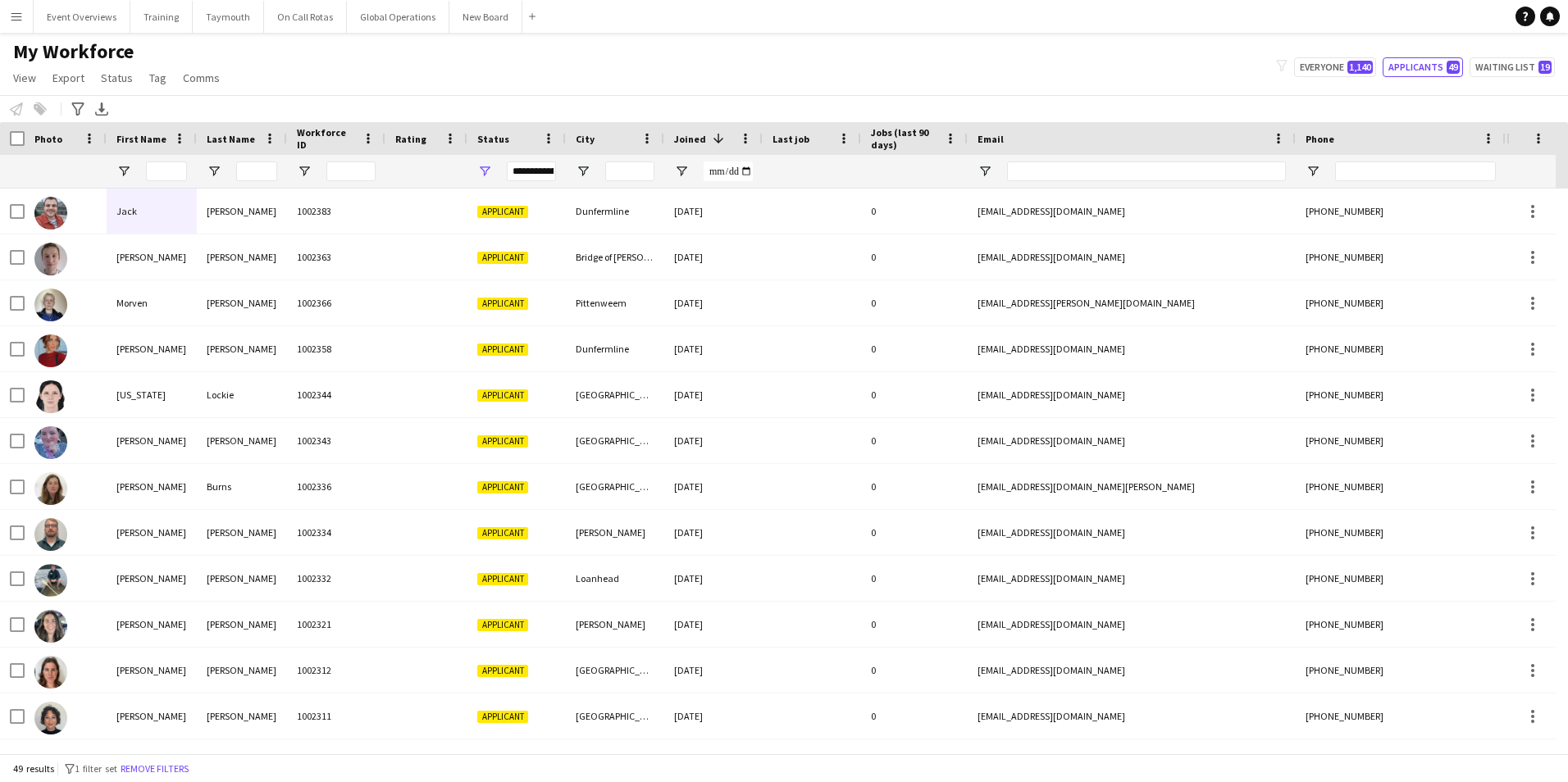
click at [12, 18] on app-icon "Menu" at bounding box center [17, 17] width 13 height 13
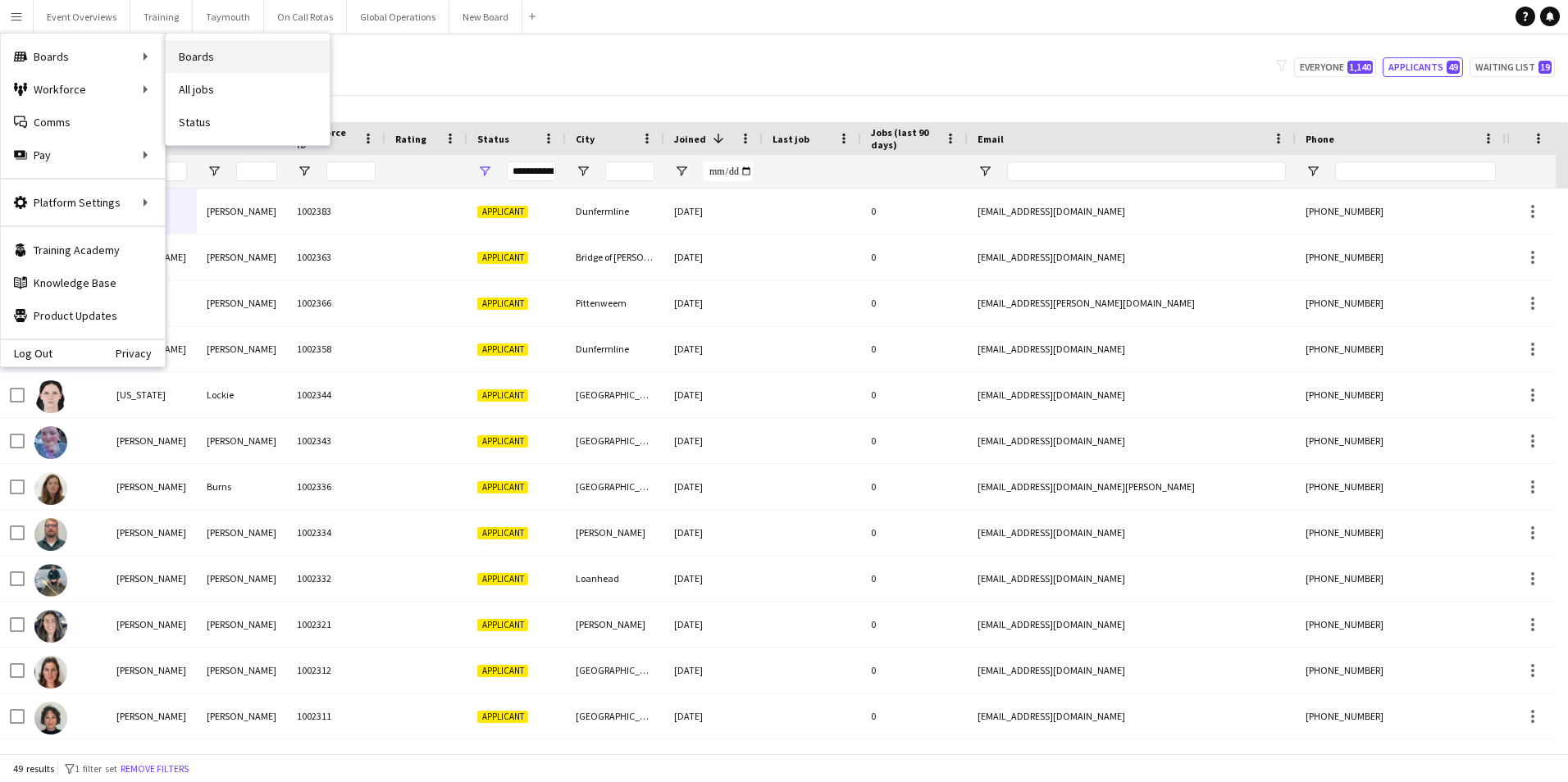
click at [193, 54] on link "Boards" at bounding box center [248, 56] width 164 height 33
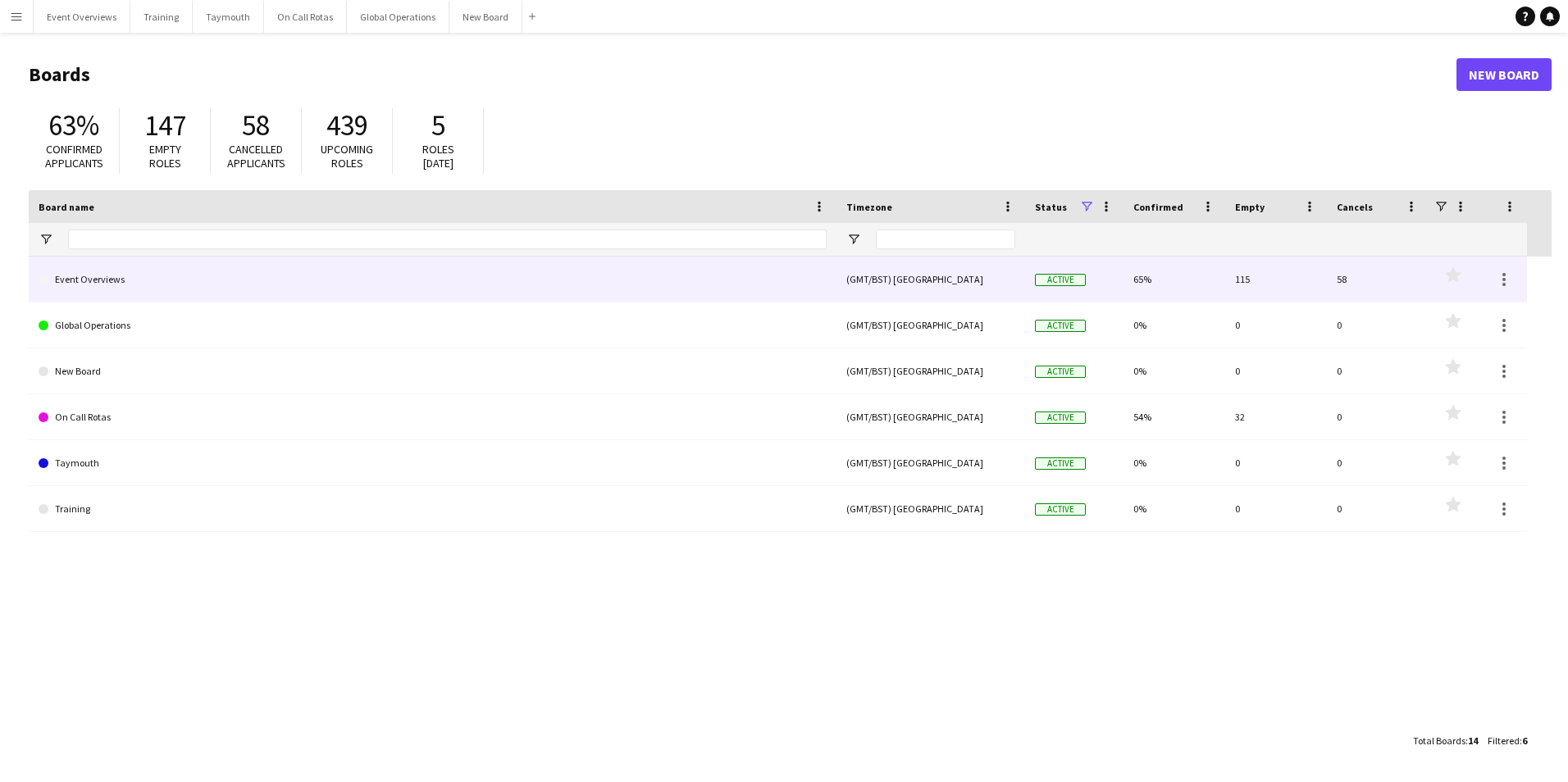
click at [101, 280] on link "Event Overviews" at bounding box center [432, 279] width 788 height 46
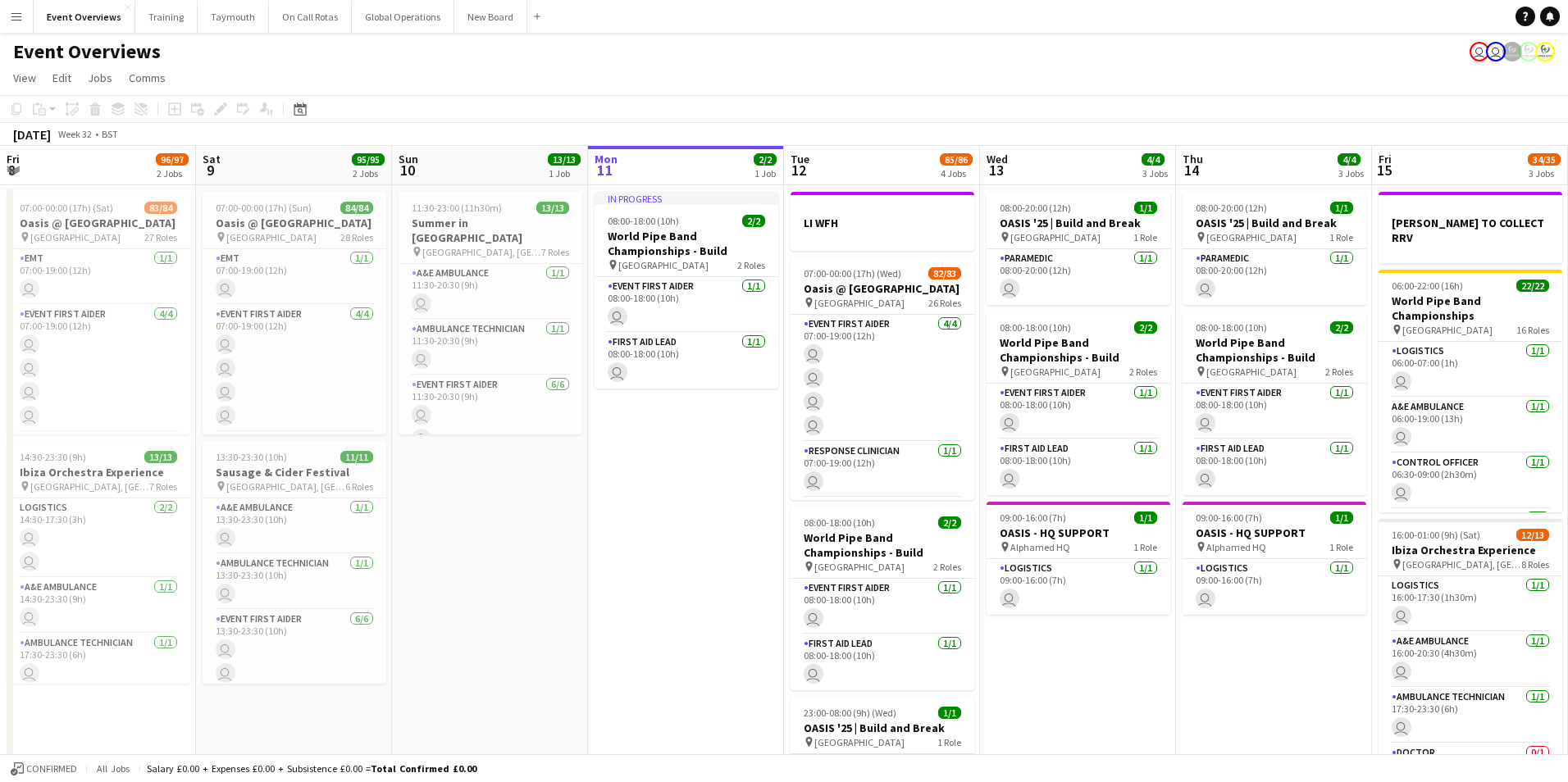
scroll to position [0, 392]
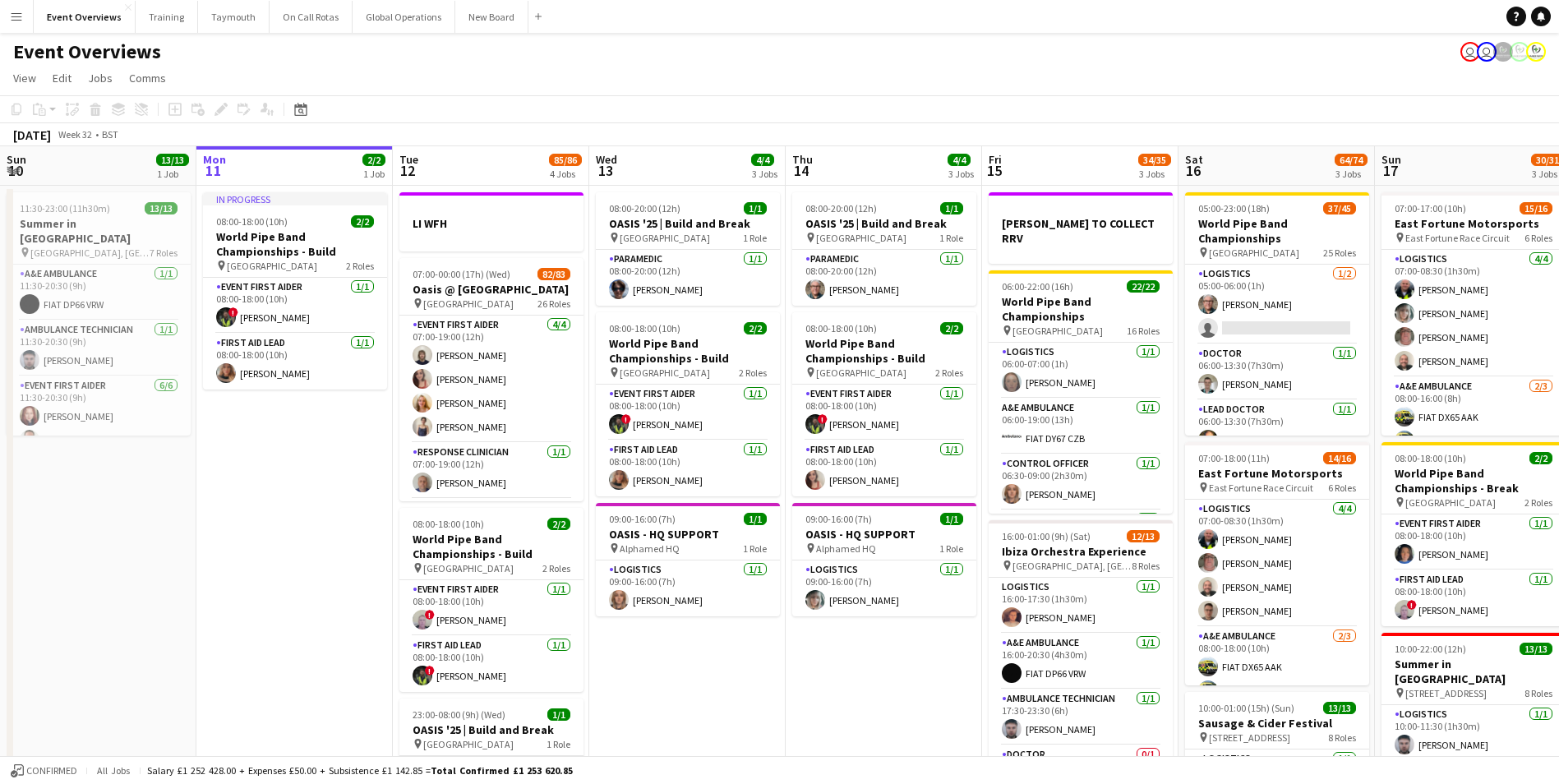
click at [16, 10] on app-icon "Menu" at bounding box center [17, 17] width 13 height 13
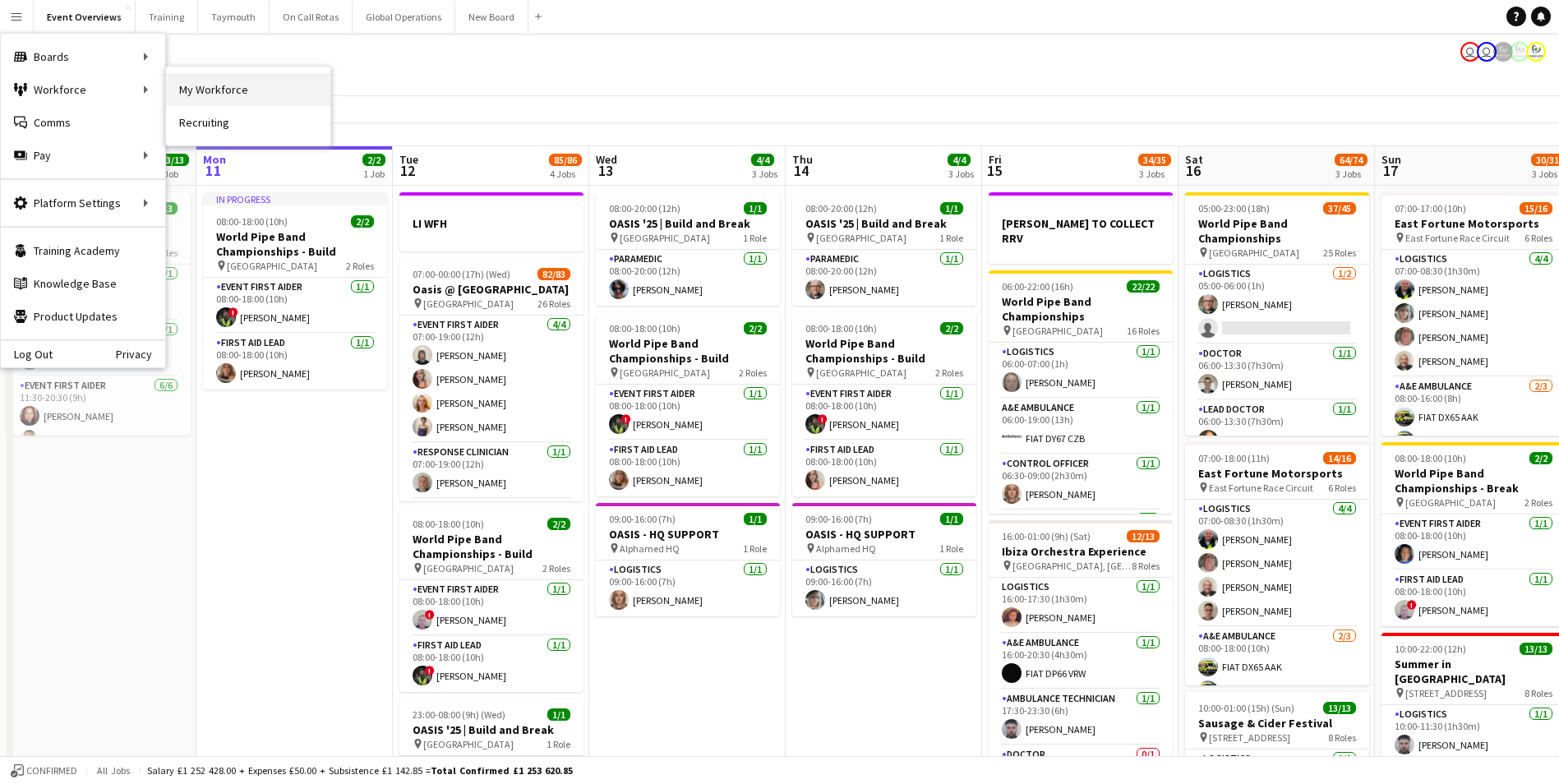
click at [204, 89] on link "My Workforce" at bounding box center [248, 89] width 165 height 33
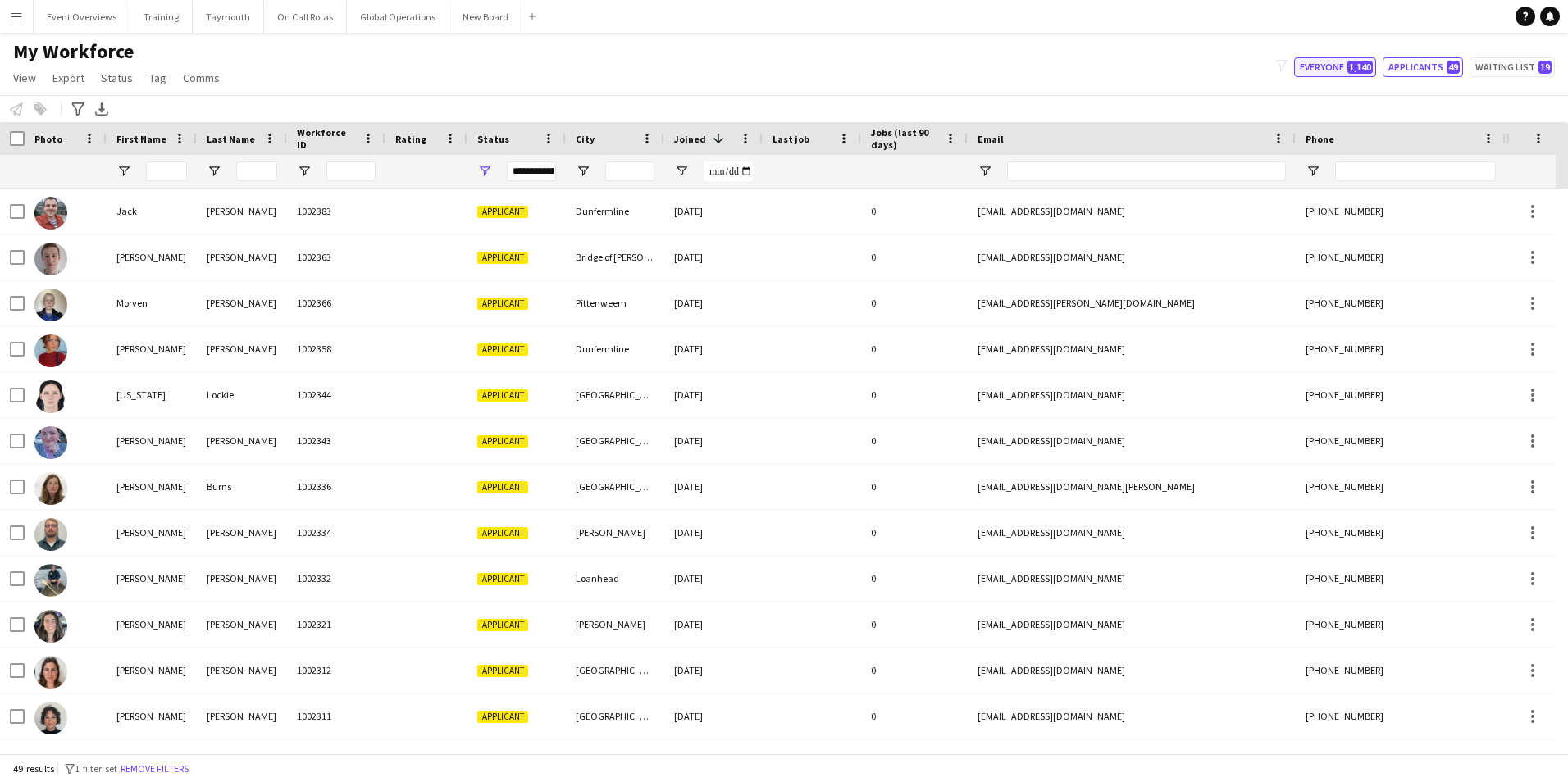
click at [1326, 64] on button "Everyone 1,140" at bounding box center [1335, 67] width 82 height 19
type input "**********"
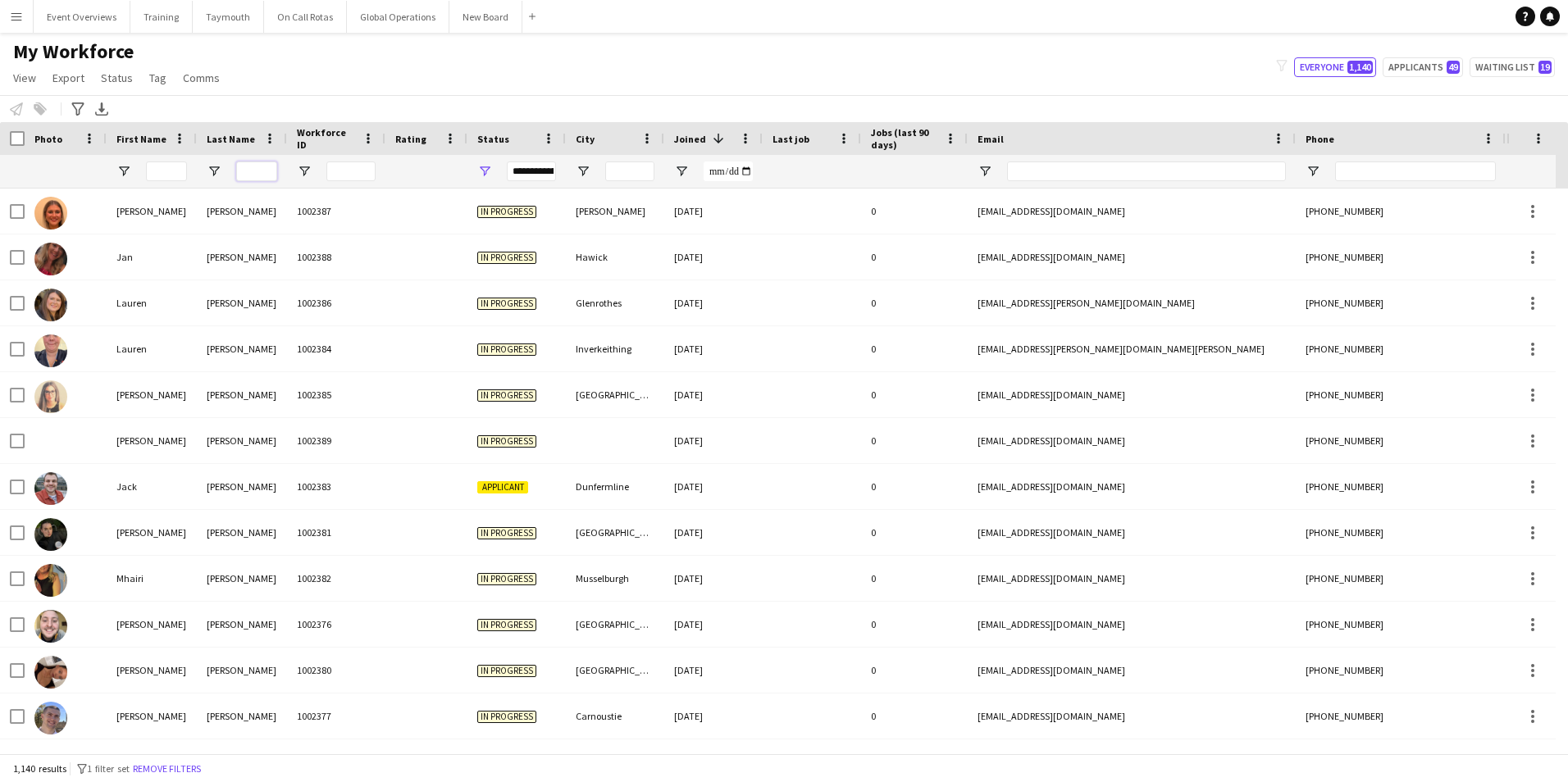
click at [247, 163] on input "Last Name Filter Input" at bounding box center [256, 171] width 41 height 19
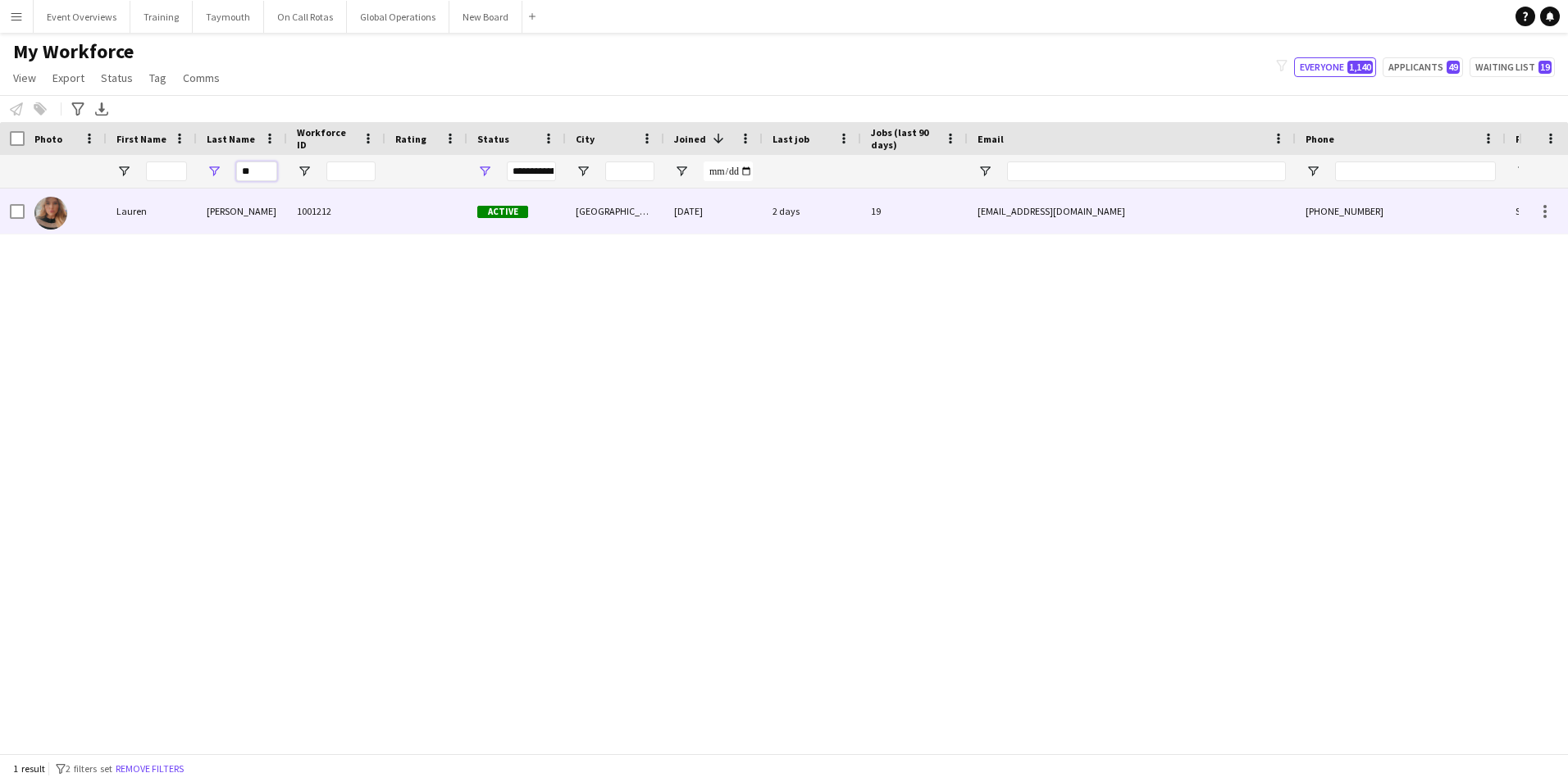
type input "**"
click at [124, 212] on div "Lauren" at bounding box center [152, 211] width 90 height 45
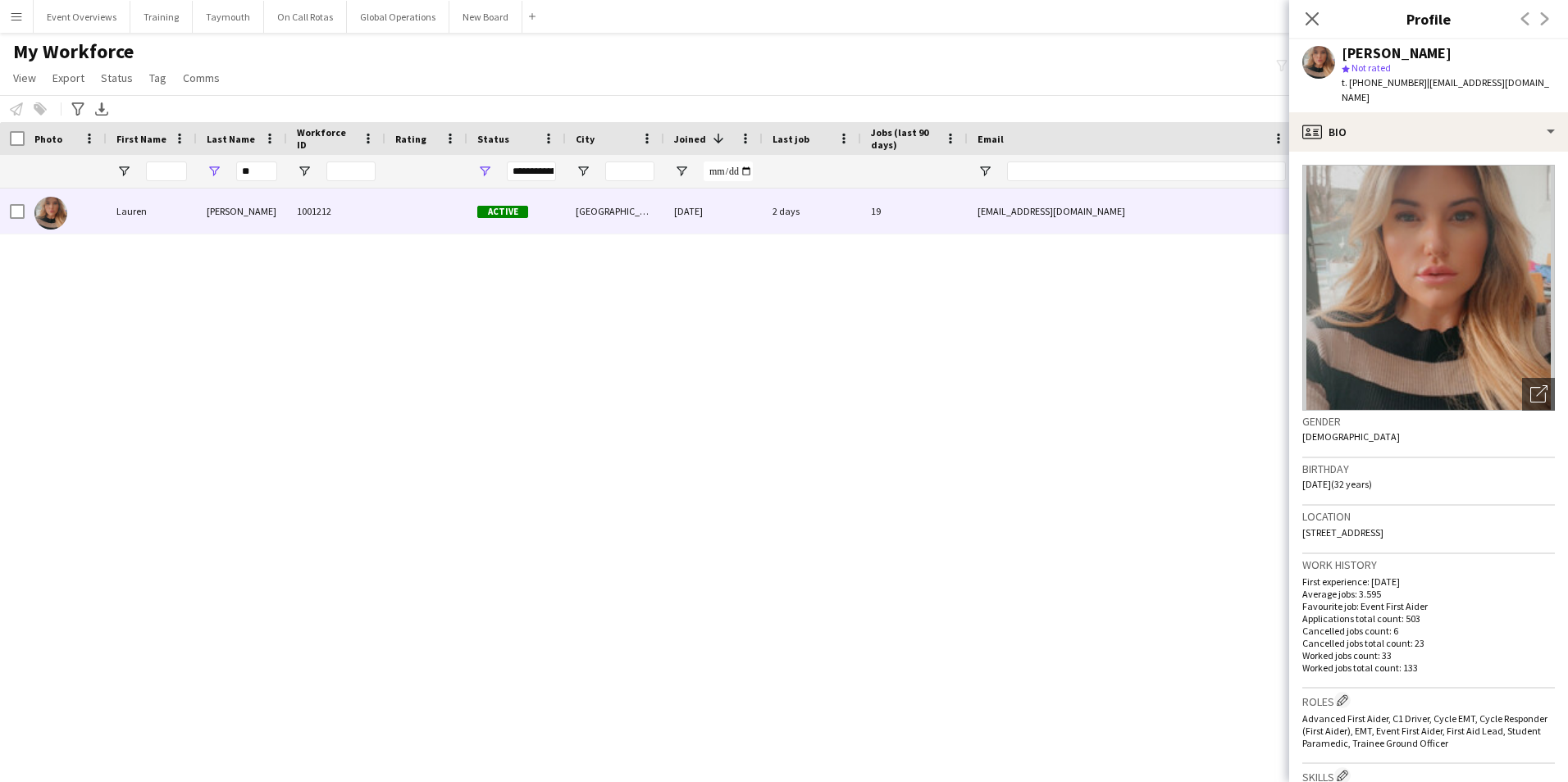
click at [17, 18] on app-icon "Menu" at bounding box center [17, 17] width 13 height 13
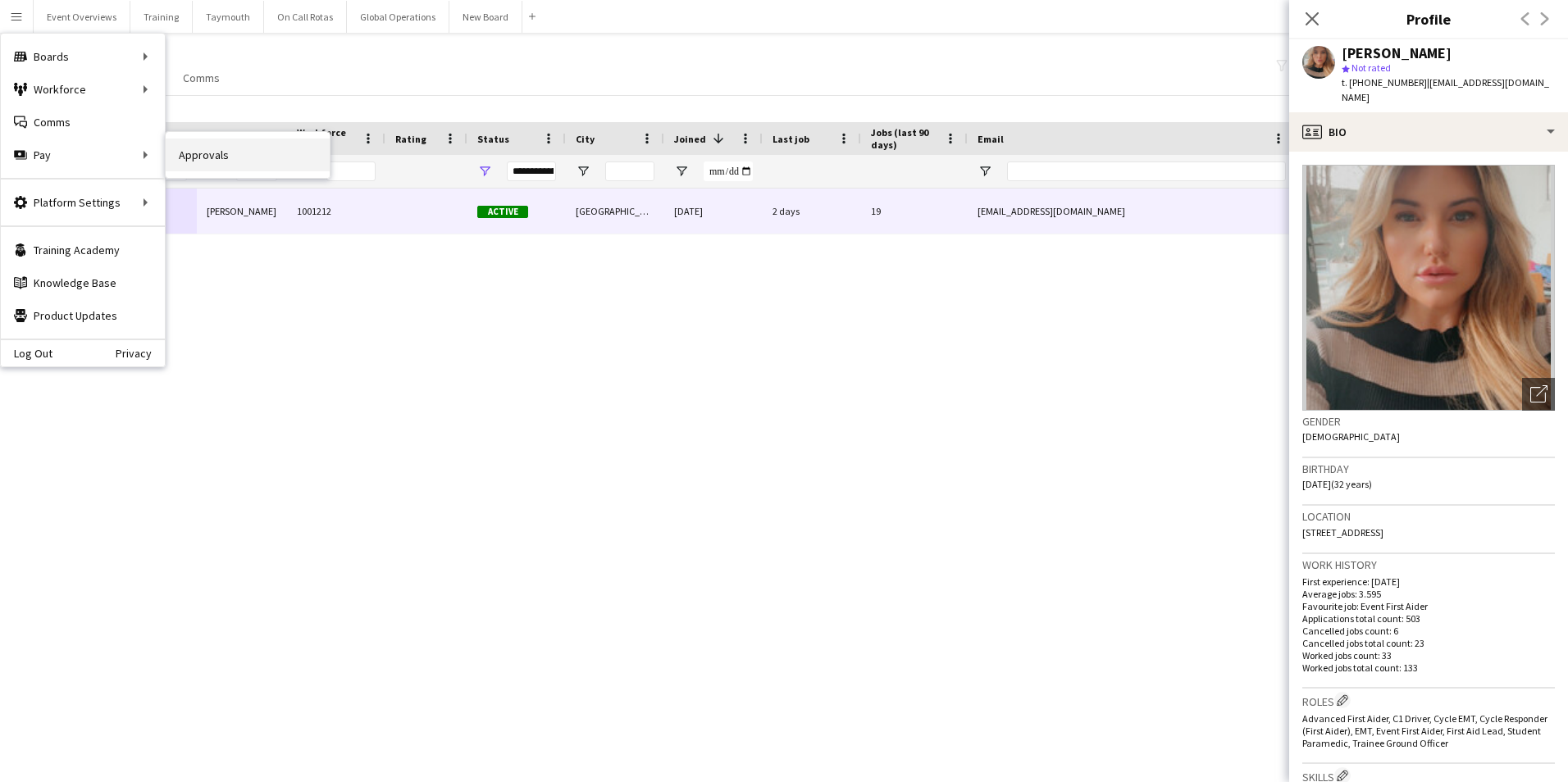
click at [239, 157] on link "Approvals" at bounding box center [248, 154] width 164 height 33
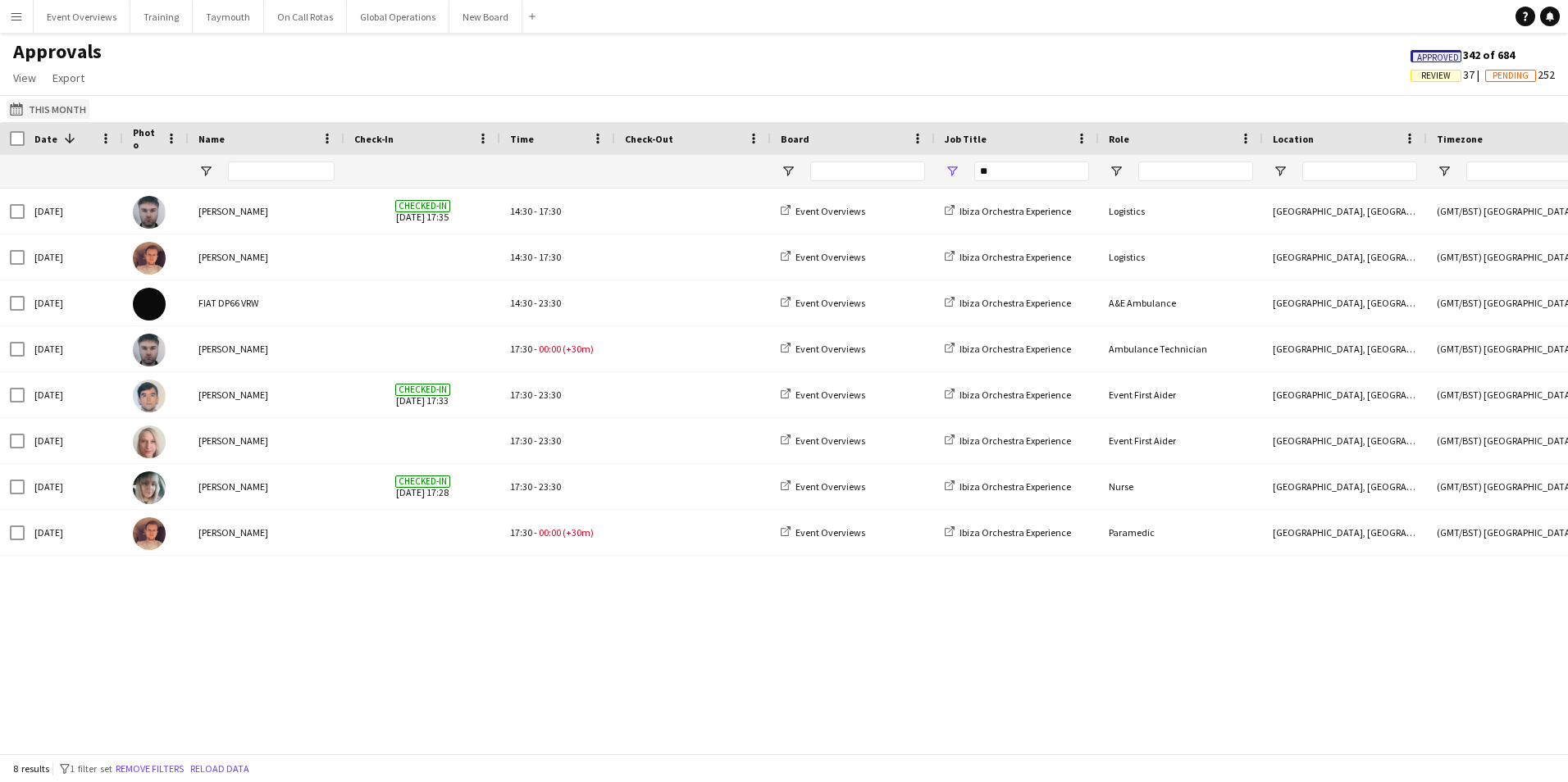
click at [51, 106] on button "This Month This Month" at bounding box center [48, 108] width 83 height 19
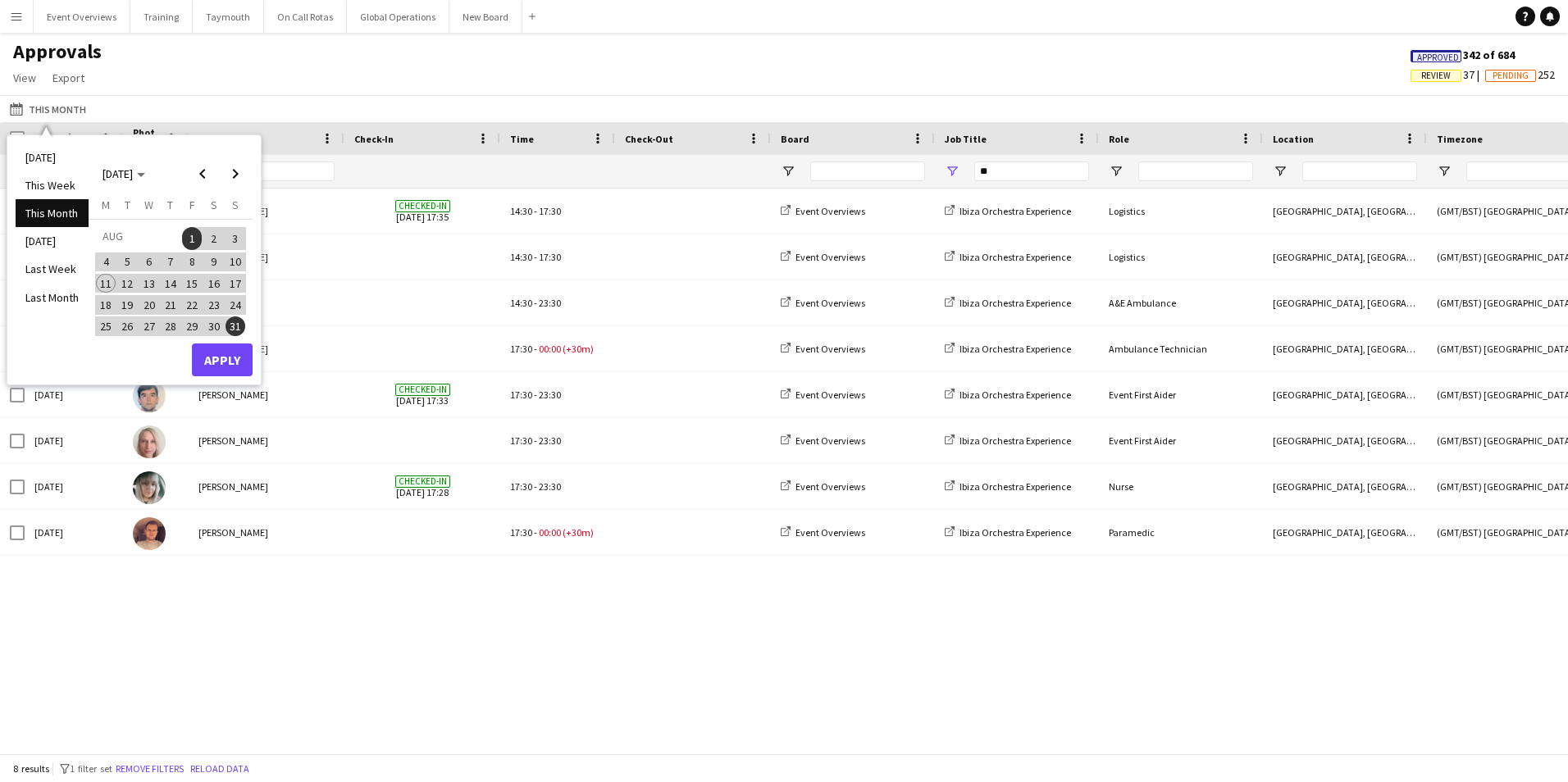
click at [28, 210] on li "This Month" at bounding box center [52, 213] width 73 height 28
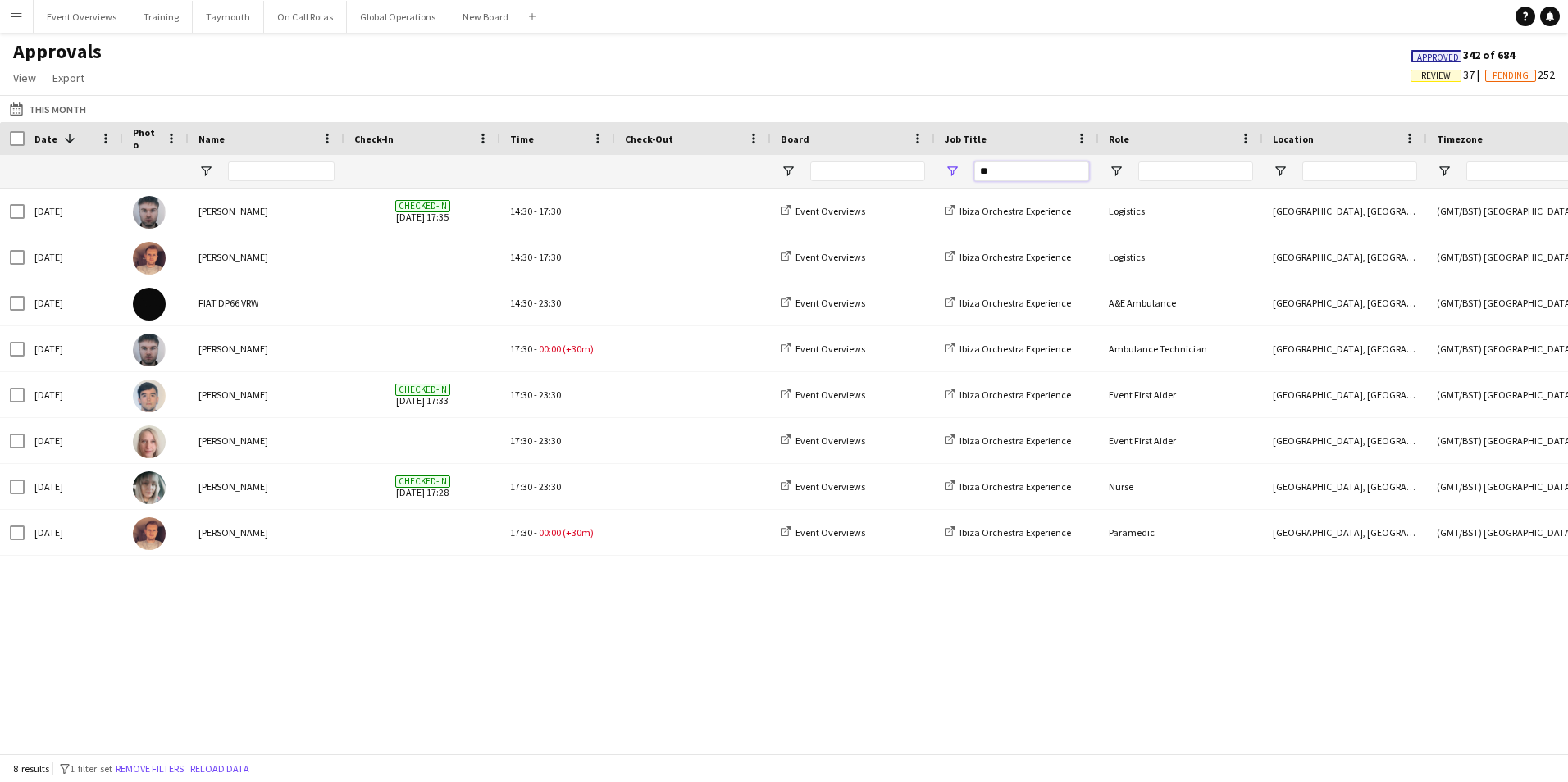
click at [1062, 172] on input "**" at bounding box center [1031, 171] width 115 height 19
type input "*"
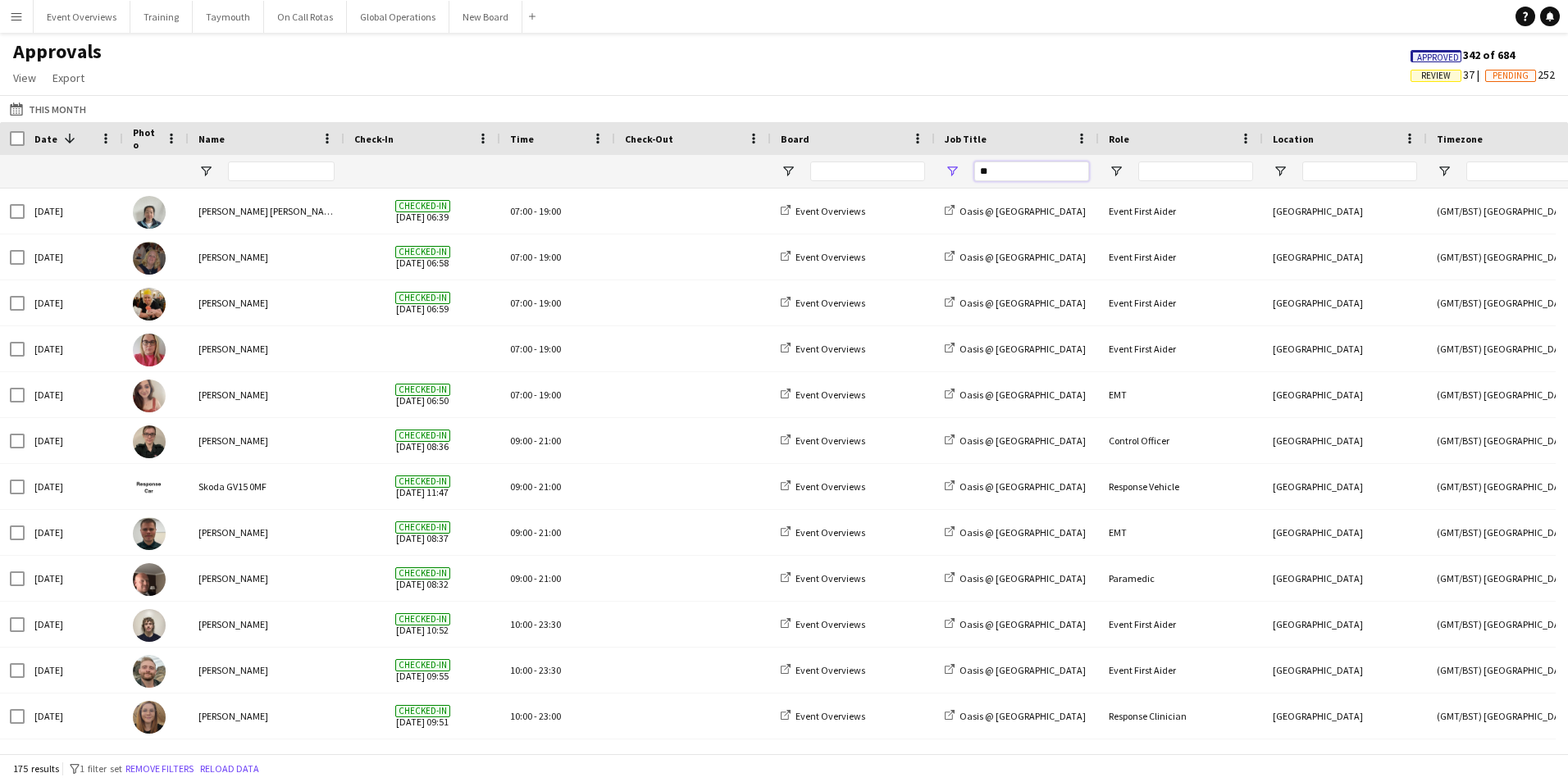
type input "*"
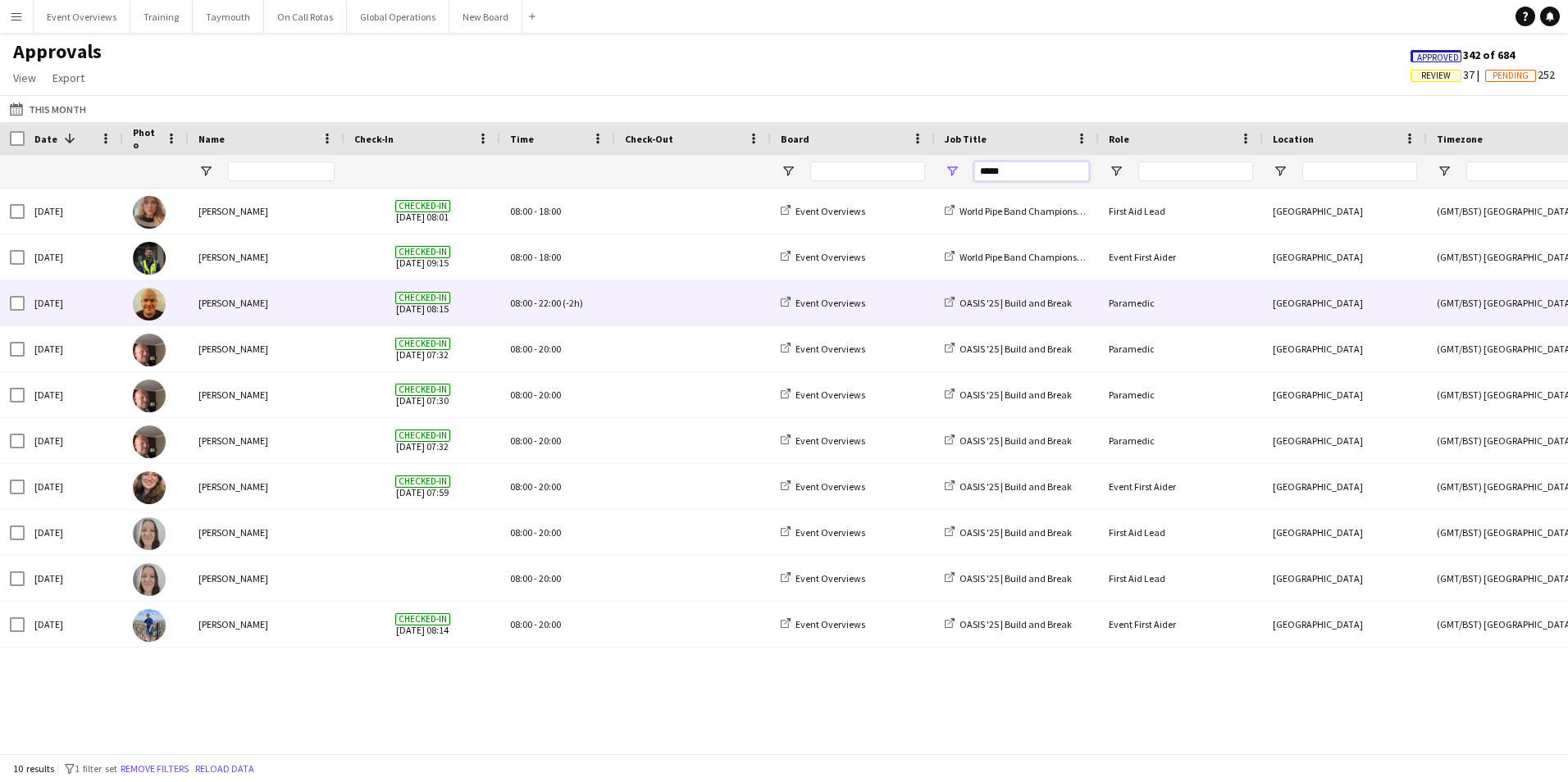
type input "*****"
click at [653, 308] on span at bounding box center [693, 303] width 137 height 45
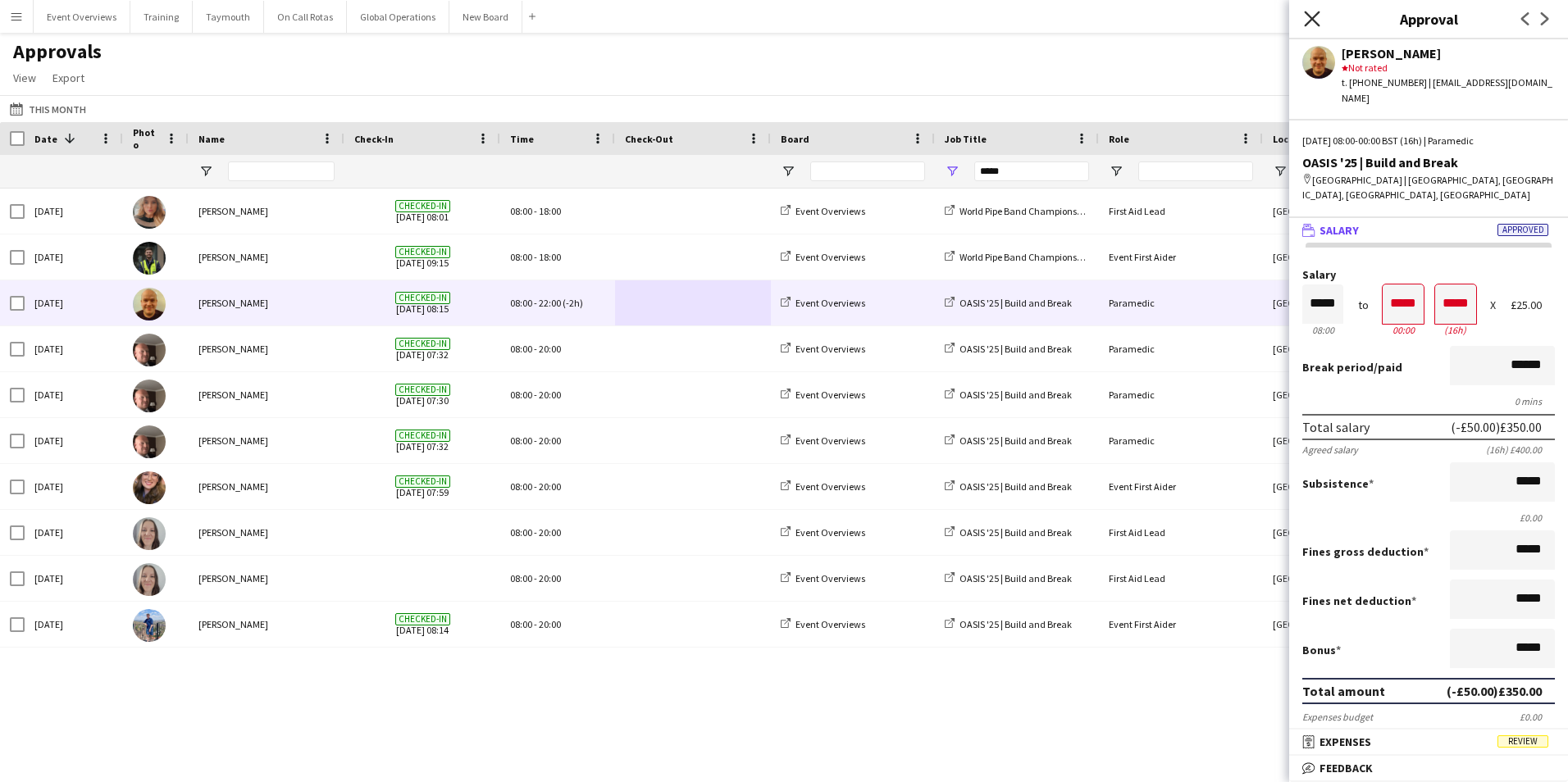
click at [1313, 16] on icon "Close pop-in" at bounding box center [1312, 18] width 16 height 16
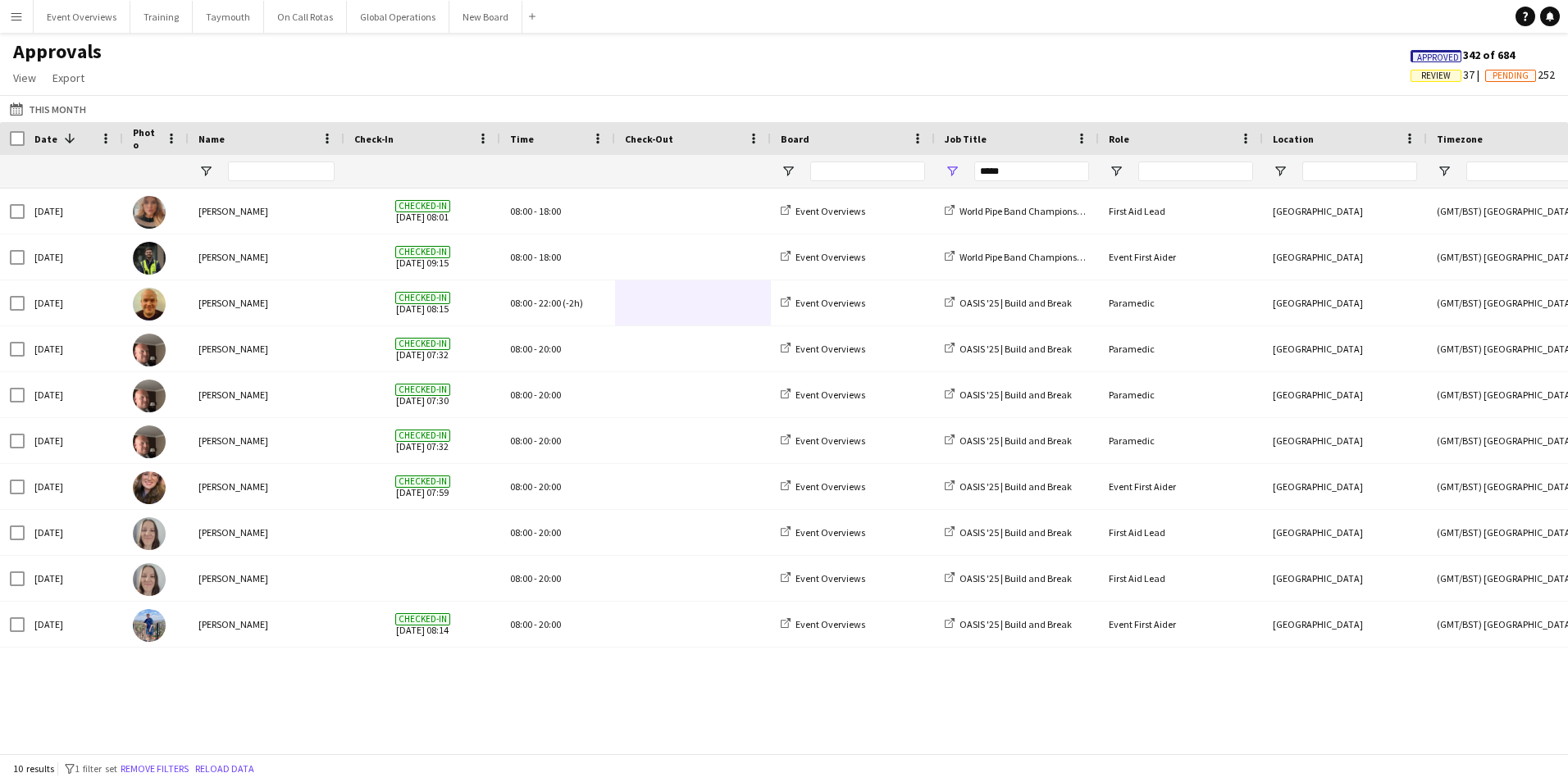
click at [13, 11] on app-icon "Menu" at bounding box center [17, 17] width 13 height 13
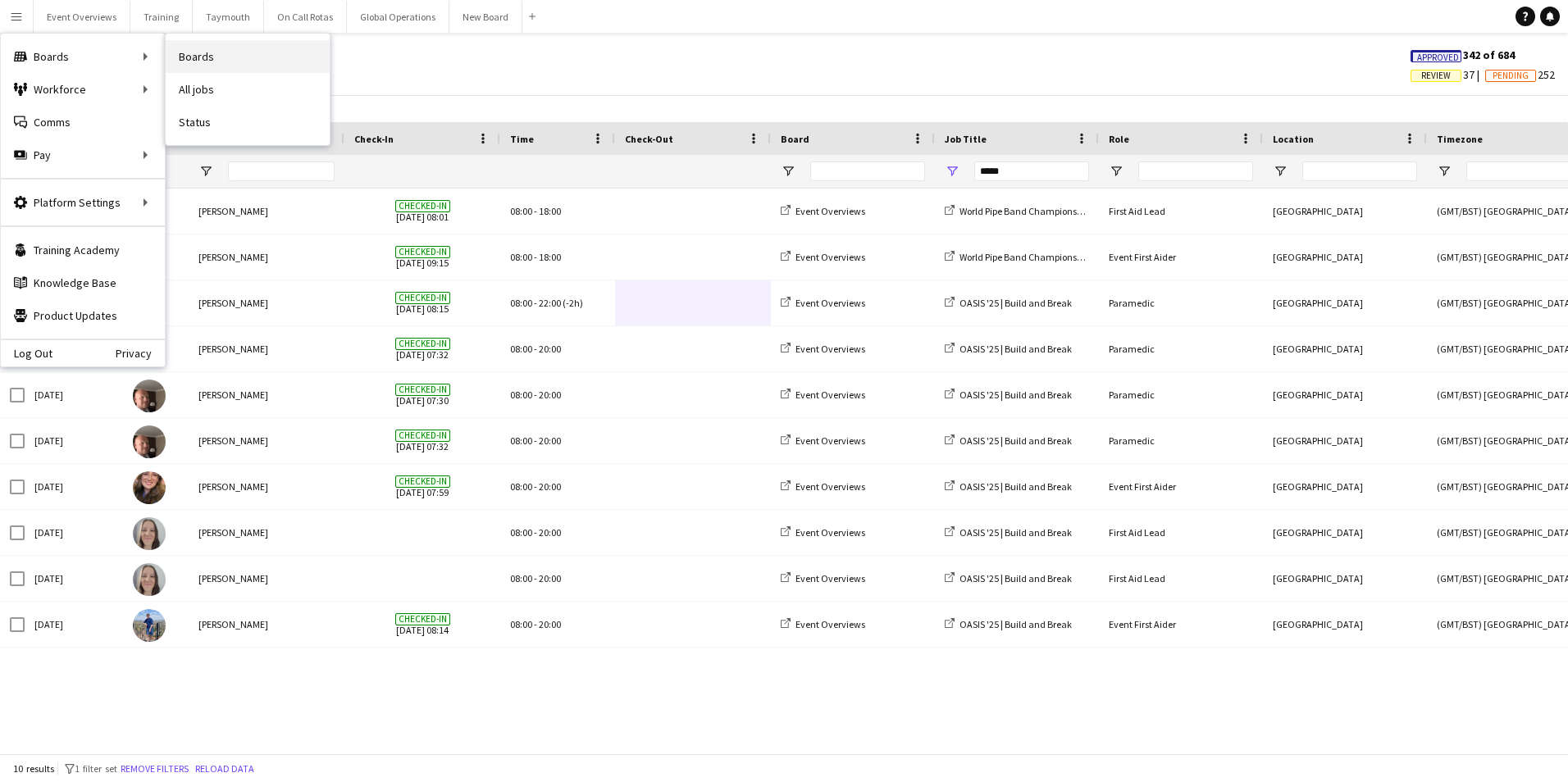
click at [204, 46] on link "Boards" at bounding box center [248, 56] width 164 height 33
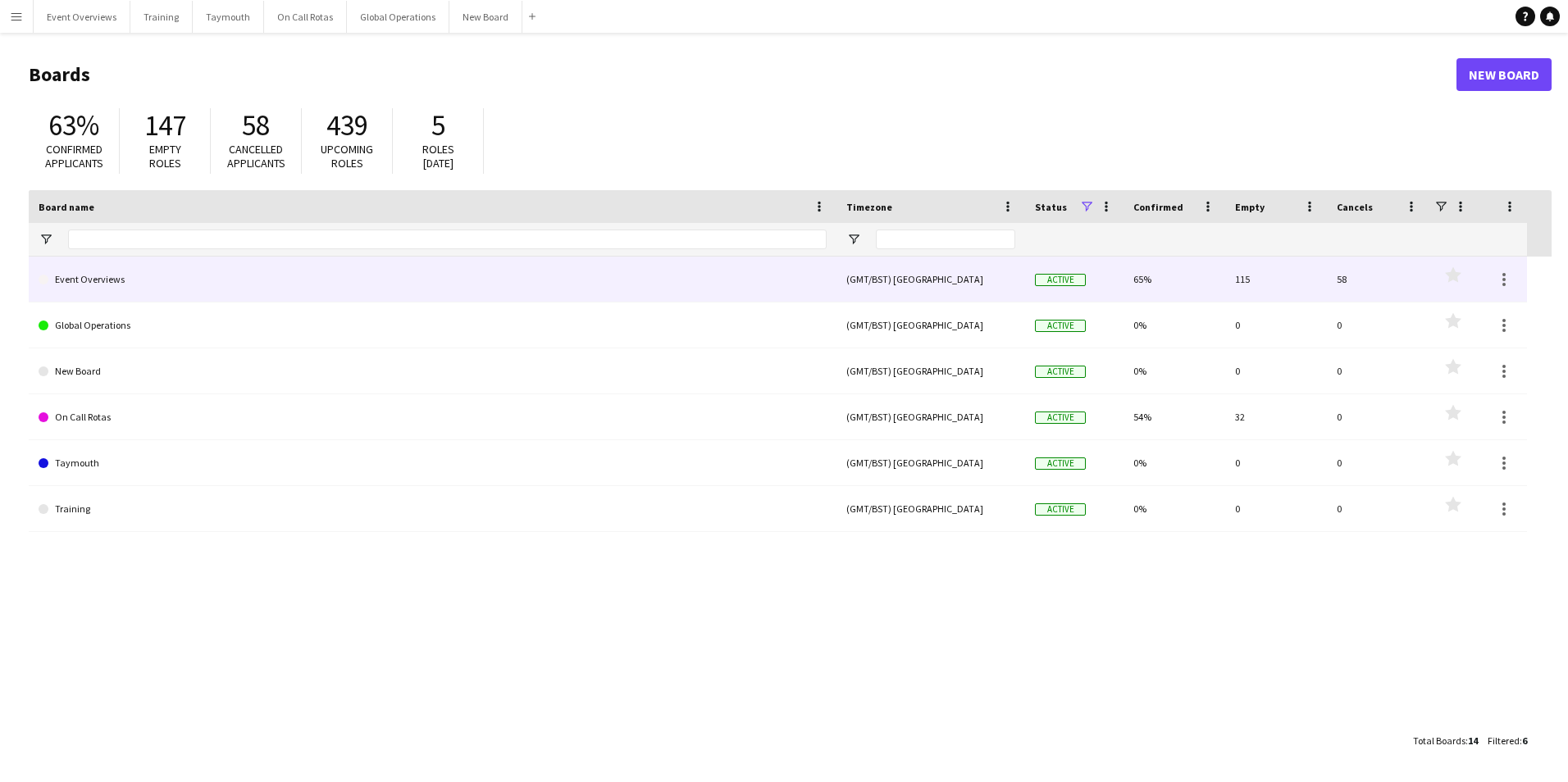
click at [104, 284] on link "Event Overviews" at bounding box center [432, 279] width 788 height 46
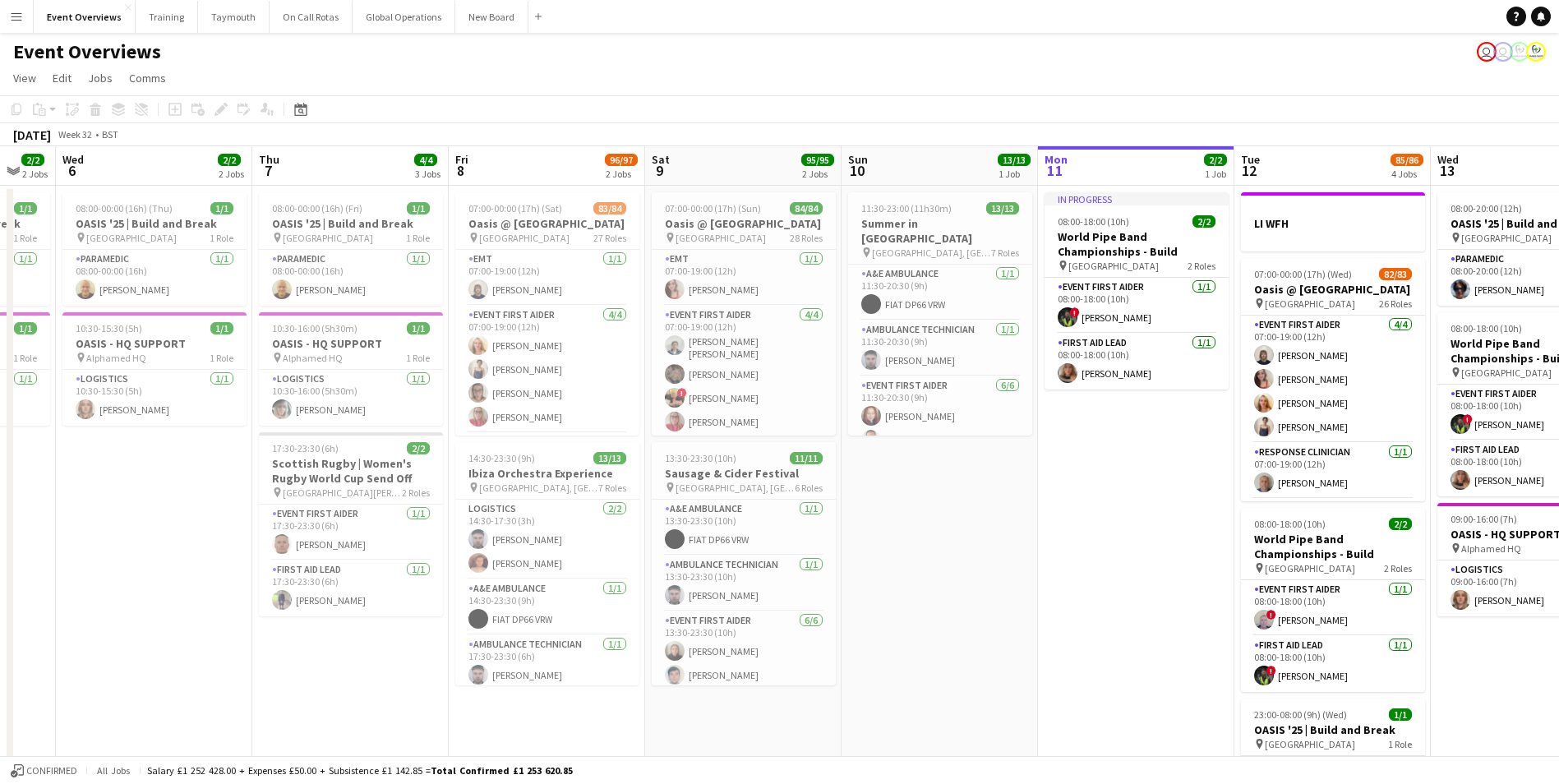
scroll to position [0, 460]
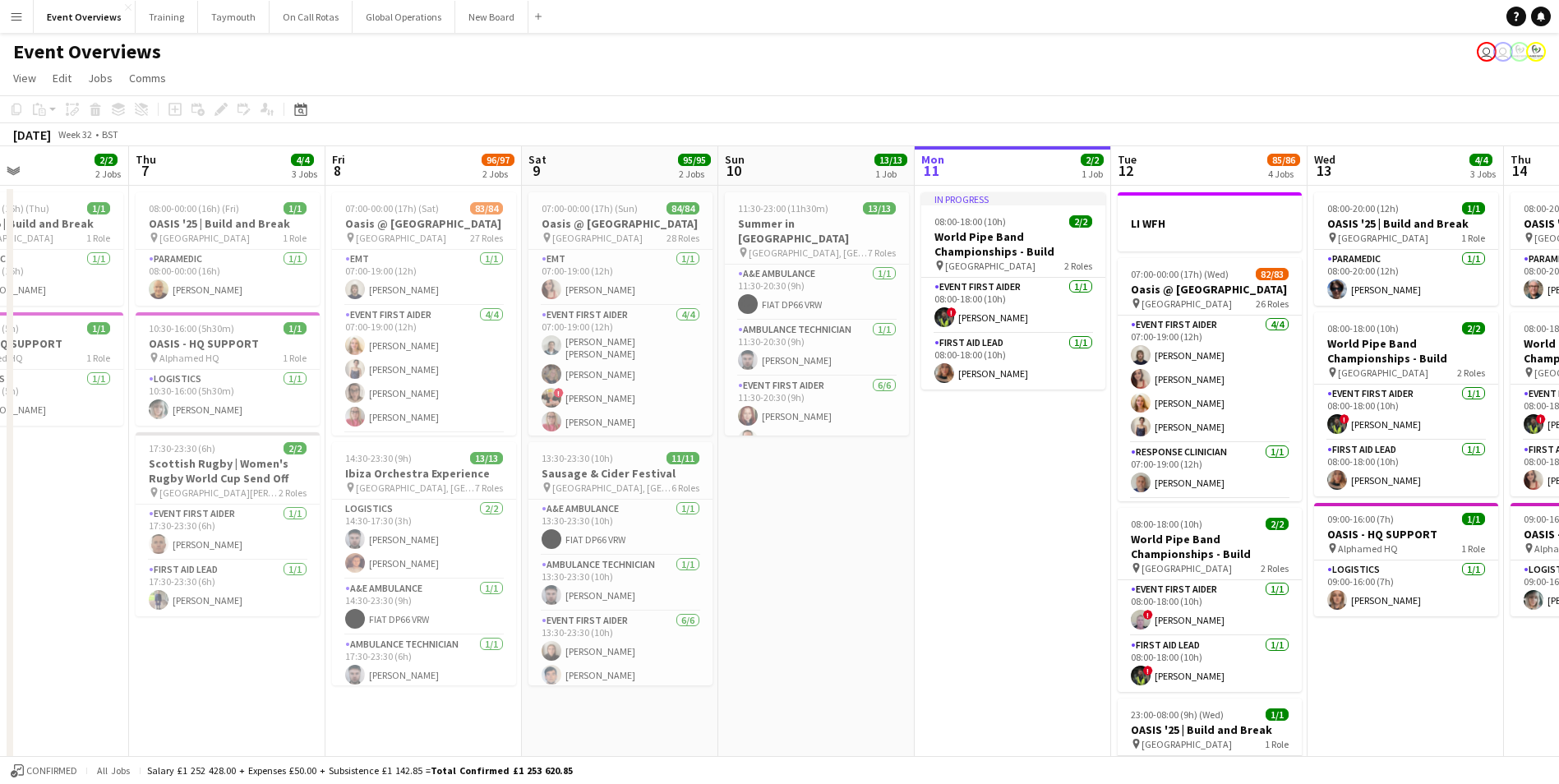
drag, startPoint x: 244, startPoint y: 559, endPoint x: 854, endPoint y: 558, distance: 610.0
click at [854, 558] on app-calendar-viewport "Mon 4 2/2 3 Jobs Tue 5 2/2 2 Jobs Wed 6 2/2 2 Jobs Thu 7 4/4 3 Jobs Fri 8 96/97…" at bounding box center [779, 557] width 1559 height 822
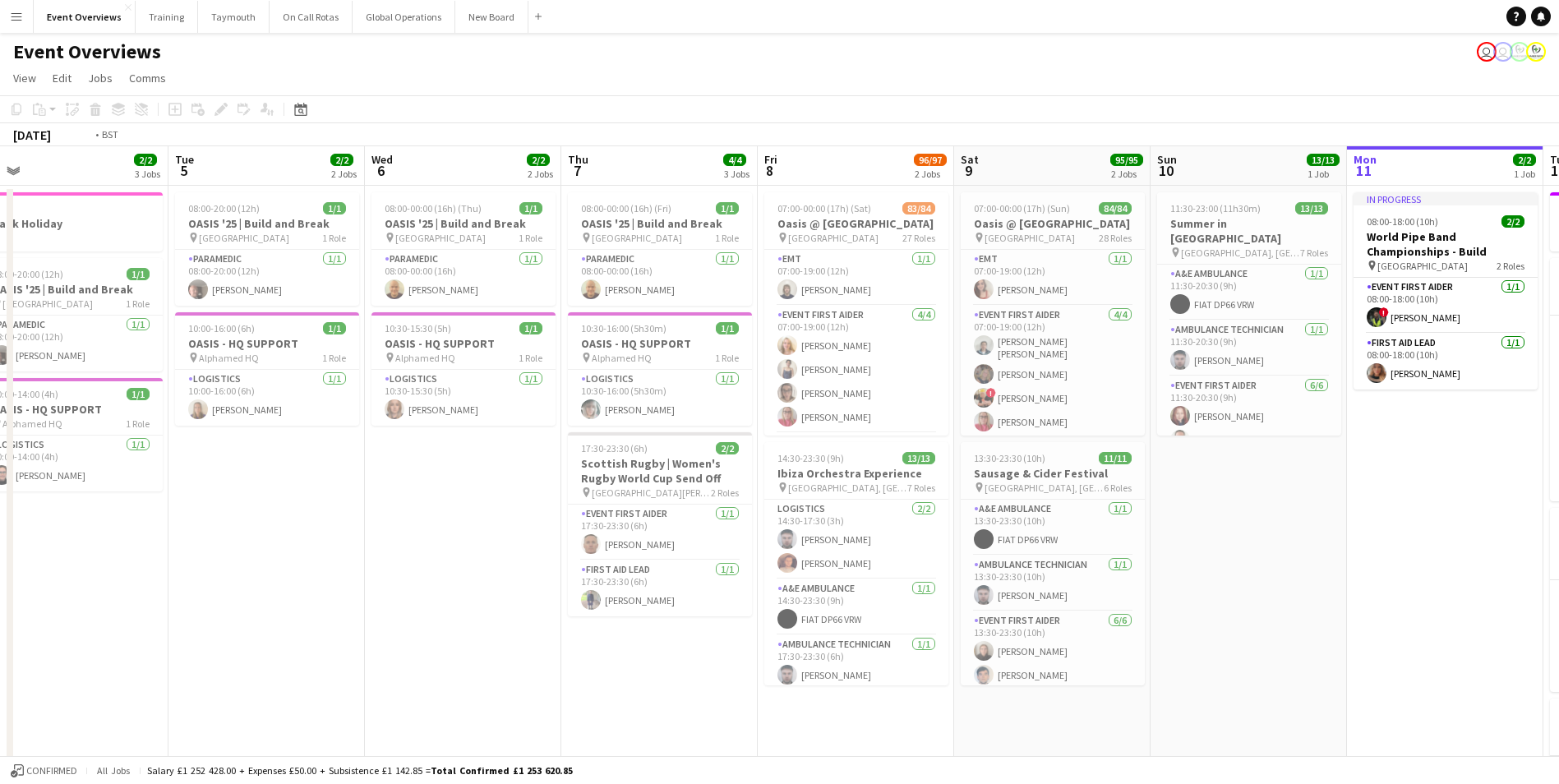
scroll to position [0, 470]
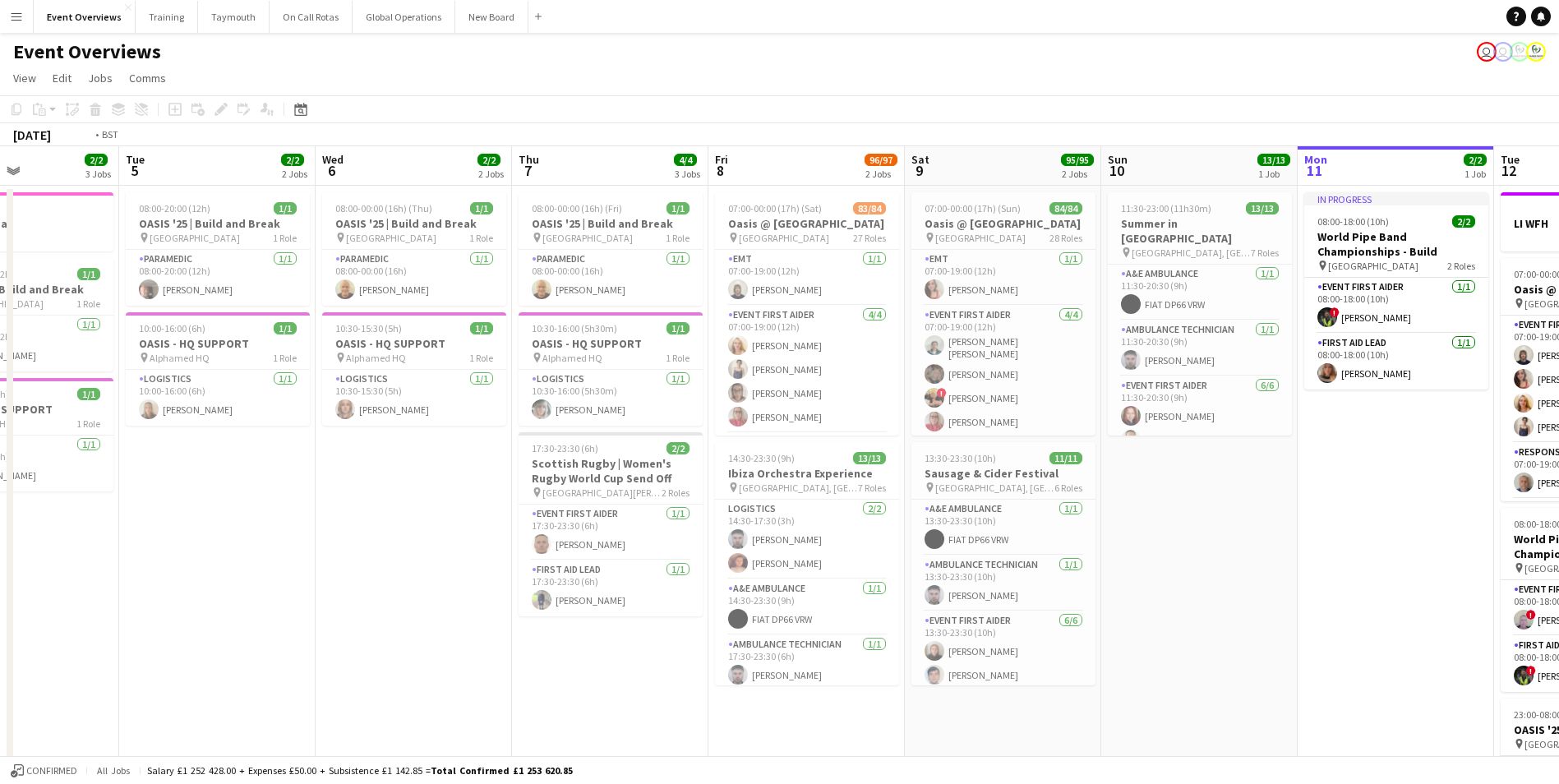
drag, startPoint x: 227, startPoint y: 693, endPoint x: 806, endPoint y: 643, distance: 581.2
click at [806, 643] on app-calendar-viewport "Sat 2 Sun 3 Mon 4 2/2 3 Jobs Tue 5 2/2 2 Jobs Wed 6 2/2 2 Jobs Thu 7 4/4 3 Jobs…" at bounding box center [779, 557] width 1559 height 822
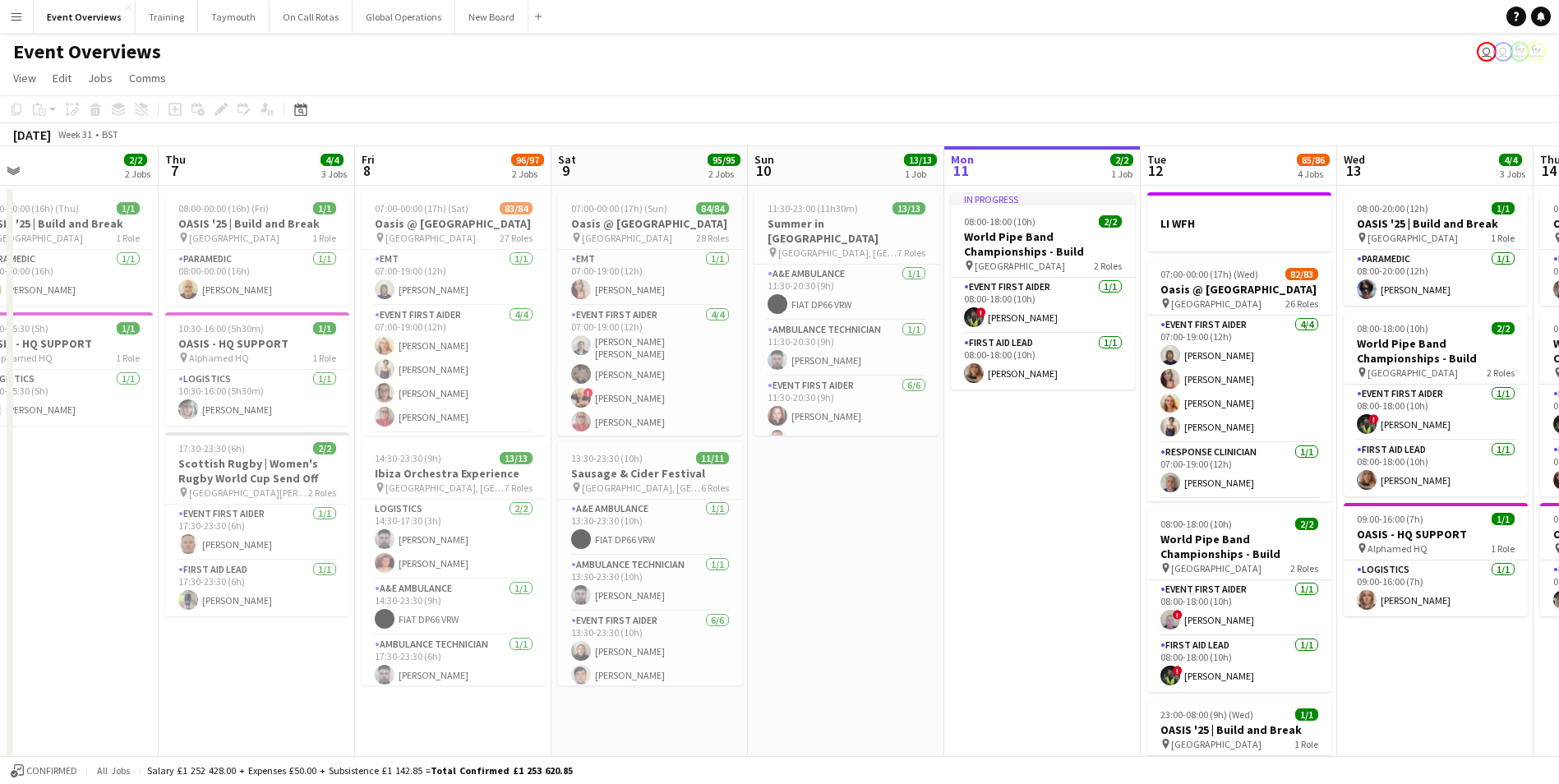
drag, startPoint x: 1347, startPoint y: 633, endPoint x: 374, endPoint y: 671, distance: 973.7
click at [374, 671] on app-calendar-viewport "Sun 3 19/19 2 Jobs Mon 4 2/2 3 Jobs Tue 5 2/2 2 Jobs Wed 6 2/2 2 Jobs Thu 7 4/4…" at bounding box center [779, 557] width 1559 height 822
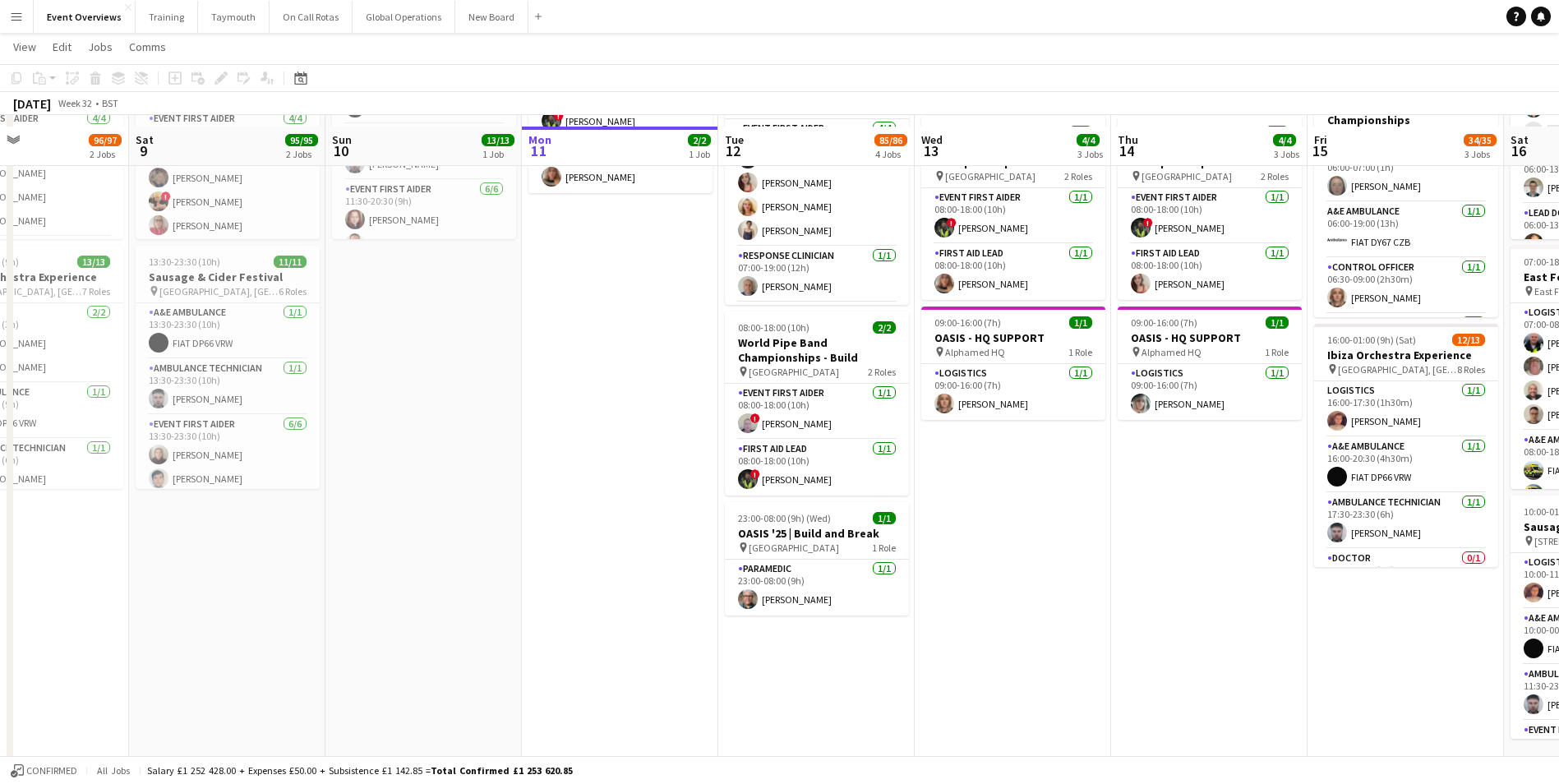
scroll to position [211, 0]
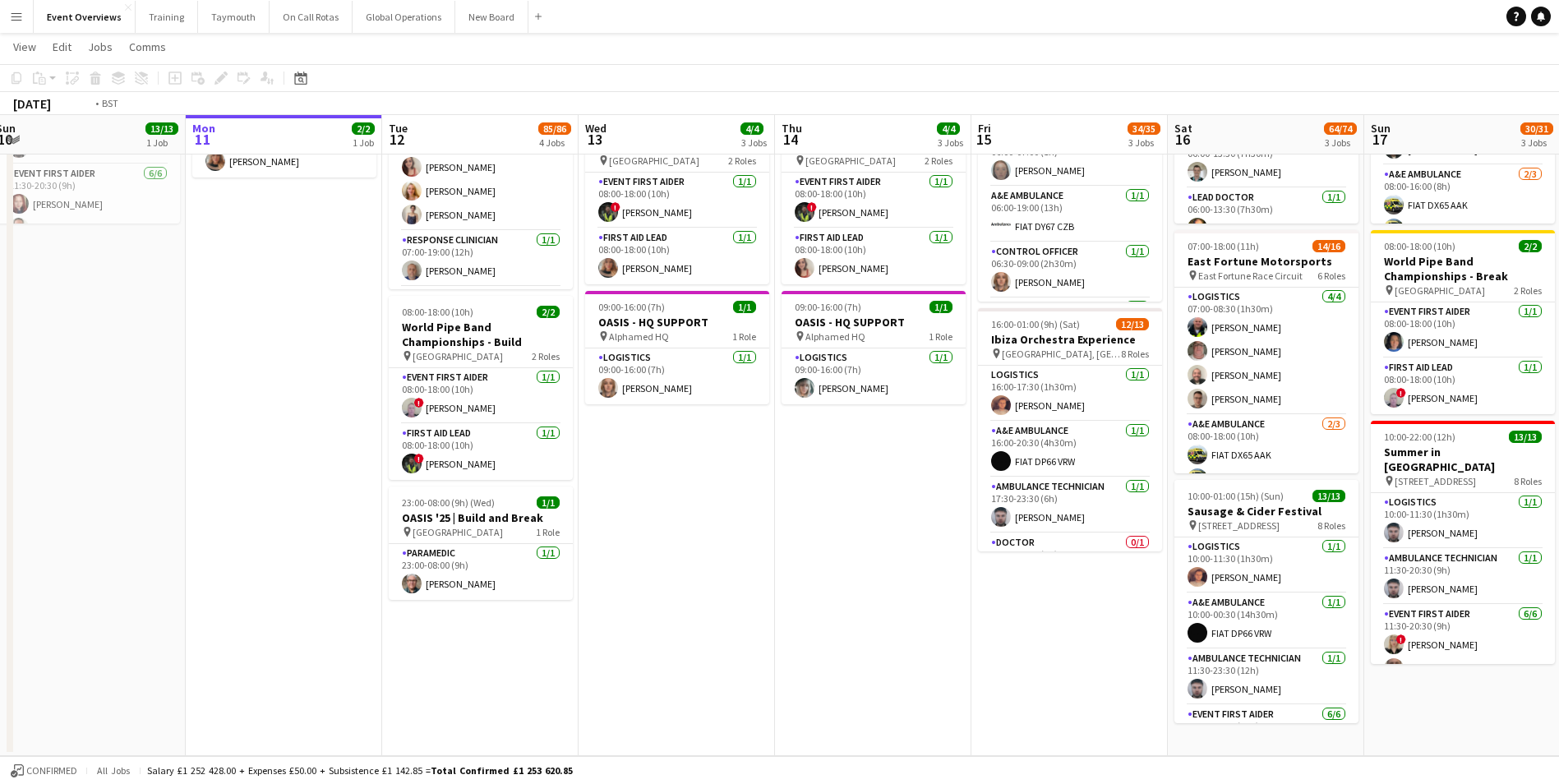
drag, startPoint x: 1017, startPoint y: 649, endPoint x: 283, endPoint y: 679, distance: 734.6
click at [284, 679] on app-calendar-viewport "Thu 7 4/4 3 Jobs Fri 8 96/97 2 Jobs Sat 9 95/95 2 Jobs Sun 10 13/13 1 Job Mon 1…" at bounding box center [779, 305] width 1559 height 902
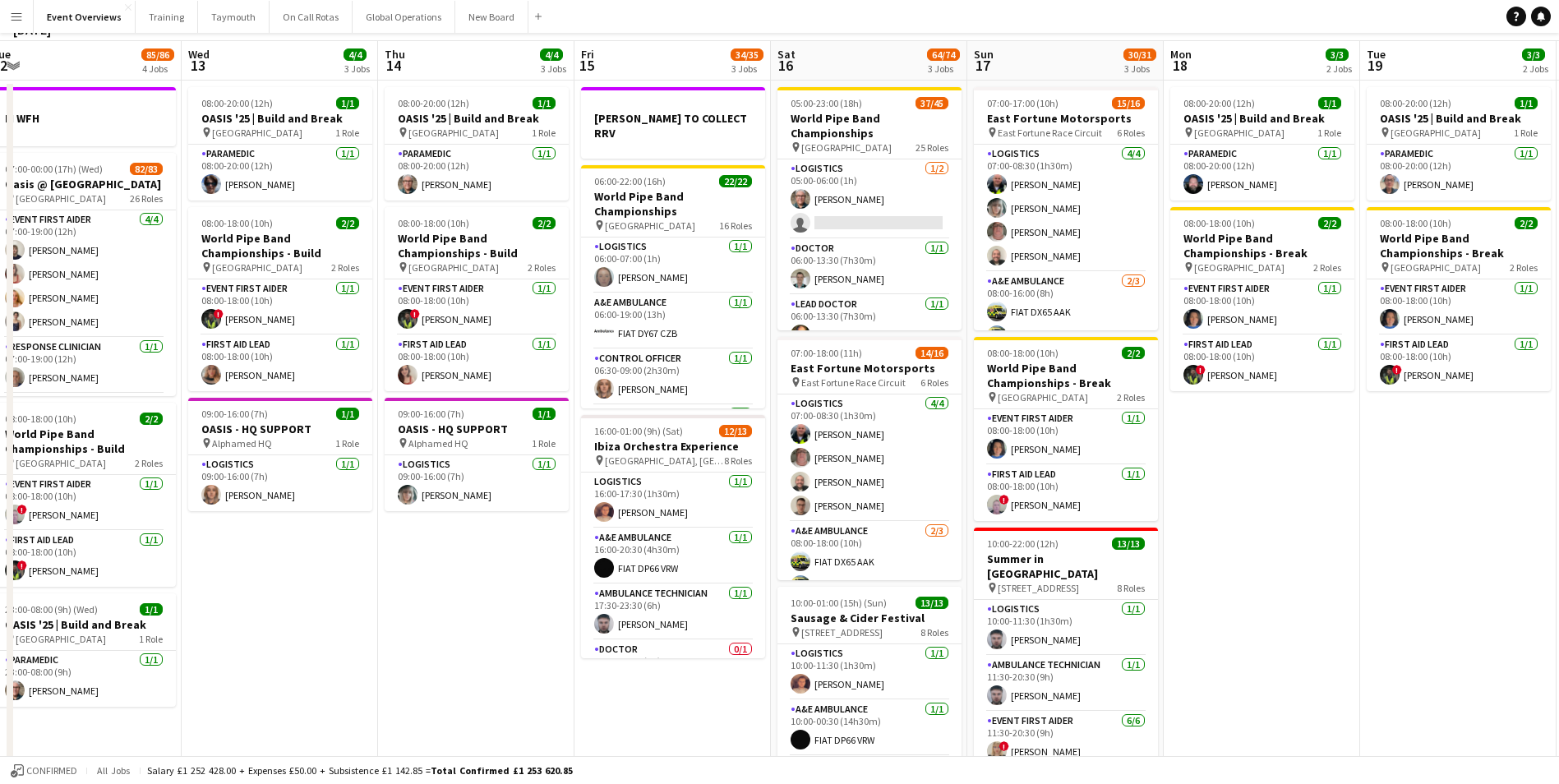
scroll to position [0, 0]
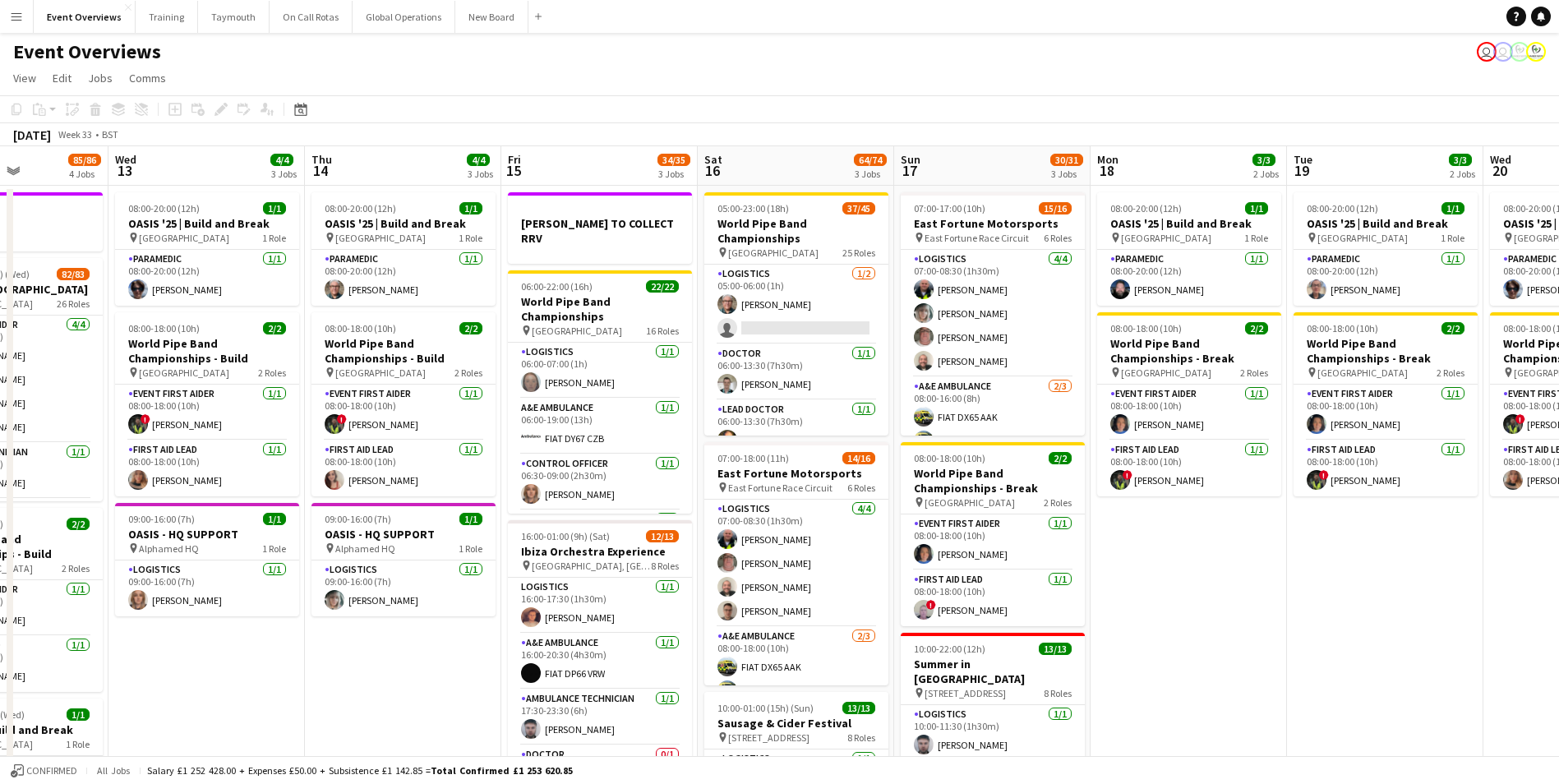
drag, startPoint x: 1337, startPoint y: 643, endPoint x: 1052, endPoint y: 669, distance: 286.2
click at [1052, 669] on app-calendar-viewport "Sun 10 13/13 1 Job Mon 11 2/2 1 Job Tue 12 85/86 4 Jobs Wed 13 4/4 3 Jobs Thu 1…" at bounding box center [779, 557] width 1559 height 822
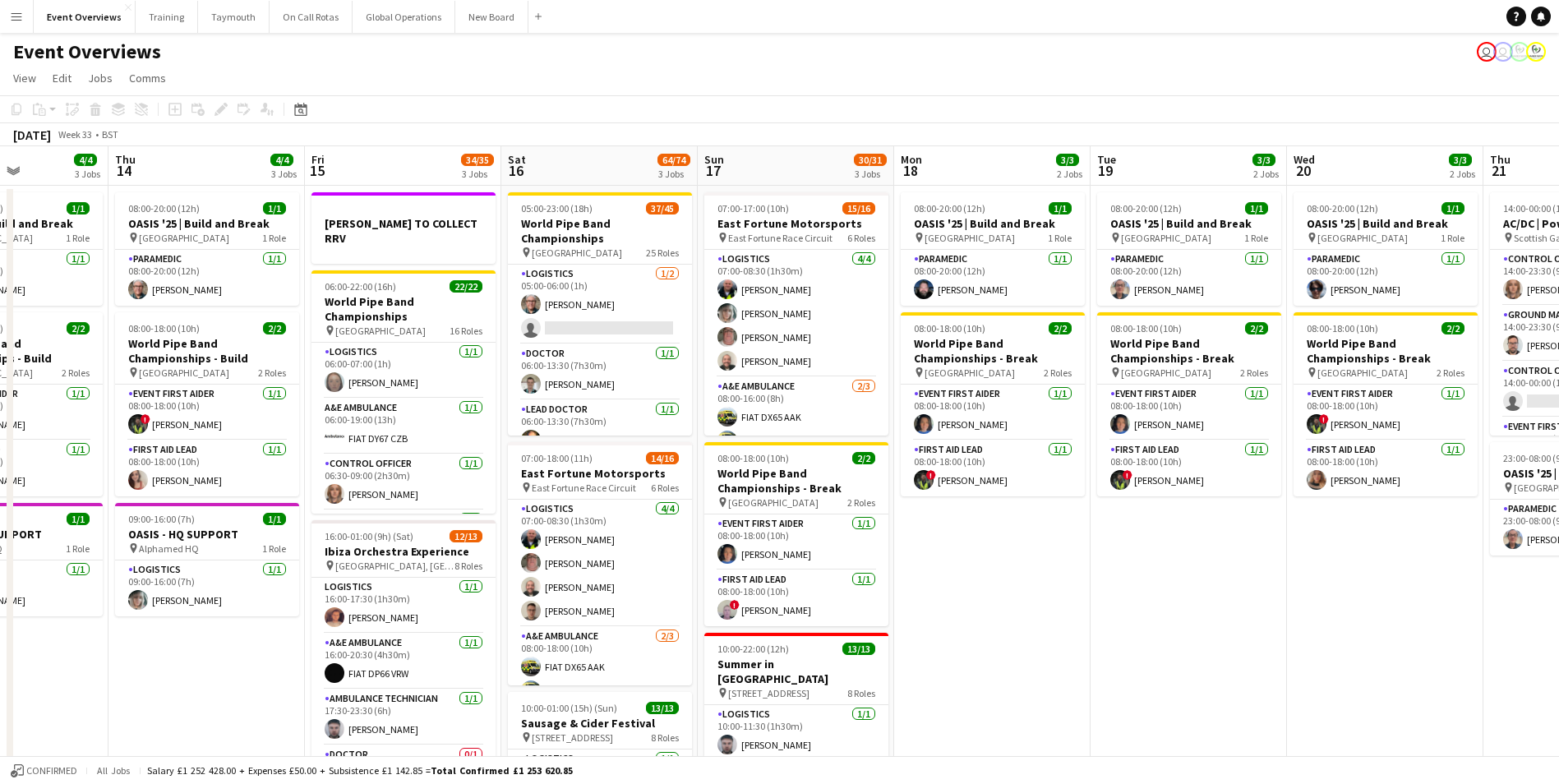
scroll to position [0, 495]
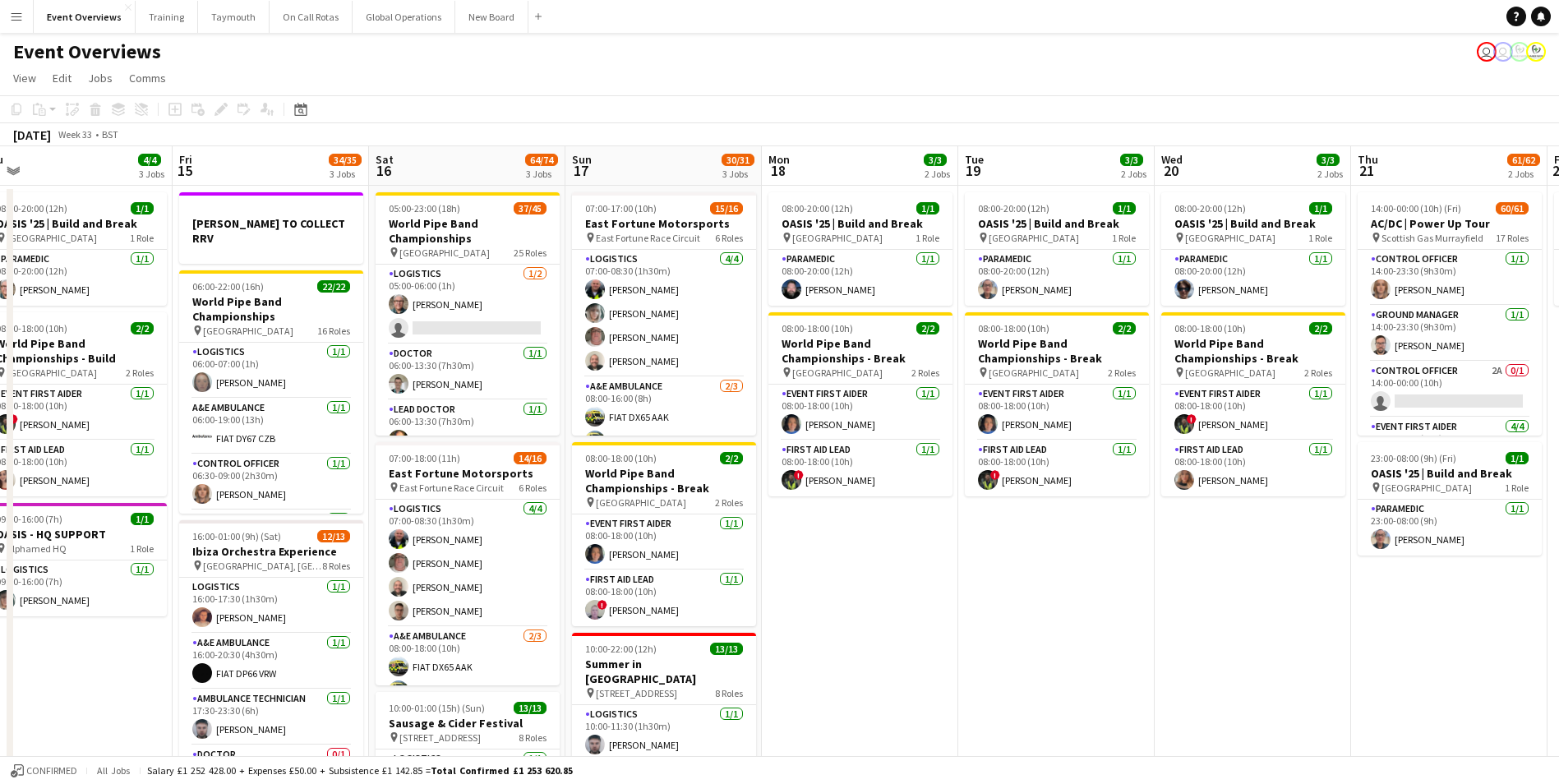
drag, startPoint x: 1229, startPoint y: 643, endPoint x: 901, endPoint y: 673, distance: 329.4
click at [901, 673] on app-calendar-viewport "Mon 11 2/2 1 Job Tue 12 85/86 4 Jobs Wed 13 4/4 3 Jobs Thu 14 4/4 3 Jobs Fri 15…" at bounding box center [779, 570] width 1559 height 849
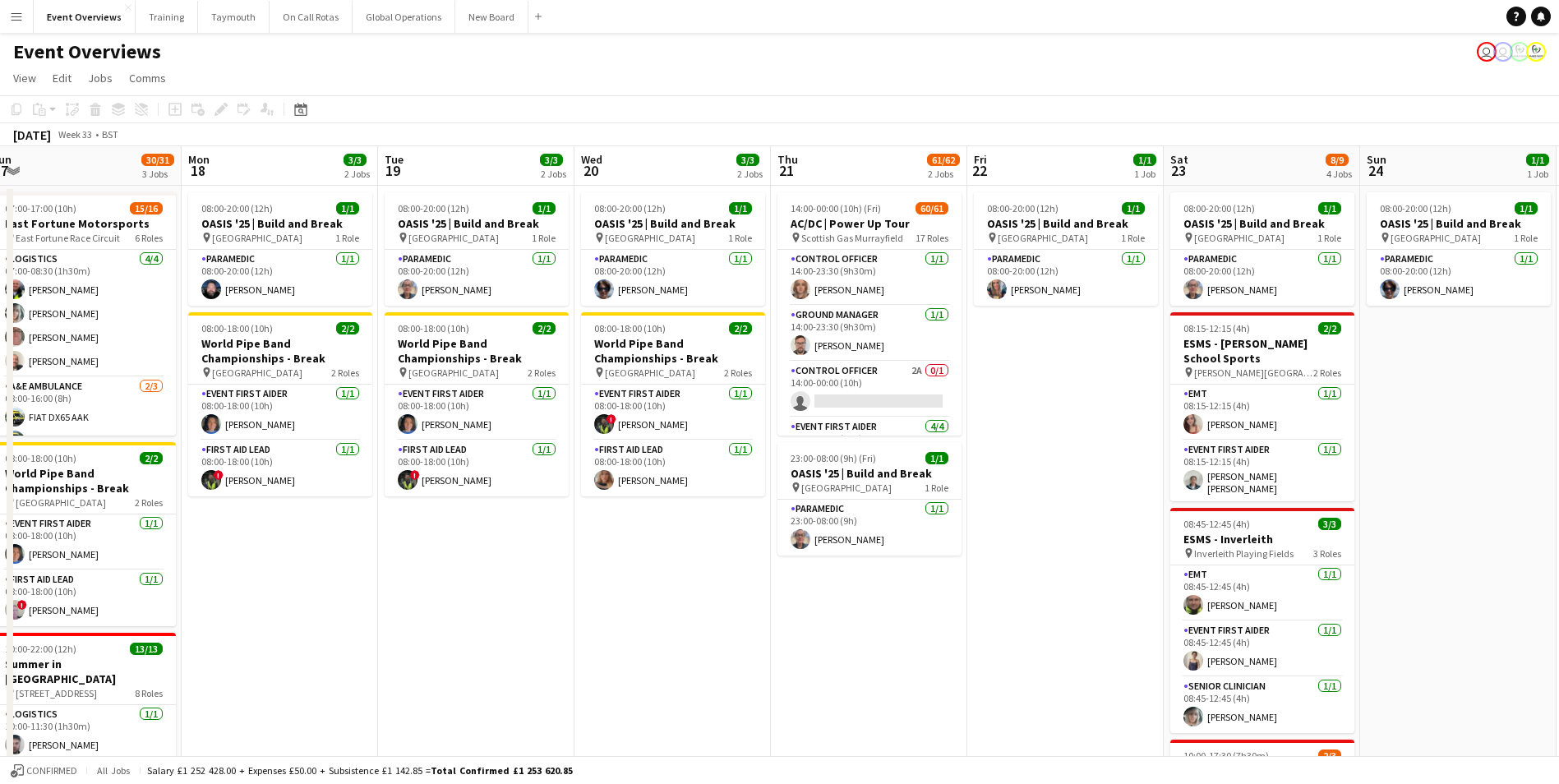
scroll to position [0, 613]
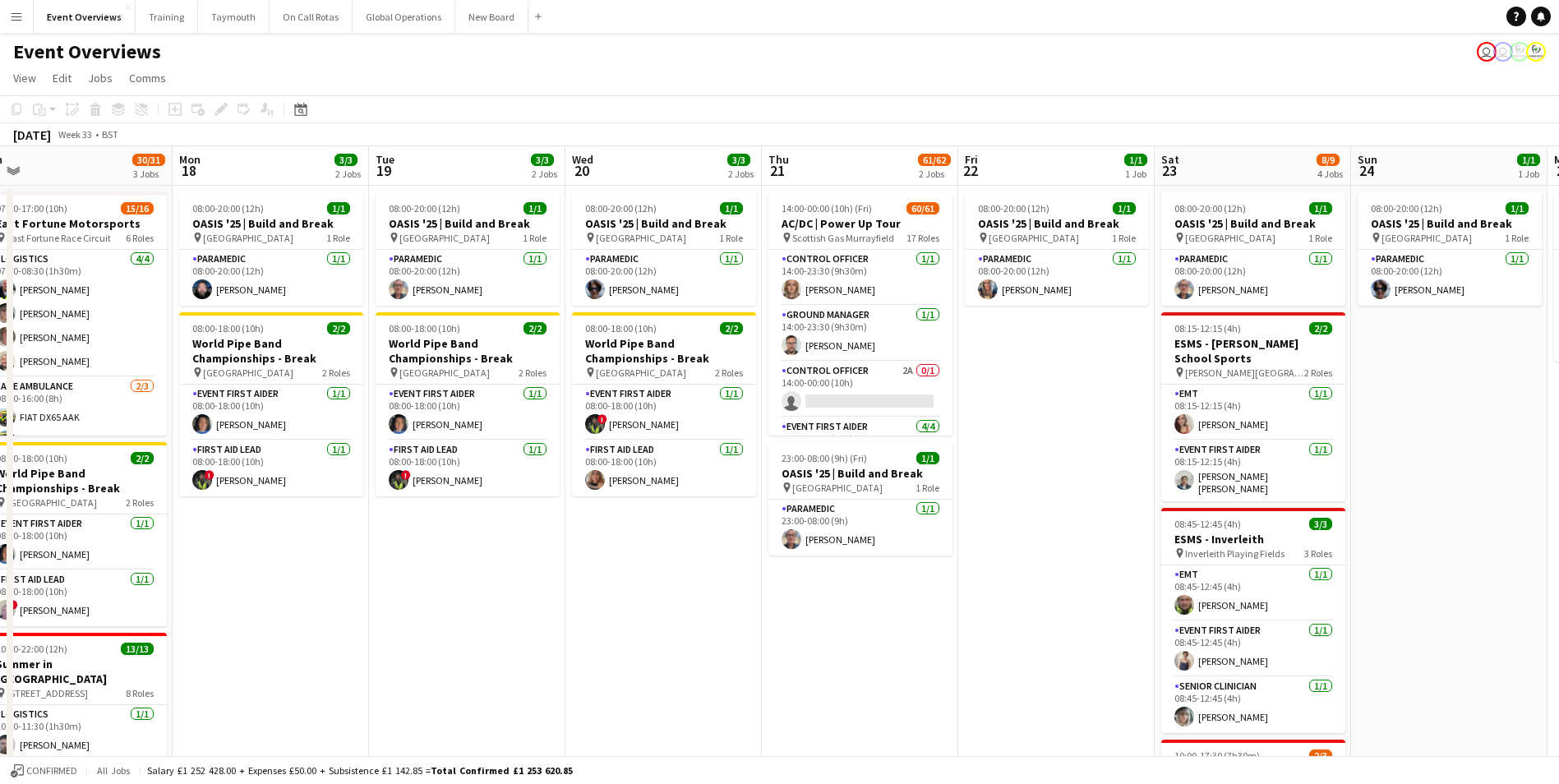
drag, startPoint x: 1142, startPoint y: 654, endPoint x: 763, endPoint y: 688, distance: 380.5
click at [763, 688] on app-calendar-viewport "Thu 14 4/4 3 Jobs Fri 15 34/35 3 Jobs Sat 16 64/74 3 Jobs Sun 17 30/31 3 Jobs M…" at bounding box center [779, 570] width 1559 height 849
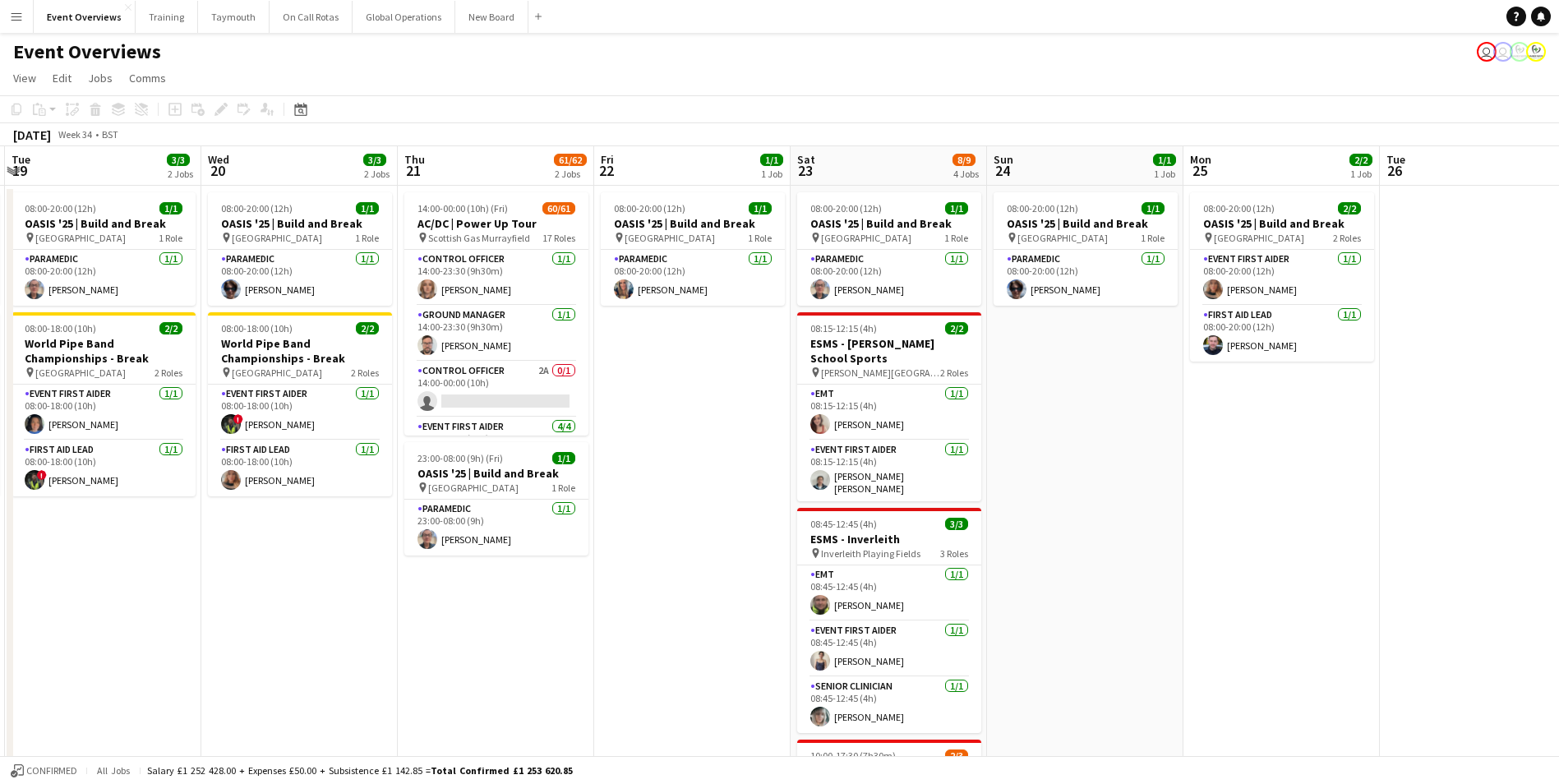
scroll to position [0, 602]
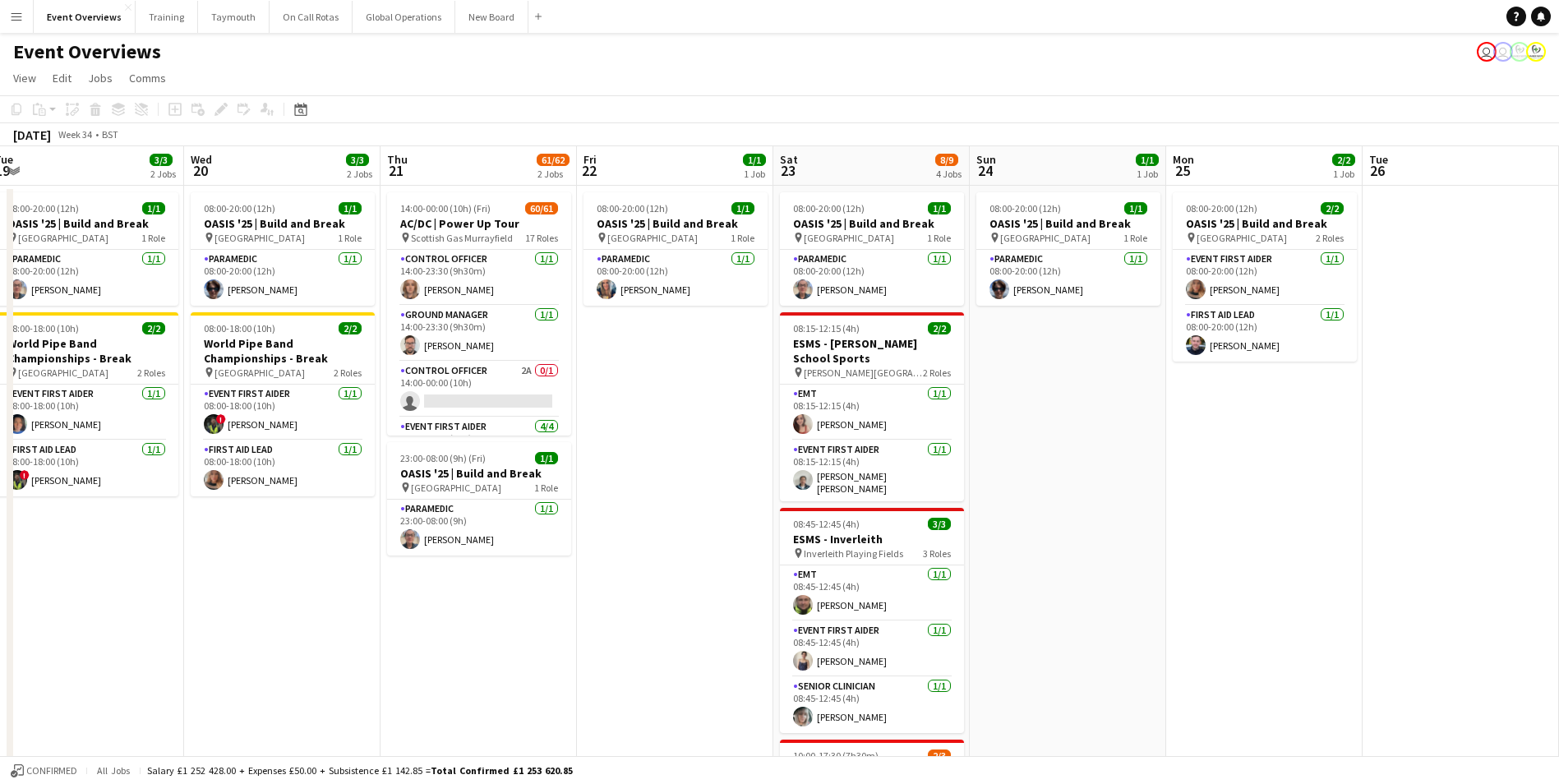
drag, startPoint x: 763, startPoint y: 688, endPoint x: 381, endPoint y: 703, distance: 382.3
click at [381, 703] on app-calendar-viewport "Sat 16 64/74 3 Jobs Sun 17 30/31 3 Jobs Mon 18 3/3 2 Jobs Tue 19 3/3 2 Jobs Wed…" at bounding box center [779, 570] width 1559 height 849
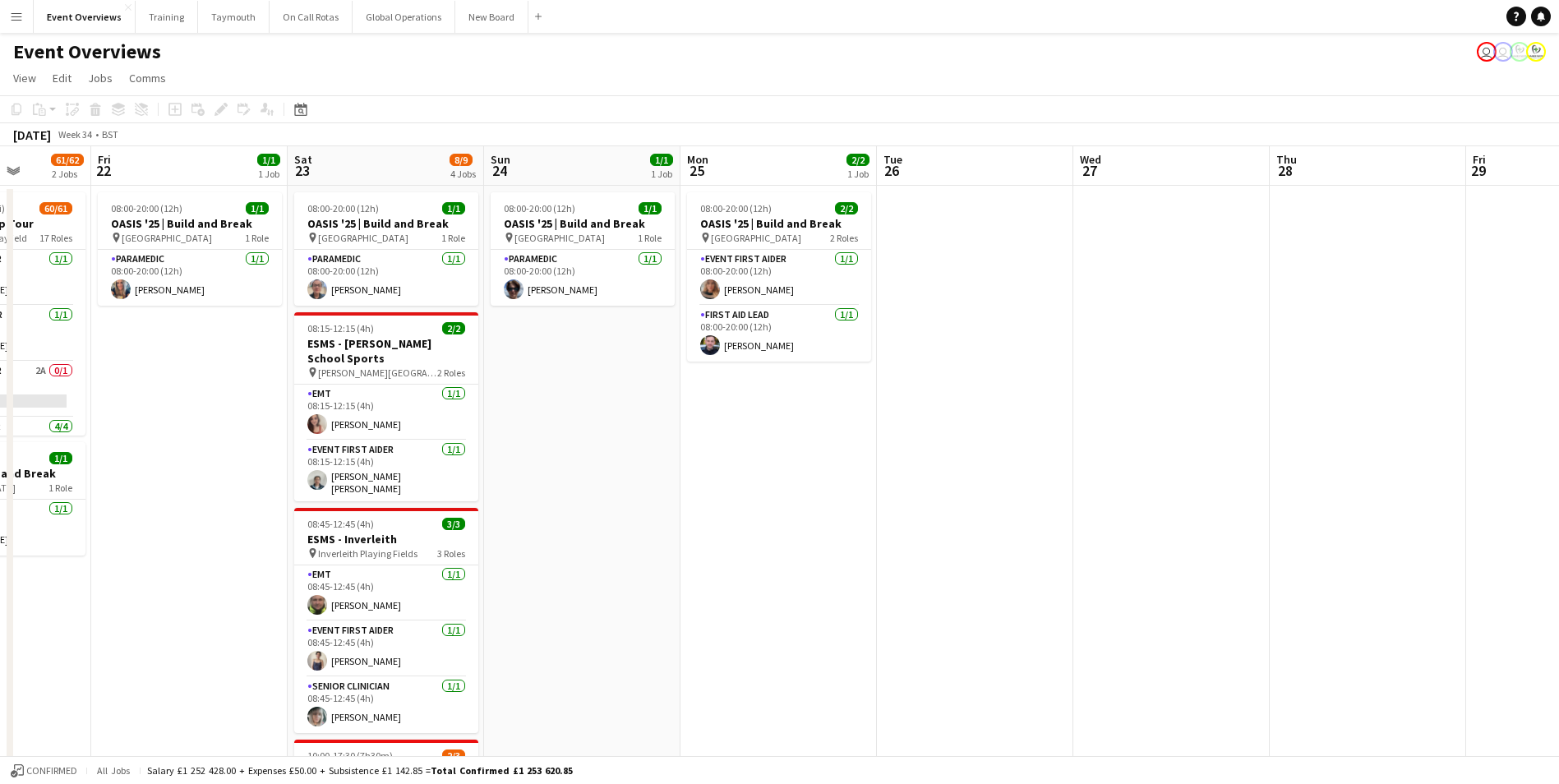
scroll to position [0, 499]
drag, startPoint x: 1167, startPoint y: 626, endPoint x: 681, endPoint y: 682, distance: 489.2
click at [681, 682] on app-calendar-viewport "Tue 19 3/3 2 Jobs Wed 20 3/3 2 Jobs Thu 21 61/62 2 Jobs Fri 22 1/1 1 Job Sat 23…" at bounding box center [779, 704] width 1559 height 1116
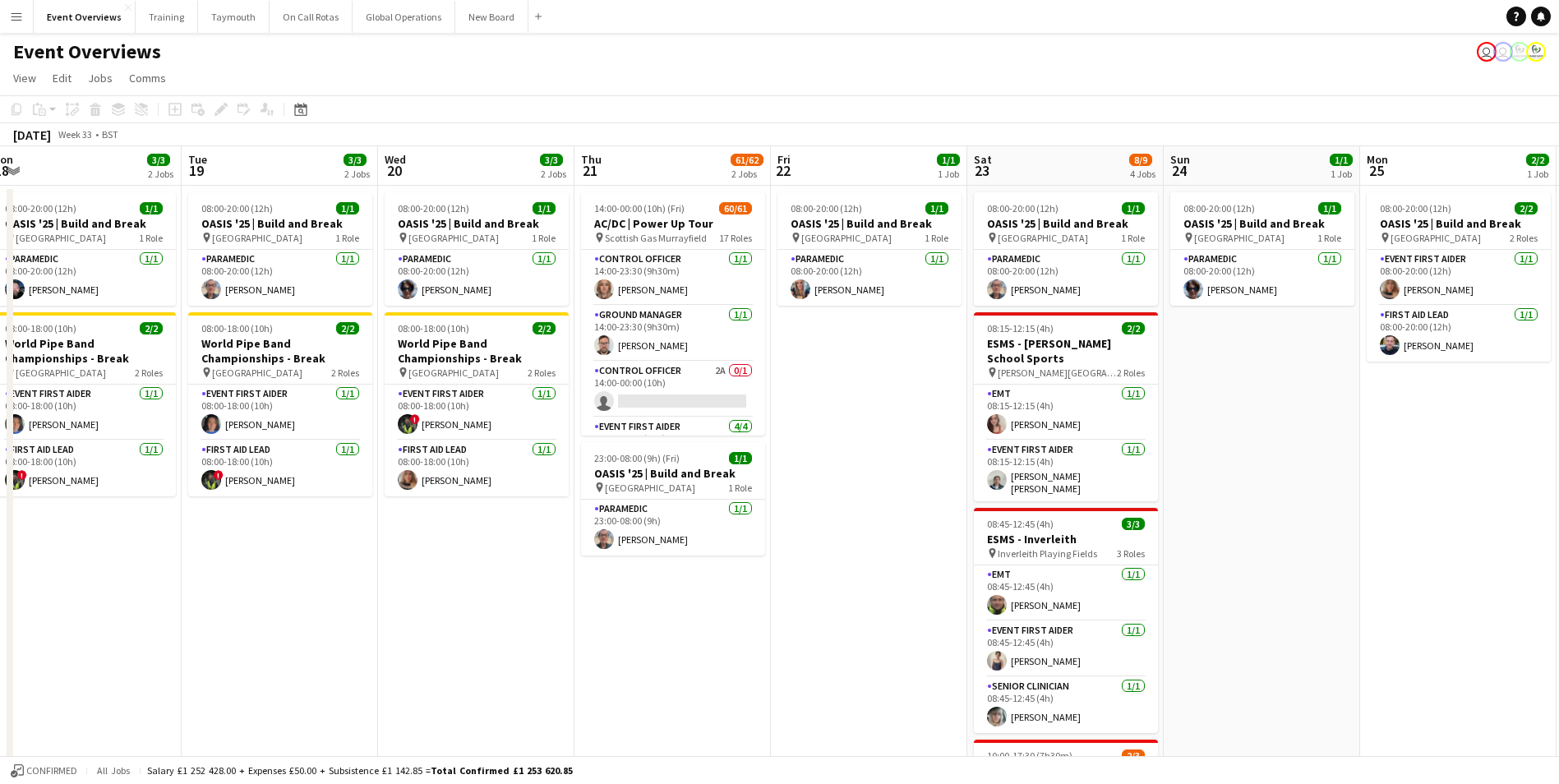
scroll to position [0, 330]
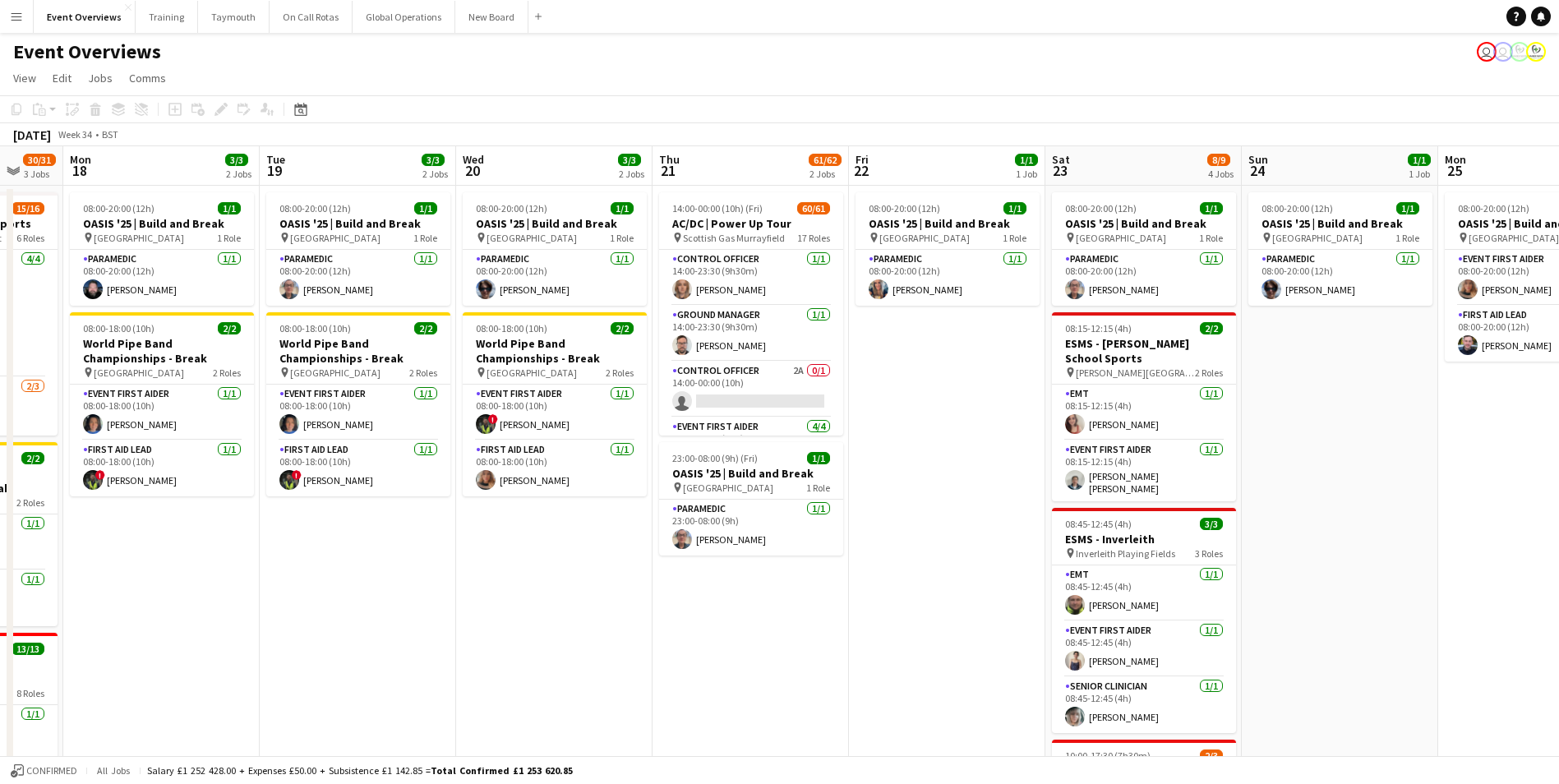
drag, startPoint x: 628, startPoint y: 628, endPoint x: 1387, endPoint y: 565, distance: 761.6
click at [1387, 565] on app-calendar-viewport "Sat 16 64/74 3 Jobs Sun 17 30/31 3 Jobs Mon 18 3/3 2 Jobs Tue 19 3/3 2 Jobs Wed…" at bounding box center [779, 704] width 1559 height 1116
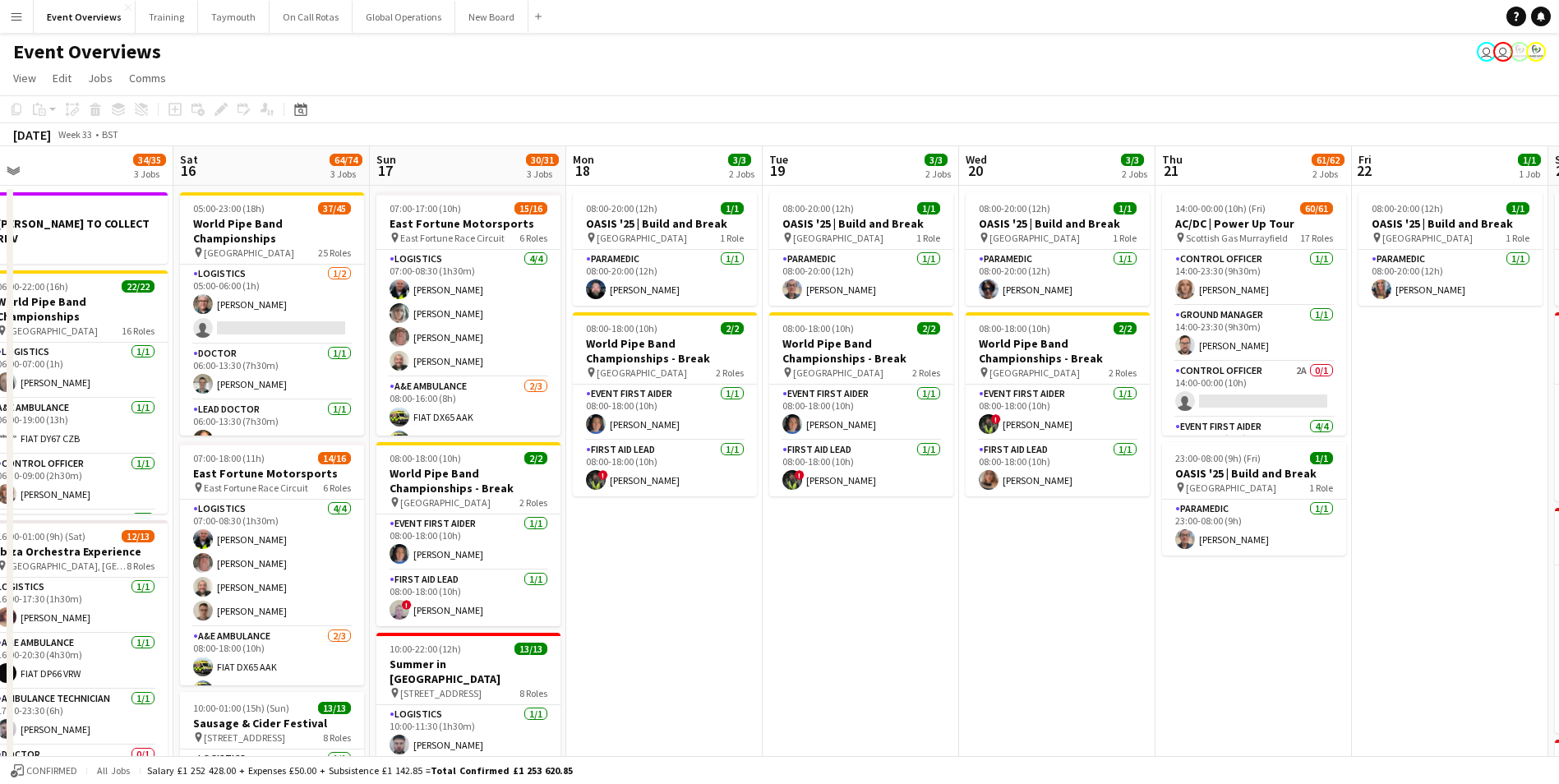
scroll to position [0, 409]
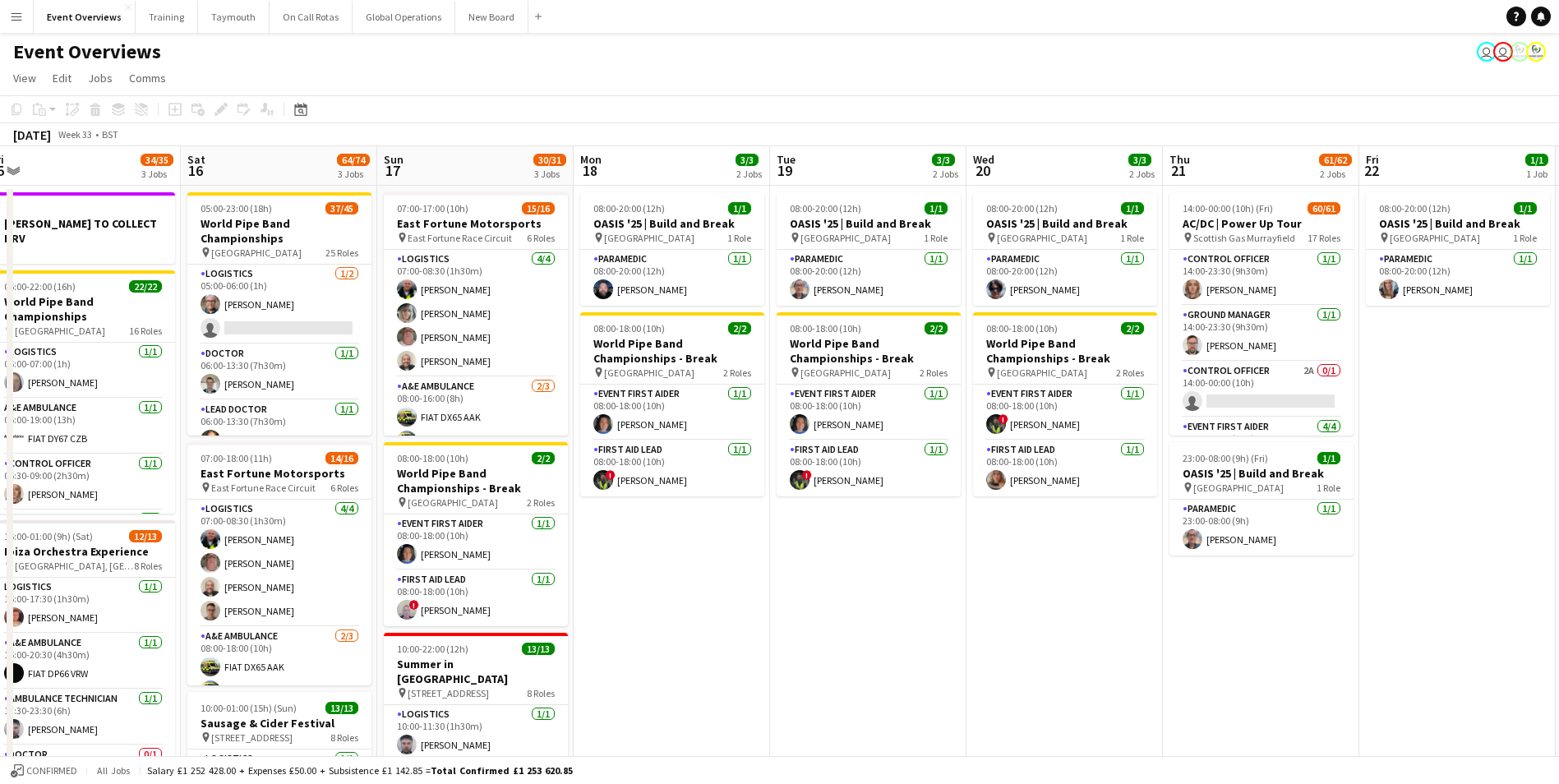
drag, startPoint x: 426, startPoint y: 672, endPoint x: 936, endPoint y: 661, distance: 510.1
click at [936, 661] on app-calendar-viewport "Wed 13 4/4 3 Jobs Thu 14 4/4 3 Jobs Fri 15 34/35 3 Jobs Sat 16 64/74 3 Jobs Sun…" at bounding box center [779, 704] width 1559 height 1116
